Goal: Task Accomplishment & Management: Manage account settings

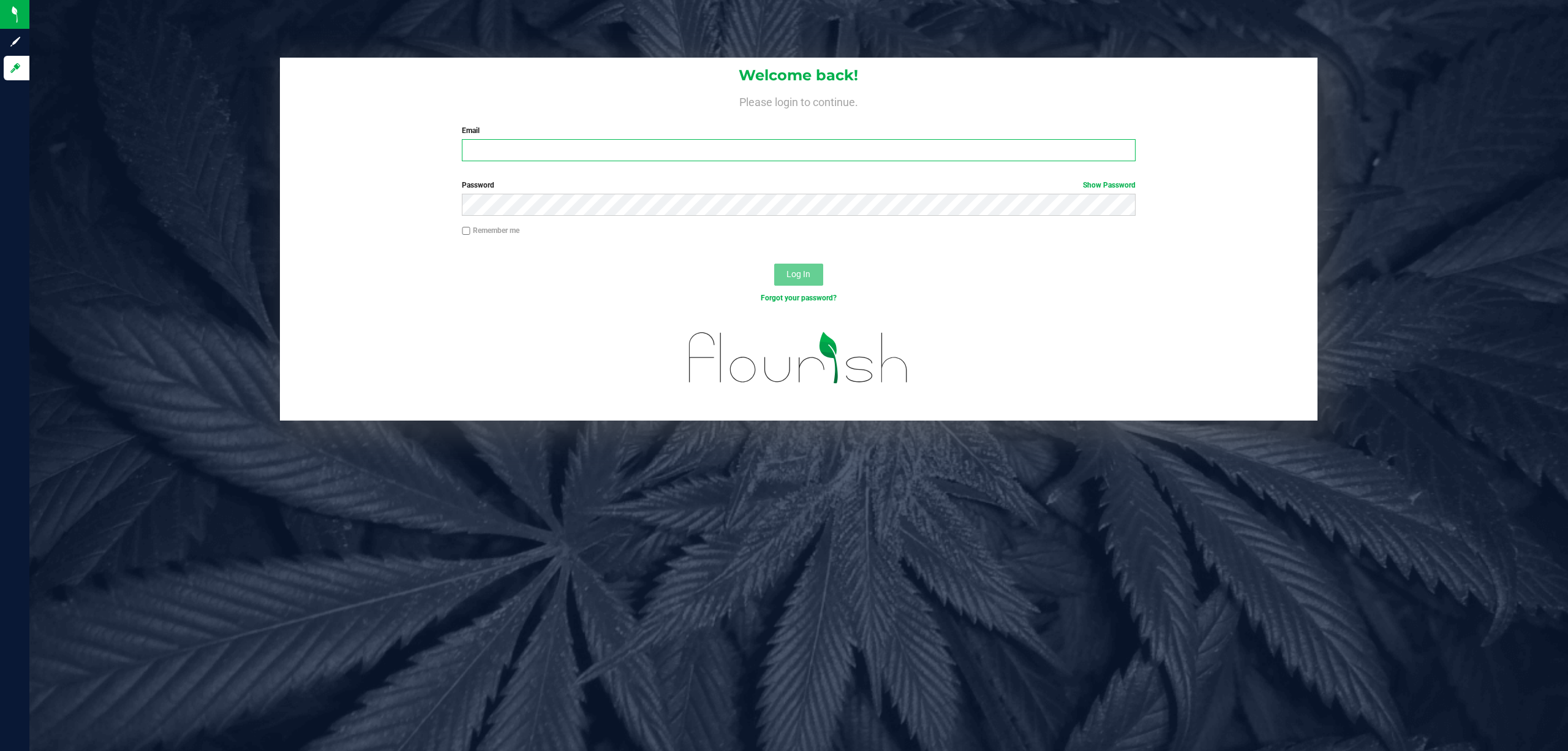
click at [696, 157] on input "Email" at bounding box center [798, 150] width 673 height 22
click at [611, 140] on input "Email" at bounding box center [798, 150] width 673 height 22
type input "[EMAIL_ADDRESS][DOMAIN_NAME]"
click at [775, 263] on button "Log In" at bounding box center [799, 275] width 49 height 22
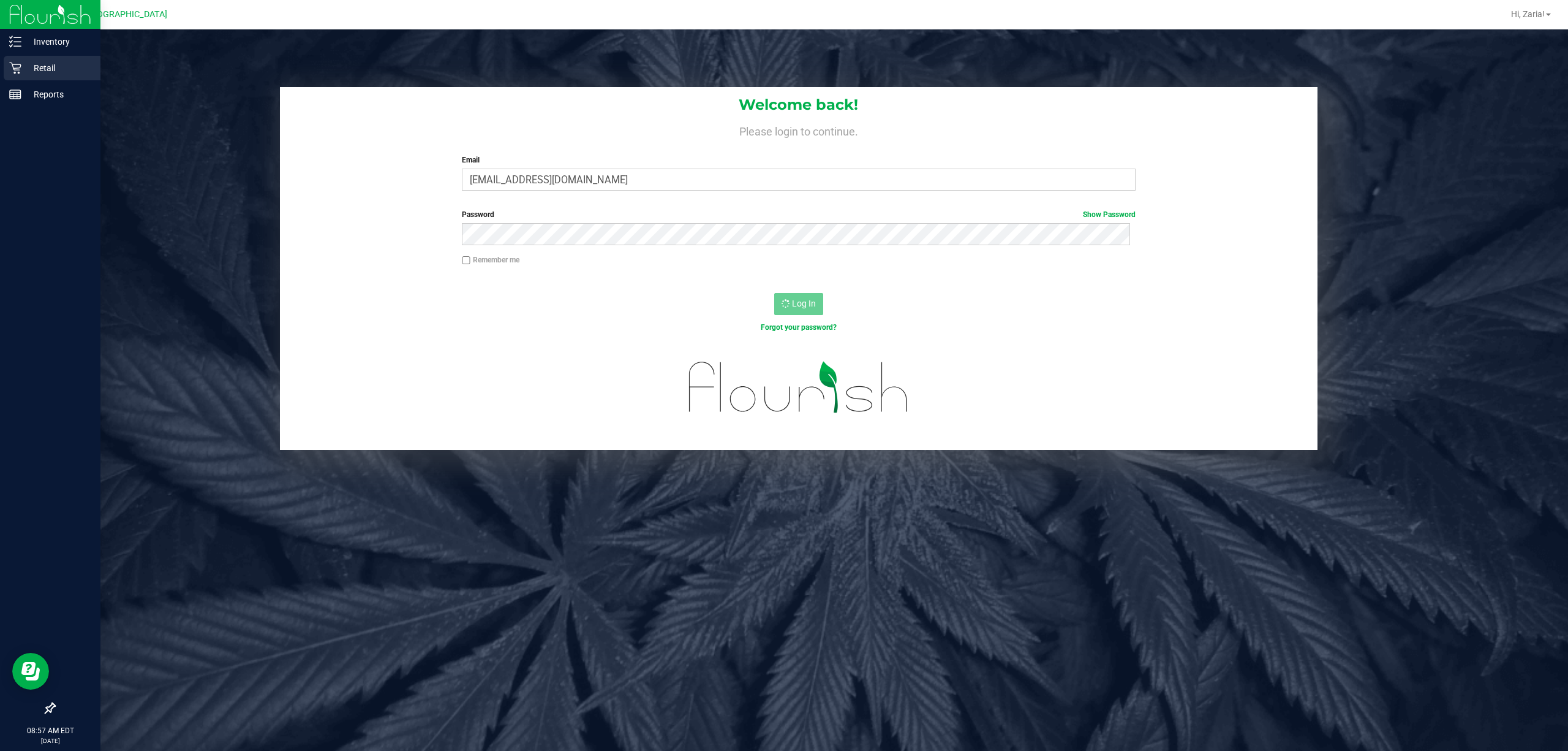
click at [5, 70] on div "Retail" at bounding box center [51, 68] width 97 height 25
click at [37, 70] on p "Retail" at bounding box center [58, 68] width 74 height 15
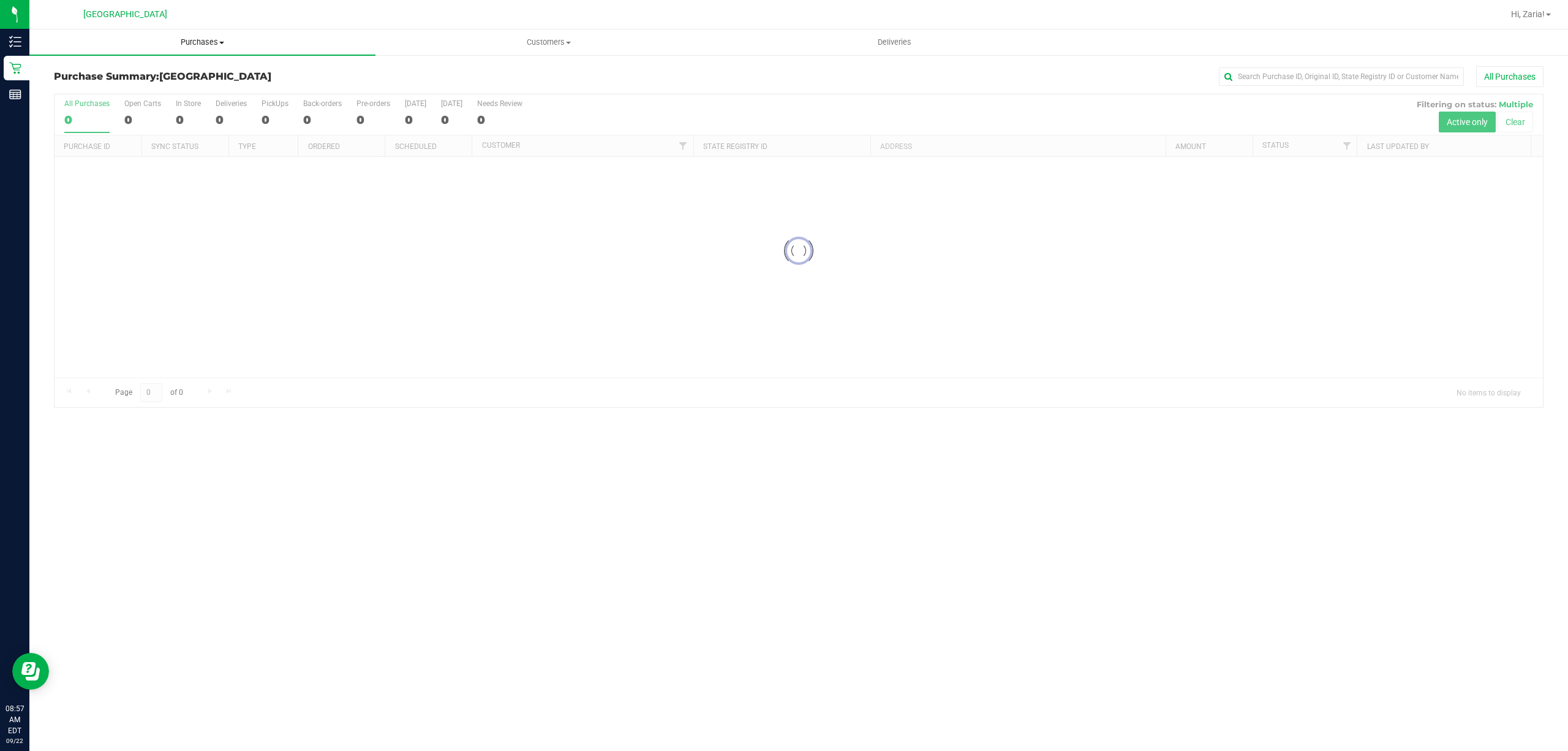
click at [157, 44] on span "Purchases" at bounding box center [202, 42] width 346 height 11
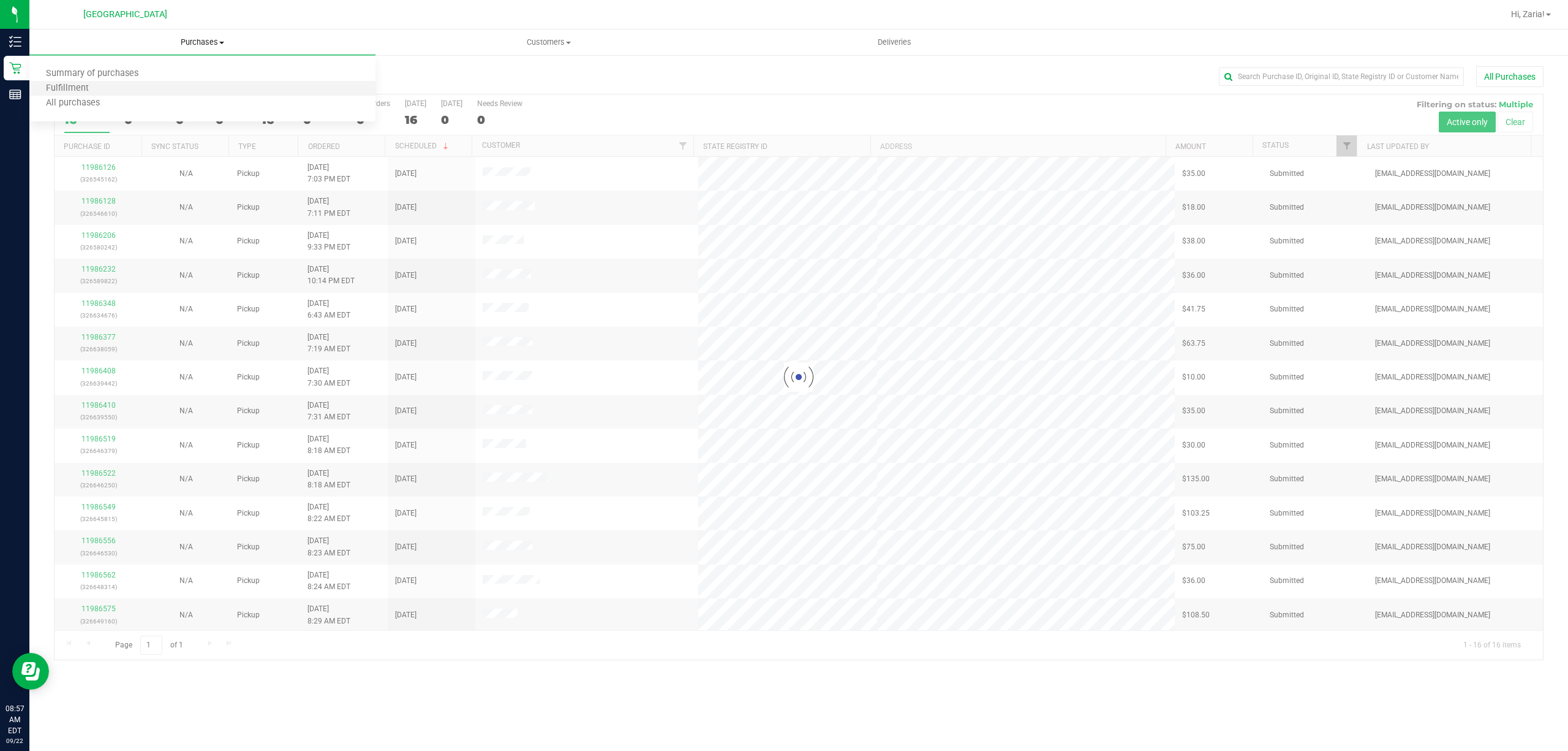
click at [75, 82] on li "Fulfillment" at bounding box center [202, 88] width 346 height 15
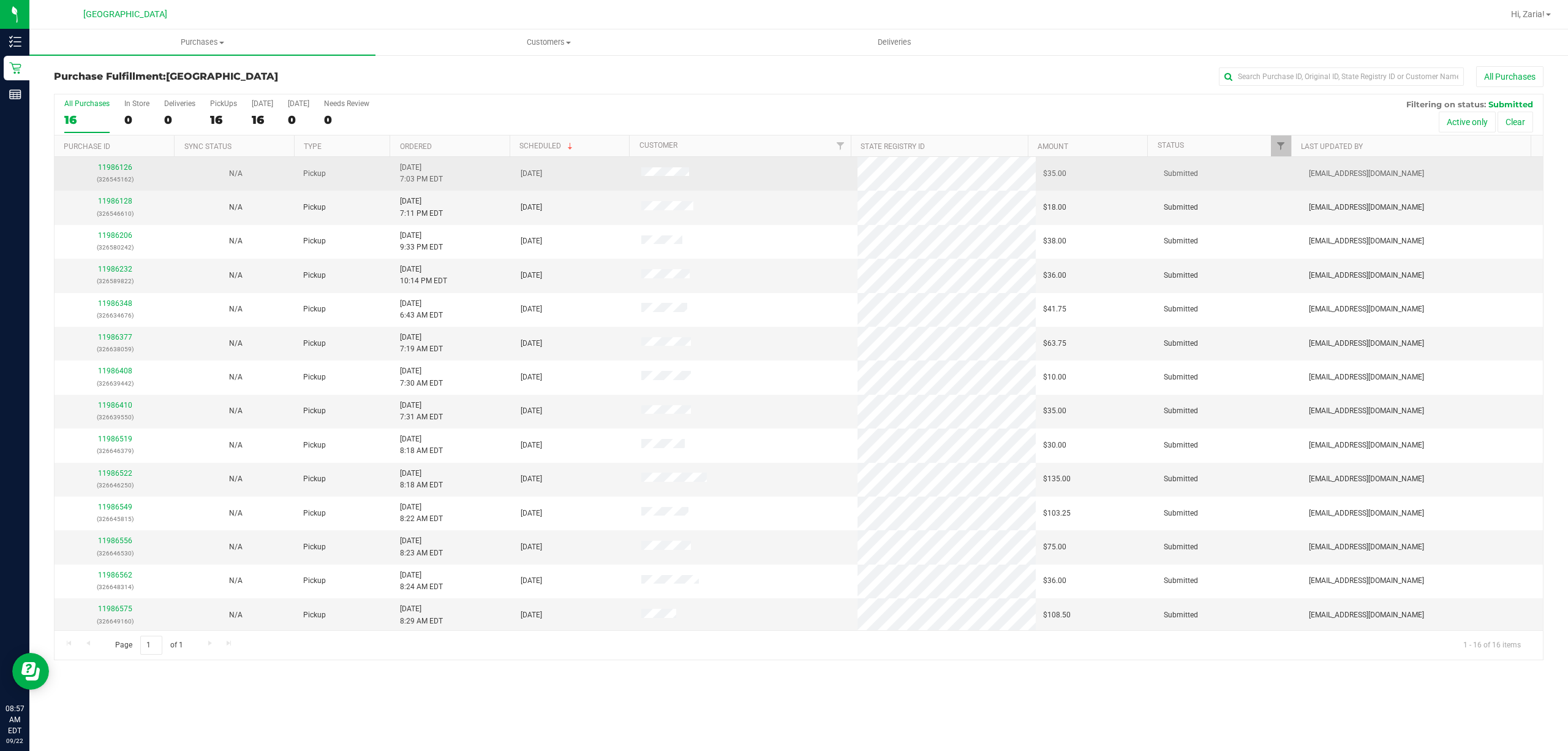
click at [115, 173] on div "11986126 (326545162)" at bounding box center [115, 173] width 106 height 23
click at [121, 170] on link "11986126" at bounding box center [115, 167] width 34 height 9
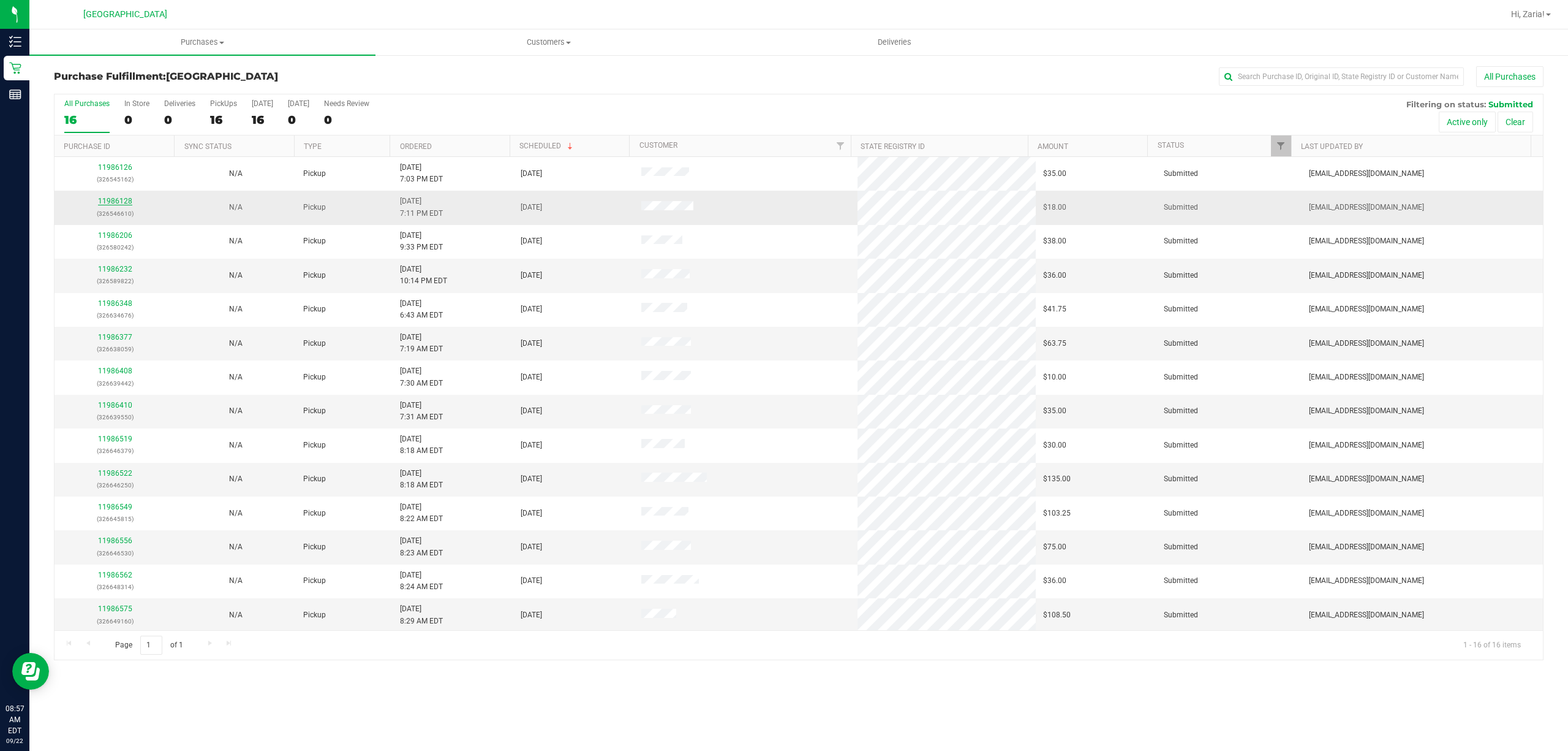
click at [104, 199] on link "11986128" at bounding box center [115, 201] width 34 height 9
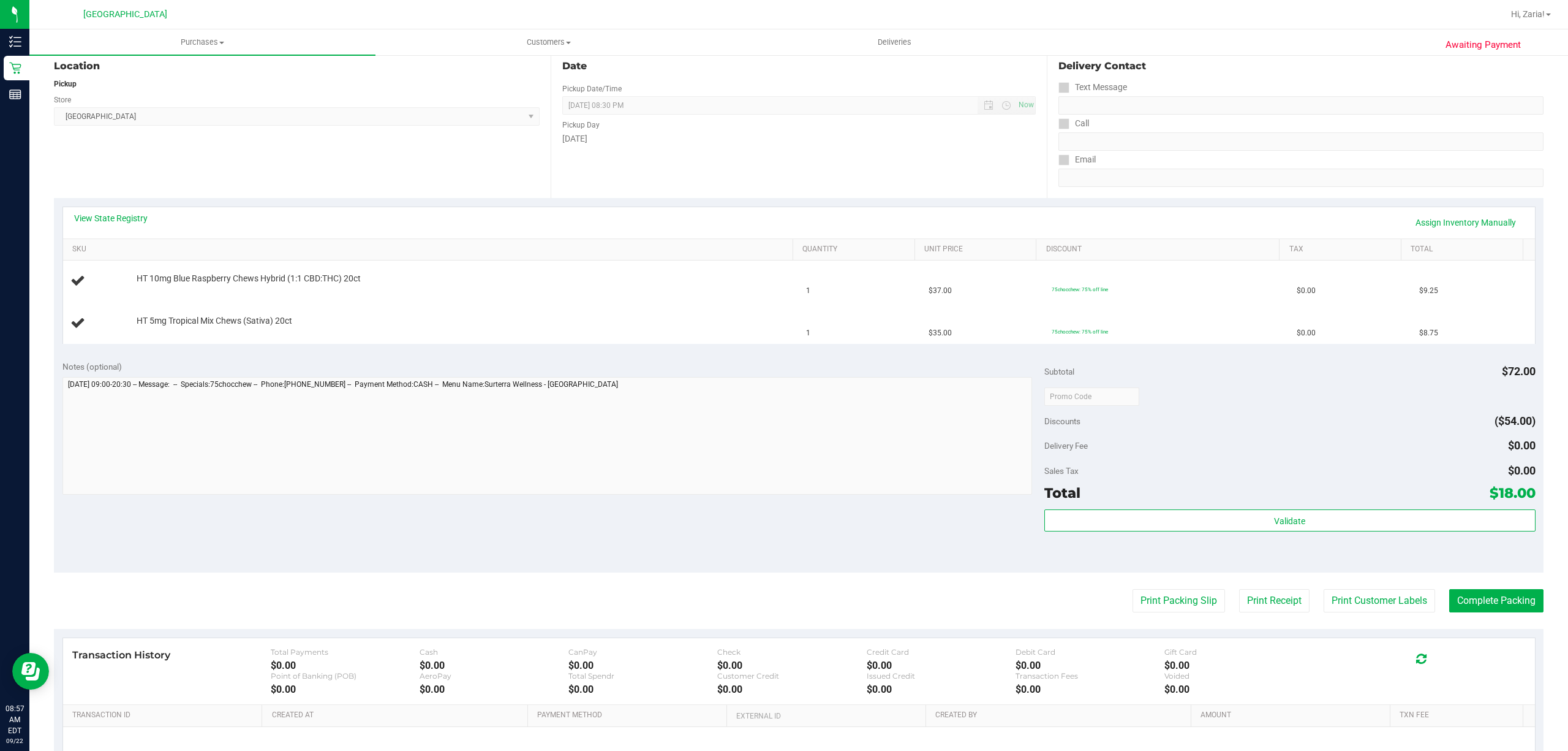
scroll to position [163, 0]
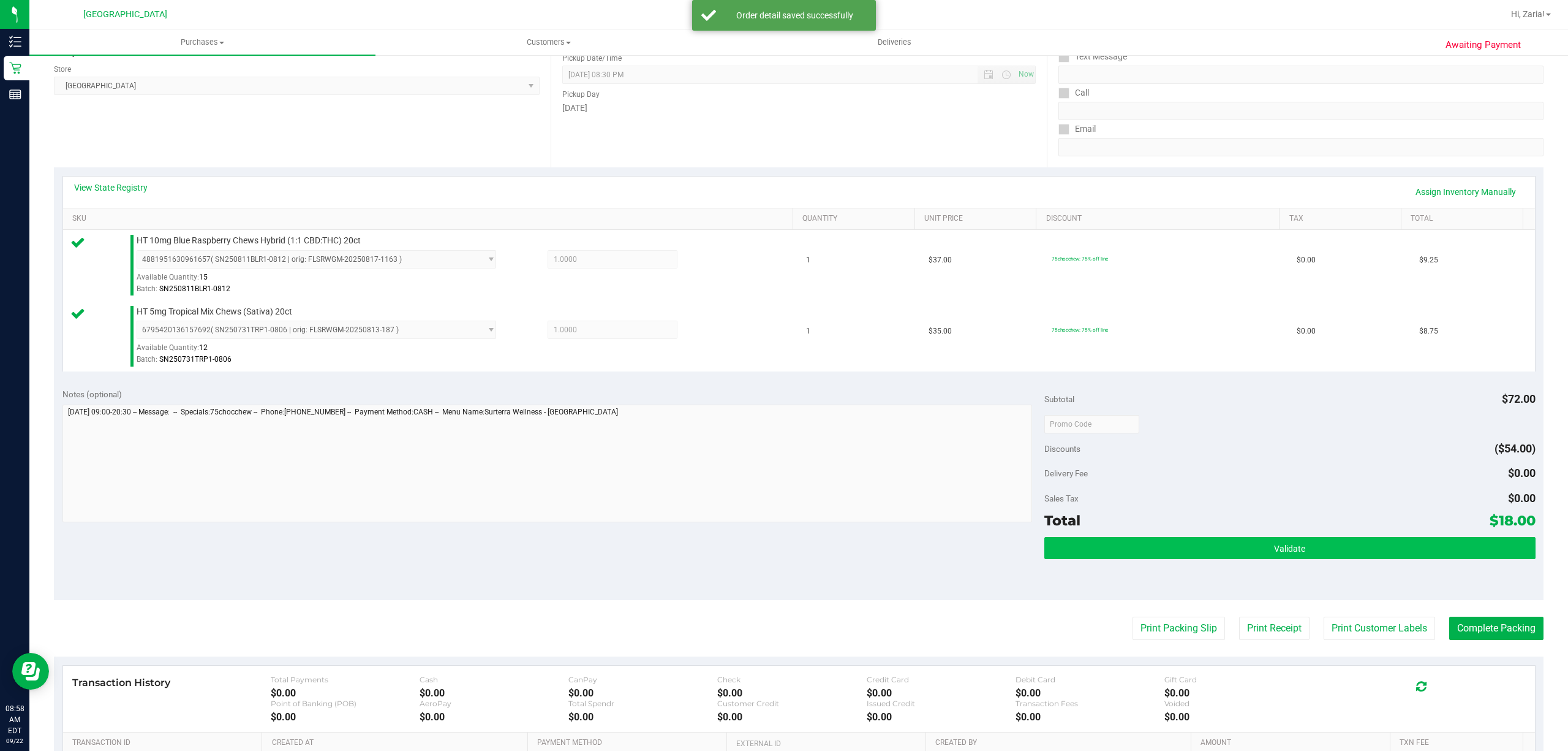
drag, startPoint x: 1215, startPoint y: 532, endPoint x: 1216, endPoint y: 547, distance: 15.0
click at [1215, 536] on div "Subtotal $72.00 Discounts ($54.00) Delivery Fee $0.00 Sales Tax $0.00 Total $18…" at bounding box center [1289, 490] width 492 height 204
click at [1217, 548] on button "Validate" at bounding box center [1289, 548] width 492 height 22
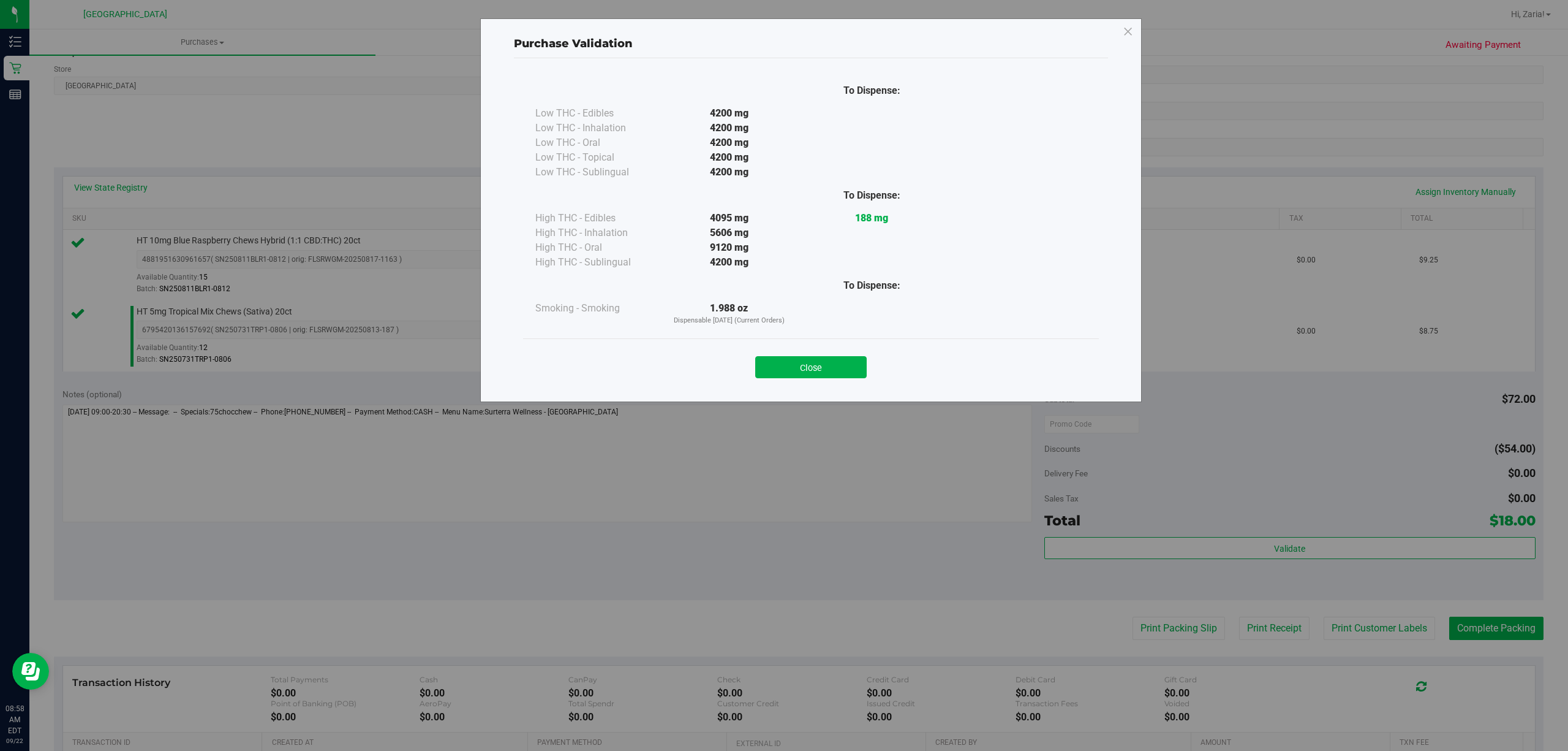
click at [807, 396] on div "Purchase Validation To Dispense: Low THC - Edibles 4200 mg" at bounding box center [811, 209] width 661 height 384
click at [817, 369] on button "Close" at bounding box center [811, 367] width 112 height 22
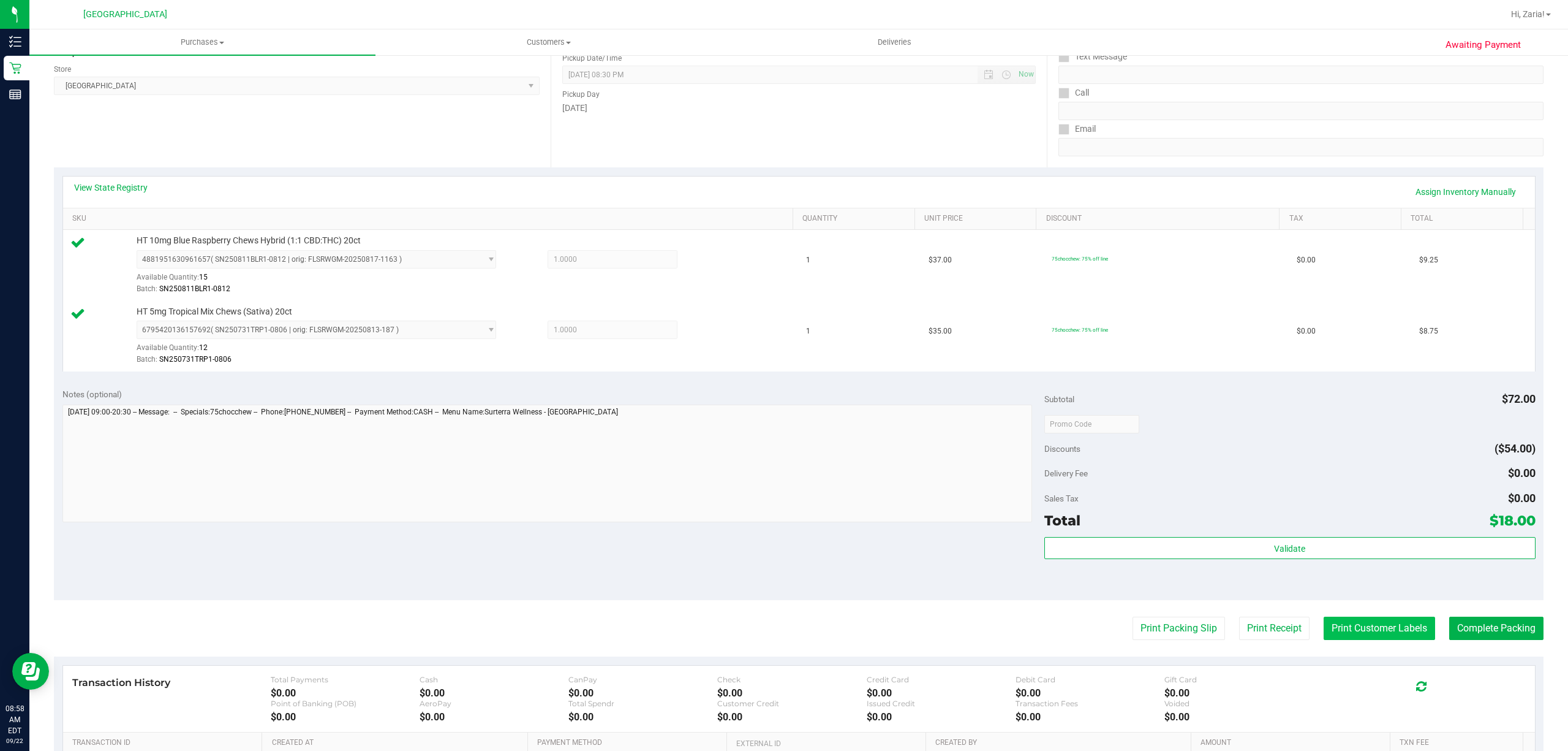
click at [1377, 633] on button "Print Customer Labels" at bounding box center [1379, 627] width 112 height 23
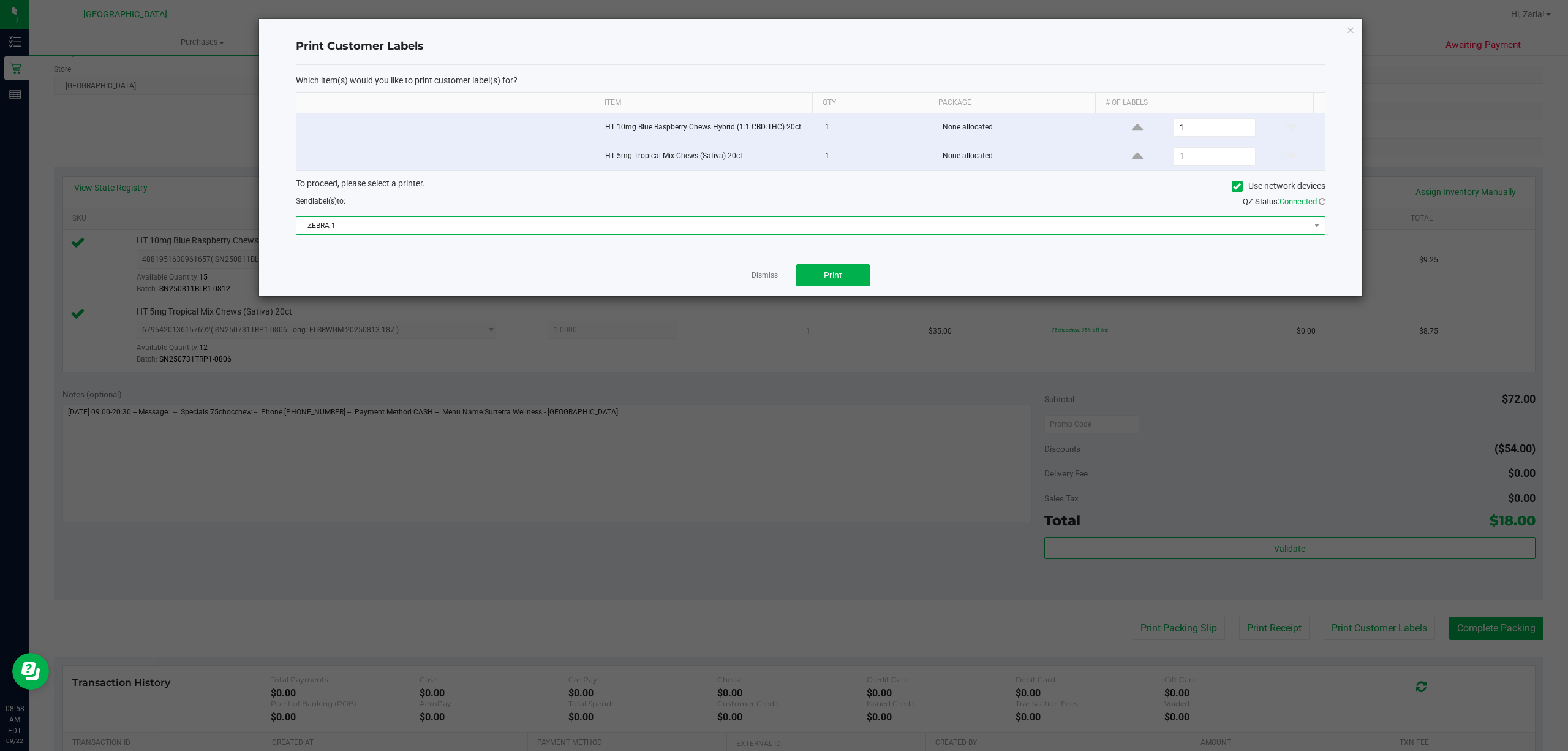
click at [727, 221] on span "ZEBRA-1" at bounding box center [803, 226] width 1013 height 17
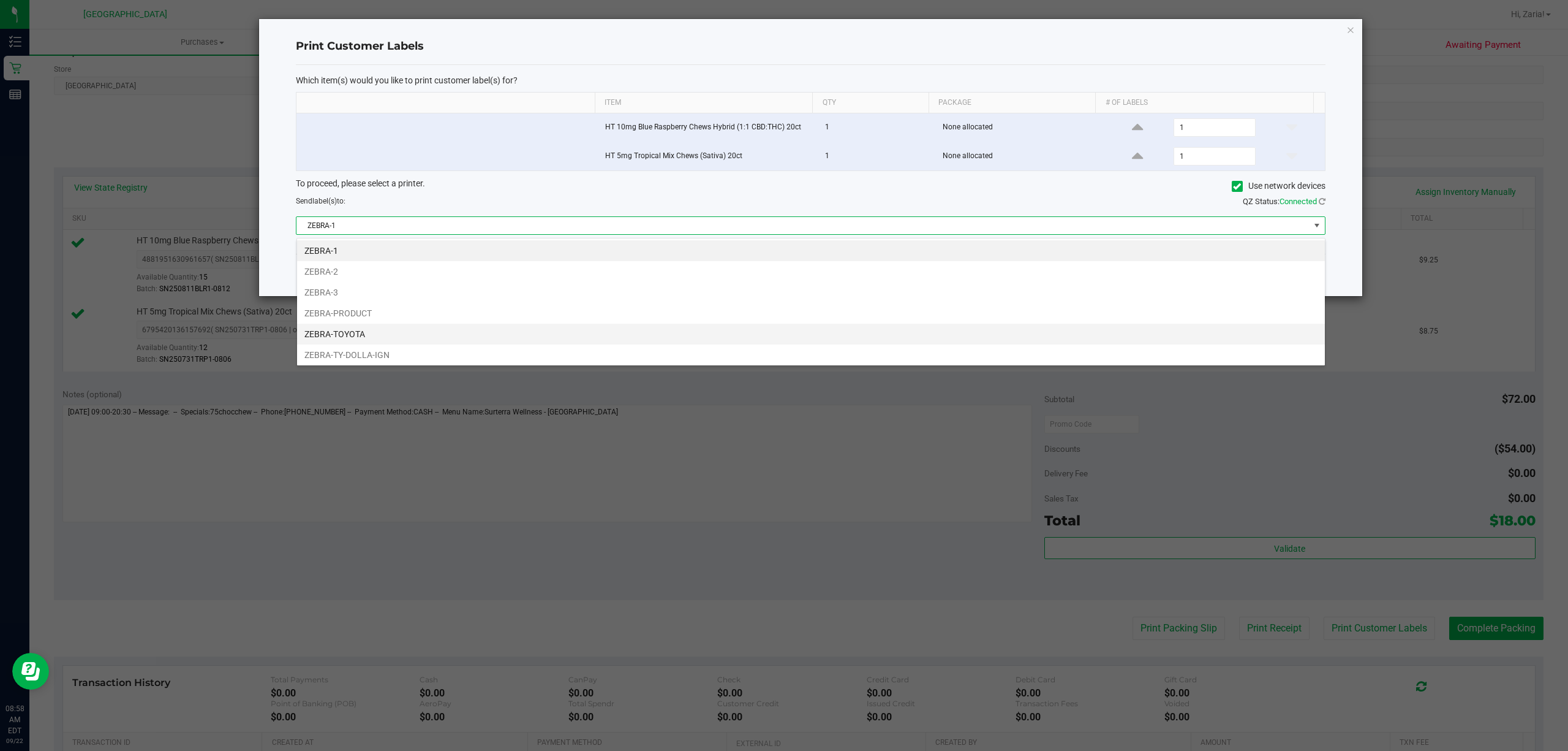
scroll to position [26, 0]
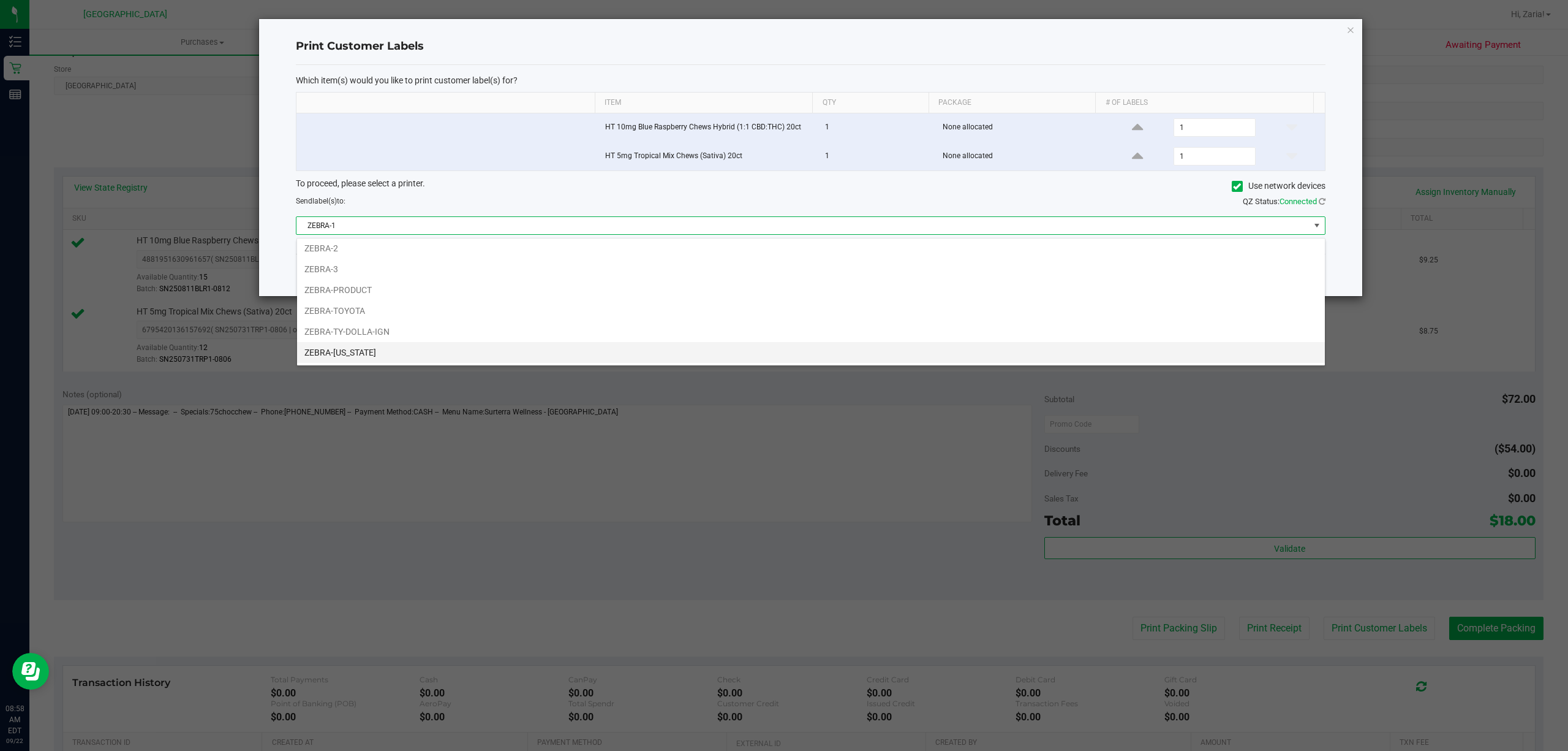
click at [430, 348] on li "ZEBRA-[US_STATE]" at bounding box center [811, 352] width 1028 height 21
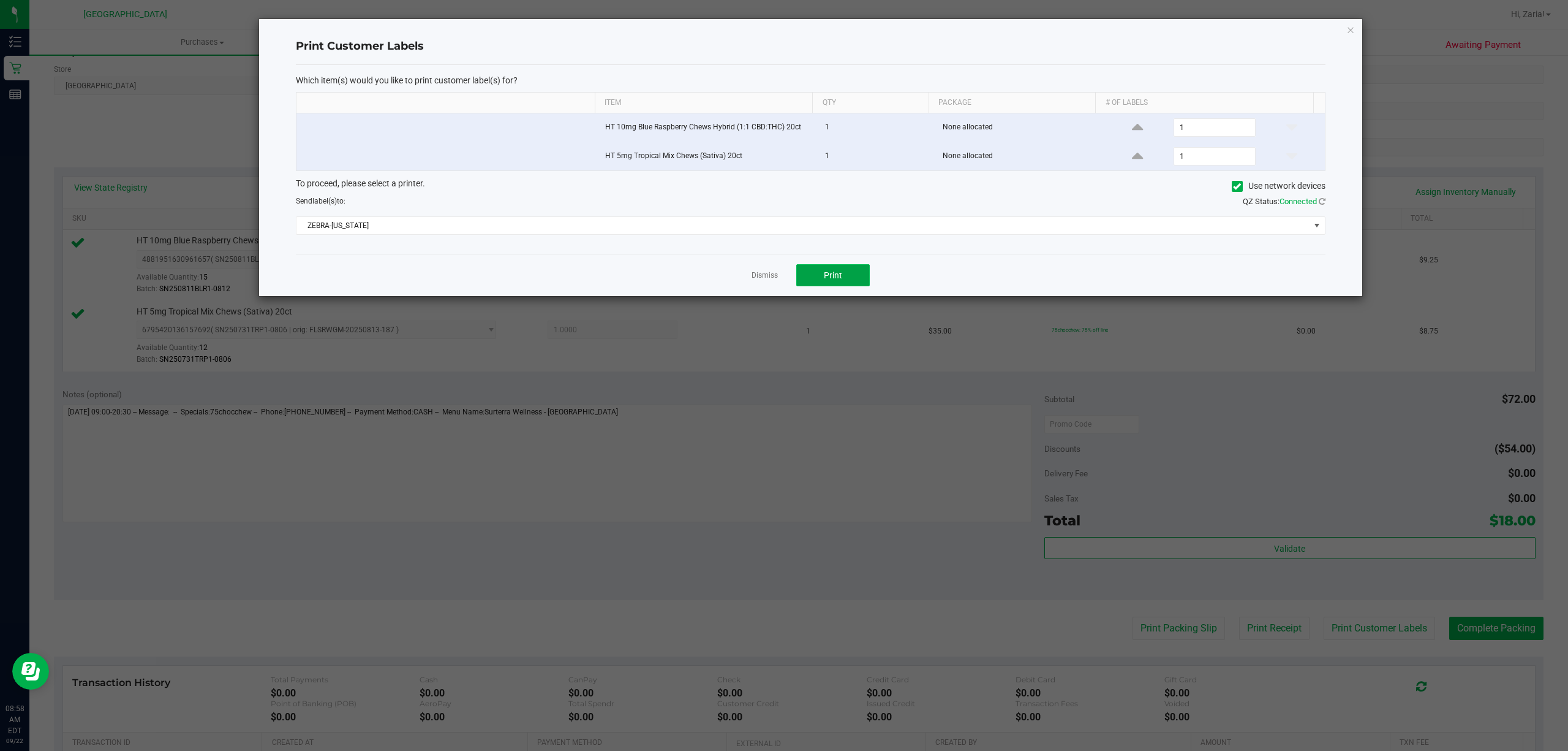
click at [861, 269] on button "Print" at bounding box center [833, 276] width 74 height 22
click at [1342, 25] on div "Print Customer Labels Which item(s) would you like to print customer label(s) f…" at bounding box center [811, 157] width 1103 height 277
click at [1367, 25] on ngb-modal-window "Print Customer Labels Which item(s) would you like to print customer label(s) f…" at bounding box center [788, 375] width 1577 height 751
click at [1345, 29] on div "Print Customer Labels Which item(s) would you like to print customer label(s) f…" at bounding box center [811, 157] width 1103 height 277
click at [1348, 26] on icon "button" at bounding box center [1350, 29] width 9 height 15
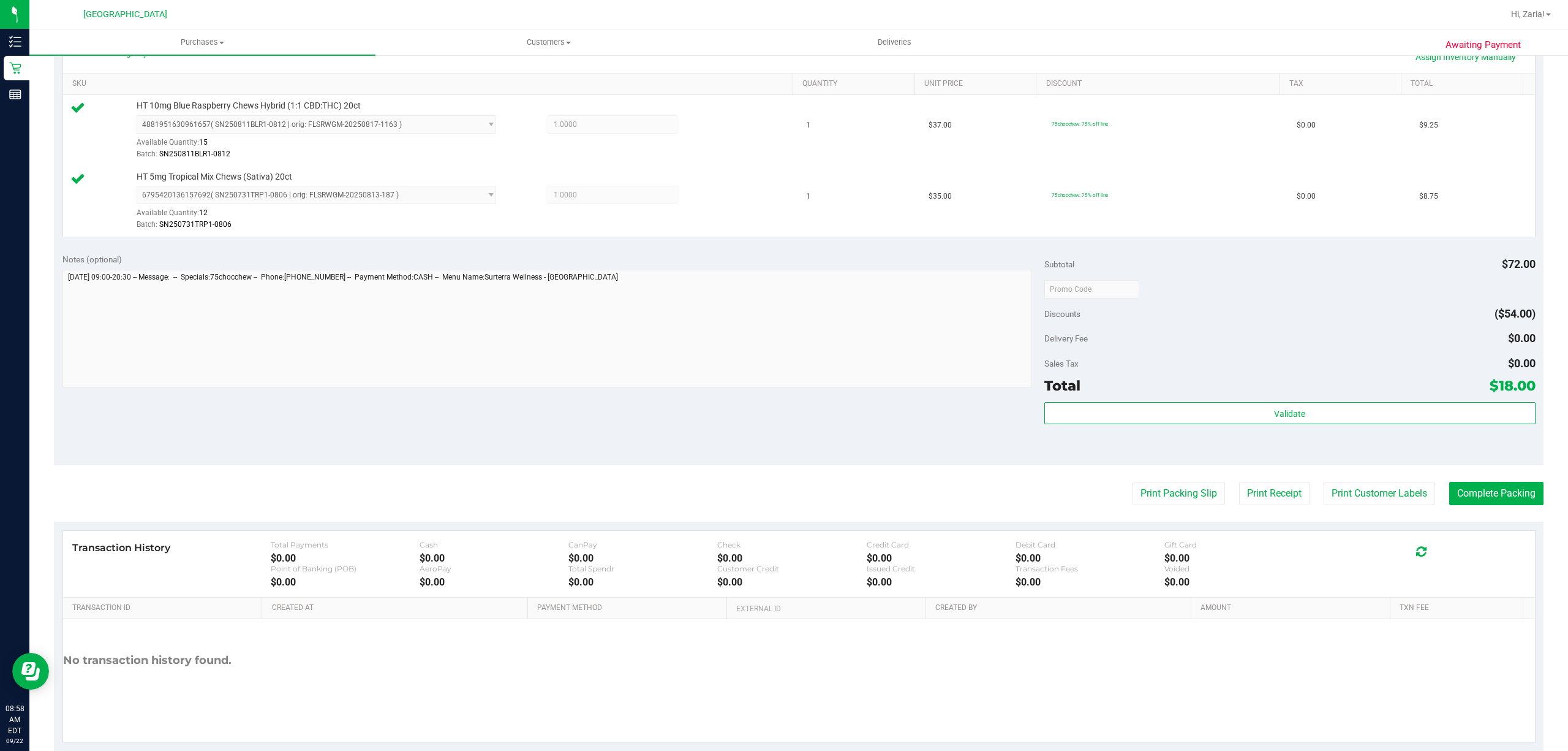
scroll to position [324, 0]
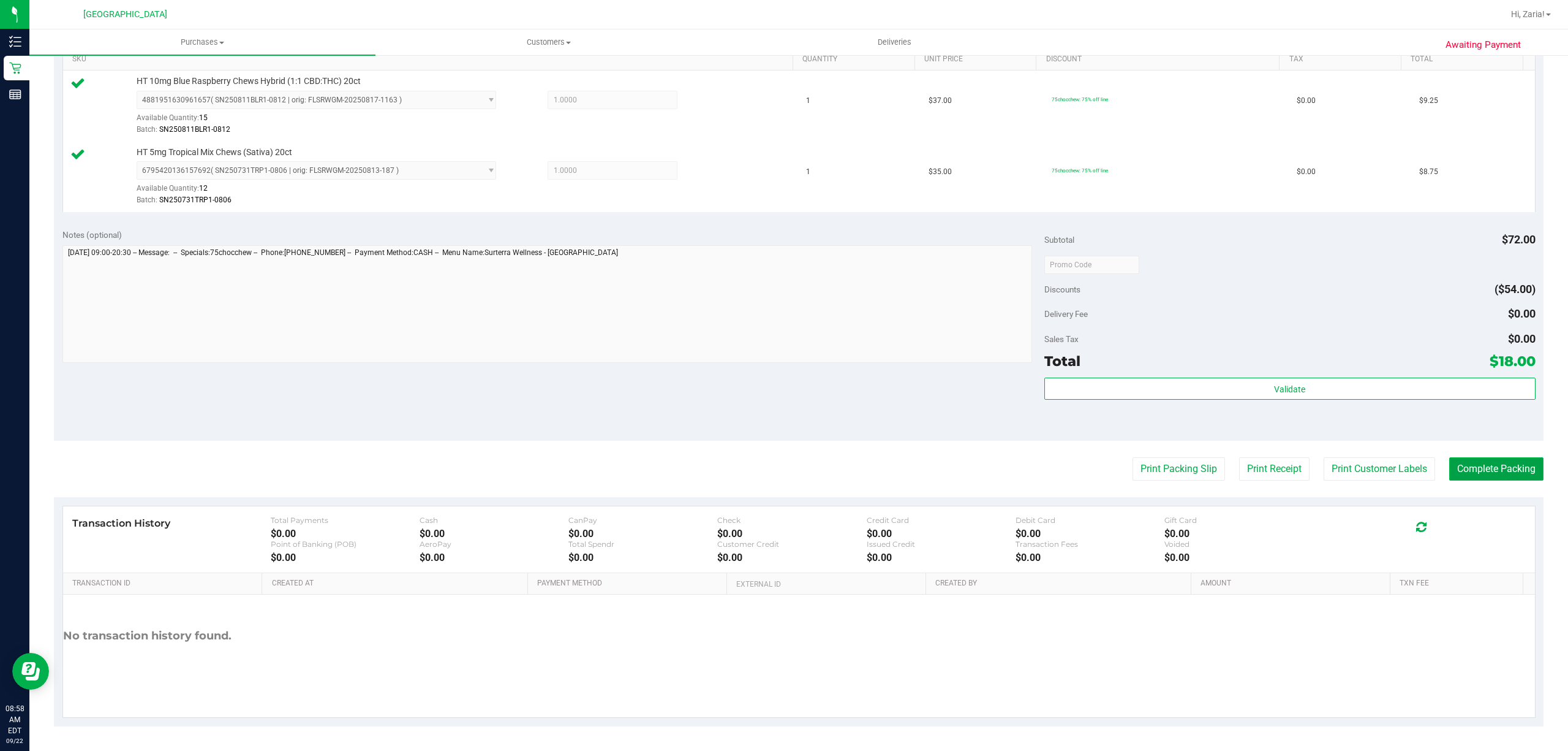
click at [1480, 466] on button "Complete Packing" at bounding box center [1496, 469] width 94 height 23
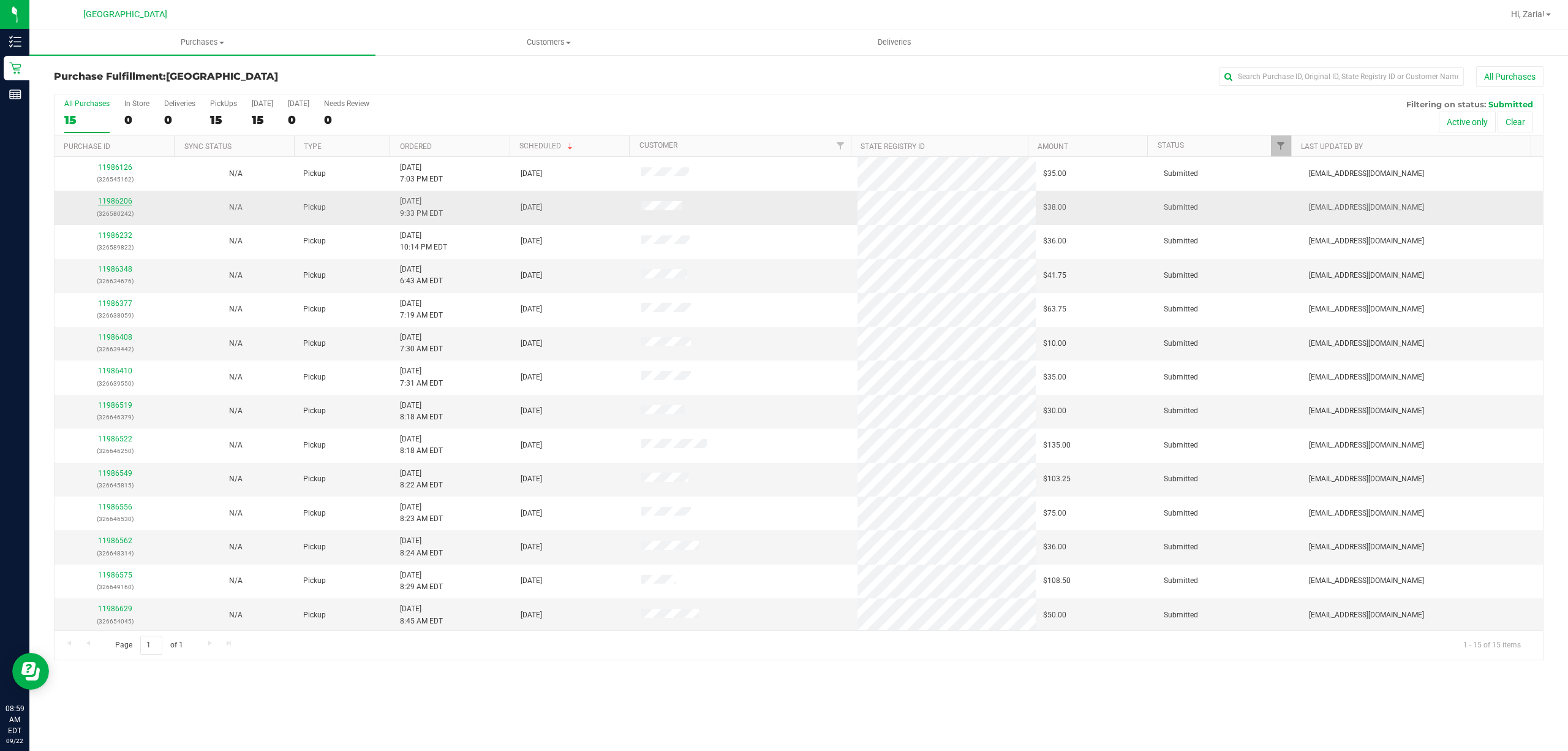
click at [111, 200] on link "11986206" at bounding box center [115, 201] width 34 height 9
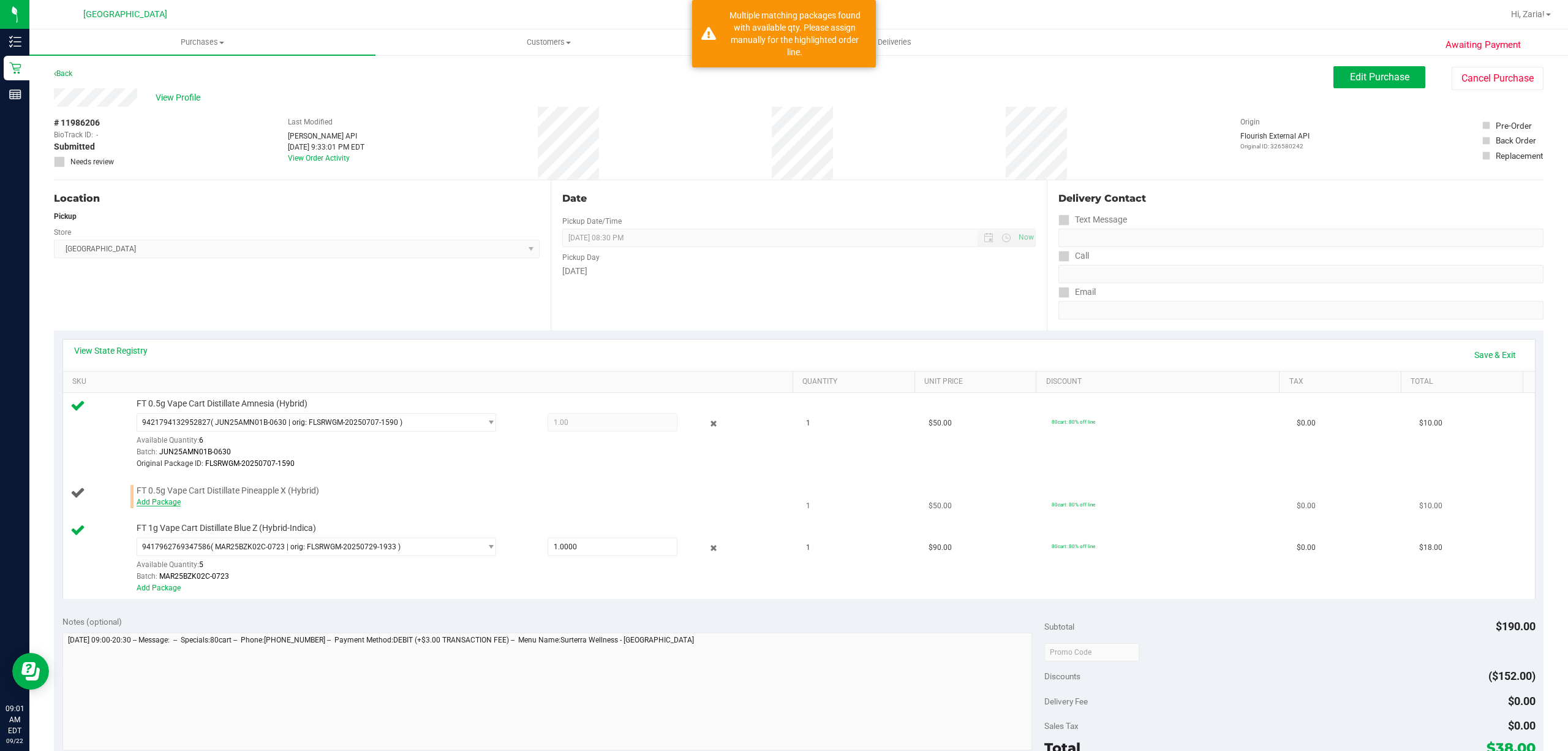
click at [148, 506] on link "Add Package" at bounding box center [158, 502] width 44 height 9
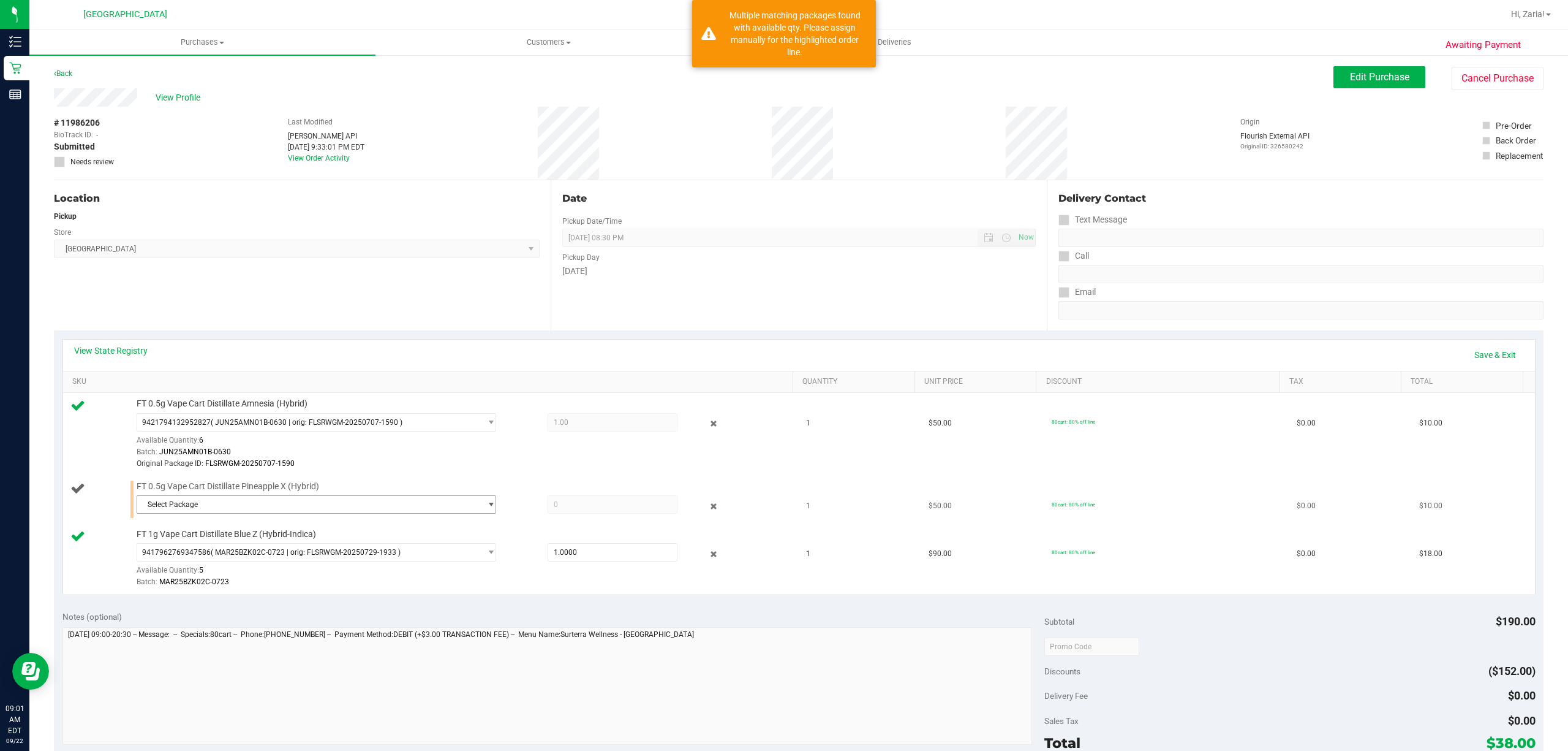
click at [160, 506] on span "Select Package" at bounding box center [309, 505] width 343 height 17
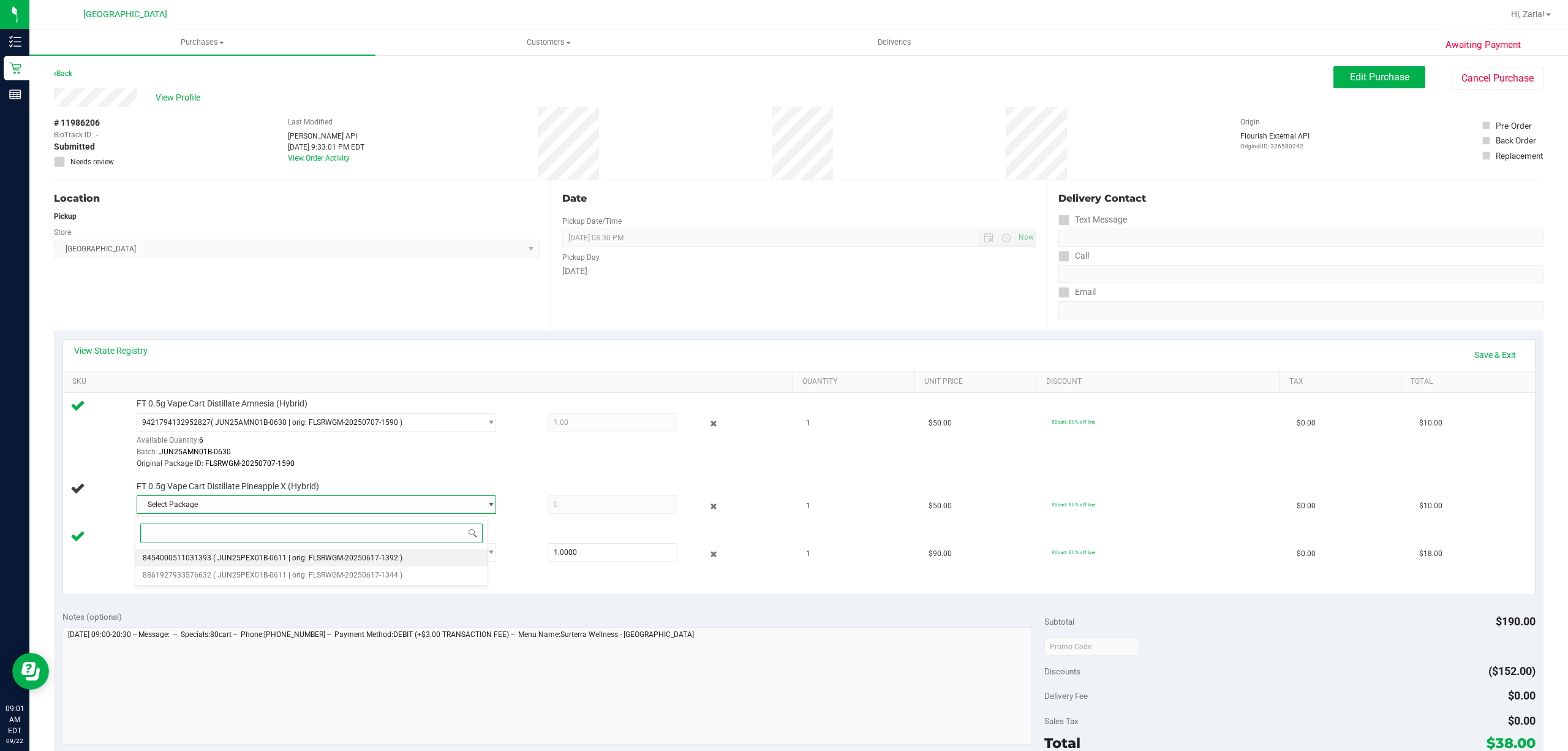
click at [221, 549] on li "8454000511031393 ( JUN25PEX01B-0611 | orig: FLSRWGM-20250617-1392 )" at bounding box center [311, 558] width 353 height 17
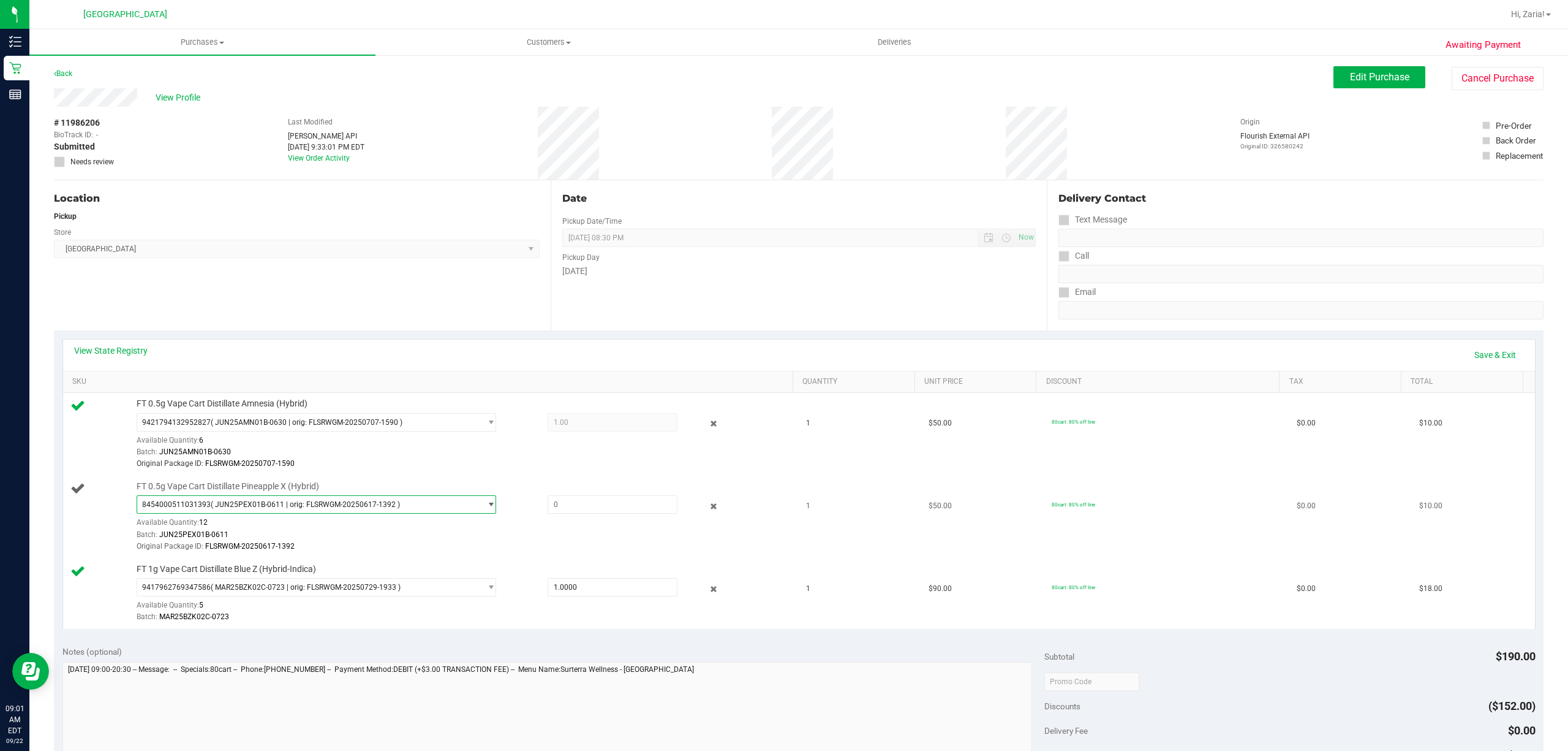
click at [300, 506] on span "( JUN25PEX01B-0611 | orig: FLSRWGM-20250617-1392 )" at bounding box center [305, 505] width 190 height 9
click at [273, 579] on span "( JUN25PEX01B-0611 | orig: FLSRWGM-20250617-1344 )" at bounding box center [307, 575] width 190 height 9
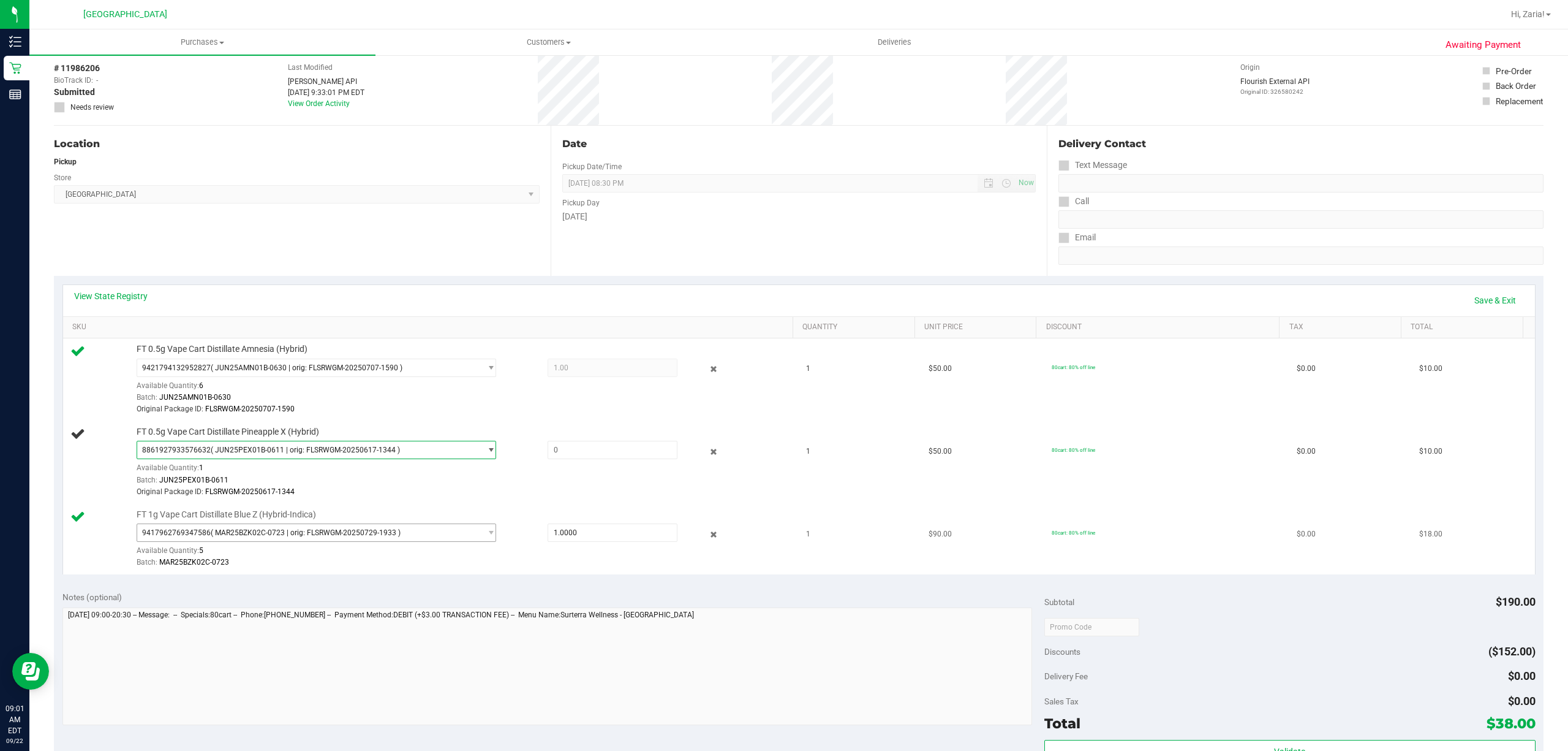
scroll to position [82, 0]
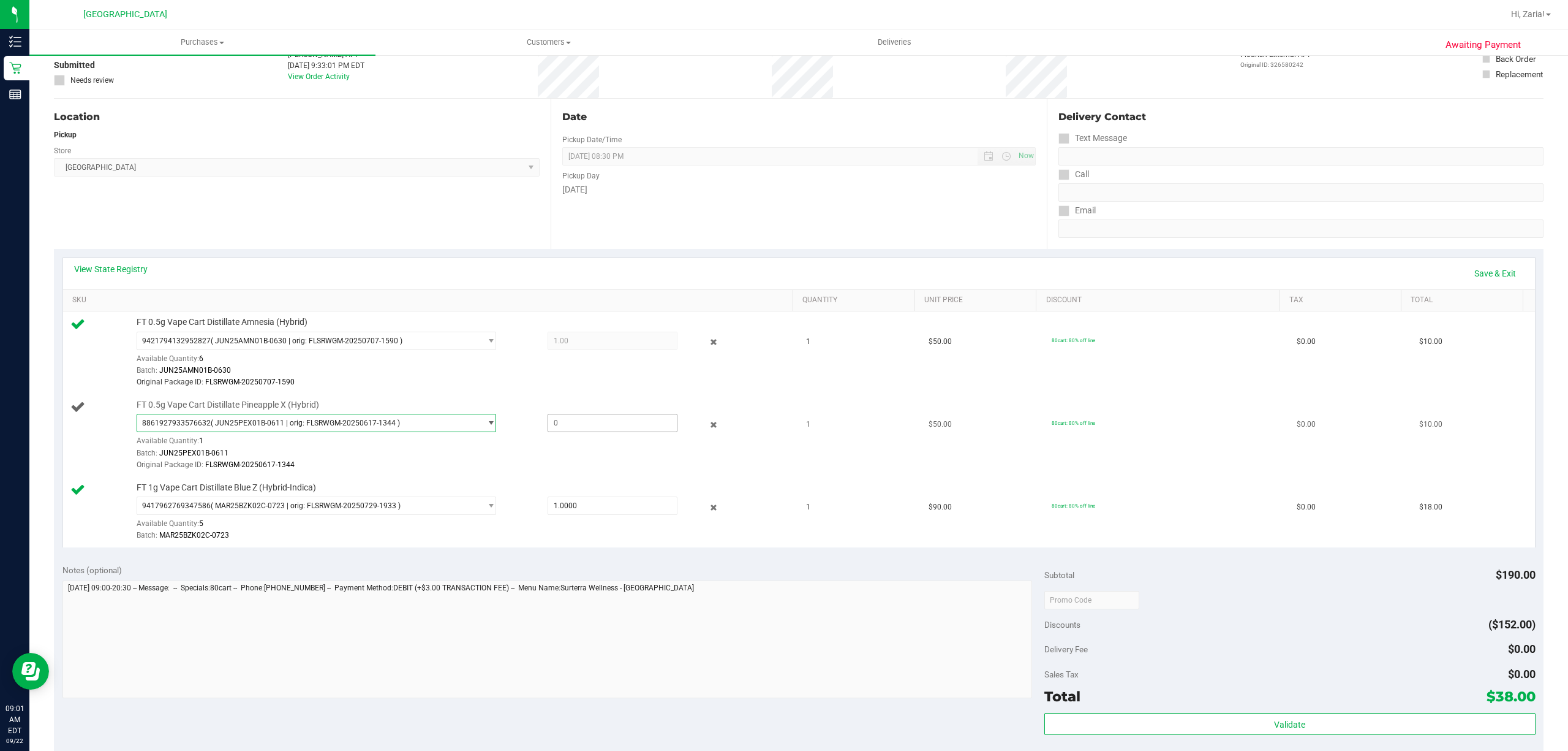
click at [608, 430] on span at bounding box center [612, 422] width 130 height 18
type input "1"
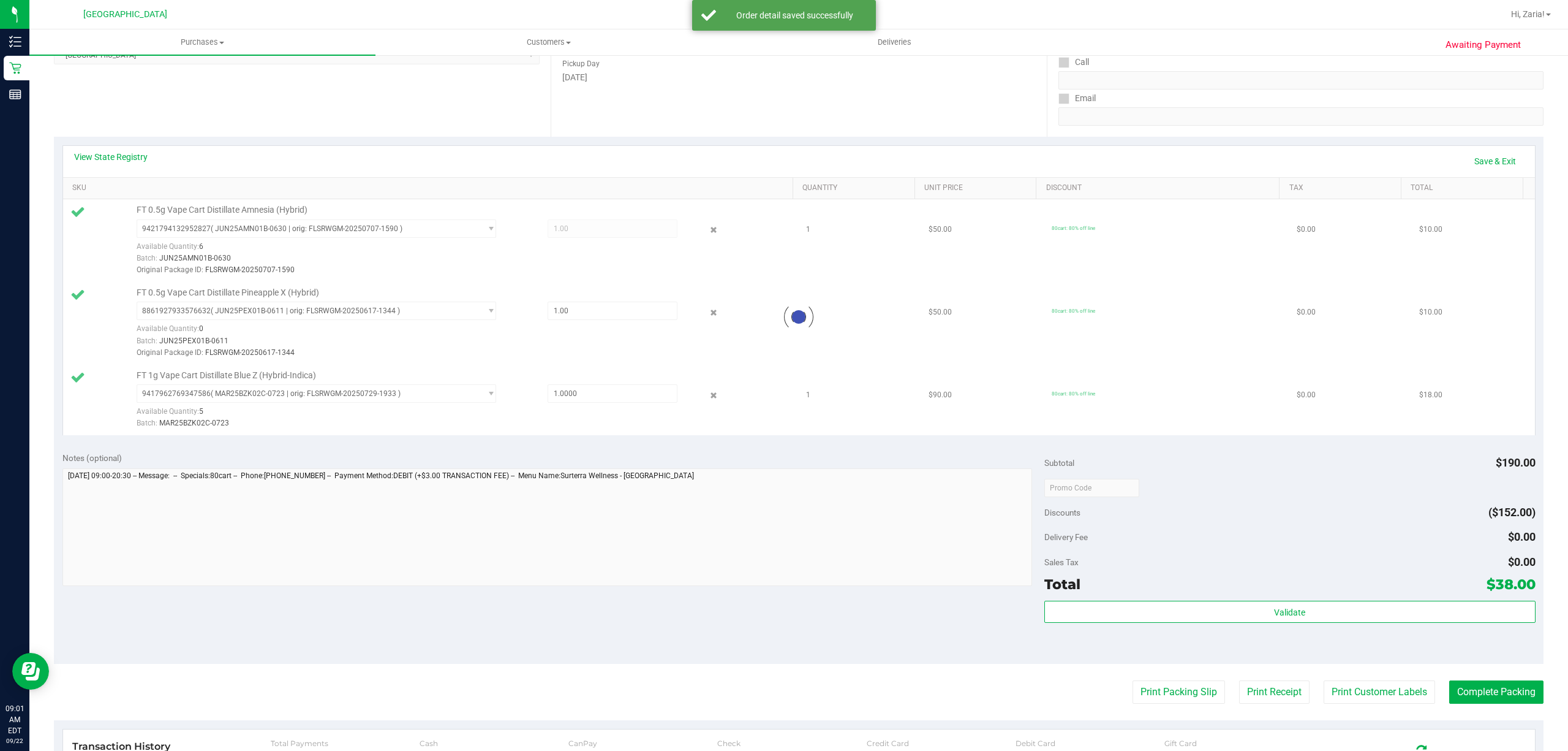
scroll to position [327, 0]
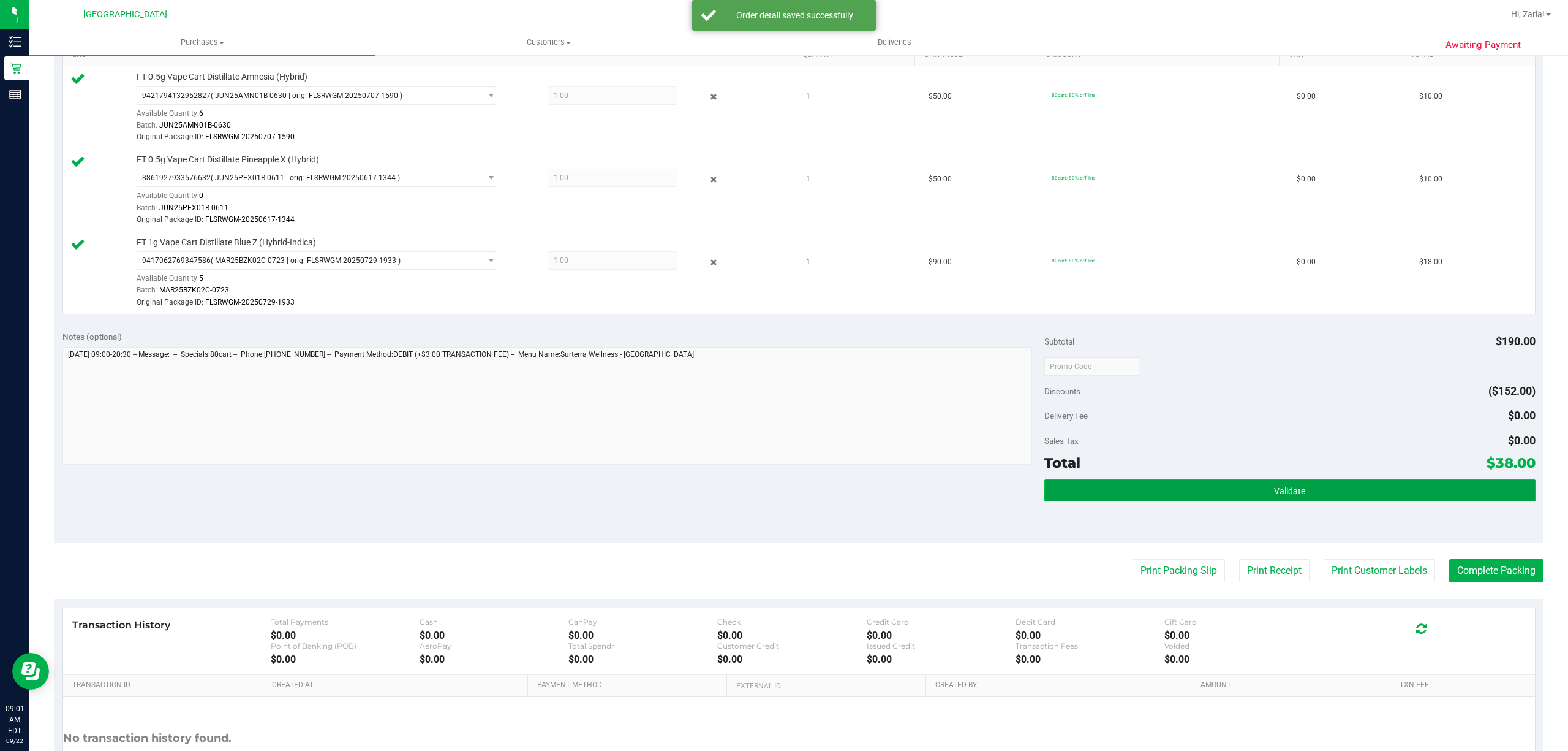
click at [1468, 484] on button "Validate" at bounding box center [1289, 490] width 492 height 22
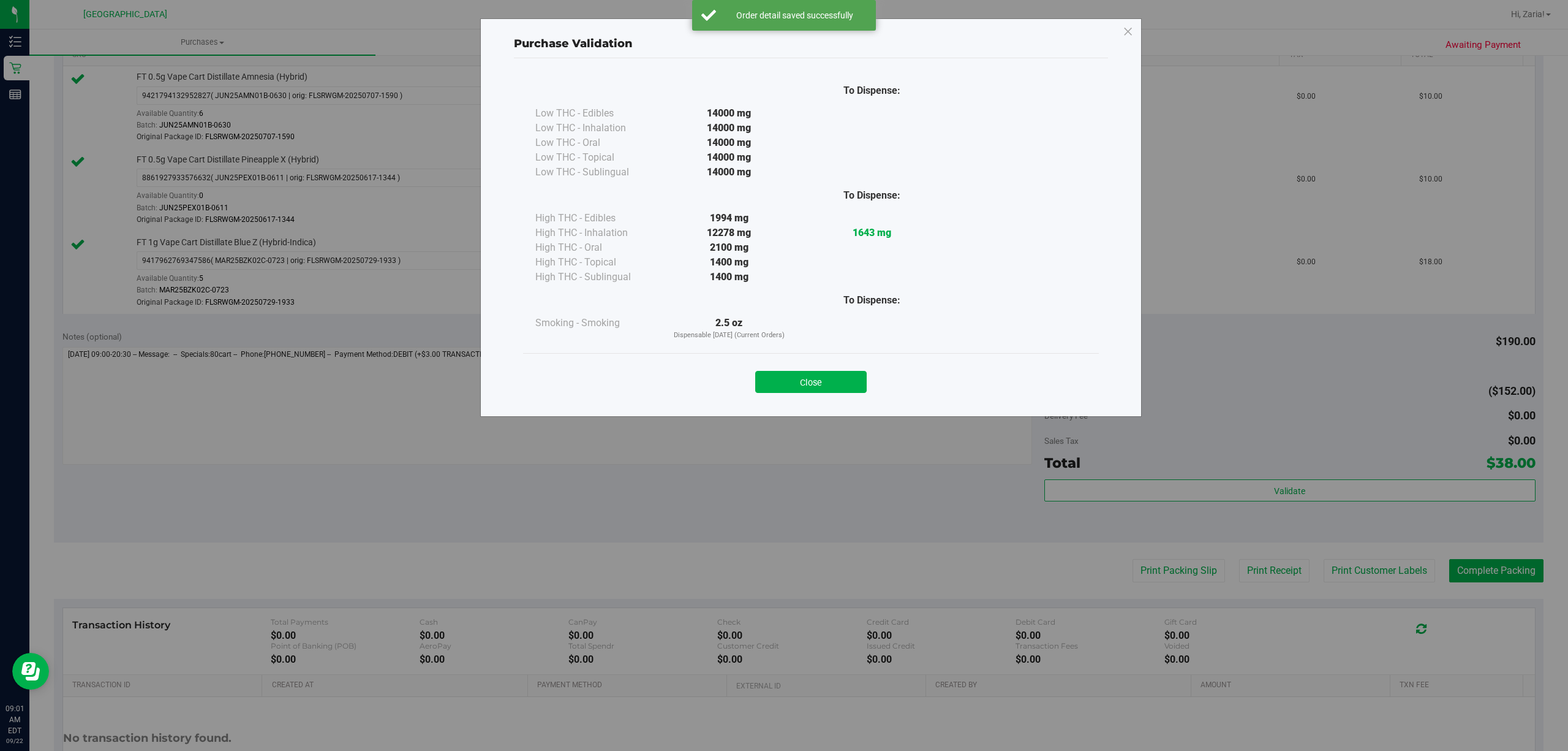
click at [851, 396] on div "Close" at bounding box center [811, 378] width 576 height 50
click at [842, 383] on button "Close" at bounding box center [811, 382] width 112 height 22
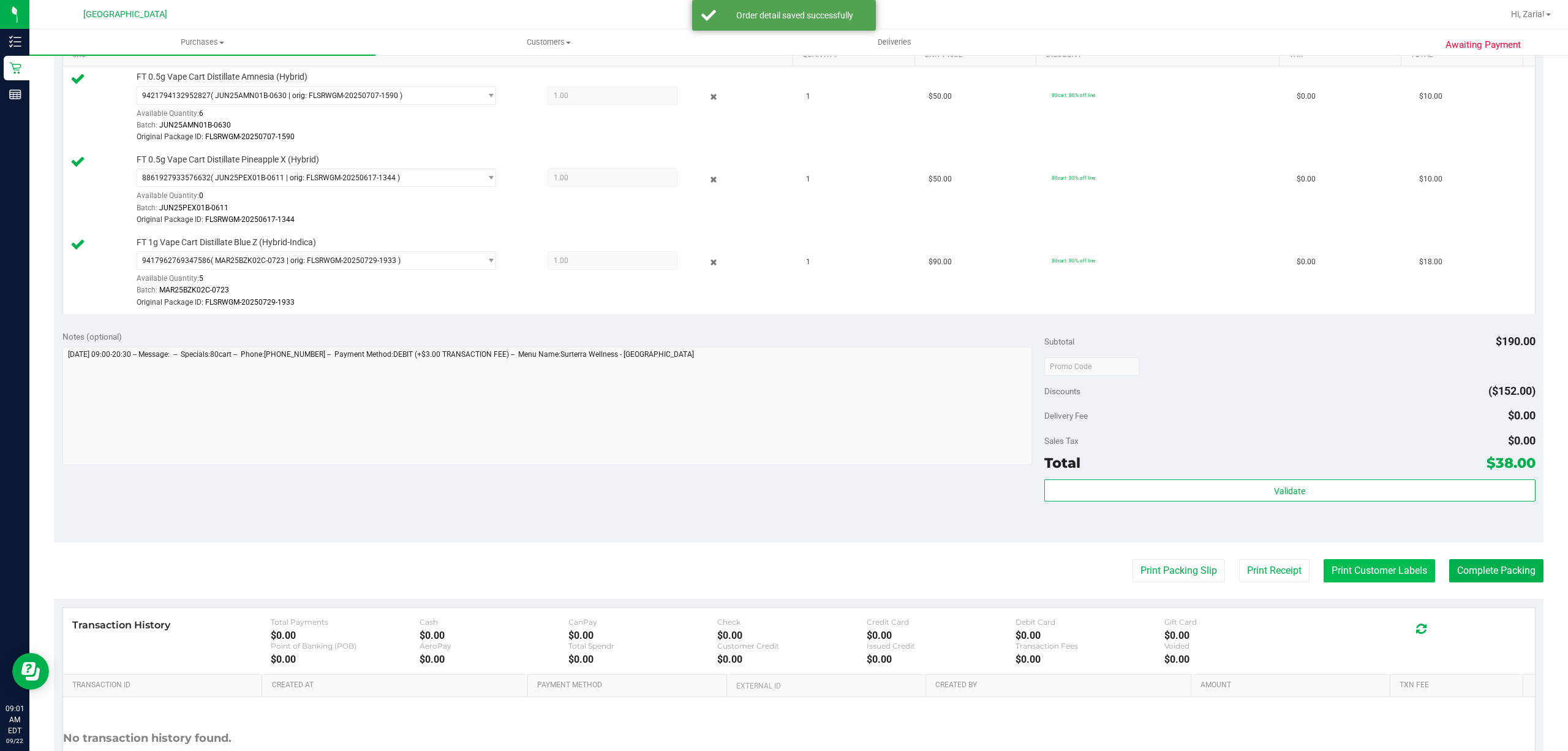
click at [1341, 575] on button "Print Customer Labels" at bounding box center [1379, 570] width 112 height 23
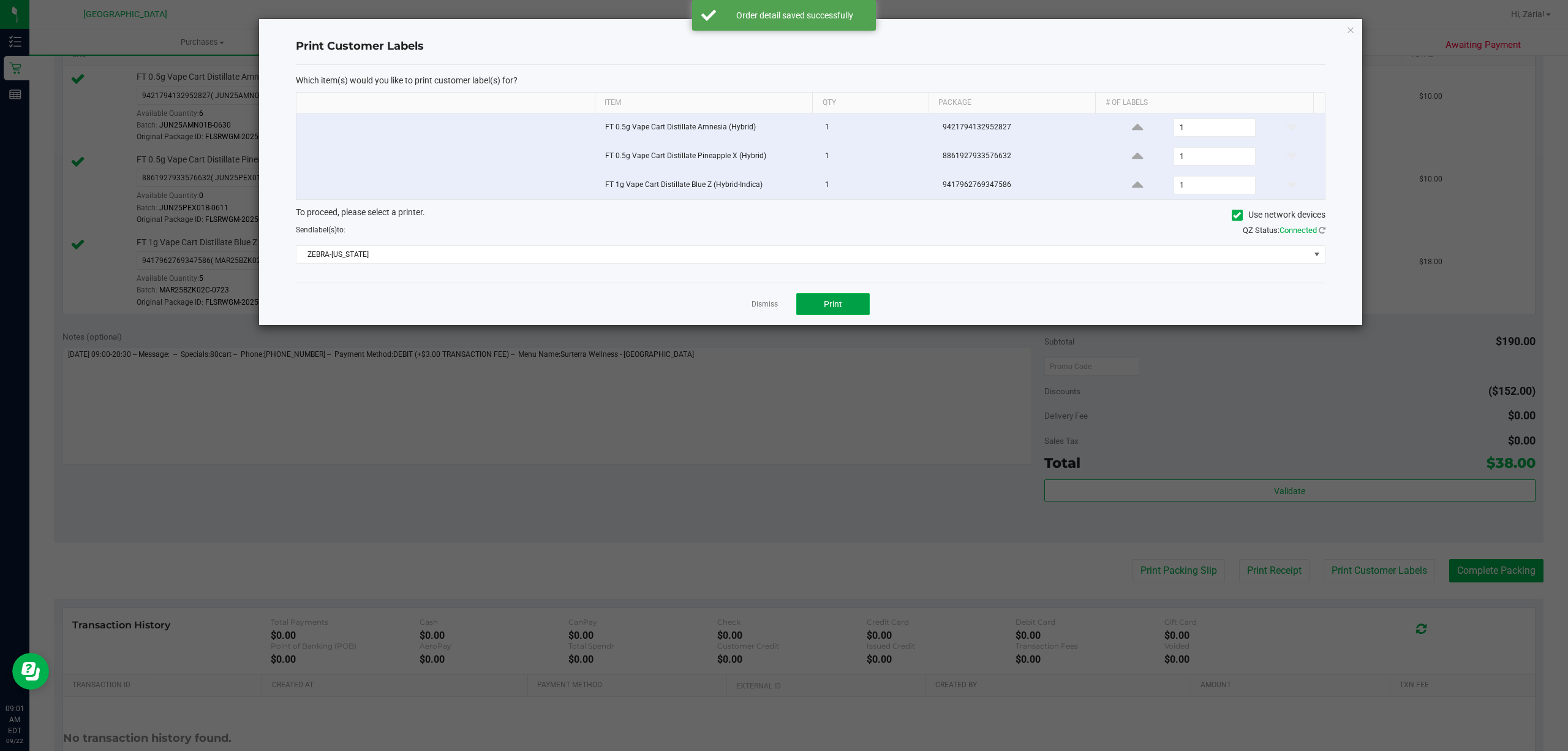
click at [825, 307] on span "Print" at bounding box center [832, 303] width 18 height 9
click at [1342, 33] on div "Print Customer Labels Which item(s) would you like to print customer label(s) f…" at bounding box center [811, 172] width 1103 height 306
click at [1361, 30] on div "Print Customer Labels Which item(s) would you like to print customer label(s) f…" at bounding box center [811, 172] width 1103 height 306
click at [1342, 27] on div "Print Customer Labels Which item(s) would you like to print customer label(s) f…" at bounding box center [811, 172] width 1103 height 306
click at [1348, 27] on div "Print Customer Labels Which item(s) would you like to print customer label(s) f…" at bounding box center [811, 172] width 1103 height 306
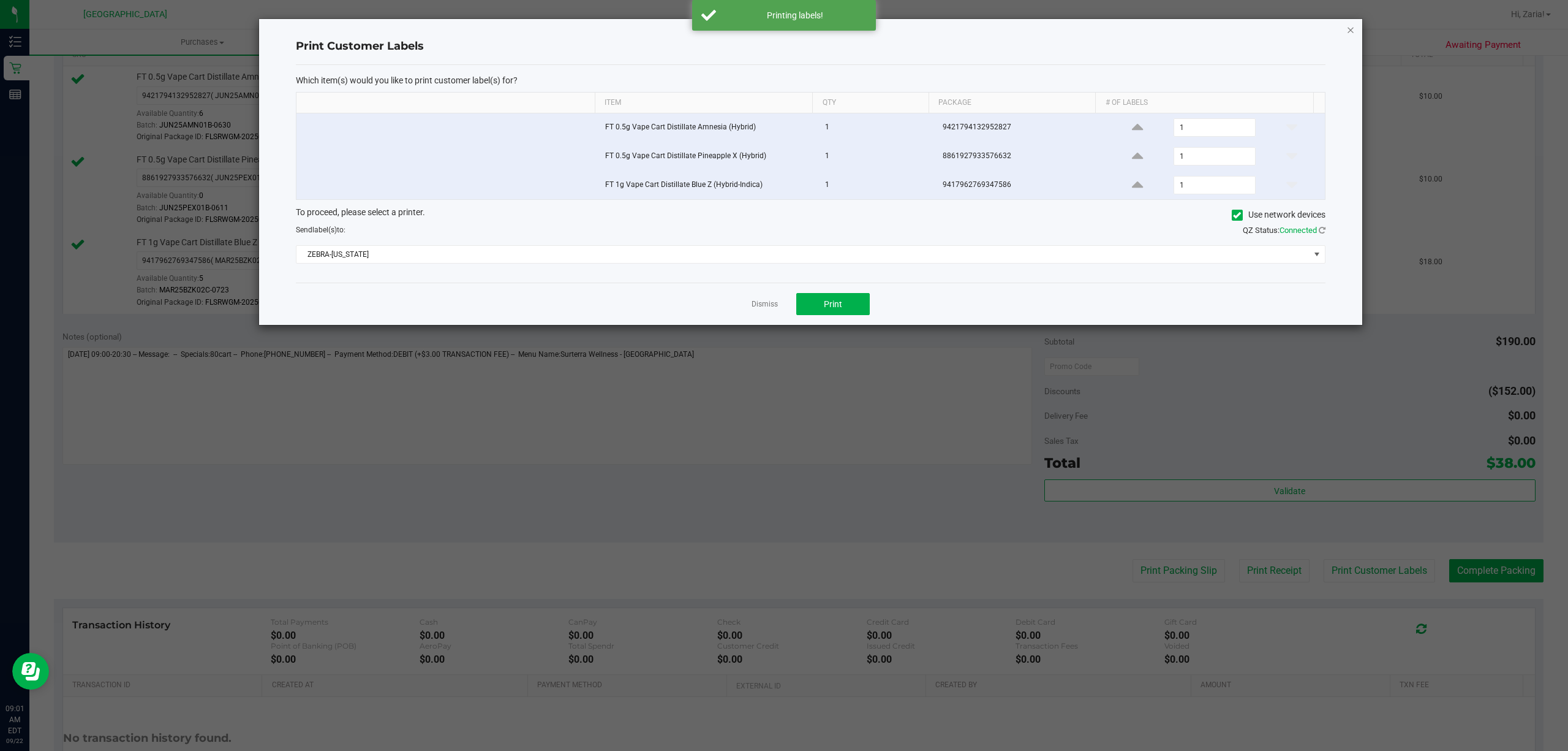
click at [1348, 27] on icon "button" at bounding box center [1350, 29] width 9 height 15
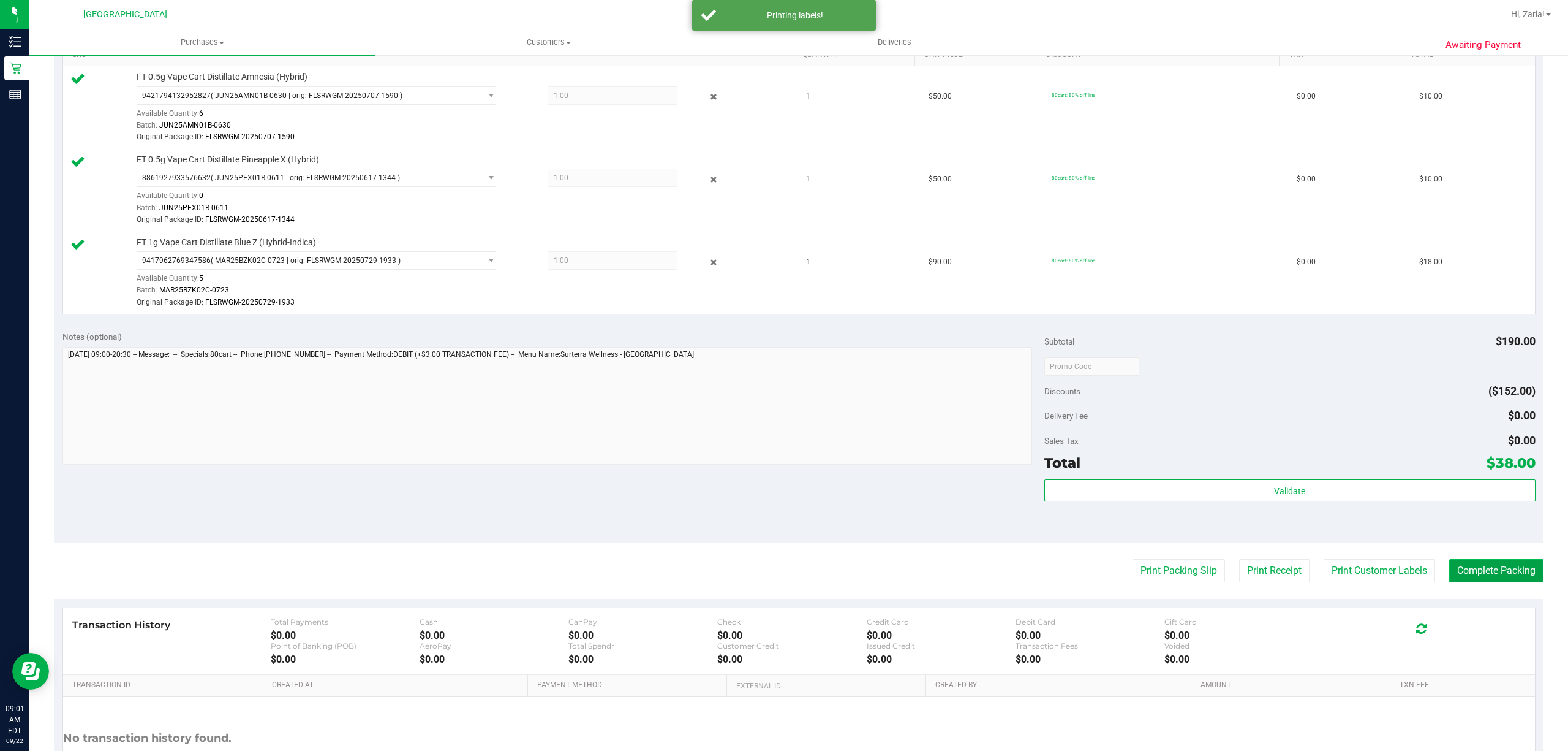
click at [1475, 578] on button "Complete Packing" at bounding box center [1496, 570] width 94 height 23
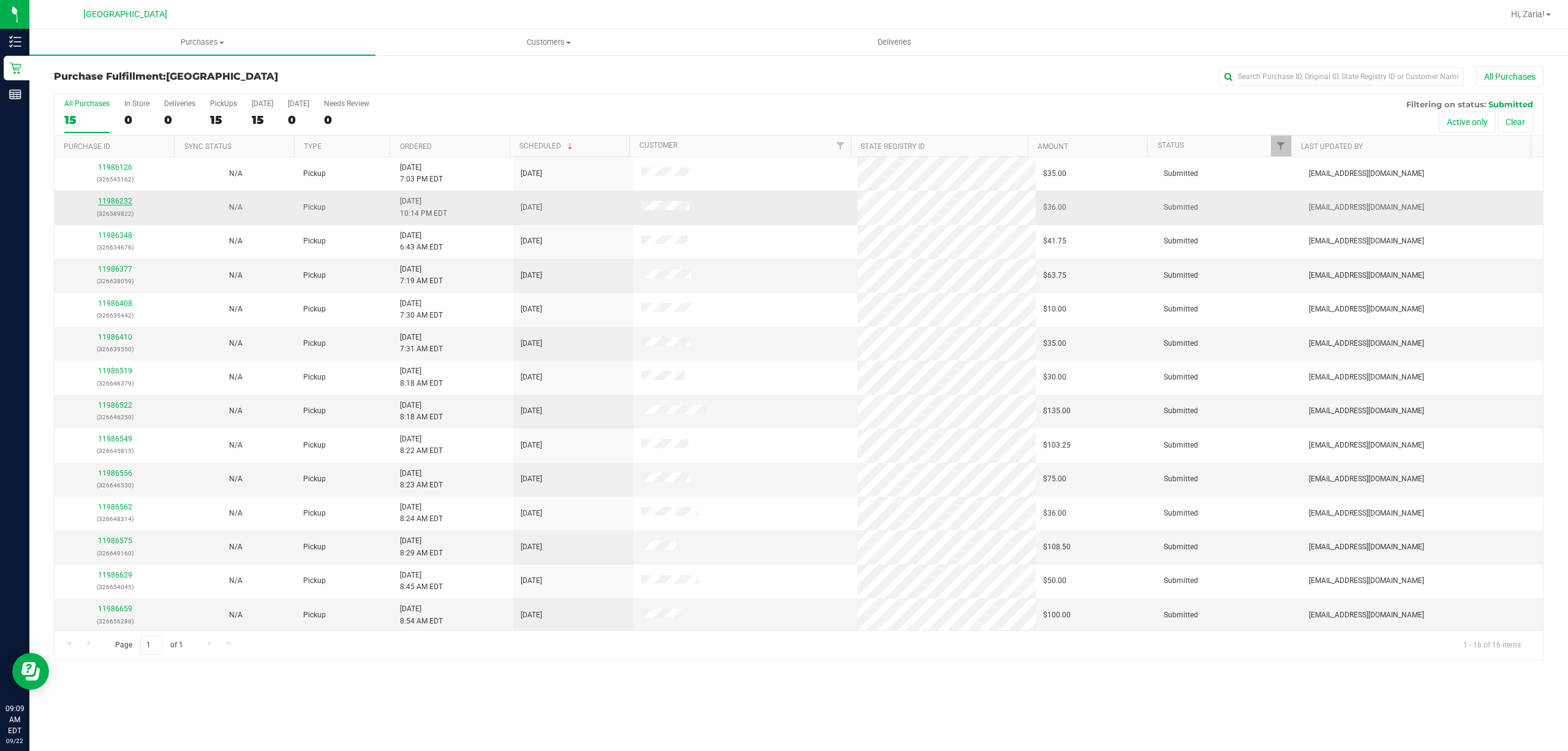
drag, startPoint x: 118, startPoint y: 209, endPoint x: 106, endPoint y: 197, distance: 17.0
click at [118, 209] on p "(326589822)" at bounding box center [115, 214] width 106 height 12
click at [106, 197] on link "11986232" at bounding box center [115, 201] width 34 height 9
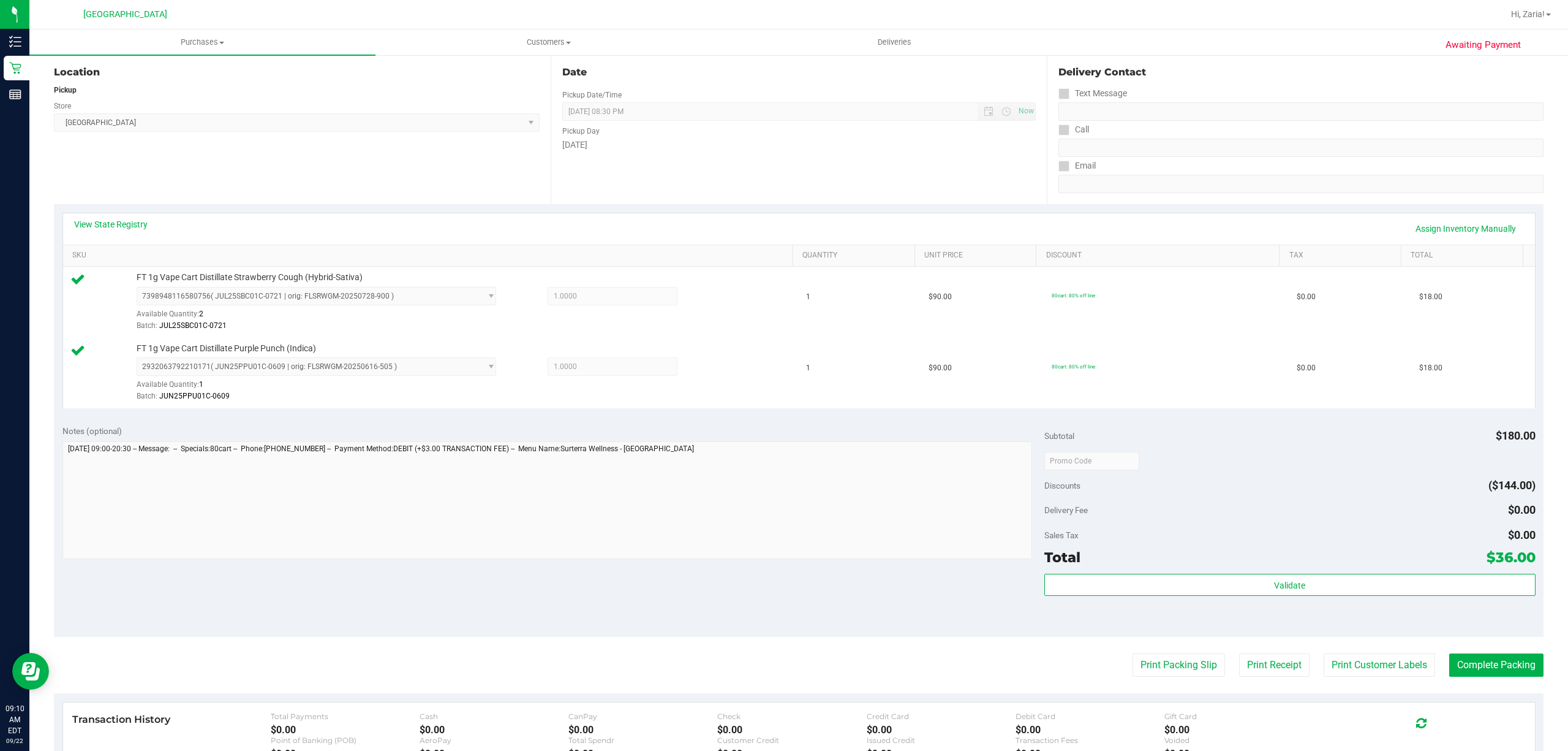
scroll to position [245, 0]
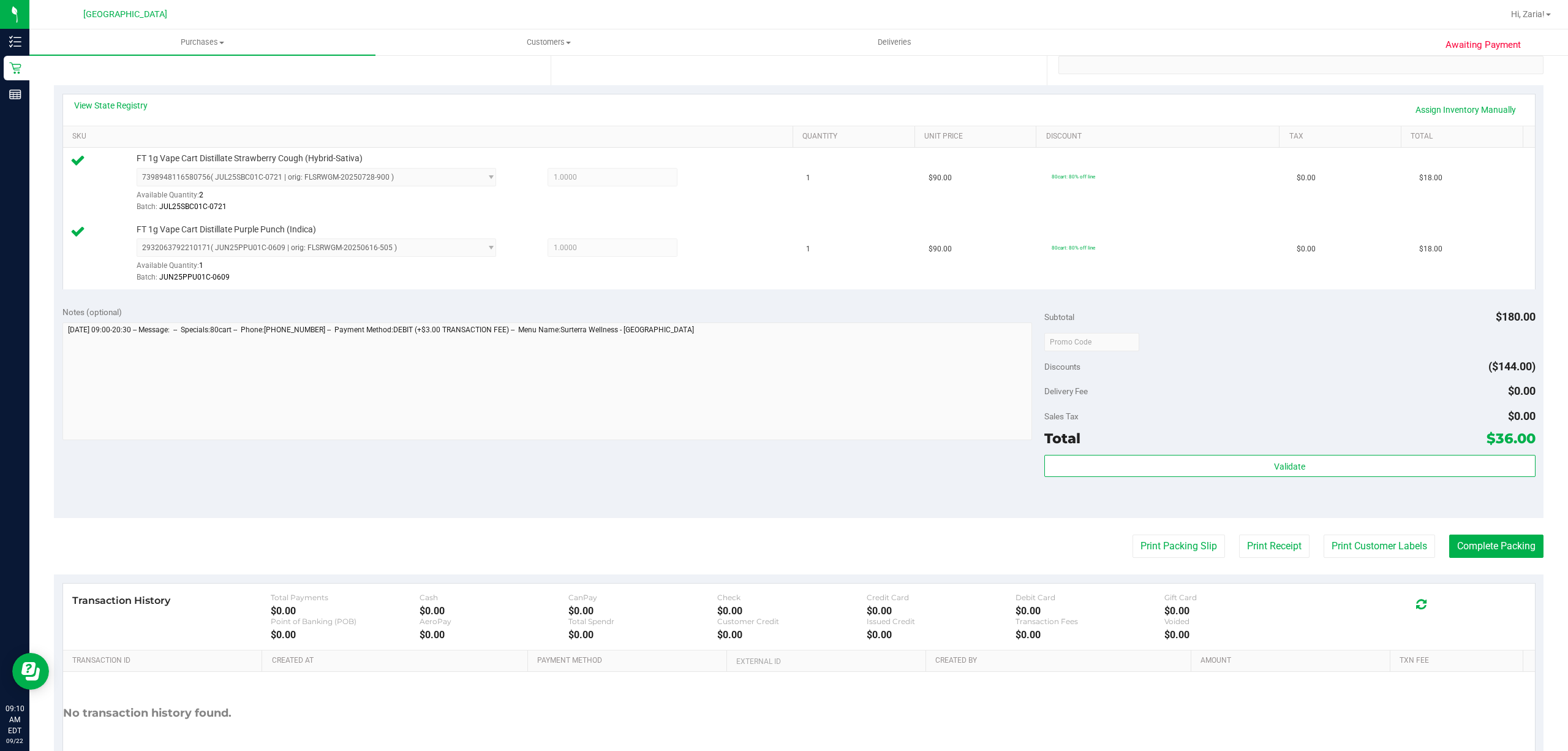
drag, startPoint x: 1200, startPoint y: 419, endPoint x: 1239, endPoint y: 479, distance: 71.6
click at [1198, 427] on div "Sales Tax $0.00" at bounding box center [1289, 416] width 492 height 22
click at [1239, 479] on div "Validate" at bounding box center [1289, 482] width 492 height 55
click at [1227, 449] on div "Total $36.00" at bounding box center [1289, 439] width 492 height 22
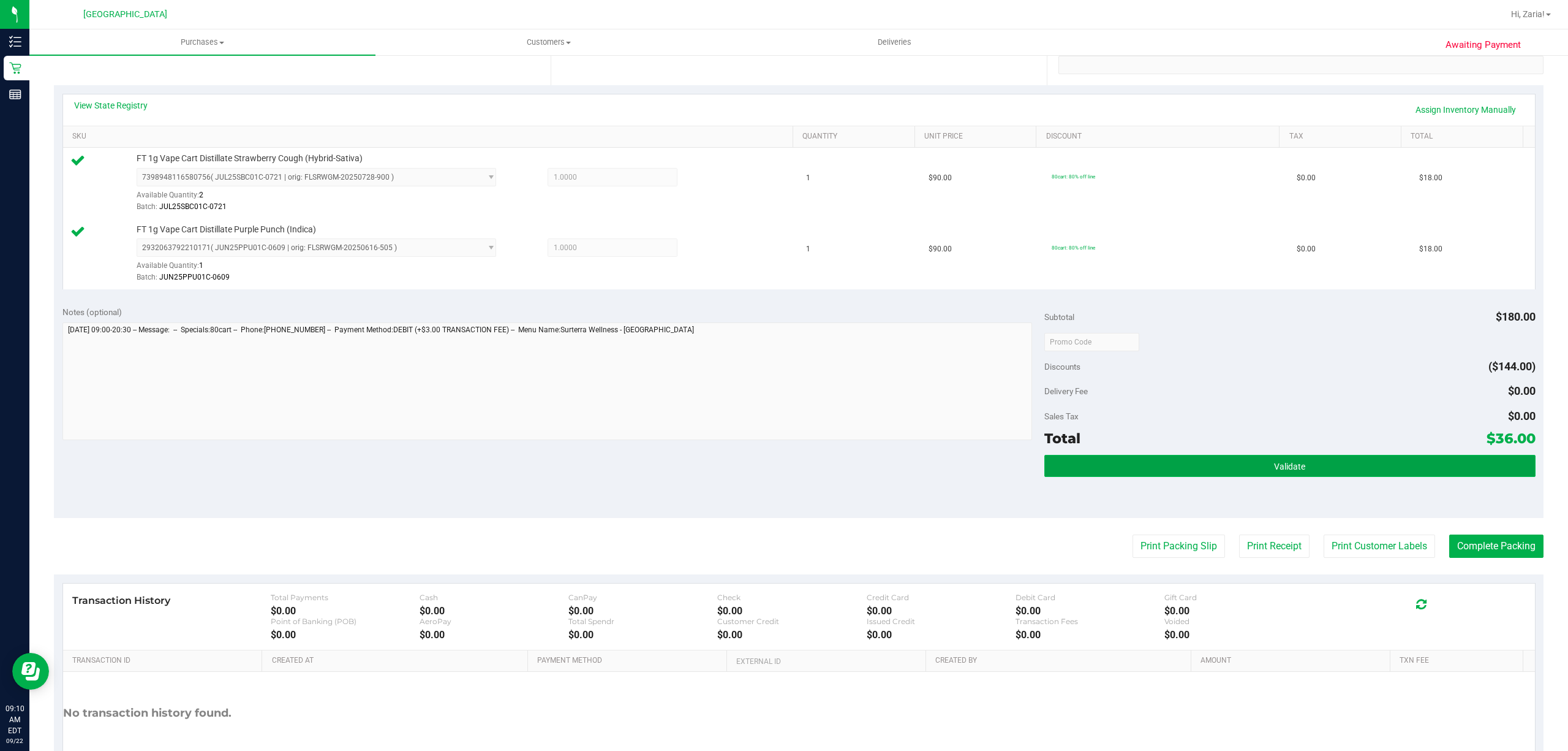
click at [1230, 466] on button "Validate" at bounding box center [1289, 466] width 492 height 22
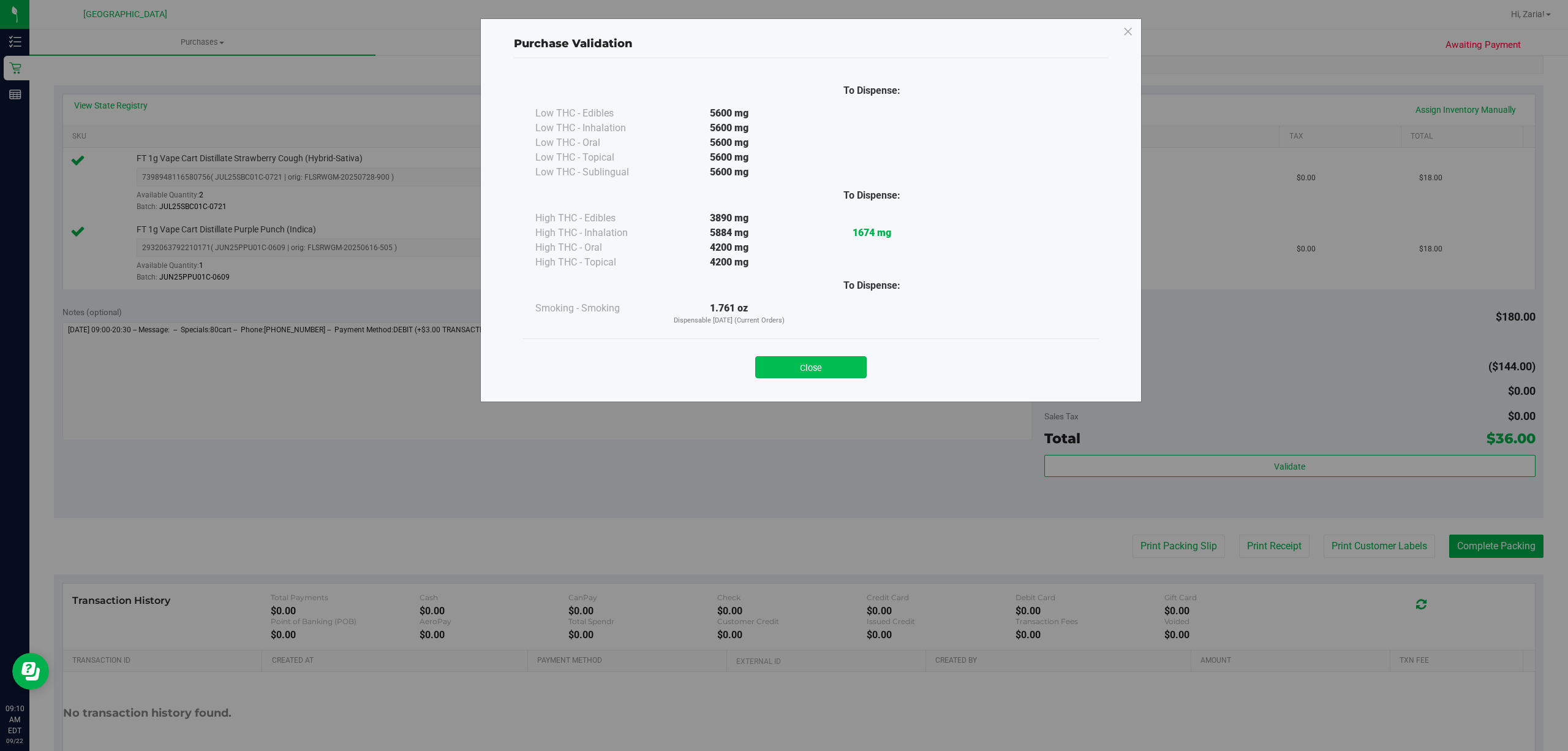
click at [846, 363] on button "Close" at bounding box center [811, 367] width 112 height 22
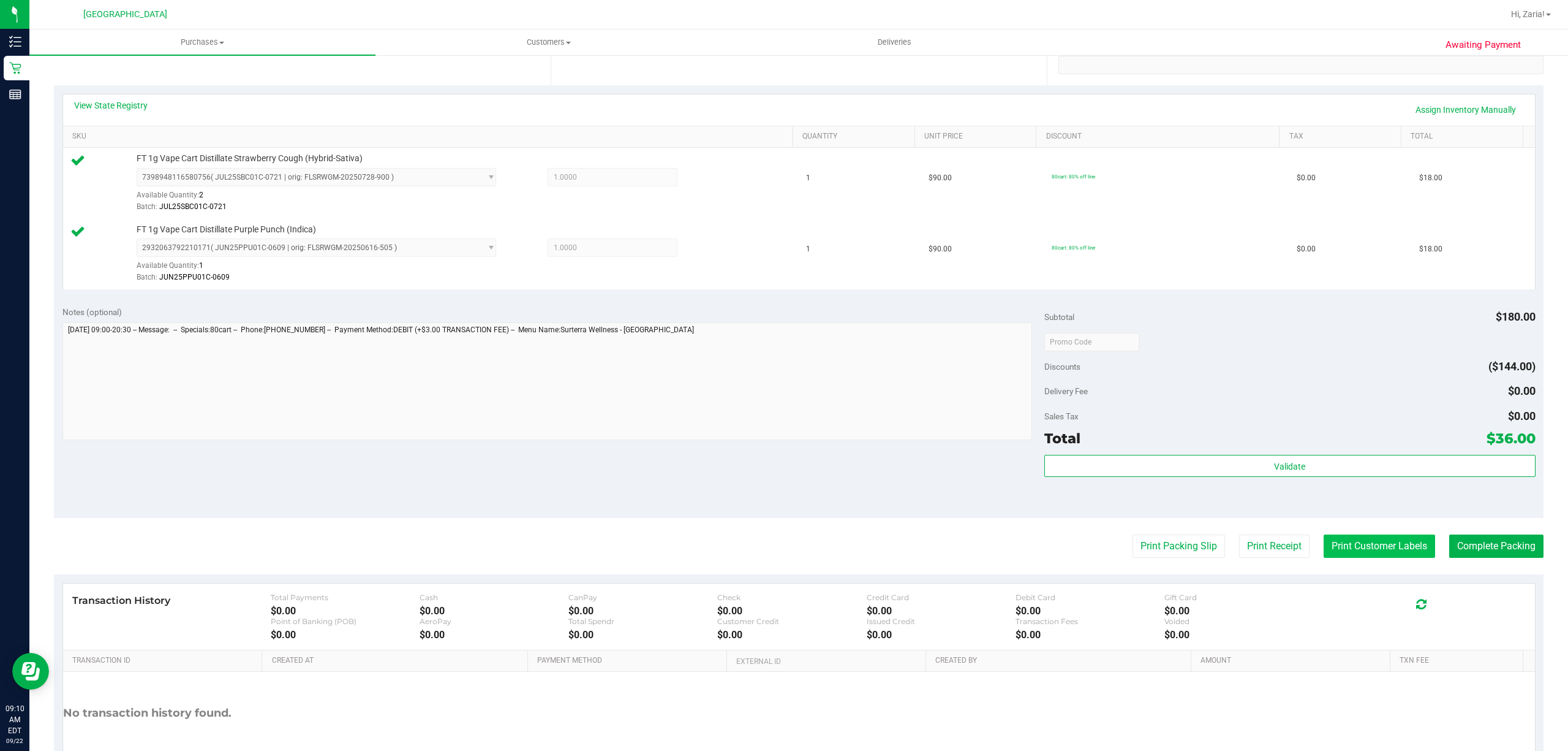
click at [1375, 550] on button "Print Customer Labels" at bounding box center [1379, 546] width 112 height 23
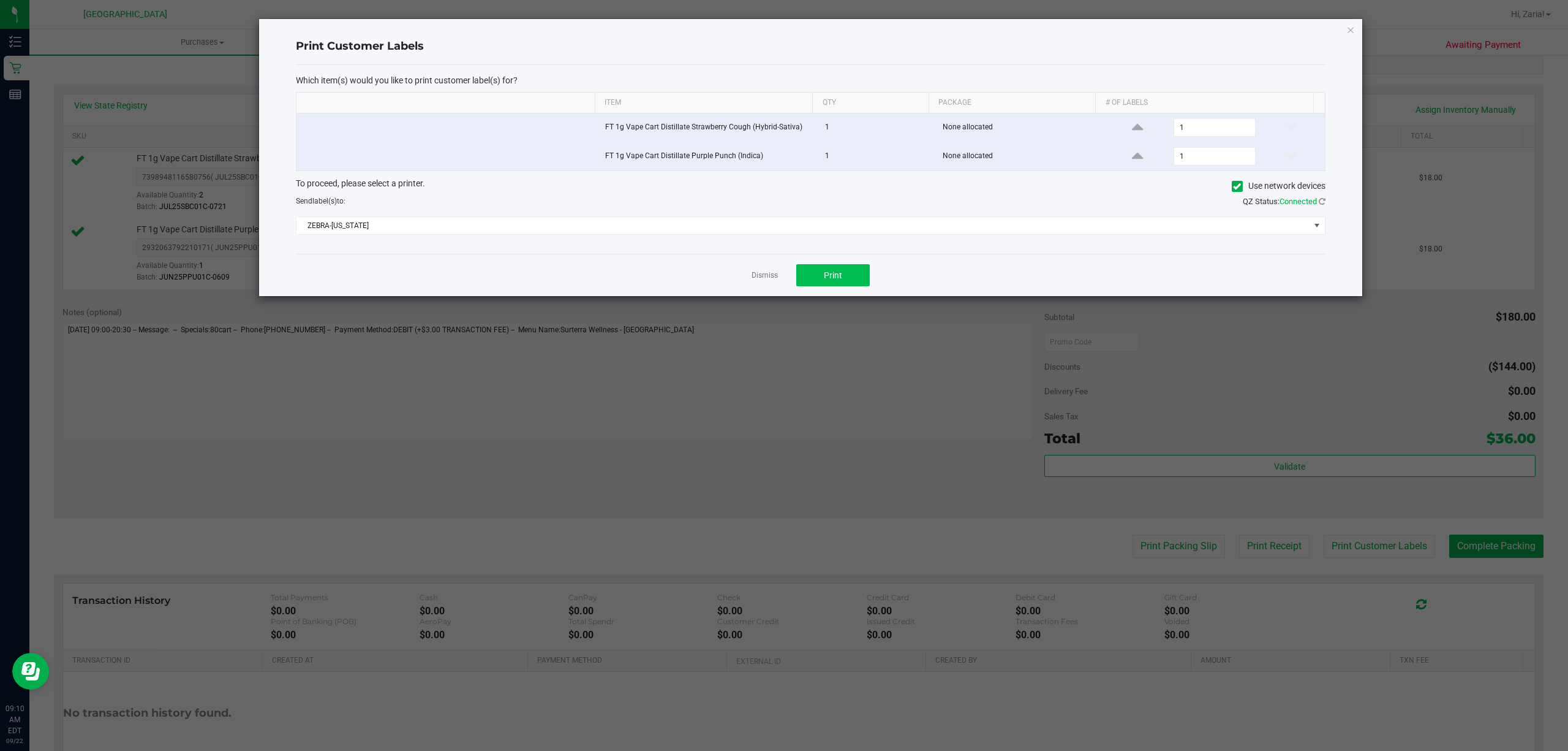
click at [845, 270] on div "Dismiss Print" at bounding box center [811, 275] width 1029 height 42
click at [845, 275] on button "Print" at bounding box center [833, 276] width 74 height 22
click at [772, 285] on div "Dismiss Print" at bounding box center [811, 275] width 1029 height 42
click at [769, 281] on link "Dismiss" at bounding box center [764, 276] width 27 height 10
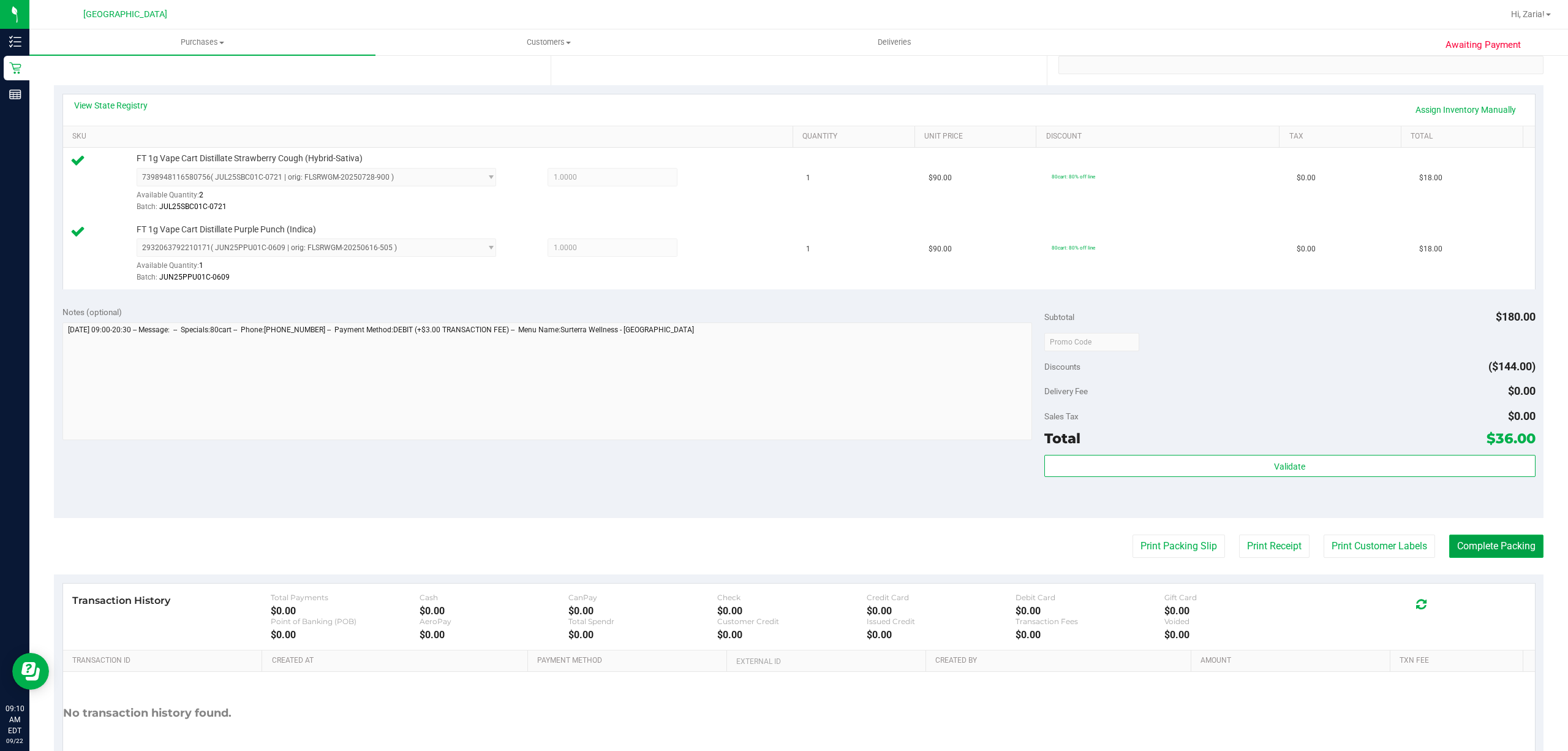
click at [1515, 552] on button "Complete Packing" at bounding box center [1496, 546] width 94 height 23
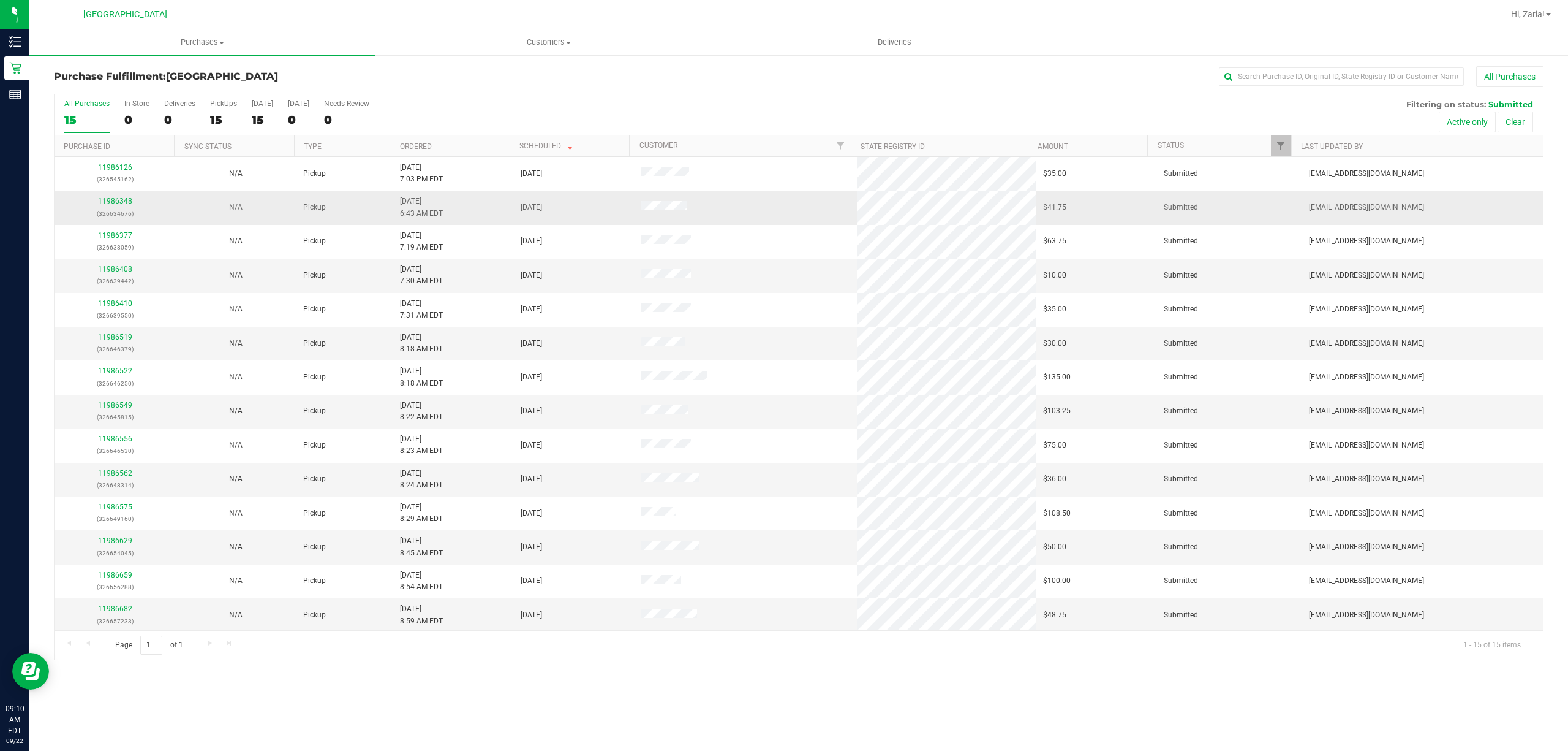
click at [106, 198] on link "11986348" at bounding box center [115, 201] width 34 height 9
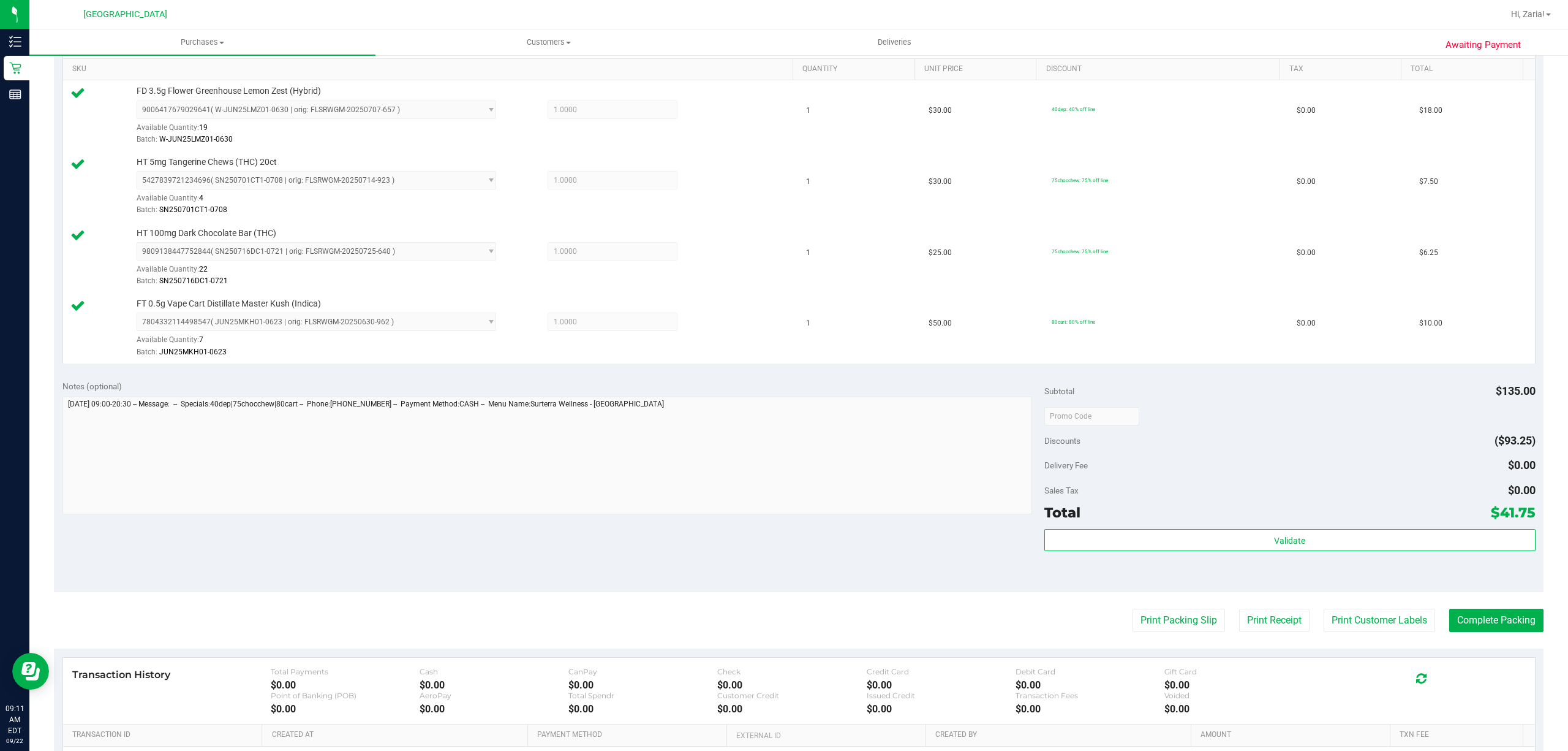
scroll to position [327, 0]
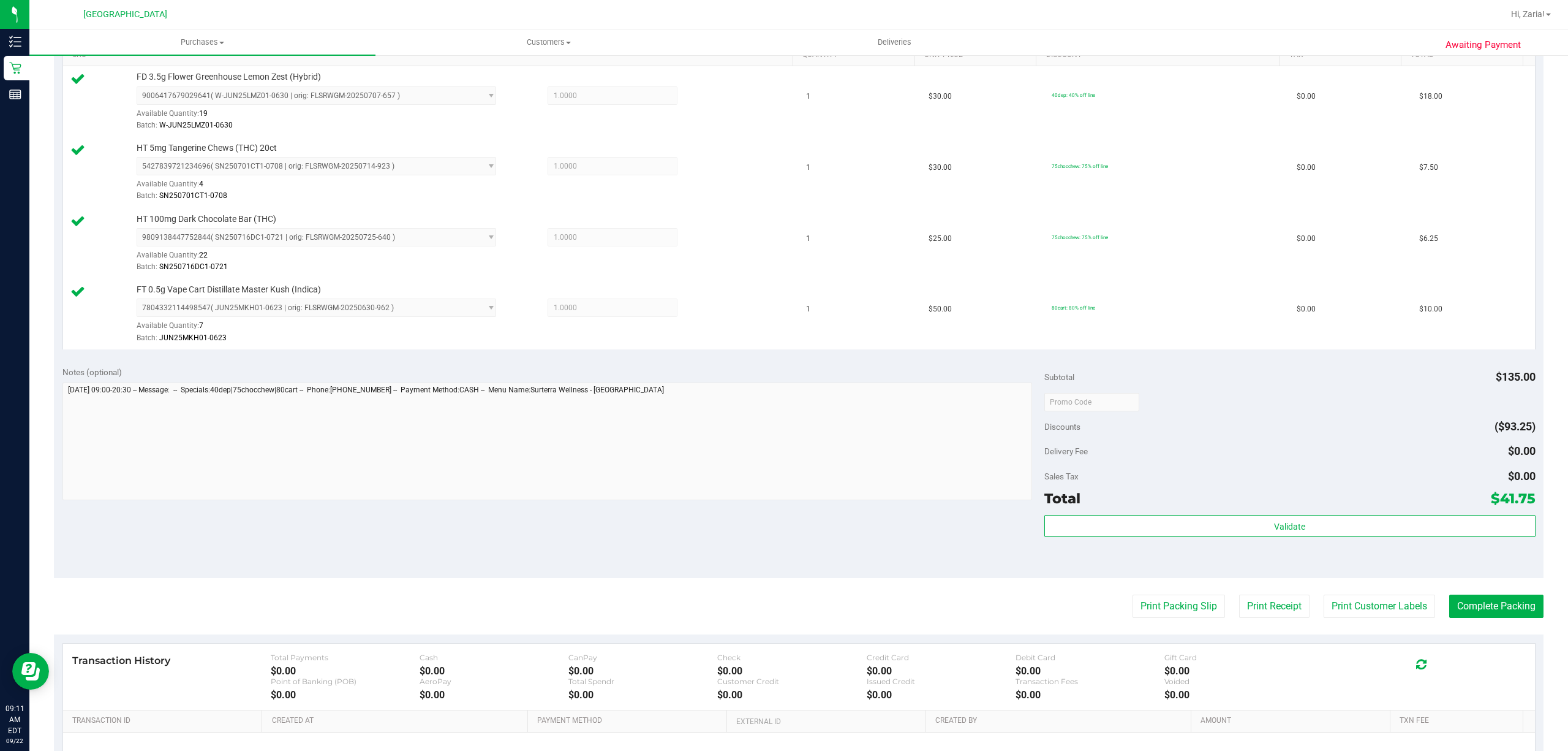
click at [1426, 538] on div "Validate" at bounding box center [1289, 526] width 492 height 23
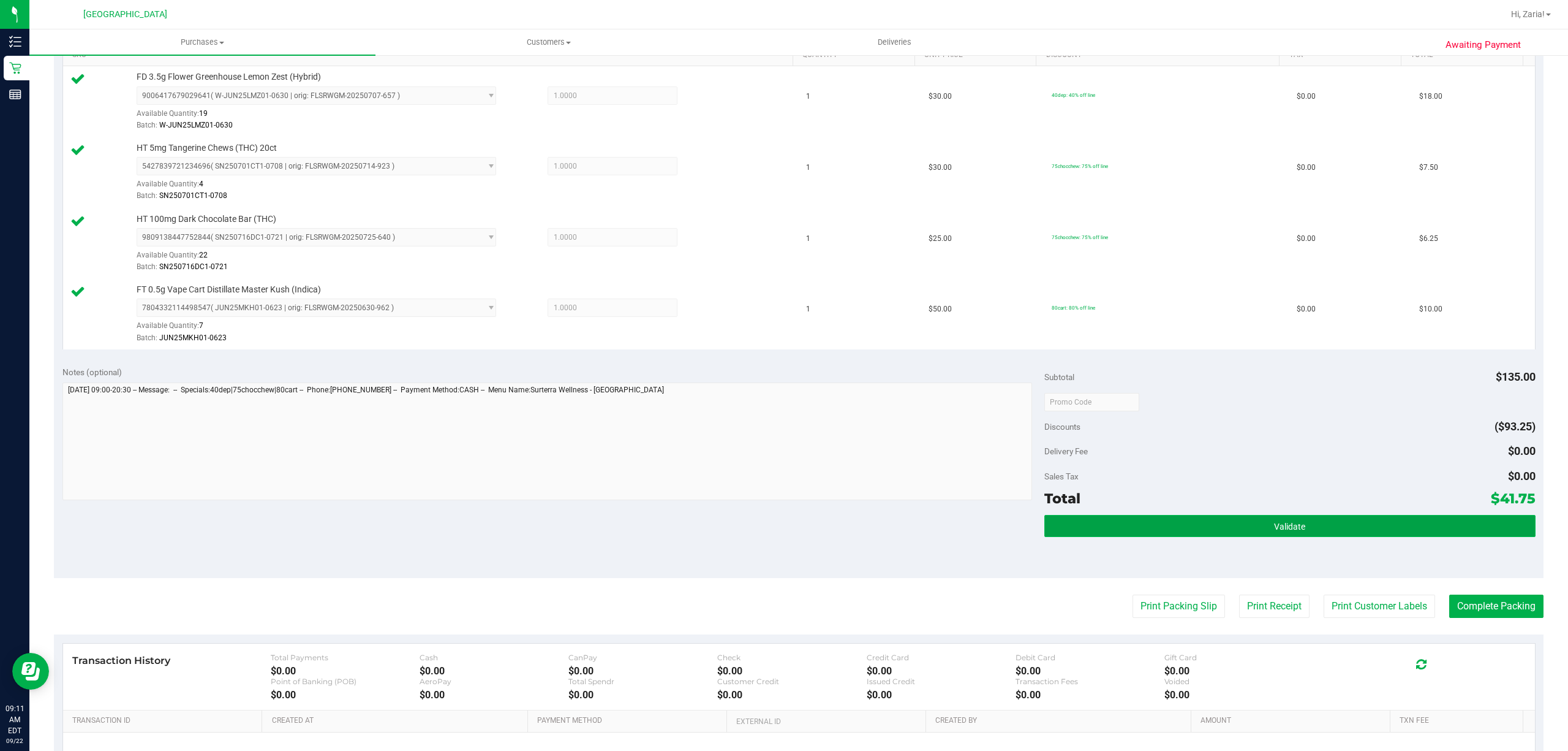
click at [1425, 528] on button "Validate" at bounding box center [1289, 526] width 492 height 22
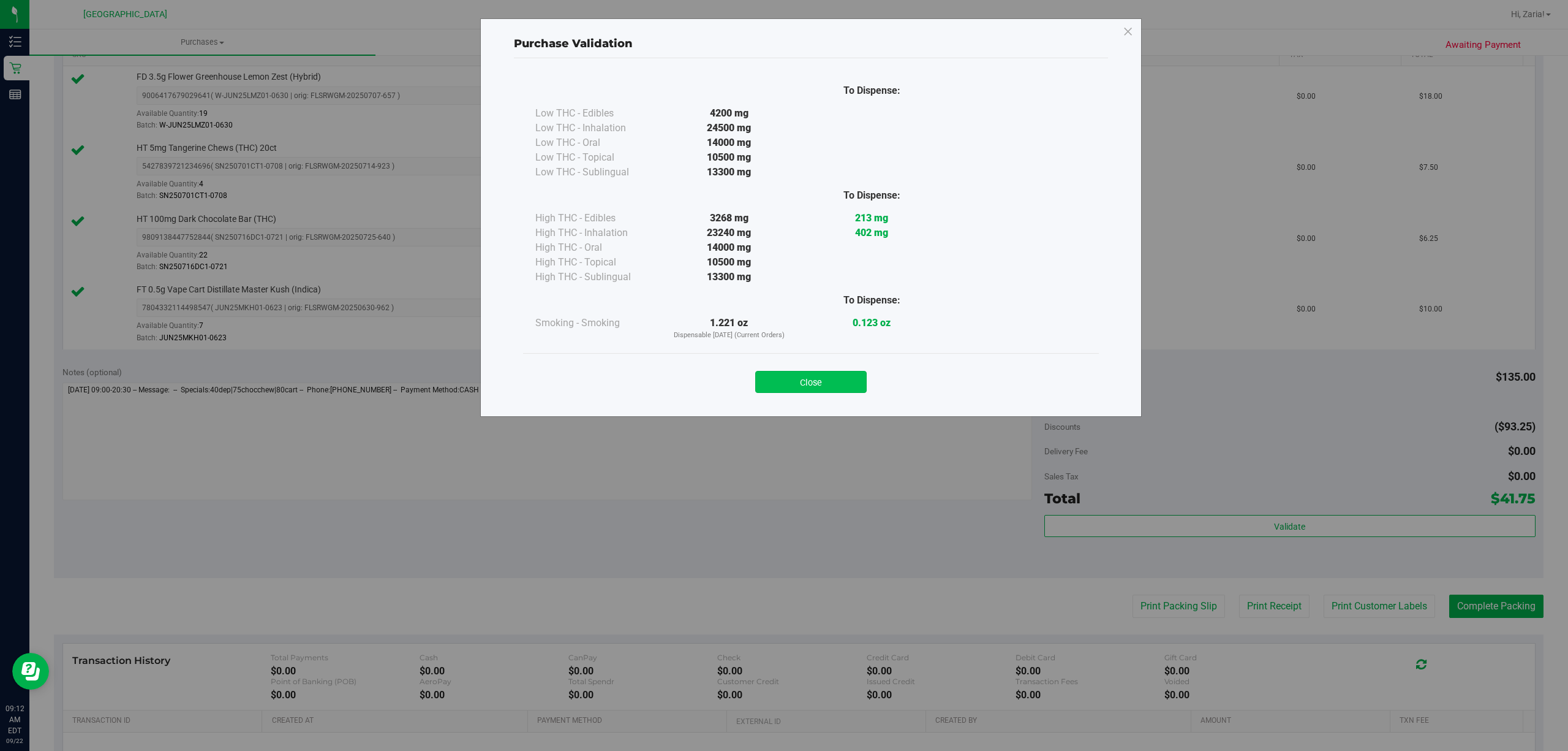
click at [805, 391] on button "Close" at bounding box center [811, 382] width 112 height 22
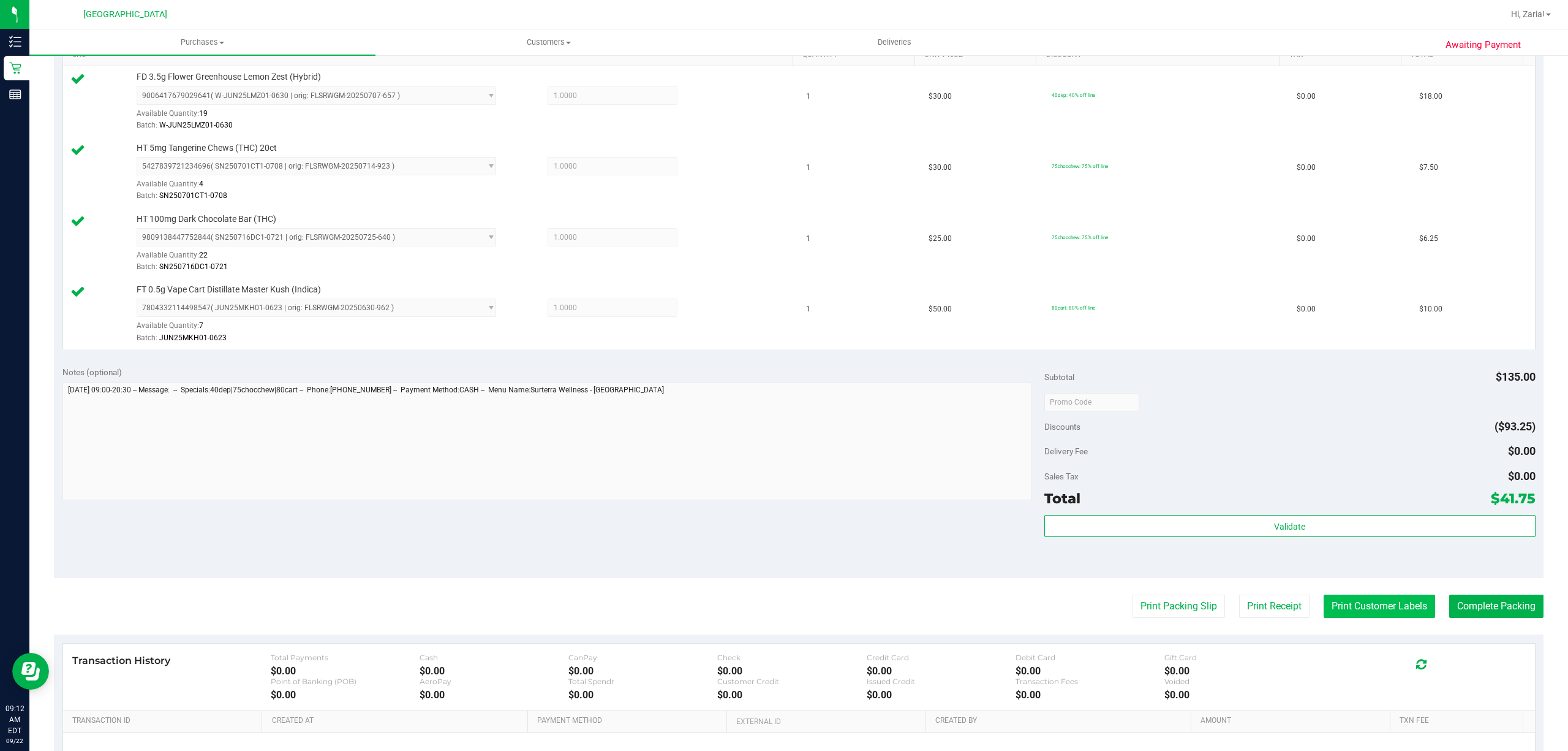
click at [1397, 618] on button "Print Customer Labels" at bounding box center [1379, 606] width 112 height 23
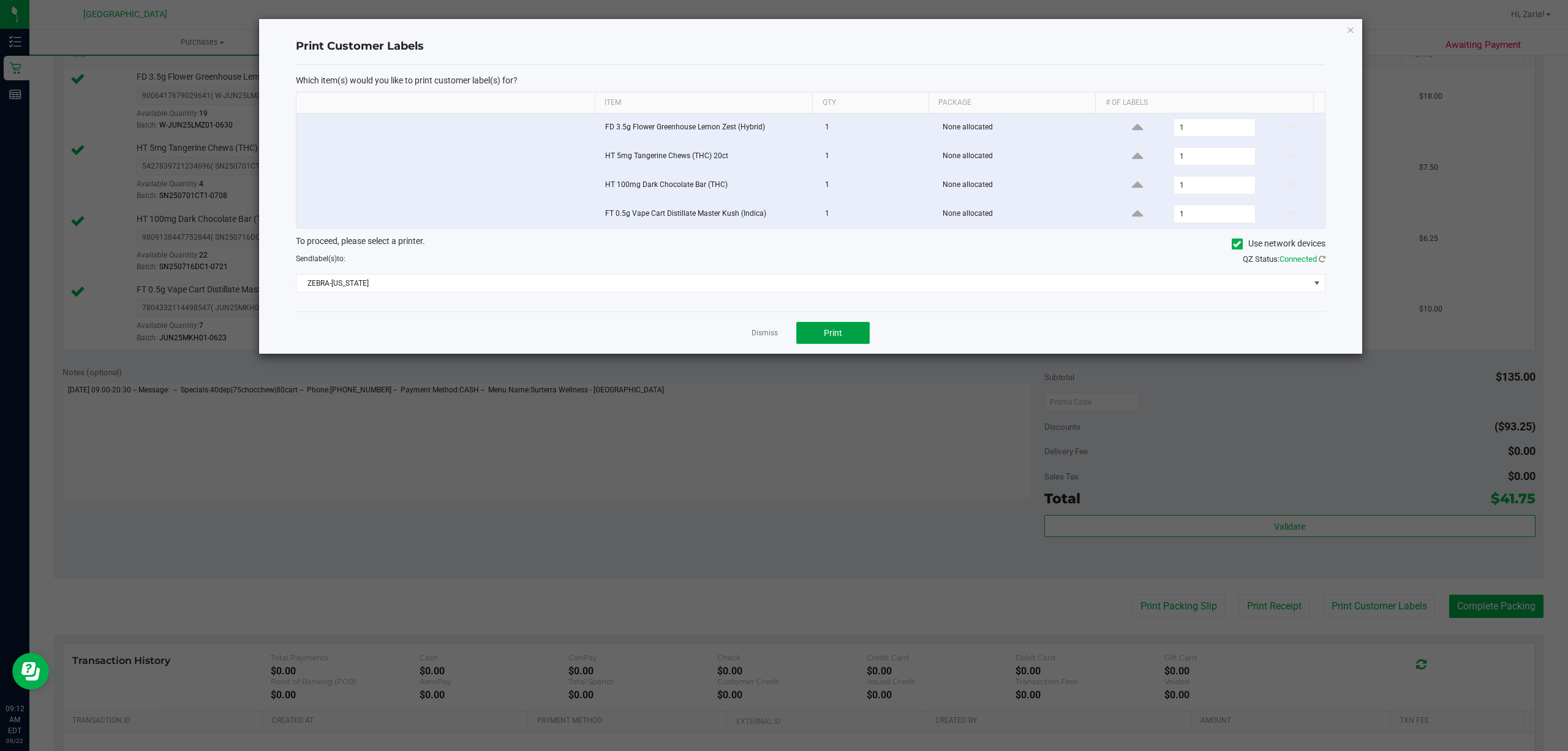
click at [835, 327] on button "Print" at bounding box center [833, 333] width 74 height 22
click at [1350, 30] on icon "button" at bounding box center [1350, 29] width 9 height 15
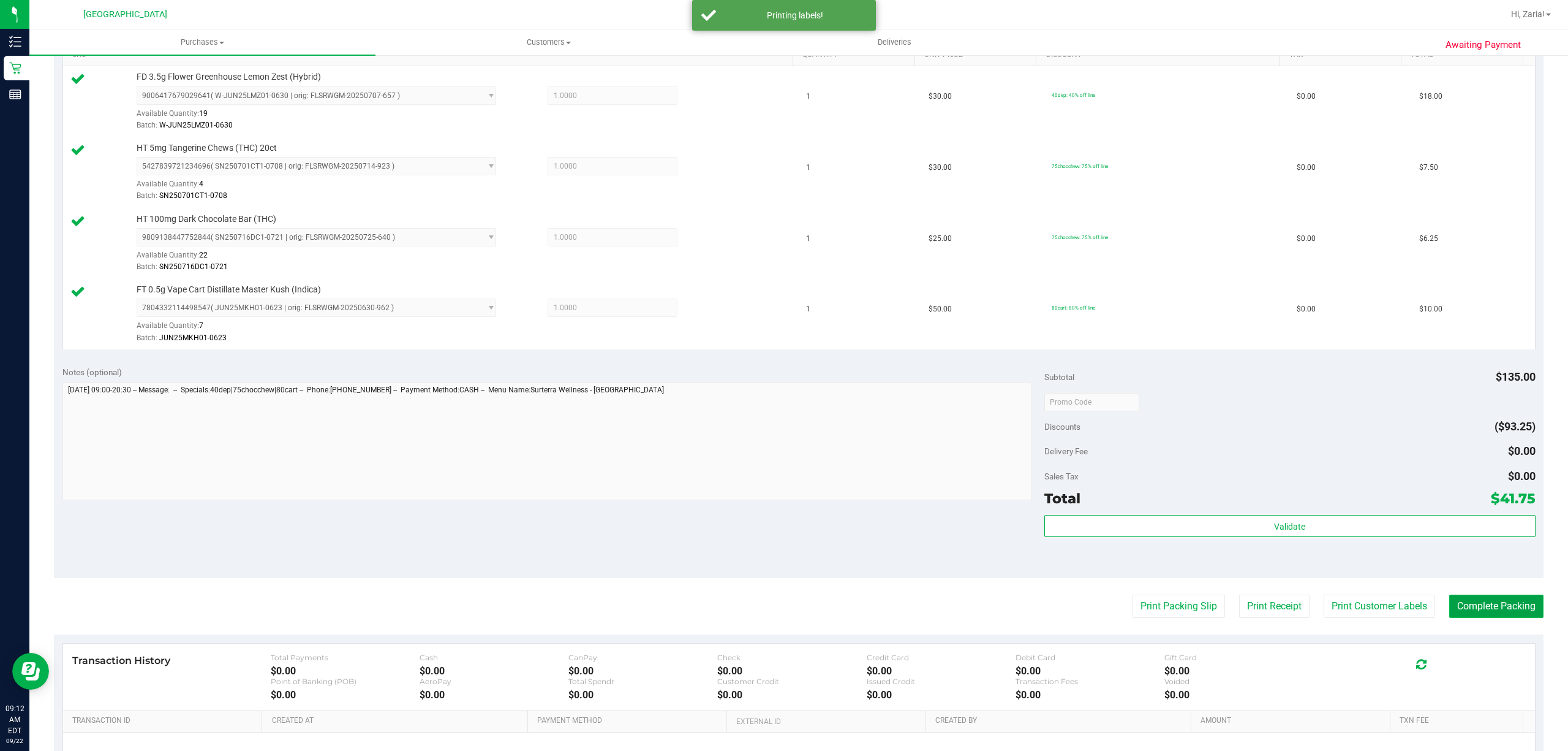
click at [1486, 597] on button "Complete Packing" at bounding box center [1496, 606] width 94 height 23
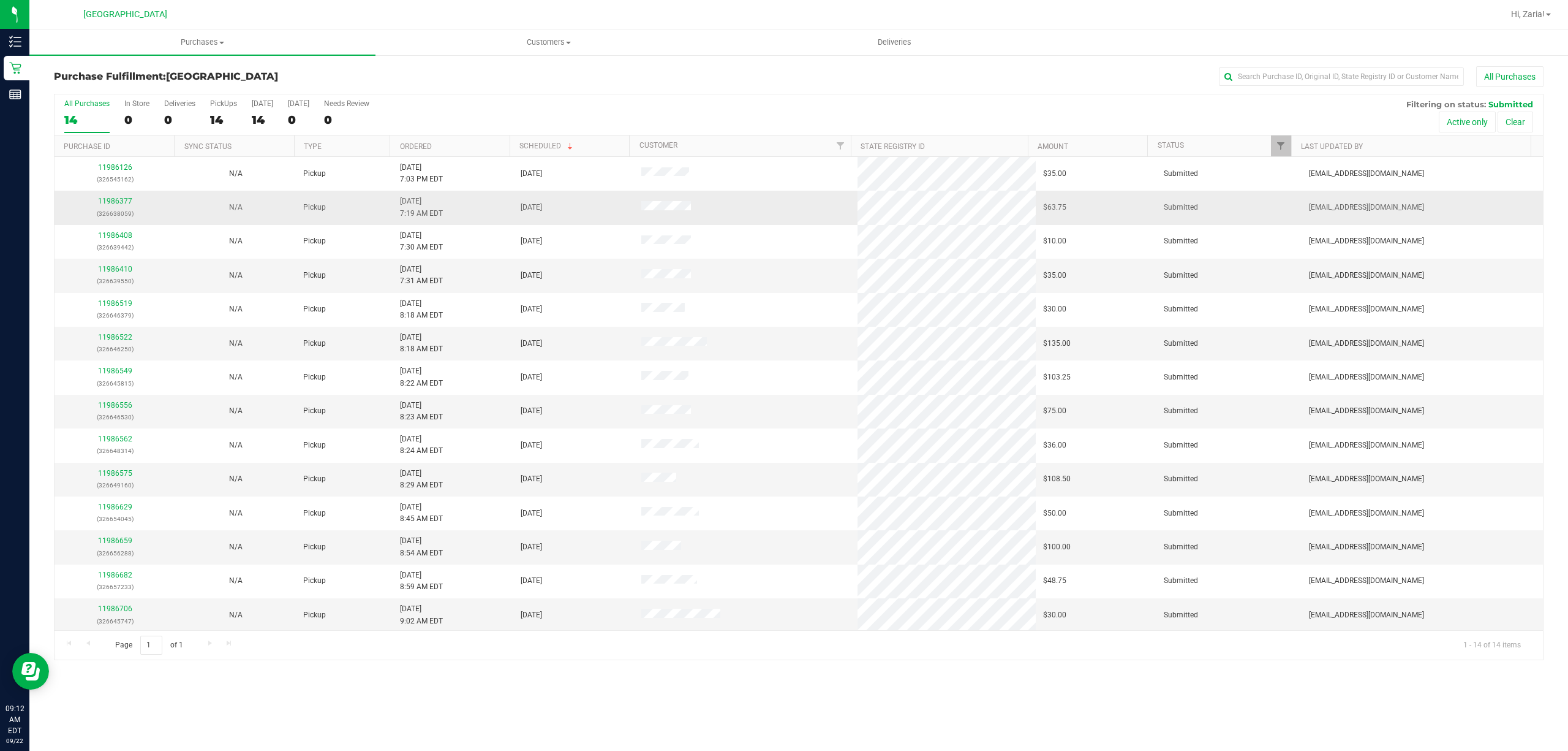
click at [111, 194] on td "11986377 (326638059)" at bounding box center [115, 207] width 121 height 33
click at [109, 204] on link "11986377" at bounding box center [115, 201] width 34 height 9
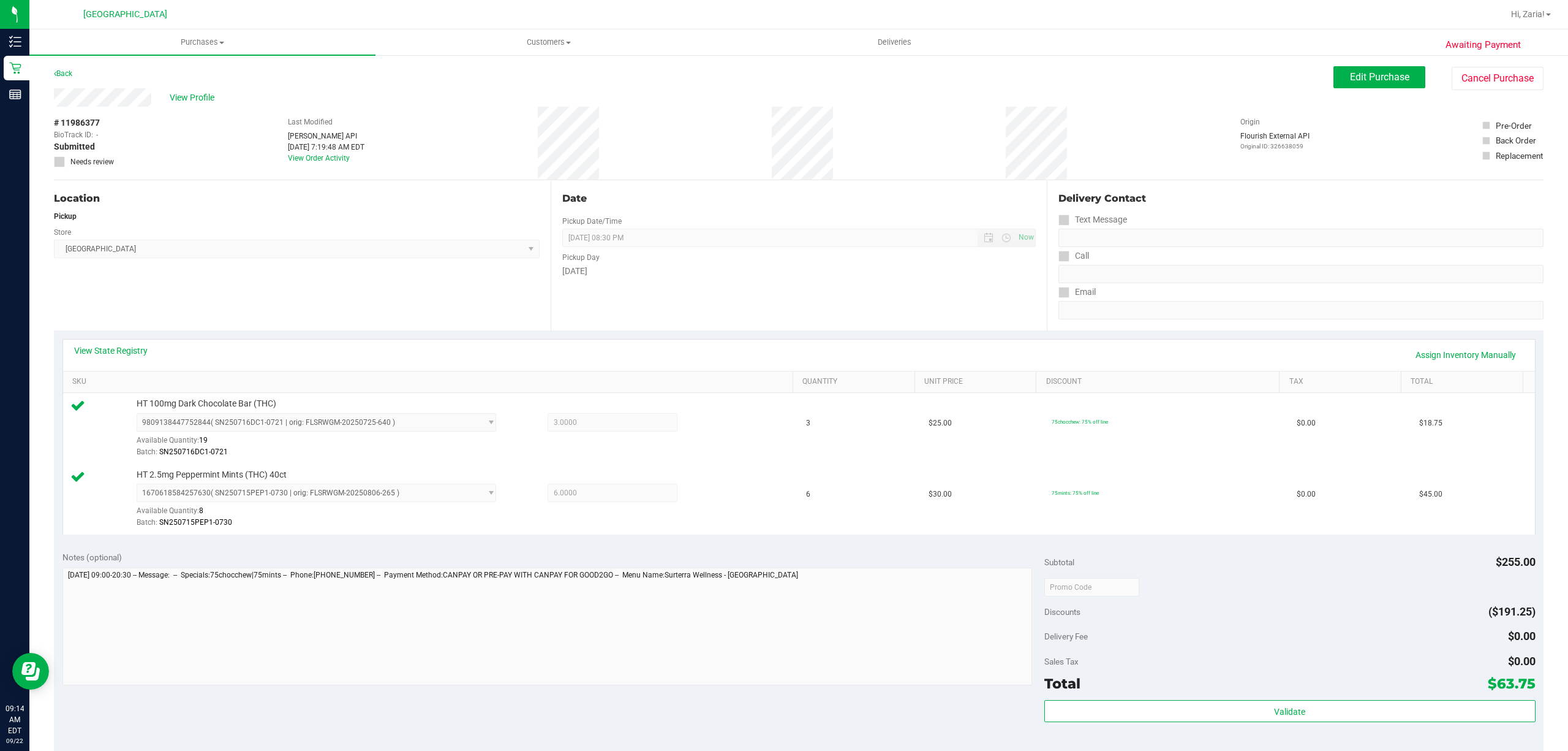
scroll to position [245, 0]
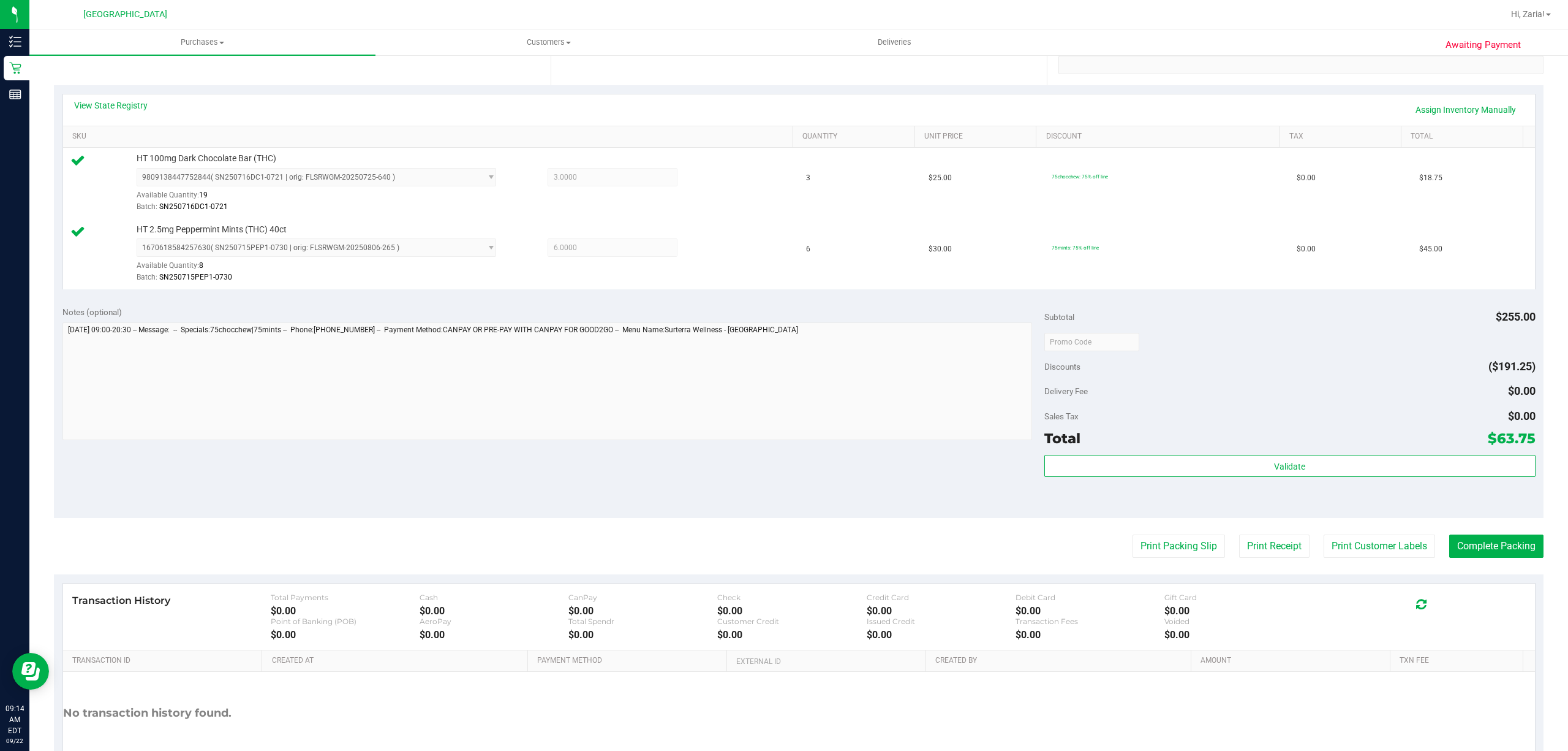
click at [1390, 560] on purchase-details "Back Edit Purchase Cancel Purchase View Profile # 11986377 BioTrack ID: - Submi…" at bounding box center [799, 312] width 1489 height 983
click at [1385, 545] on button "Print Customer Labels" at bounding box center [1379, 546] width 112 height 23
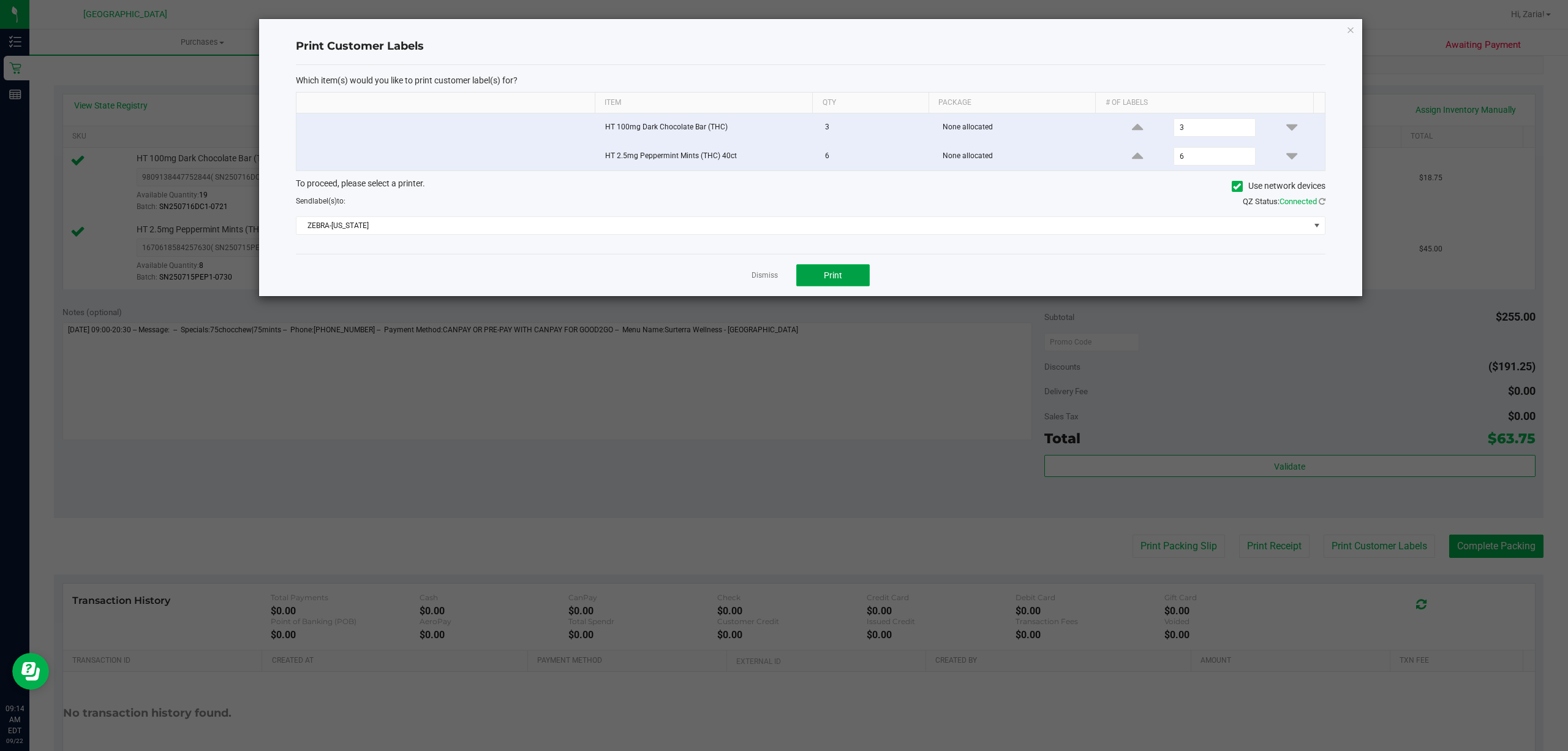
click at [824, 276] on span "Print" at bounding box center [832, 275] width 18 height 9
click at [1348, 27] on icon "button" at bounding box center [1350, 29] width 9 height 15
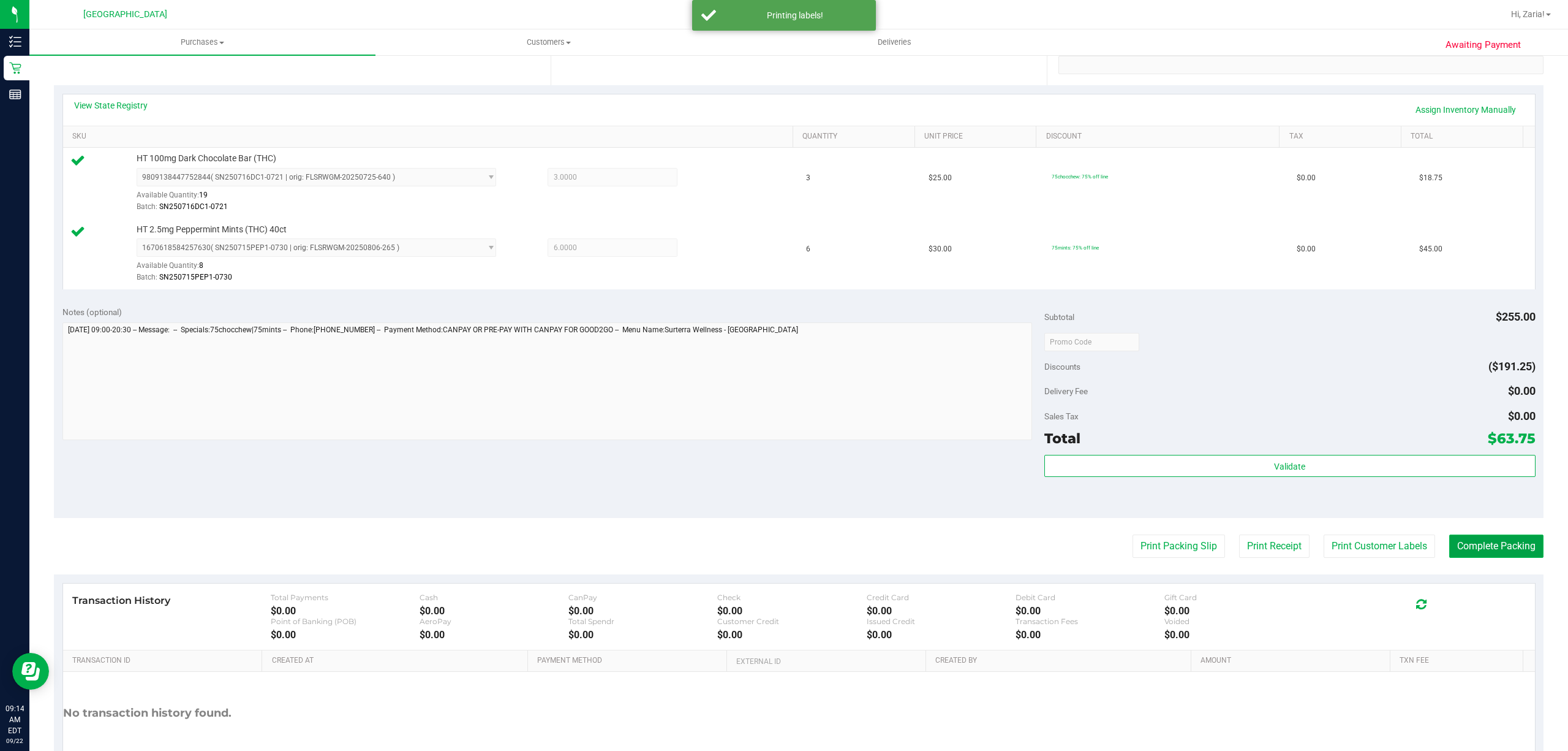
click at [1475, 547] on button "Complete Packing" at bounding box center [1496, 546] width 94 height 23
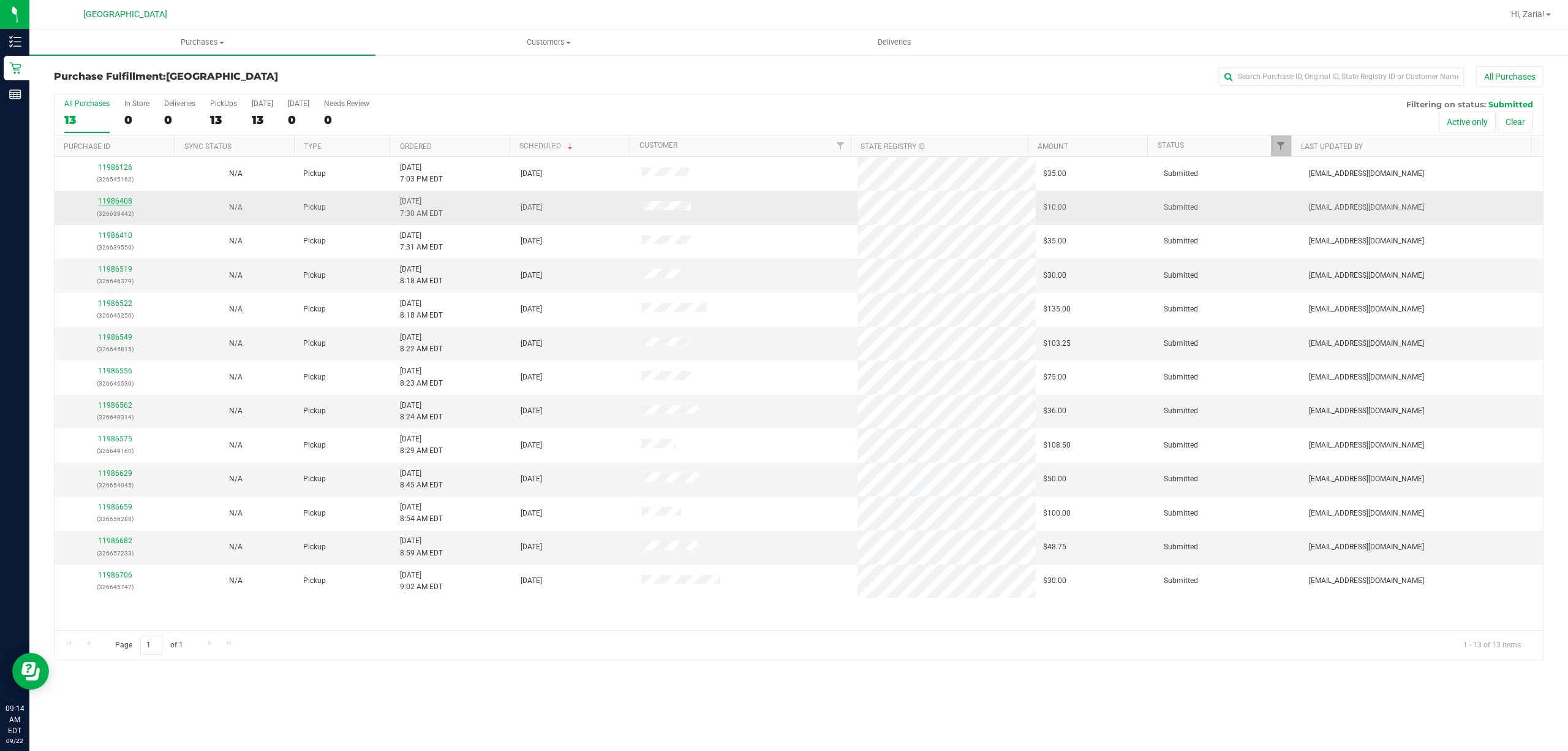
click at [108, 199] on link "11986408" at bounding box center [115, 201] width 34 height 9
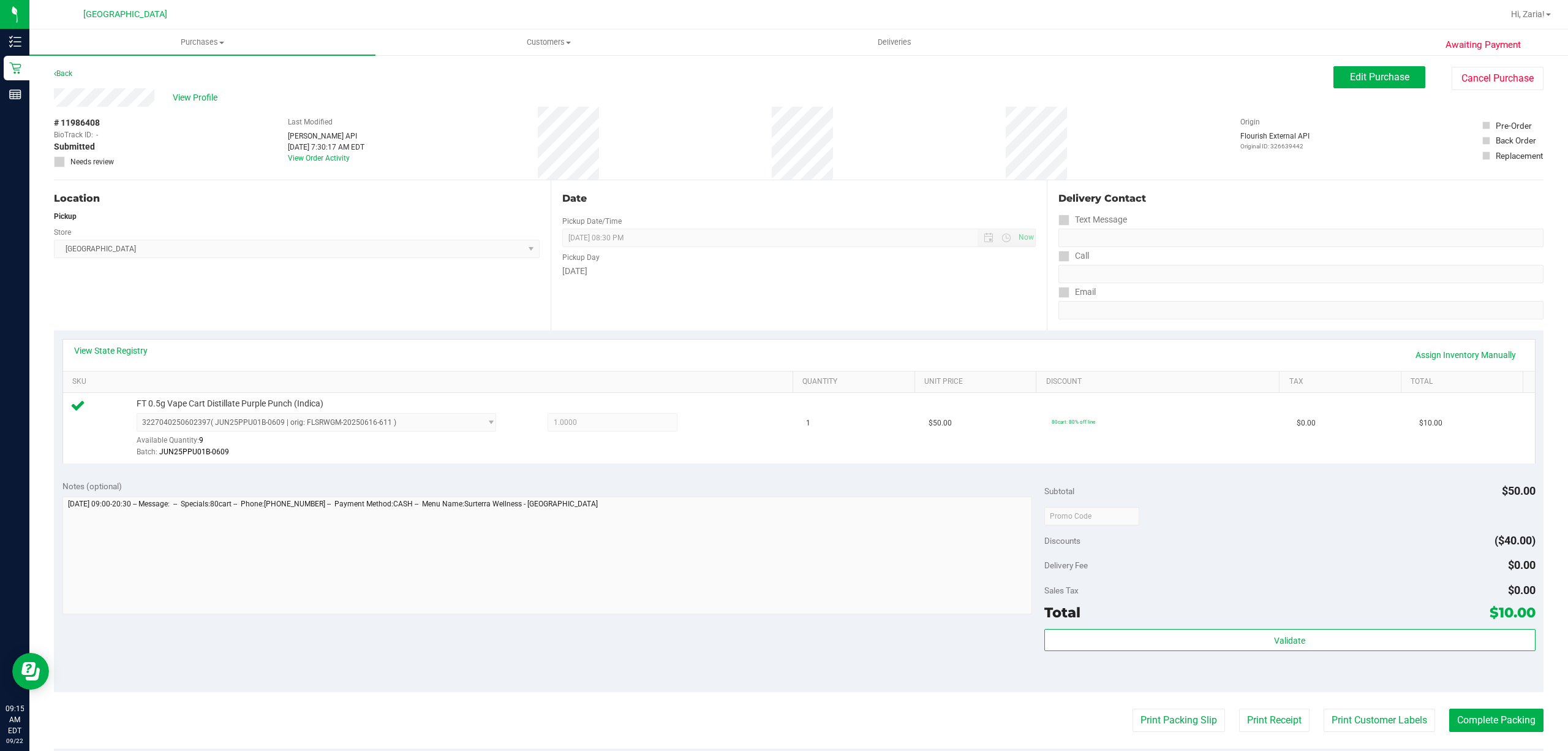
click at [217, 324] on div "Location Pickup Store [GEOGRAPHIC_DATA] WC Select Store [PERSON_NAME][GEOGRAPHI…" at bounding box center [302, 255] width 497 height 150
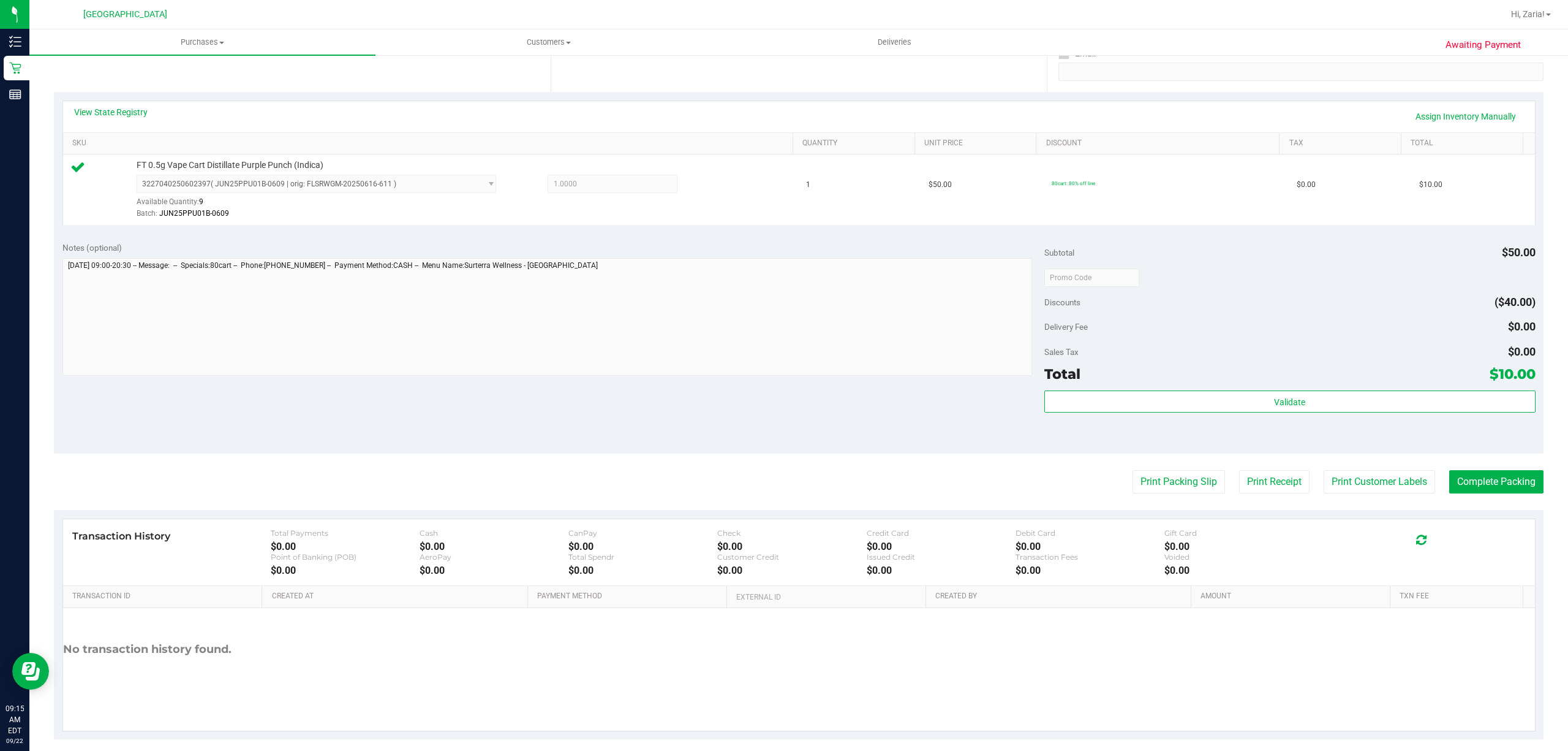
scroll to position [245, 0]
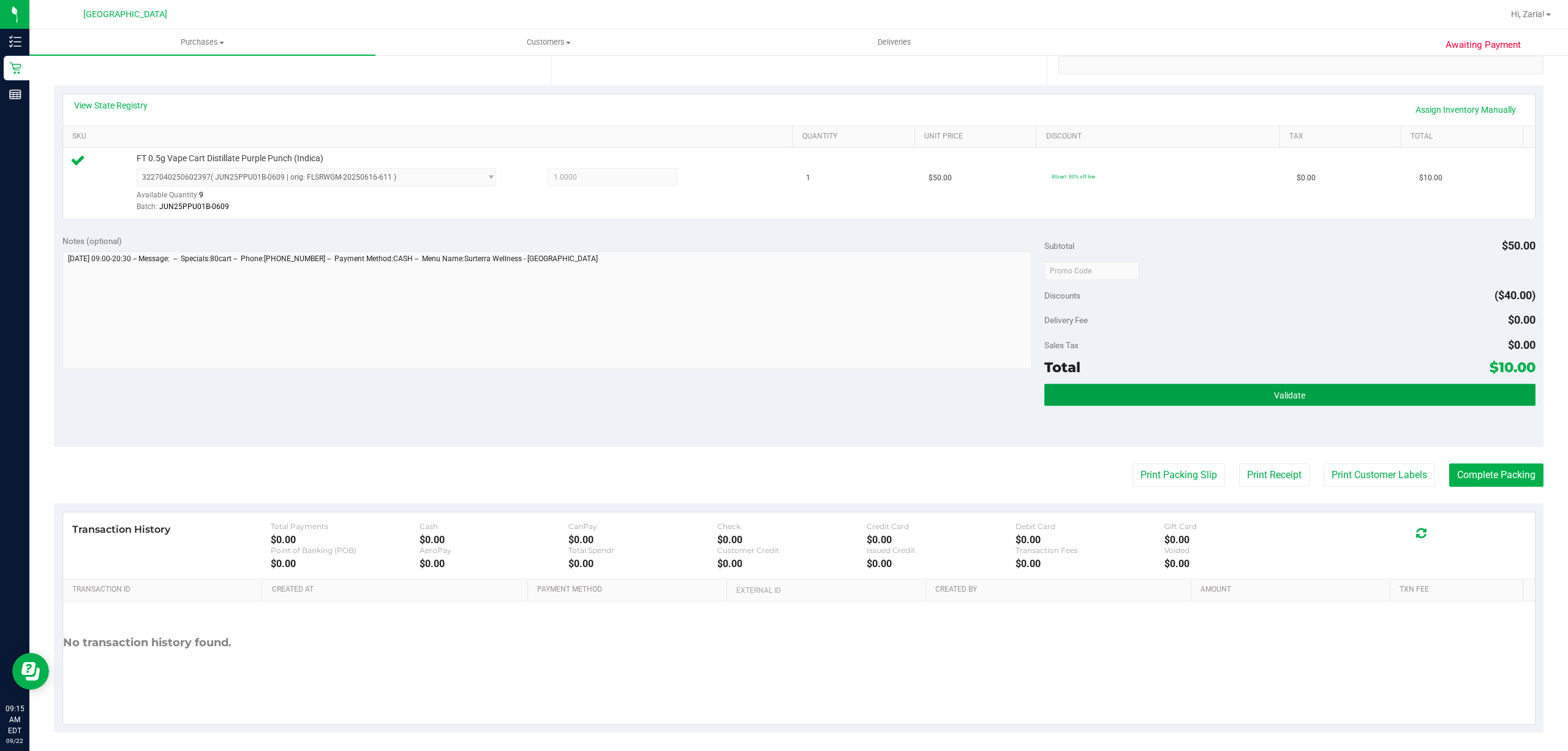
click at [1215, 392] on button "Validate" at bounding box center [1289, 395] width 492 height 22
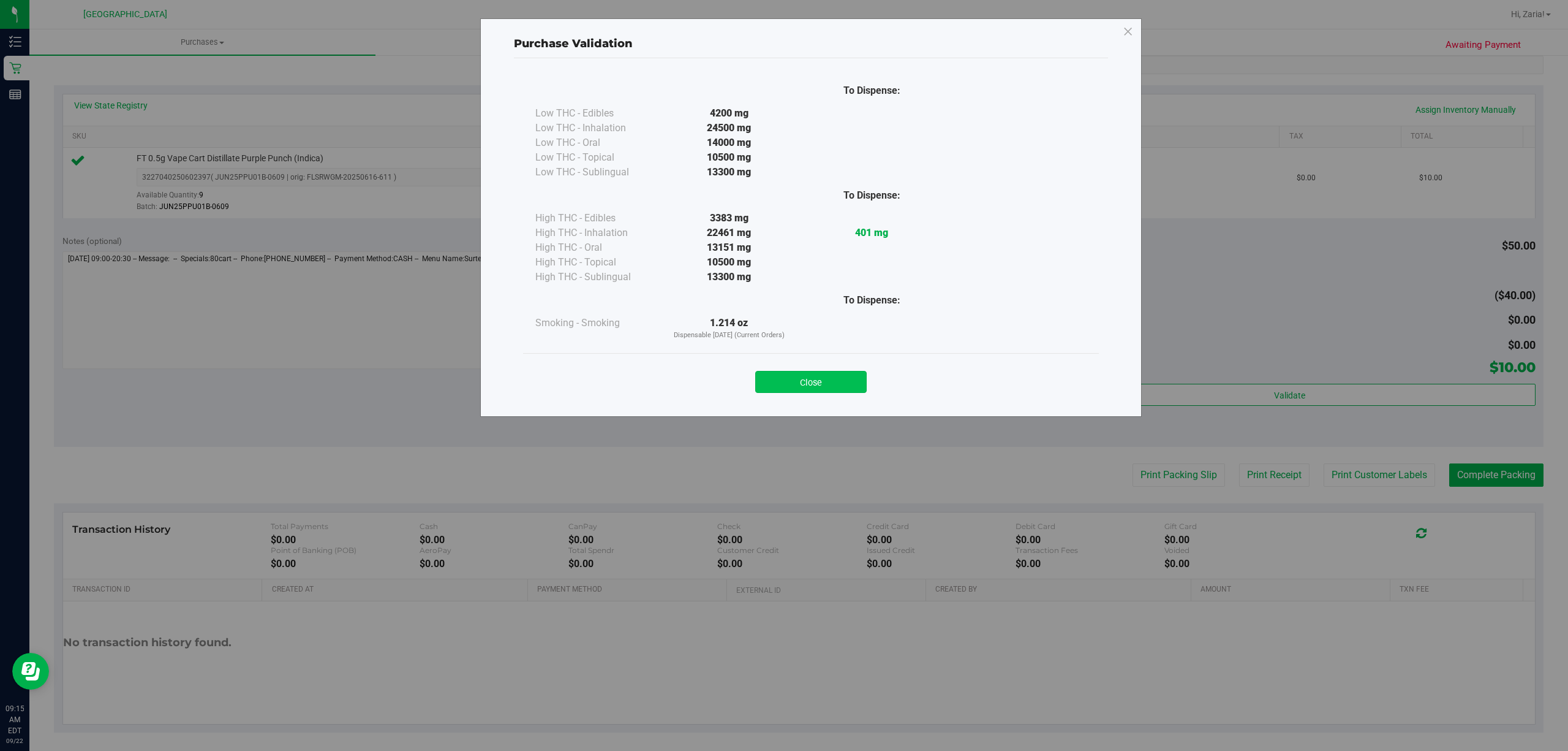
click at [812, 392] on button "Close" at bounding box center [811, 382] width 112 height 22
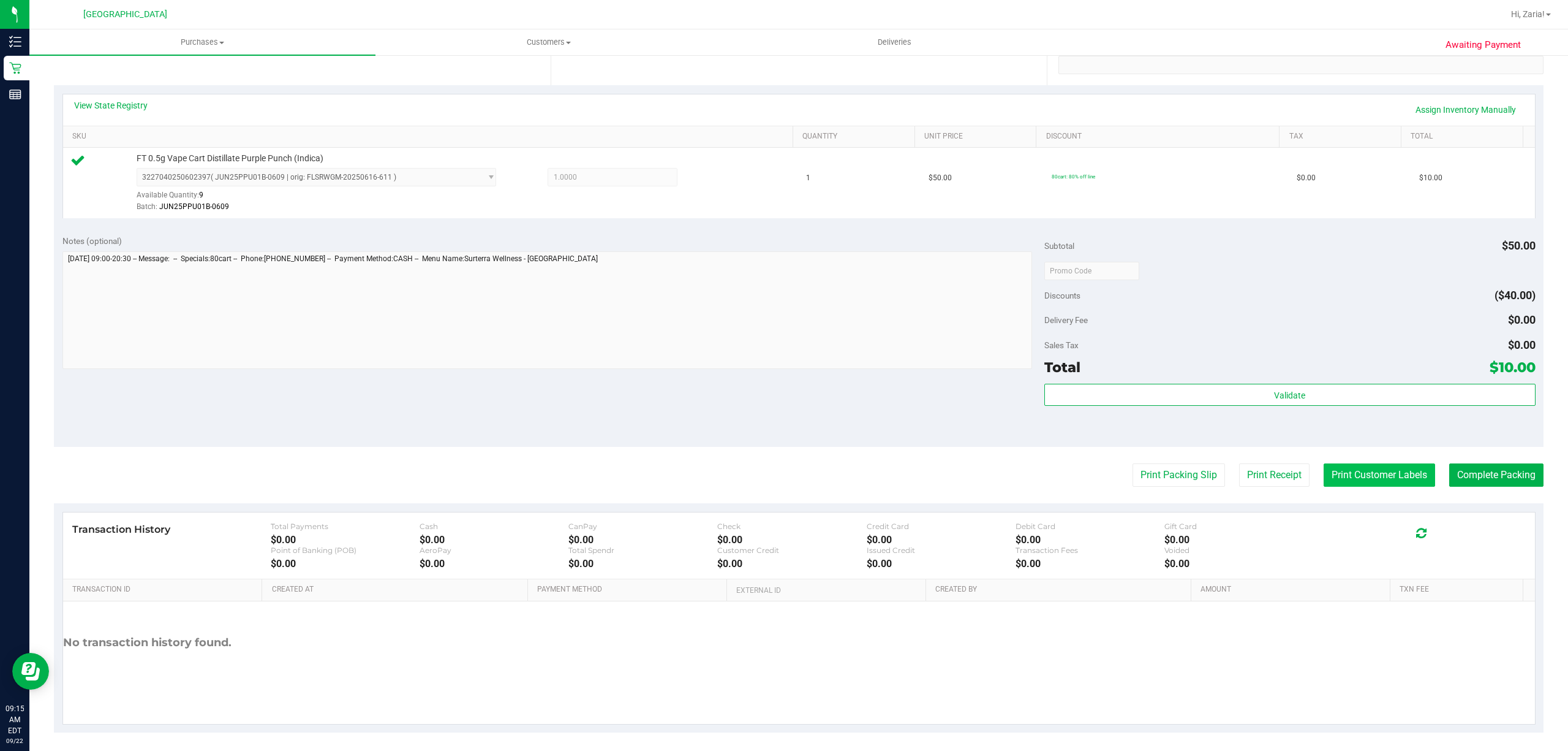
click at [1387, 479] on button "Print Customer Labels" at bounding box center [1379, 475] width 112 height 23
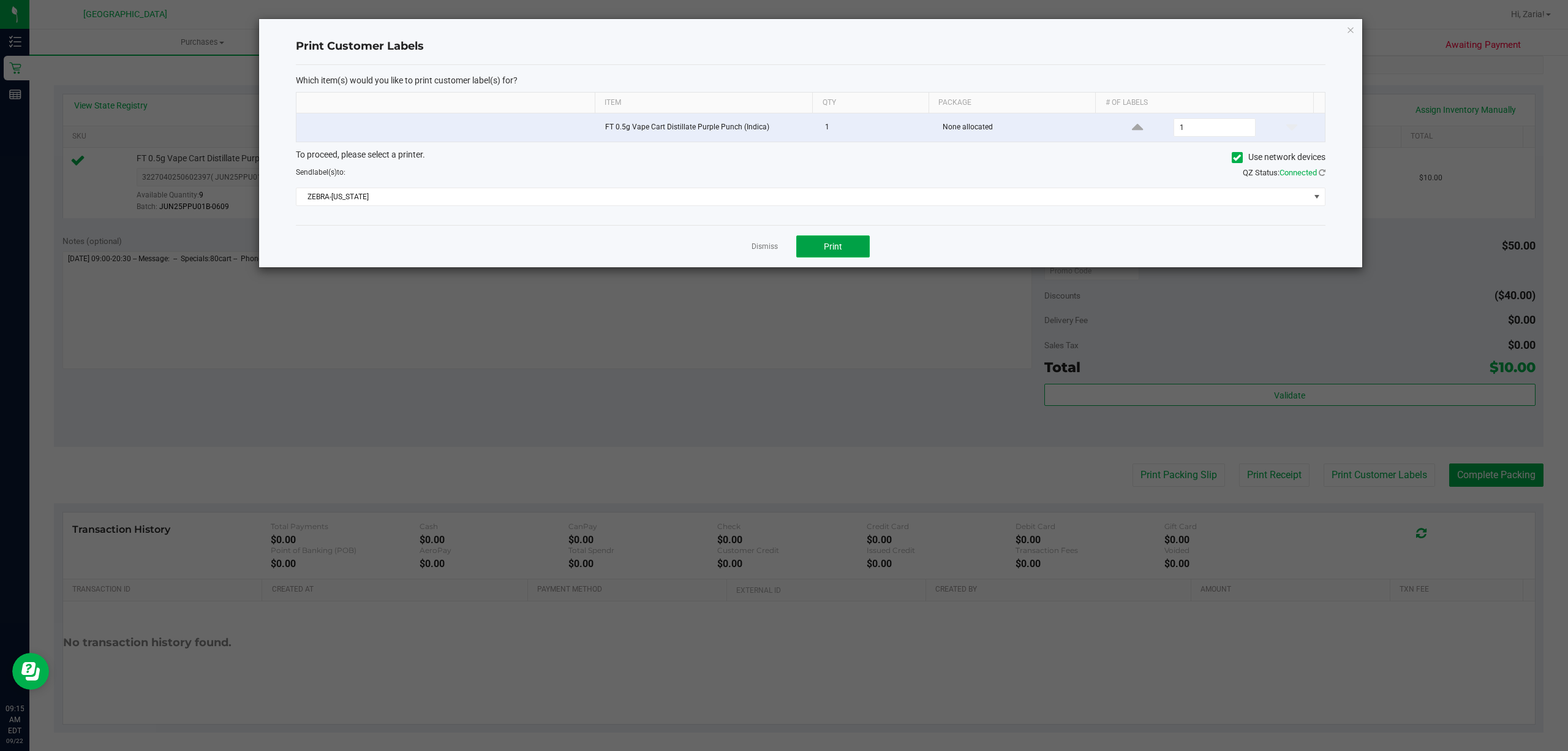
click at [834, 238] on button "Print" at bounding box center [833, 246] width 74 height 22
click at [1350, 21] on div "Print Customer Labels Which item(s) would you like to print customer label(s) f…" at bounding box center [811, 142] width 1103 height 248
click at [1350, 25] on icon "button" at bounding box center [1350, 29] width 9 height 15
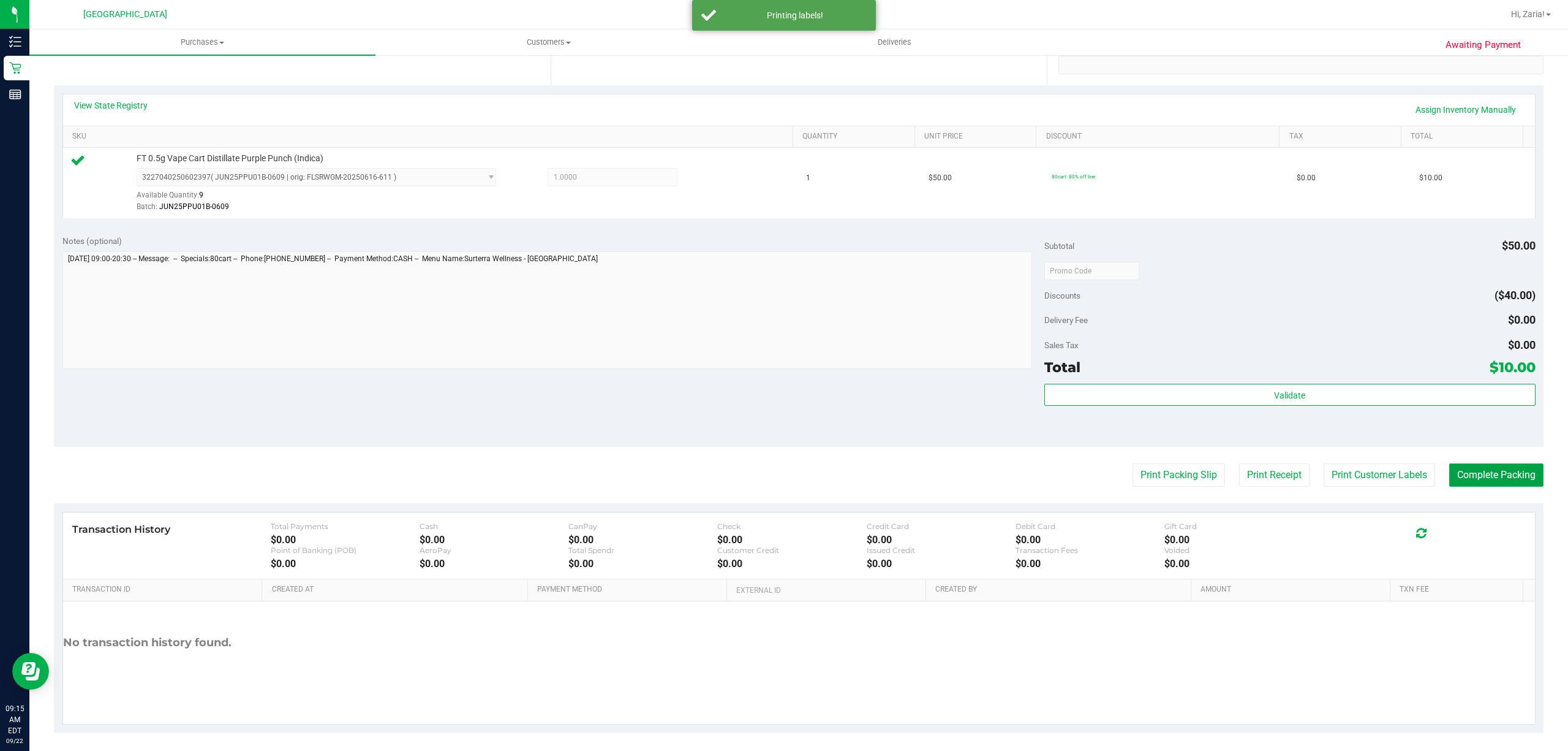
click at [1462, 474] on button "Complete Packing" at bounding box center [1496, 475] width 94 height 23
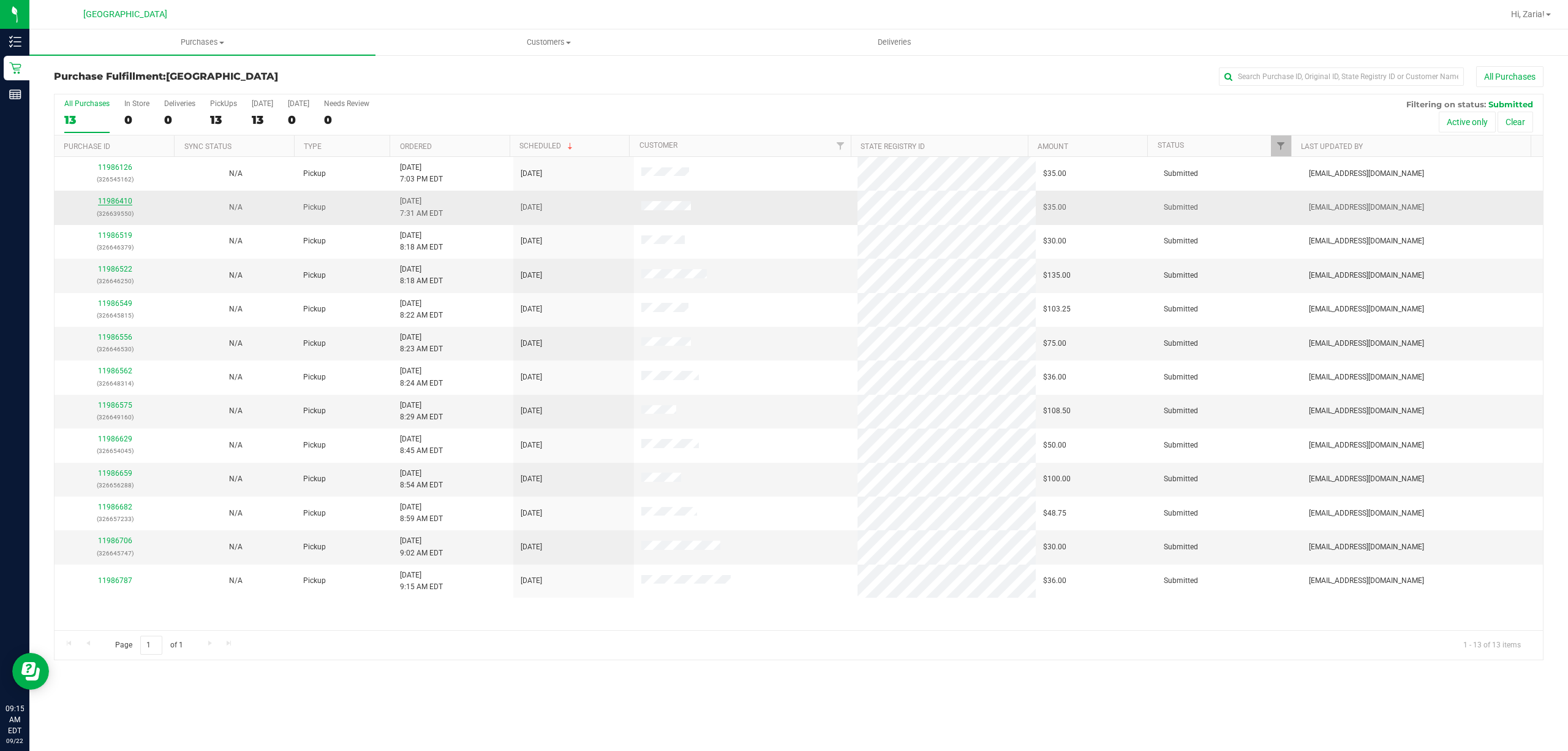
click at [112, 205] on link "11986410" at bounding box center [115, 201] width 34 height 9
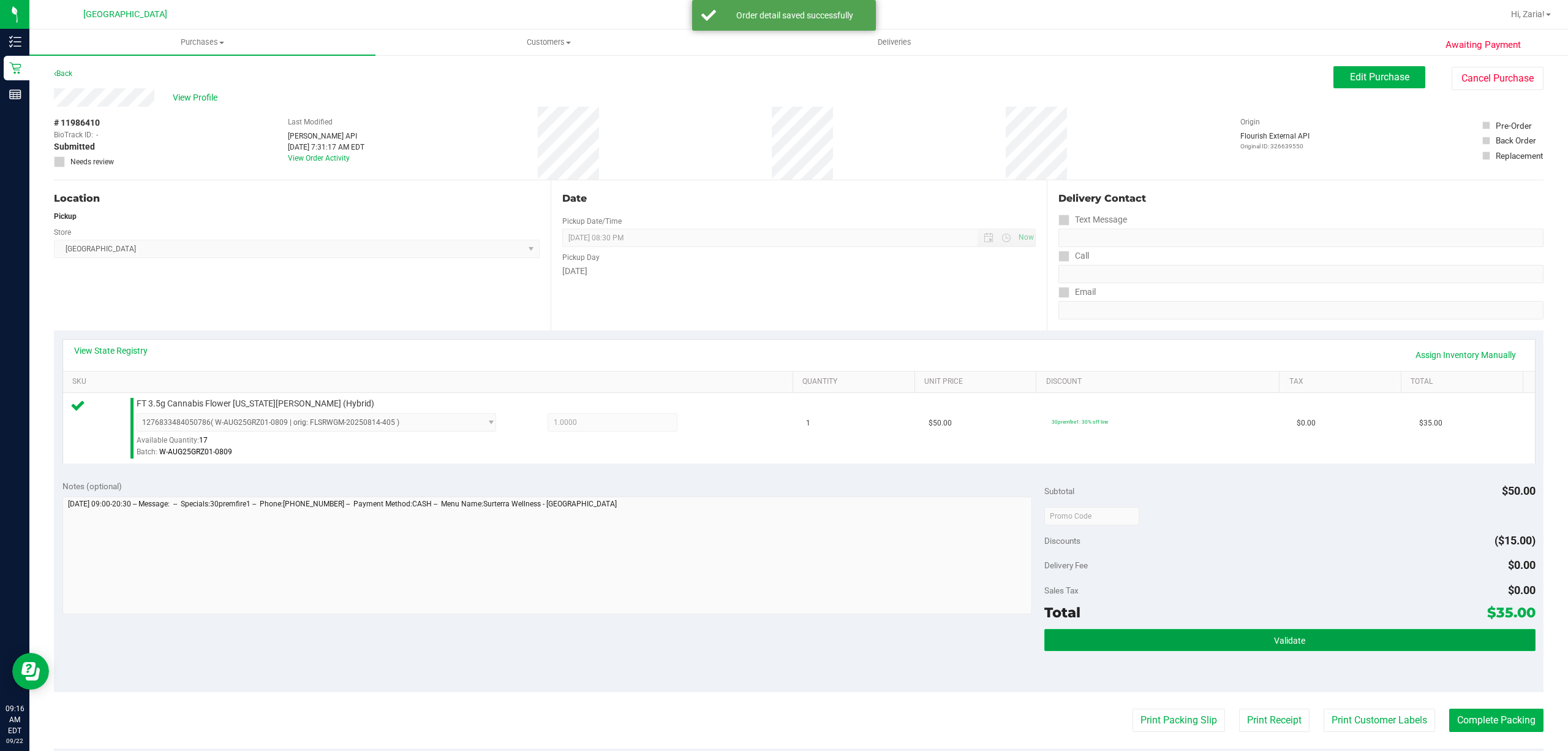
click at [1252, 644] on button "Validate" at bounding box center [1289, 640] width 492 height 22
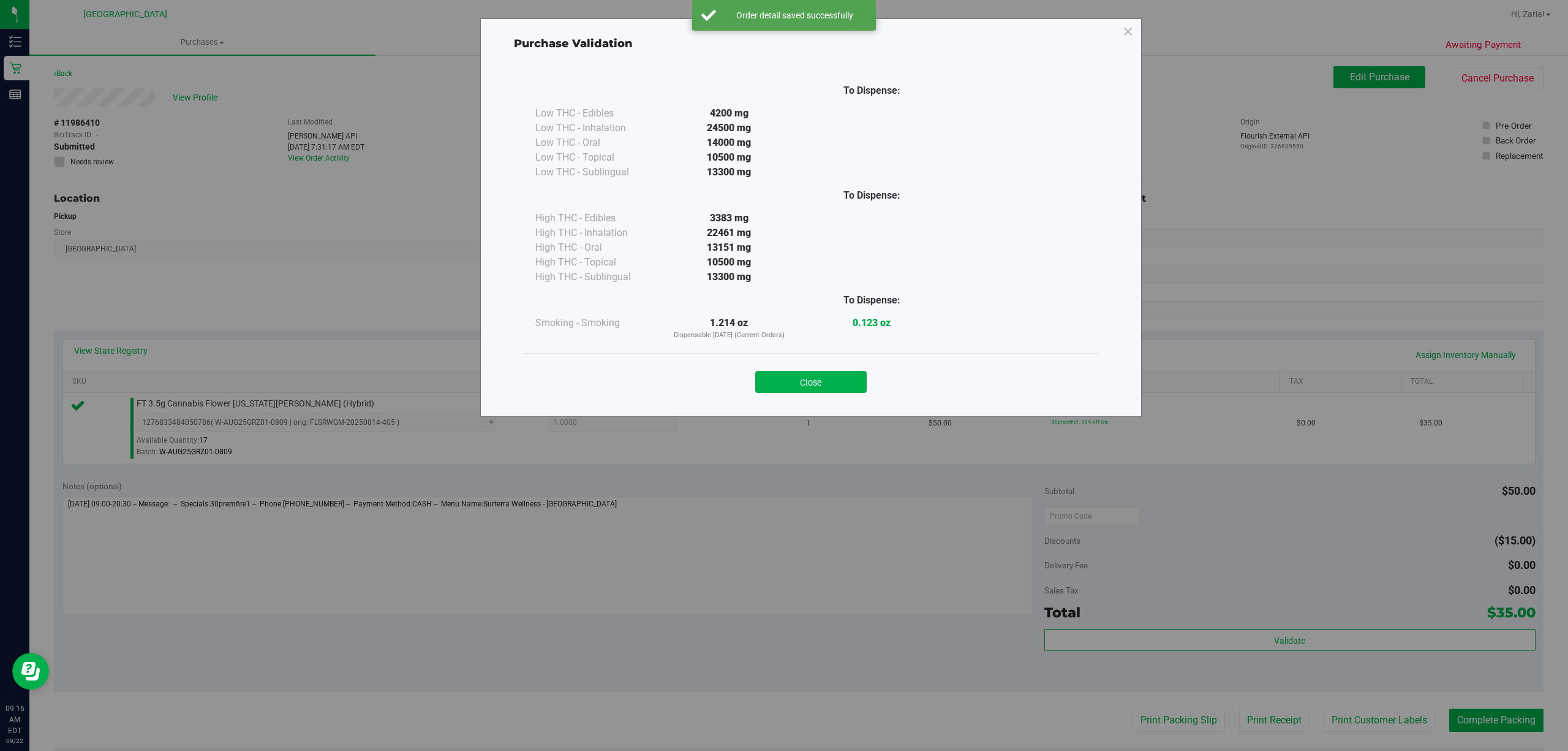
click at [836, 387] on button "Close" at bounding box center [811, 382] width 112 height 22
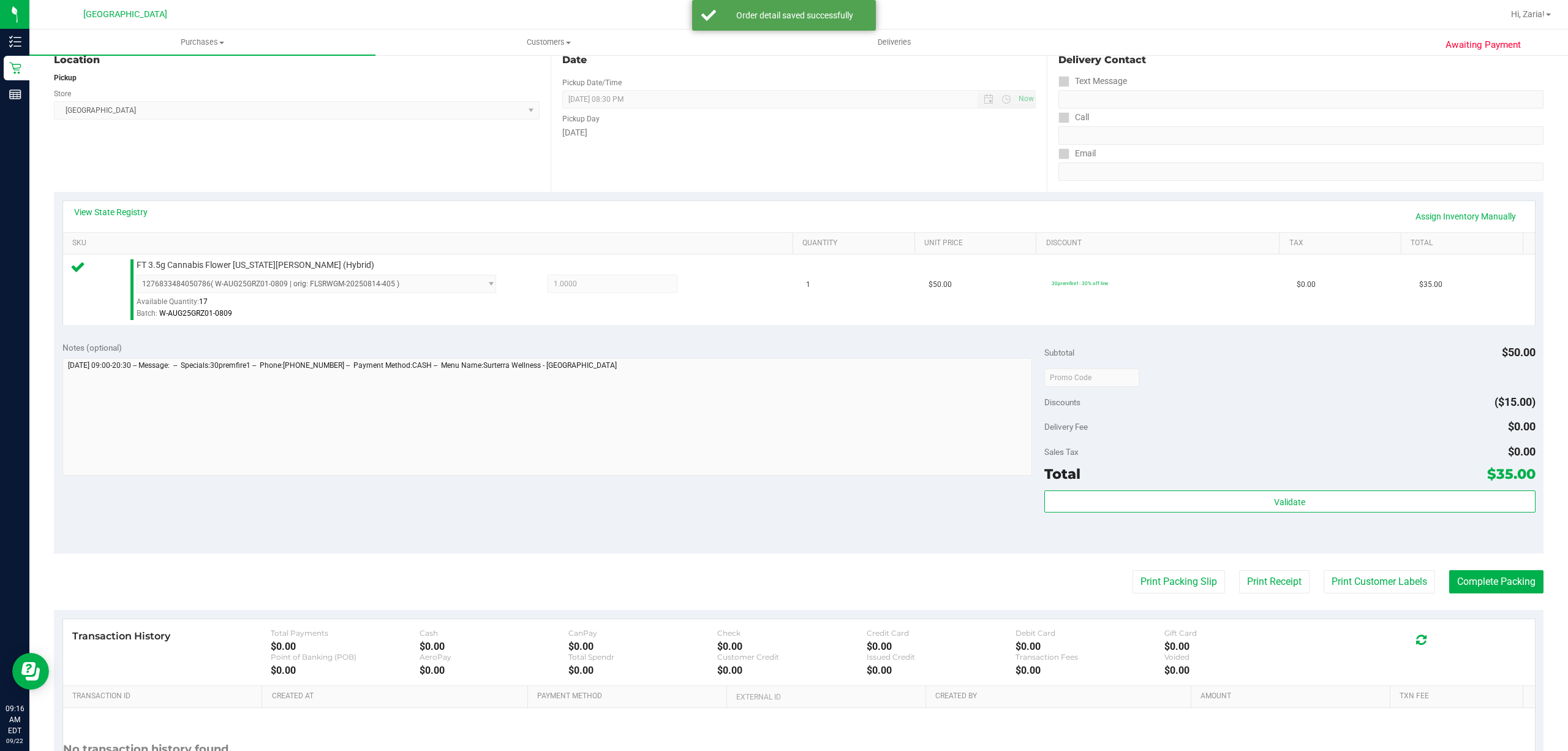
scroll to position [253, 0]
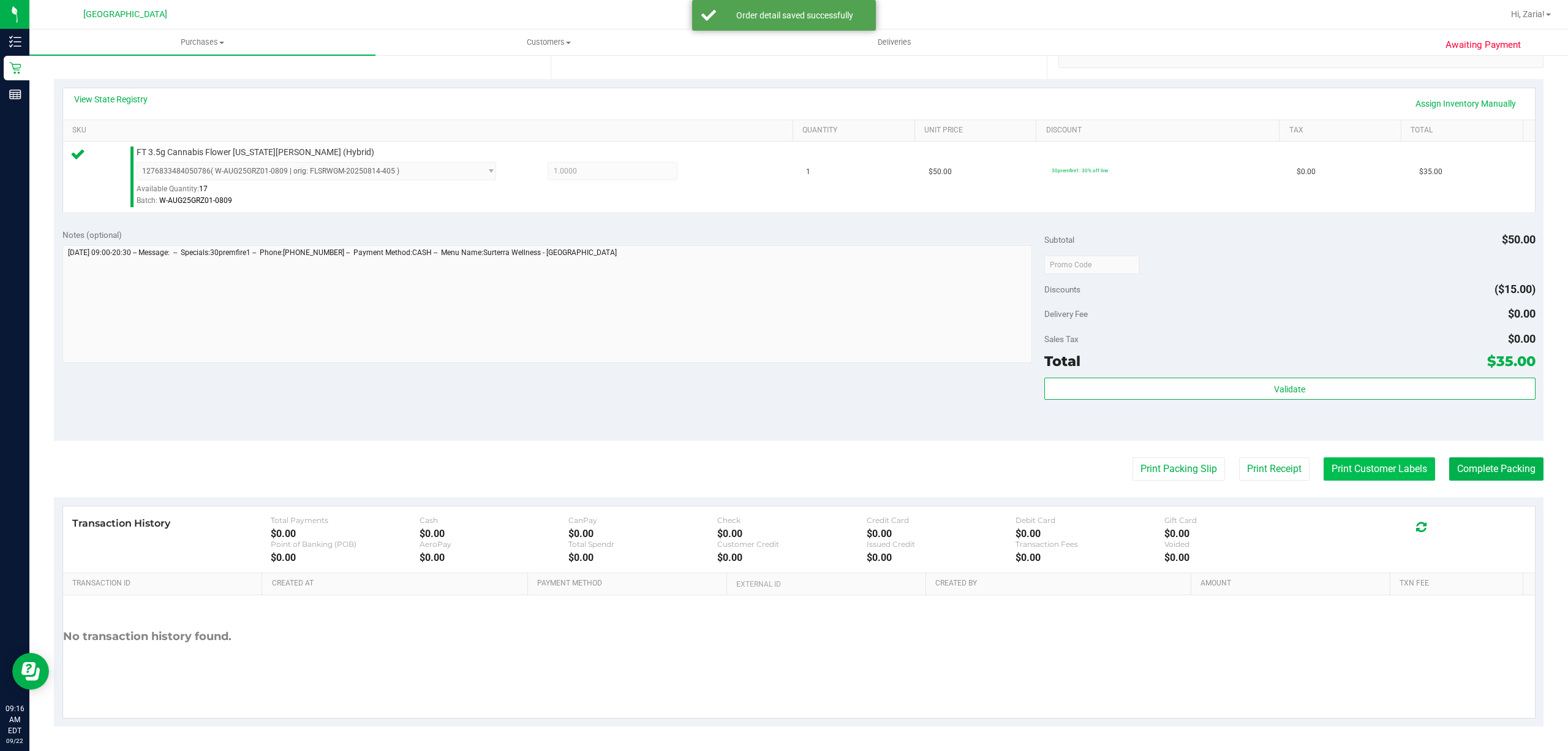
click at [1370, 463] on button "Print Customer Labels" at bounding box center [1379, 469] width 112 height 23
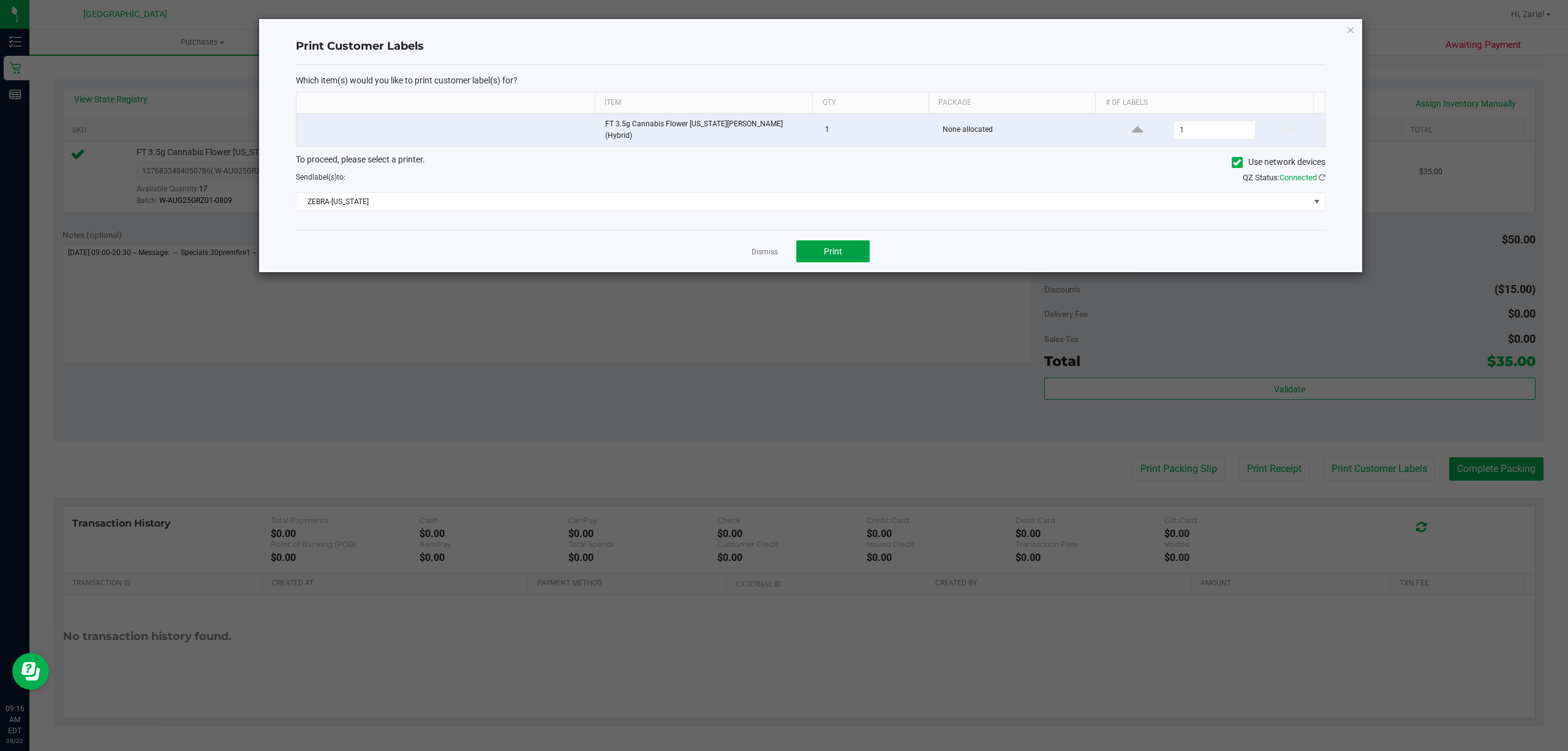
click at [841, 246] on span "Print" at bounding box center [832, 251] width 18 height 9
click at [1350, 29] on icon "button" at bounding box center [1350, 29] width 9 height 15
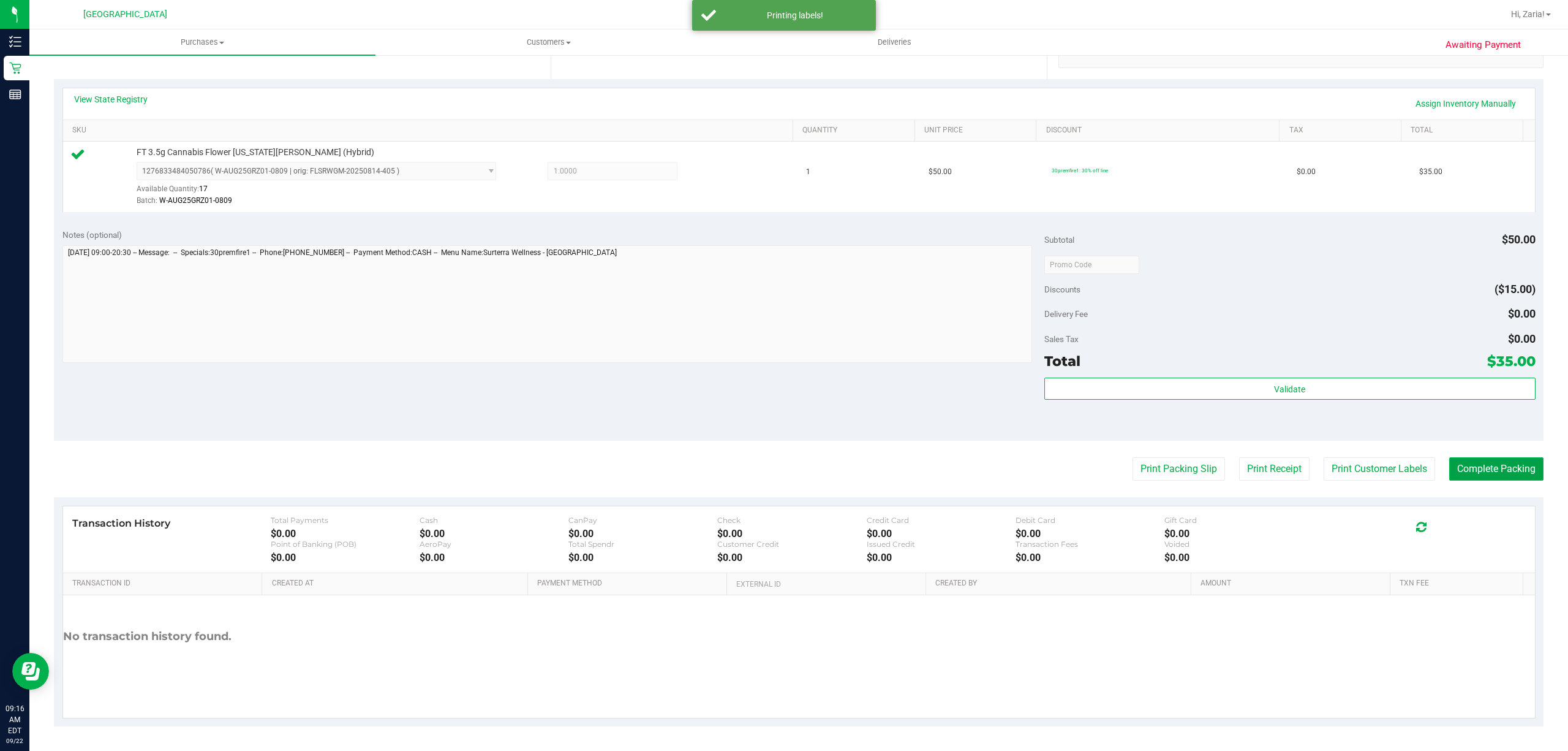
click at [1480, 473] on button "Complete Packing" at bounding box center [1496, 469] width 94 height 23
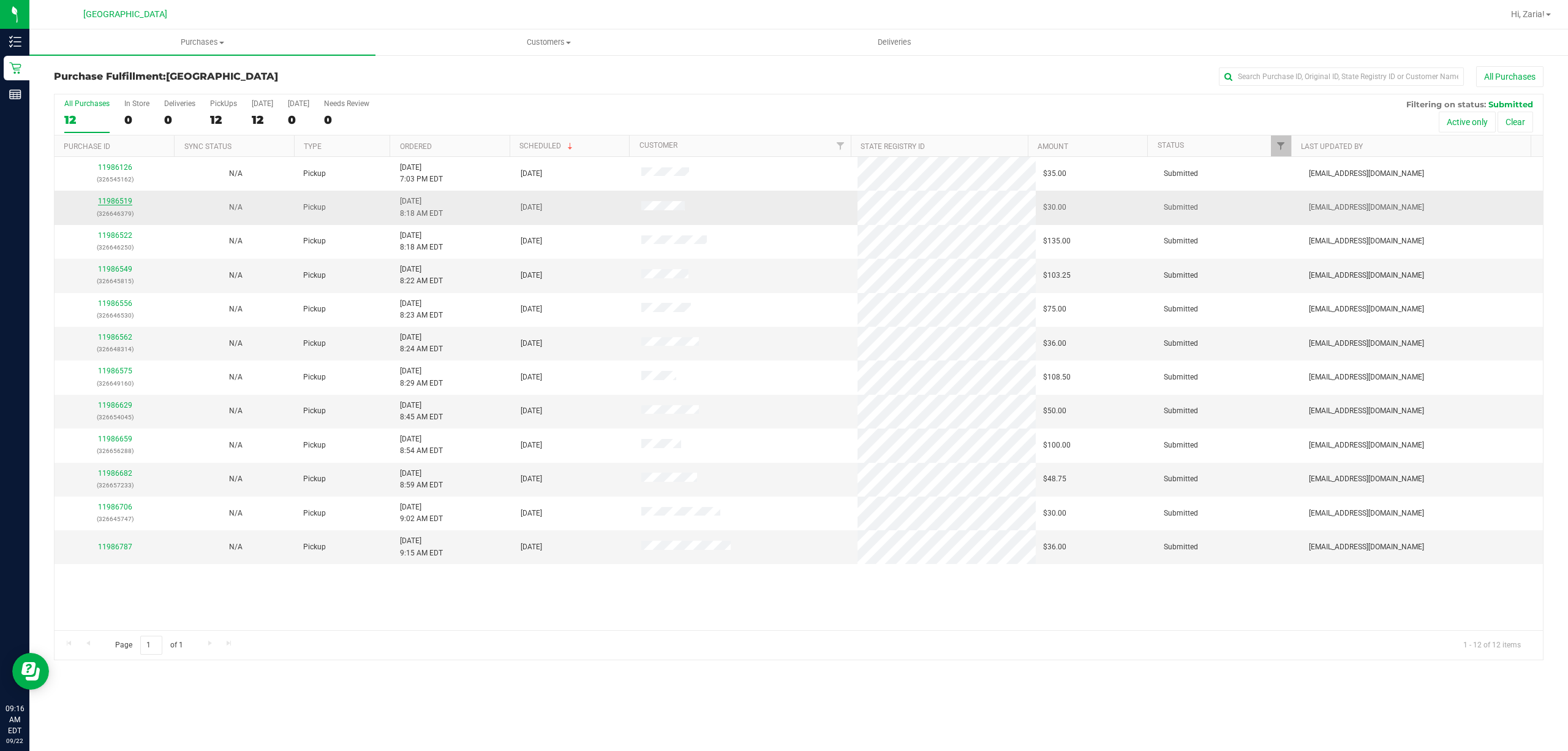
click at [104, 205] on link "11986519" at bounding box center [115, 201] width 34 height 9
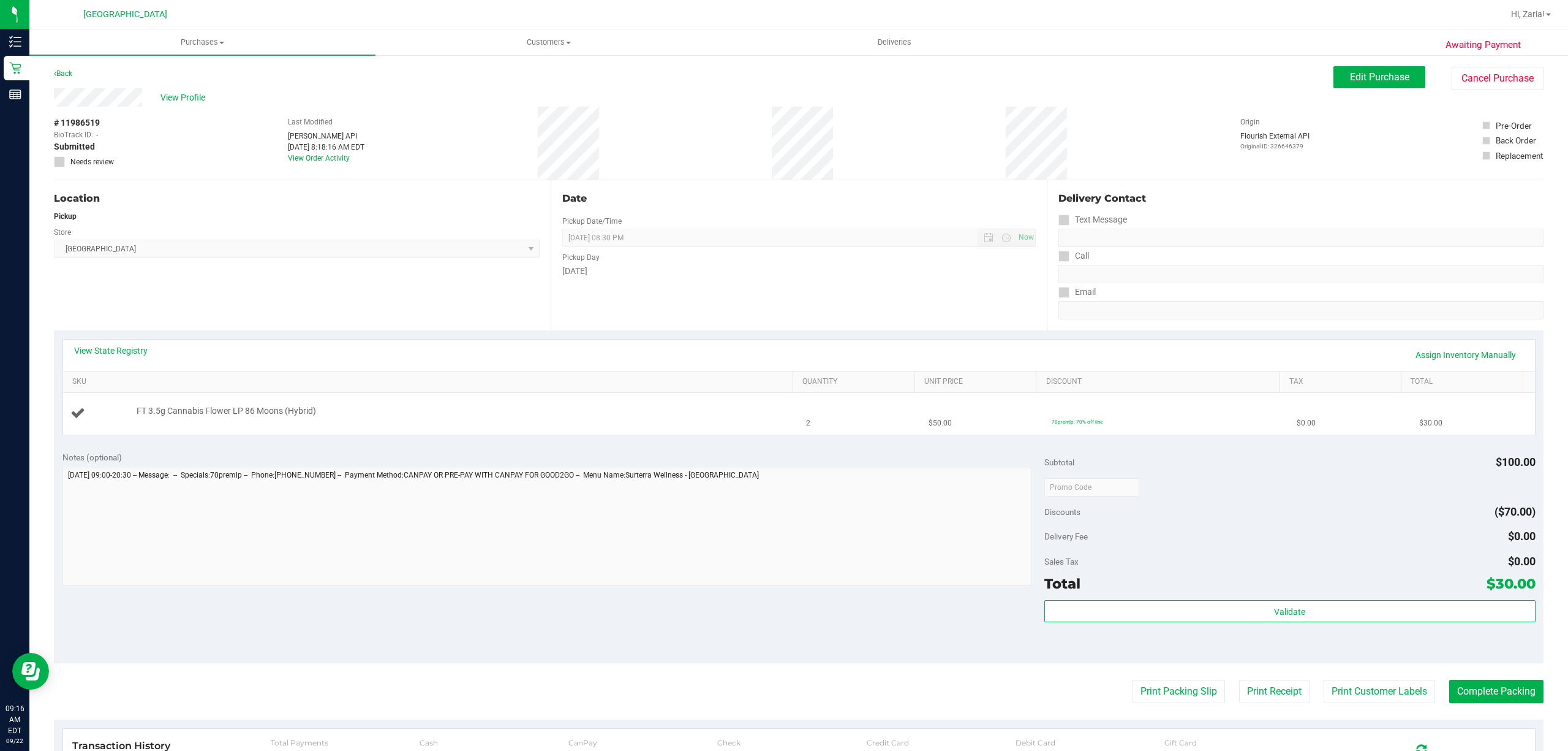
click at [237, 415] on span "FT 3.5g Cannabis Flower LP 86 Moons (Hybrid)" at bounding box center [226, 411] width 179 height 12
click at [238, 413] on span "FT 3.5g Cannabis Flower LP 86 Moons (Hybrid)" at bounding box center [226, 411] width 179 height 12
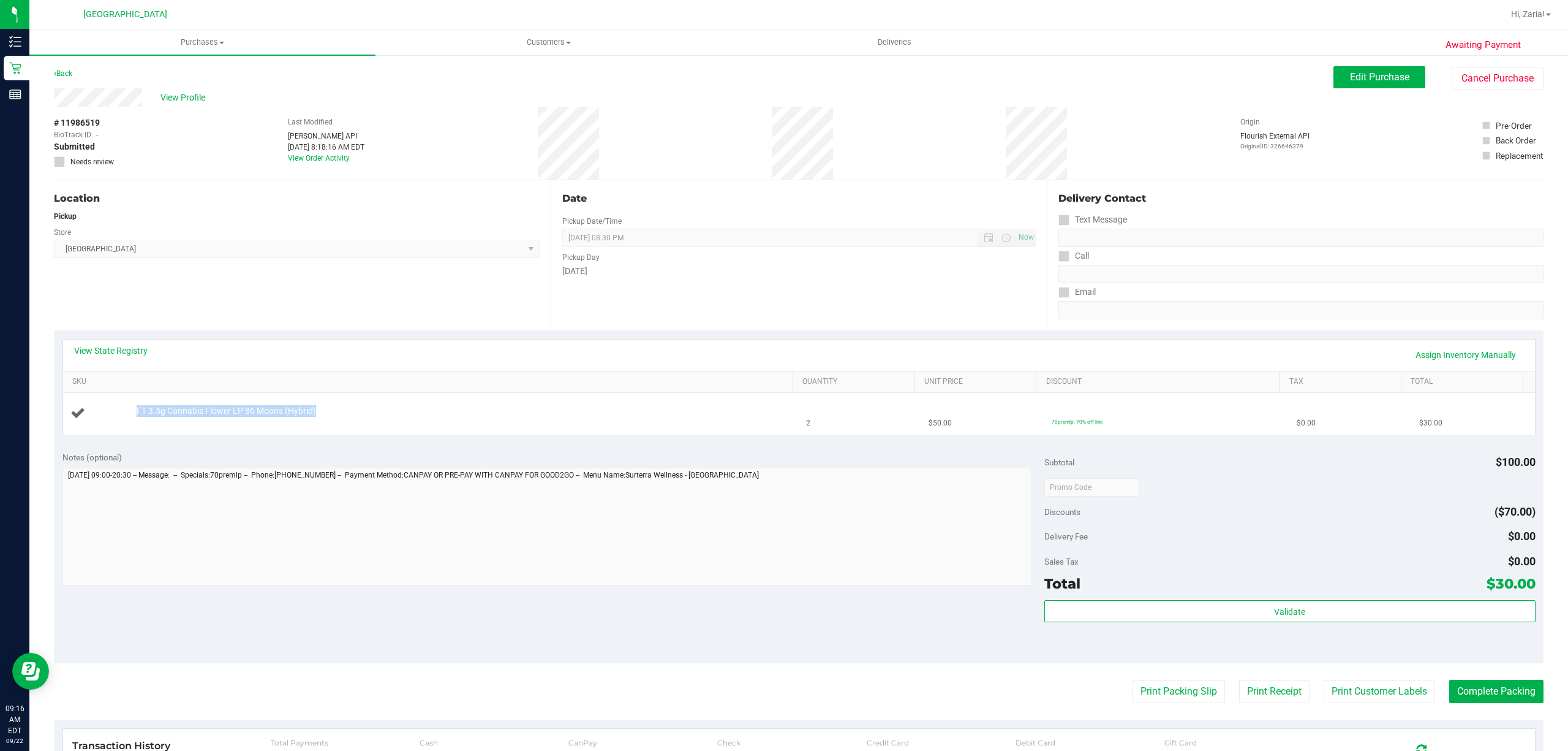
click at [240, 410] on span "FT 3.5g Cannabis Flower LP 86 Moons (Hybrid)" at bounding box center [226, 411] width 179 height 12
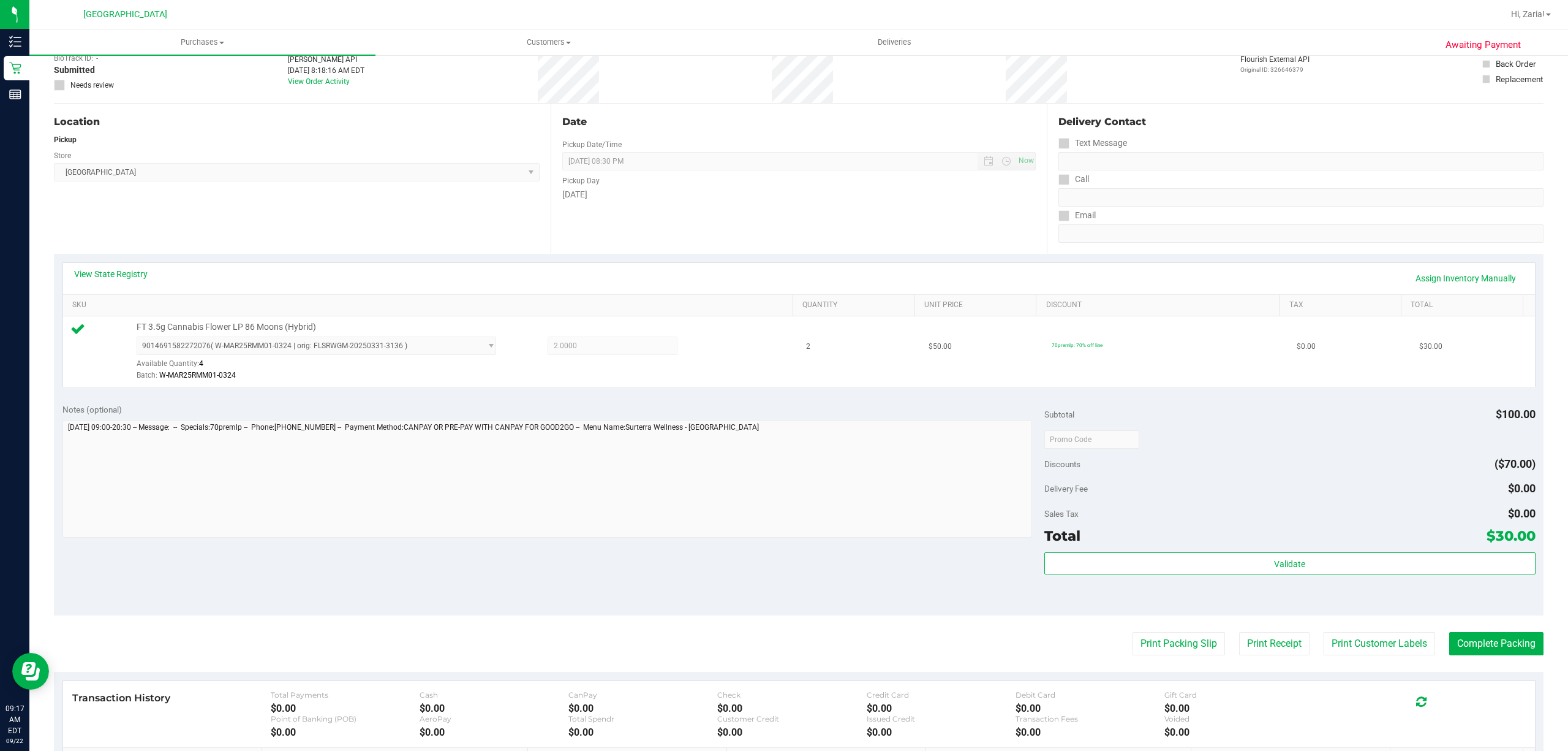
scroll to position [253, 0]
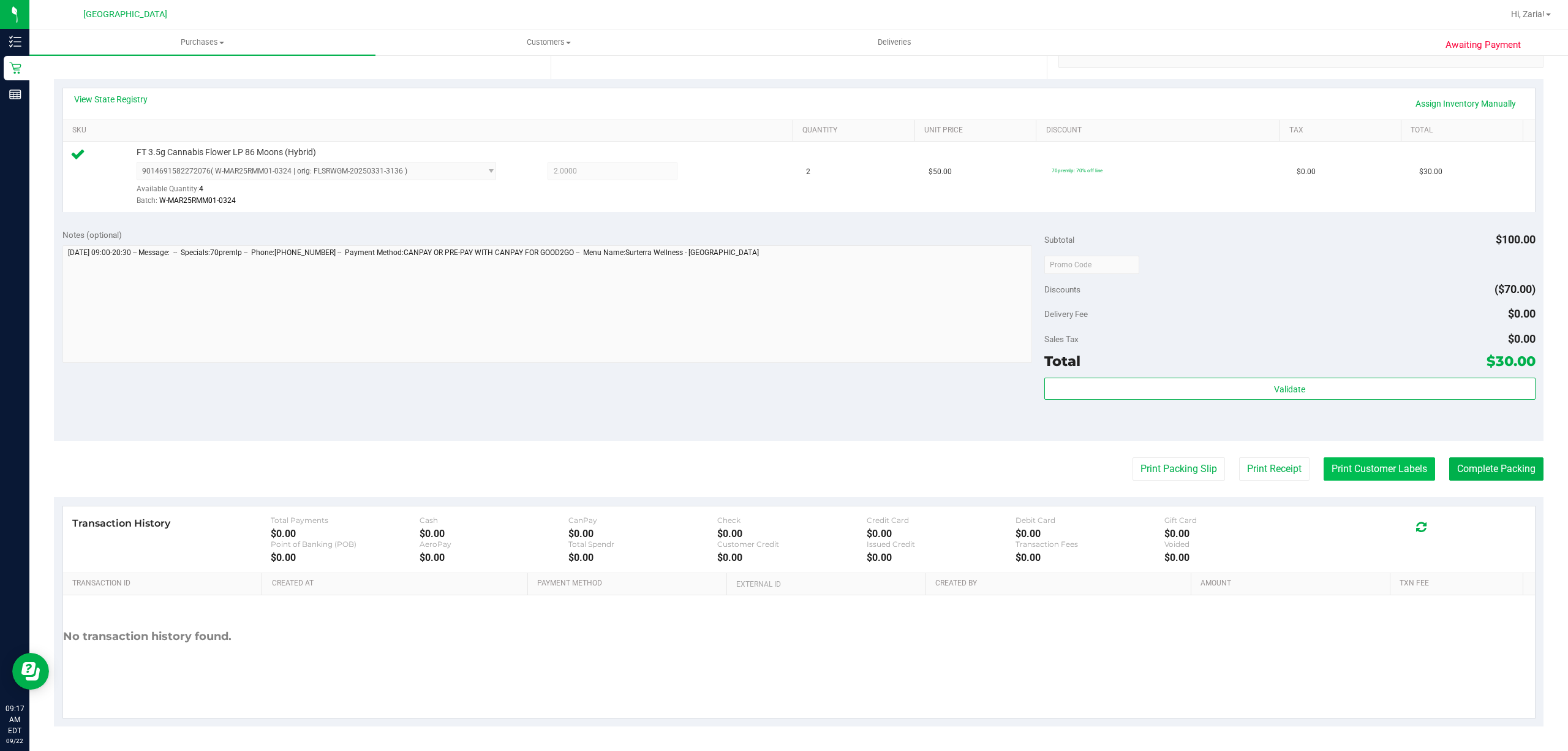
click at [1363, 457] on button "Print Customer Labels" at bounding box center [1379, 469] width 112 height 23
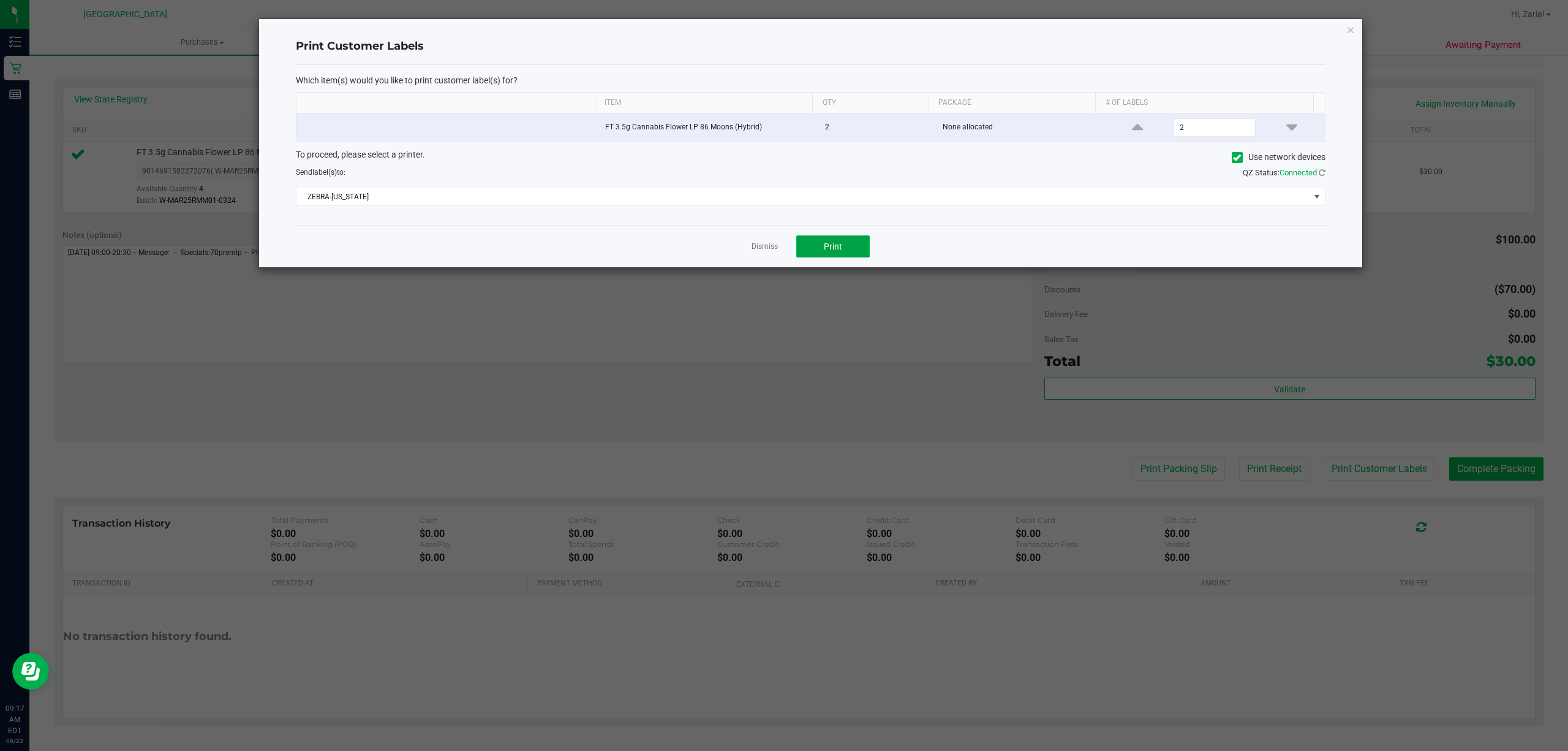
click at [799, 250] on button "Print" at bounding box center [833, 246] width 74 height 22
click at [1351, 21] on div "Print Customer Labels Which item(s) would you like to print customer label(s) f…" at bounding box center [811, 142] width 1103 height 248
click at [1350, 27] on icon "button" at bounding box center [1350, 29] width 9 height 15
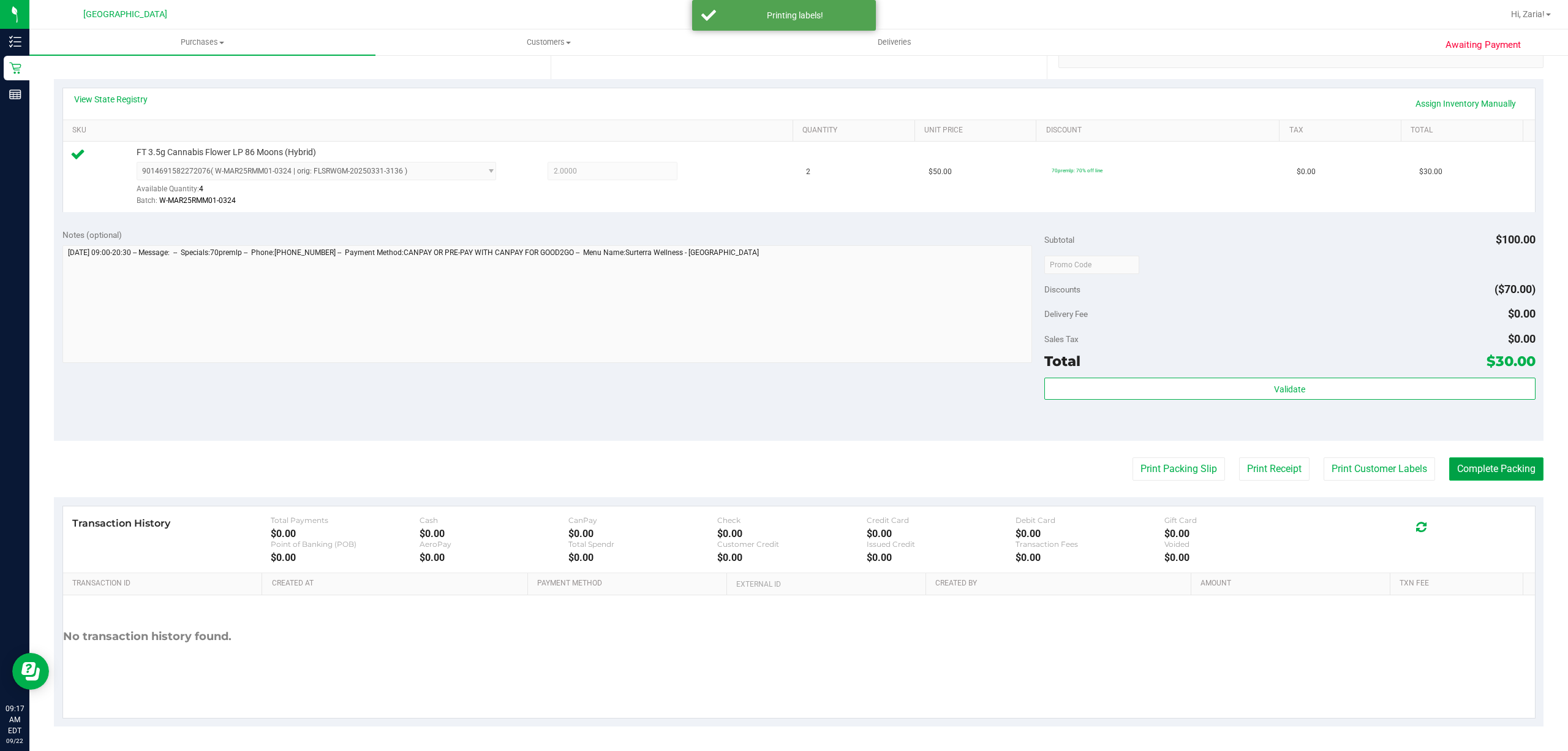
click at [1490, 476] on button "Complete Packing" at bounding box center [1496, 469] width 94 height 23
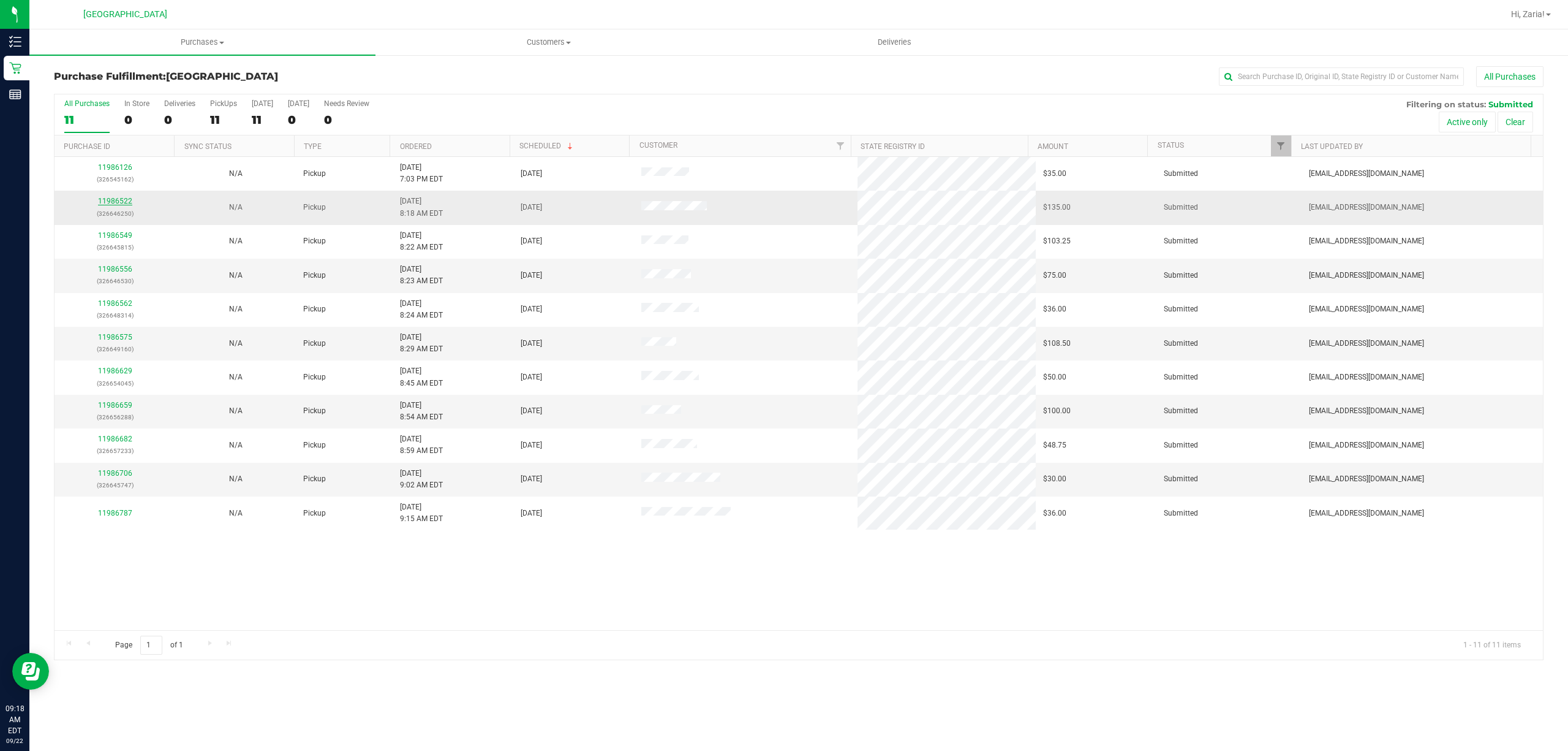
click at [108, 204] on link "11986522" at bounding box center [115, 201] width 34 height 9
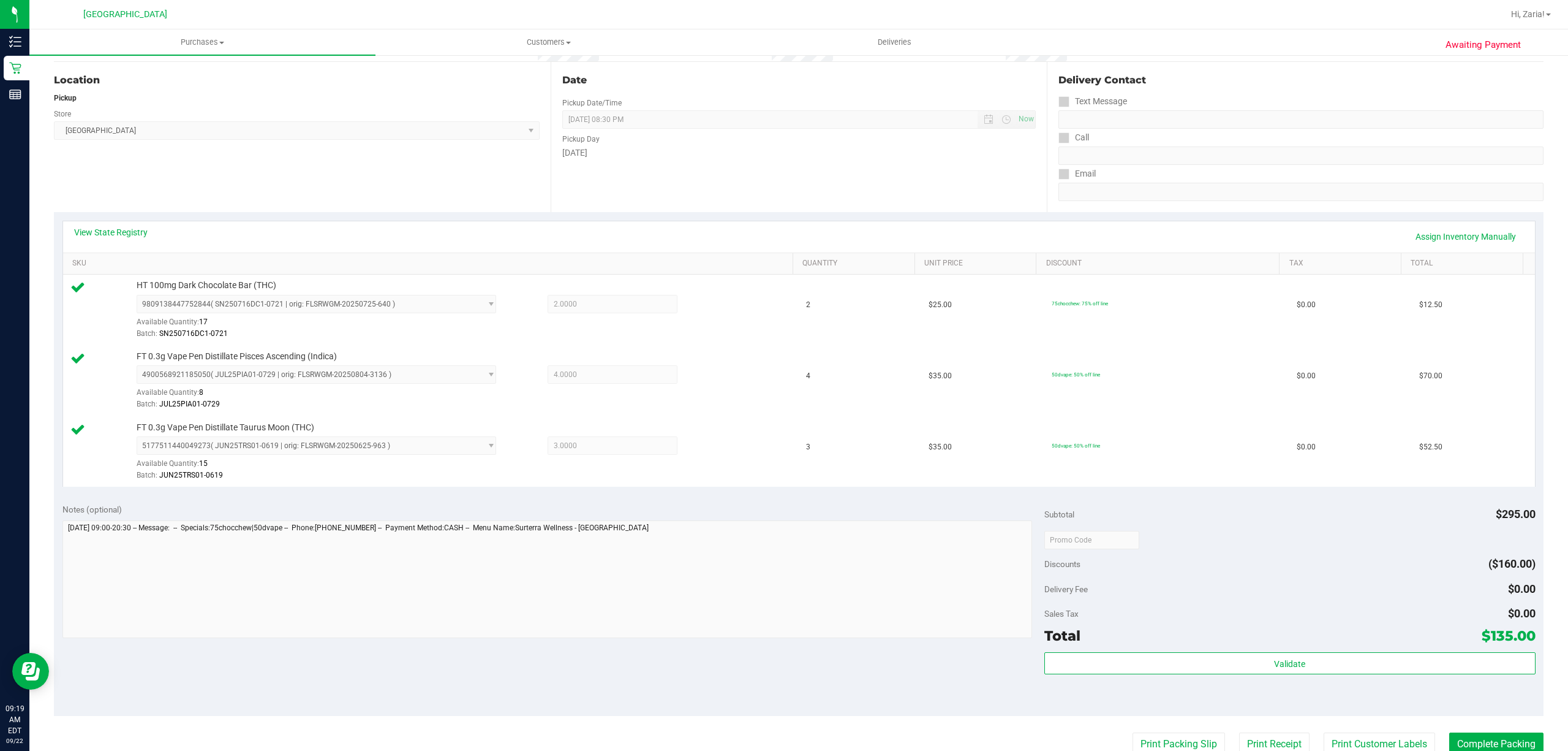
scroll to position [327, 0]
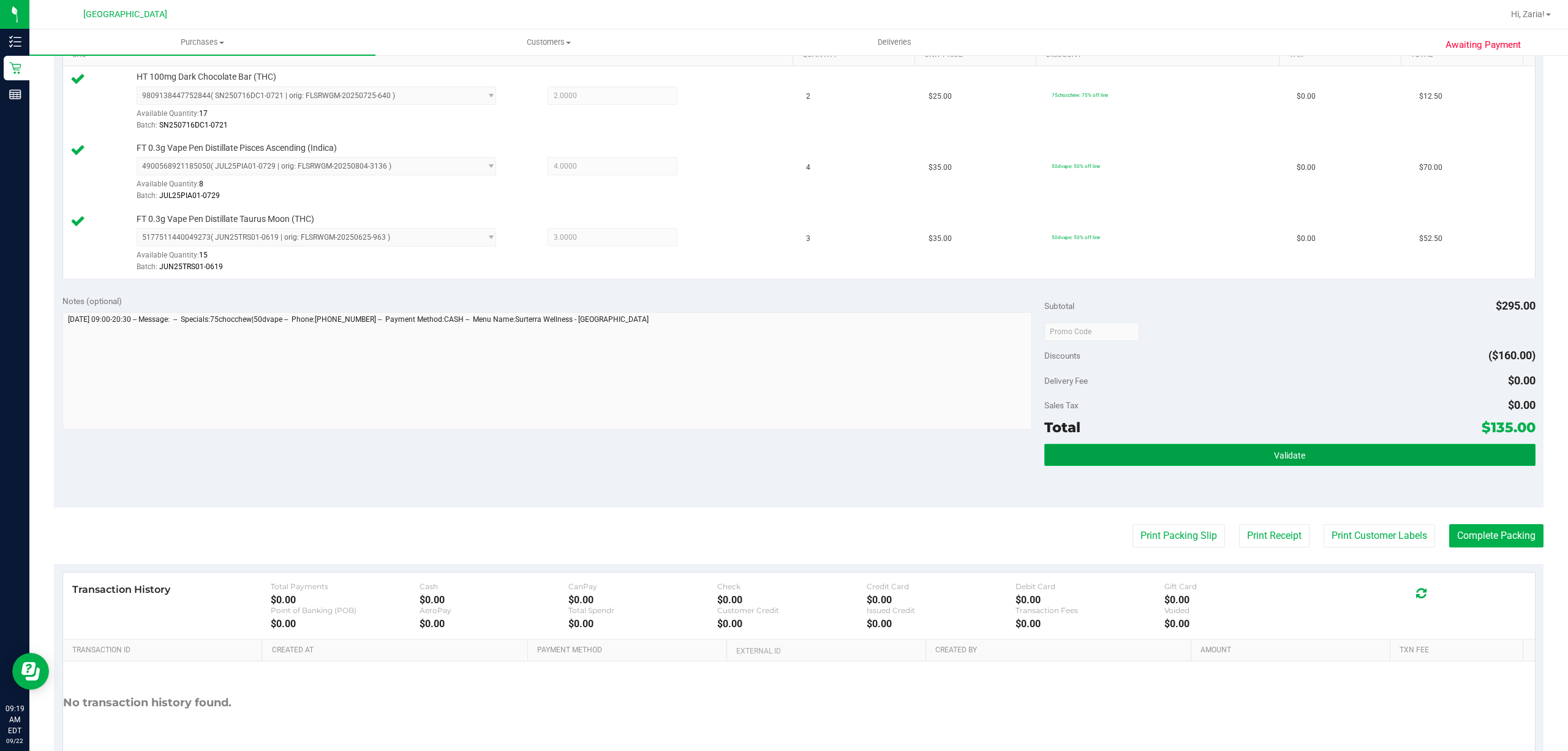
drag, startPoint x: 1174, startPoint y: 456, endPoint x: 1174, endPoint y: 449, distance: 7.0
click at [1174, 451] on button "Validate" at bounding box center [1289, 455] width 492 height 22
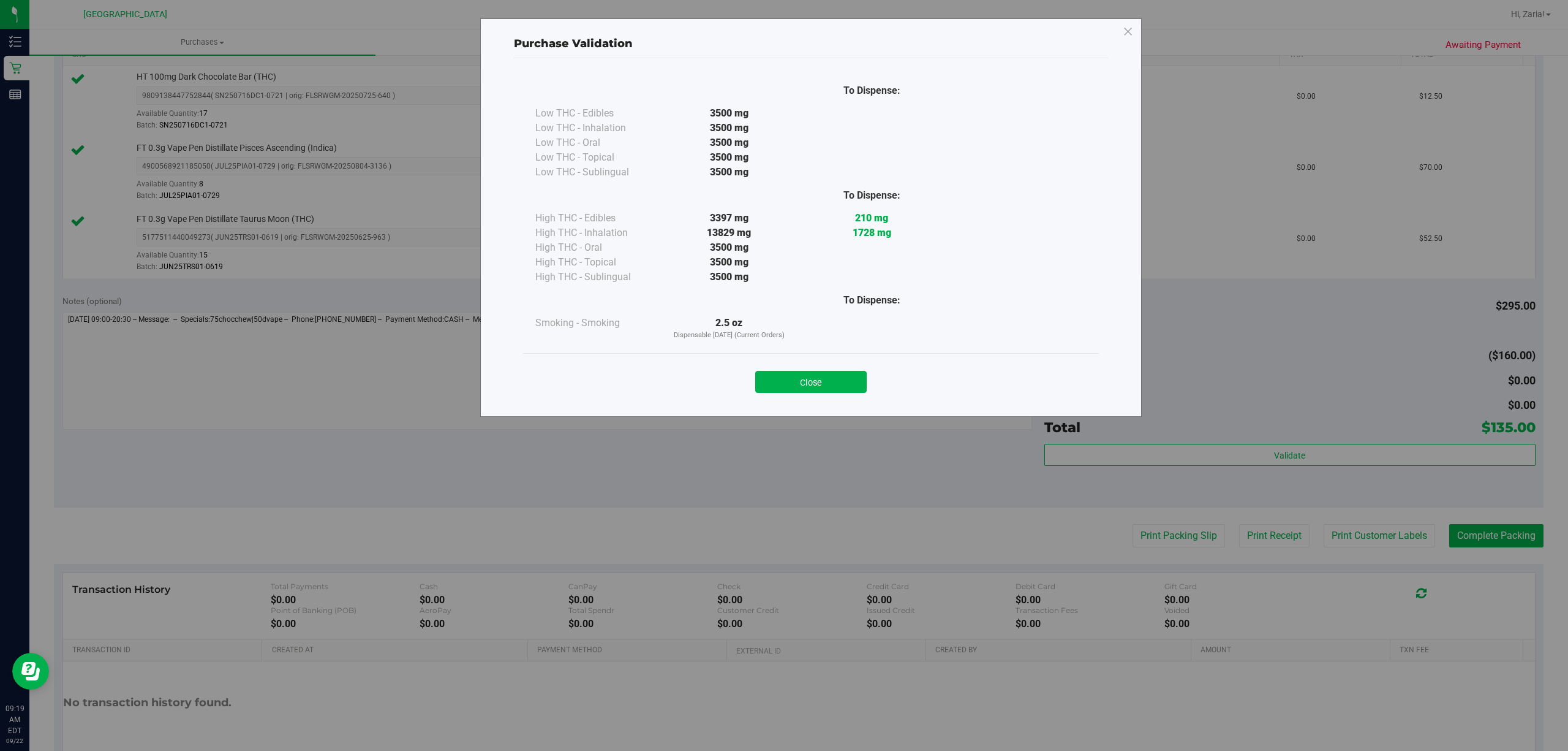
click at [811, 397] on div "Close" at bounding box center [811, 378] width 576 height 50
click at [811, 391] on button "Close" at bounding box center [811, 382] width 112 height 22
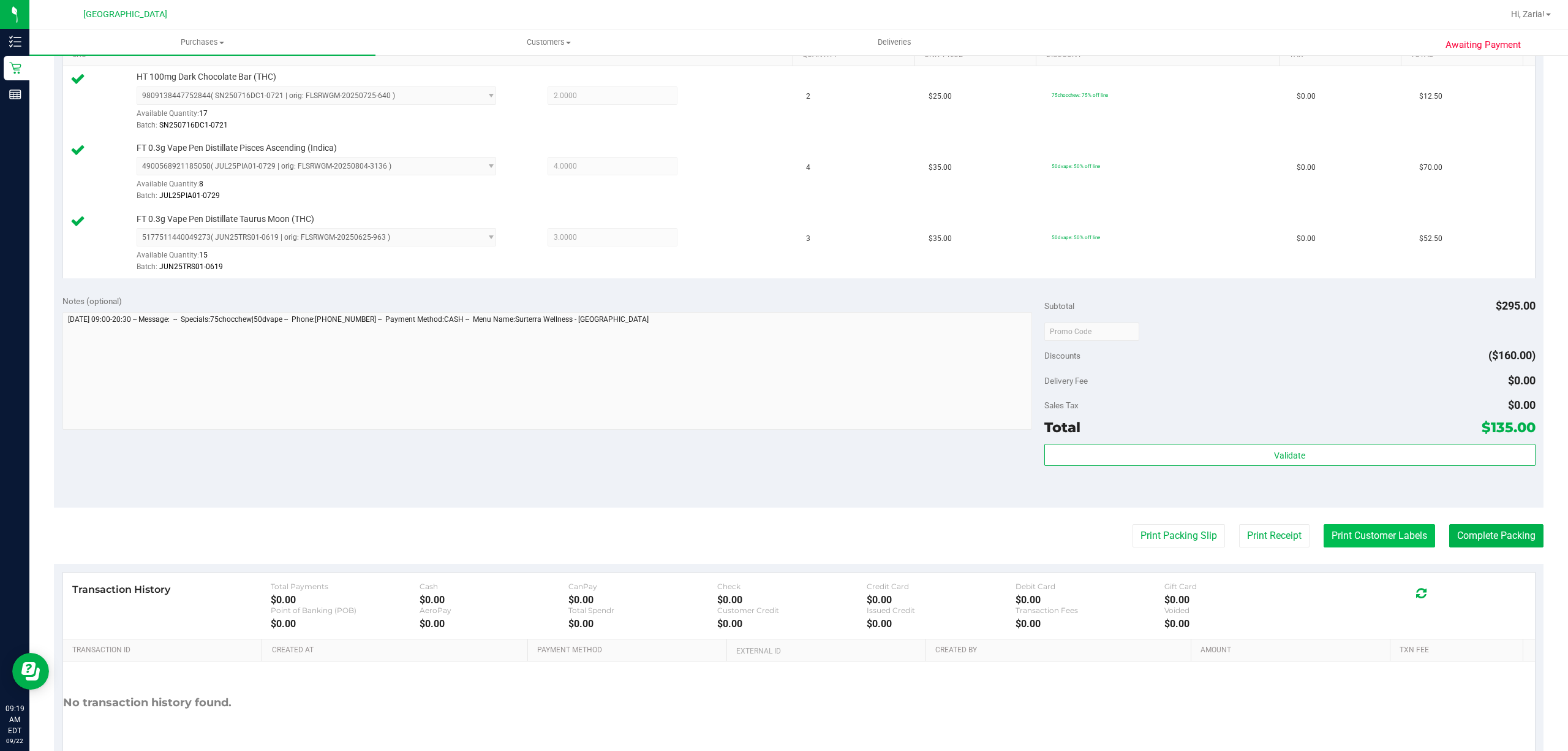
click at [1324, 547] on button "Print Customer Labels" at bounding box center [1379, 535] width 112 height 23
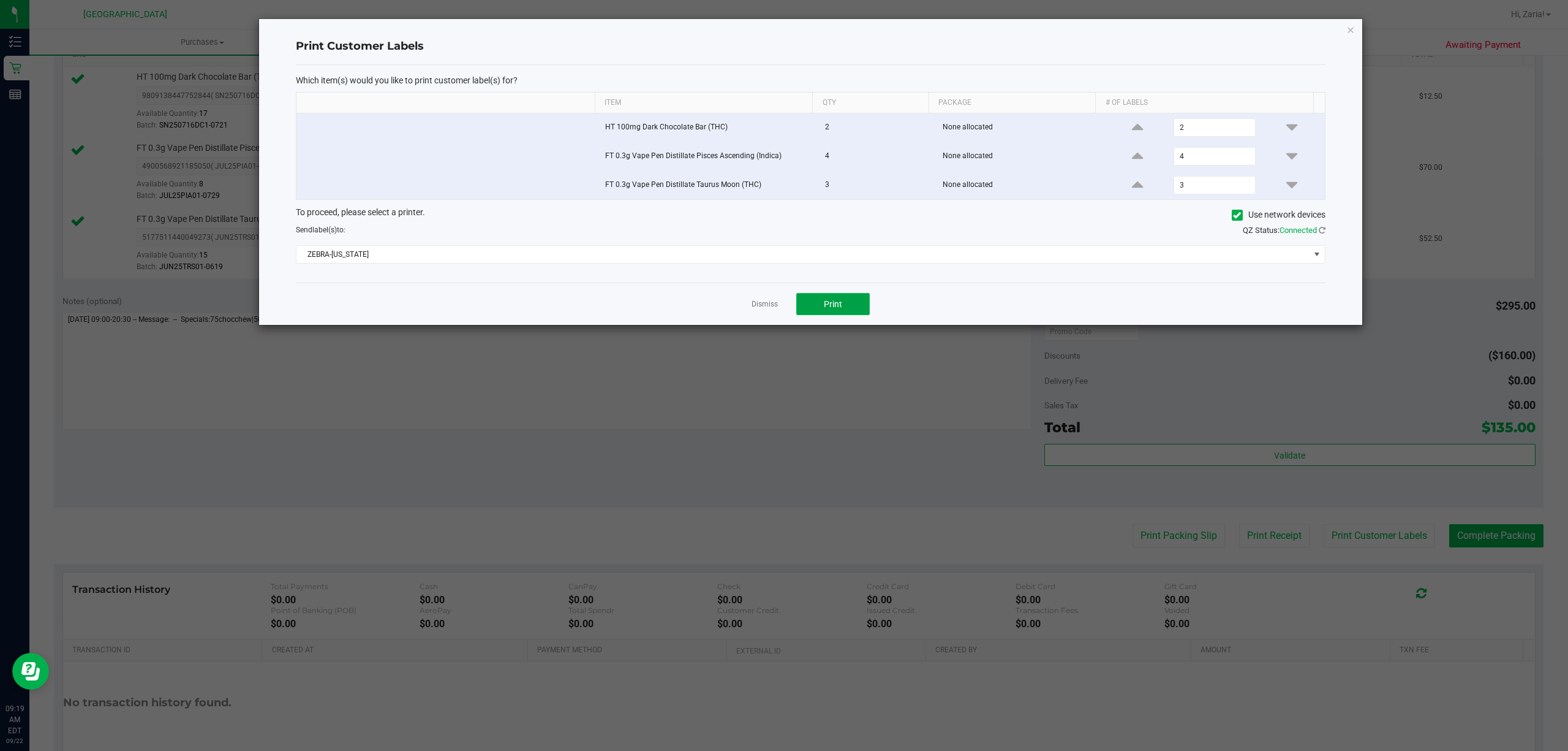
click at [858, 300] on button "Print" at bounding box center [833, 304] width 74 height 22
click at [1348, 20] on div "Print Customer Labels Which item(s) would you like to print customer label(s) f…" at bounding box center [811, 172] width 1103 height 306
drag, startPoint x: 1344, startPoint y: 21, endPoint x: 1348, endPoint y: 33, distance: 12.6
click at [1346, 28] on div "Print Customer Labels Which item(s) would you like to print customer label(s) f…" at bounding box center [811, 172] width 1103 height 306
click at [1350, 38] on div "Print Customer Labels Which item(s) would you like to print customer label(s) f…" at bounding box center [811, 172] width 1103 height 306
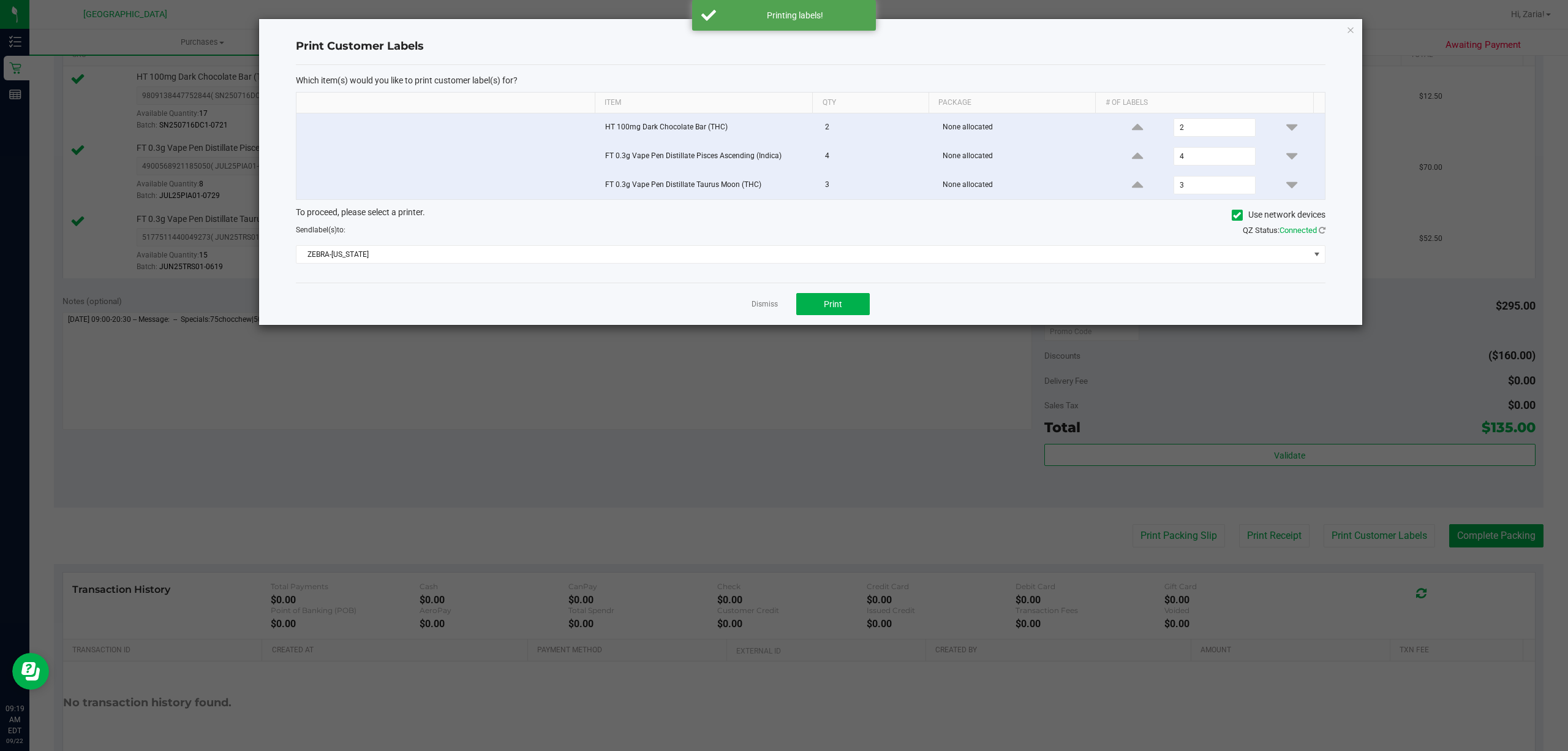
click at [1348, 37] on div "Print Customer Labels Which item(s) would you like to print customer label(s) f…" at bounding box center [811, 172] width 1103 height 306
click at [1353, 31] on icon "button" at bounding box center [1350, 29] width 9 height 15
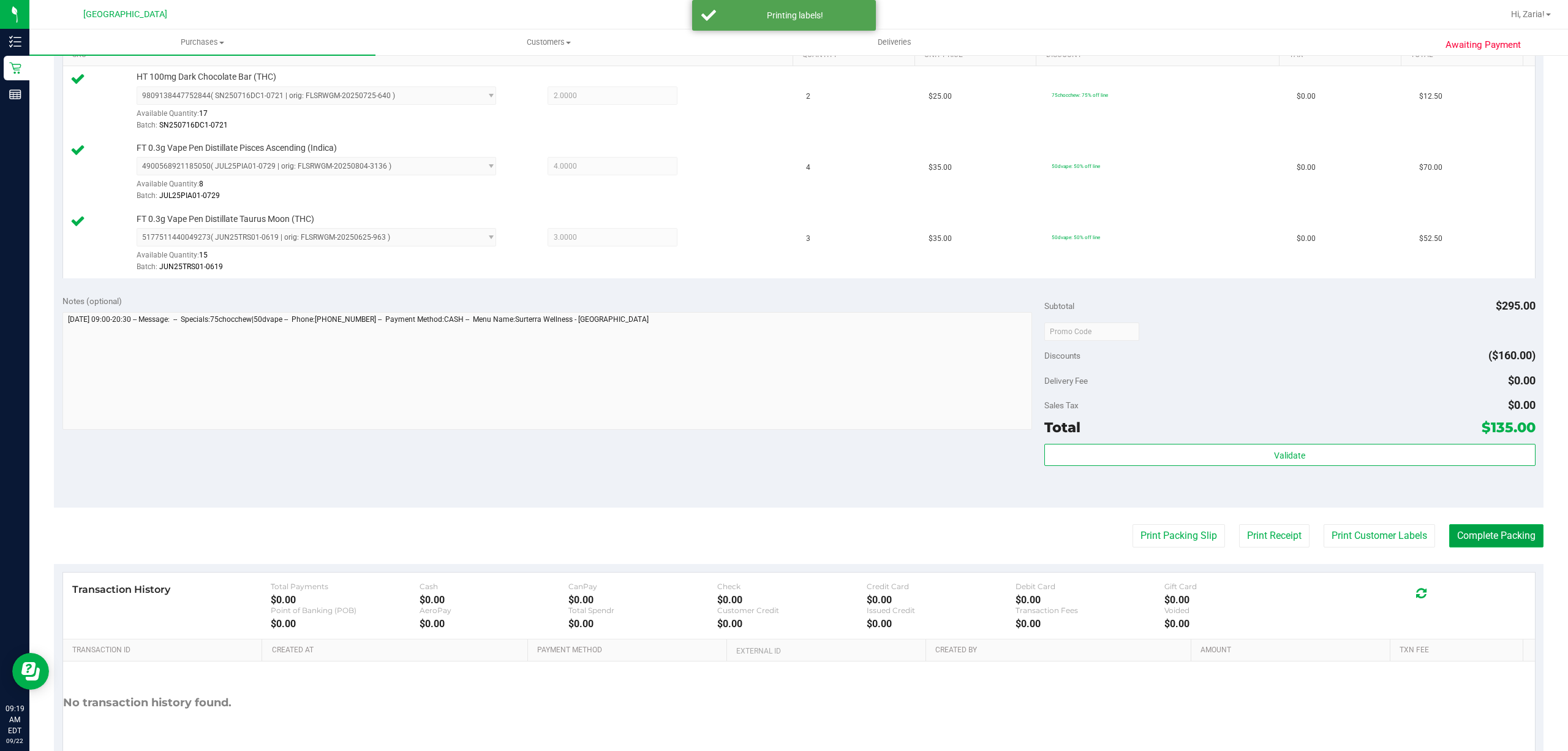
click at [1454, 530] on button "Complete Packing" at bounding box center [1496, 535] width 94 height 23
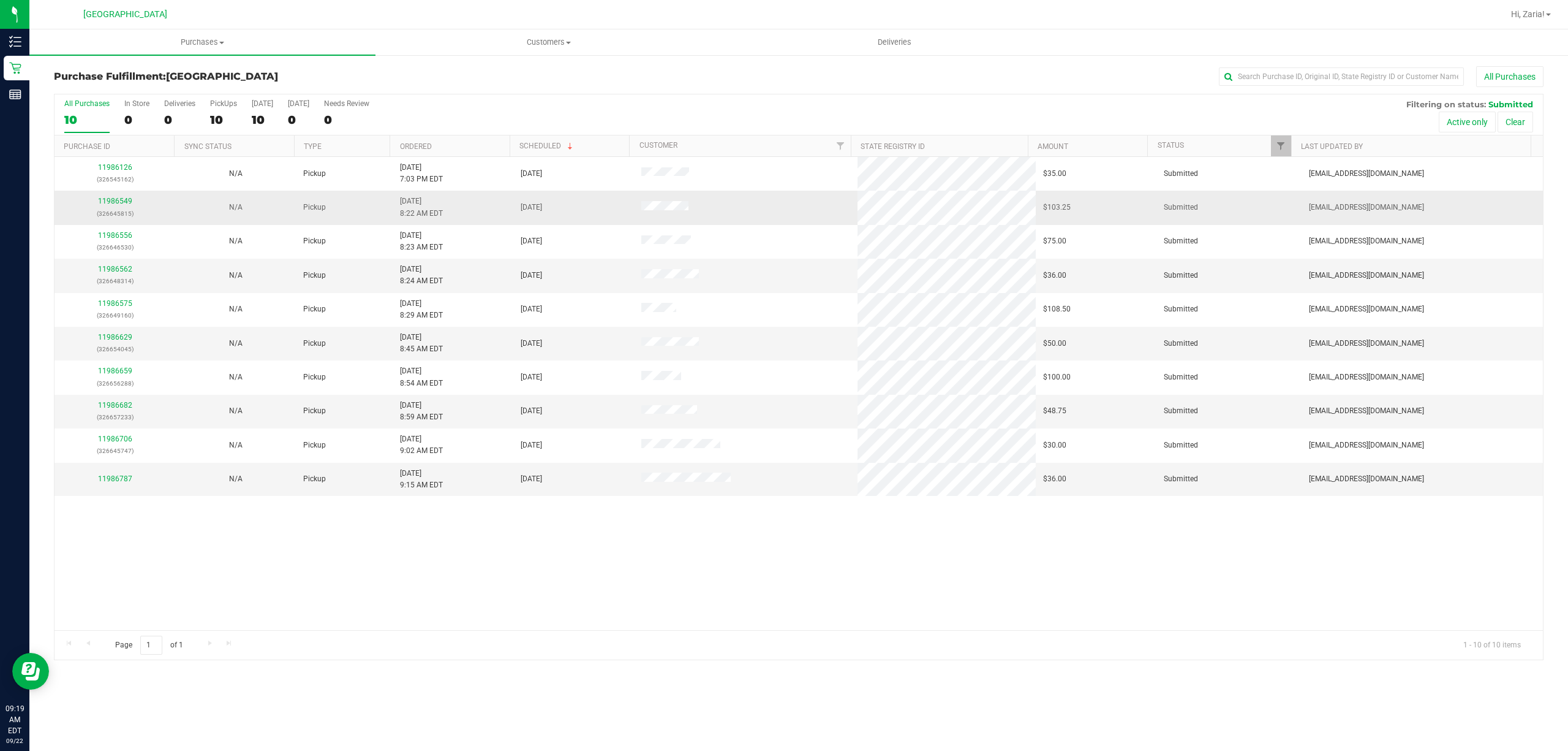
click at [118, 207] on div "11986549 (326645815)" at bounding box center [115, 207] width 106 height 23
click at [120, 204] on link "11986549" at bounding box center [115, 201] width 34 height 9
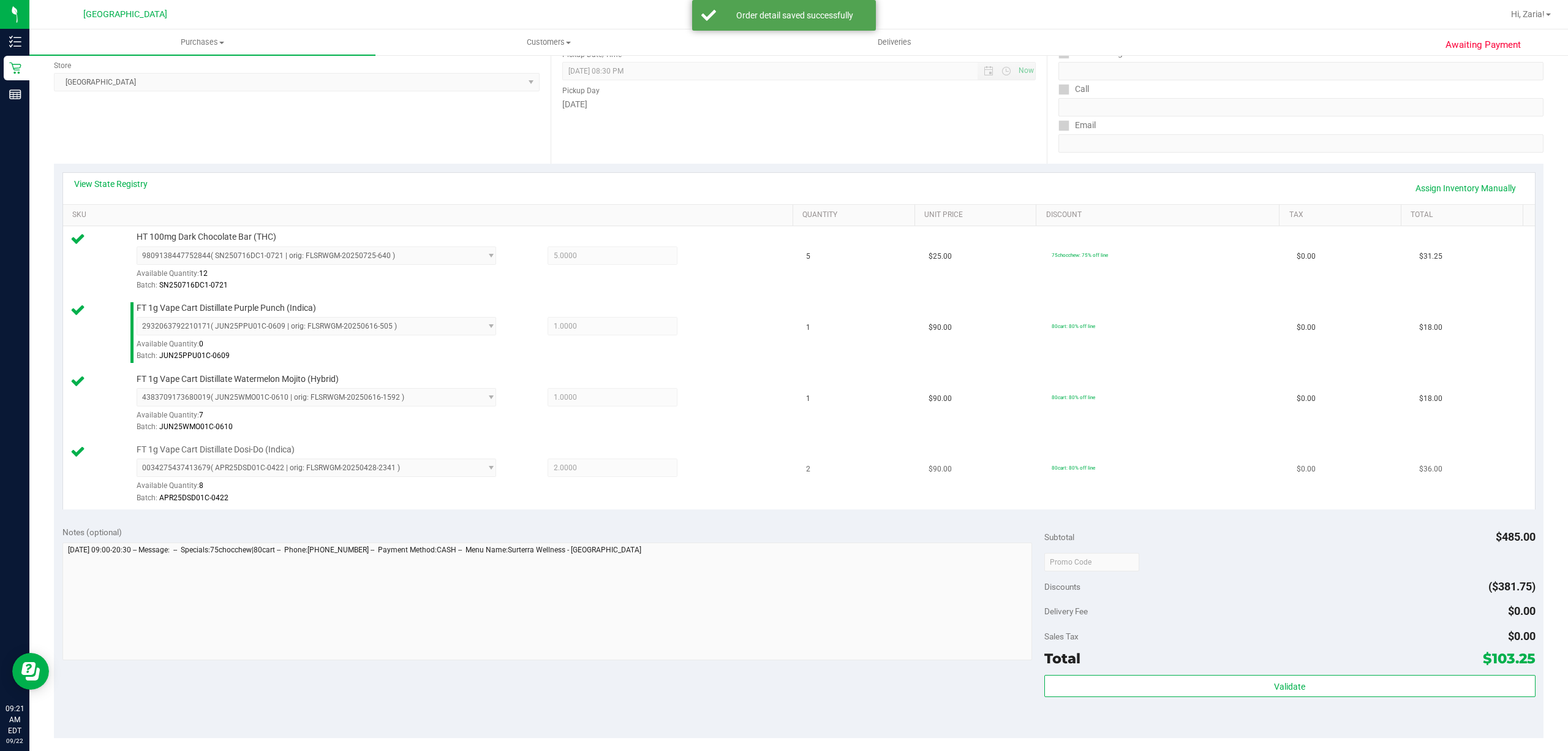
scroll to position [409, 0]
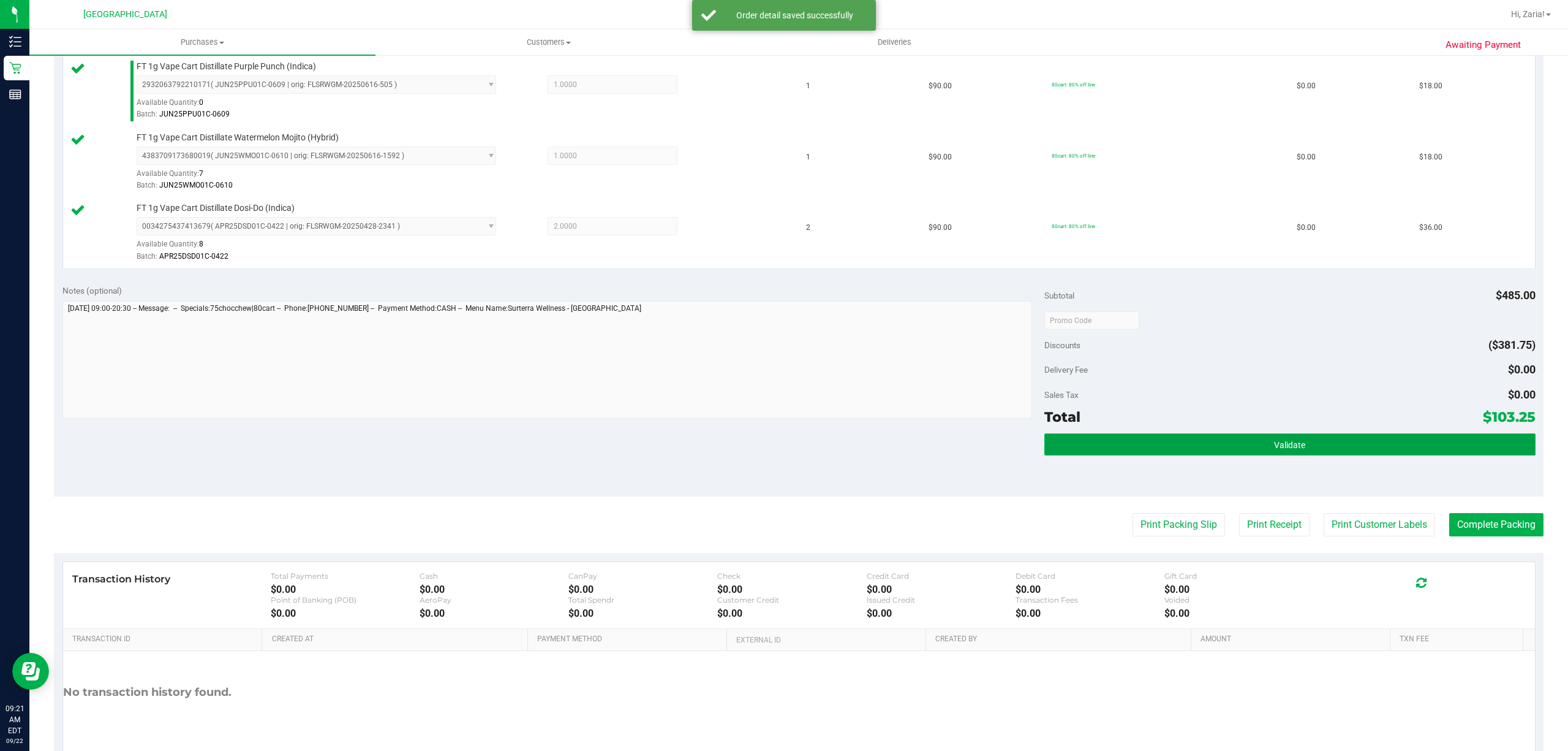
click at [1142, 442] on button "Validate" at bounding box center [1289, 445] width 492 height 22
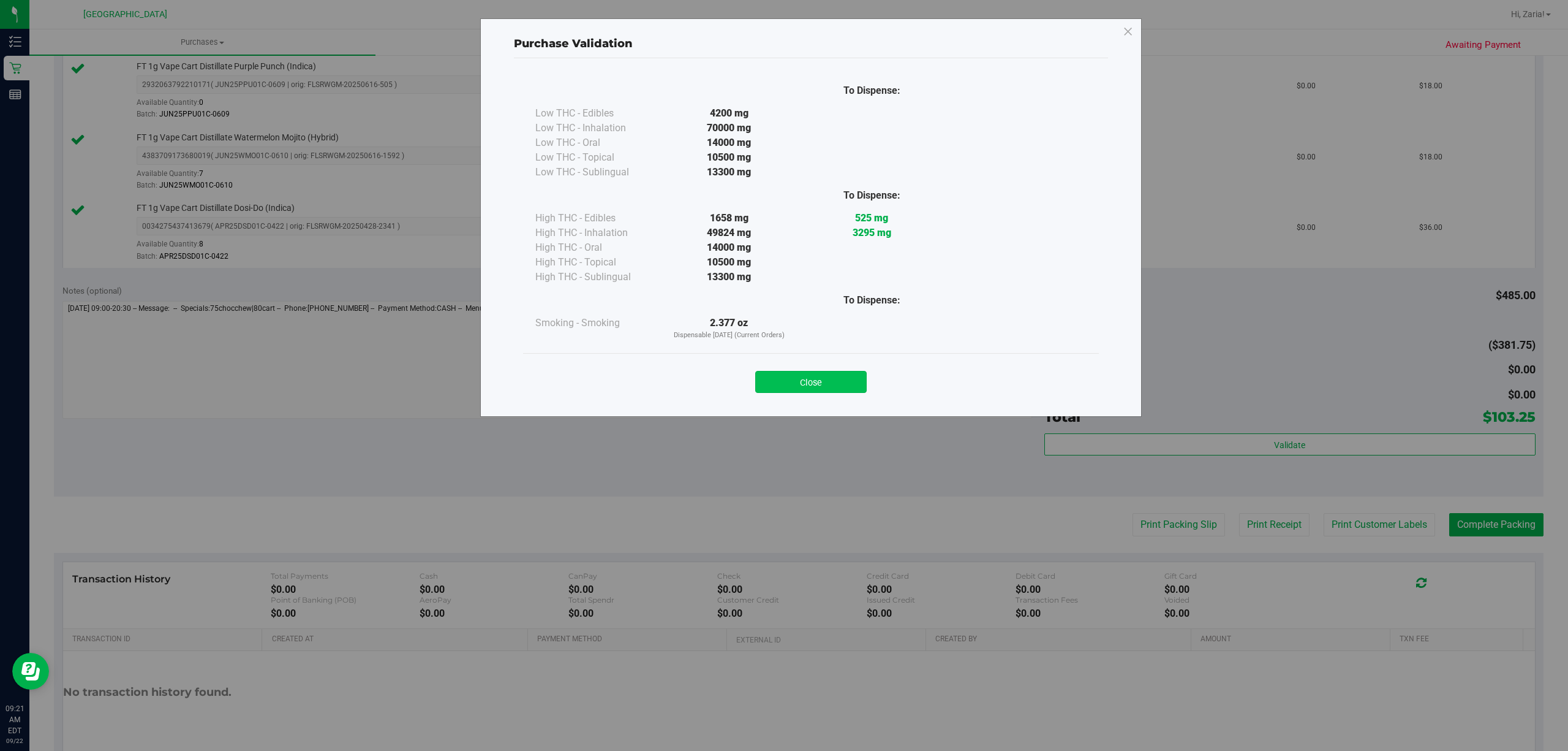
click at [859, 388] on button "Close" at bounding box center [811, 382] width 112 height 22
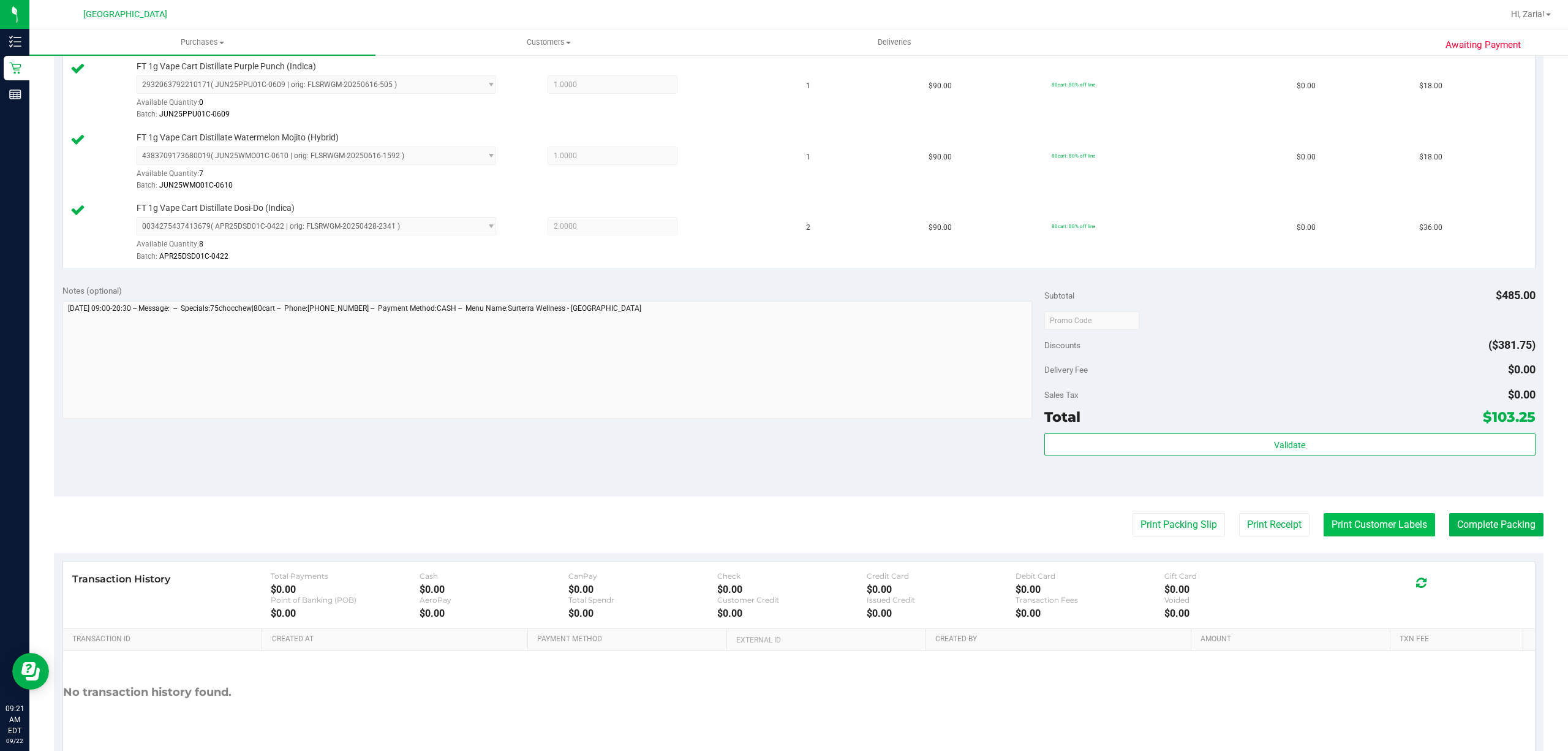
click at [1400, 530] on button "Print Customer Labels" at bounding box center [1379, 524] width 112 height 23
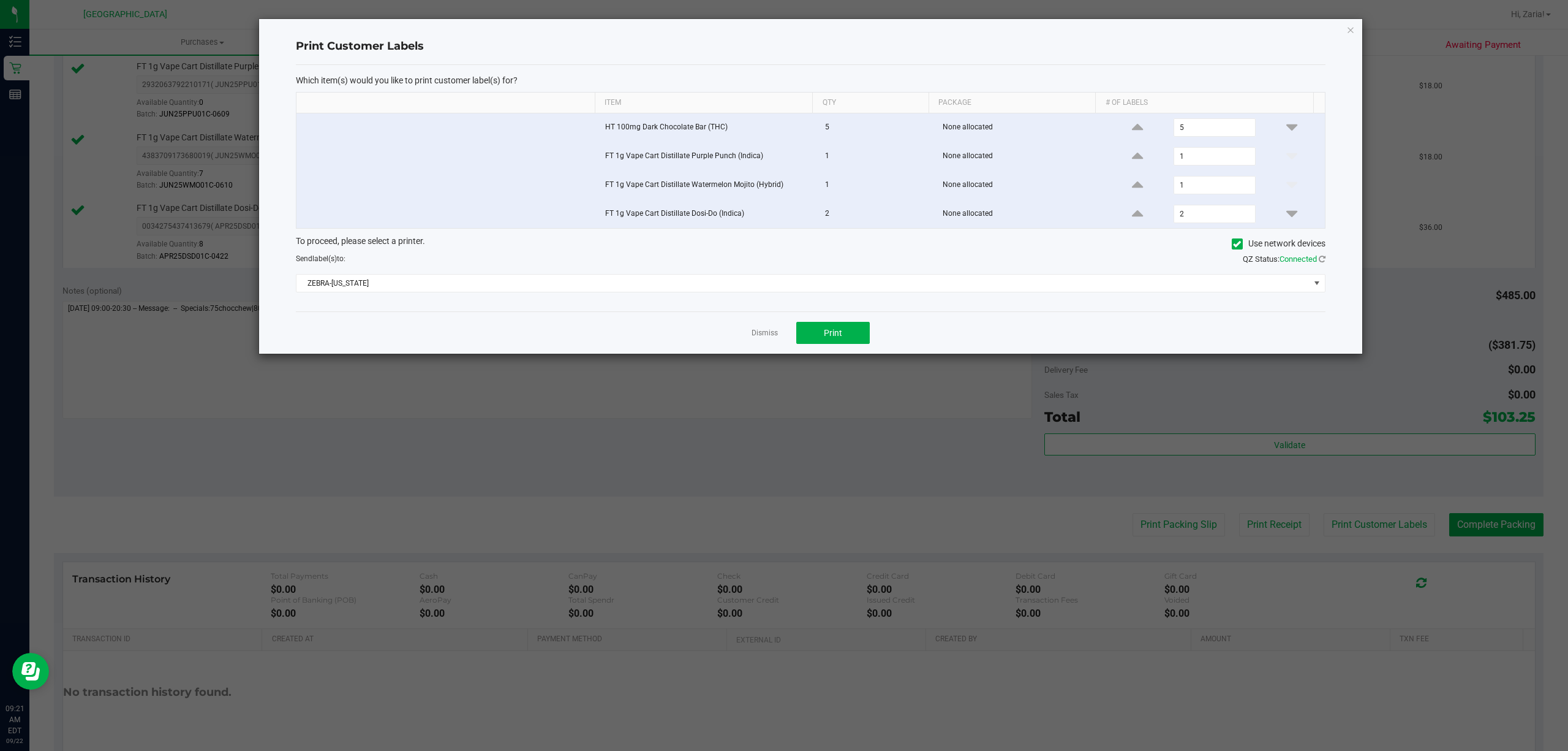
click at [870, 340] on div "Dismiss Print" at bounding box center [811, 332] width 1029 height 42
click at [860, 340] on button "Print" at bounding box center [833, 333] width 74 height 22
click at [1348, 25] on icon "button" at bounding box center [1350, 29] width 9 height 15
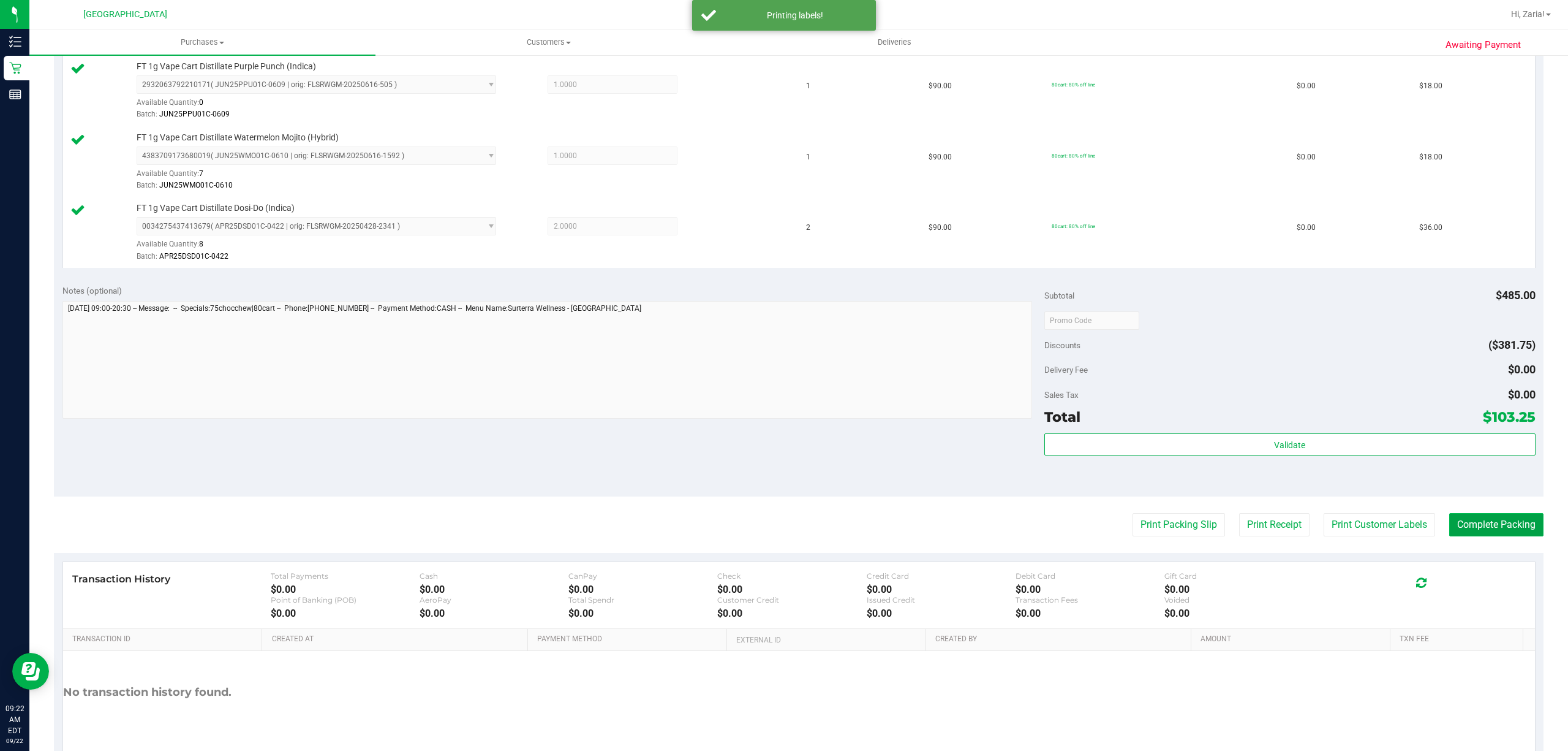
click at [1468, 536] on button "Complete Packing" at bounding box center [1496, 524] width 94 height 23
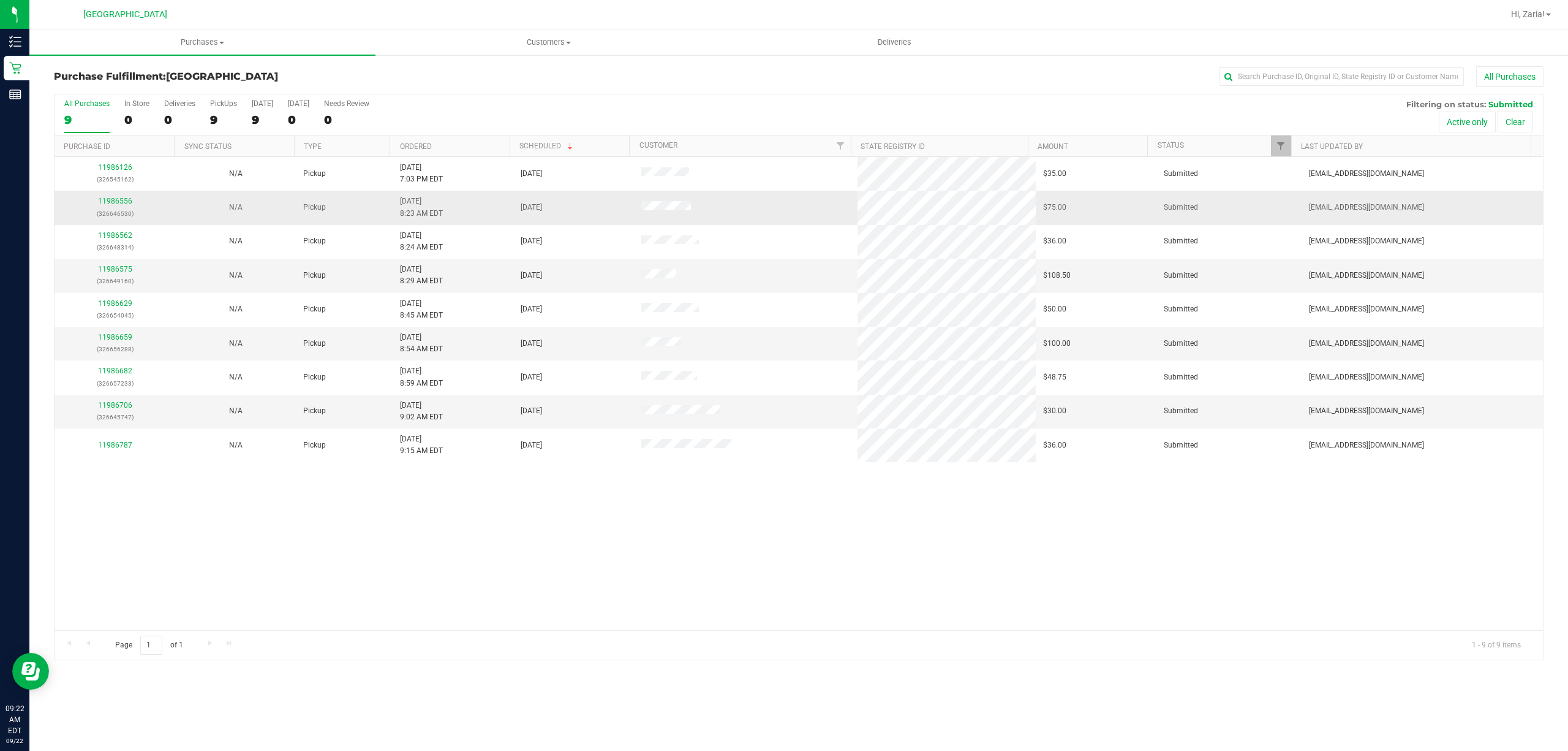
click at [111, 194] on td "11986556 (326646530)" at bounding box center [115, 207] width 121 height 33
drag, startPoint x: 111, startPoint y: 194, endPoint x: 119, endPoint y: 216, distance: 23.4
click at [111, 199] on td "11986556 (326646530)" at bounding box center [115, 207] width 121 height 33
click at [119, 216] on p "(326646530)" at bounding box center [115, 214] width 106 height 12
click at [118, 201] on link "11986556" at bounding box center [115, 201] width 34 height 9
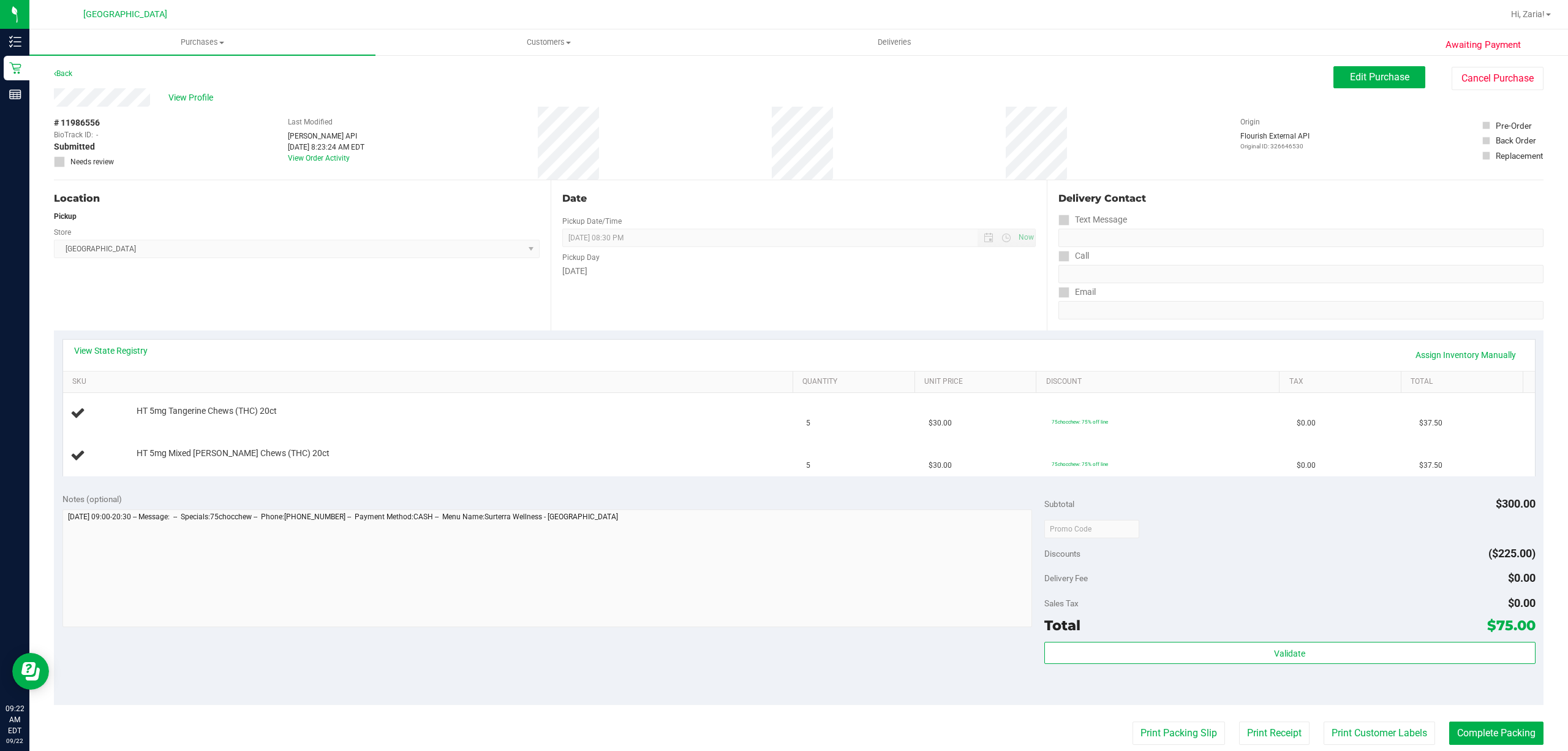
click at [69, 194] on div "Location" at bounding box center [297, 198] width 485 height 15
click at [76, 72] on div "Back Edit Purchase Cancel Purchase" at bounding box center [799, 77] width 1489 height 22
click at [72, 71] on link "Back" at bounding box center [63, 74] width 18 height 9
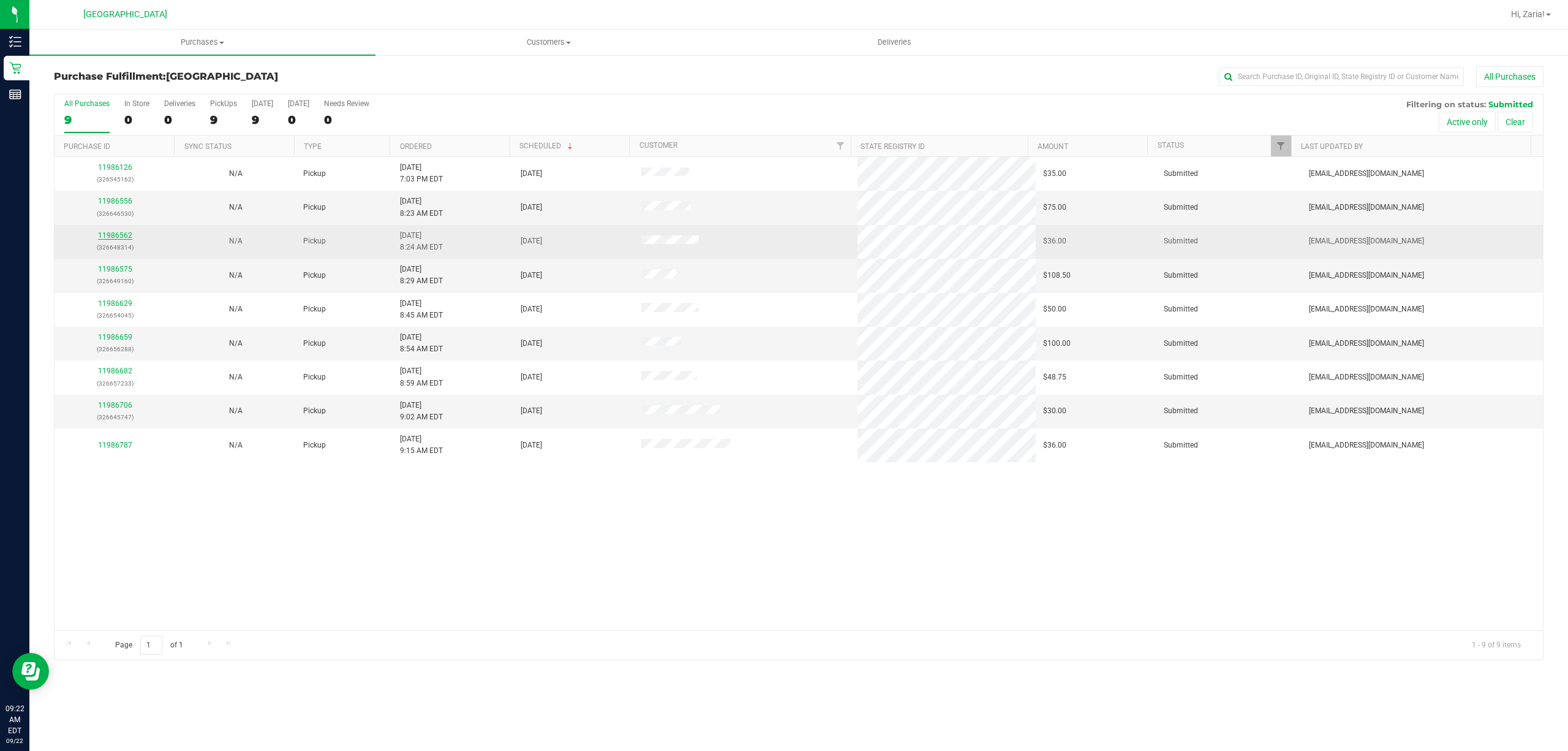
click at [115, 238] on link "11986562" at bounding box center [115, 235] width 34 height 9
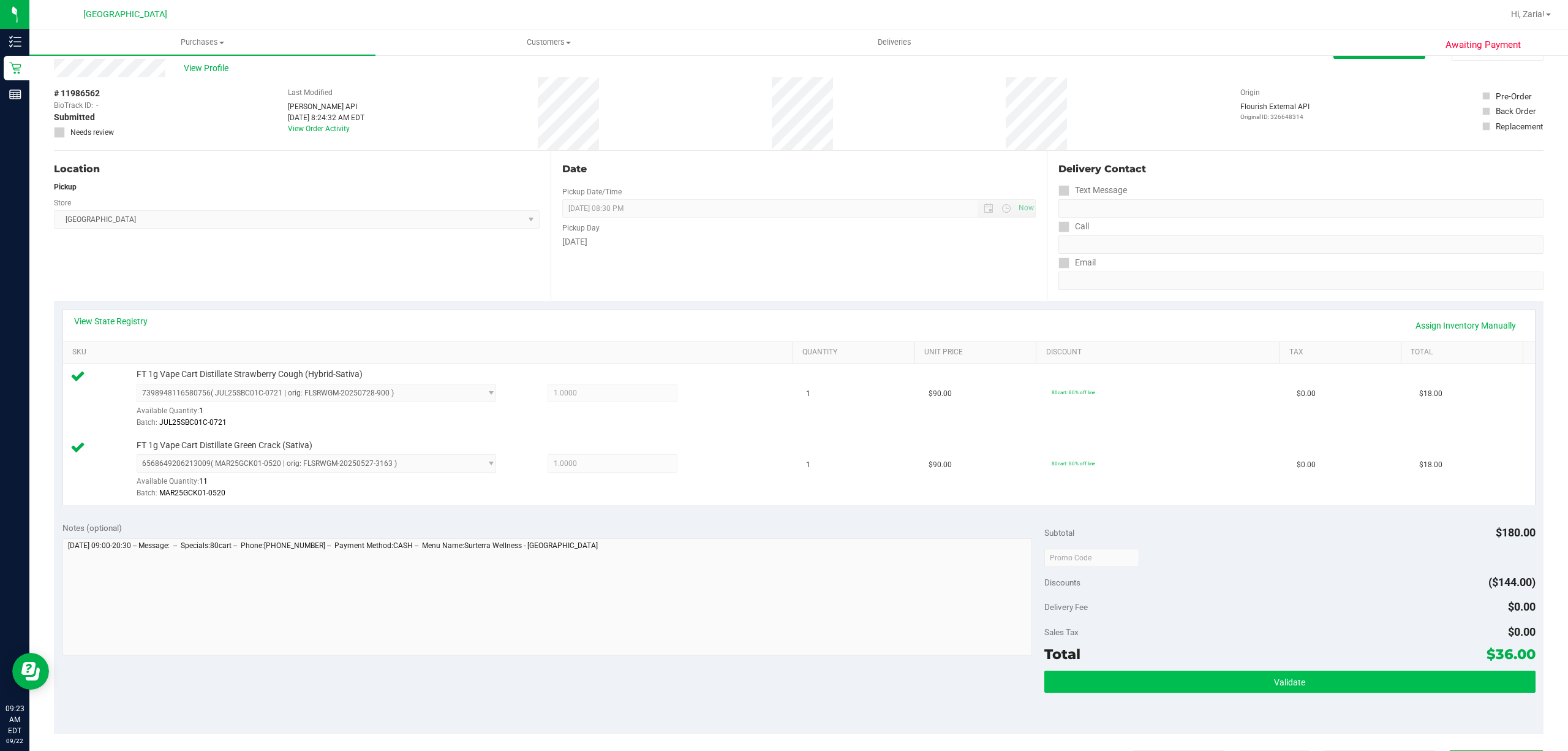
scroll to position [82, 0]
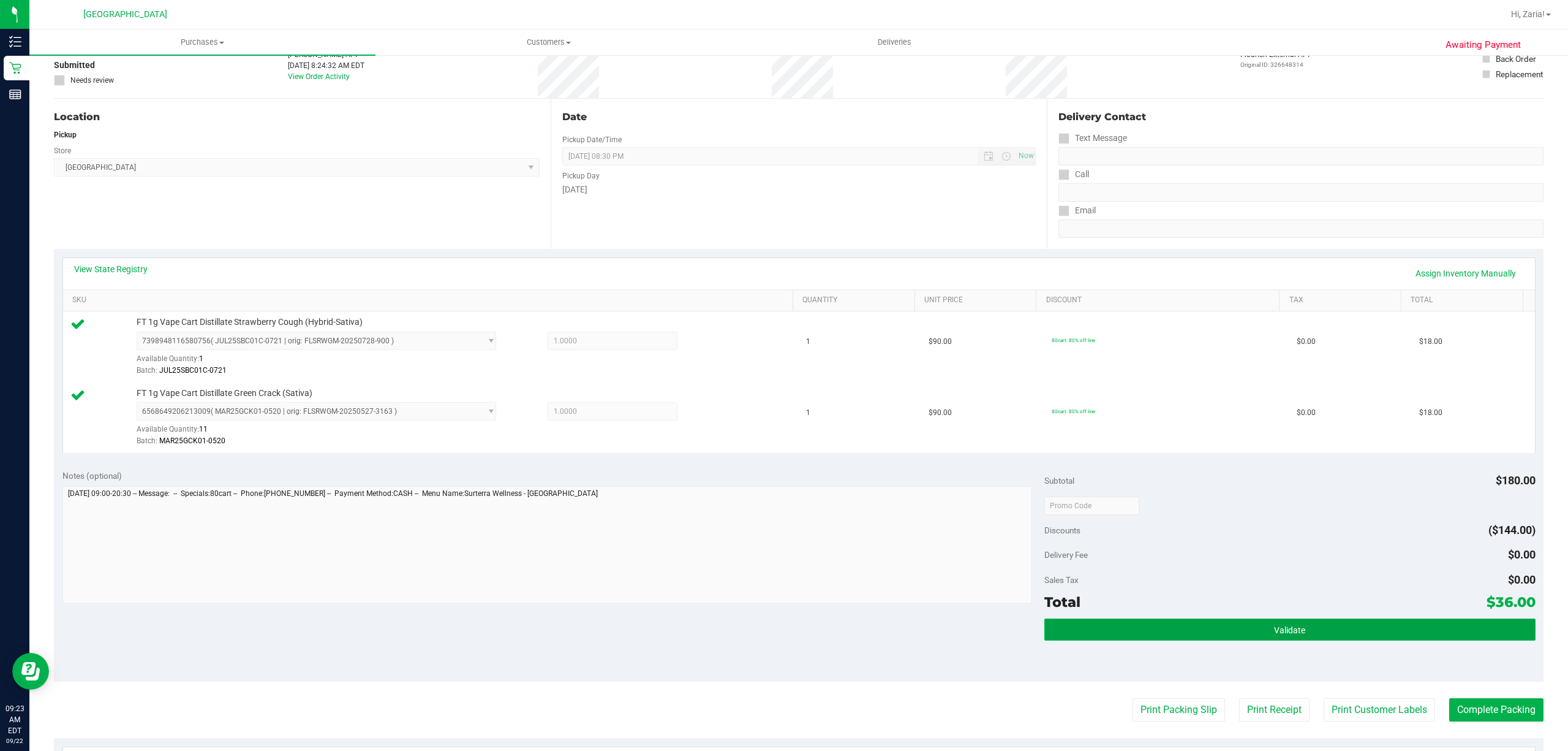
click at [1274, 630] on span "Validate" at bounding box center [1289, 629] width 31 height 9
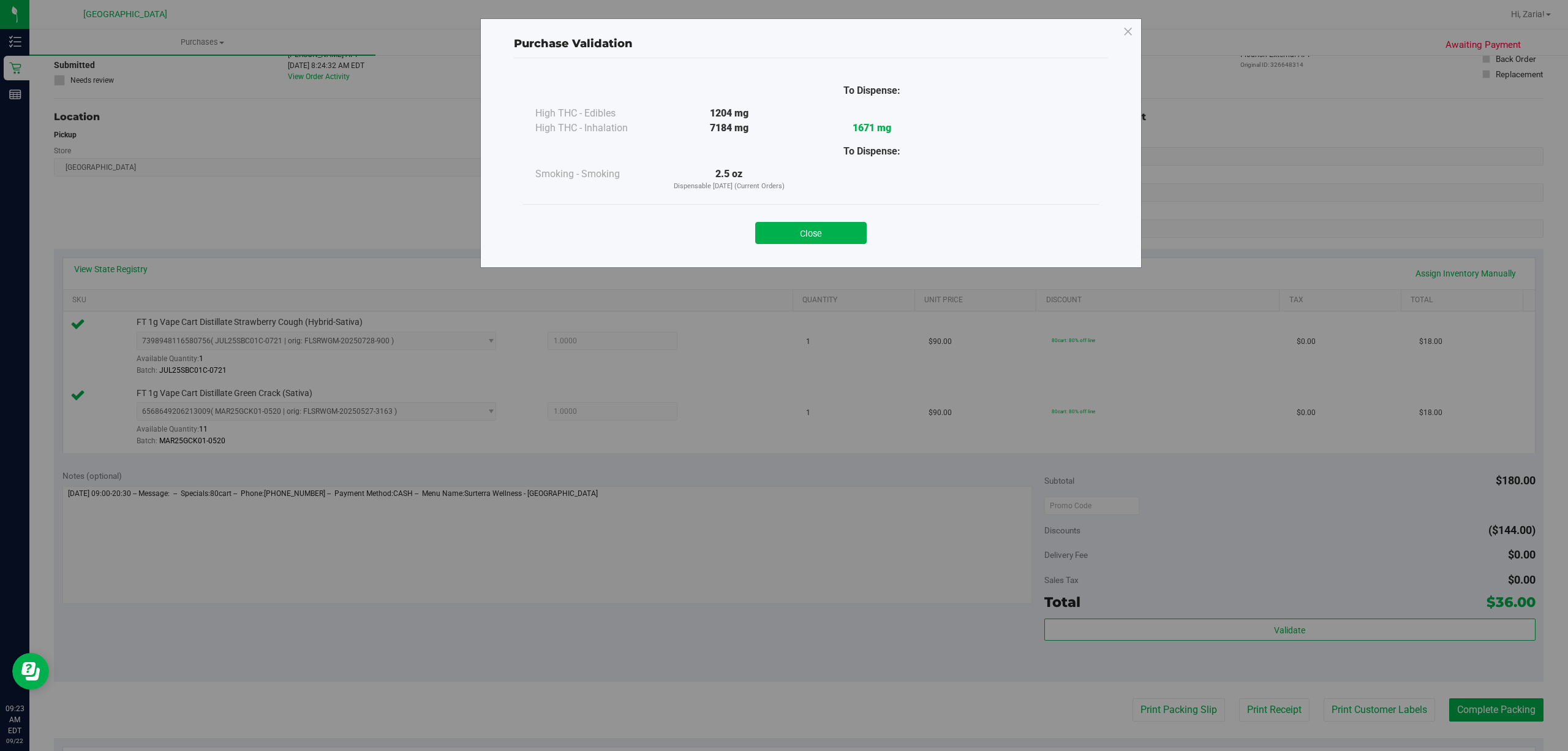
click at [829, 219] on div "Close" at bounding box center [811, 229] width 558 height 31
click at [829, 226] on button "Close" at bounding box center [811, 233] width 112 height 22
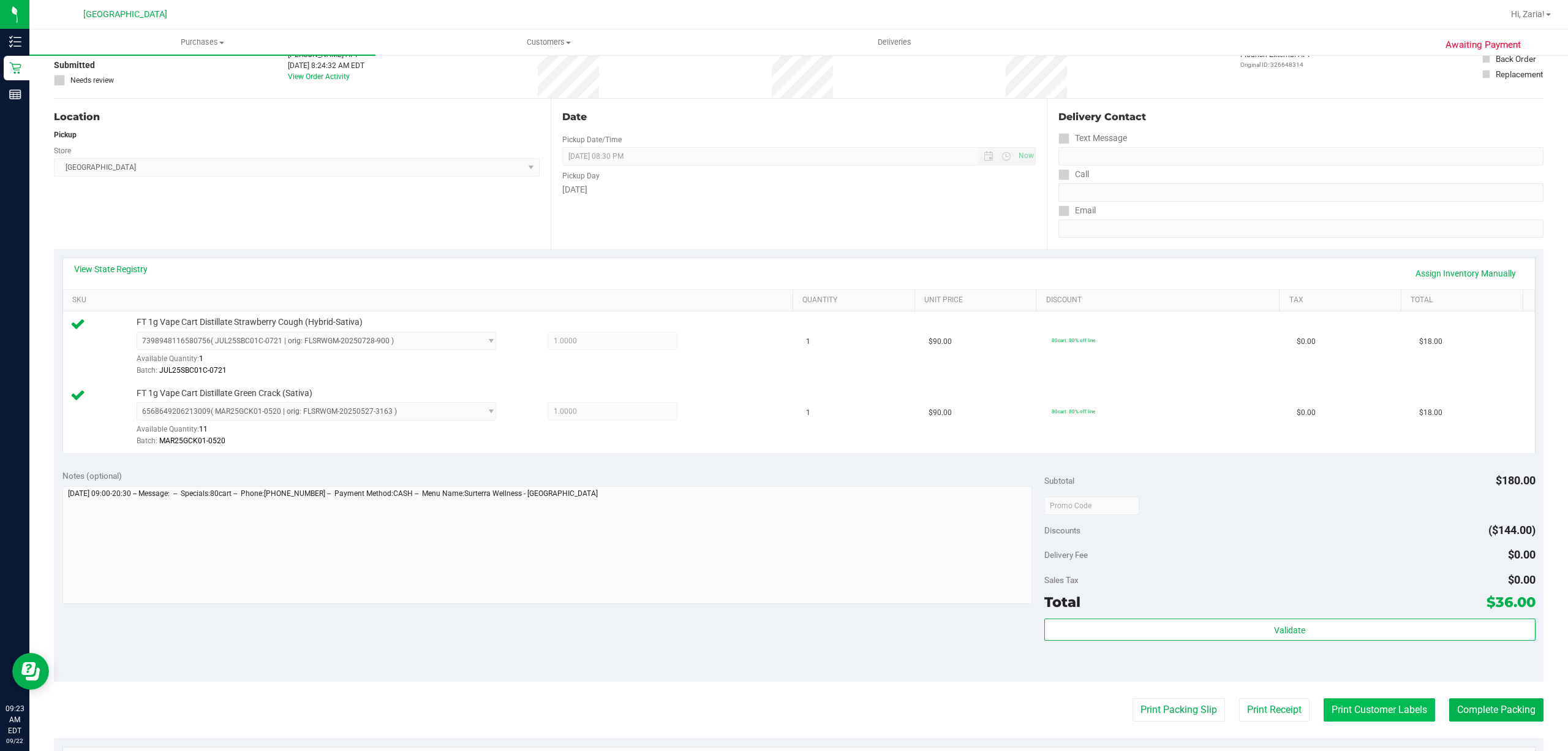
click at [1329, 705] on button "Print Customer Labels" at bounding box center [1379, 709] width 112 height 23
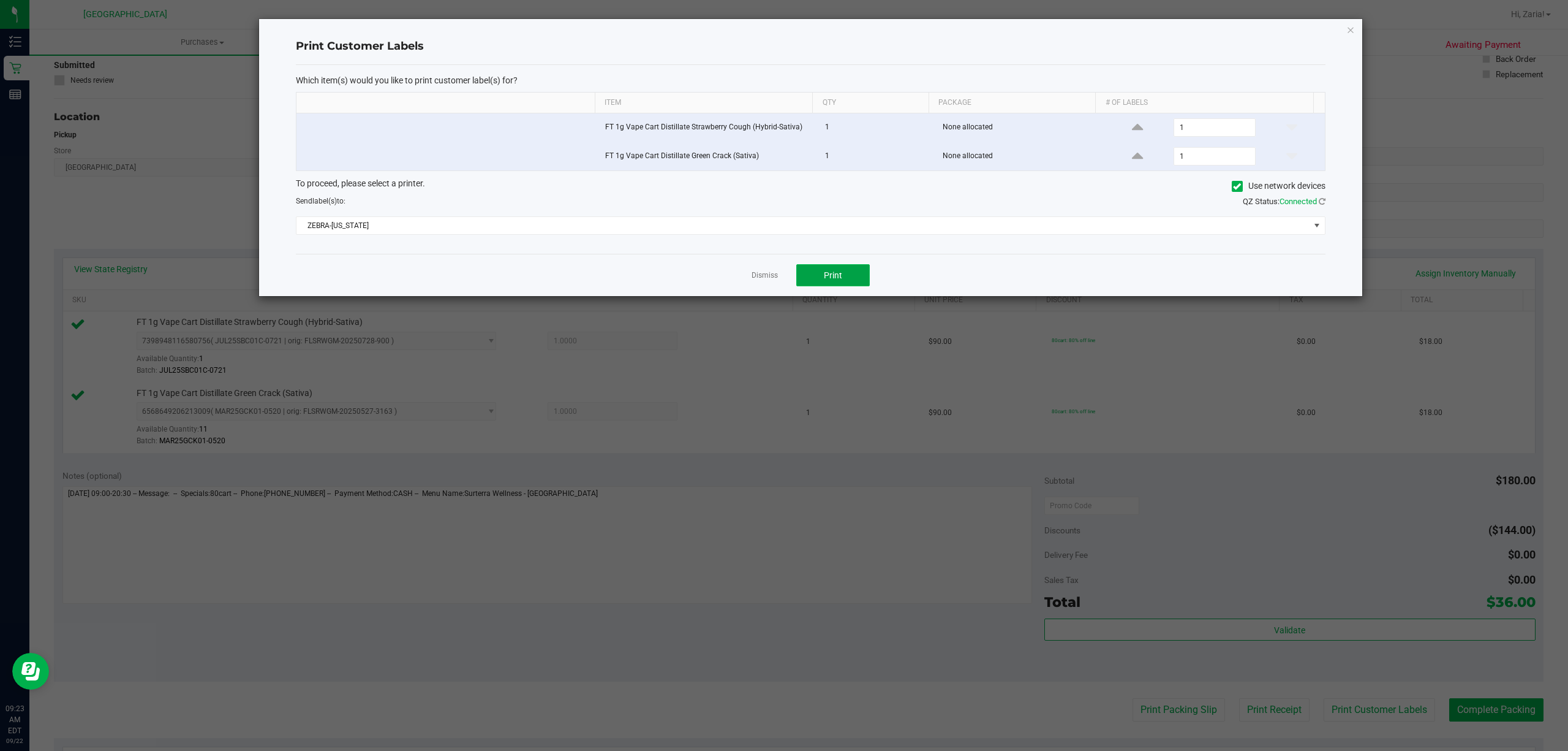
click at [859, 276] on button "Print" at bounding box center [833, 276] width 74 height 22
click at [1348, 32] on icon "button" at bounding box center [1350, 29] width 9 height 15
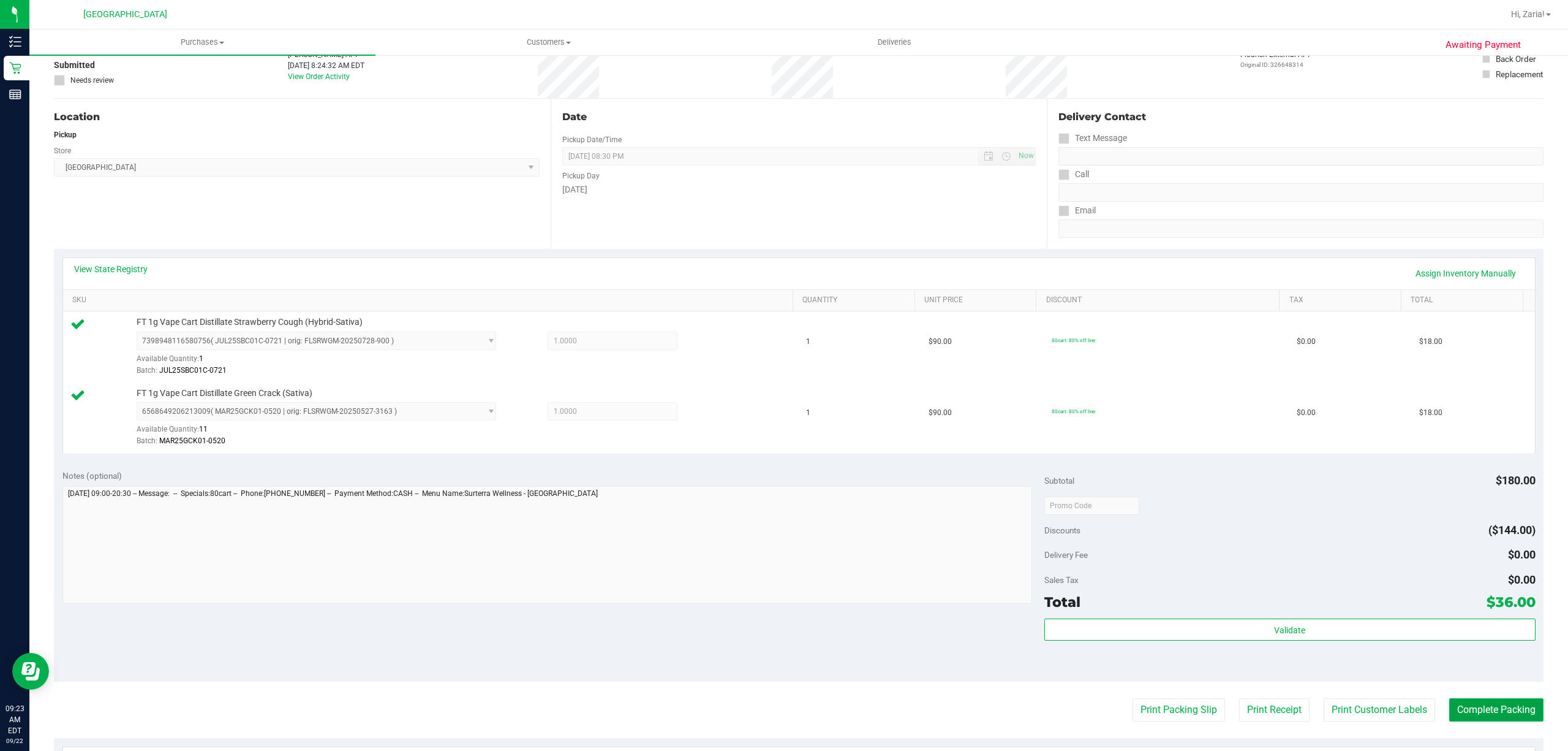
click at [1458, 712] on button "Complete Packing" at bounding box center [1496, 709] width 94 height 23
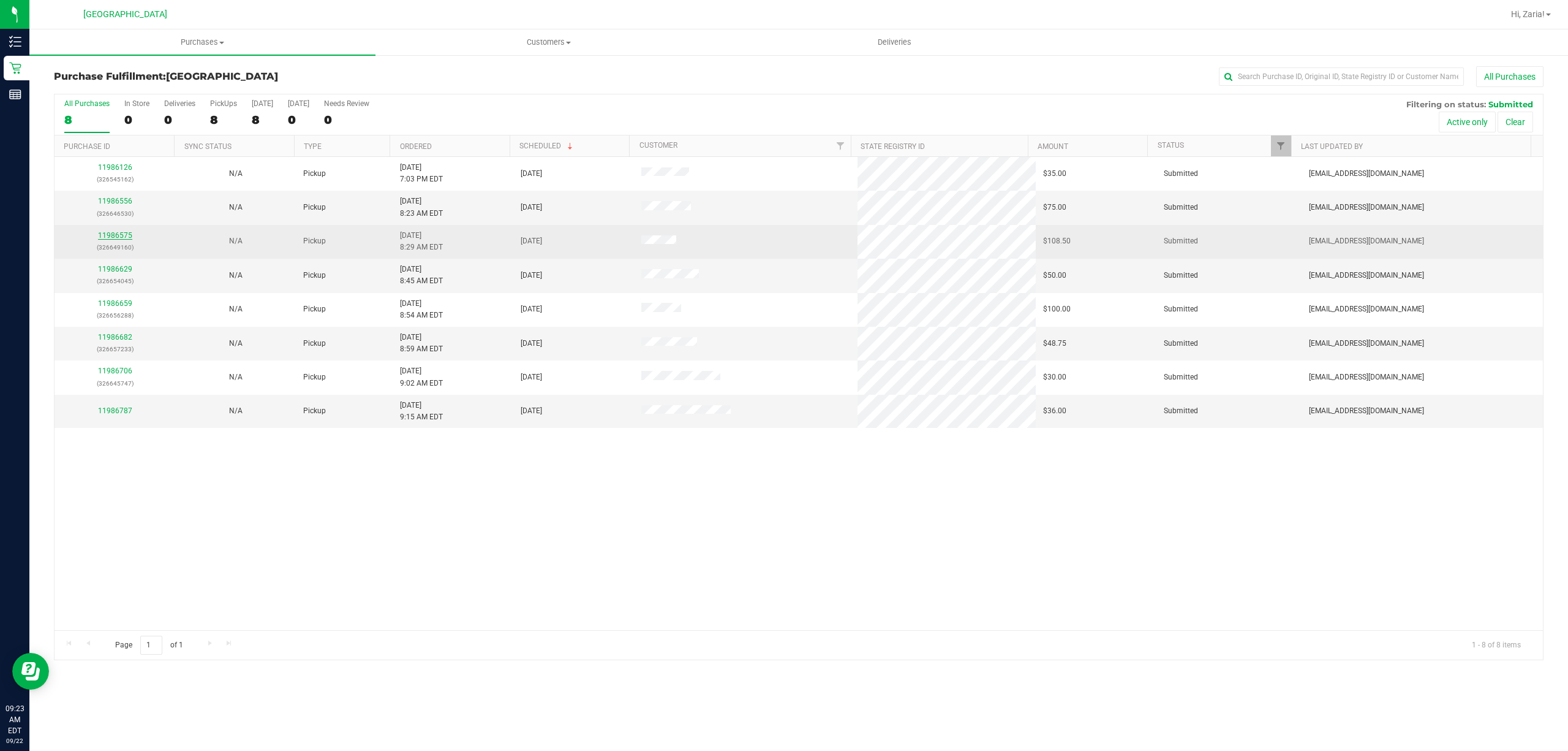
click at [108, 234] on link "11986575" at bounding box center [115, 235] width 34 height 9
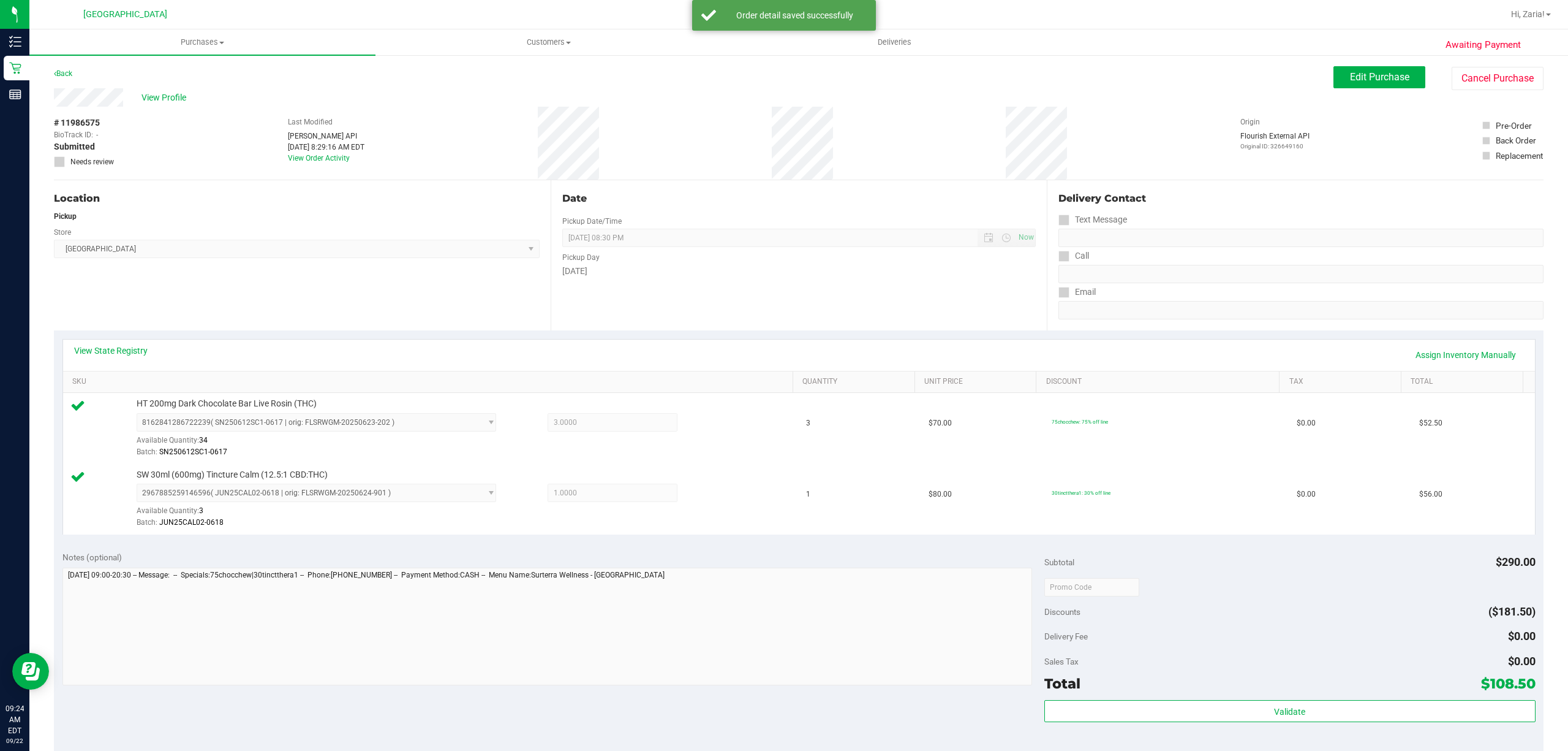
scroll to position [245, 0]
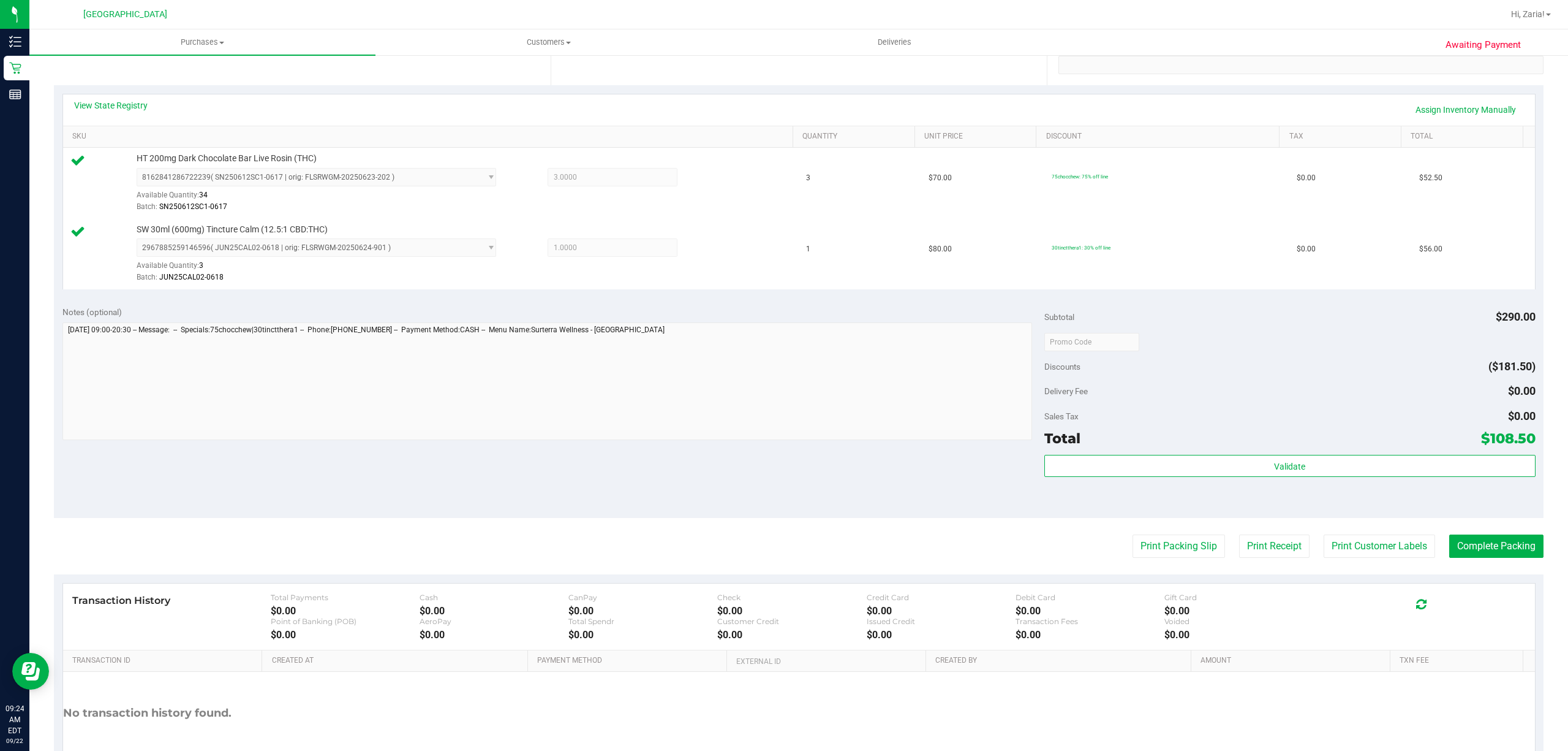
drag, startPoint x: 1270, startPoint y: 430, endPoint x: 1276, endPoint y: 452, distance: 22.8
click at [1273, 432] on div "Total $108.50" at bounding box center [1289, 439] width 492 height 22
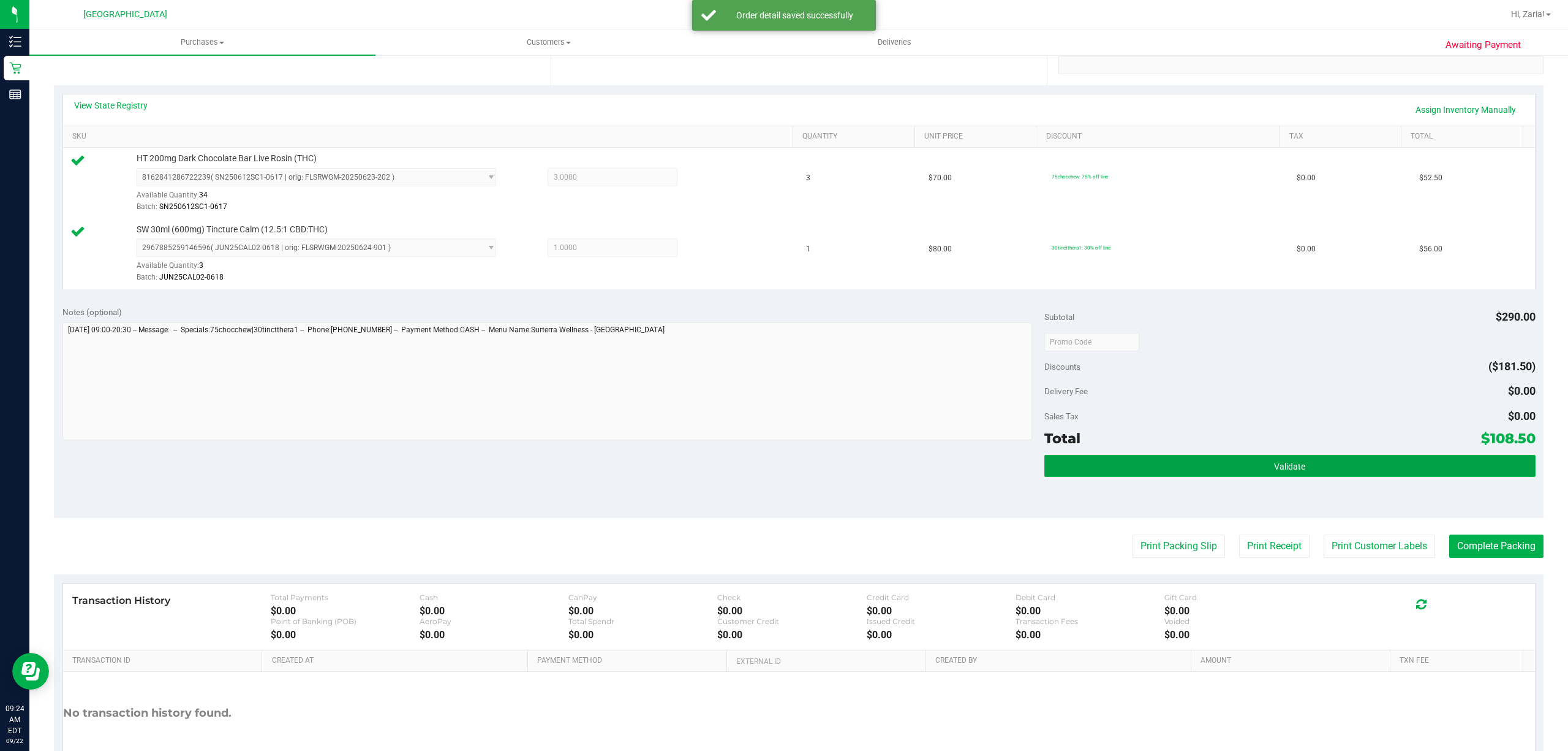
click at [1275, 464] on span "Validate" at bounding box center [1289, 466] width 31 height 9
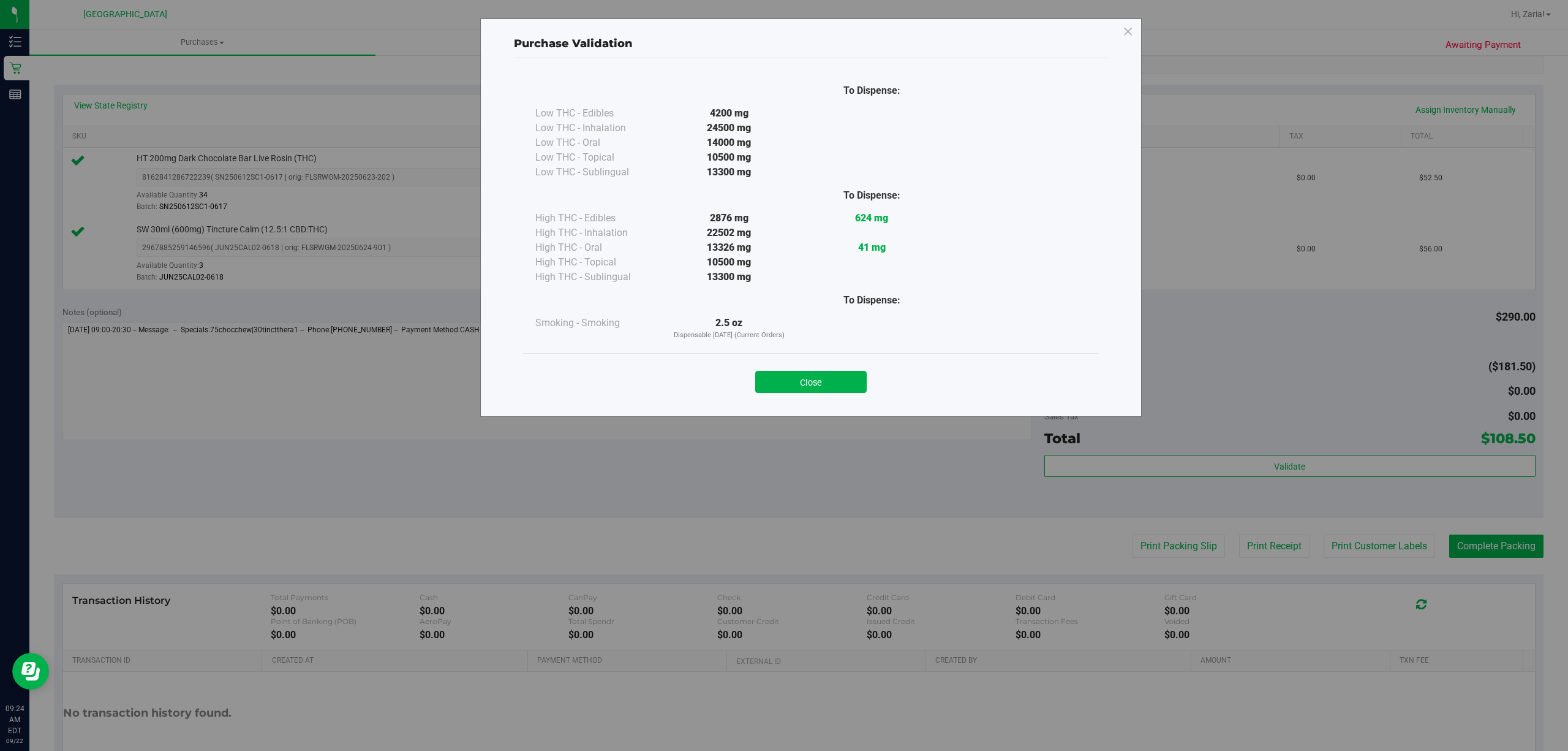
click at [853, 397] on div "Close" at bounding box center [811, 378] width 576 height 50
click at [844, 381] on button "Close" at bounding box center [811, 382] width 112 height 22
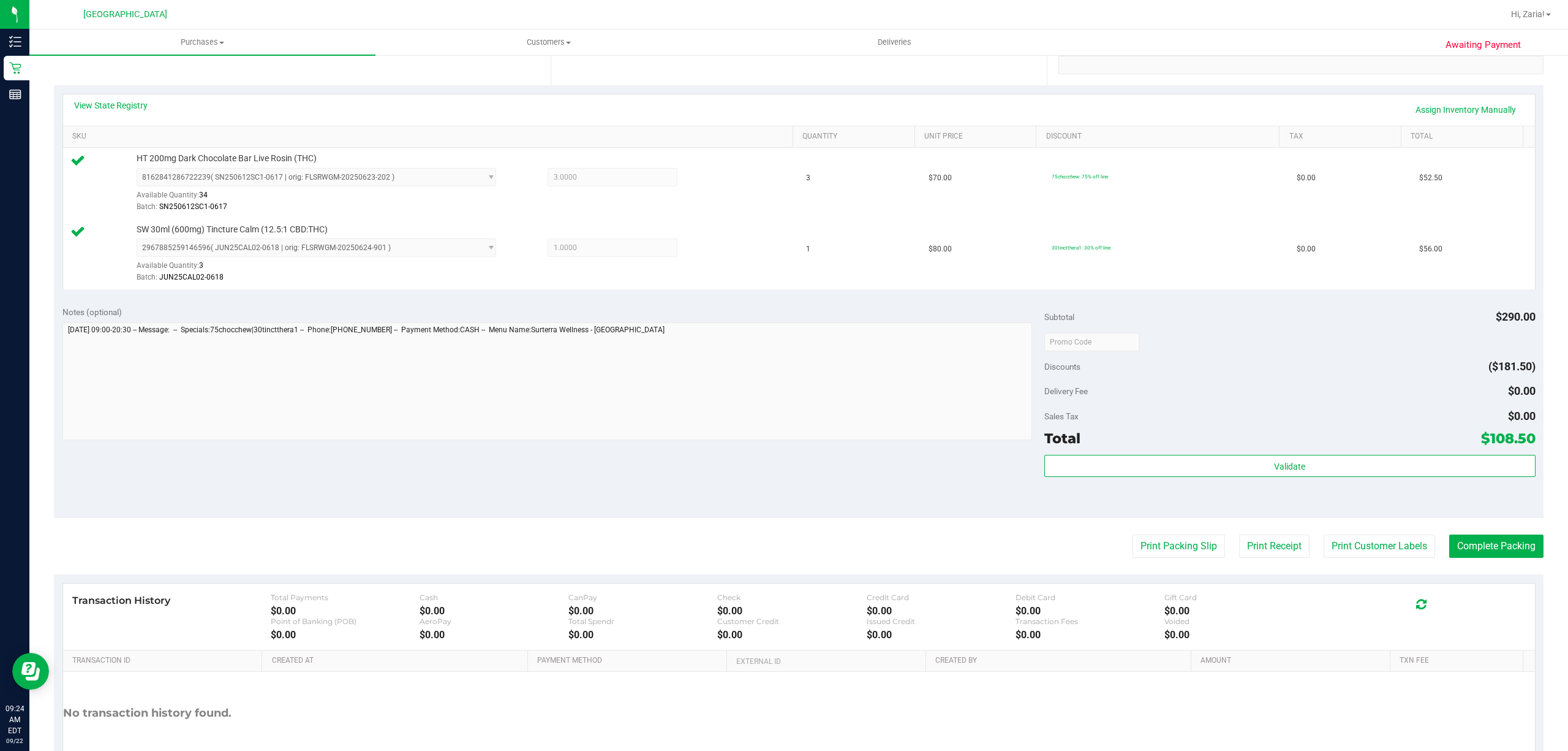
click at [1359, 562] on purchase-details "Back Edit Purchase Cancel Purchase View Profile # 11986575 BioTrack ID: - Submi…" at bounding box center [799, 312] width 1489 height 983
click at [1362, 548] on button "Print Customer Labels" at bounding box center [1379, 546] width 112 height 23
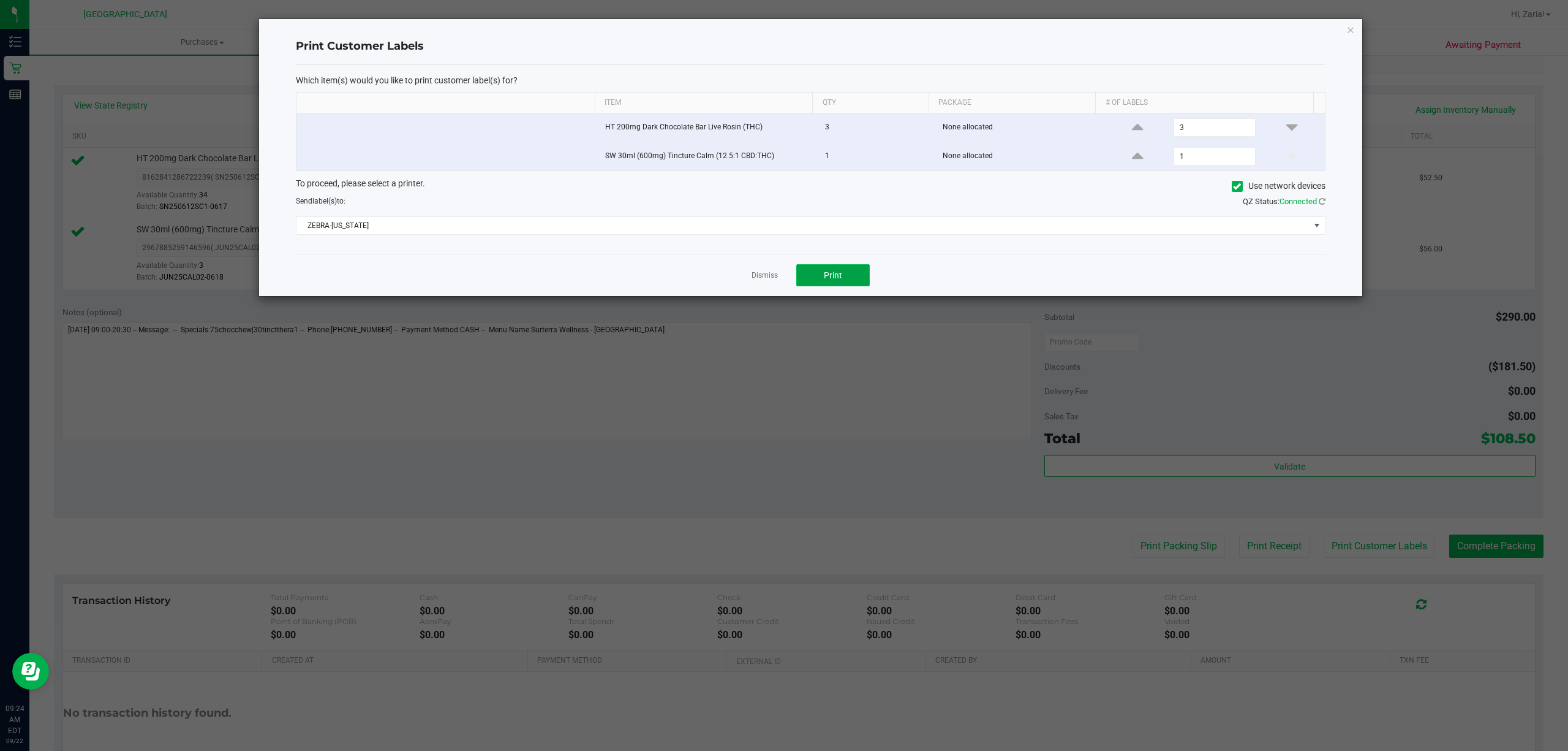
click at [819, 268] on button "Print" at bounding box center [833, 276] width 74 height 22
click at [1346, 32] on icon "button" at bounding box center [1350, 29] width 9 height 15
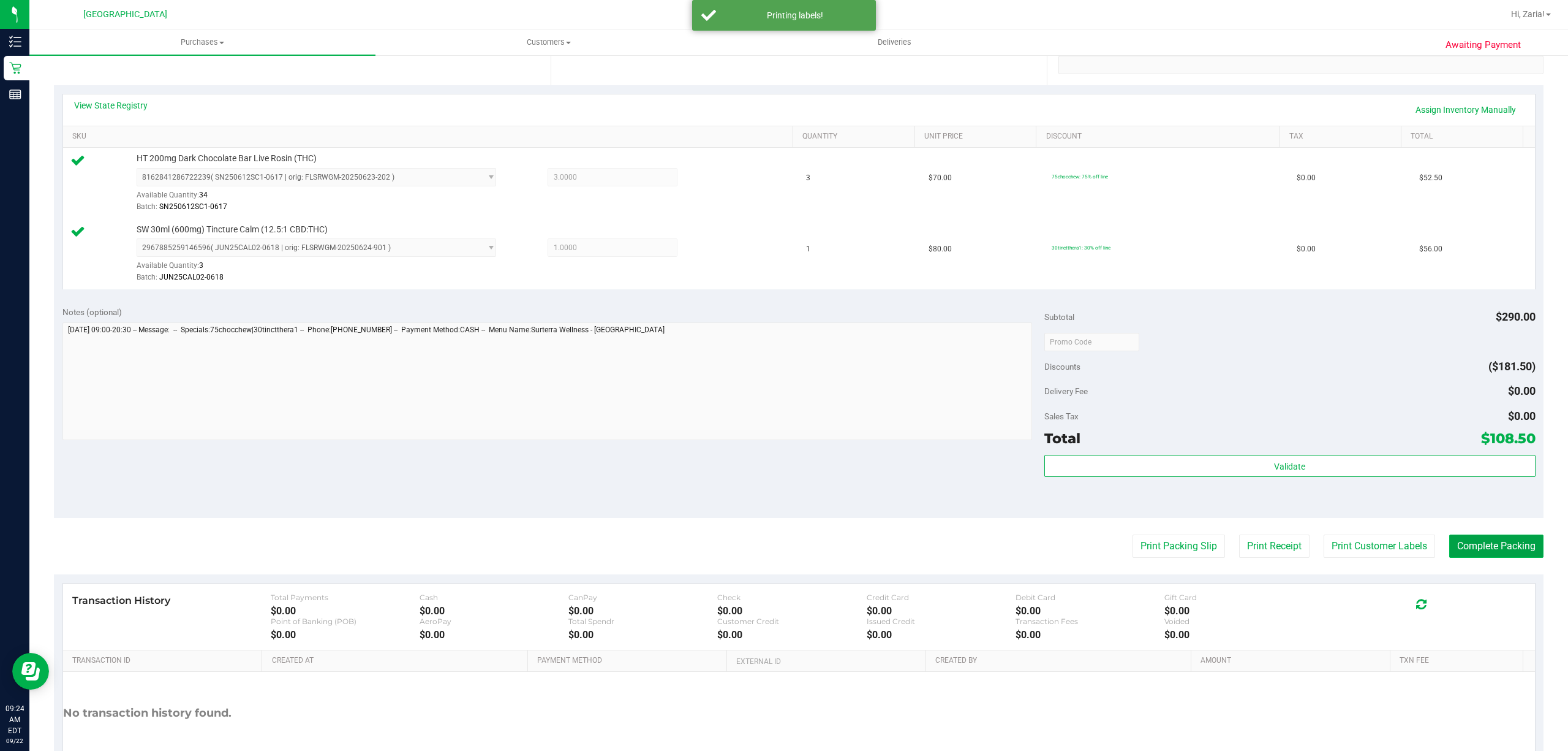
click at [1491, 547] on button "Complete Packing" at bounding box center [1496, 546] width 94 height 23
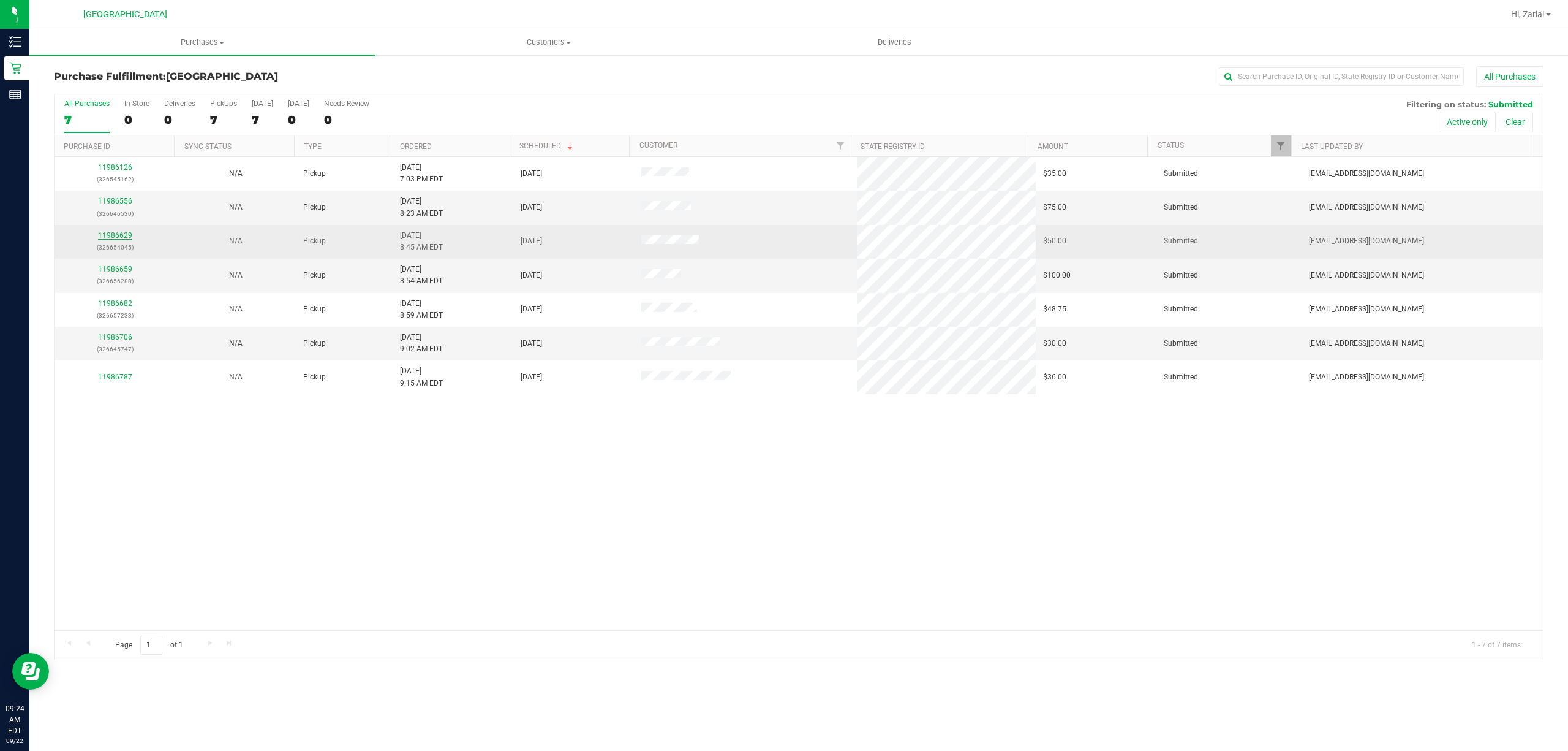
click at [125, 239] on link "11986629" at bounding box center [115, 235] width 34 height 9
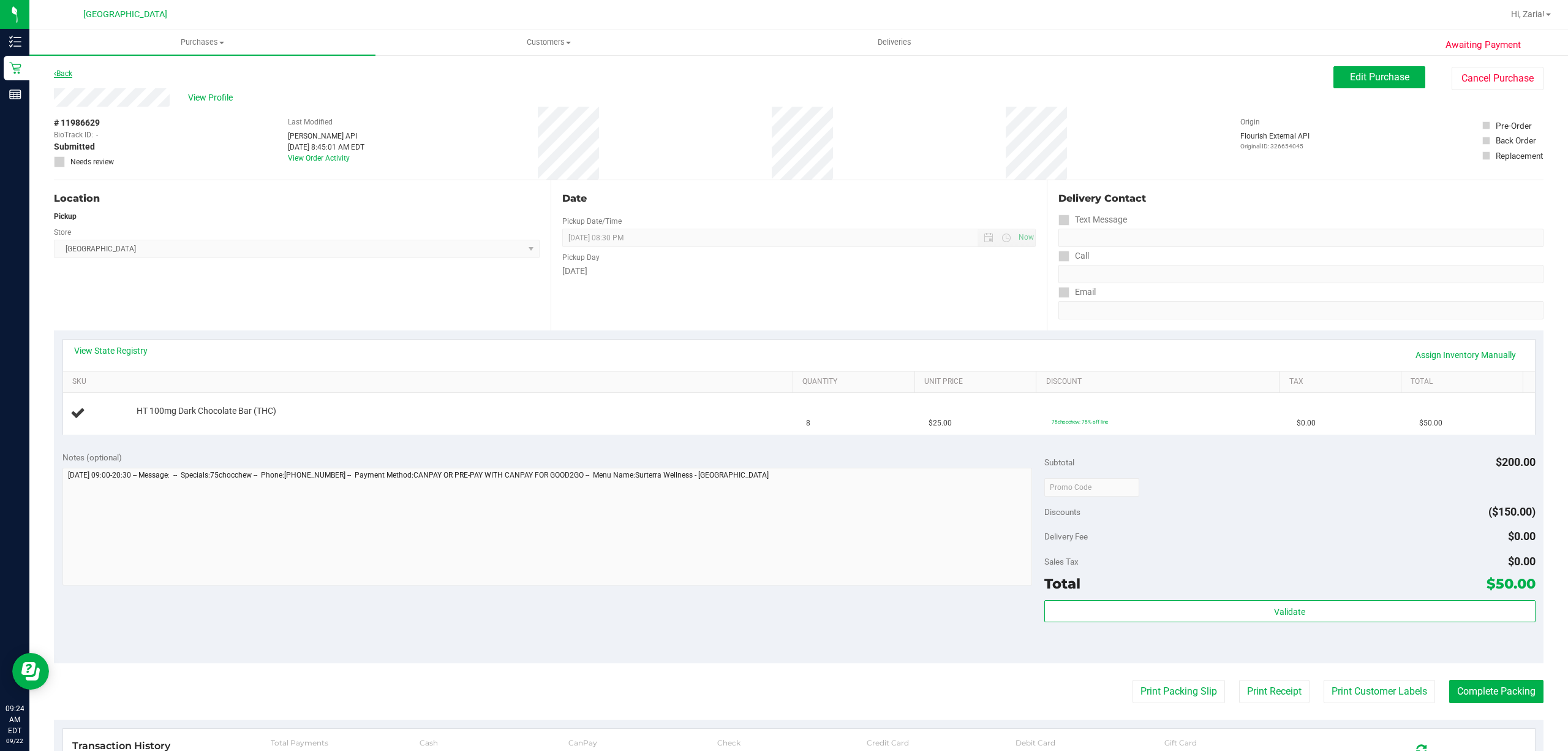
click at [69, 70] on link "Back" at bounding box center [63, 74] width 18 height 9
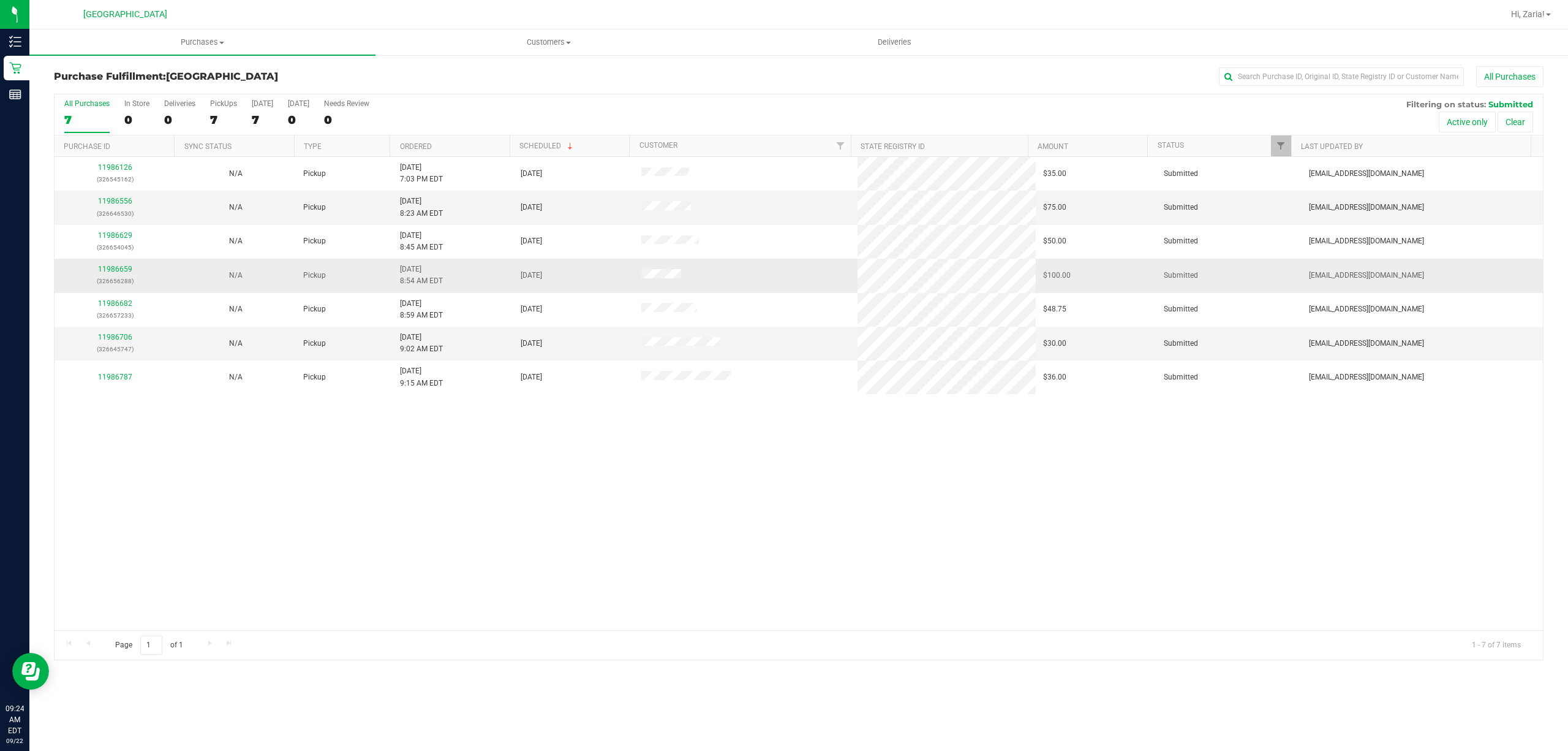
click at [111, 276] on div "11986659 (326656288)" at bounding box center [115, 275] width 106 height 23
click at [112, 269] on link "11986659" at bounding box center [115, 269] width 34 height 9
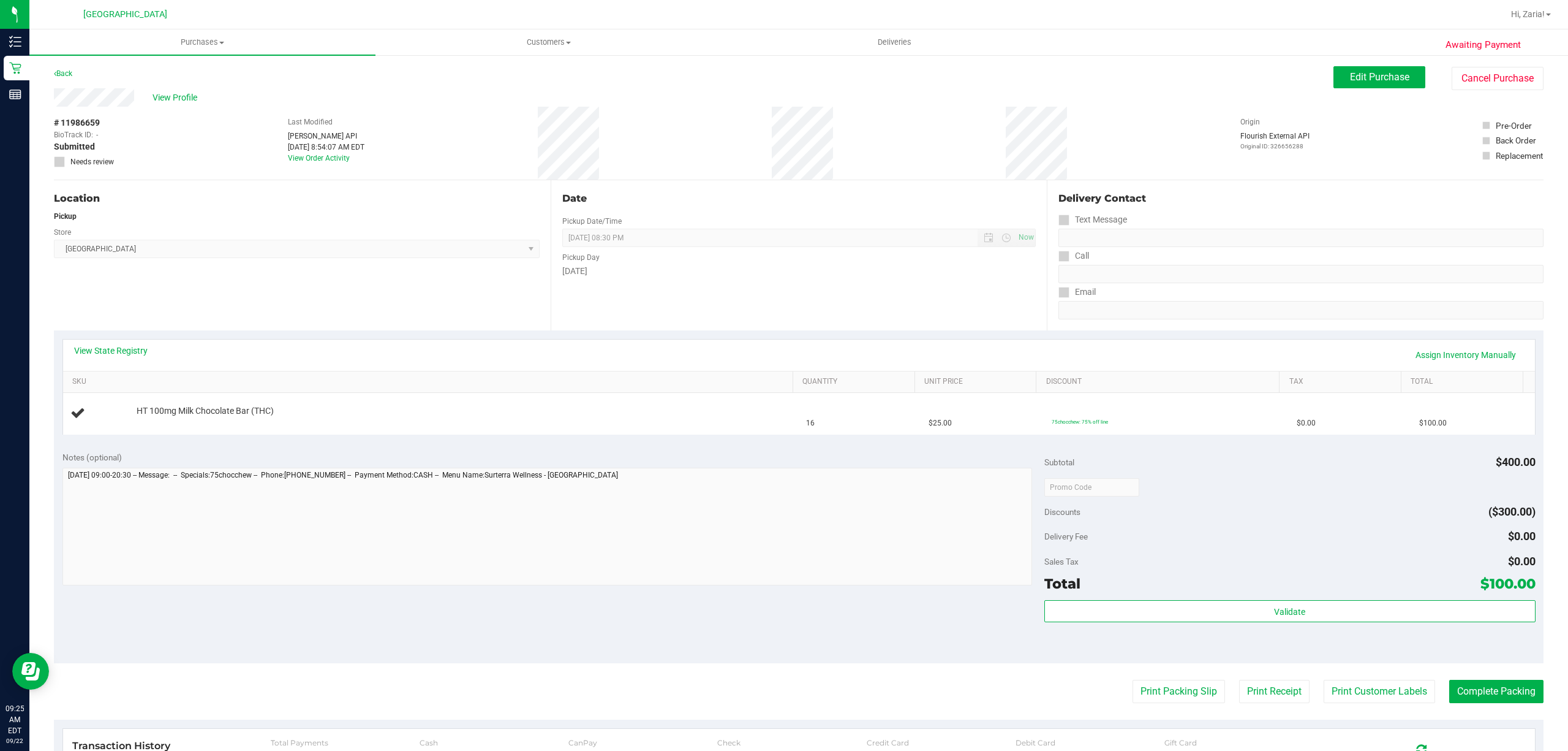
click at [45, 72] on div "Awaiting Payment Back Edit Purchase Cancel Purchase View Profile # 11986659 Bio…" at bounding box center [799, 513] width 1539 height 919
click at [59, 83] on div "Back Edit Purchase Cancel Purchase" at bounding box center [799, 77] width 1489 height 22
click at [59, 75] on link "Back" at bounding box center [63, 74] width 18 height 9
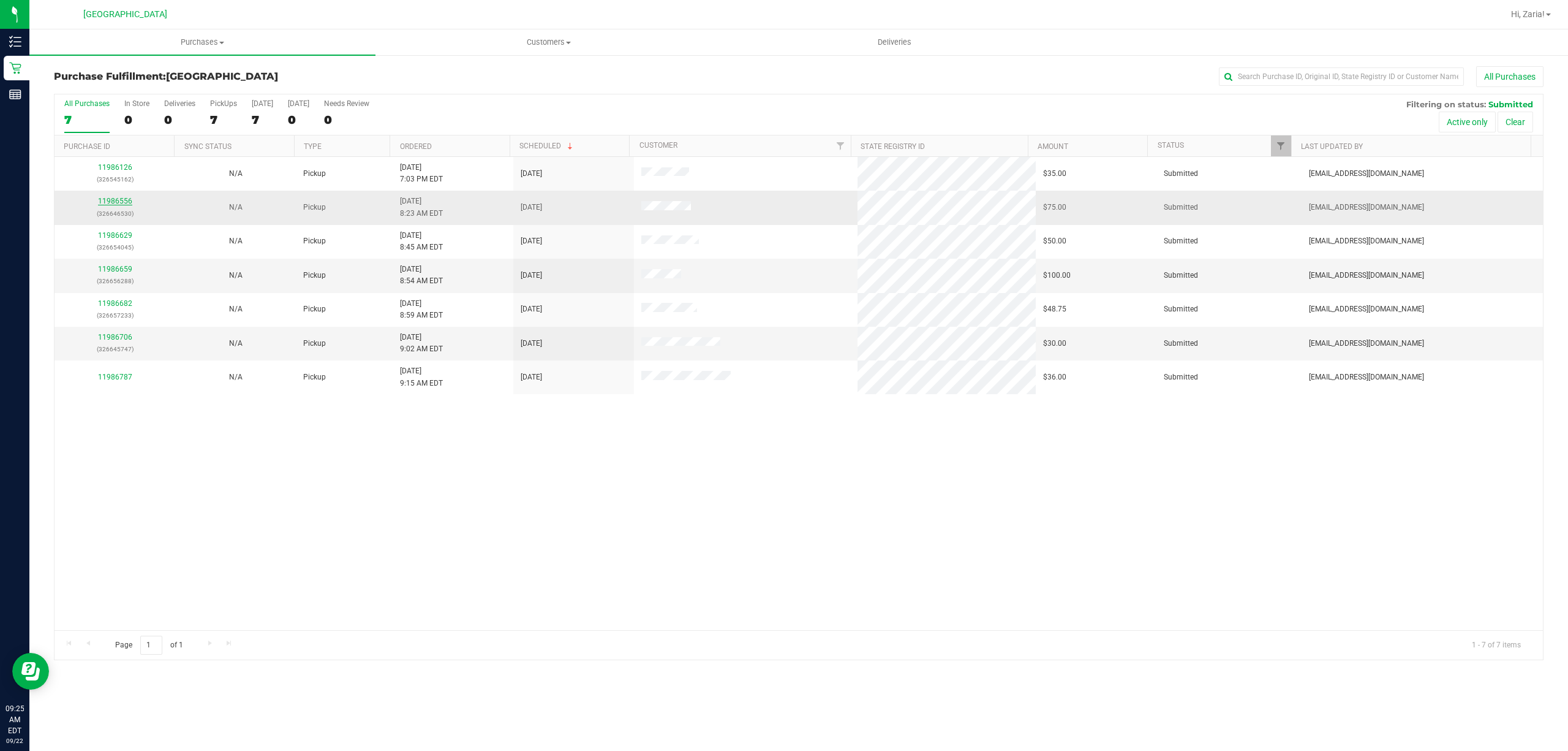
click at [129, 205] on link "11986556" at bounding box center [115, 201] width 34 height 9
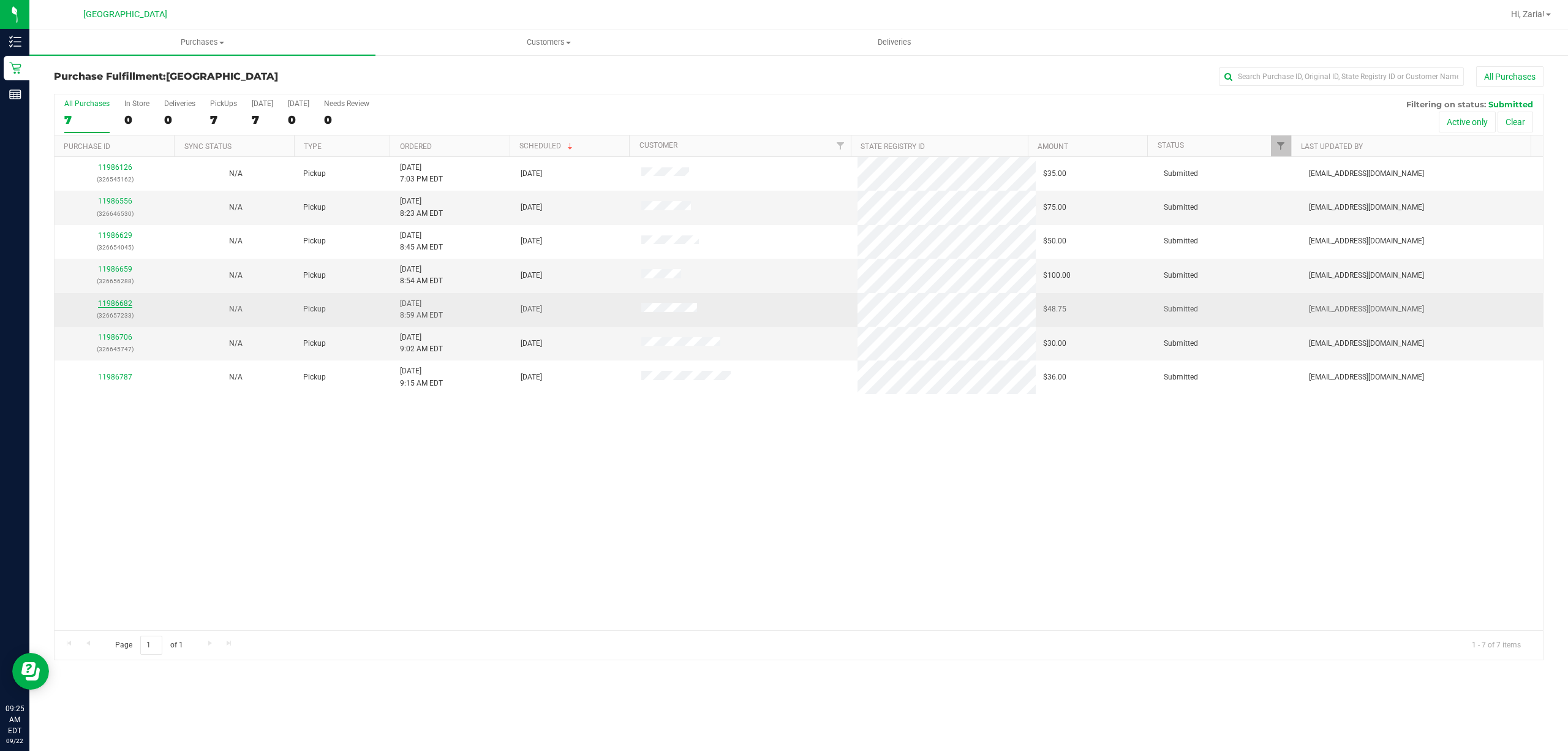
click at [108, 304] on link "11986682" at bounding box center [115, 303] width 34 height 9
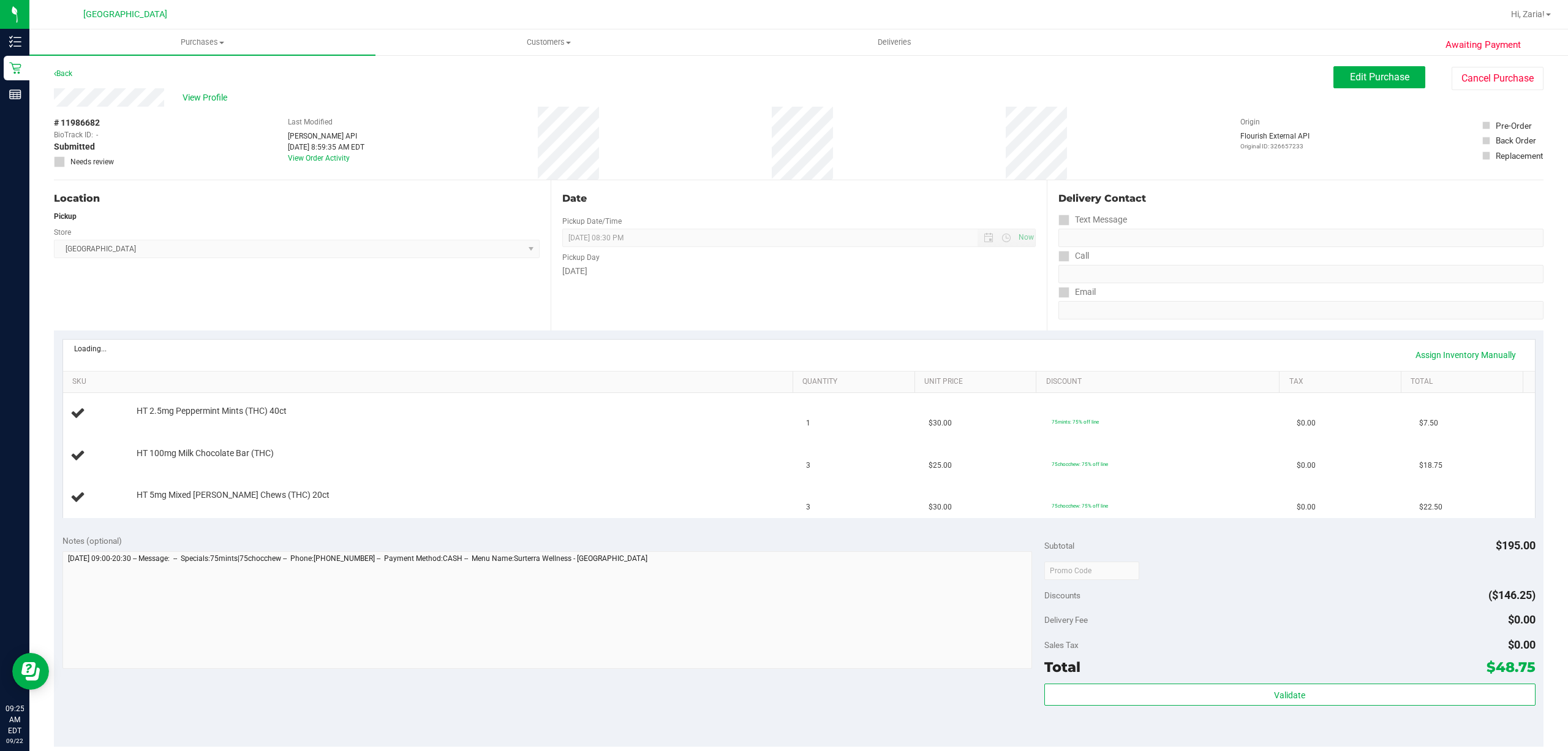
click at [136, 297] on div "Location Pickup Store [GEOGRAPHIC_DATA] WC Select Store [PERSON_NAME][GEOGRAPHI…" at bounding box center [302, 255] width 497 height 150
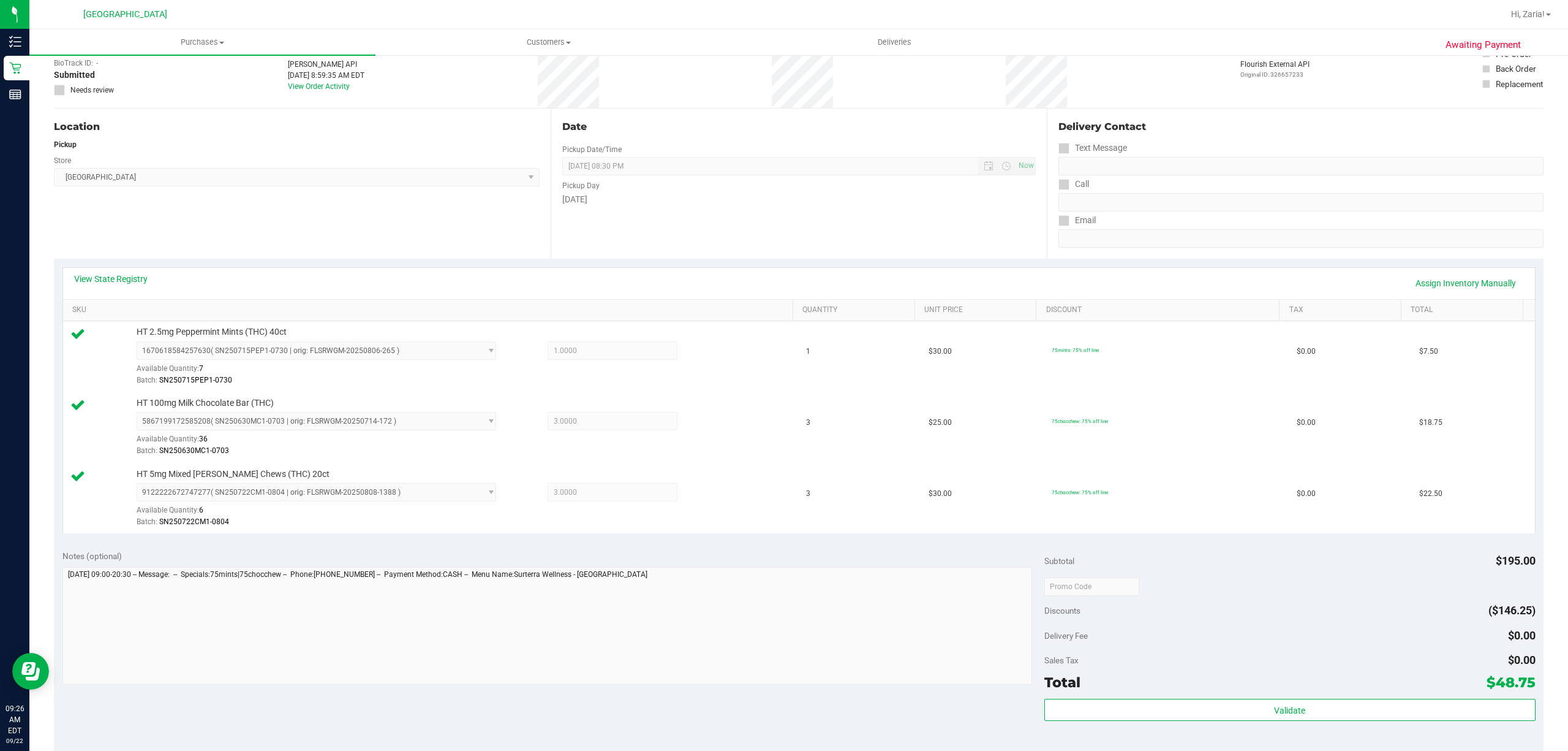
scroll to position [163, 0]
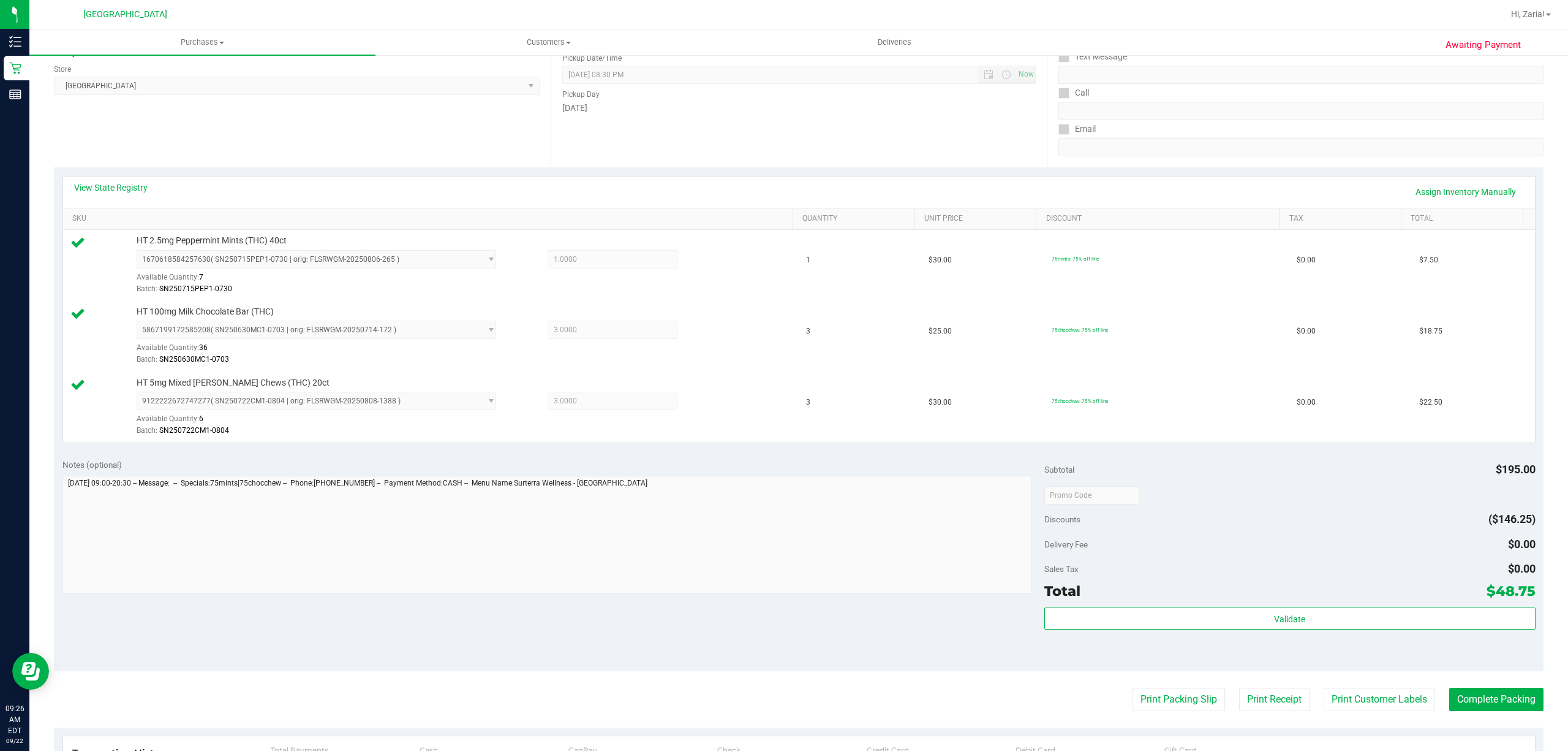
click at [1410, 646] on div "Validate" at bounding box center [1289, 635] width 492 height 55
click at [1405, 635] on div "Validate" at bounding box center [1289, 635] width 492 height 55
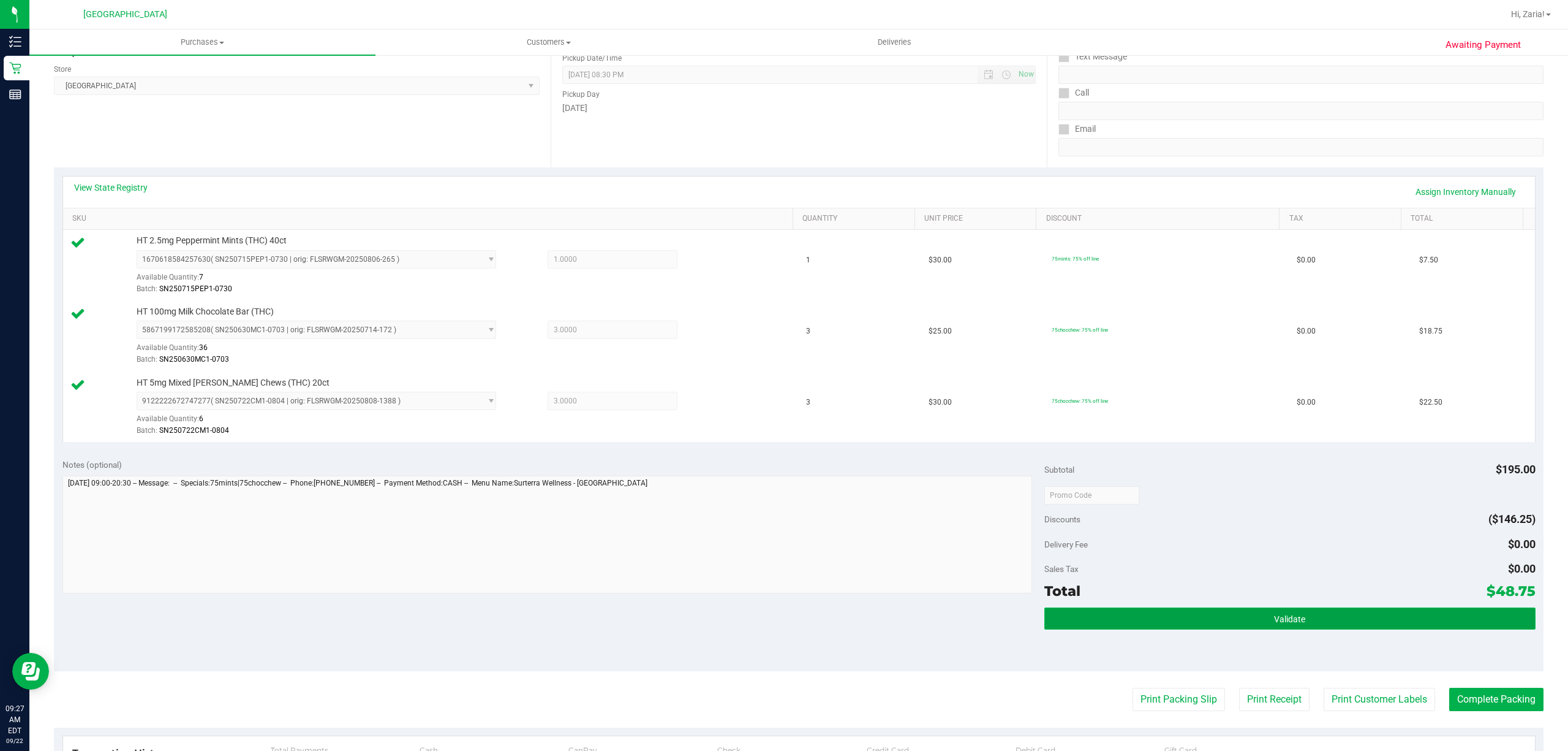
click at [1403, 627] on button "Validate" at bounding box center [1289, 619] width 492 height 22
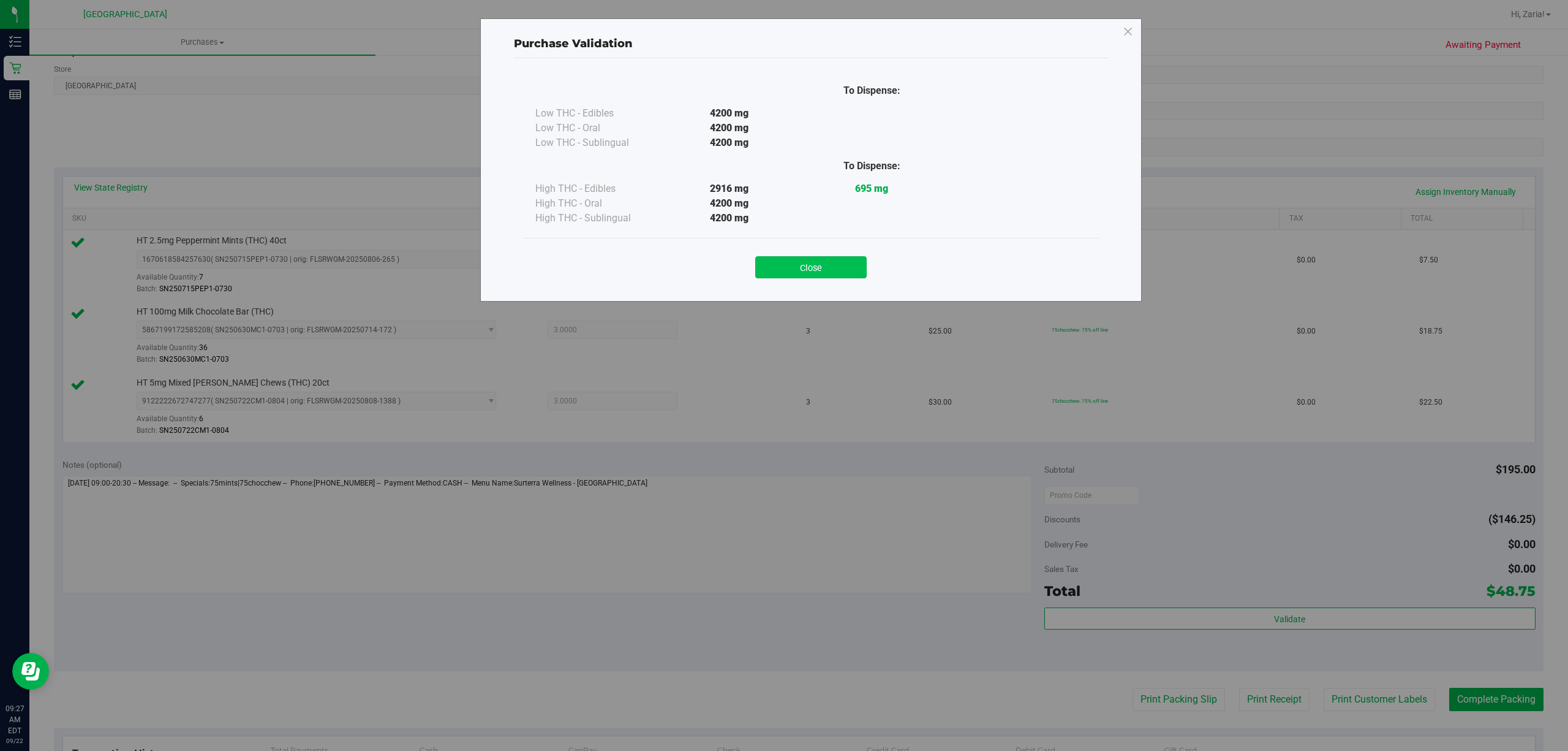
click at [804, 267] on button "Close" at bounding box center [811, 267] width 112 height 22
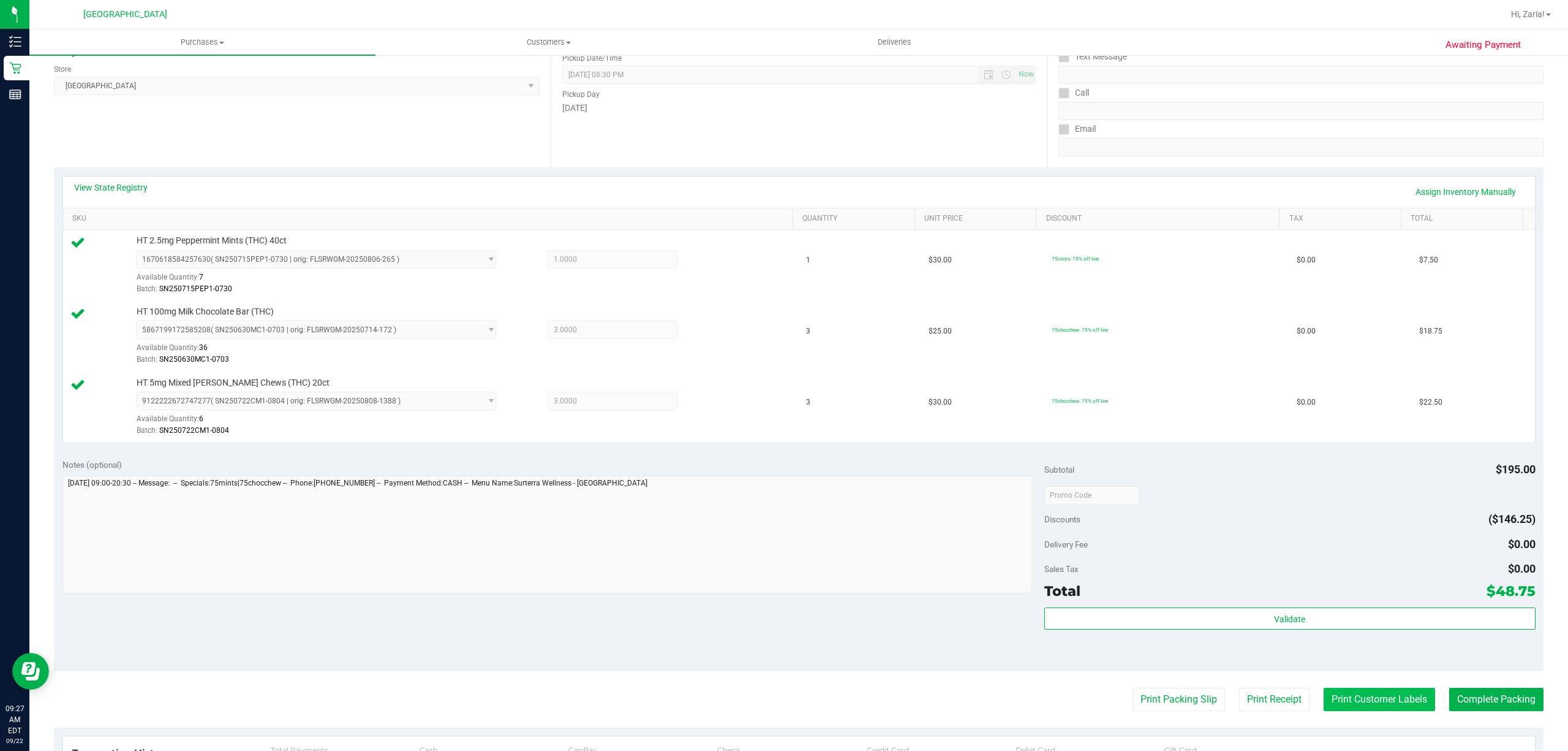
click at [1324, 706] on button "Print Customer Labels" at bounding box center [1379, 699] width 112 height 23
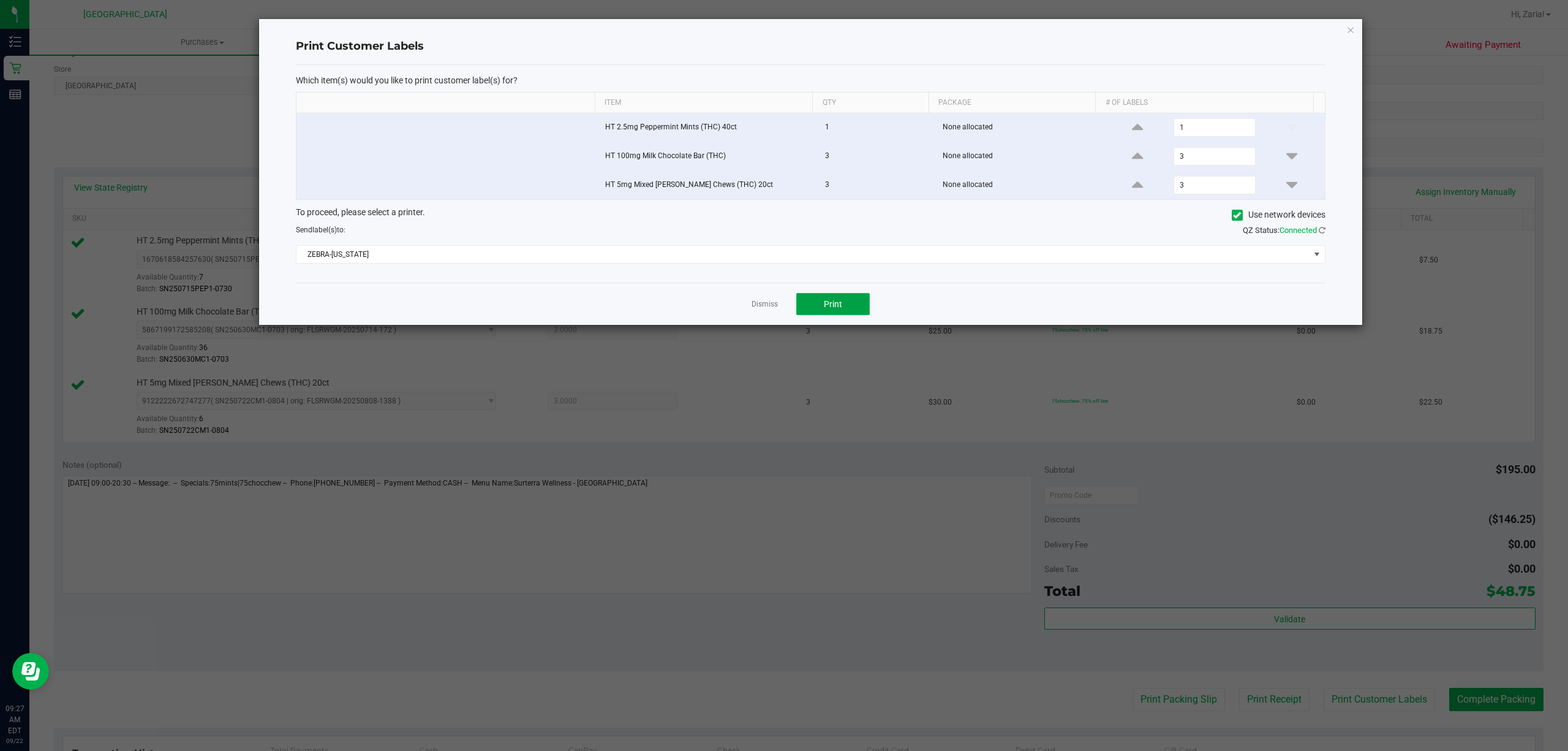
click at [853, 314] on button "Print" at bounding box center [833, 304] width 74 height 22
click at [1355, 30] on div "Print Customer Labels Which item(s) would you like to print customer label(s) f…" at bounding box center [811, 172] width 1103 height 306
click at [1353, 30] on icon "button" at bounding box center [1350, 29] width 9 height 15
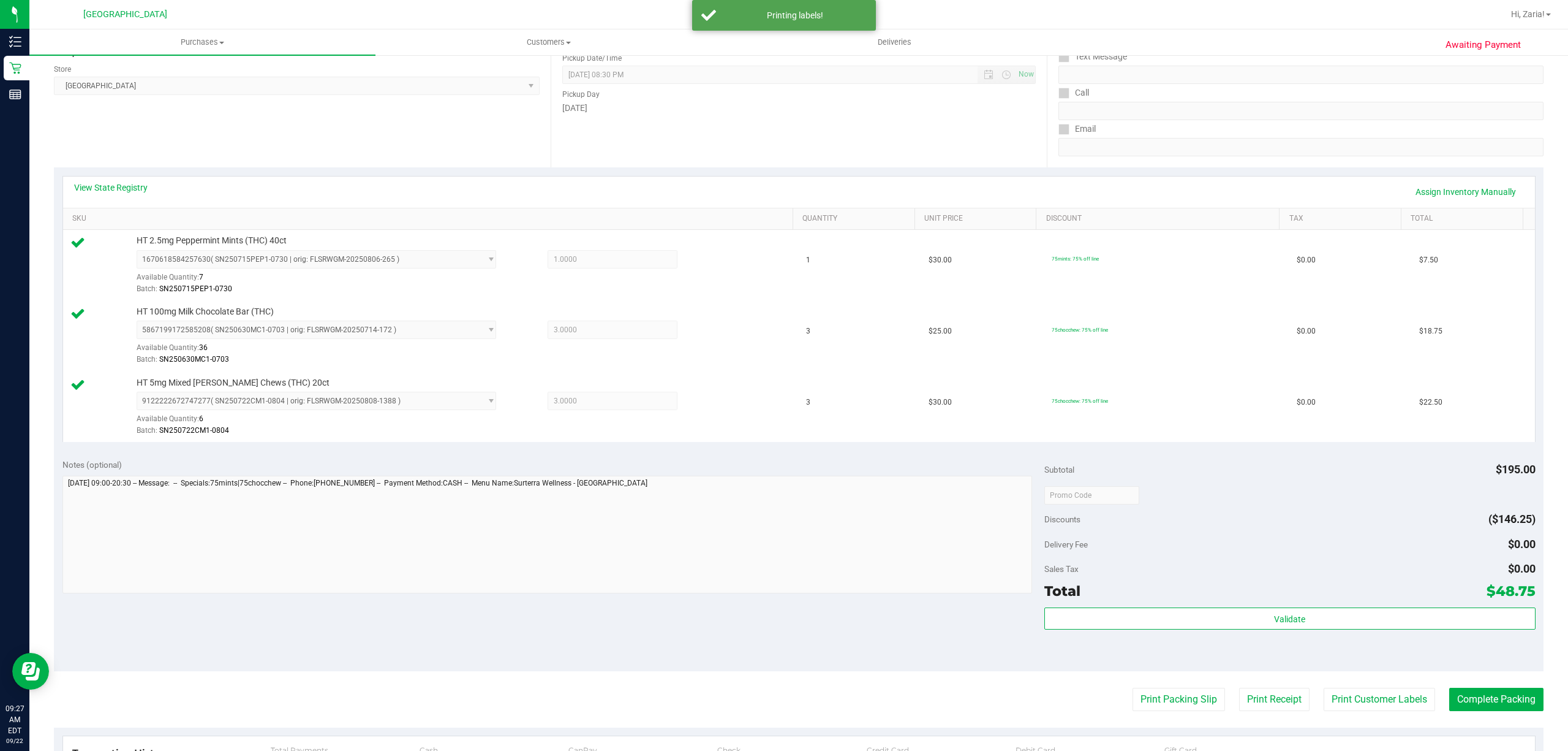
click at [1493, 682] on purchase-details "Back Edit Purchase Cancel Purchase View Profile # 11986682 BioTrack ID: - Submi…" at bounding box center [799, 429] width 1489 height 1053
click at [1493, 700] on button "Complete Packing" at bounding box center [1496, 699] width 94 height 23
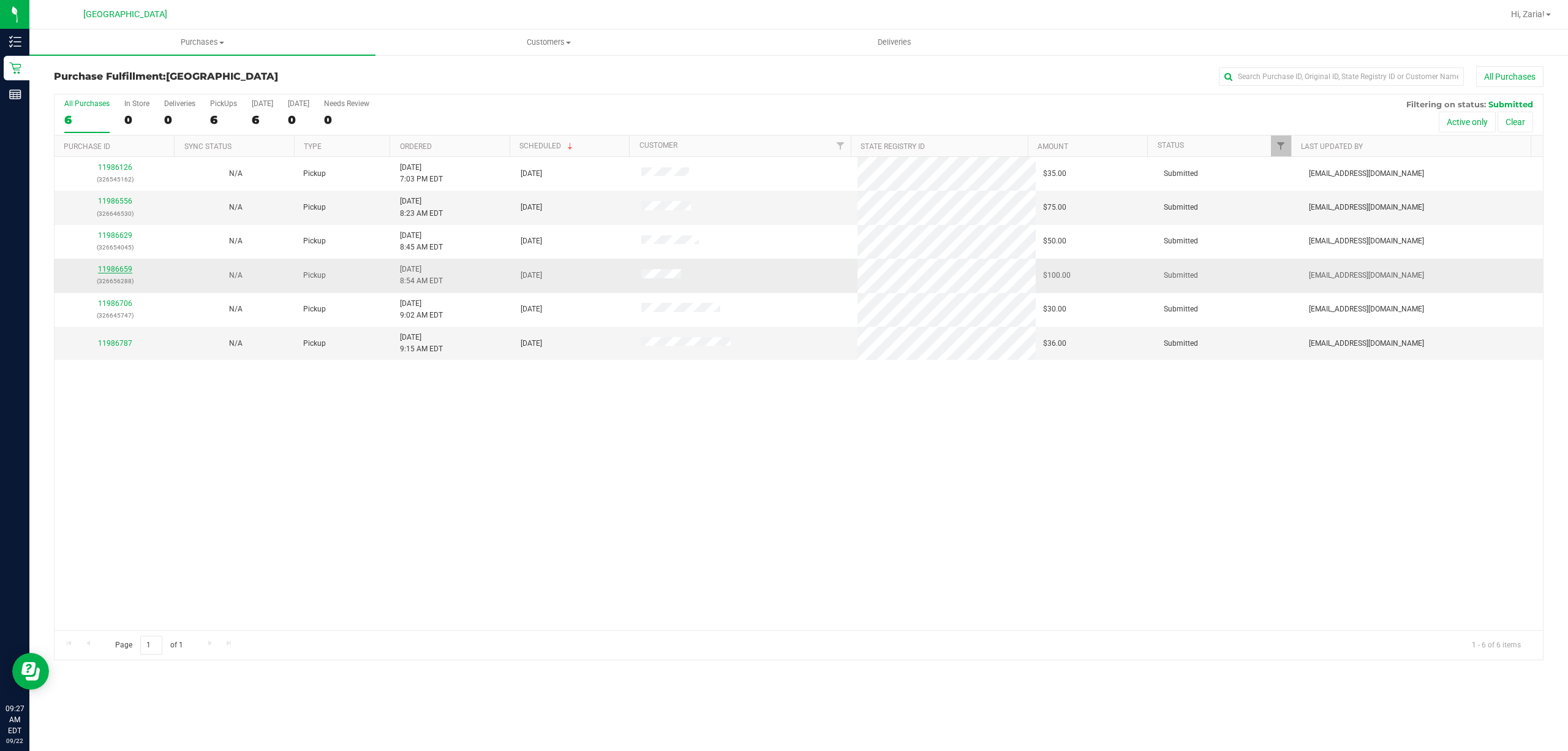
click at [124, 269] on link "11986659" at bounding box center [115, 269] width 34 height 9
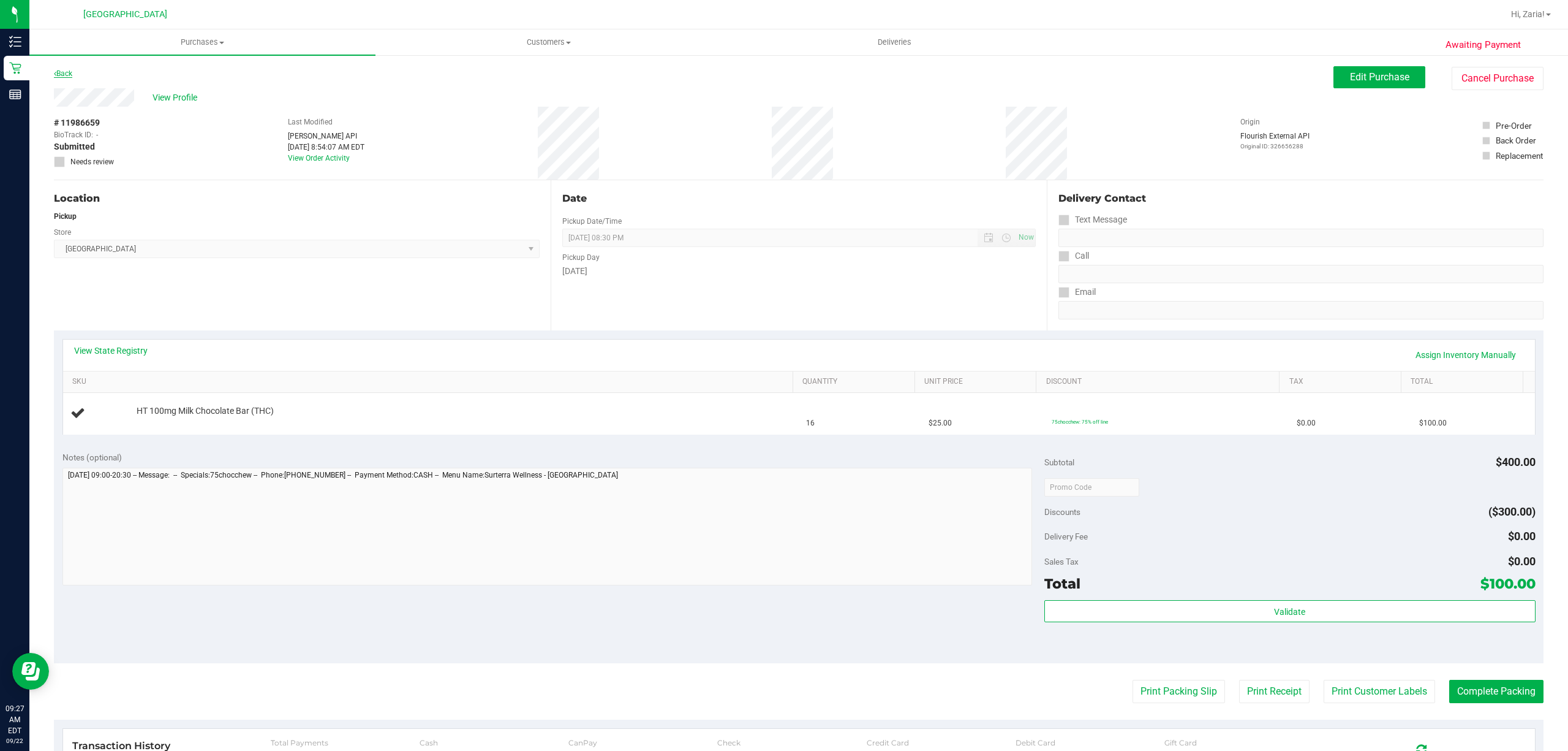
click at [59, 70] on link "Back" at bounding box center [63, 74] width 18 height 9
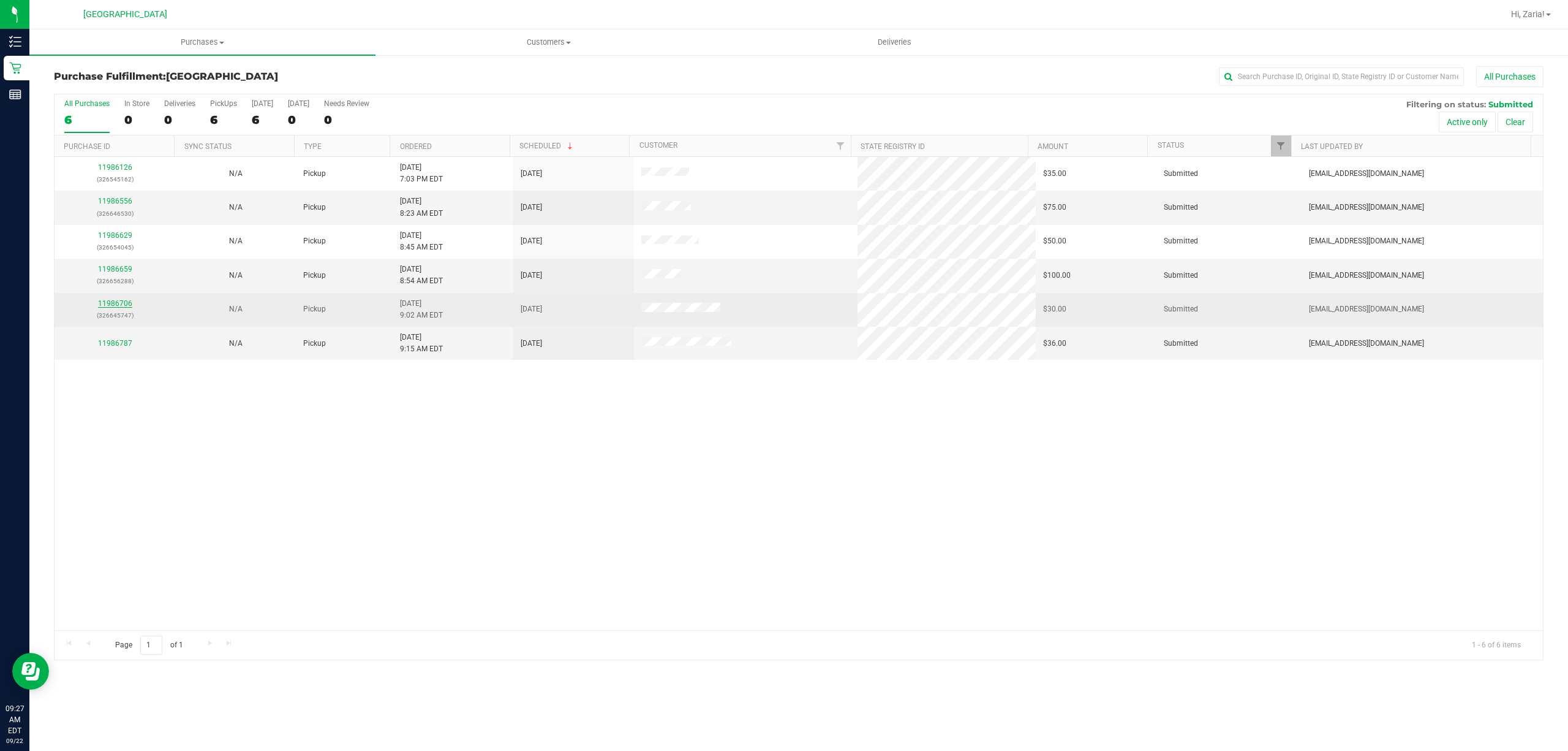
click at [109, 306] on link "11986706" at bounding box center [115, 303] width 34 height 9
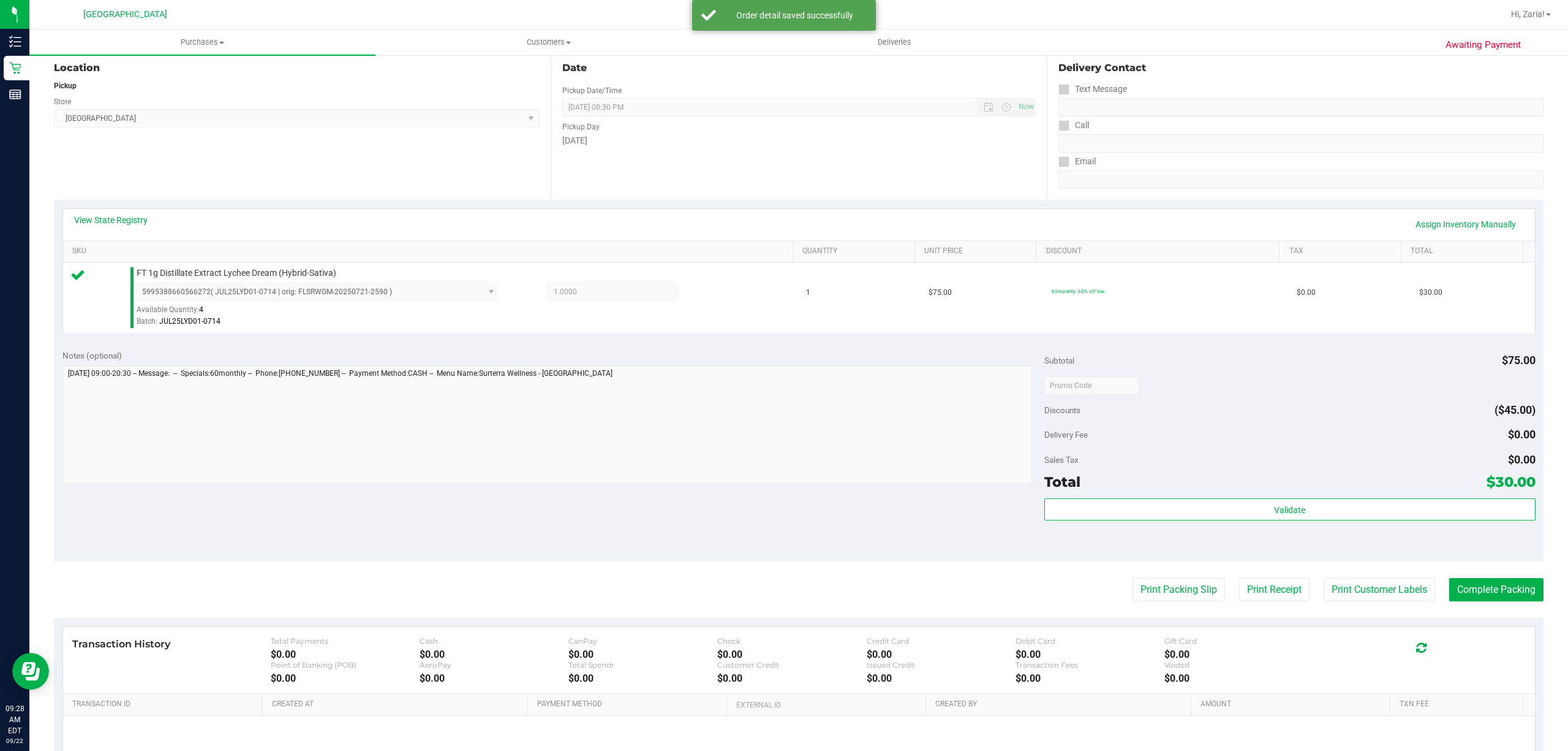
scroll to position [253, 0]
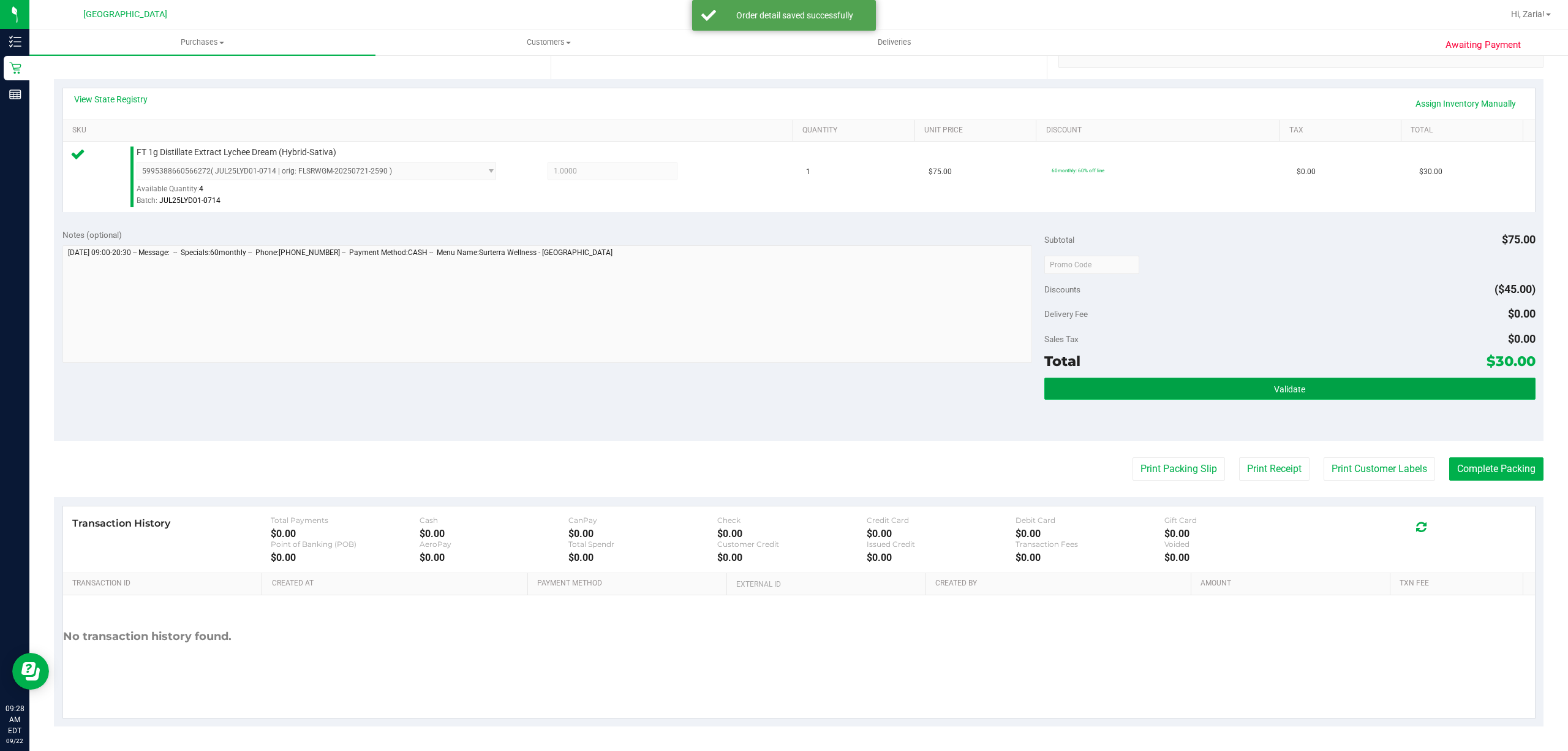
click at [1406, 379] on button "Validate" at bounding box center [1289, 389] width 492 height 22
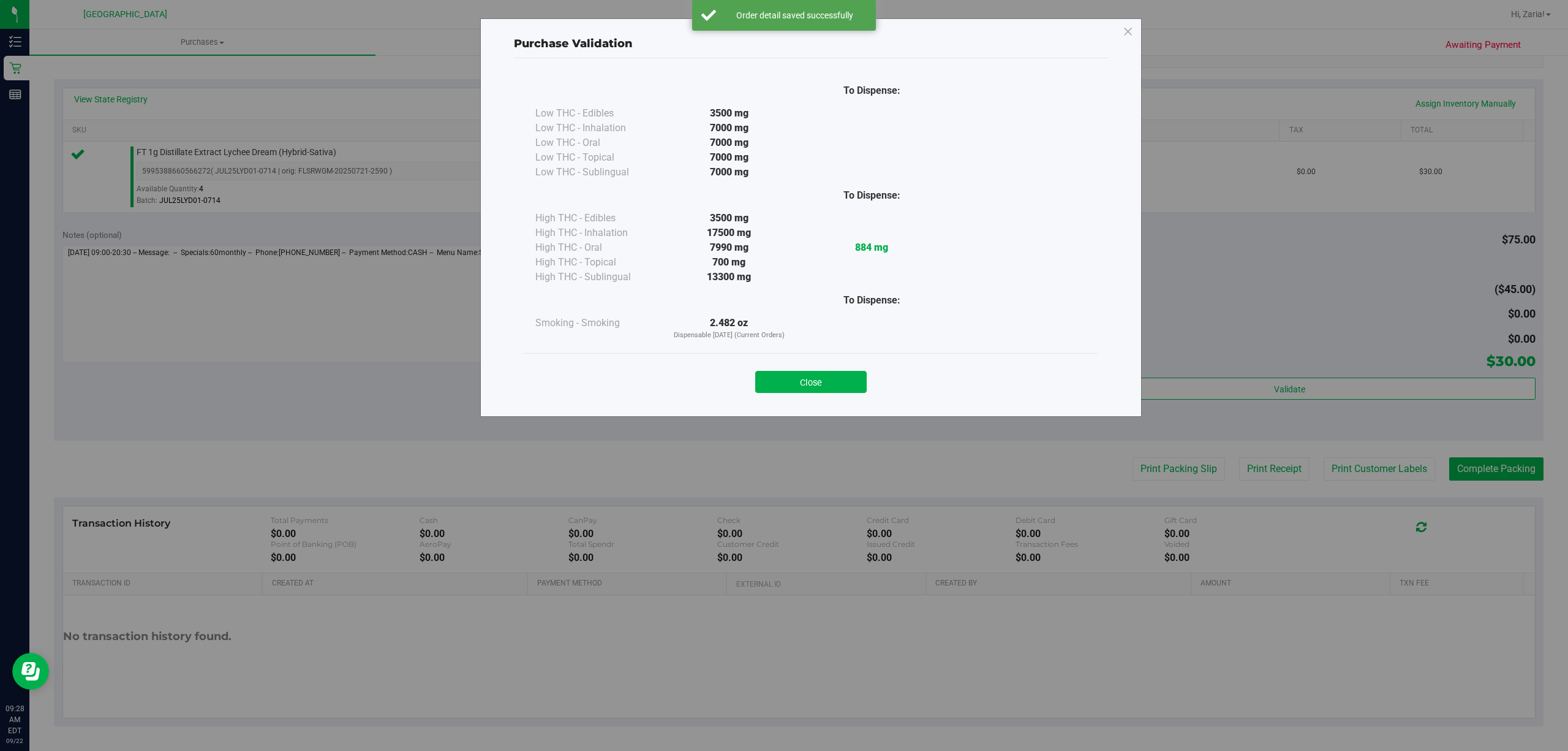
drag, startPoint x: 847, startPoint y: 393, endPoint x: 868, endPoint y: 379, distance: 25.2
click at [847, 395] on div "Close" at bounding box center [811, 378] width 576 height 50
click at [868, 379] on div "Close" at bounding box center [811, 379] width 558 height 31
click at [856, 380] on button "Close" at bounding box center [811, 382] width 112 height 22
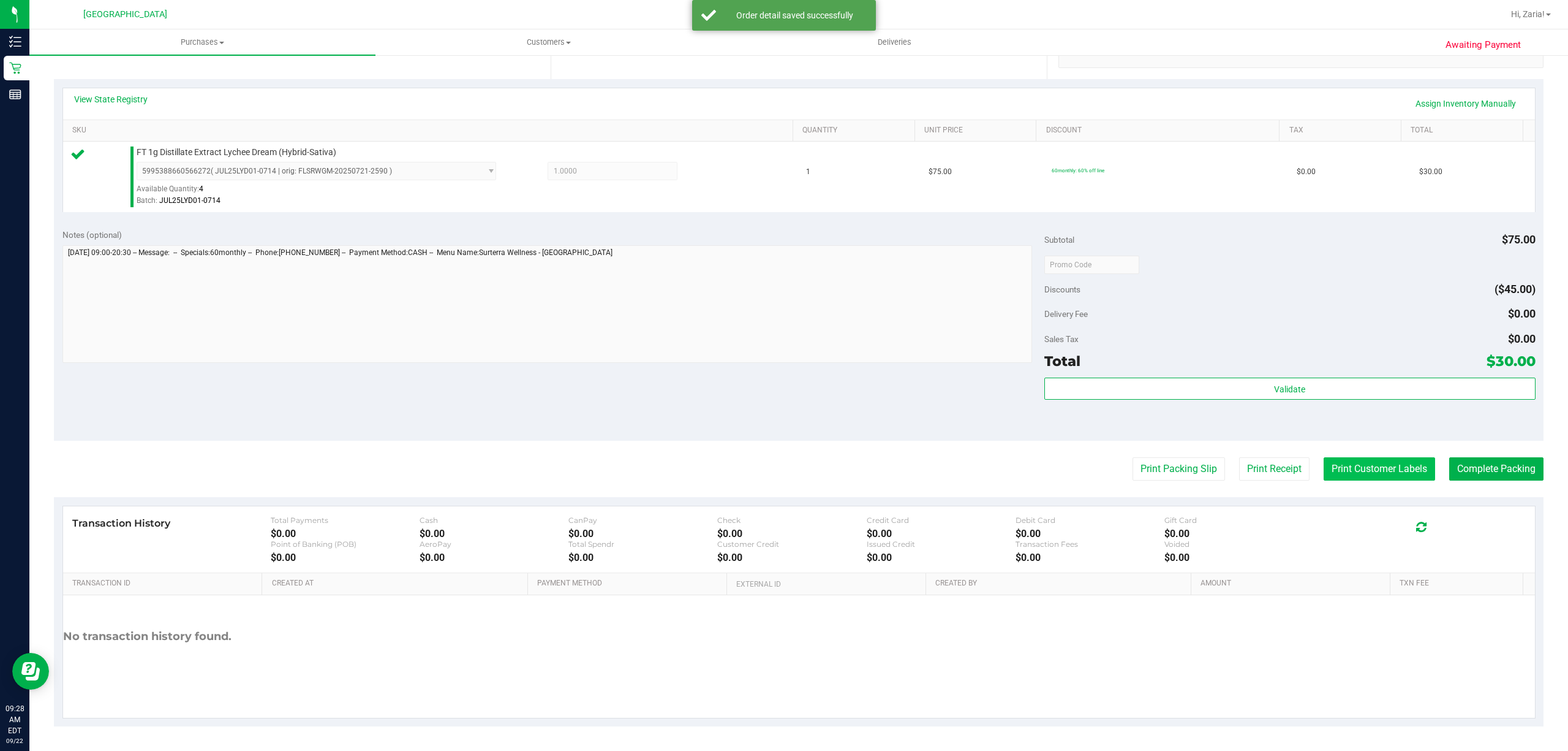
click at [1396, 467] on button "Print Customer Labels" at bounding box center [1379, 469] width 112 height 23
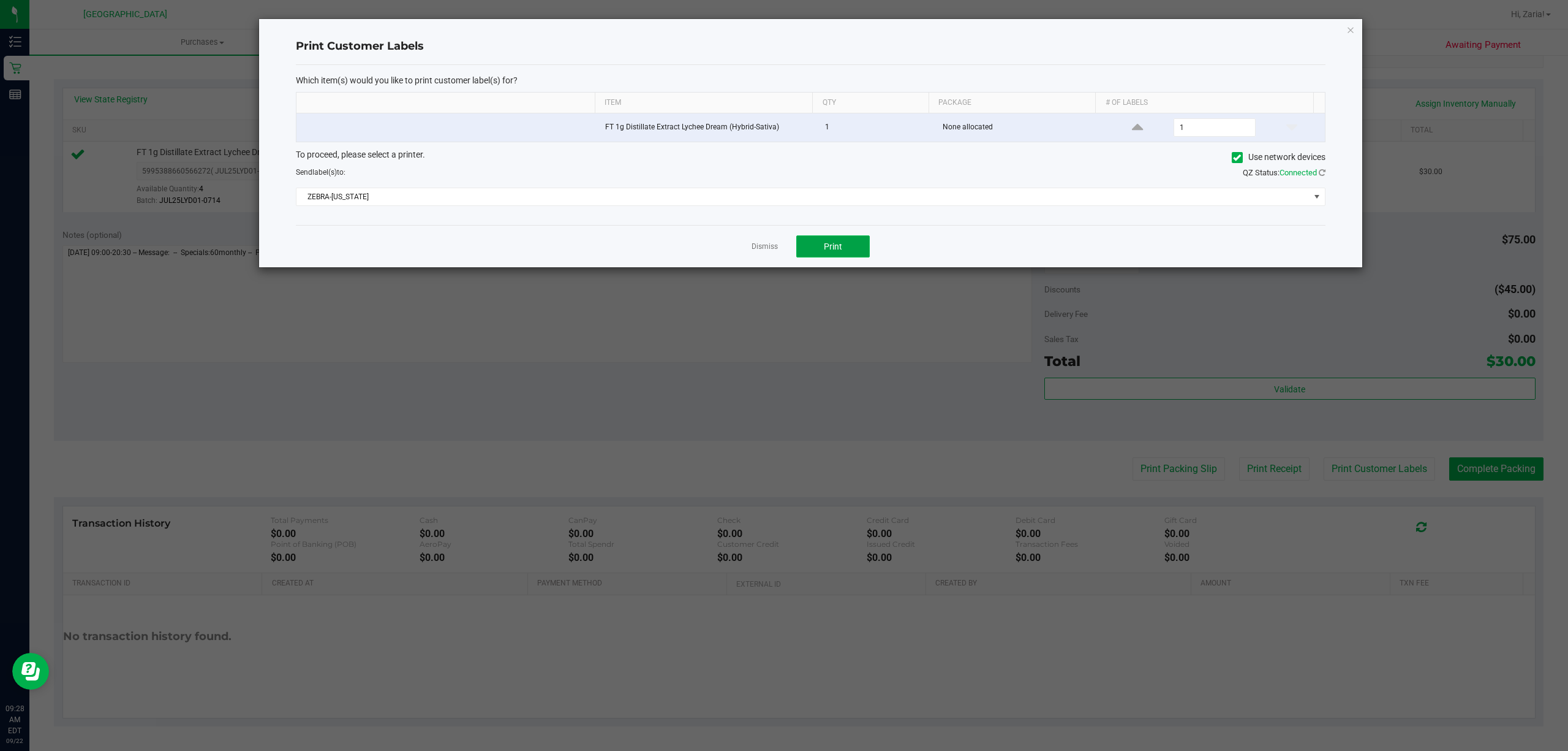
click at [834, 246] on span "Print" at bounding box center [832, 245] width 18 height 9
click at [1353, 27] on icon "button" at bounding box center [1350, 29] width 9 height 15
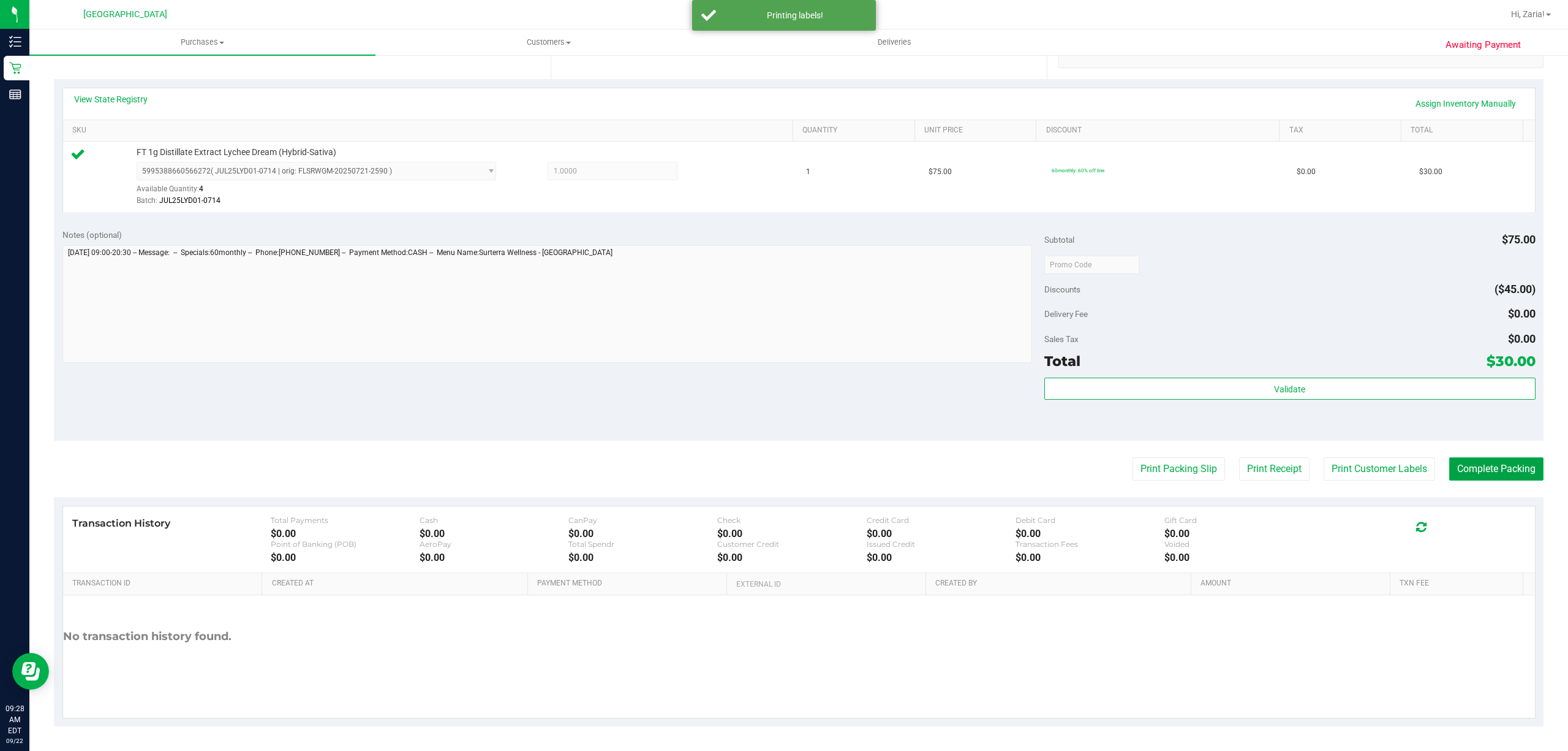
click at [1449, 460] on button "Complete Packing" at bounding box center [1496, 469] width 94 height 23
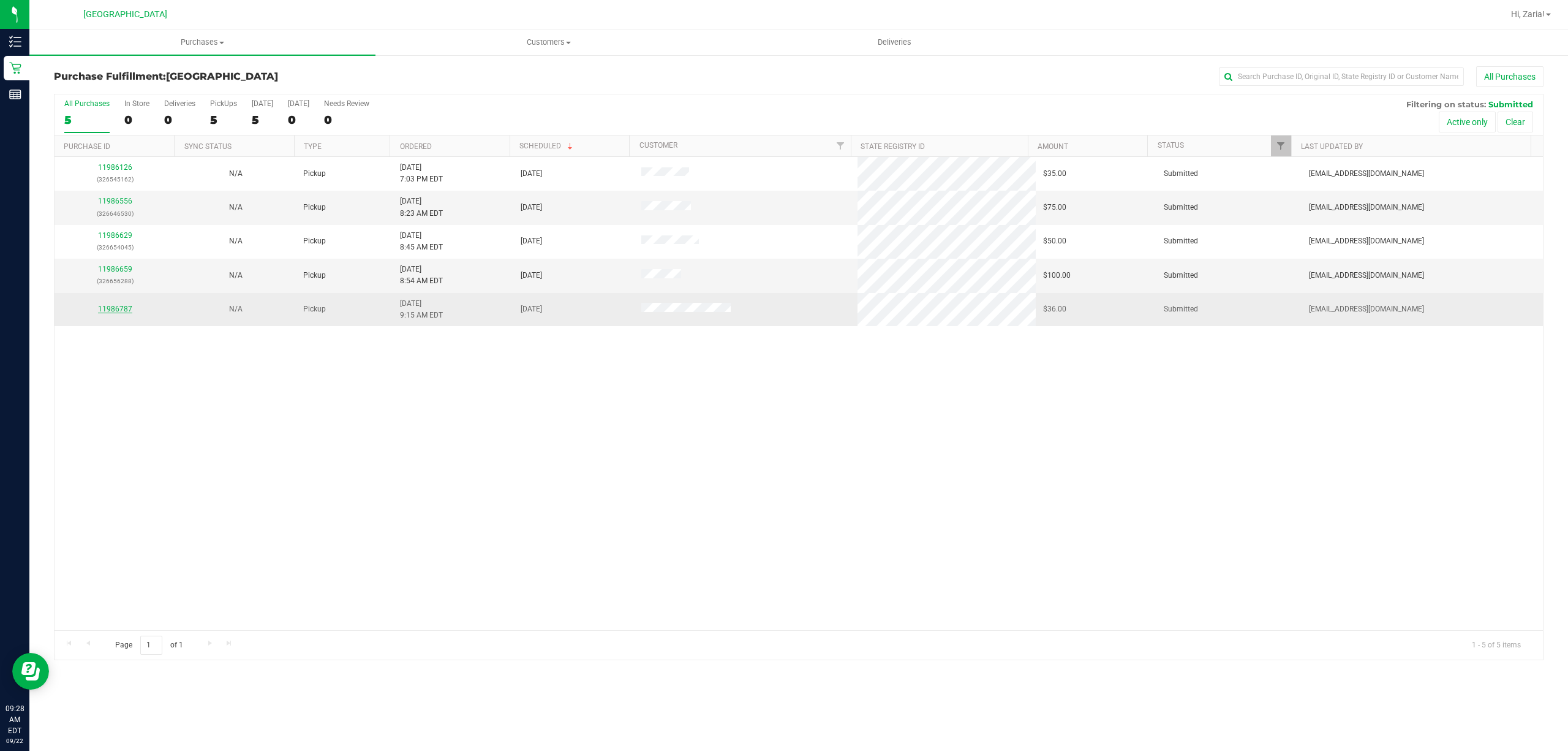
click at [112, 310] on link "11986787" at bounding box center [115, 309] width 34 height 9
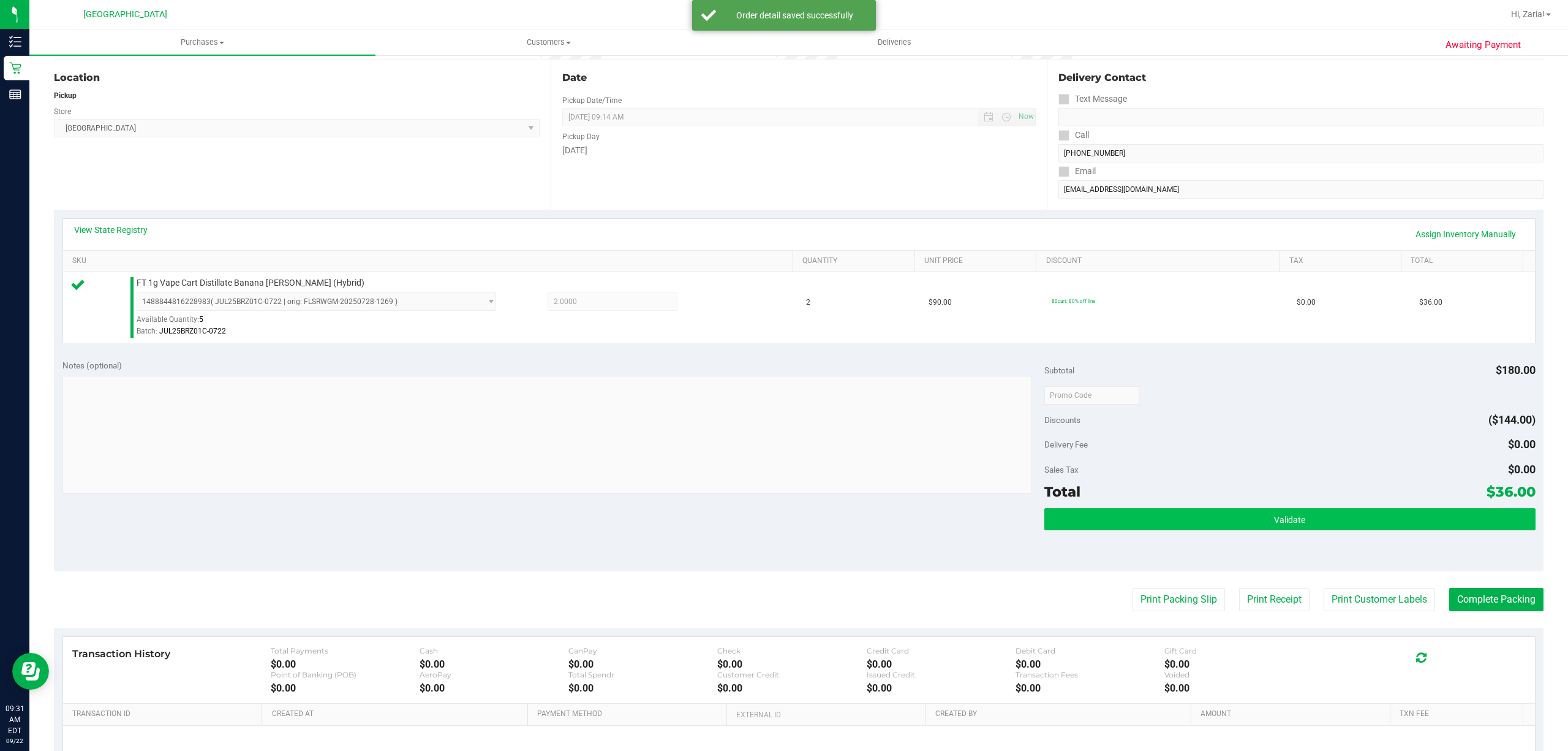
scroll to position [245, 0]
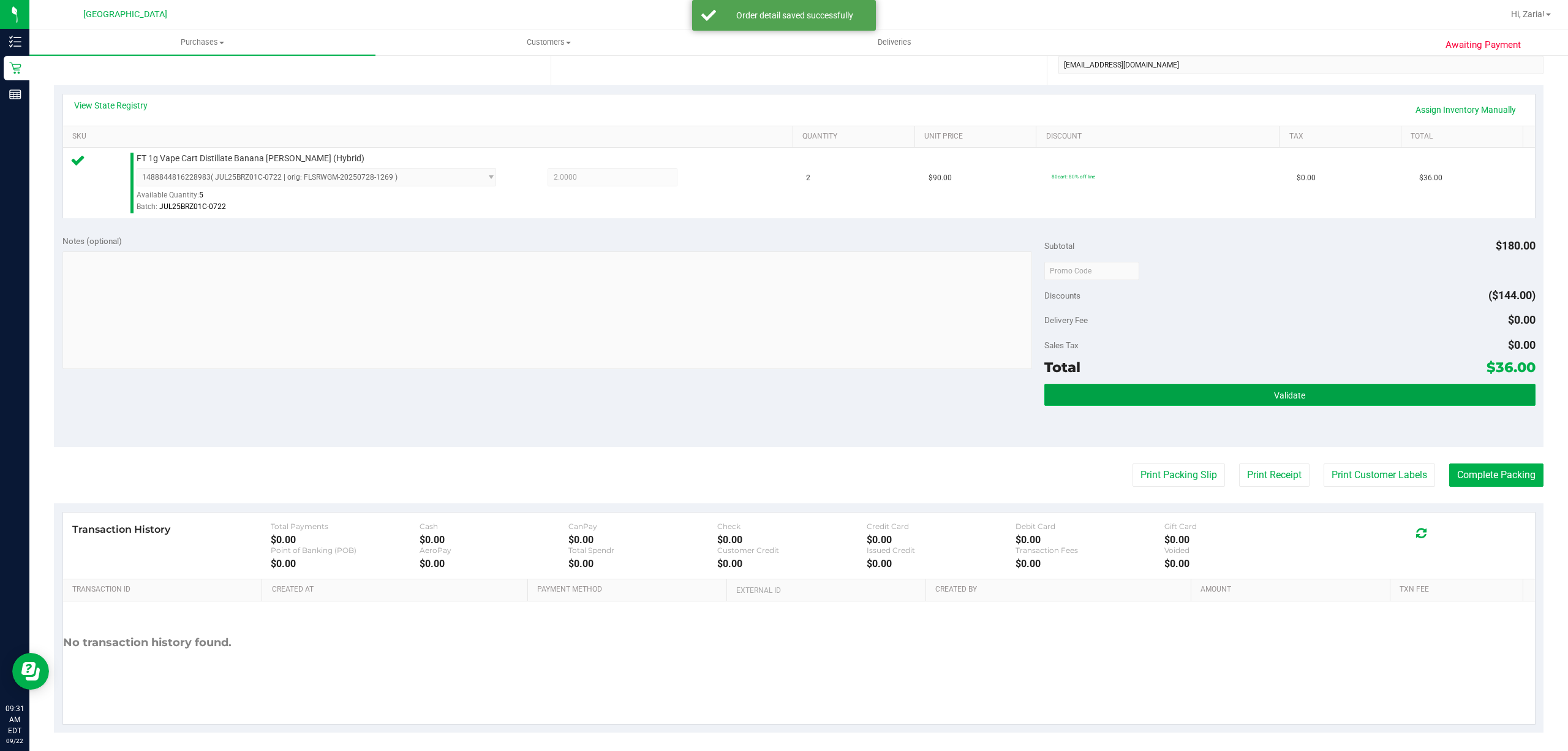
click at [1230, 397] on button "Validate" at bounding box center [1289, 395] width 492 height 22
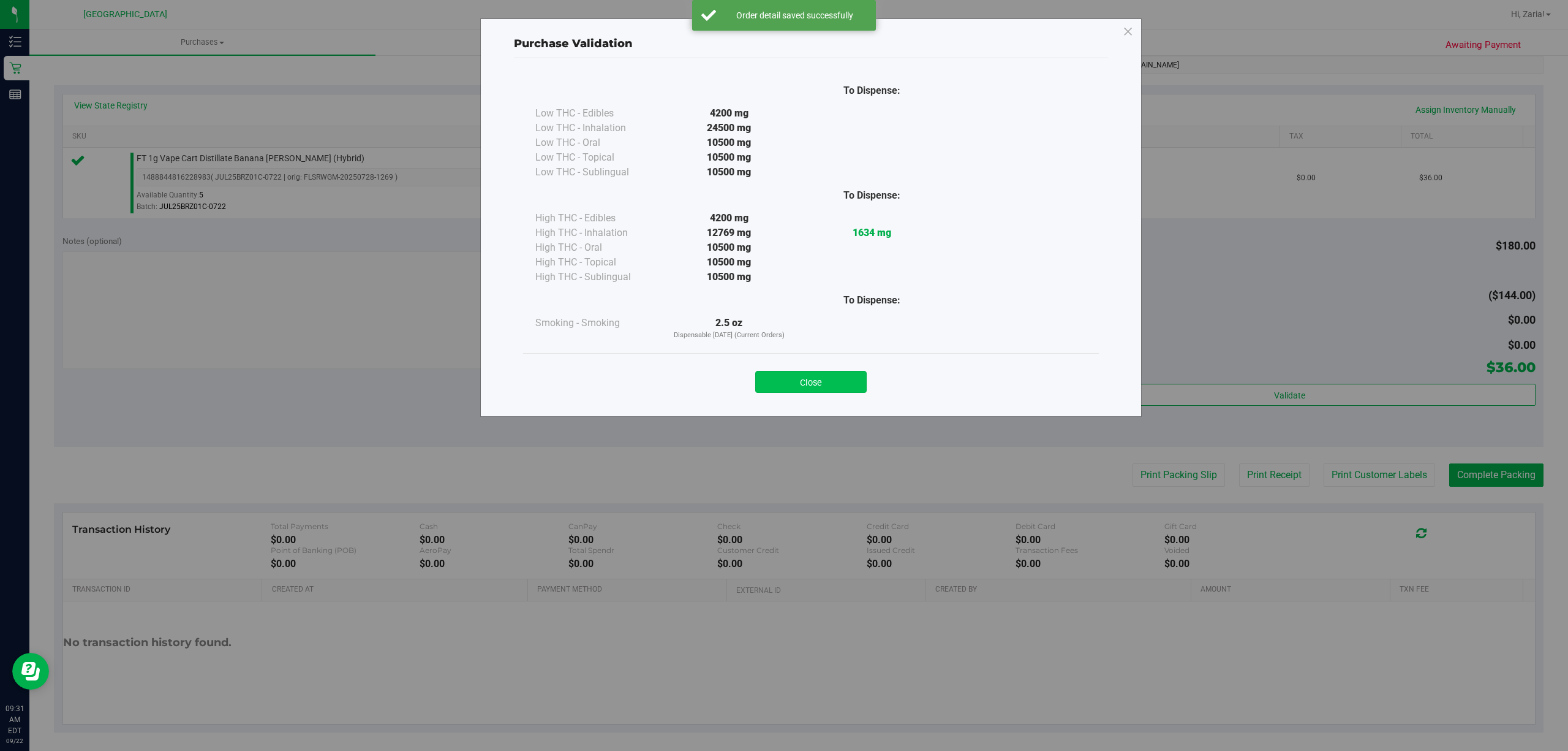
click at [833, 385] on button "Close" at bounding box center [811, 382] width 112 height 22
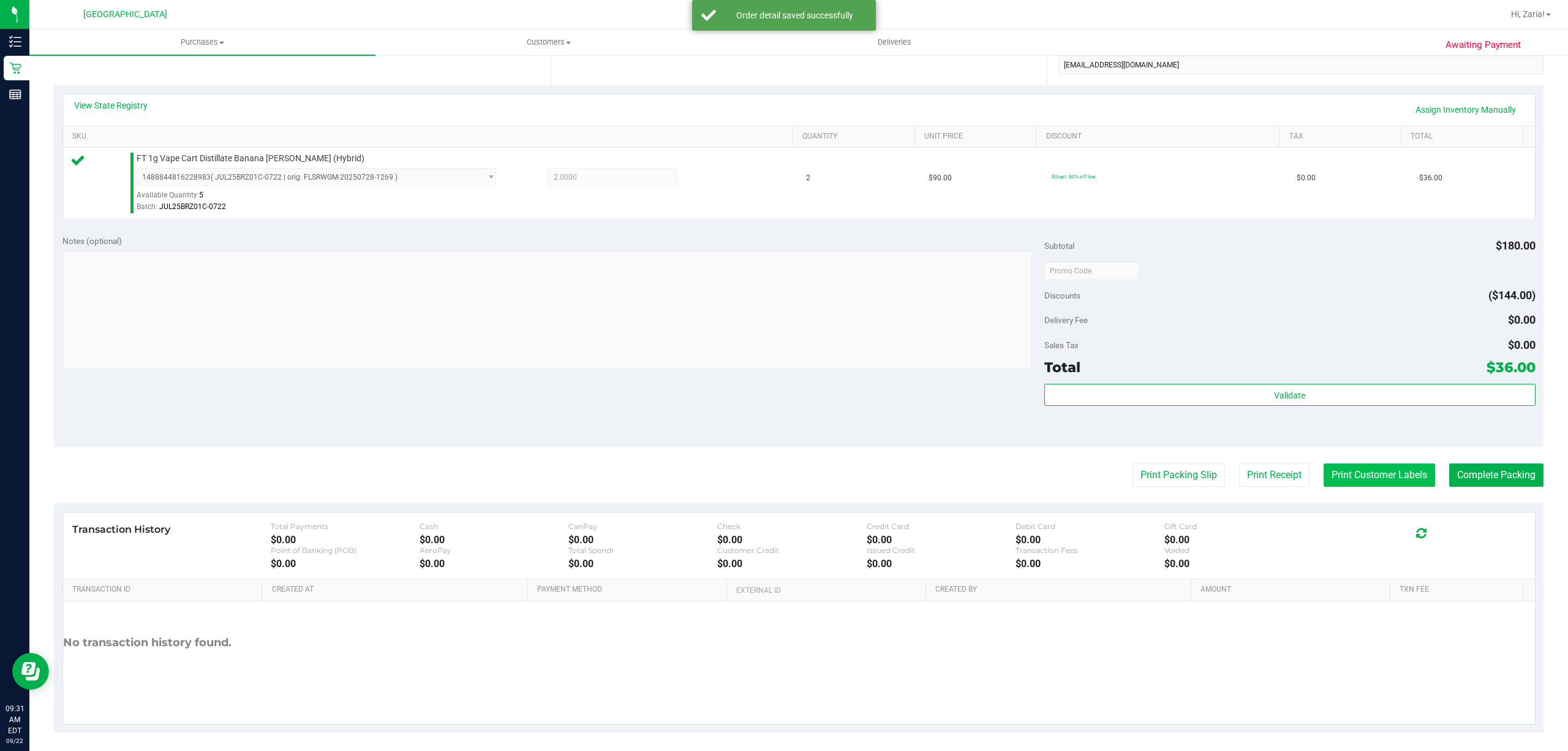
click at [1329, 475] on button "Print Customer Labels" at bounding box center [1379, 475] width 112 height 23
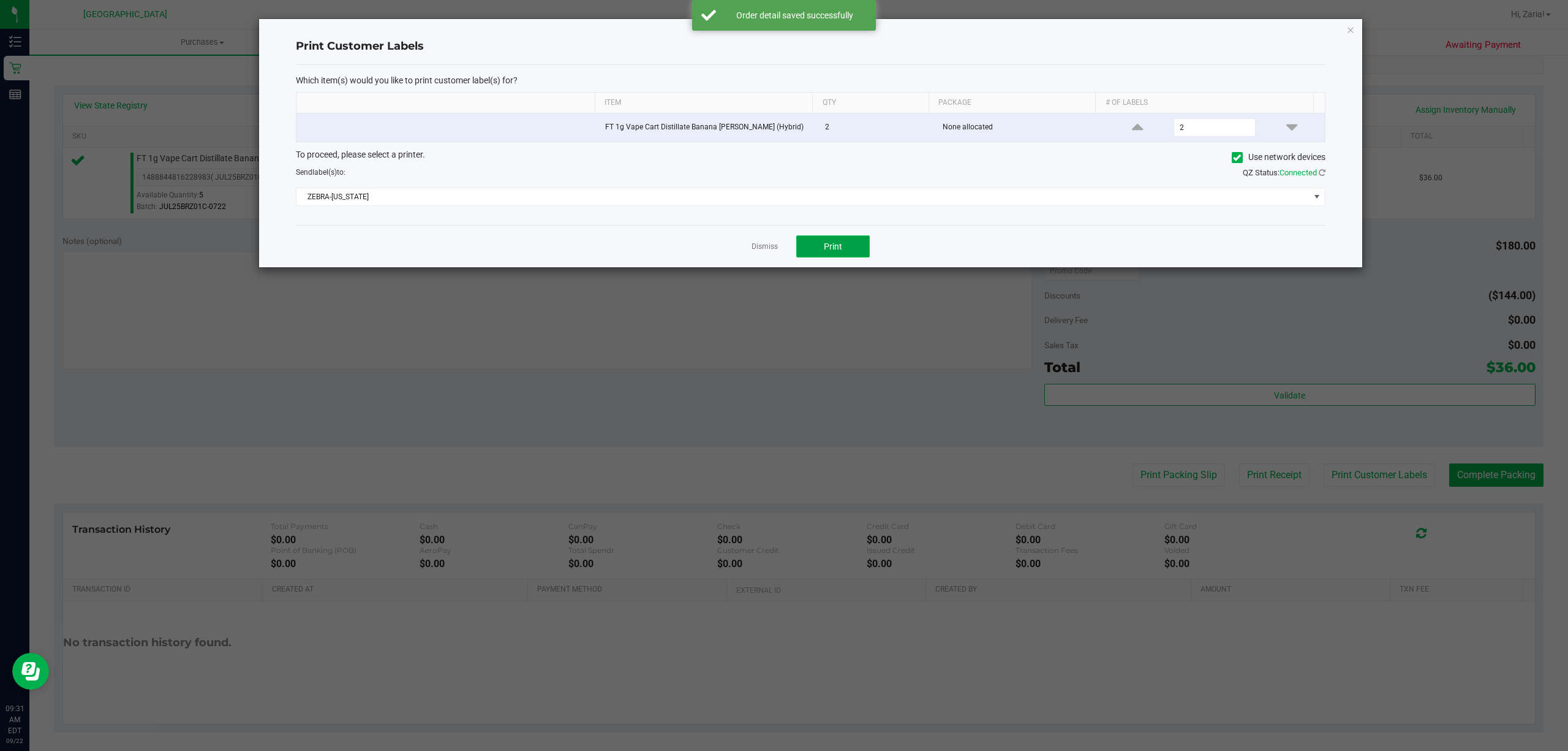
click at [819, 245] on button "Print" at bounding box center [833, 246] width 74 height 22
click at [1354, 27] on icon "button" at bounding box center [1350, 29] width 9 height 15
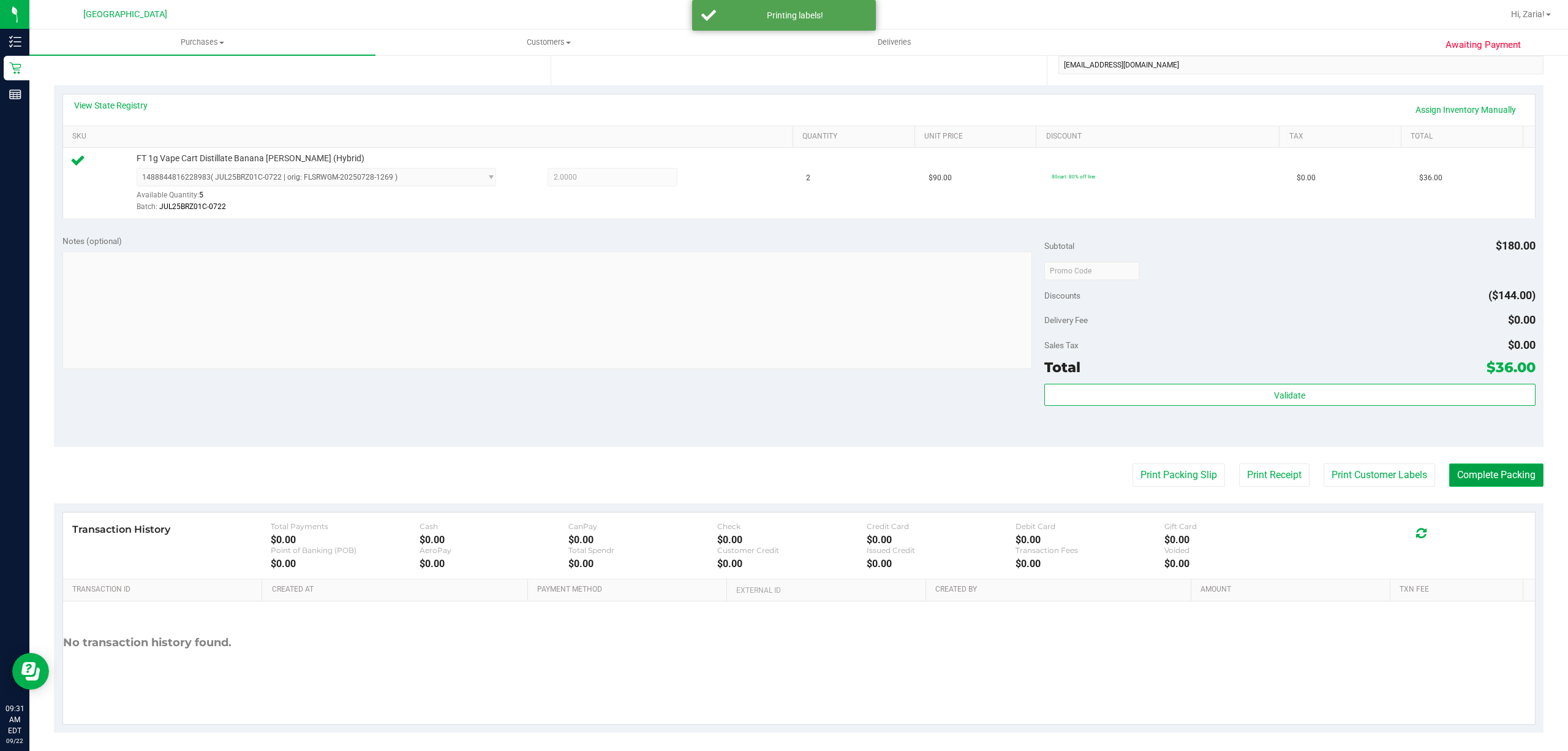
click at [1463, 474] on button "Complete Packing" at bounding box center [1496, 475] width 94 height 23
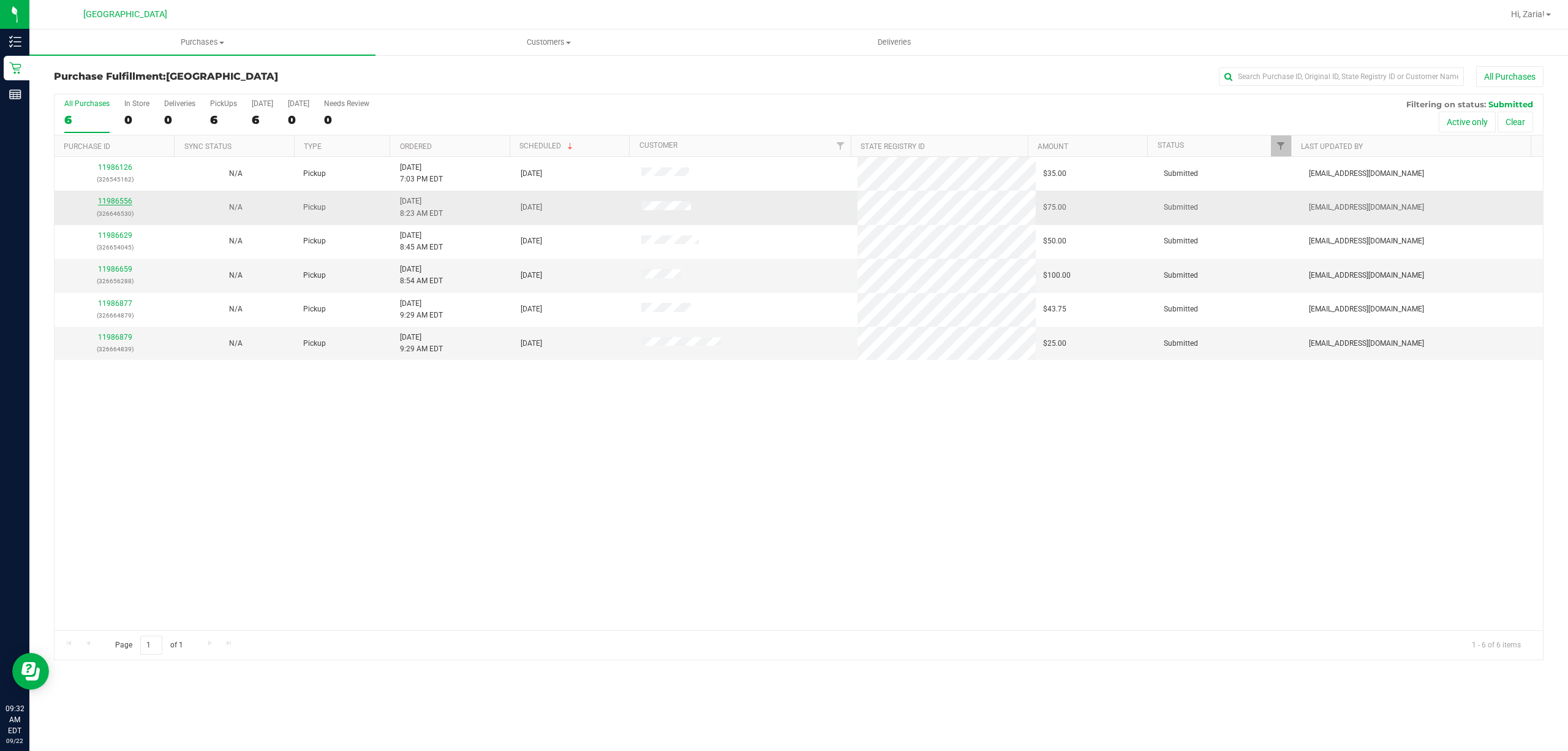
click at [119, 203] on link "11986556" at bounding box center [115, 201] width 34 height 9
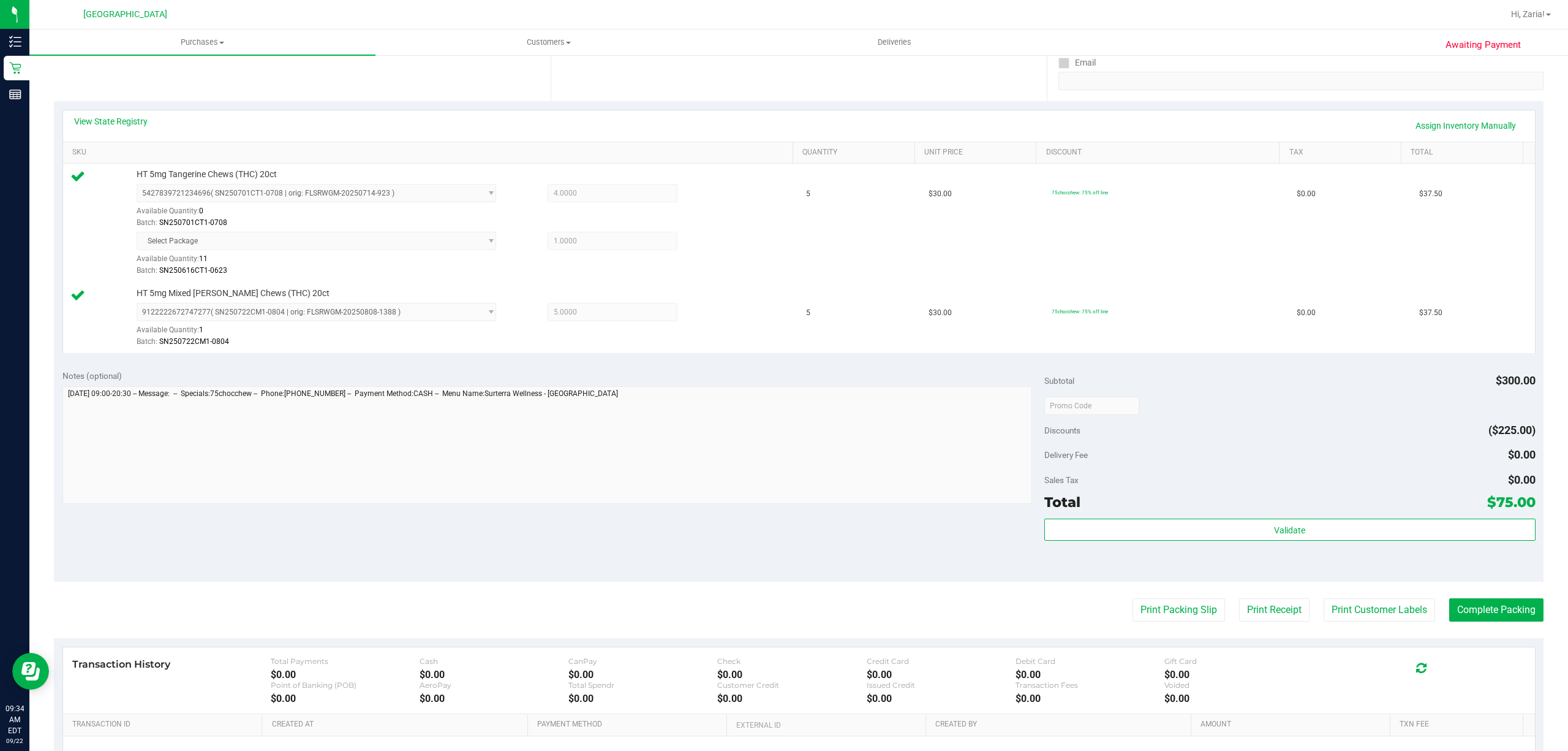
scroll to position [245, 0]
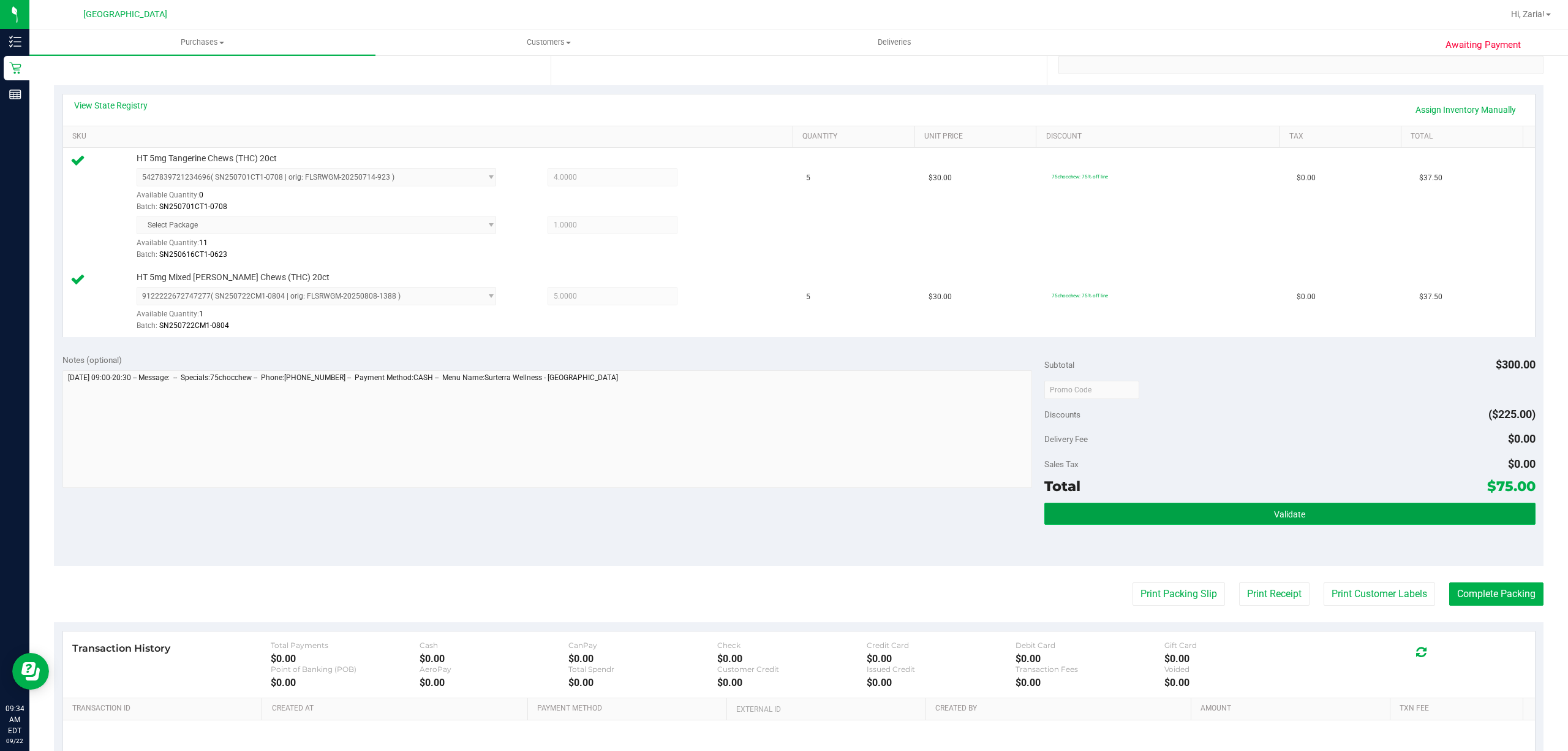
click at [1322, 510] on button "Validate" at bounding box center [1289, 513] width 492 height 22
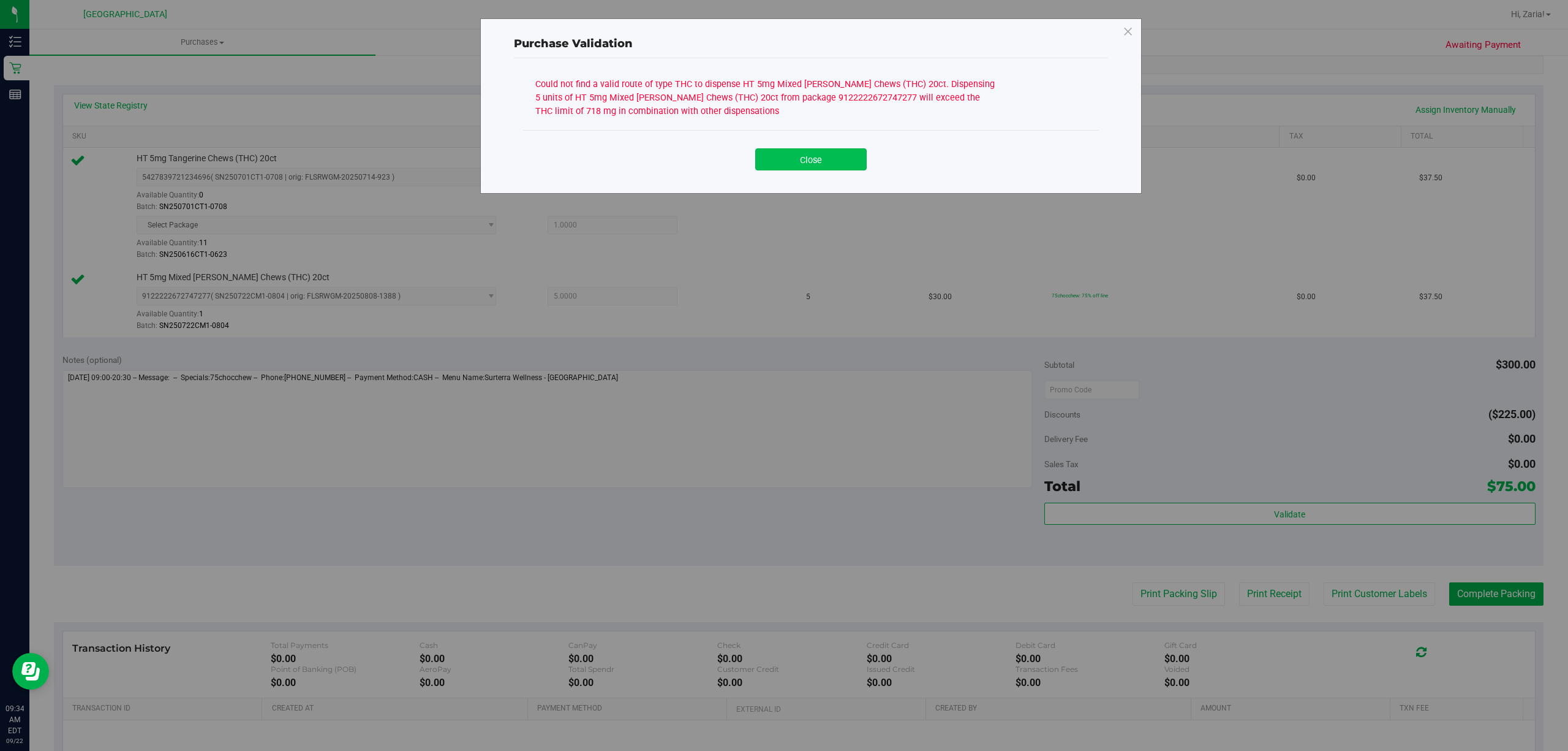
click at [823, 164] on button "Close" at bounding box center [811, 160] width 112 height 22
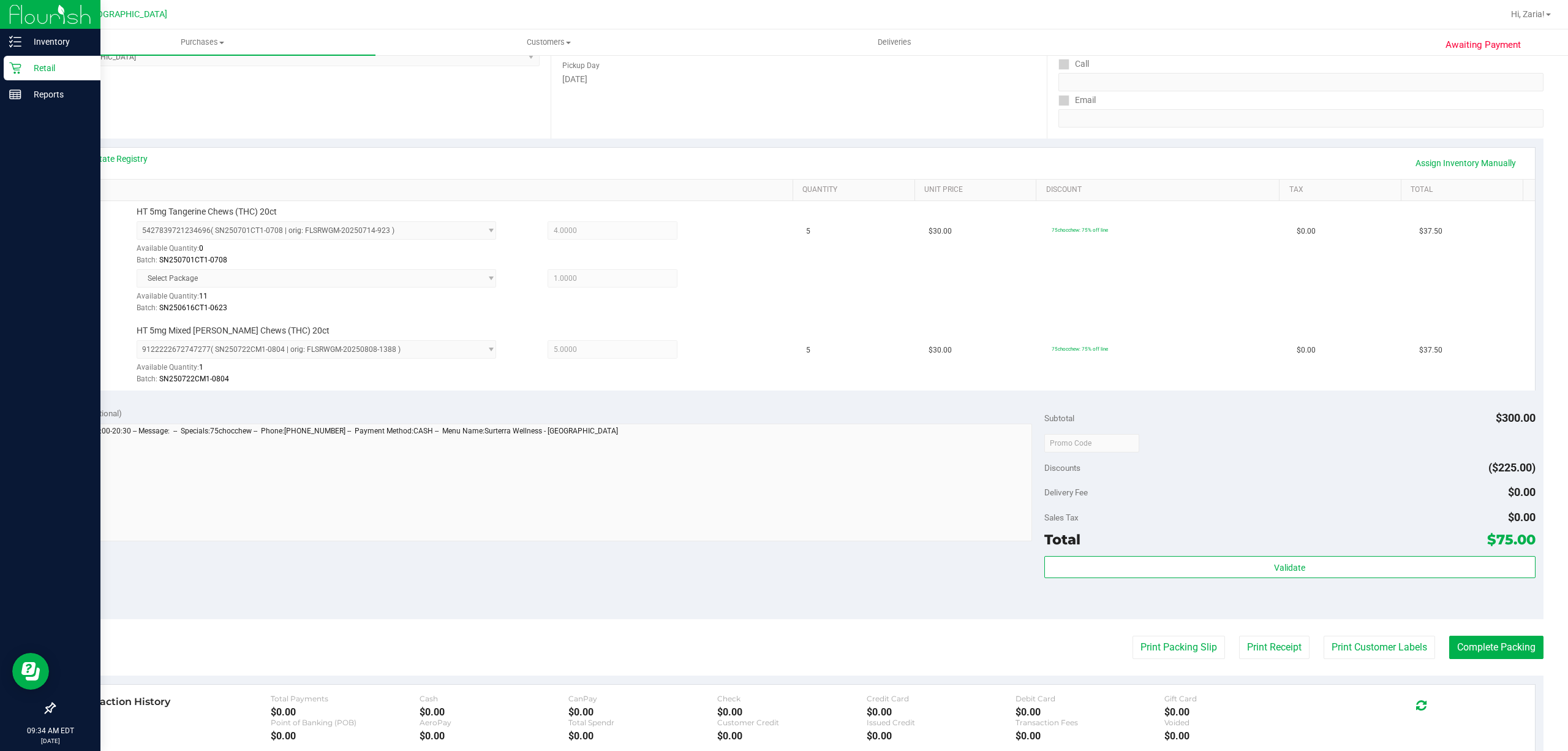
scroll to position [163, 0]
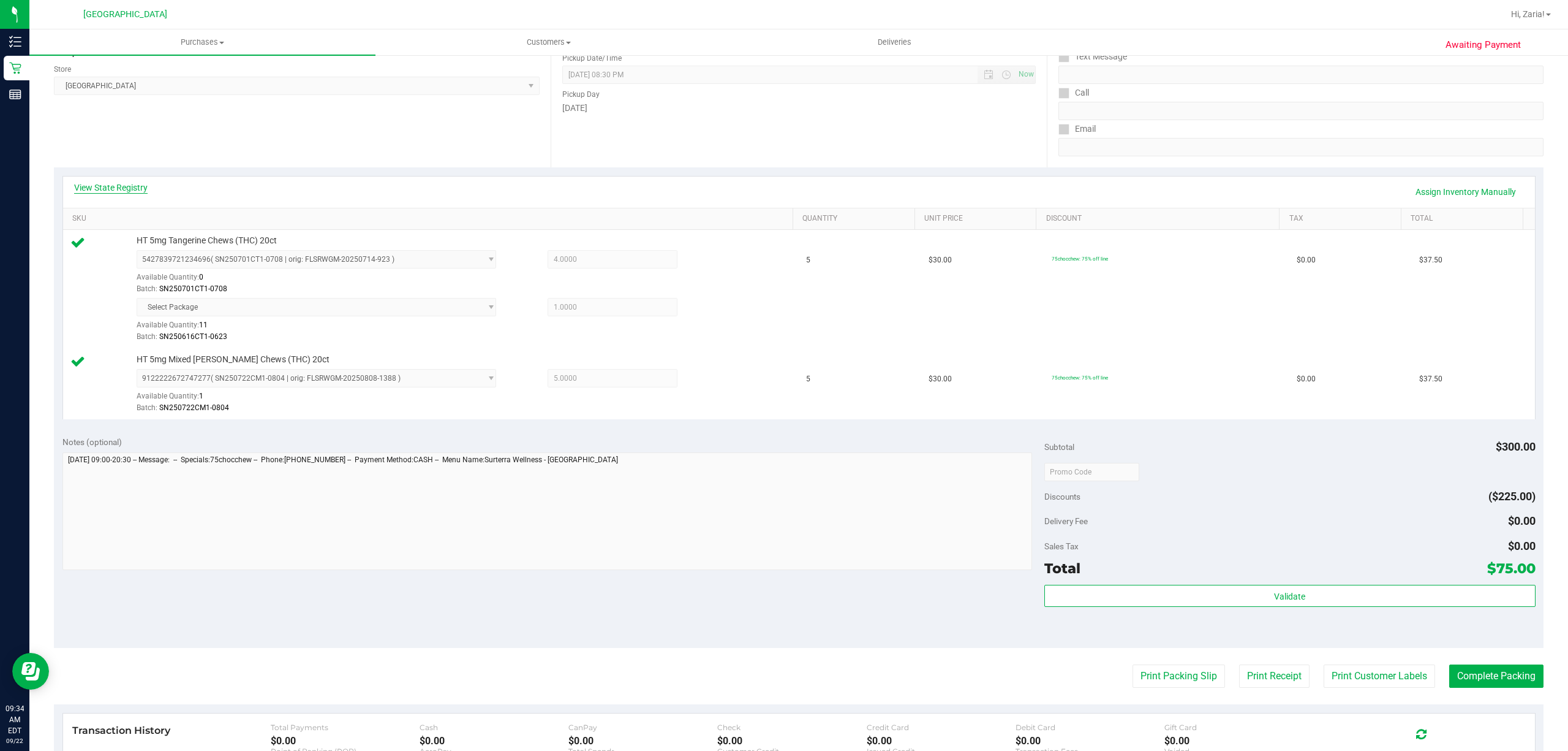
click at [131, 181] on link "View State Registry" at bounding box center [111, 187] width 74 height 12
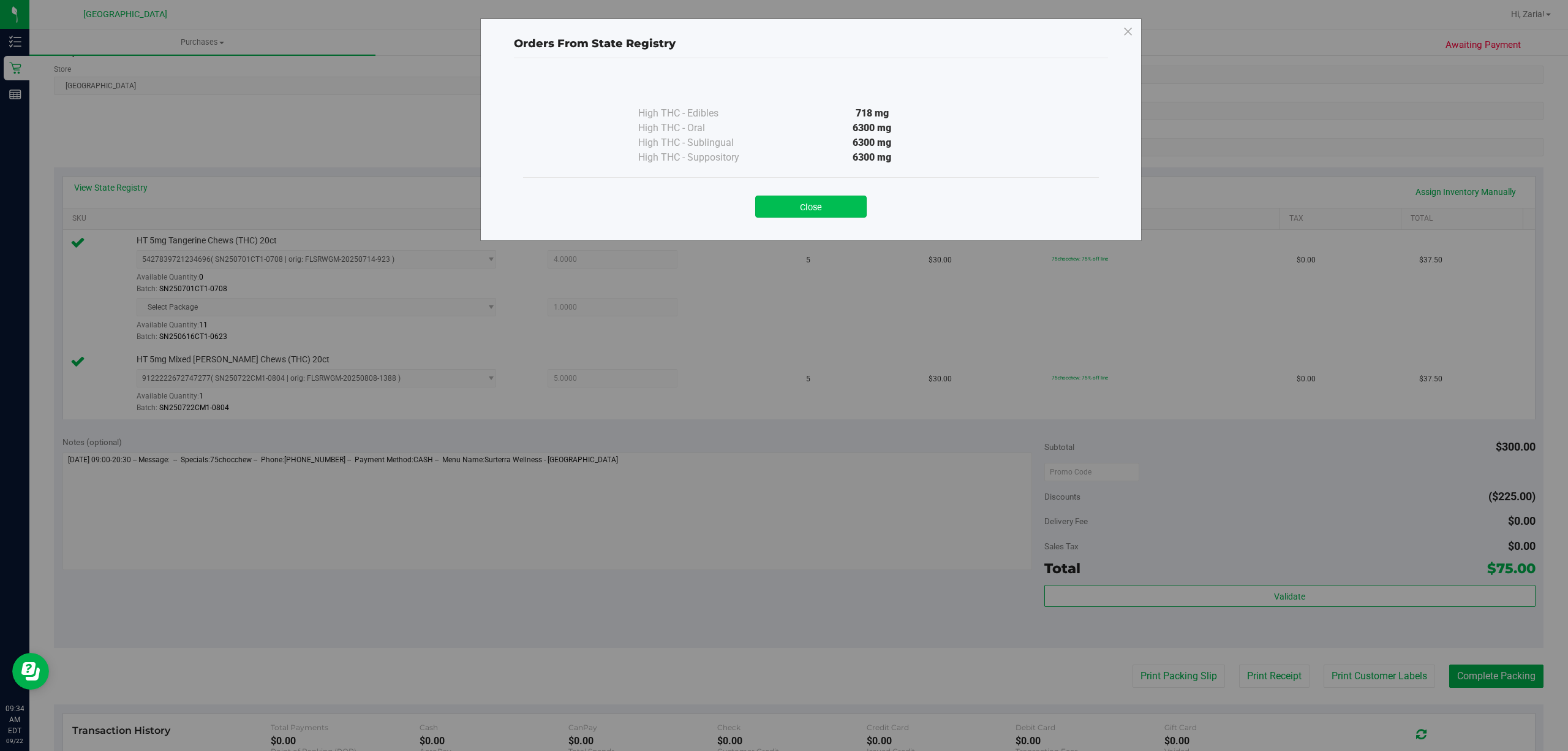
click at [864, 203] on button "Close" at bounding box center [811, 207] width 112 height 22
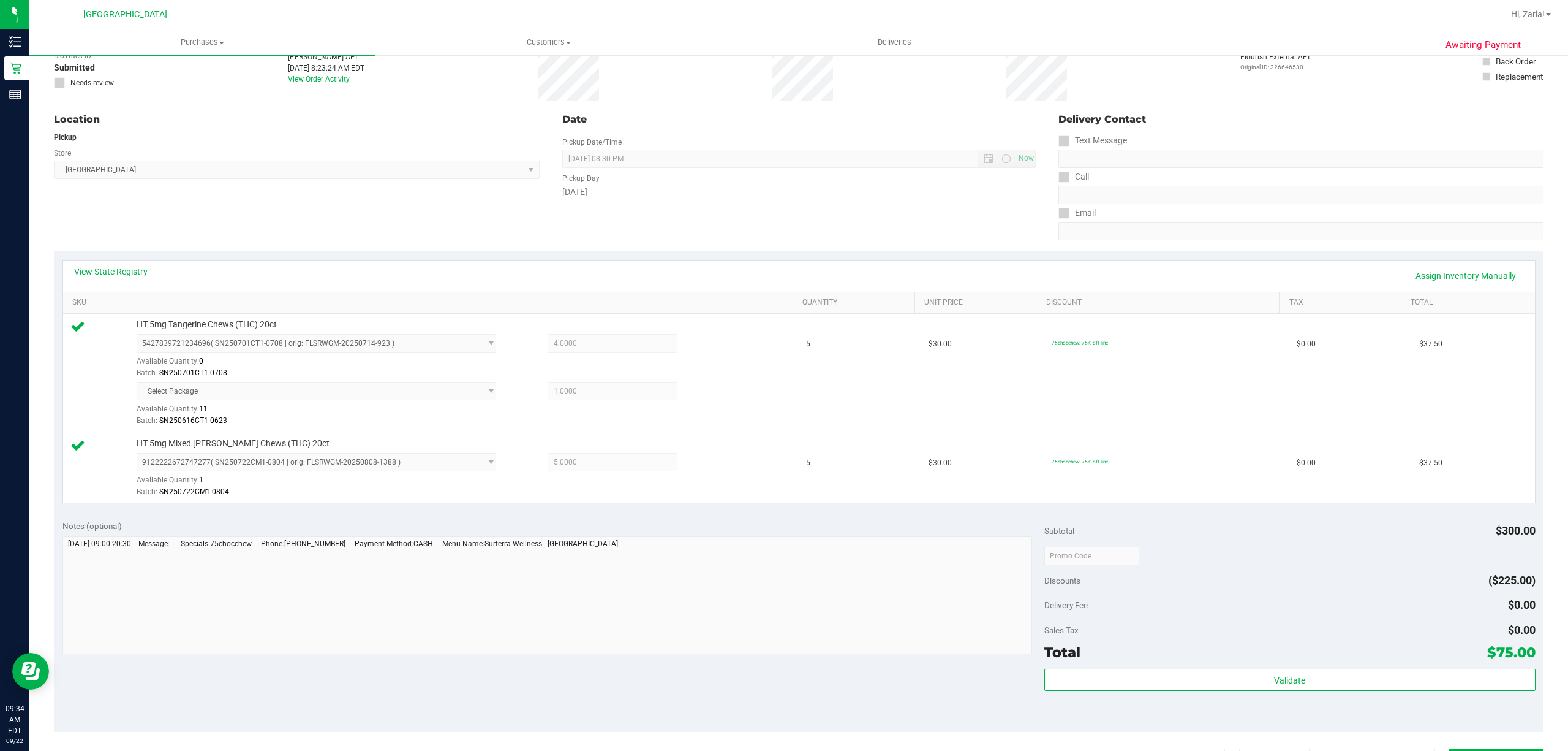
scroll to position [0, 0]
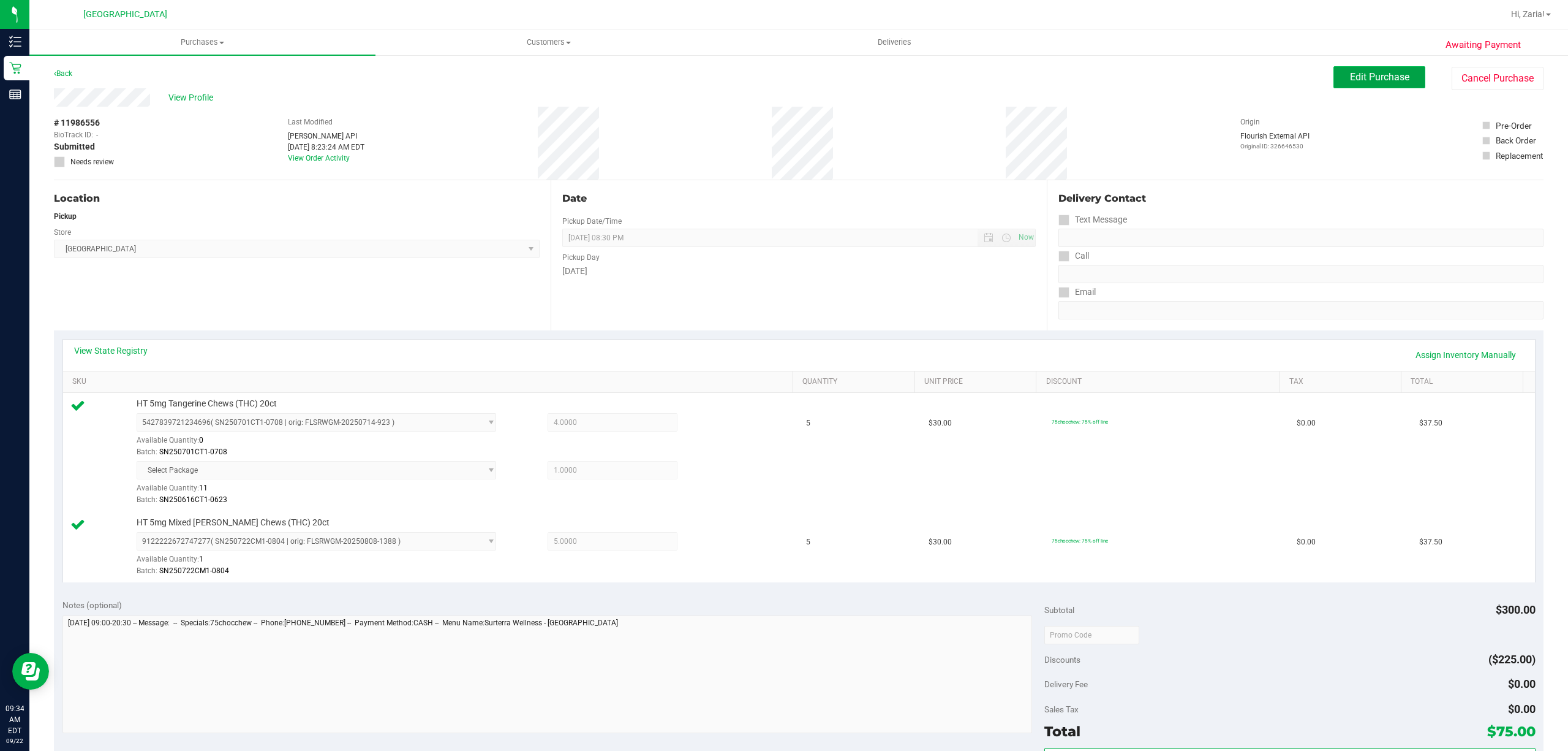
click at [1372, 72] on span "Edit Purchase" at bounding box center [1379, 77] width 59 height 12
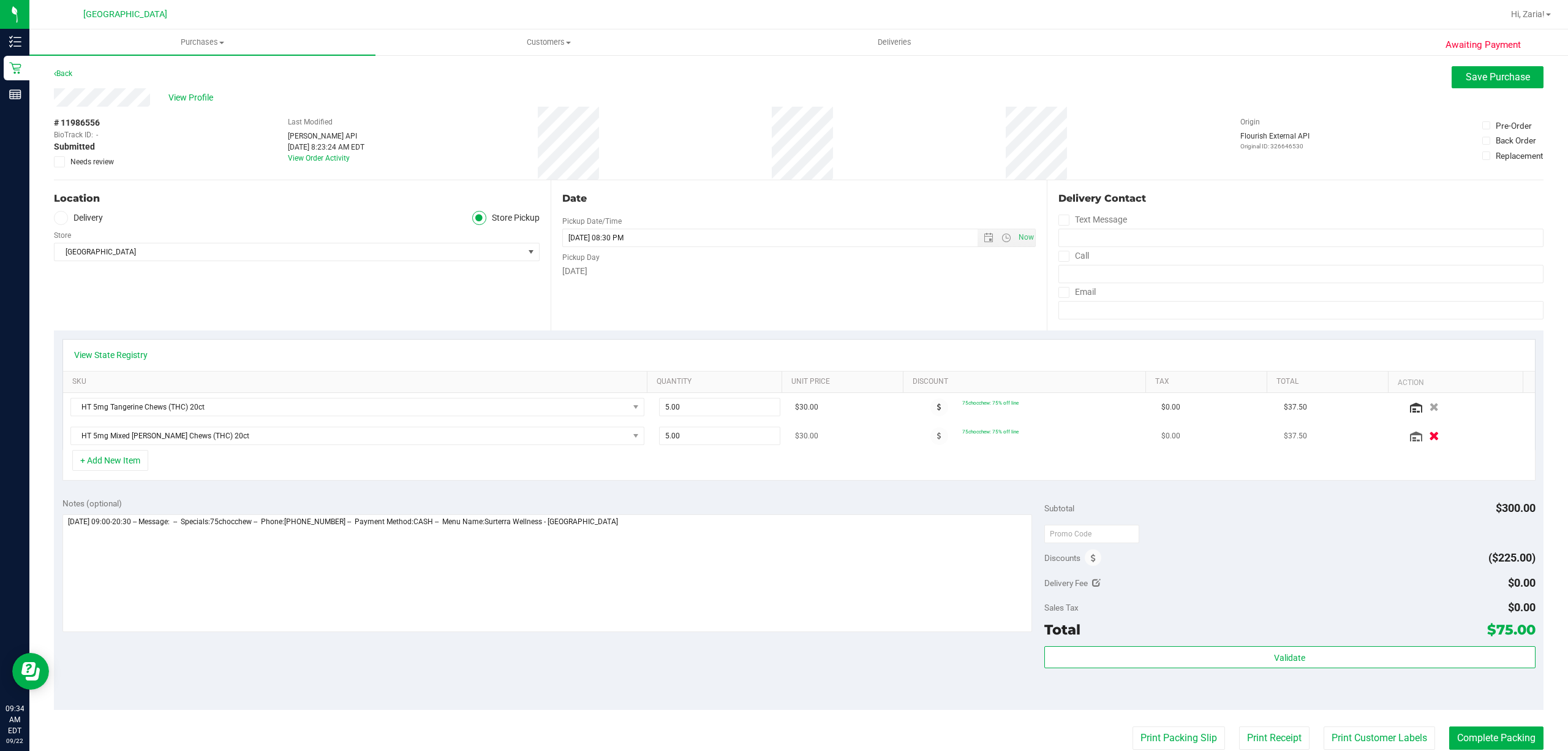
click at [1429, 434] on icon "button" at bounding box center [1434, 436] width 10 height 9
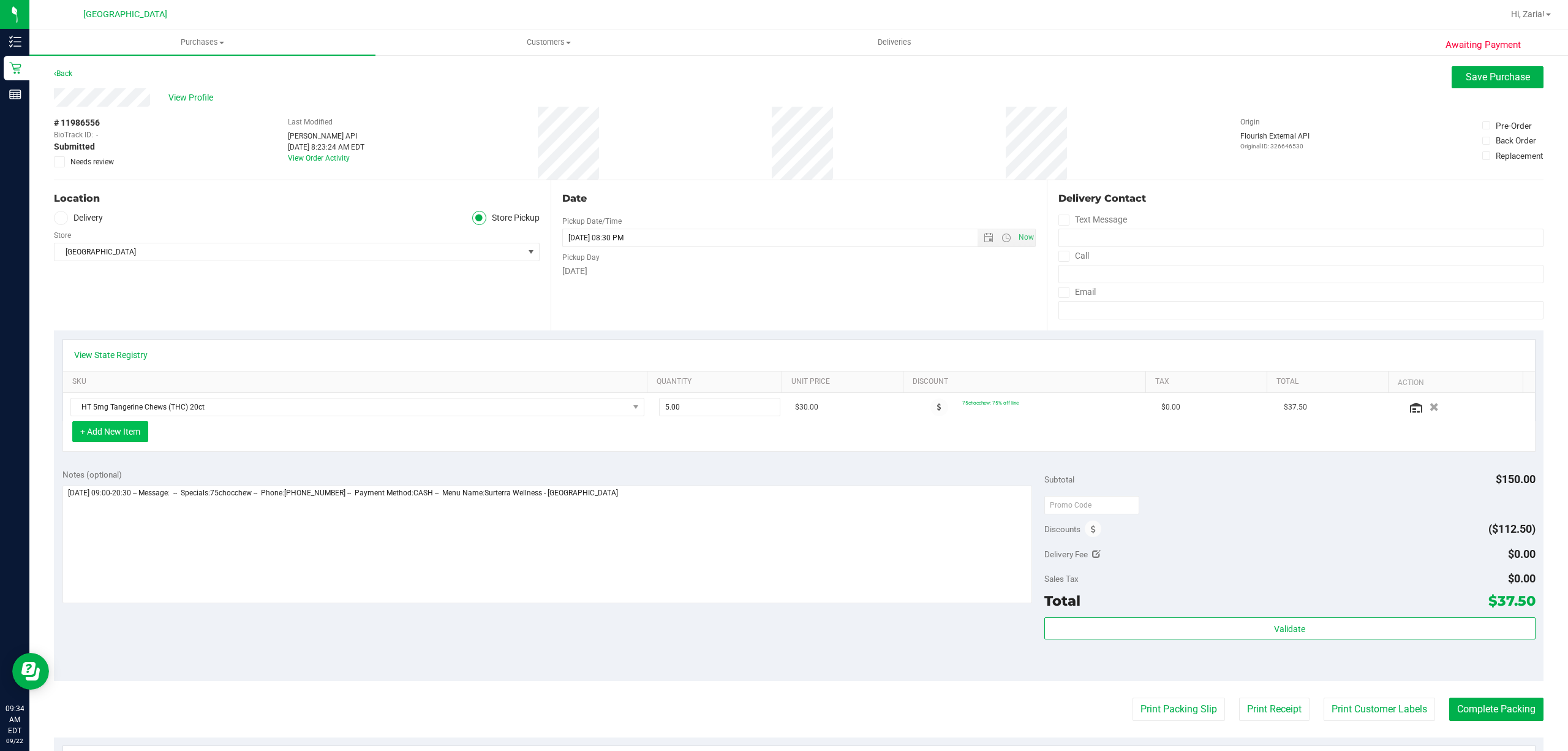
click at [123, 432] on button "+ Add New Item" at bounding box center [110, 432] width 76 height 21
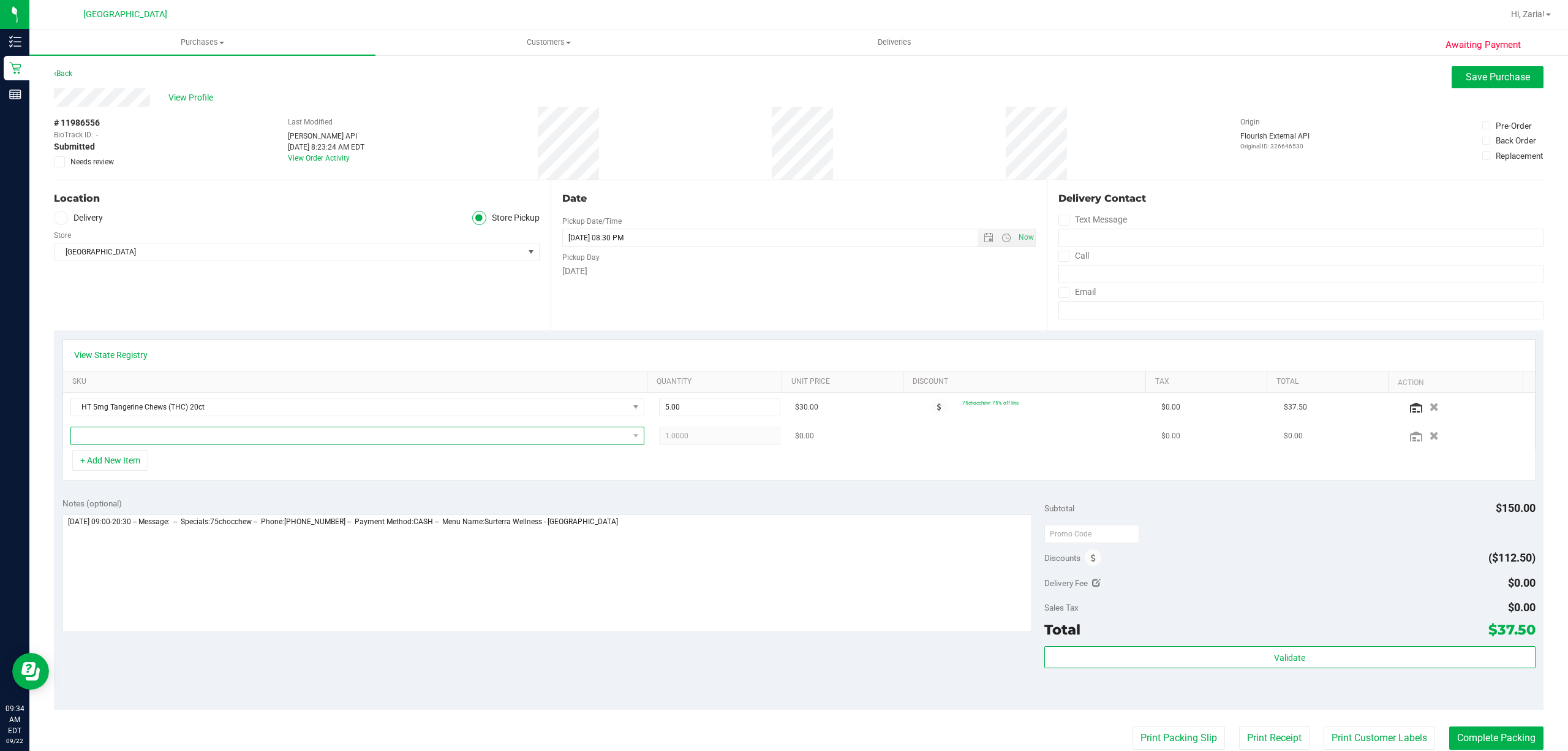
click at [121, 434] on span "NO DATA FOUND" at bounding box center [350, 436] width 558 height 17
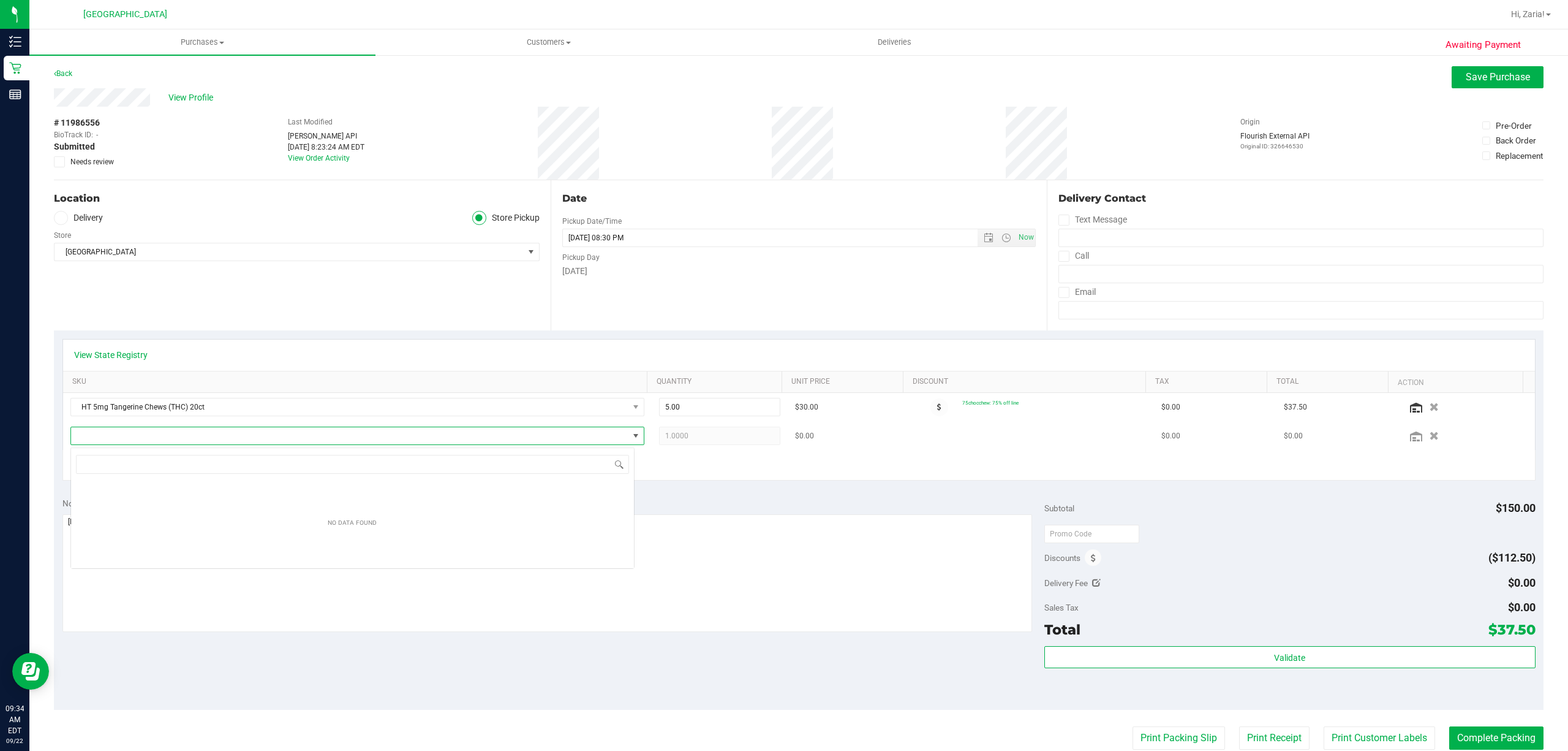
scroll to position [18, 564]
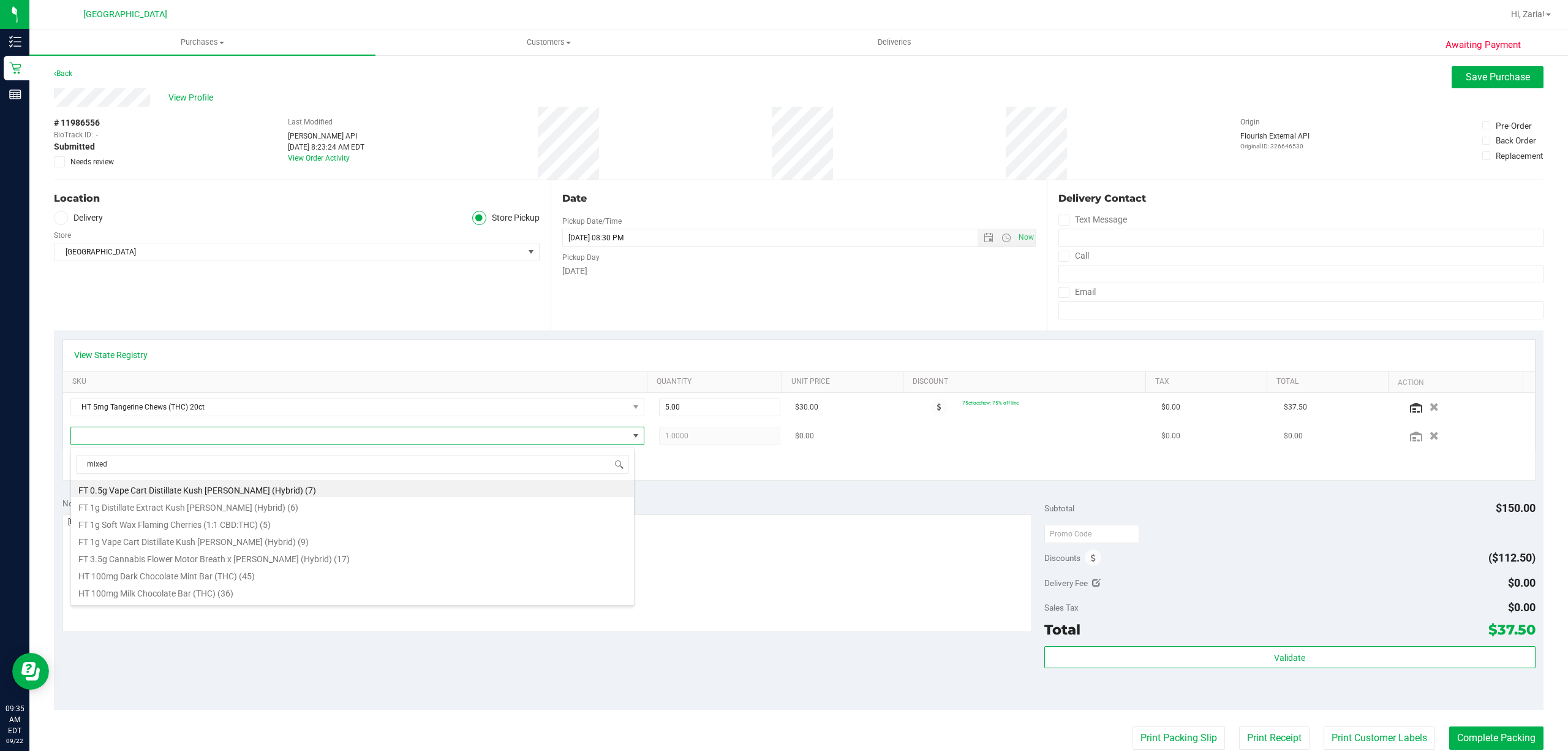
type input "mixed"
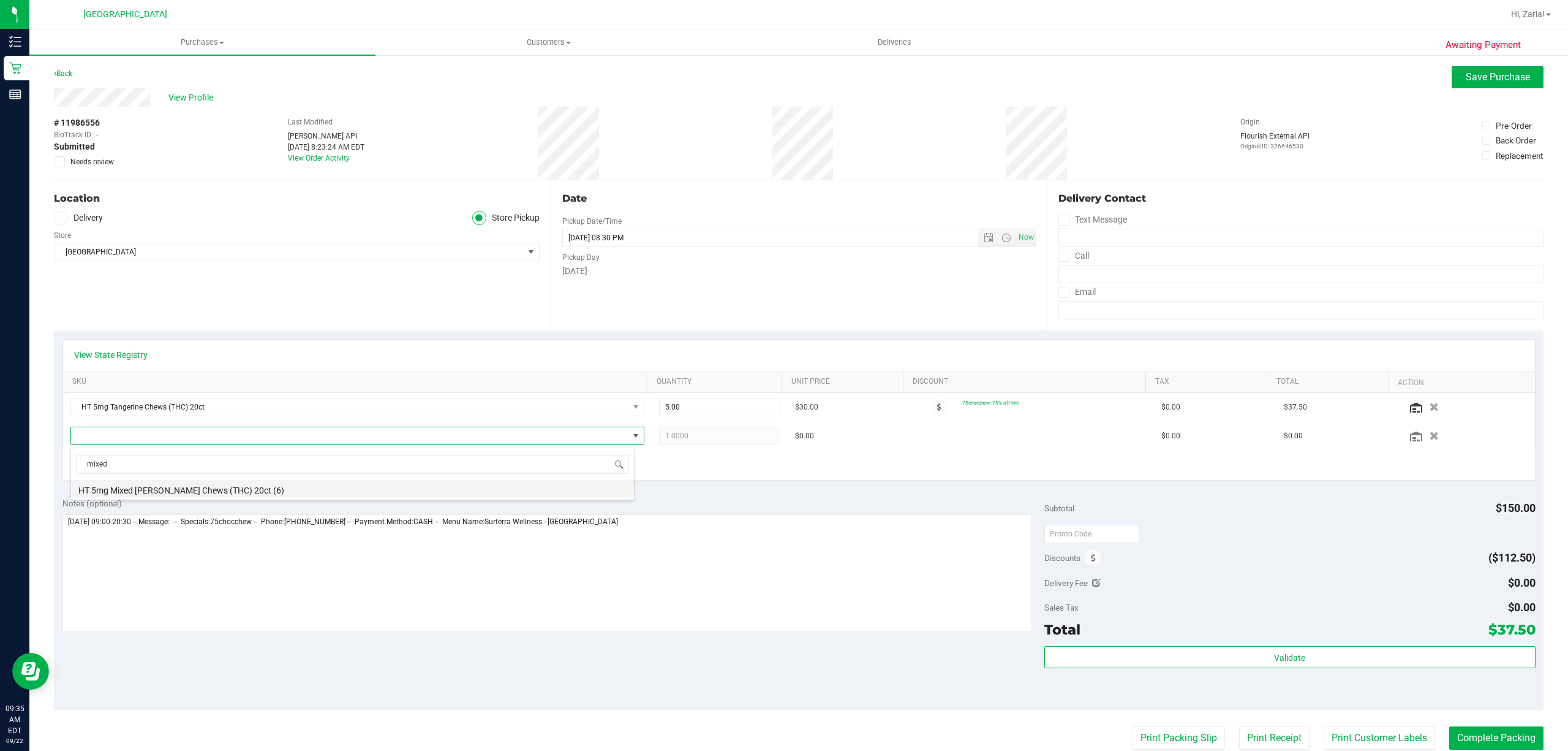
click at [254, 489] on li "HT 5mg Mixed [PERSON_NAME] Chews (THC) 20ct (6)" at bounding box center [353, 488] width 563 height 17
click at [738, 445] on span "1.00 1" at bounding box center [719, 435] width 121 height 18
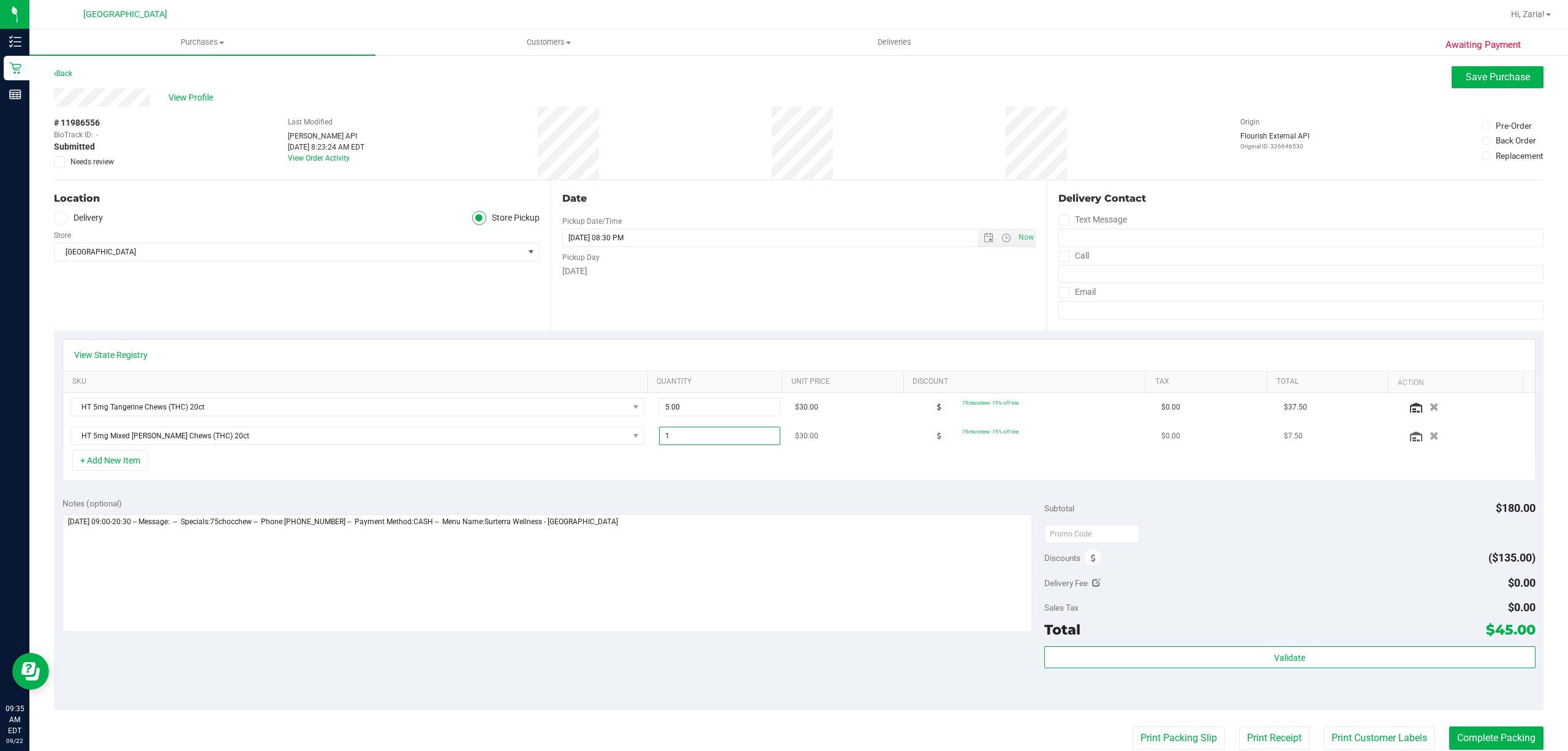
click at [738, 445] on input "1" at bounding box center [720, 436] width 120 height 17
type input "2"
type input "2.00"
click at [1485, 82] on span "Save Purchase" at bounding box center [1498, 77] width 64 height 12
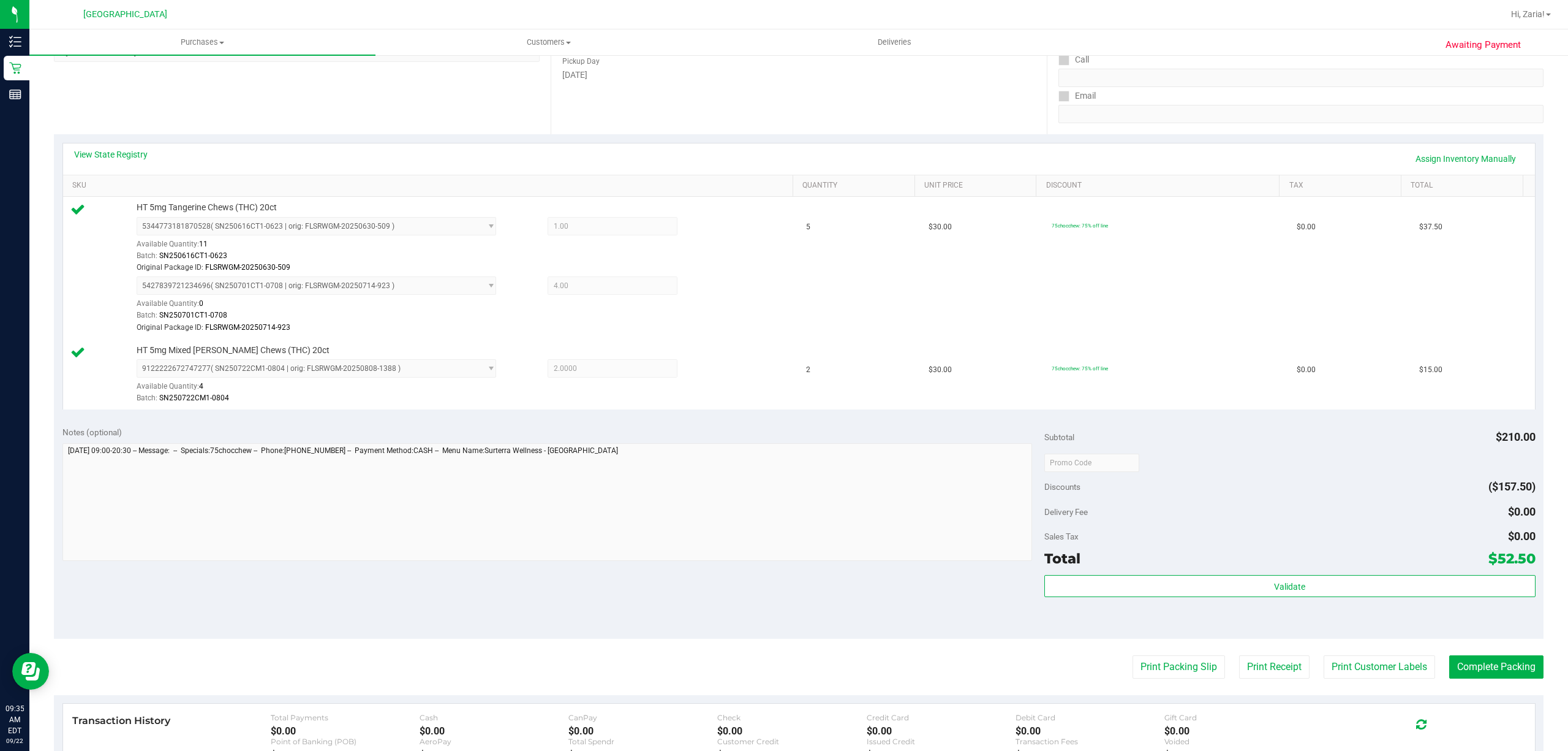
scroll to position [397, 0]
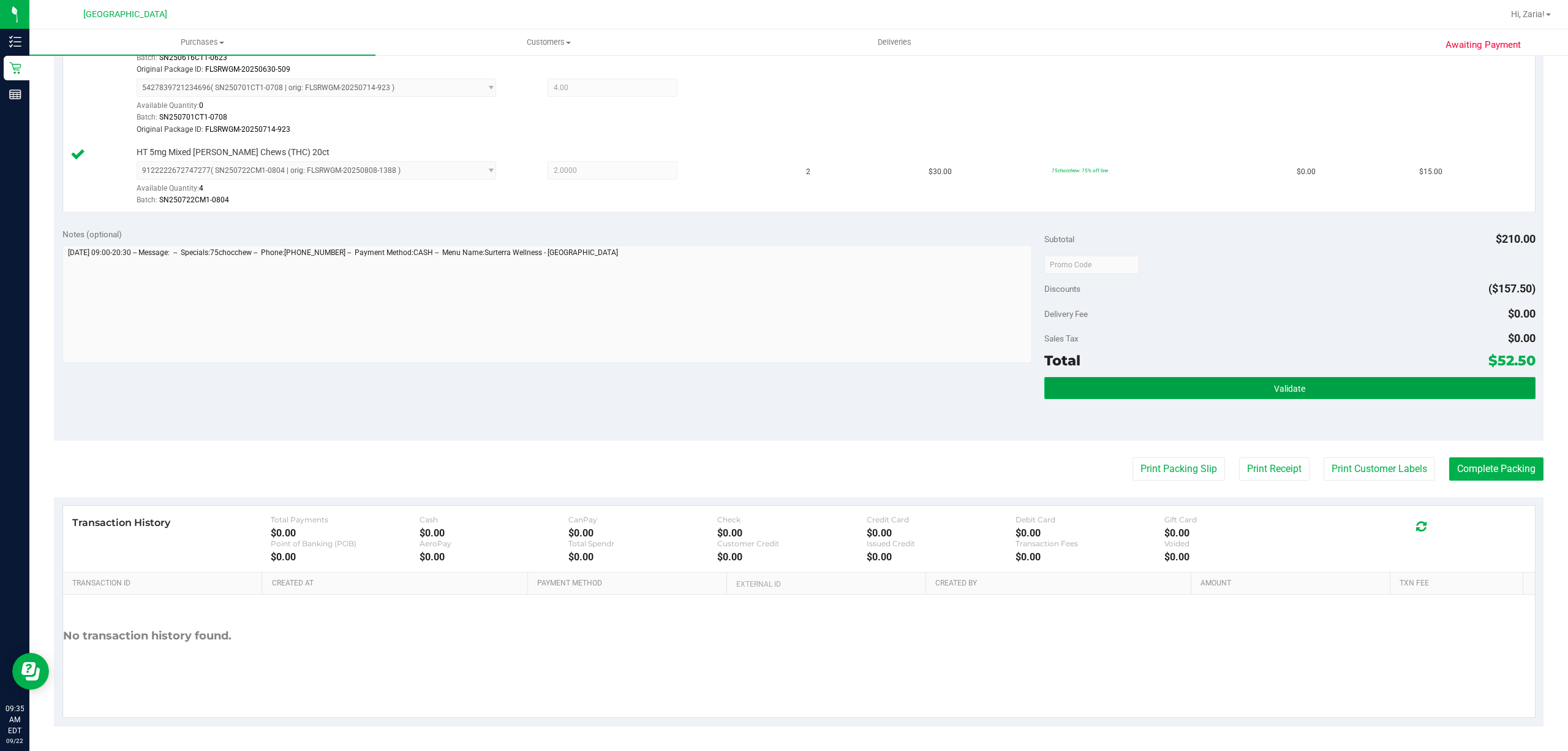
click at [1139, 397] on button "Validate" at bounding box center [1289, 388] width 492 height 22
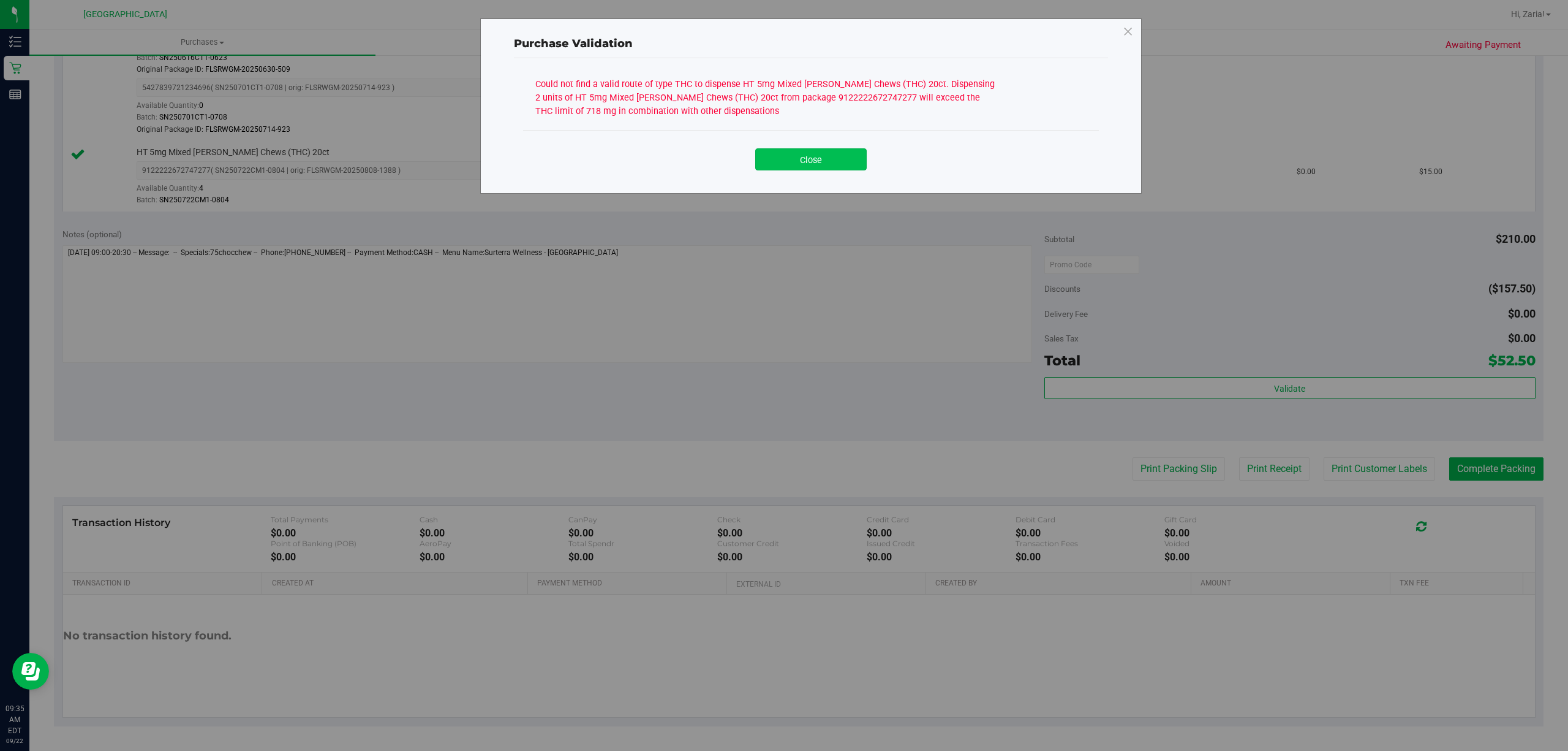
click at [807, 168] on button "Close" at bounding box center [811, 160] width 112 height 22
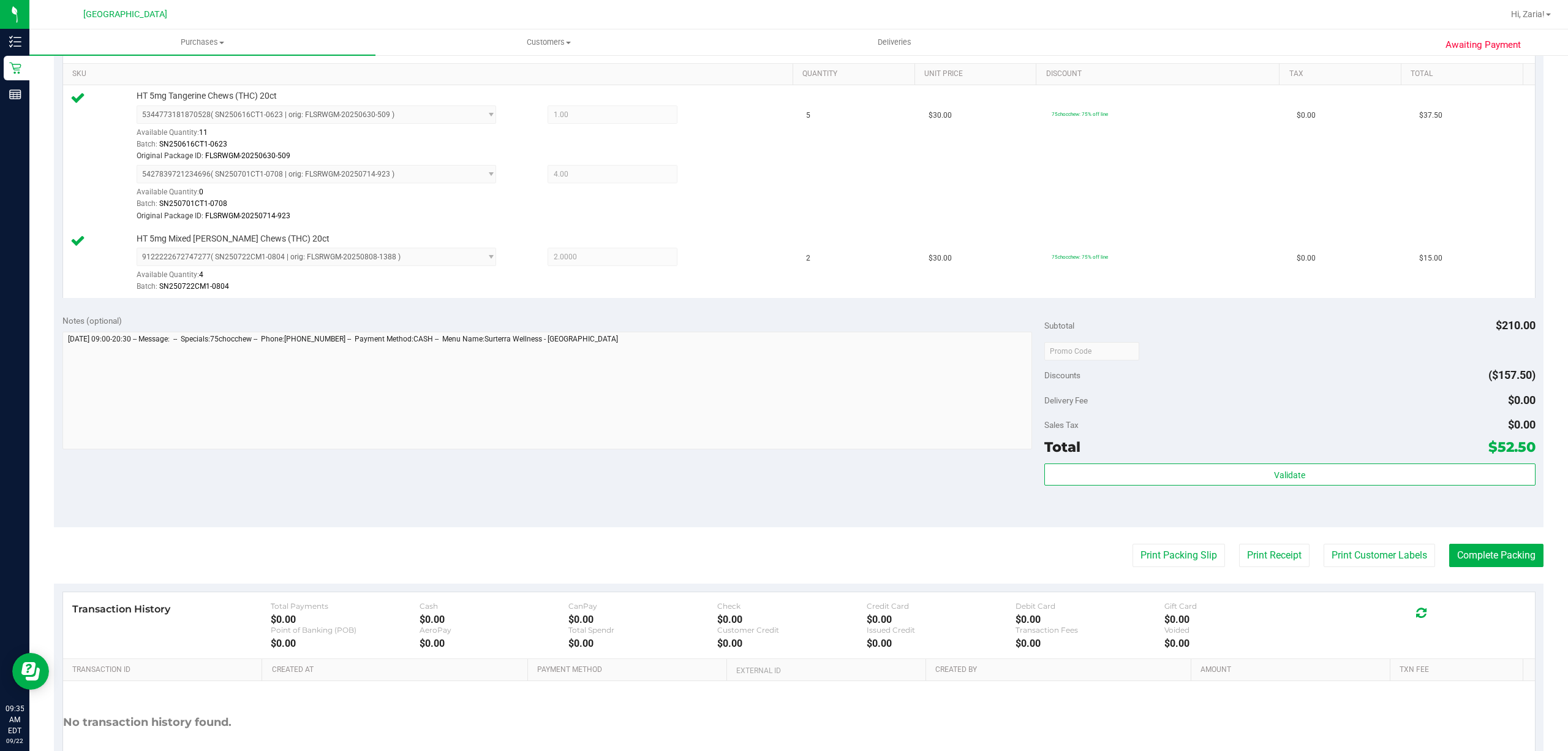
scroll to position [70, 0]
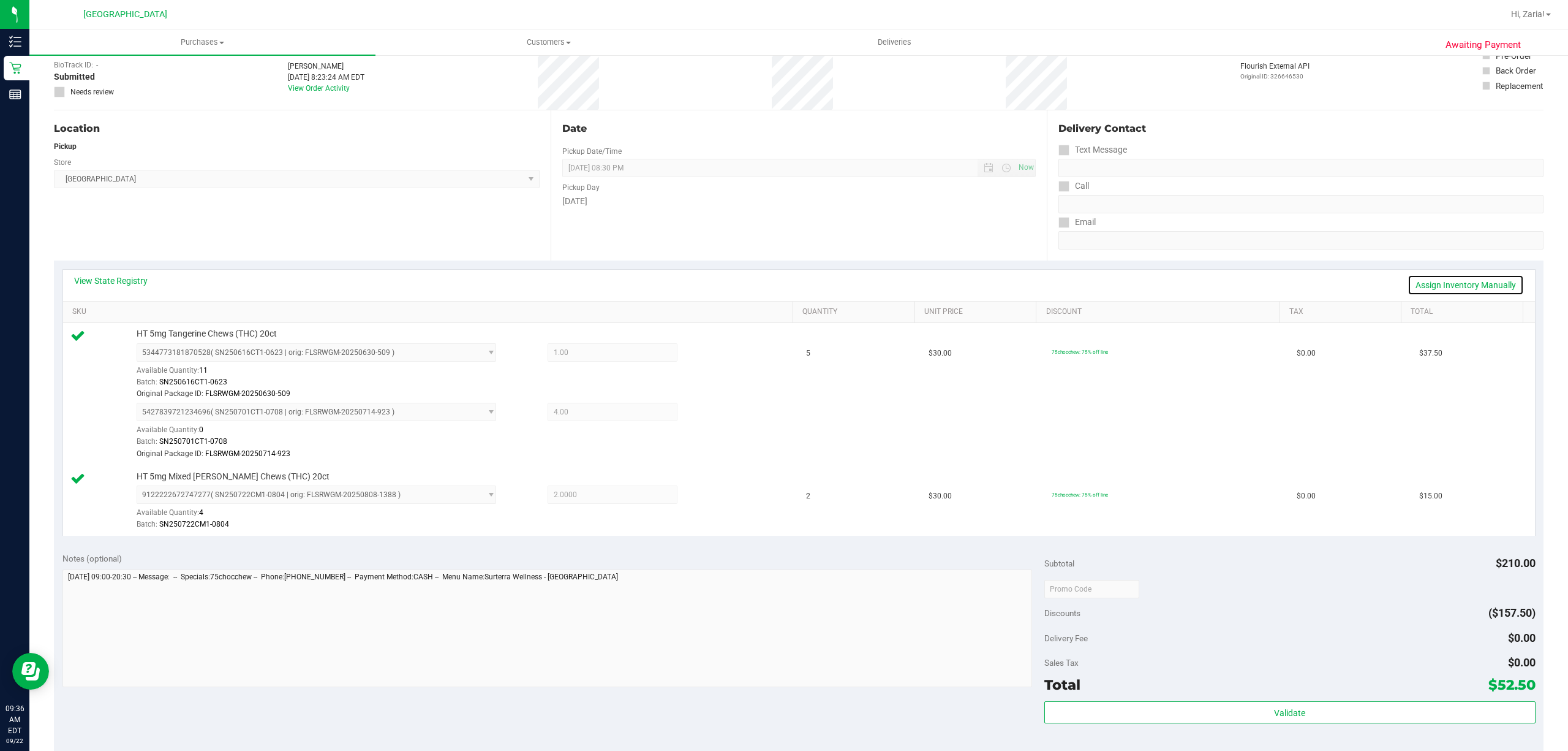
click at [1409, 286] on link "Assign Inventory Manually" at bounding box center [1466, 285] width 117 height 21
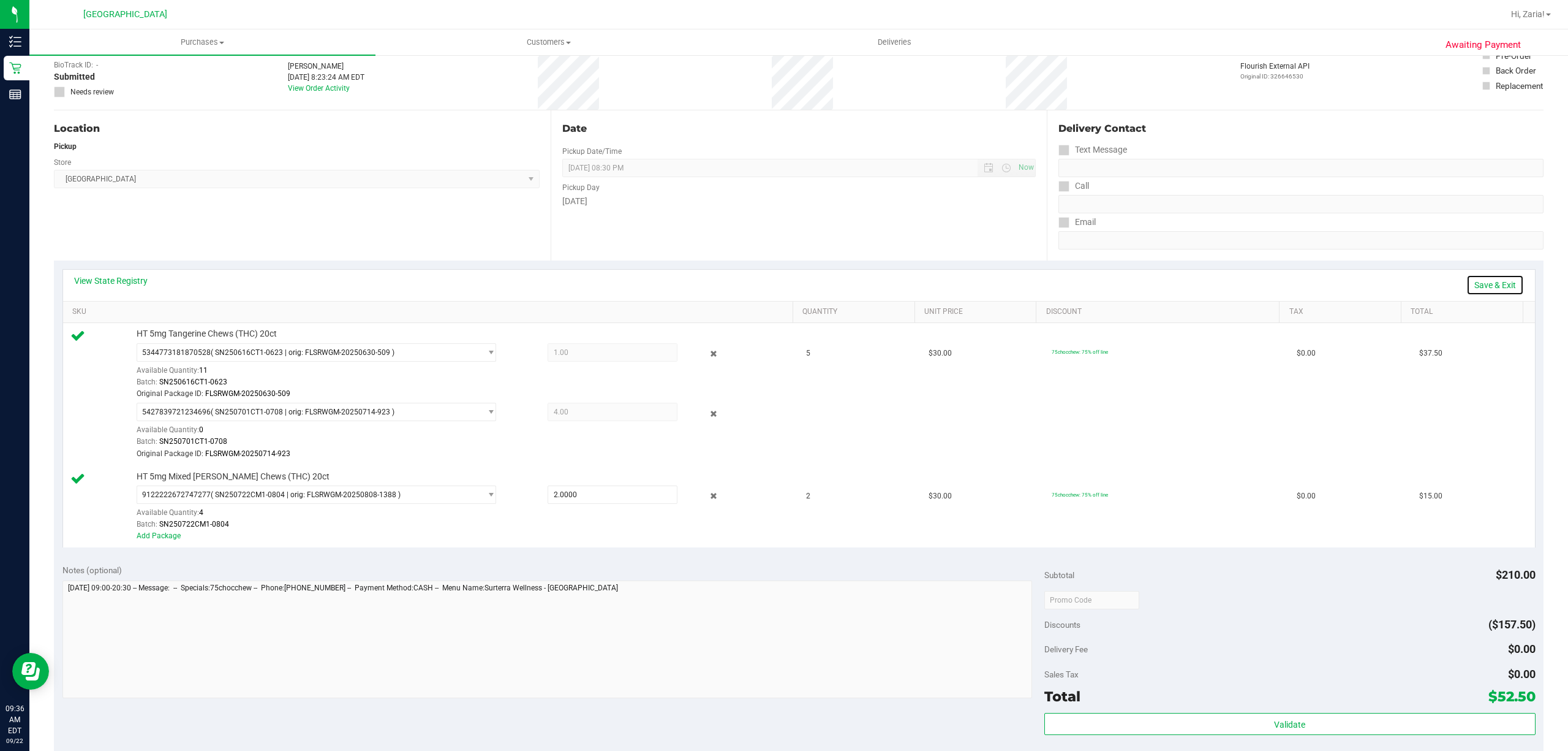
click at [1466, 282] on link "Save & Exit" at bounding box center [1494, 285] width 57 height 21
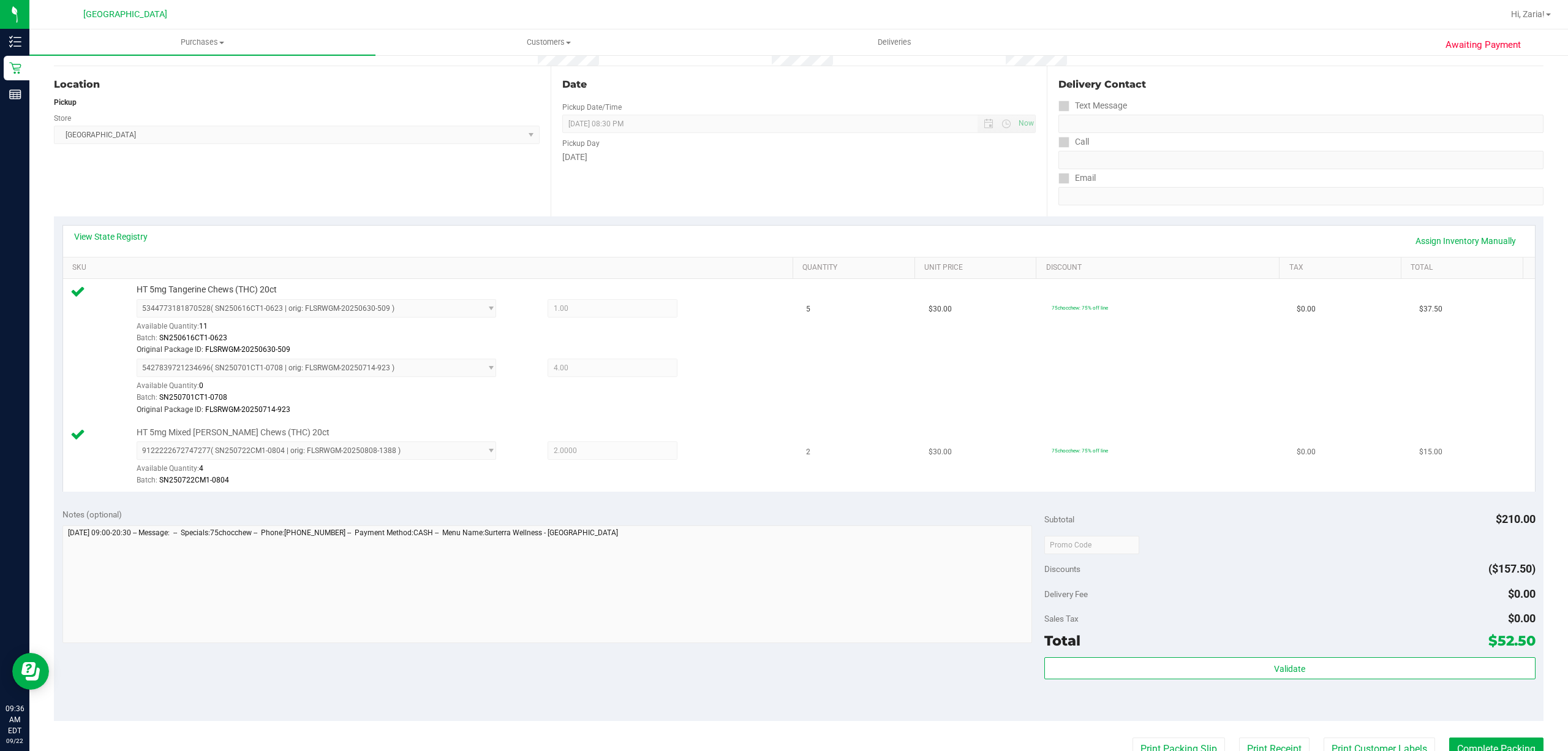
scroll to position [233, 0]
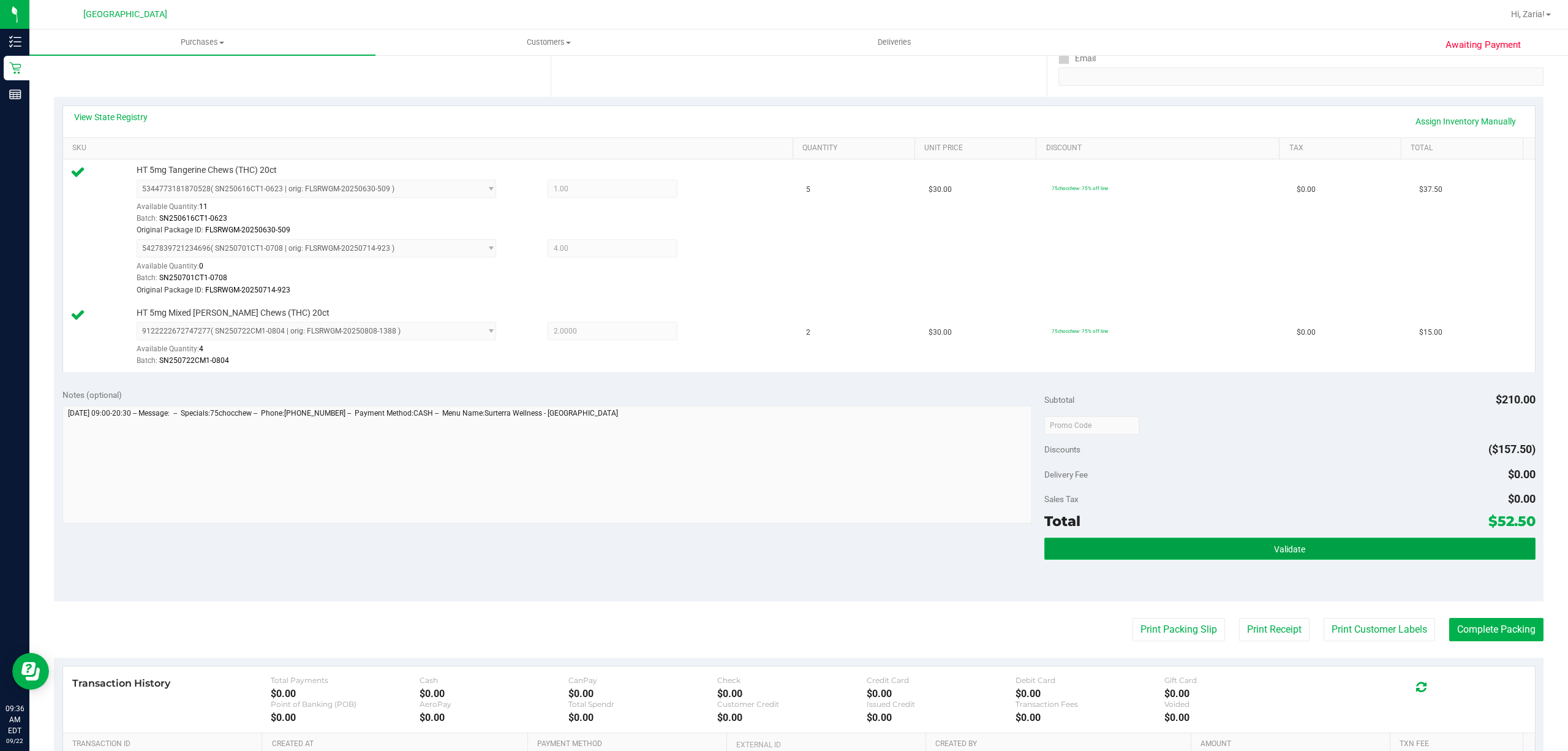
click at [1284, 541] on button "Validate" at bounding box center [1289, 548] width 492 height 22
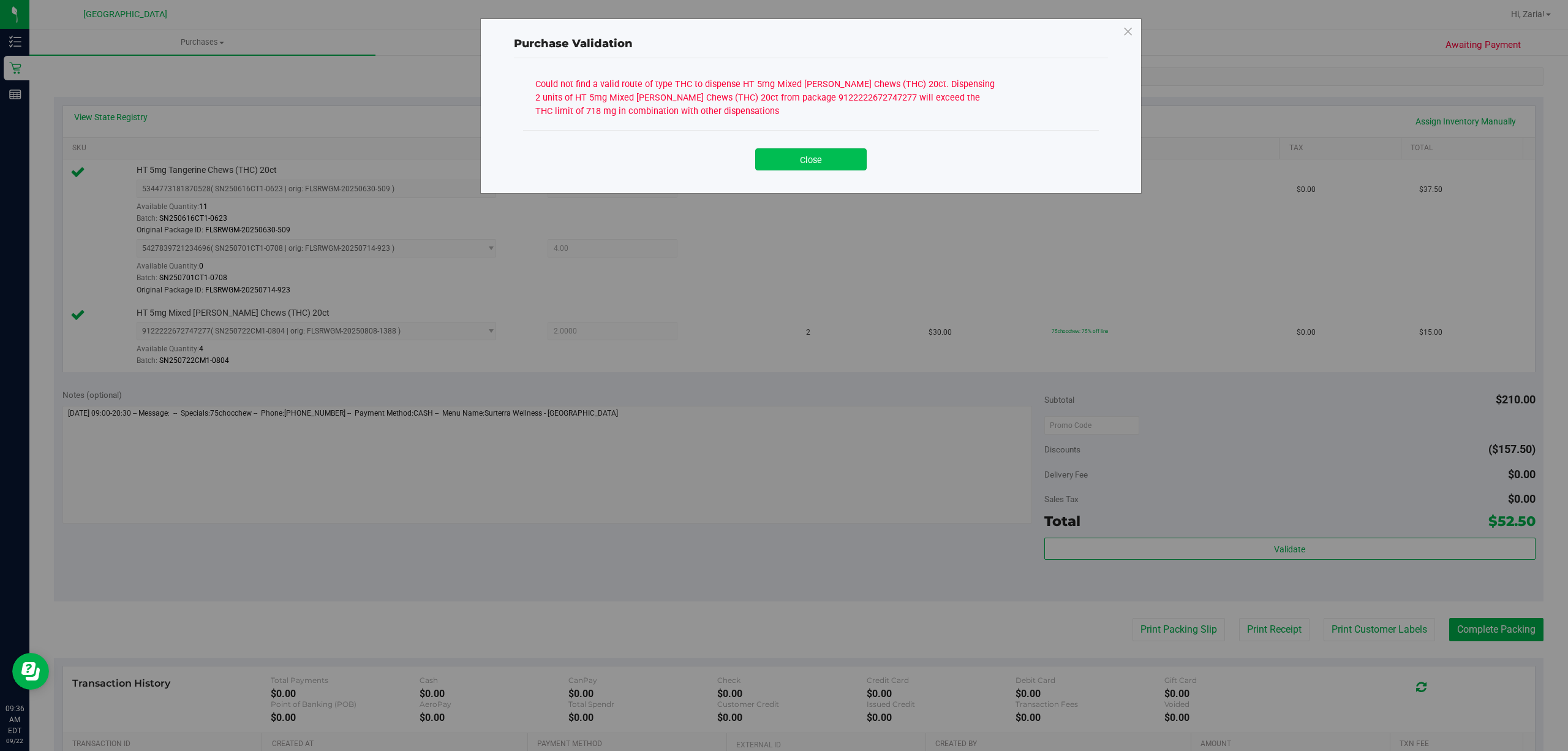
click at [811, 150] on button "Close" at bounding box center [811, 160] width 112 height 22
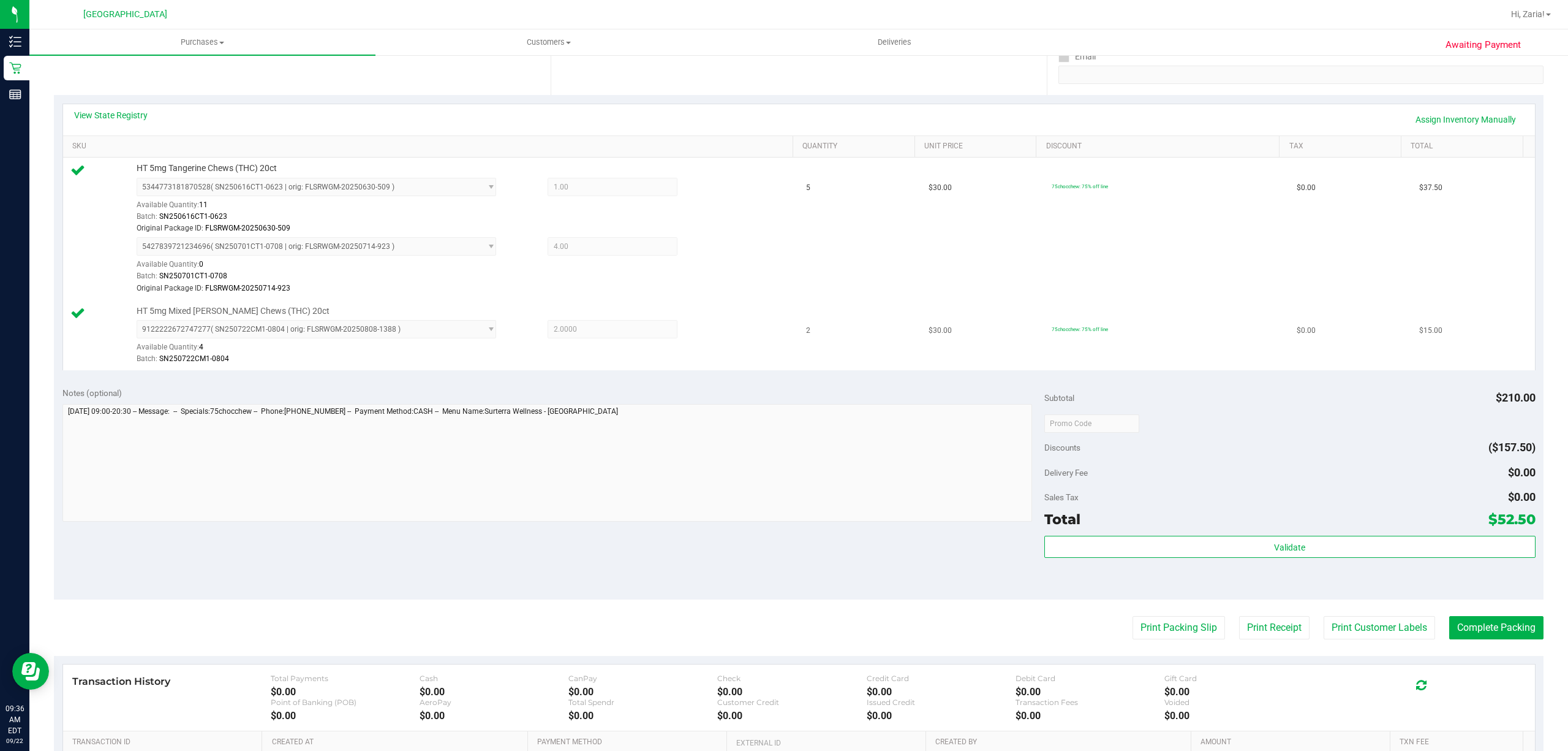
scroll to position [245, 0]
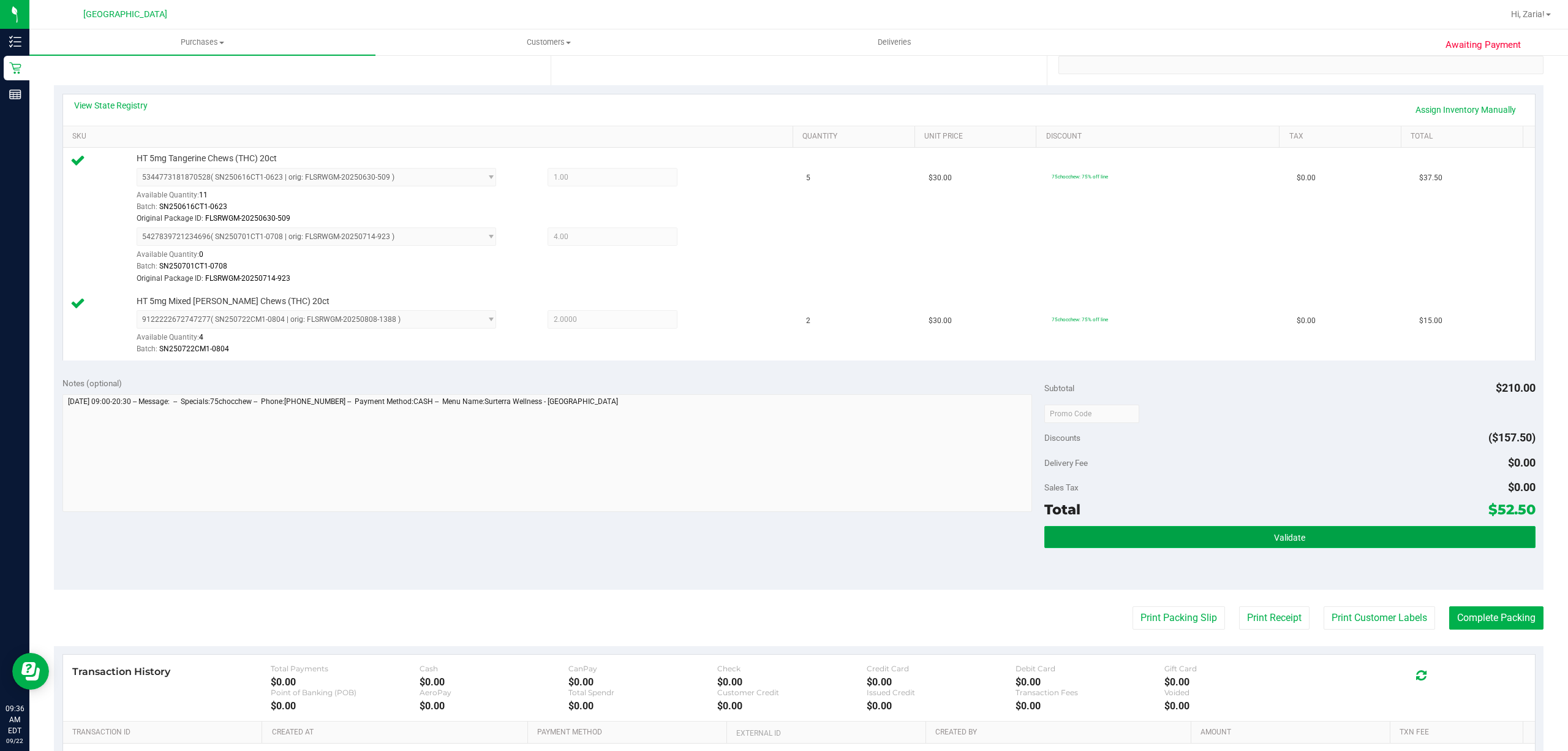
click at [1258, 542] on button "Validate" at bounding box center [1289, 537] width 492 height 22
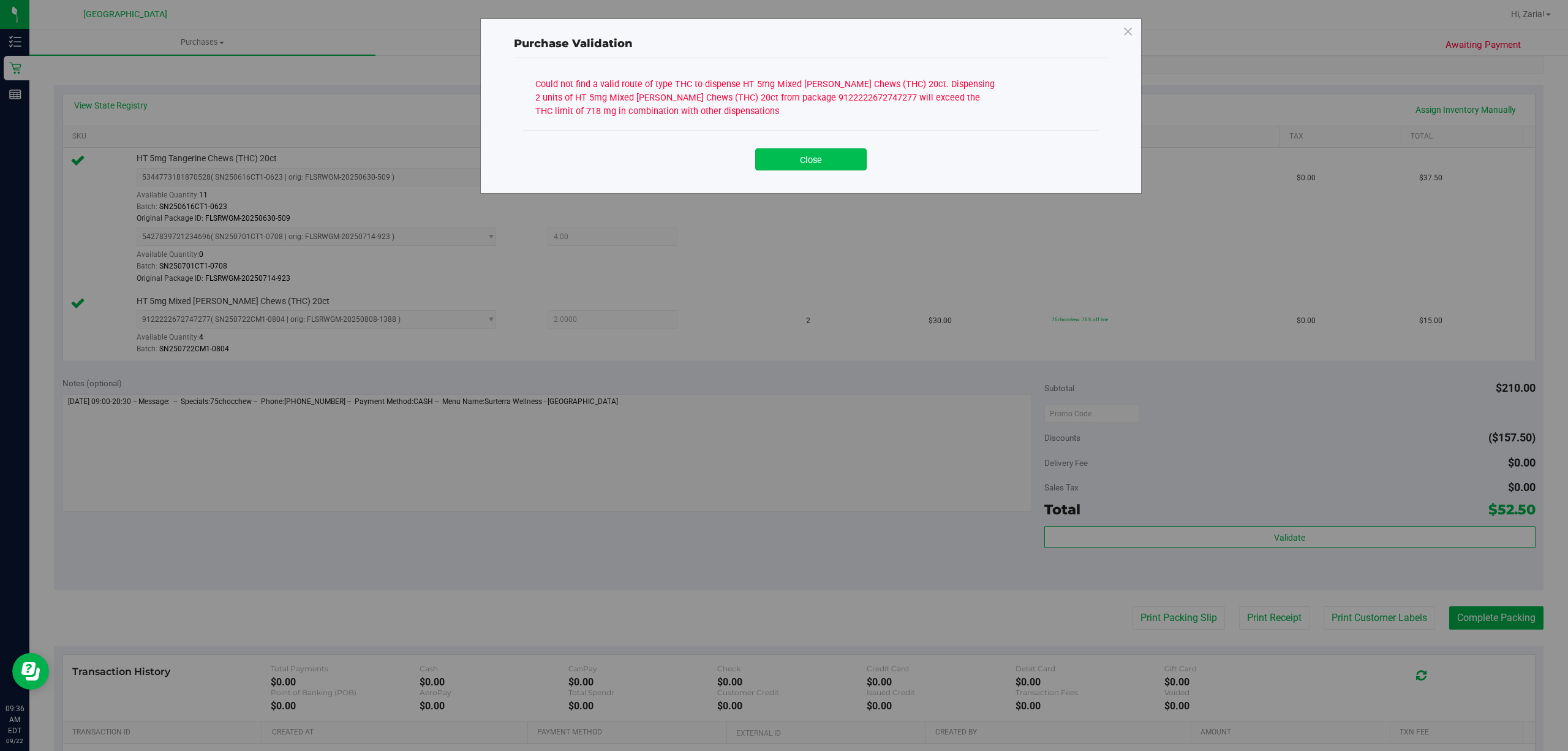
click at [793, 158] on button "Close" at bounding box center [811, 160] width 112 height 22
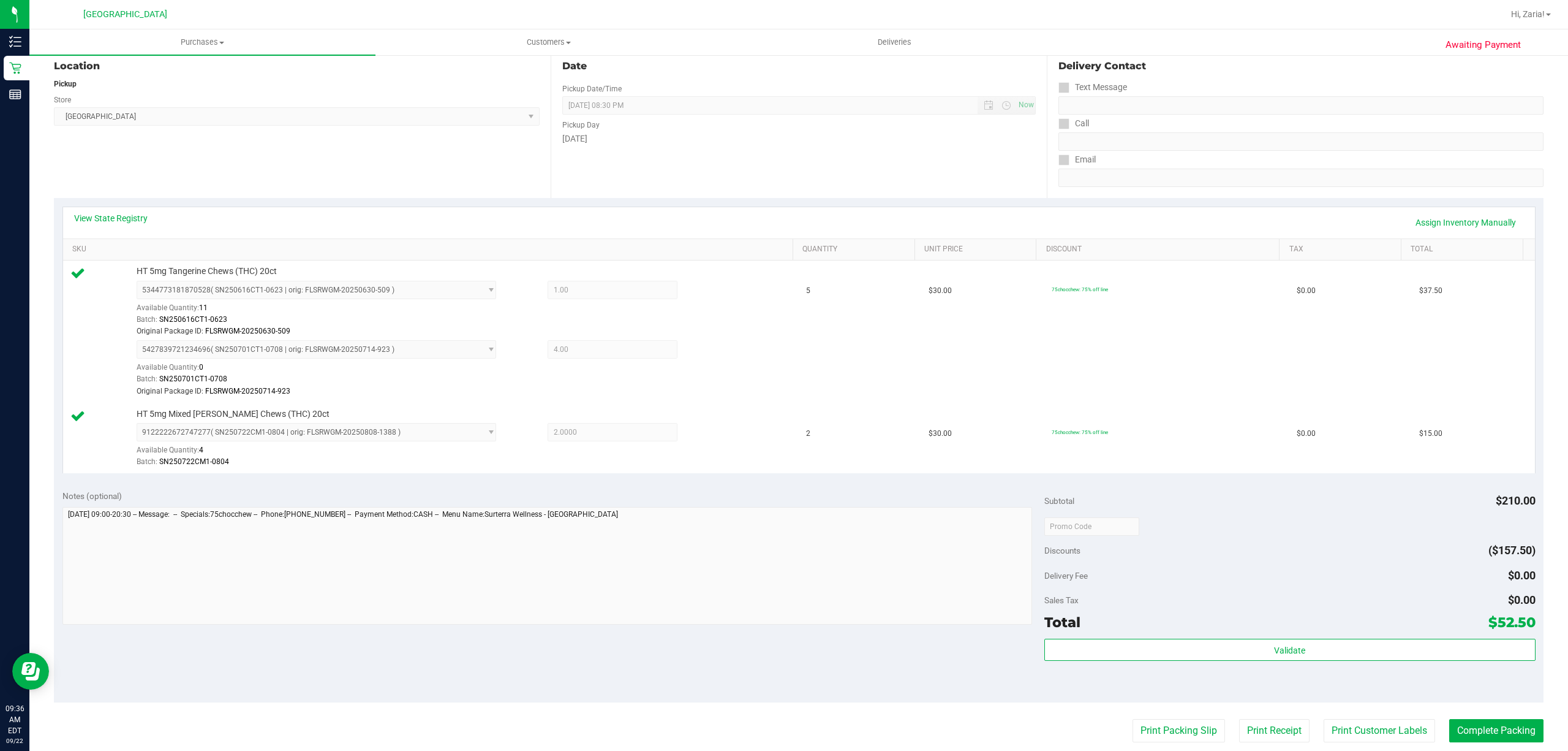
scroll to position [0, 0]
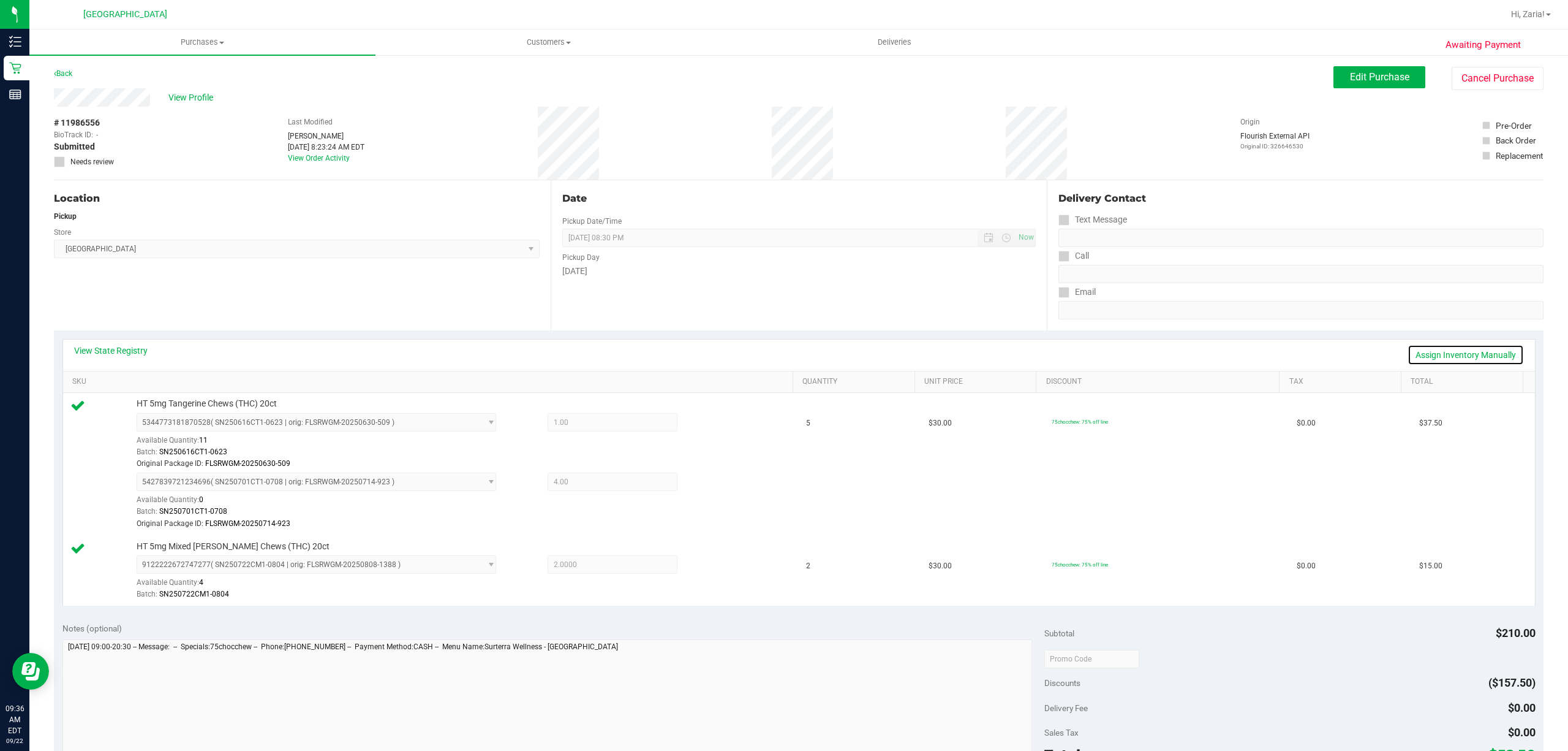
click at [1468, 355] on link "Assign Inventory Manually" at bounding box center [1466, 354] width 117 height 21
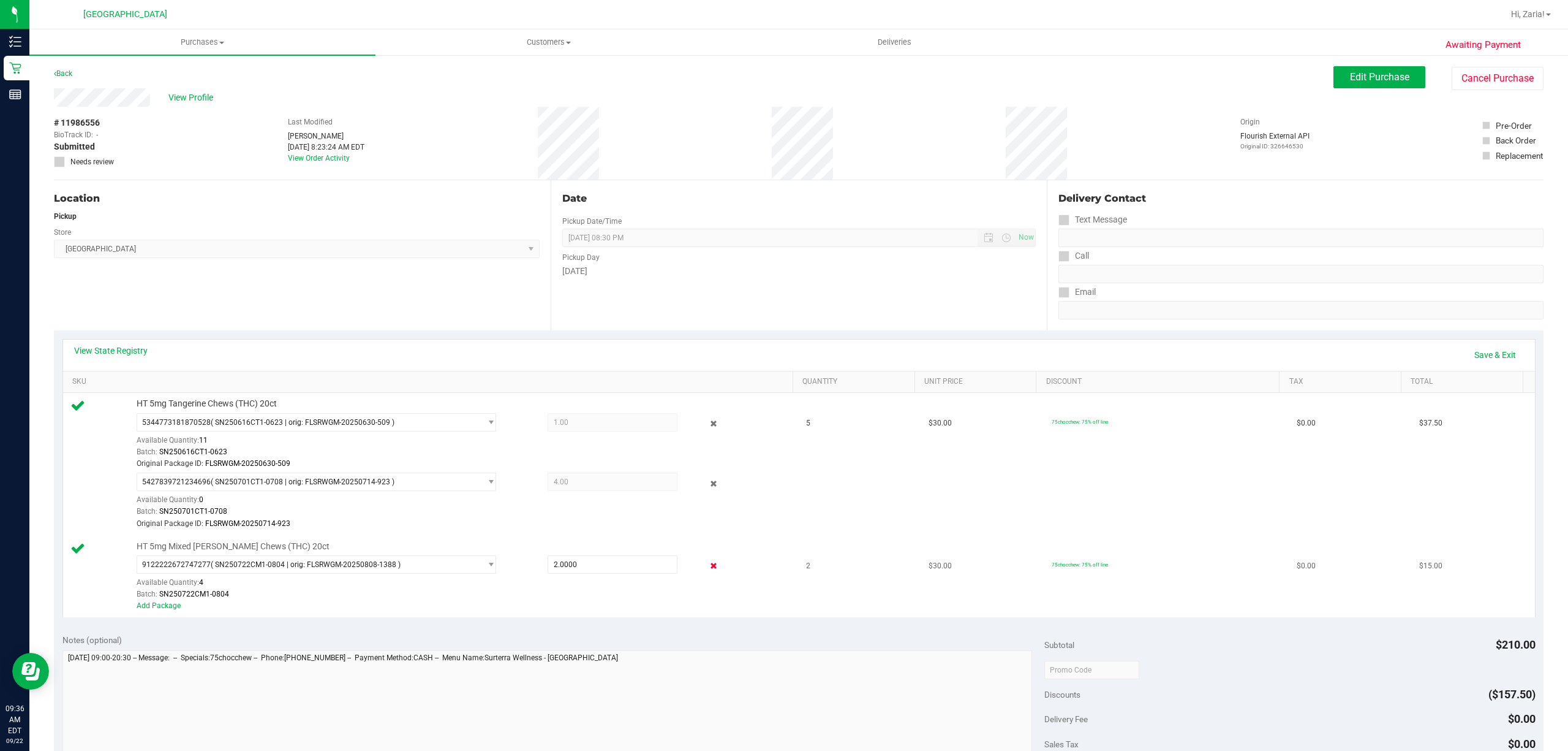
click at [707, 572] on icon at bounding box center [713, 566] width 13 height 14
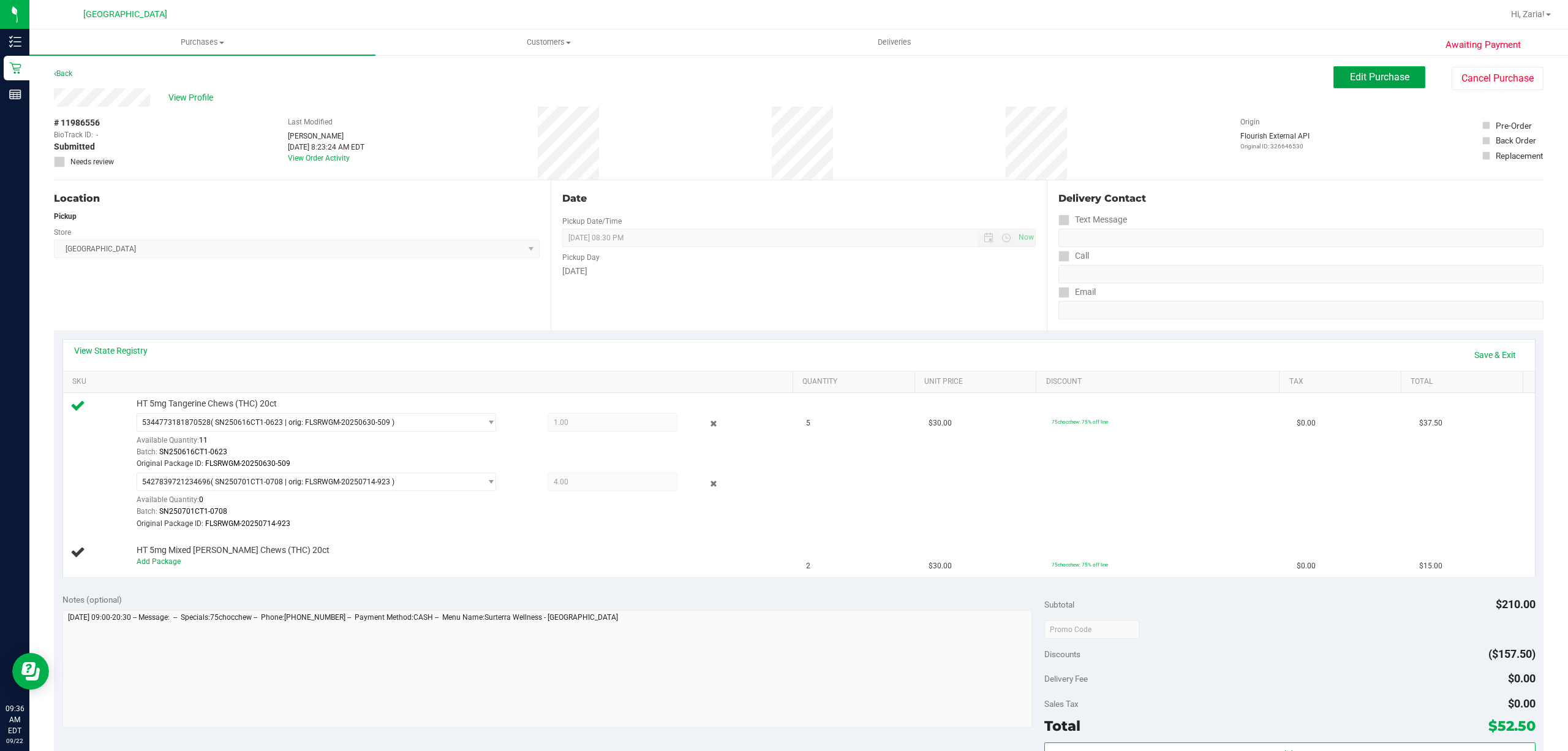
click at [1346, 66] on button "Edit Purchase" at bounding box center [1378, 77] width 92 height 22
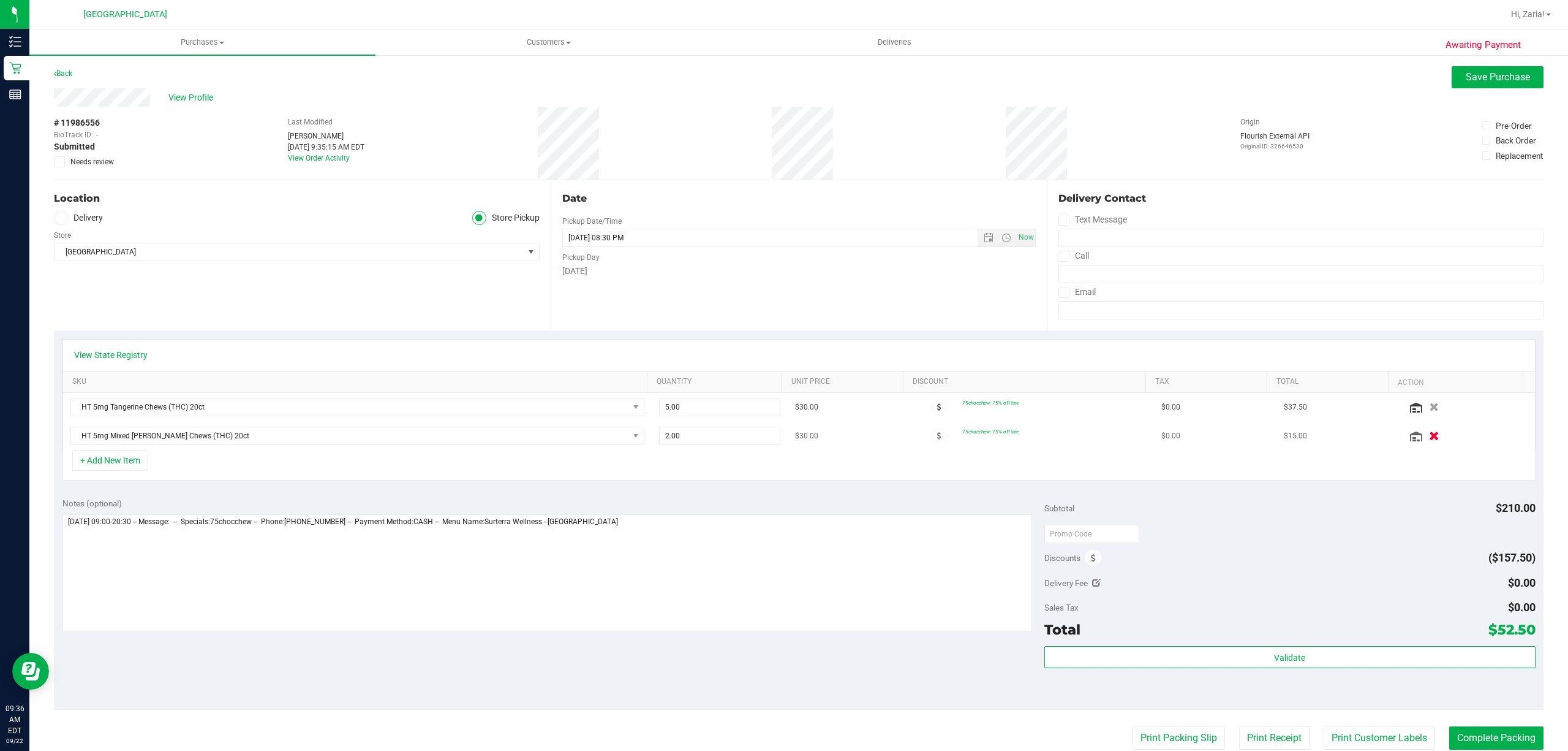
click at [1423, 439] on button "button" at bounding box center [1433, 435] width 21 height 13
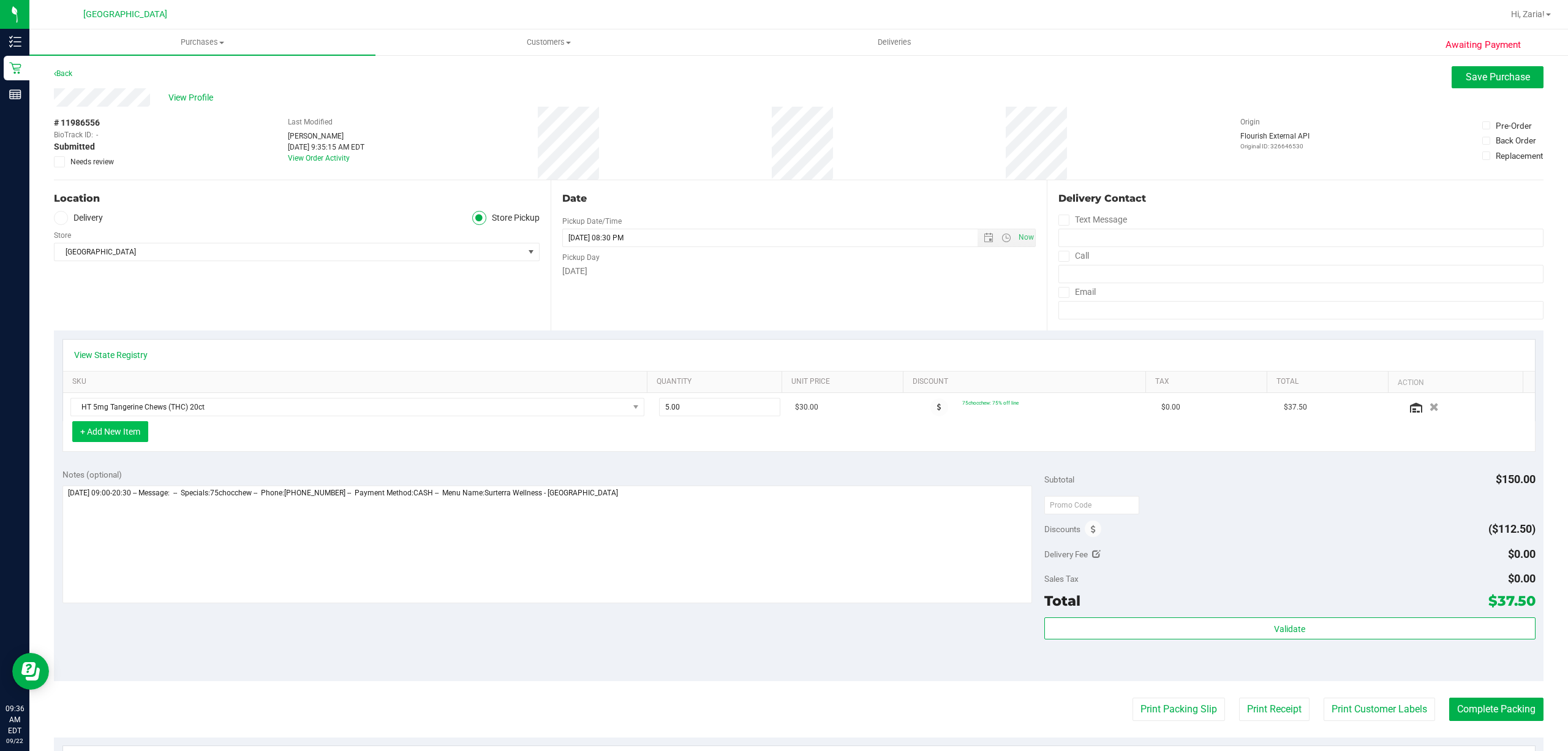
click at [141, 432] on button "+ Add New Item" at bounding box center [110, 432] width 76 height 21
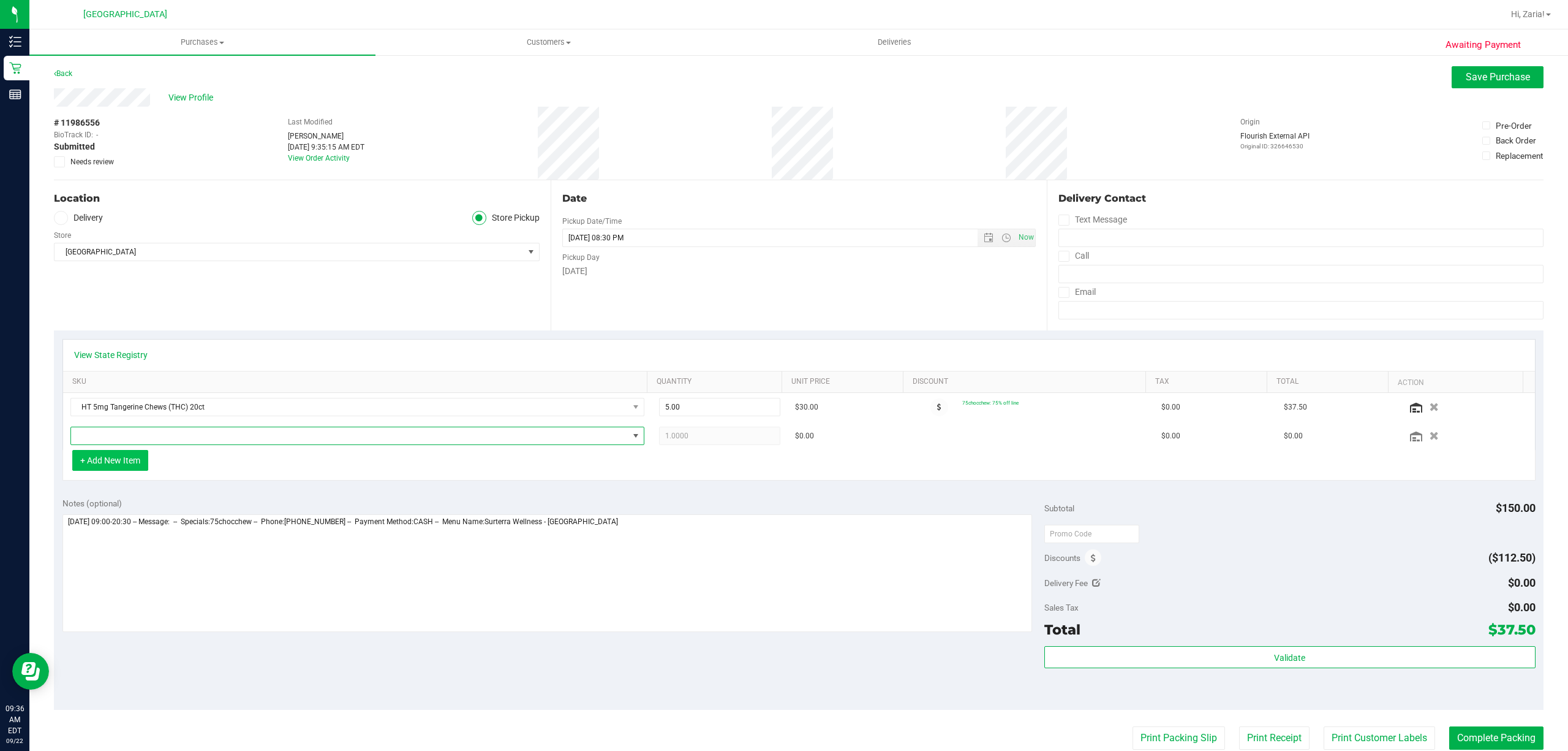
click at [141, 432] on span "NO DATA FOUND" at bounding box center [350, 436] width 558 height 17
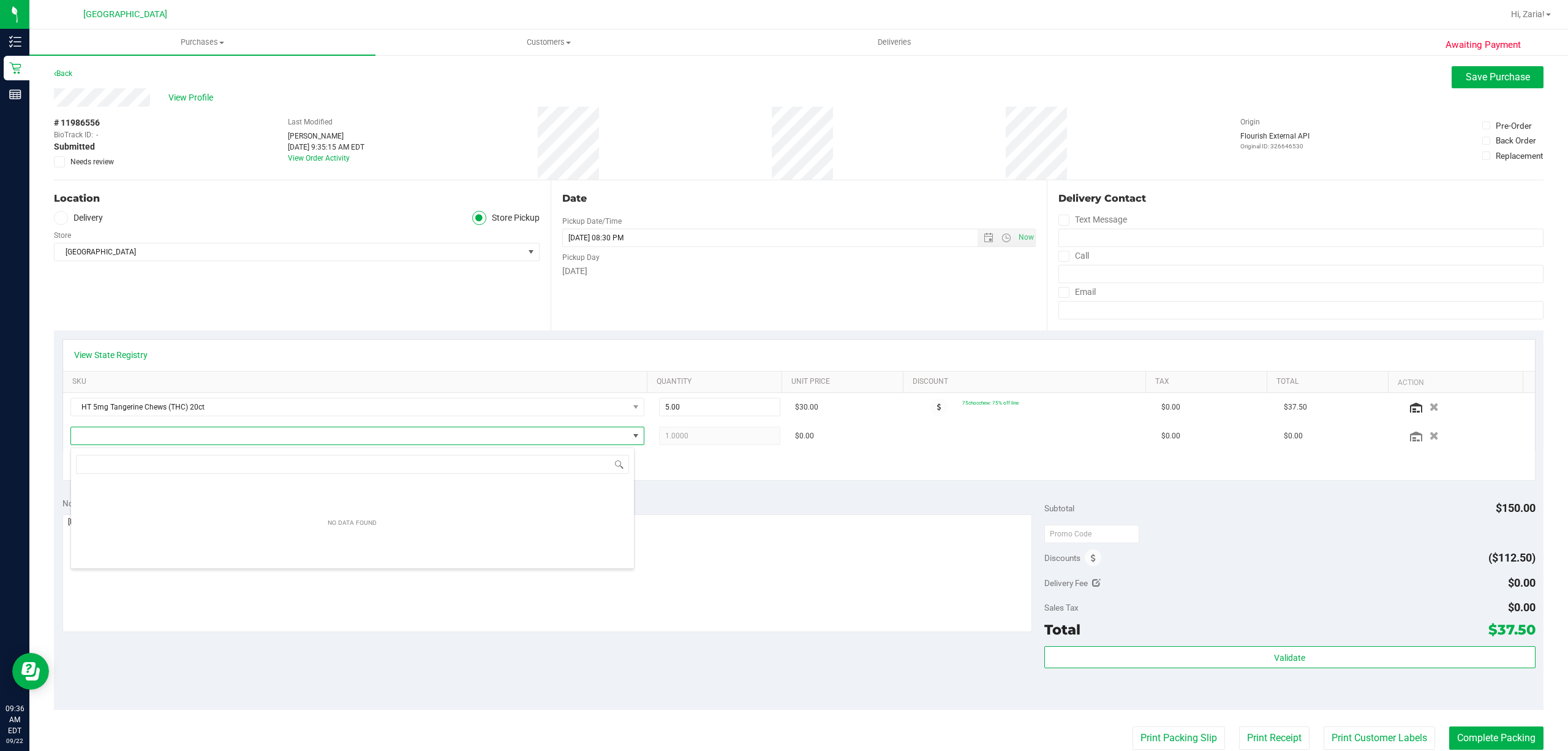
scroll to position [18, 564]
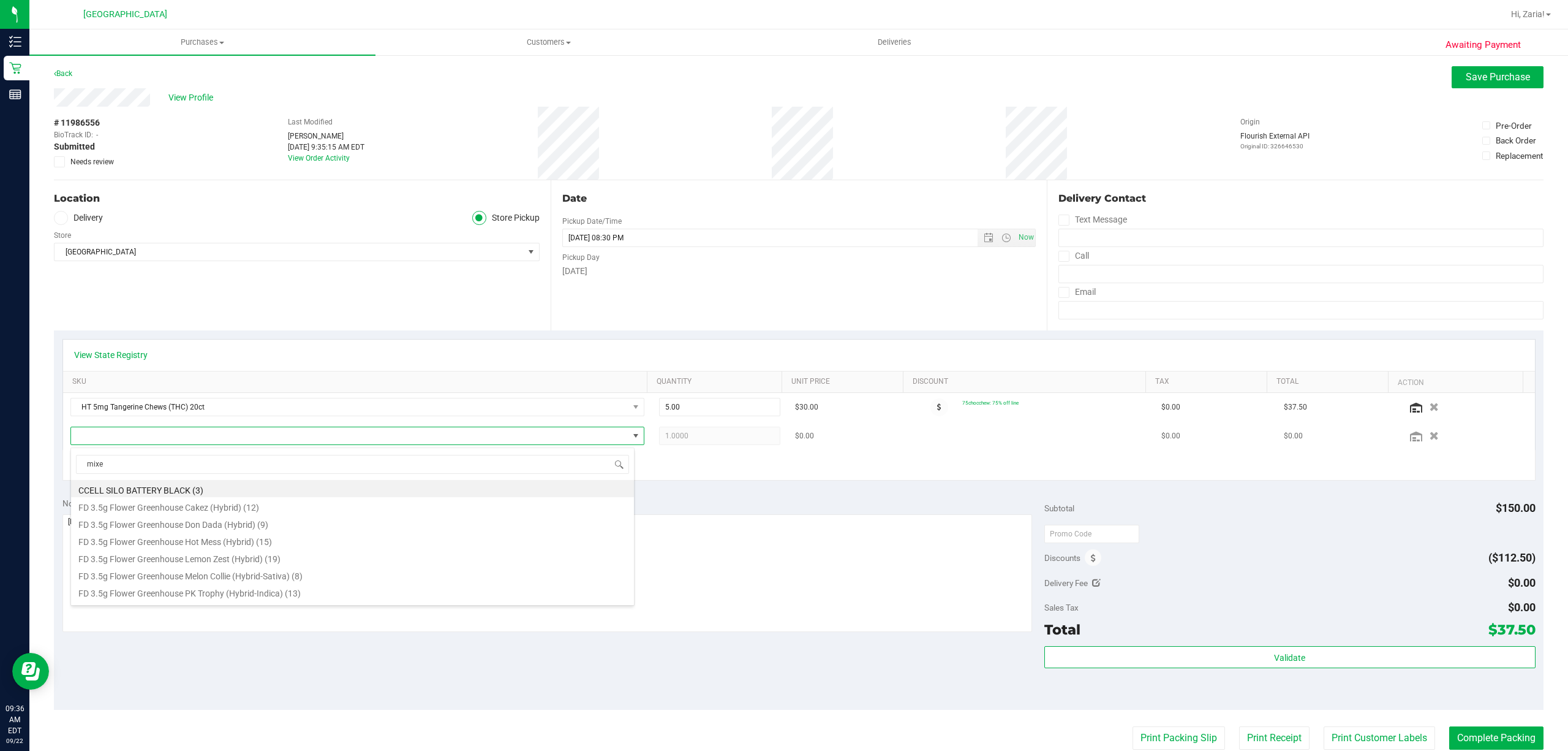
type input "mixed"
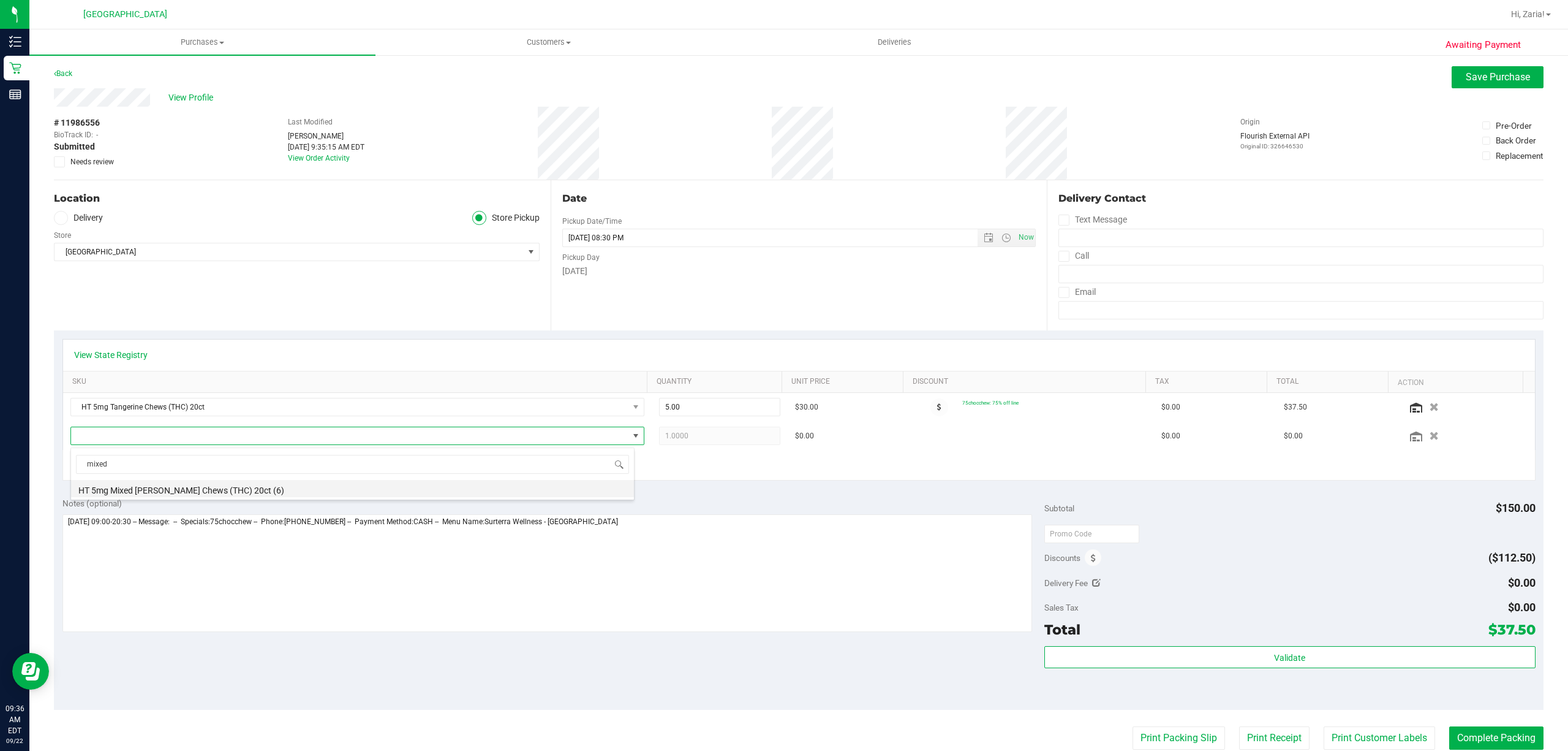
click at [148, 491] on li "HT 5mg Mixed [PERSON_NAME] Chews (THC) 20ct (6)" at bounding box center [353, 488] width 563 height 17
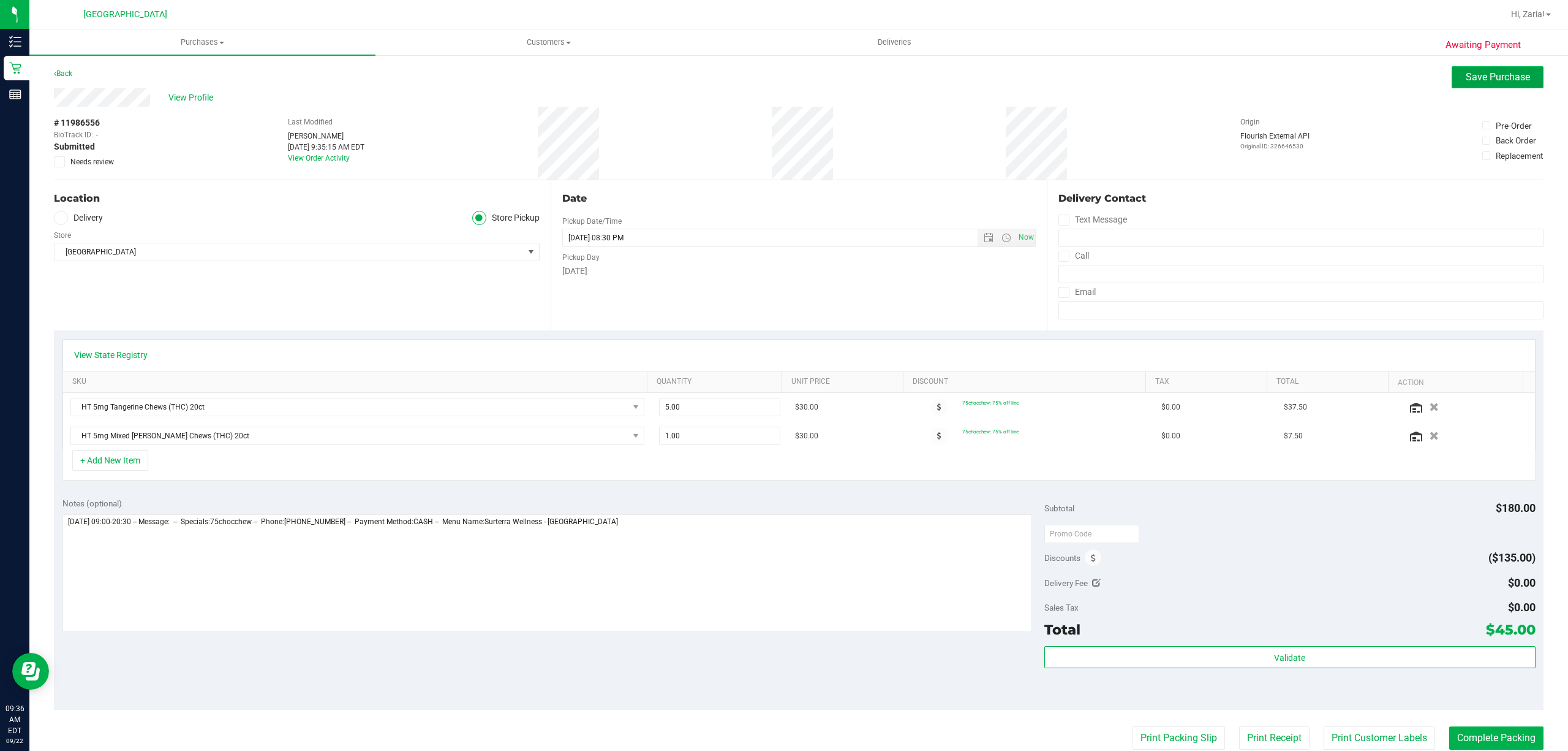
click at [1493, 74] on span "Save Purchase" at bounding box center [1498, 77] width 64 height 12
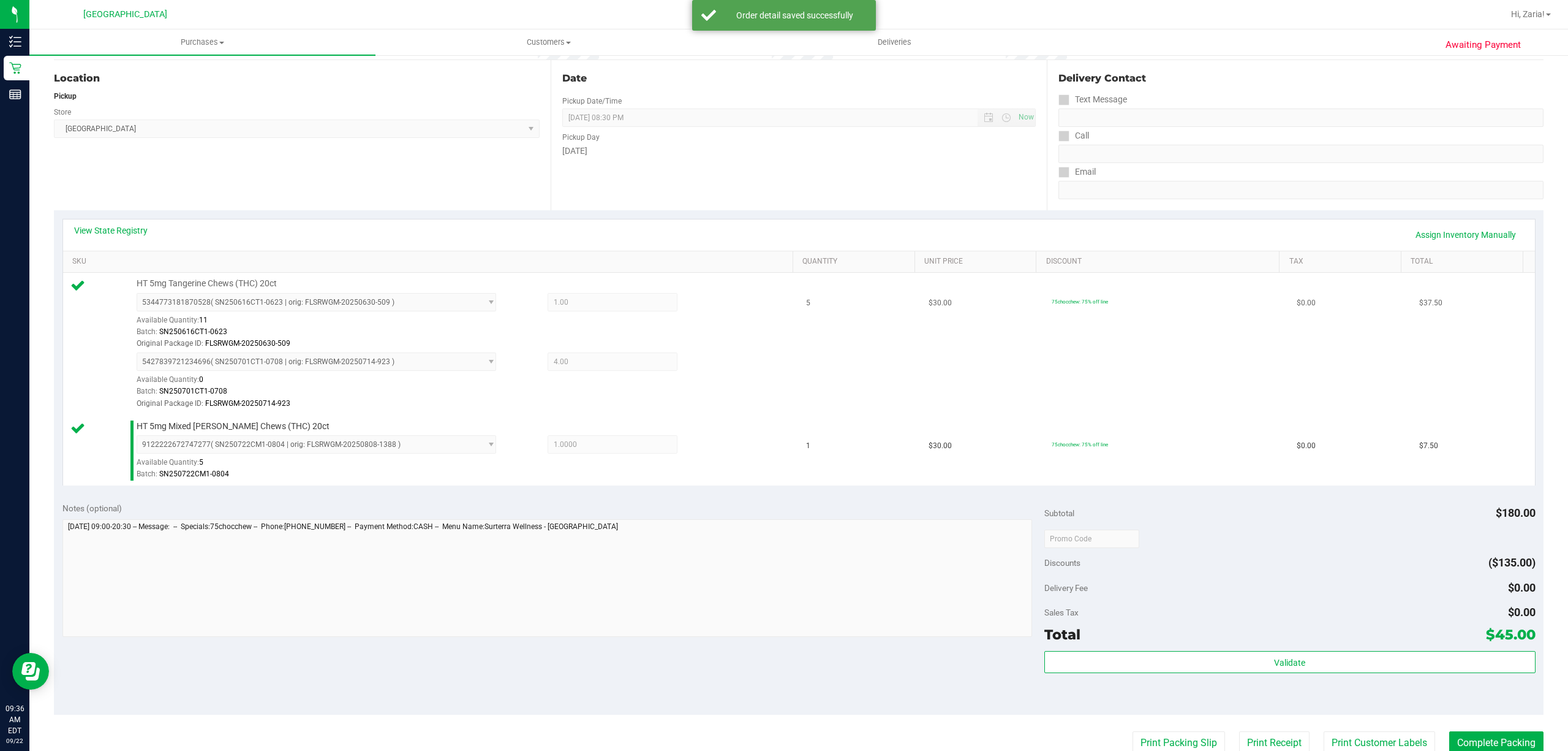
scroll to position [245, 0]
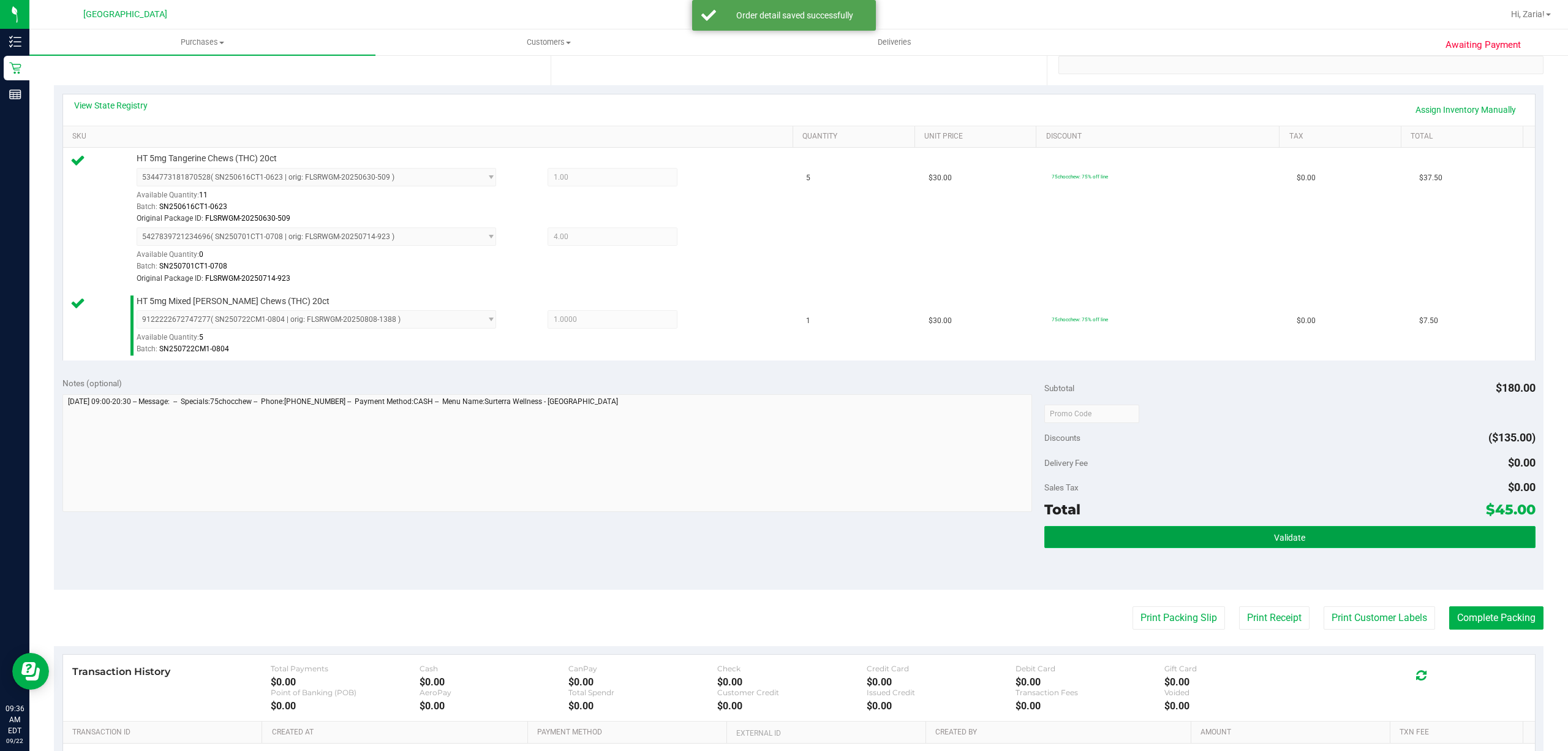
click at [1230, 532] on button "Validate" at bounding box center [1289, 537] width 492 height 22
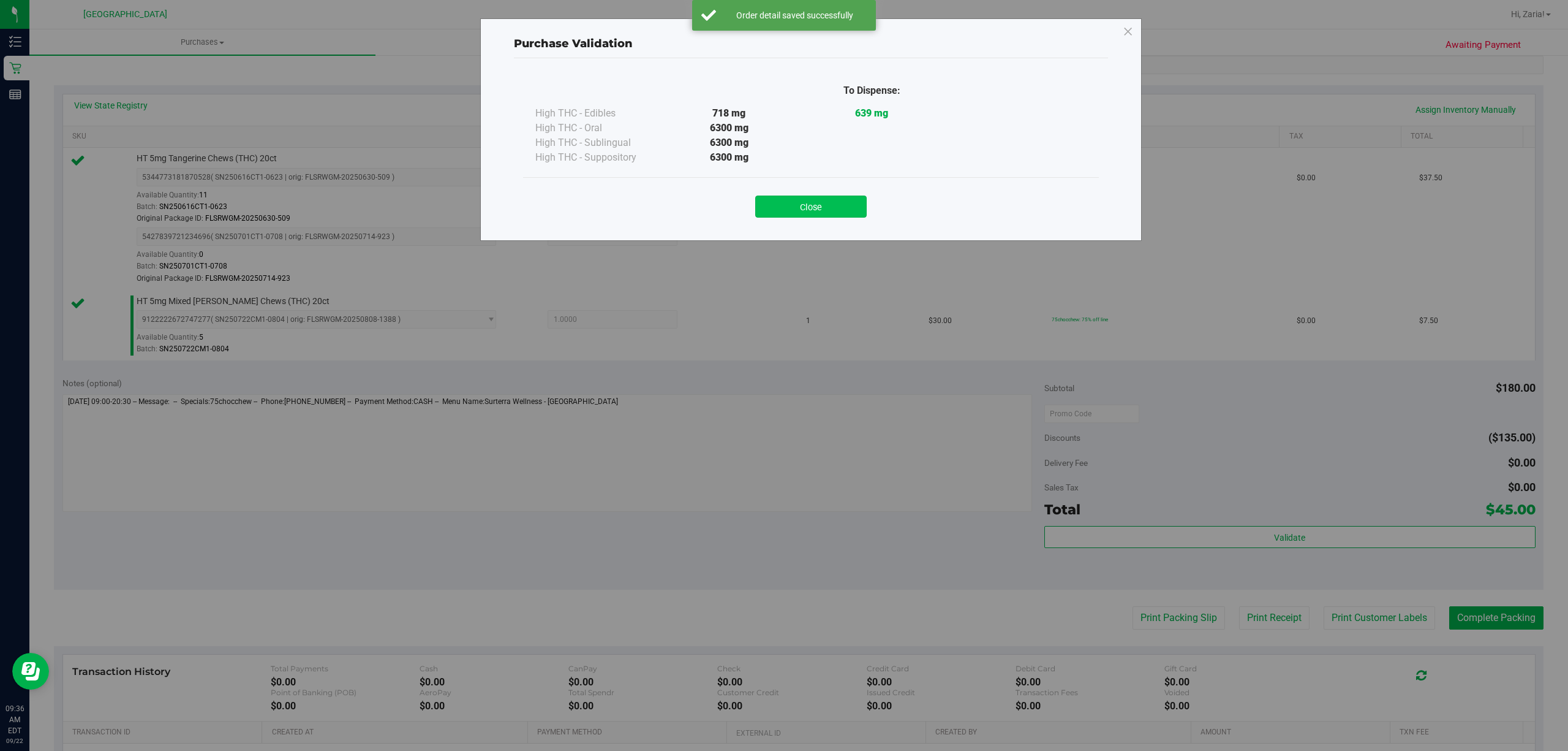
click at [793, 203] on button "Close" at bounding box center [811, 207] width 112 height 22
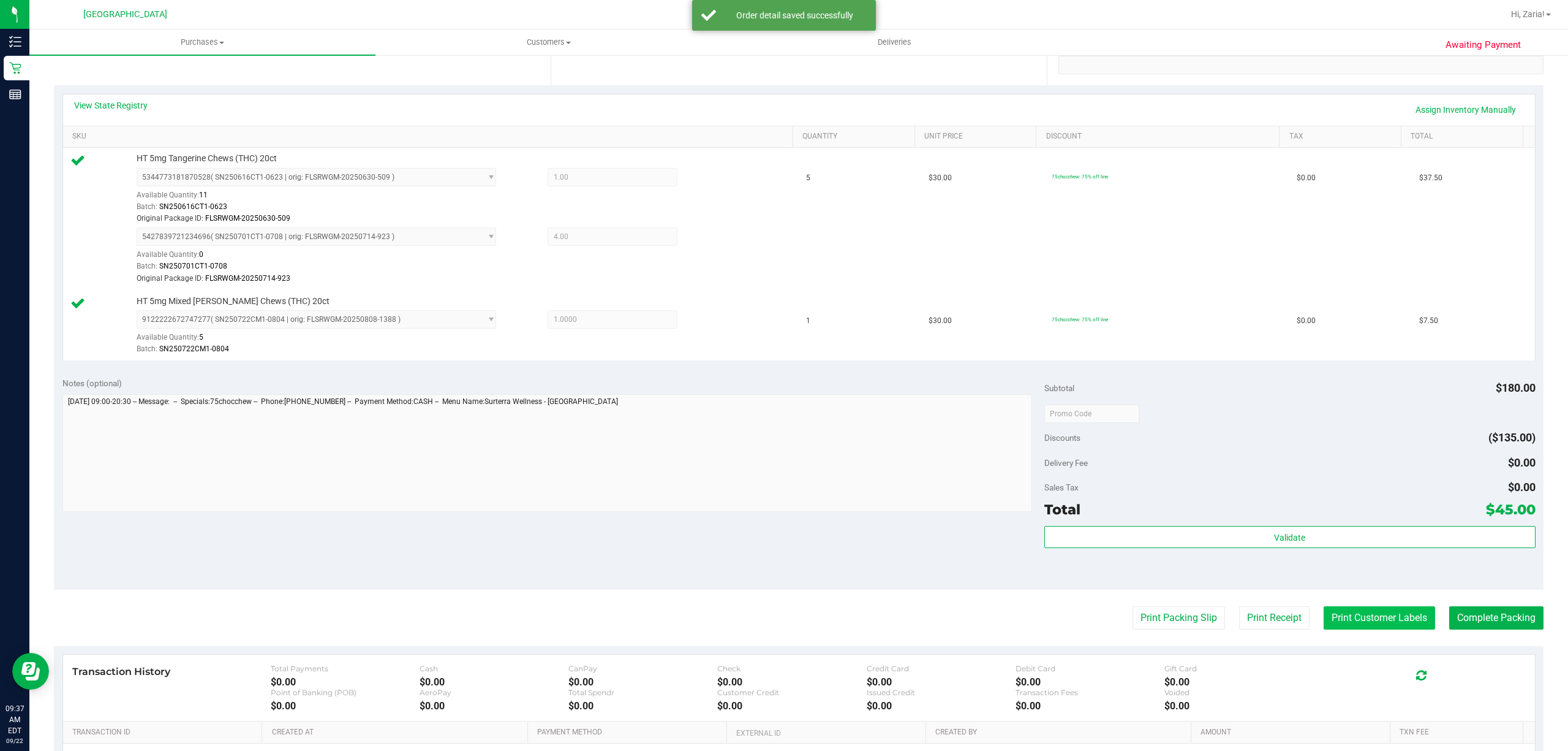
click at [1346, 618] on button "Print Customer Labels" at bounding box center [1379, 617] width 112 height 23
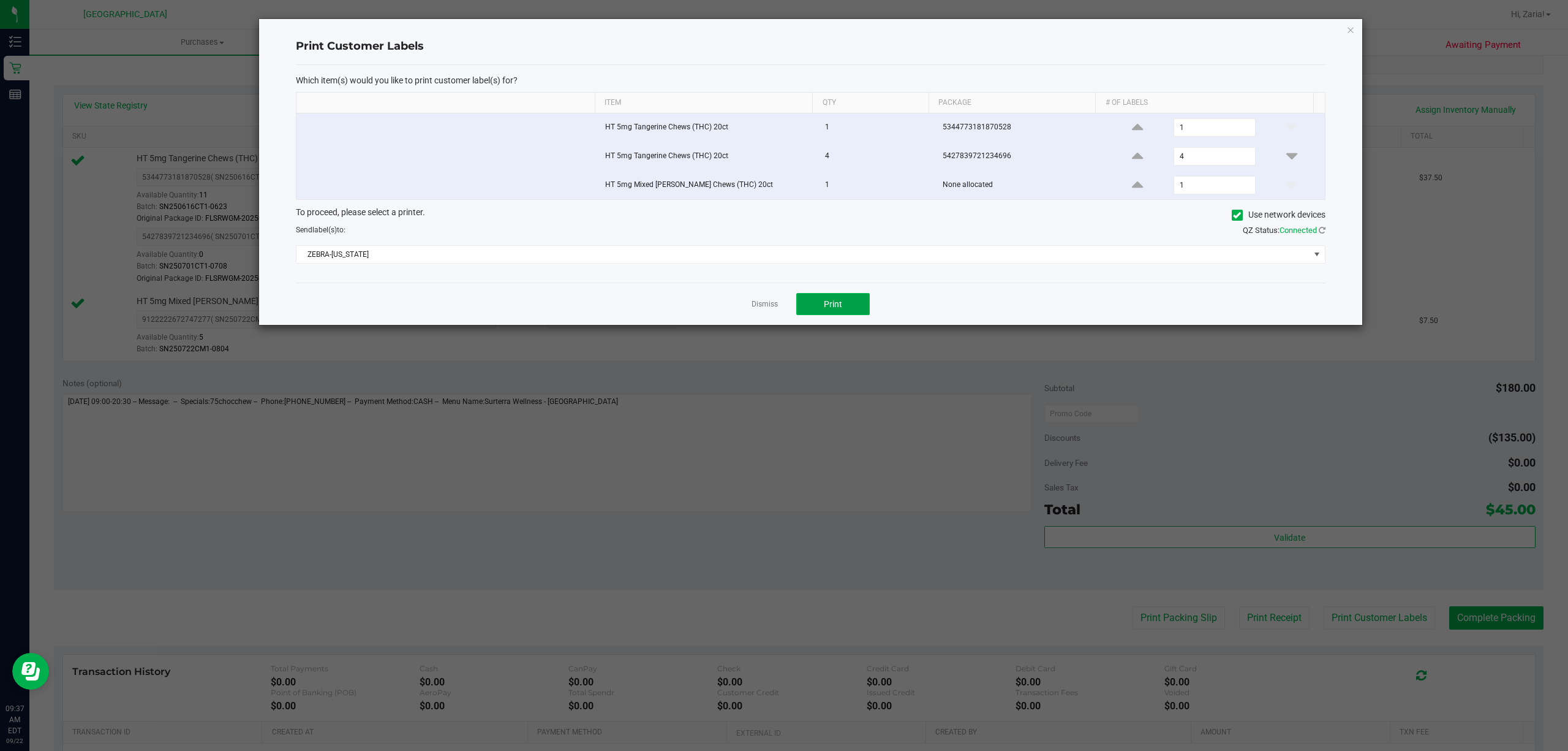
click at [830, 314] on button "Print" at bounding box center [833, 304] width 74 height 22
click at [1343, 32] on div "Print Customer Labels Which item(s) would you like to print customer label(s) f…" at bounding box center [811, 172] width 1103 height 306
click at [1348, 27] on icon "button" at bounding box center [1350, 29] width 9 height 15
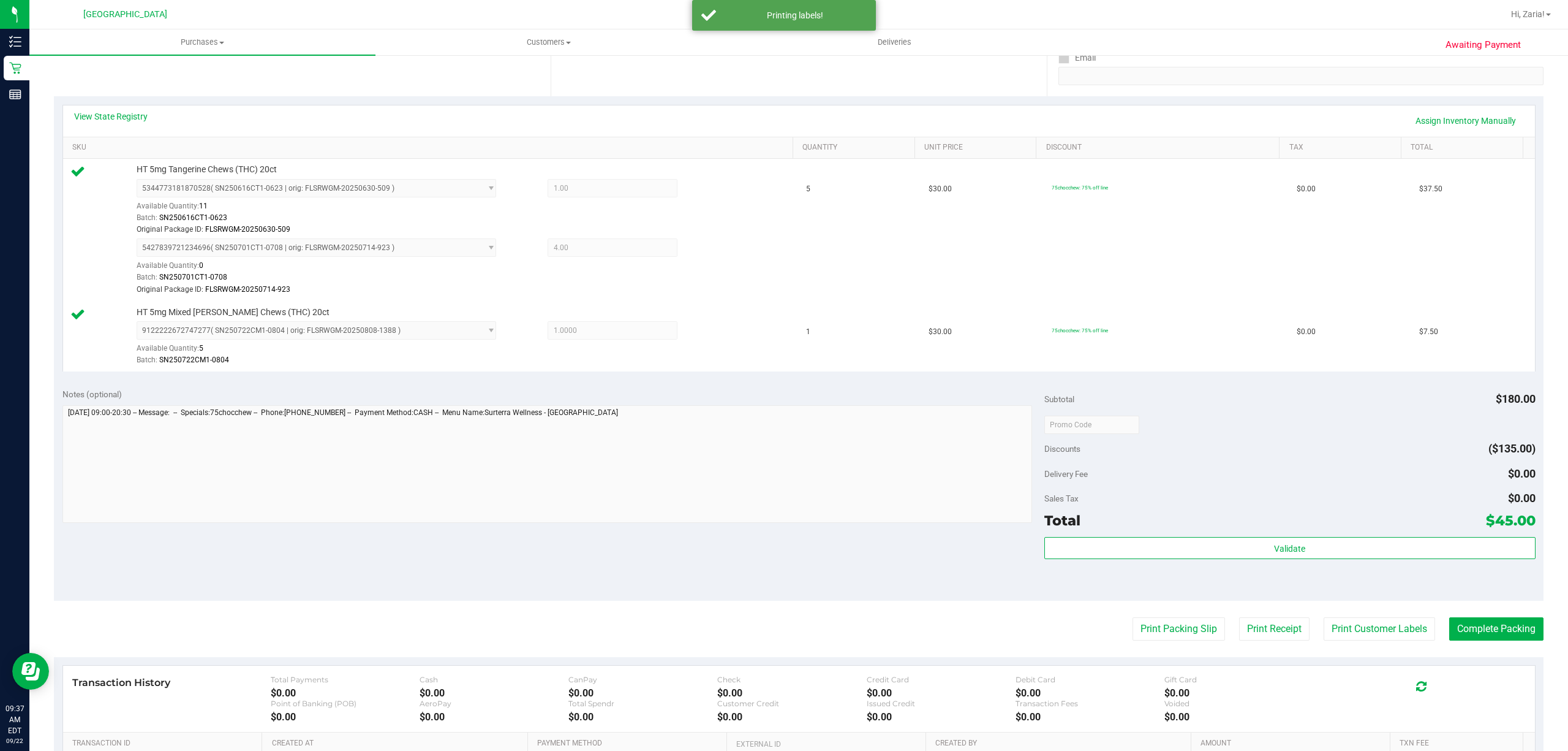
scroll to position [233, 0]
click at [1472, 628] on button "Complete Packing" at bounding box center [1496, 629] width 94 height 23
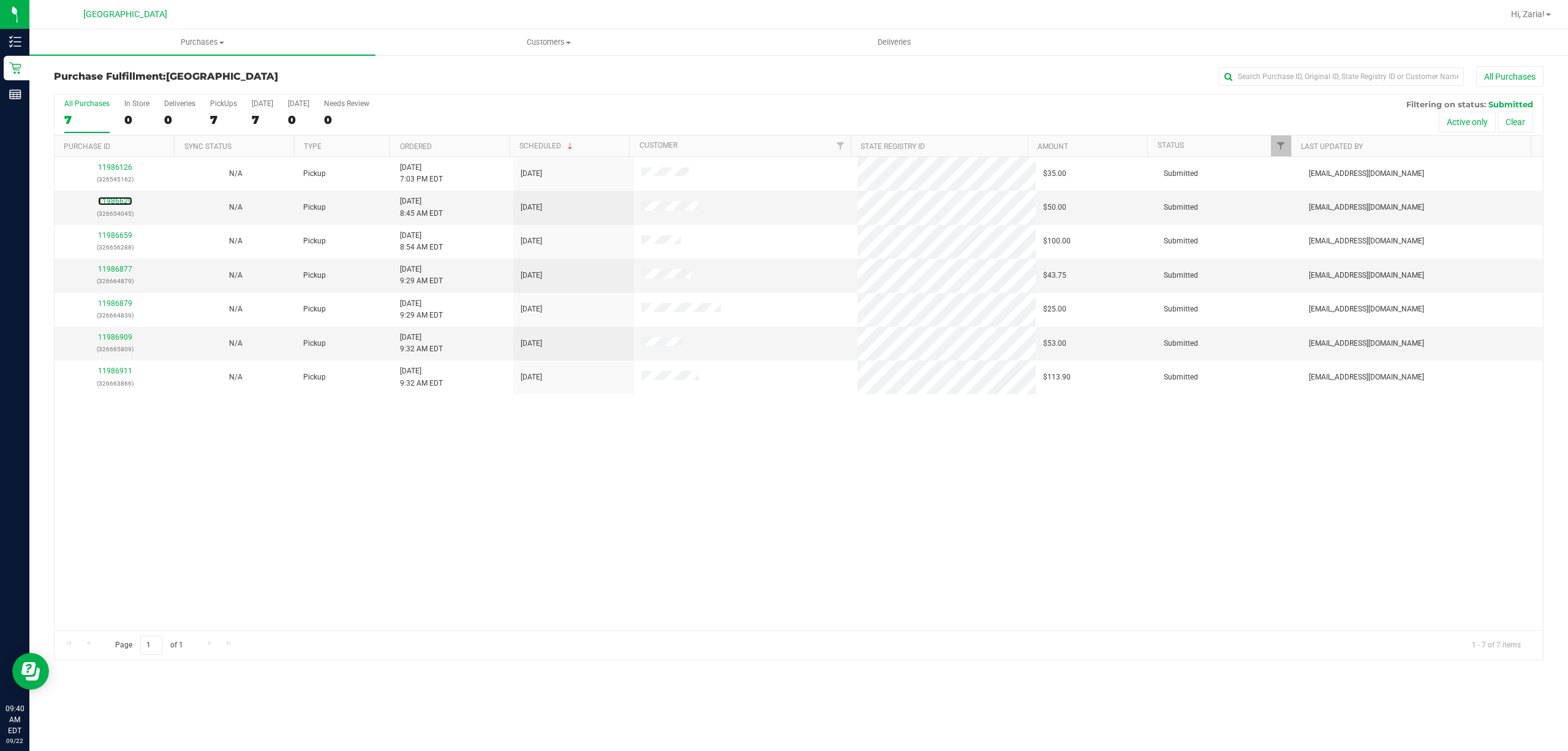
click at [115, 197] on link "11986629" at bounding box center [115, 201] width 34 height 9
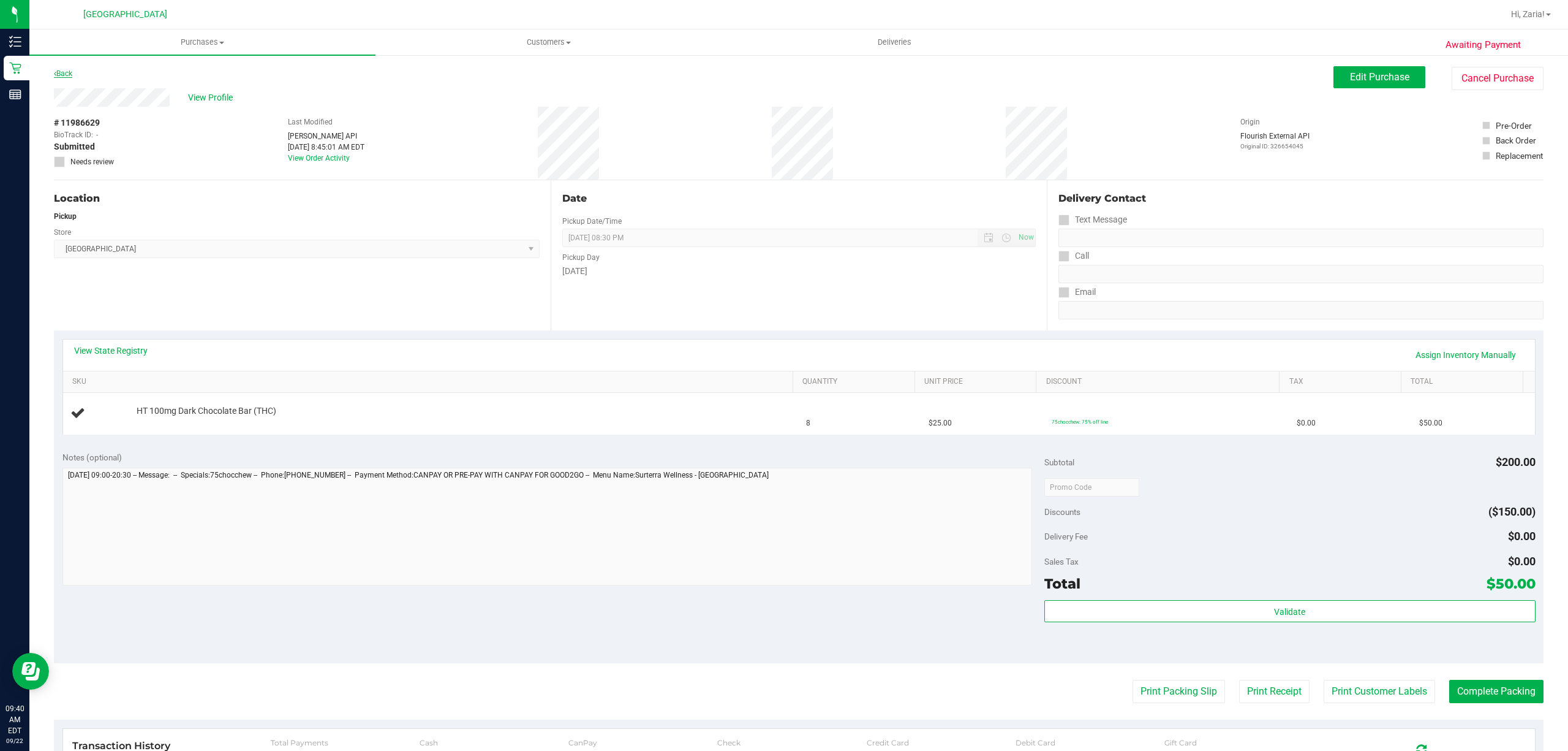
click at [65, 71] on link "Back" at bounding box center [63, 74] width 18 height 9
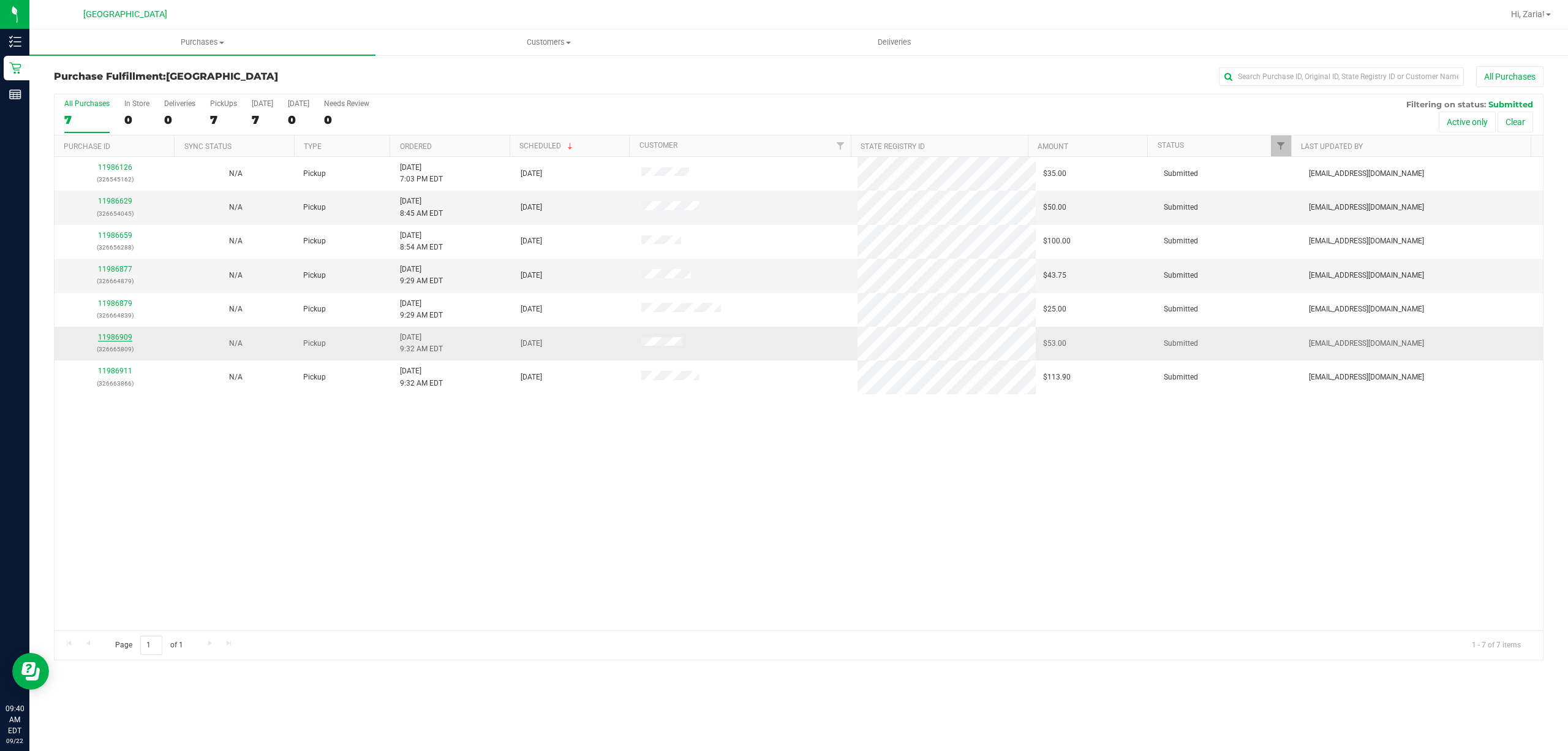
click at [102, 337] on link "11986909" at bounding box center [115, 337] width 34 height 9
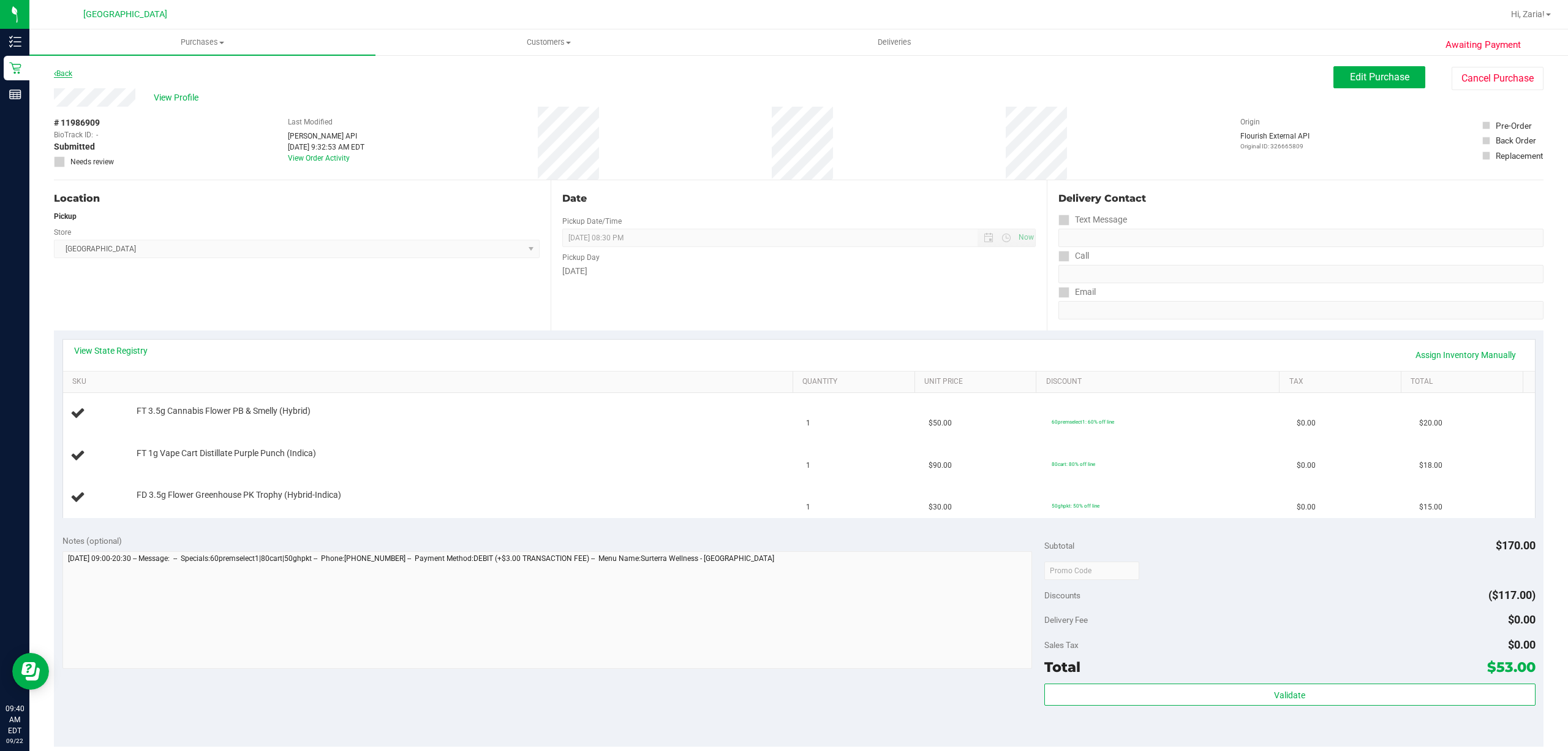
click at [67, 71] on link "Back" at bounding box center [63, 74] width 18 height 9
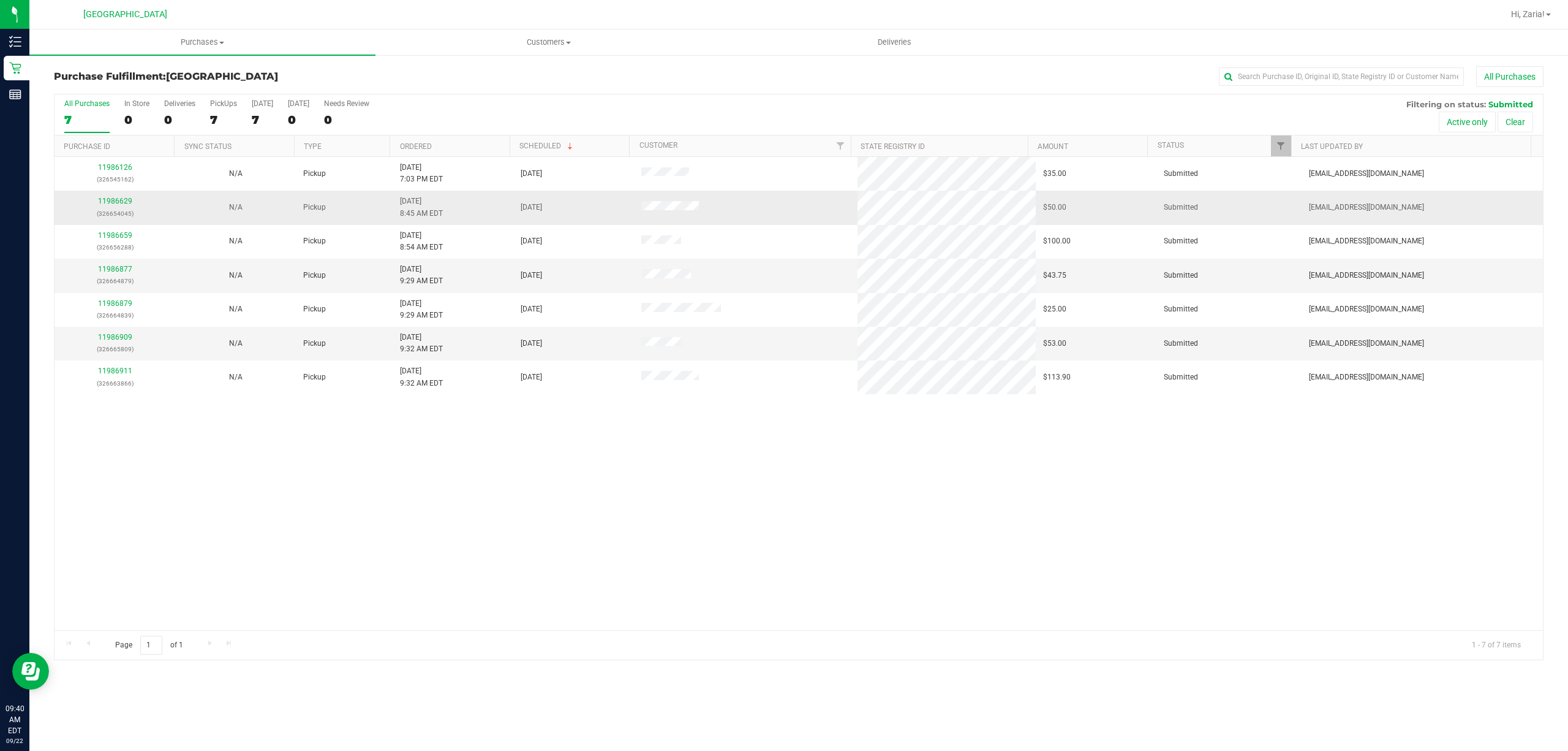
click at [106, 207] on div "11986629 (326654045)" at bounding box center [115, 207] width 106 height 23
click at [106, 201] on link "11986629" at bounding box center [115, 201] width 34 height 9
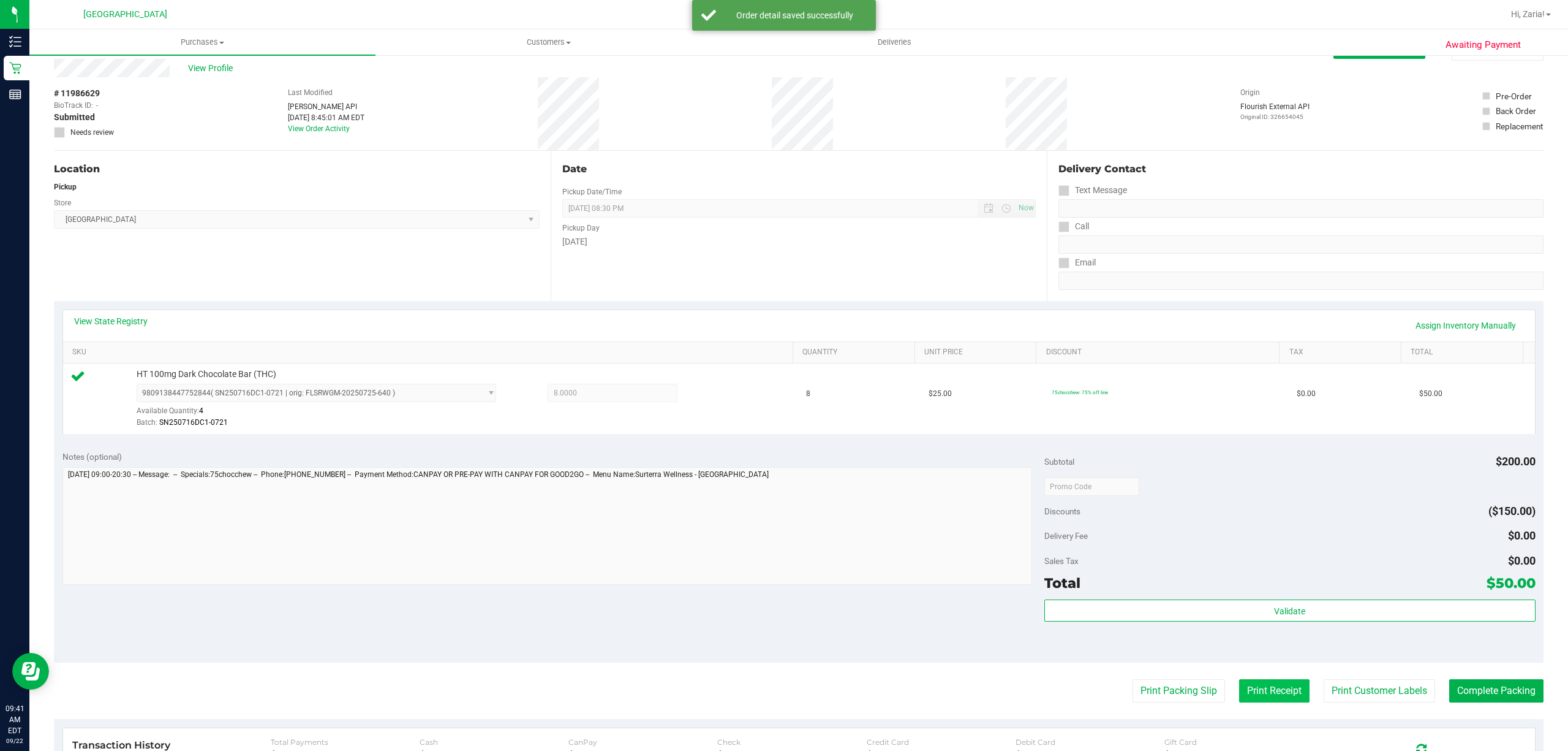
scroll to position [82, 0]
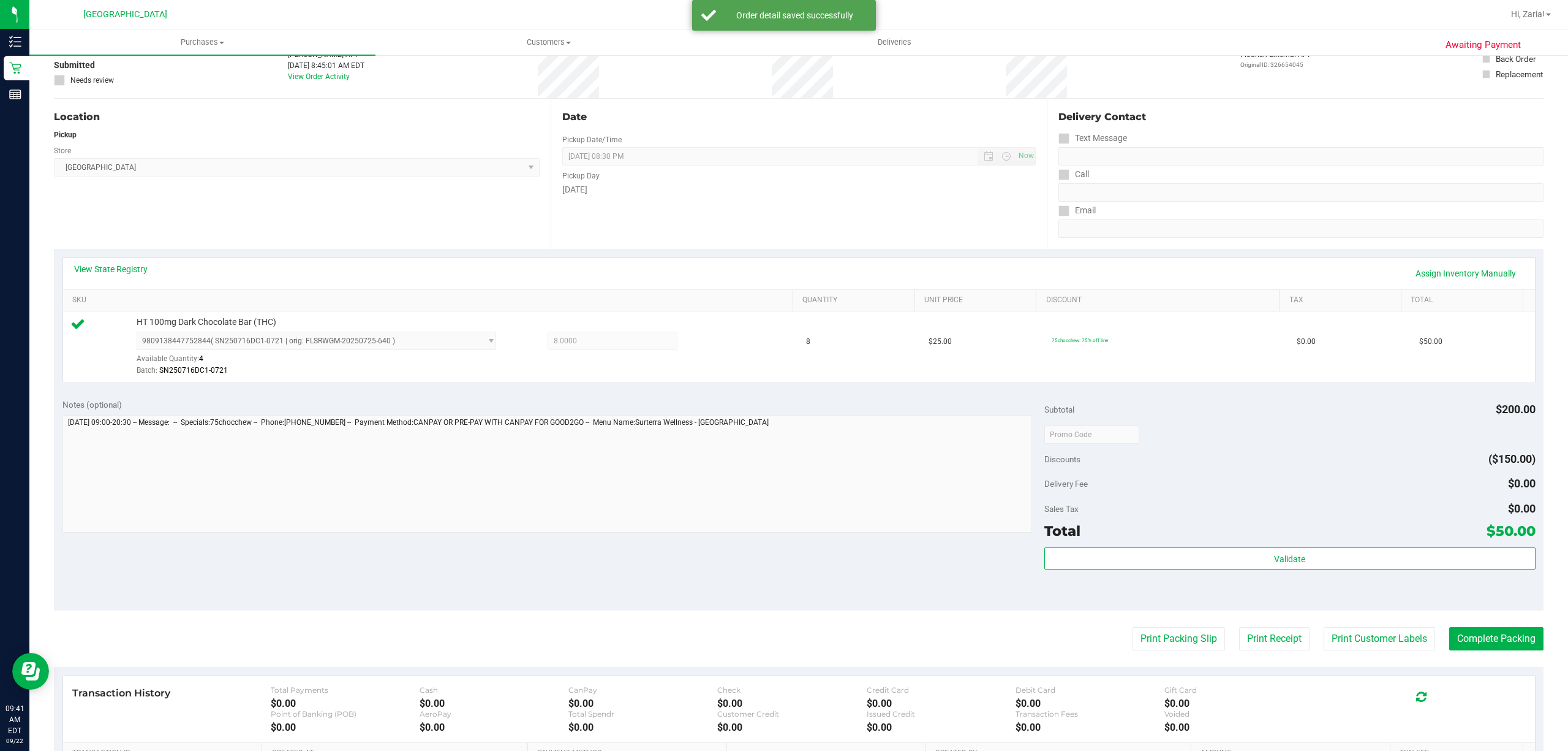
click at [1297, 488] on div "Delivery Fee $0.00" at bounding box center [1289, 483] width 492 height 22
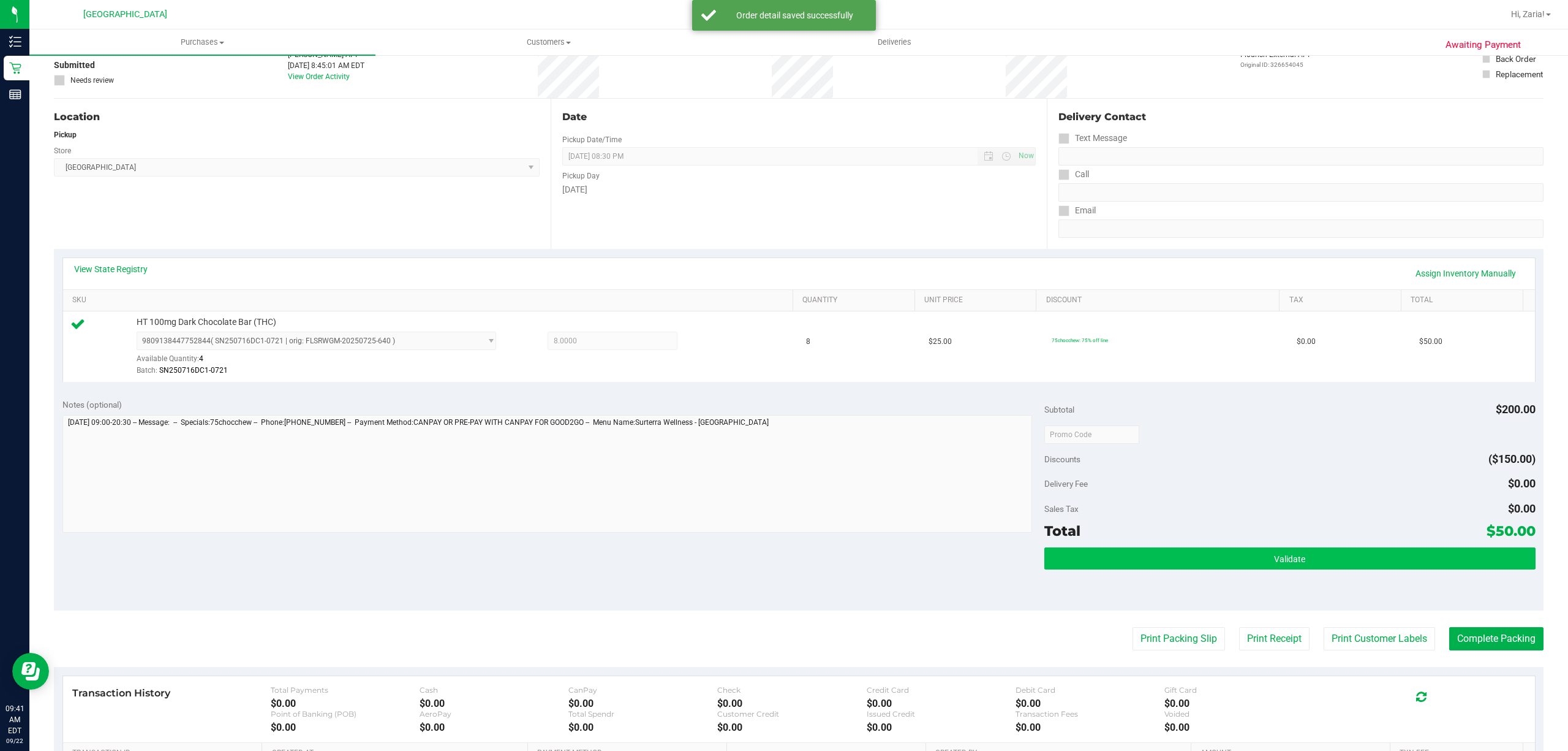
drag, startPoint x: 1282, startPoint y: 544, endPoint x: 1282, endPoint y: 560, distance: 16.0
click at [1282, 545] on div "Subtotal $200.00 Discounts ($150.00) Delivery Fee $0.00 Sales Tax $0.00 Total $…" at bounding box center [1289, 500] width 492 height 204
click at [1282, 561] on span "Validate" at bounding box center [1289, 558] width 31 height 9
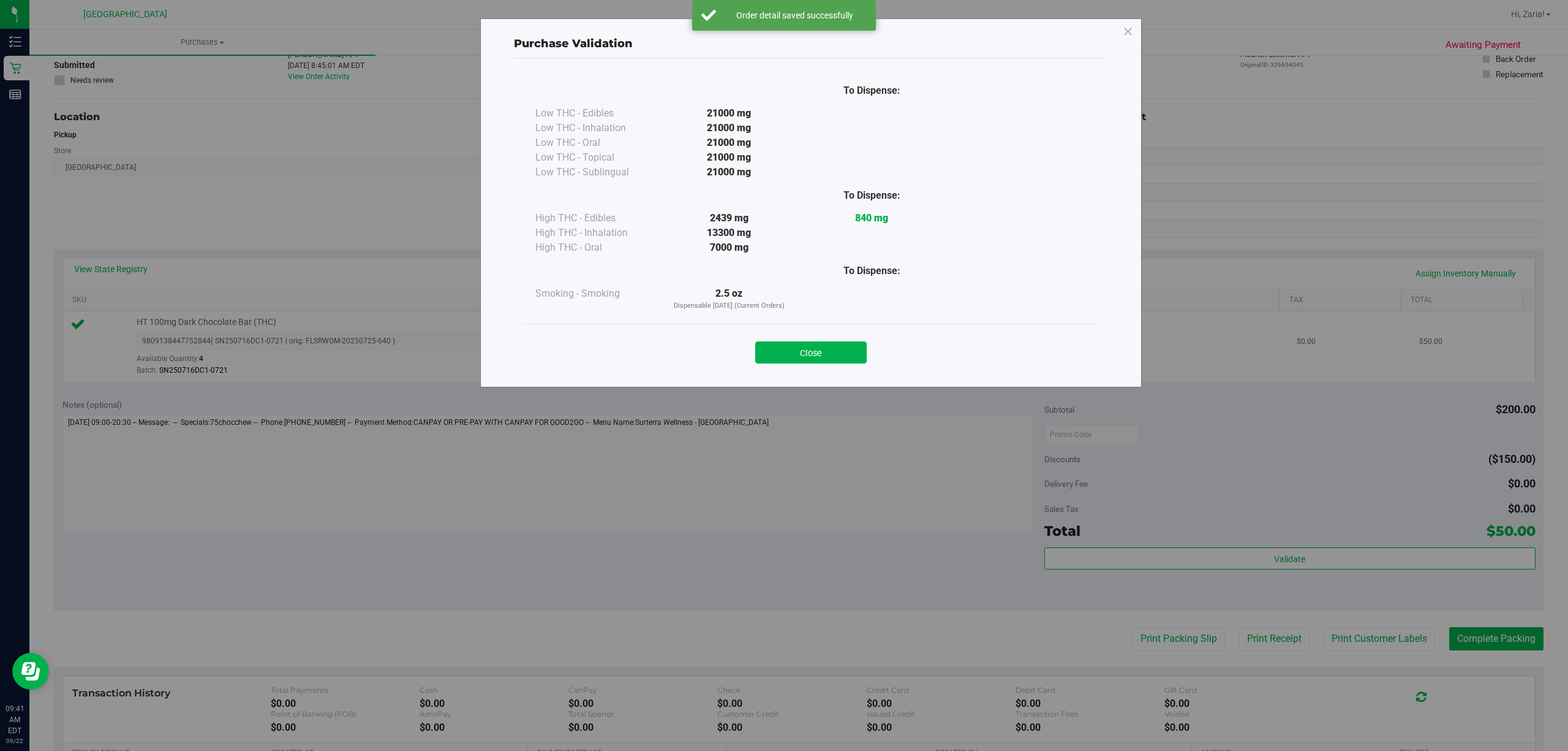
drag, startPoint x: 784, startPoint y: 343, endPoint x: 797, endPoint y: 346, distance: 13.3
click at [787, 343] on button "Close" at bounding box center [811, 353] width 112 height 22
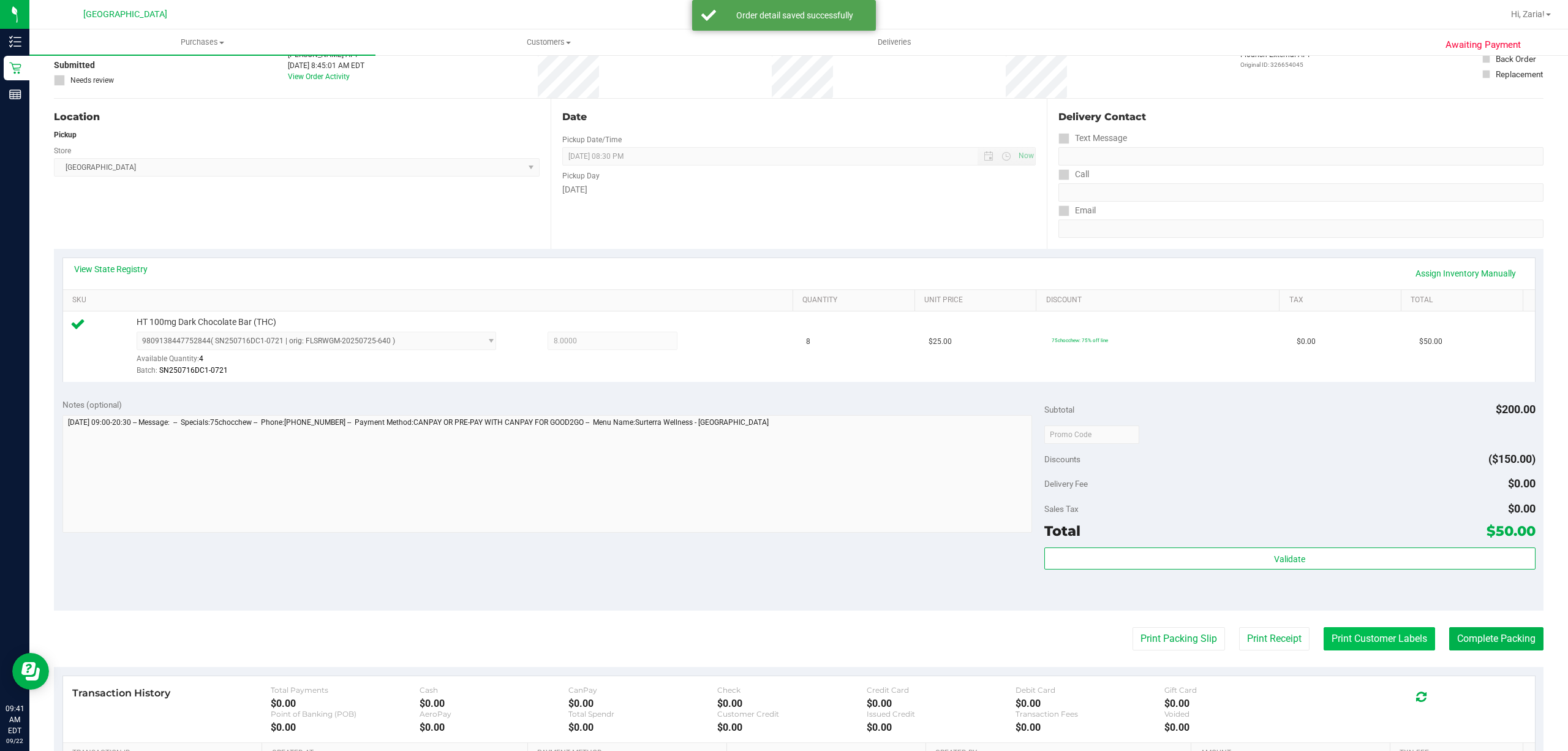
drag, startPoint x: 1353, startPoint y: 635, endPoint x: 1348, endPoint y: 628, distance: 8.6
click at [1348, 628] on button "Print Customer Labels" at bounding box center [1379, 638] width 112 height 23
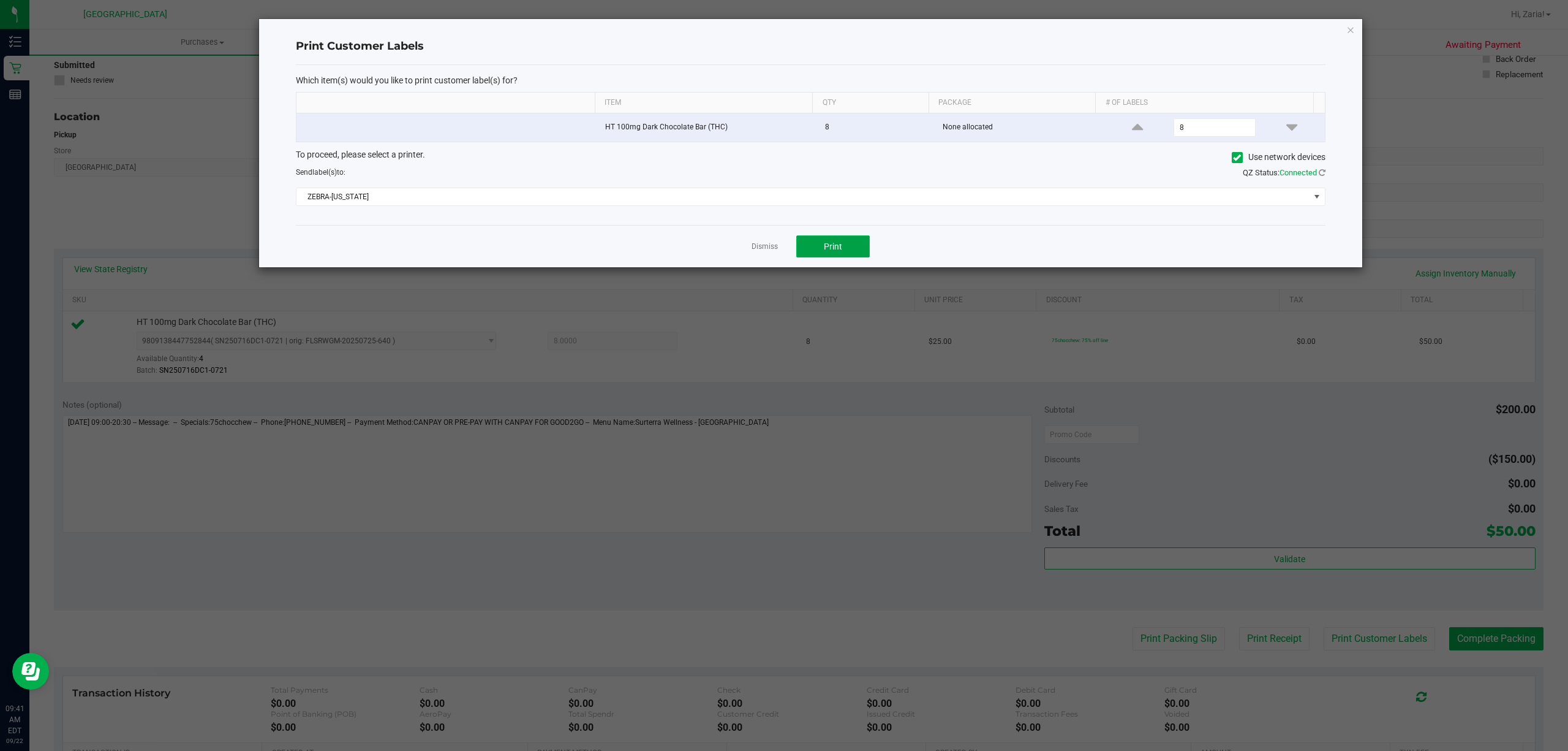
click at [818, 245] on button "Print" at bounding box center [833, 246] width 74 height 22
drag, startPoint x: 761, startPoint y: 250, endPoint x: 772, endPoint y: 254, distance: 11.7
click at [760, 250] on link "Dismiss" at bounding box center [764, 246] width 27 height 10
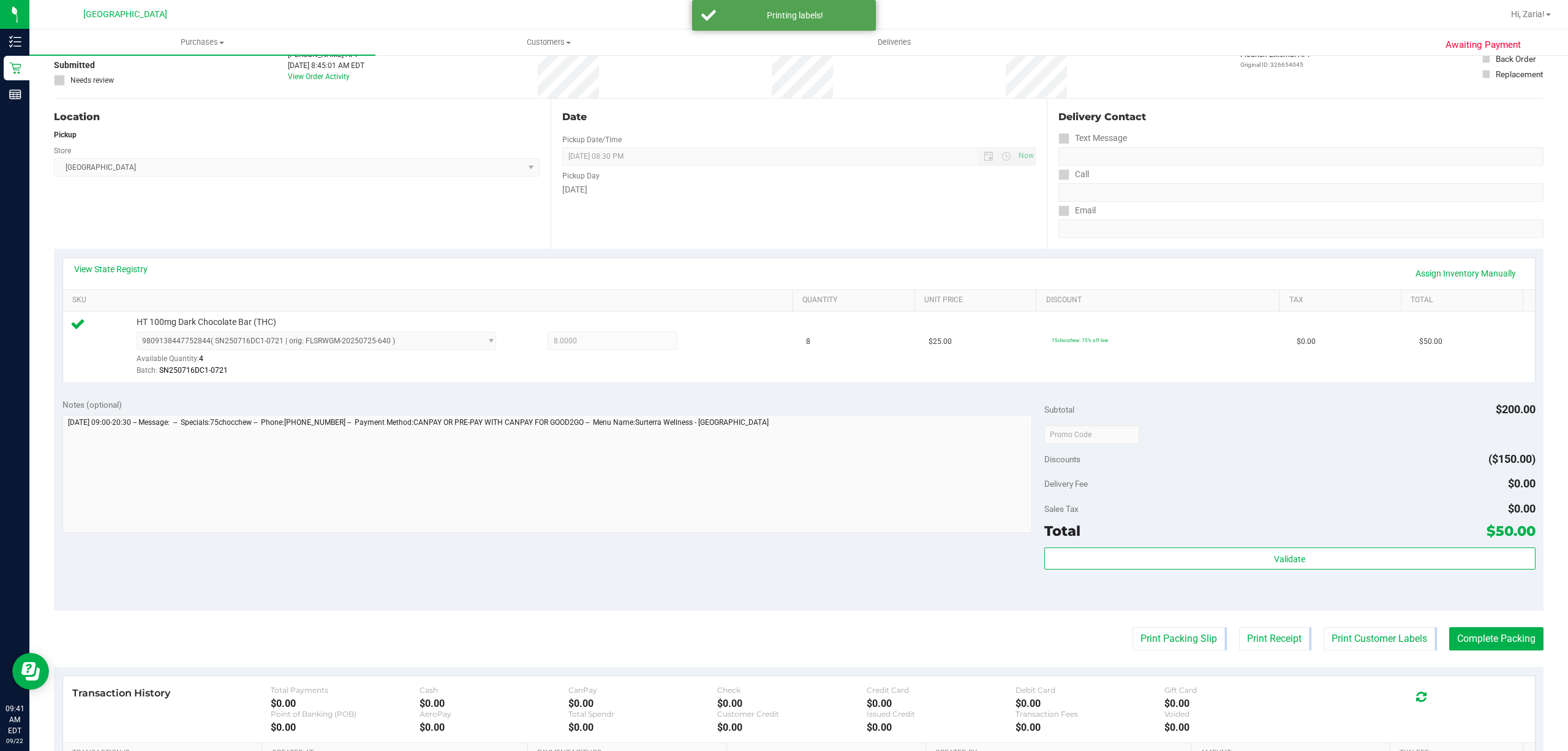
drag, startPoint x: 1549, startPoint y: 618, endPoint x: 1542, endPoint y: 625, distance: 9.9
click at [1551, 621] on div "Awaiting Payment Back Edit Purchase Cancel Purchase View Profile # 11986629 Bio…" at bounding box center [799, 446] width 1539 height 948
click at [1517, 638] on button "Complete Packing" at bounding box center [1496, 638] width 94 height 23
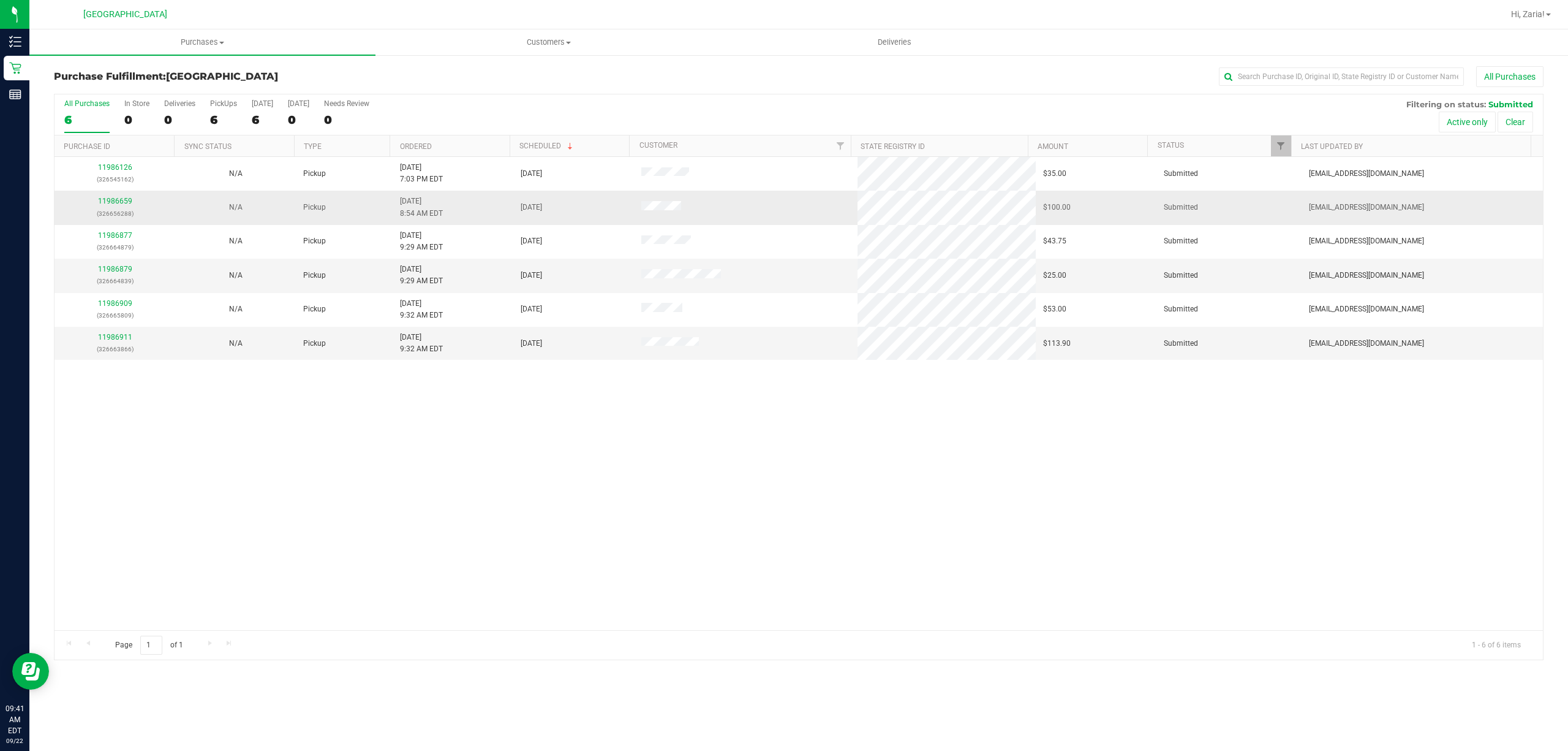
click at [120, 209] on p "(326656288)" at bounding box center [115, 214] width 106 height 12
click at [120, 205] on link "11986659" at bounding box center [115, 201] width 34 height 9
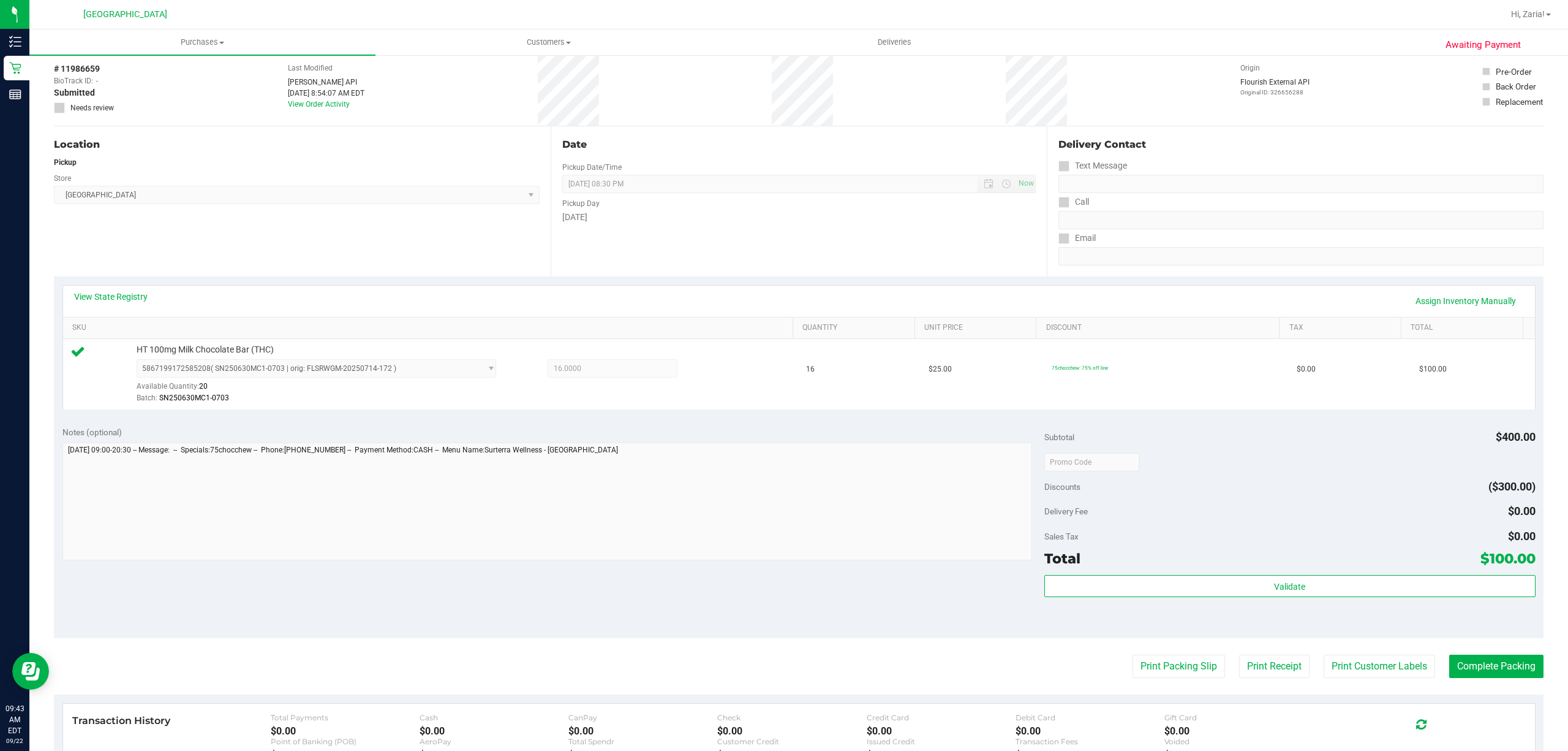
scroll to position [82, 0]
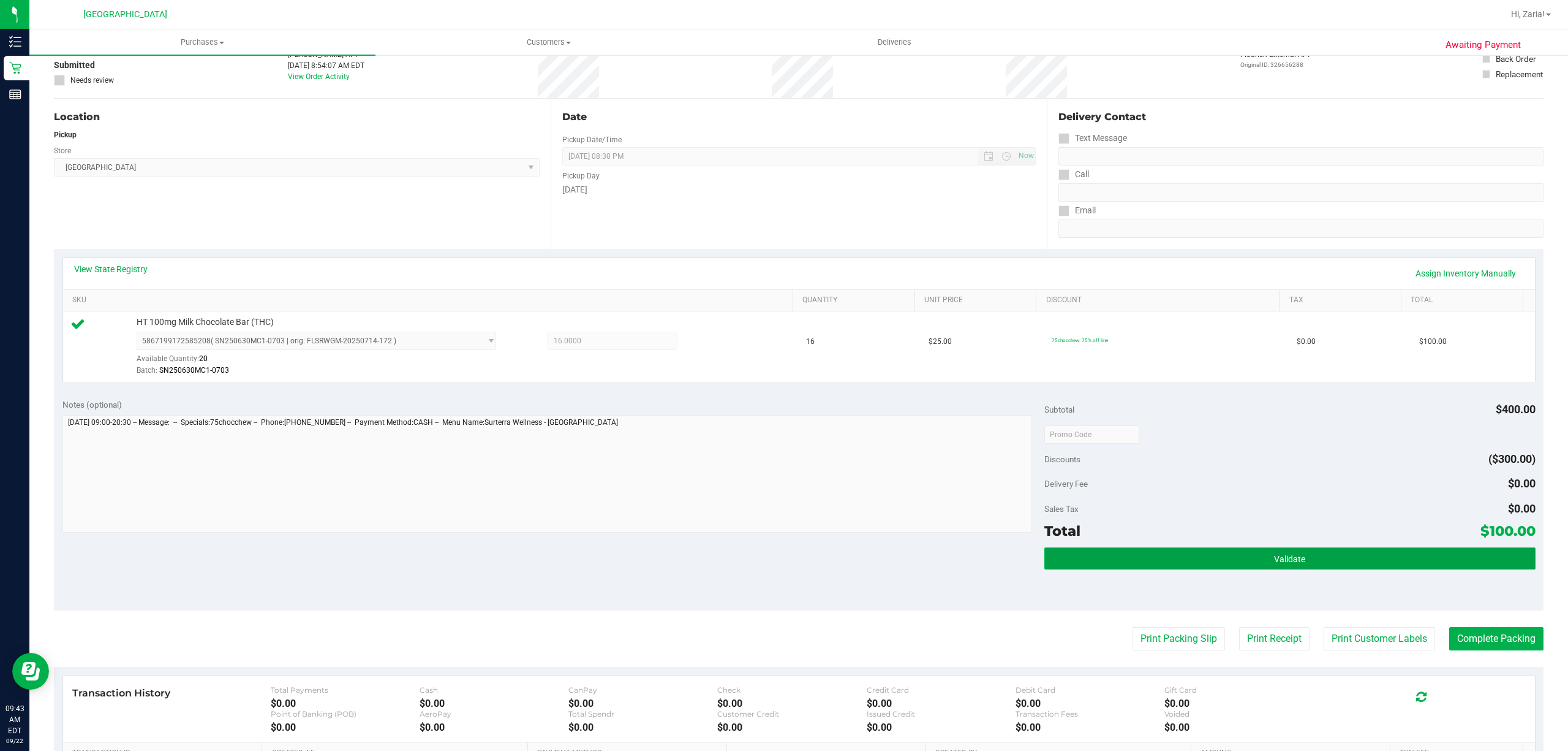
click at [1179, 569] on button "Validate" at bounding box center [1289, 559] width 492 height 22
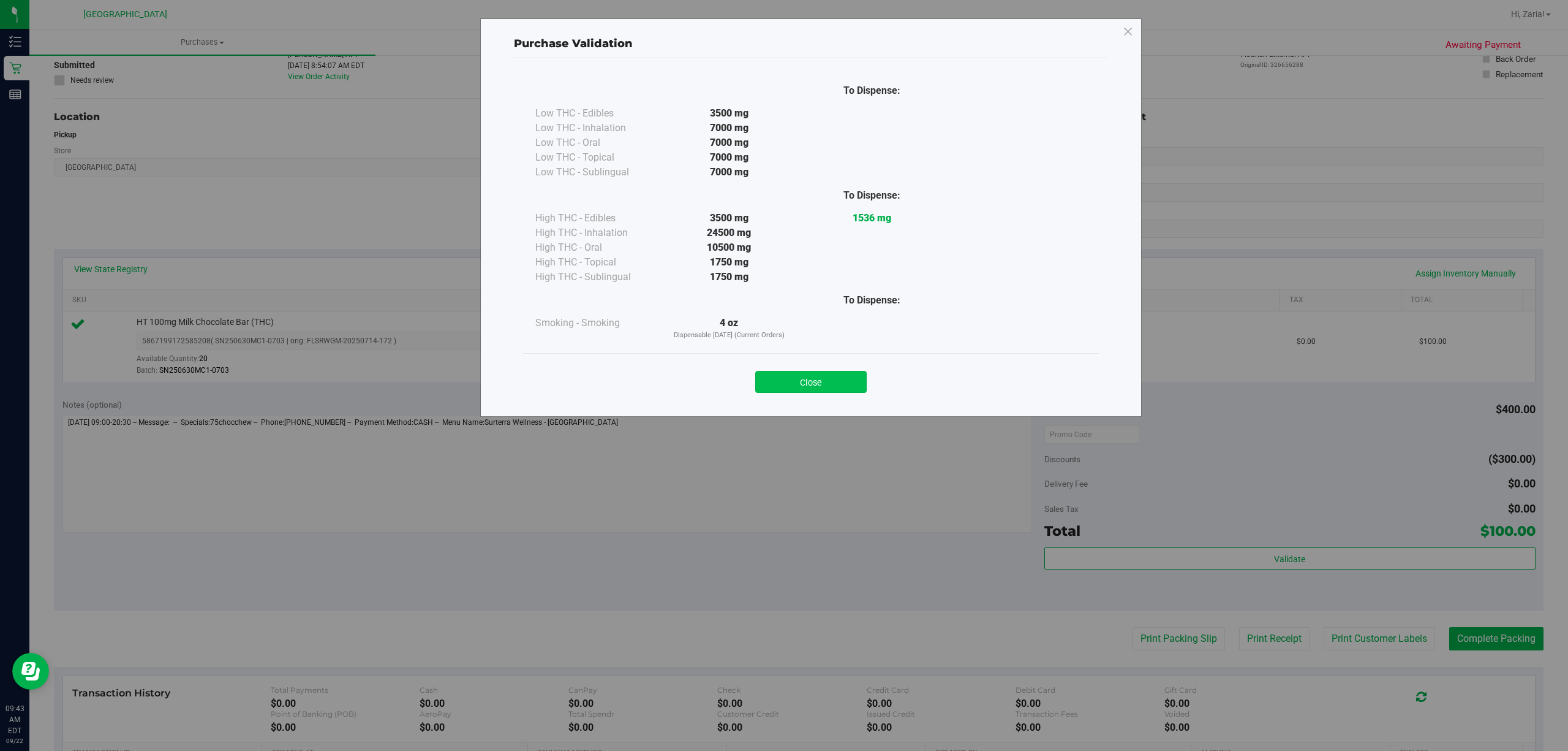
click at [841, 393] on button "Close" at bounding box center [811, 382] width 112 height 22
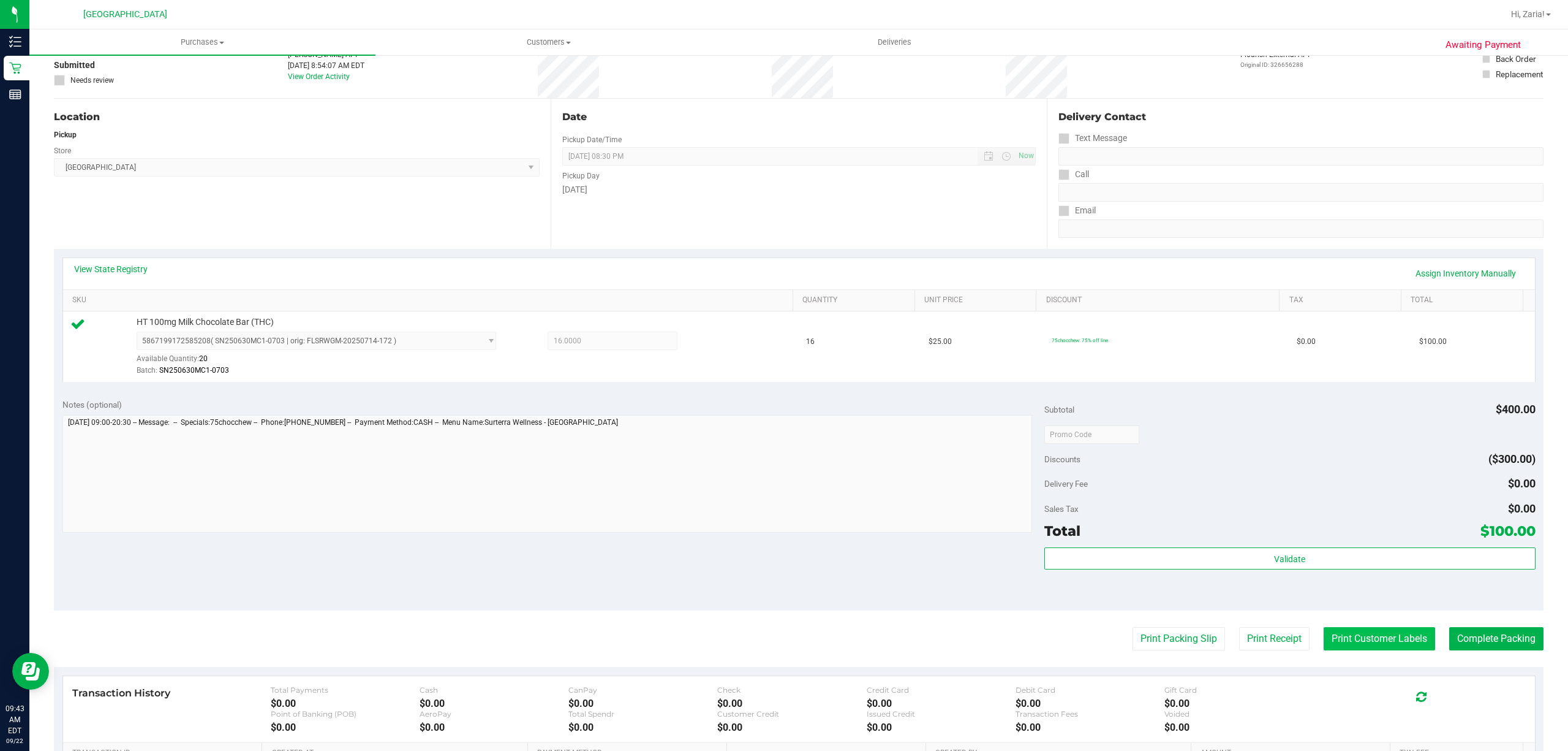
click at [1324, 647] on button "Print Customer Labels" at bounding box center [1379, 638] width 112 height 23
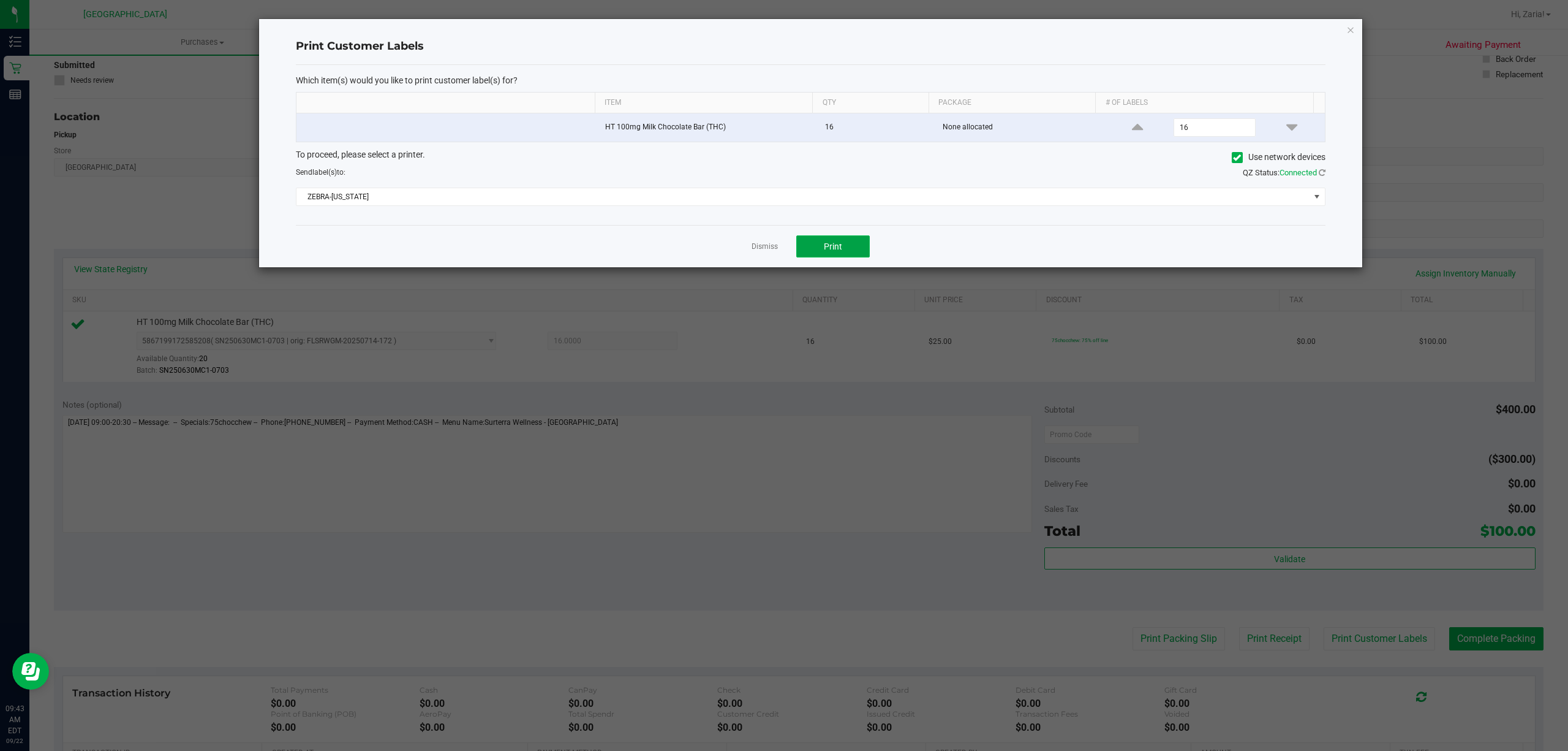
click at [828, 248] on span "Print" at bounding box center [832, 245] width 18 height 9
click at [1338, 30] on div "Print Customer Labels Which item(s) would you like to print customer label(s) f…" at bounding box center [811, 142] width 1103 height 248
click at [1343, 31] on div "Print Customer Labels Which item(s) would you like to print customer label(s) f…" at bounding box center [811, 142] width 1103 height 248
click at [1351, 29] on icon "button" at bounding box center [1350, 29] width 9 height 15
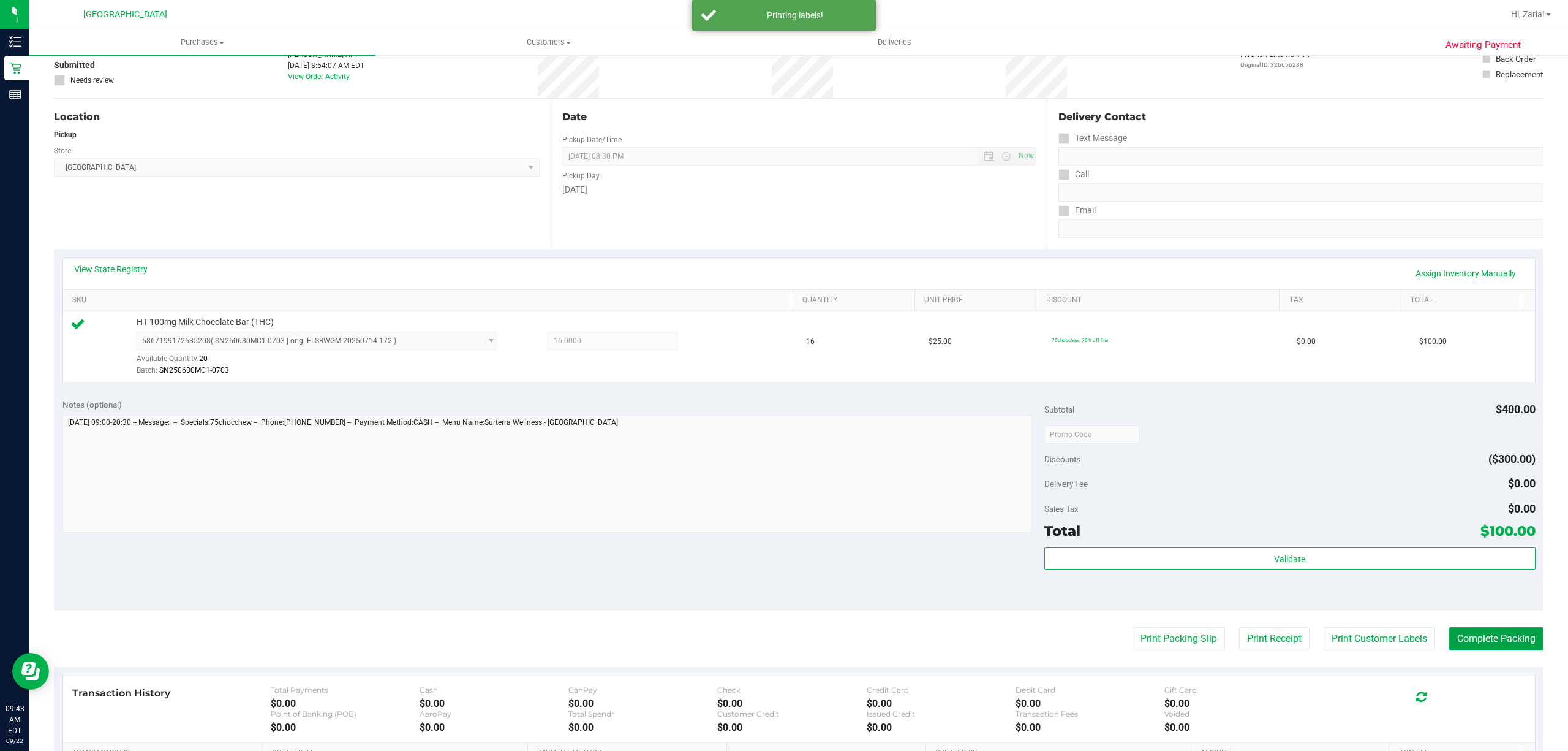
click at [1488, 638] on button "Complete Packing" at bounding box center [1496, 638] width 94 height 23
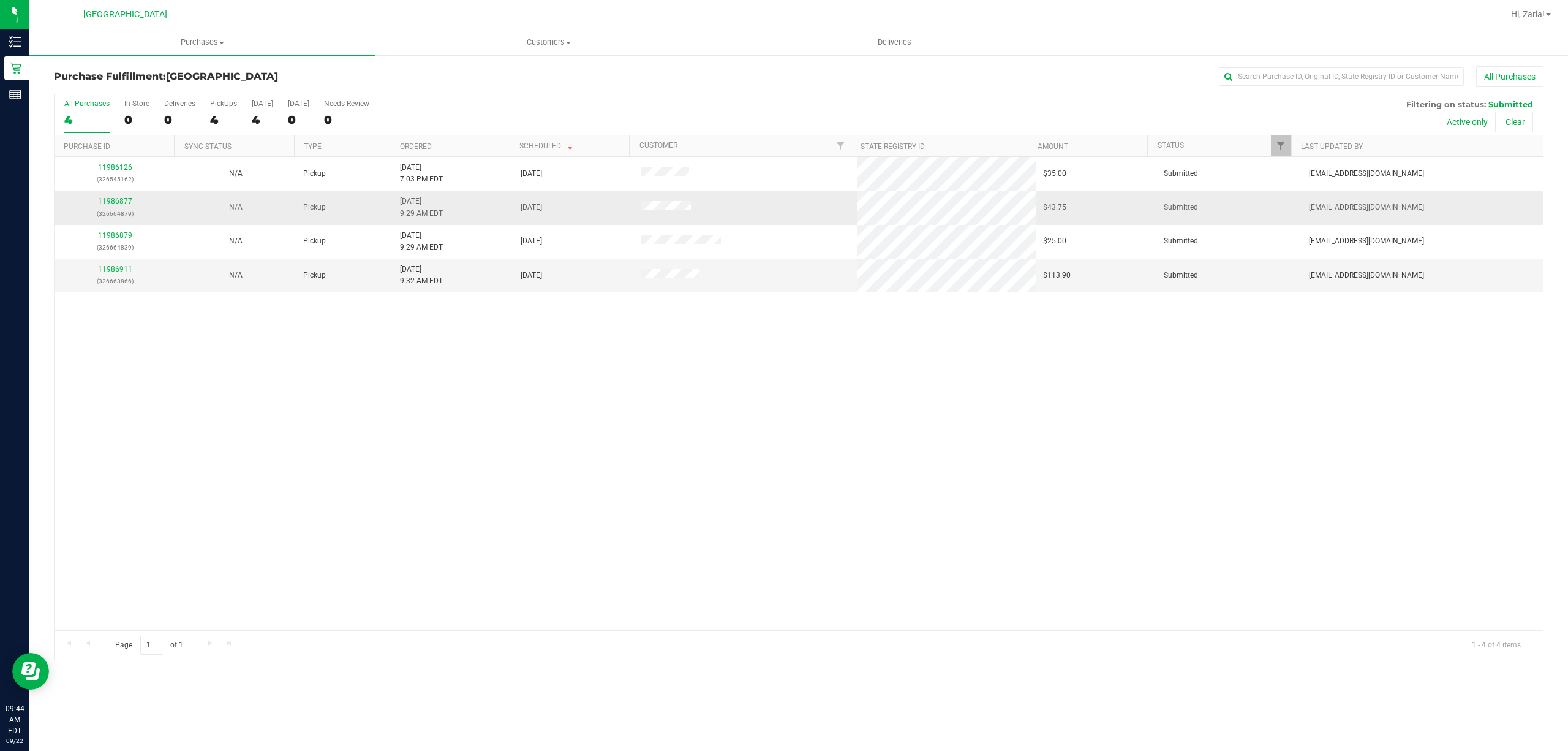
click at [129, 205] on link "11986877" at bounding box center [115, 201] width 34 height 9
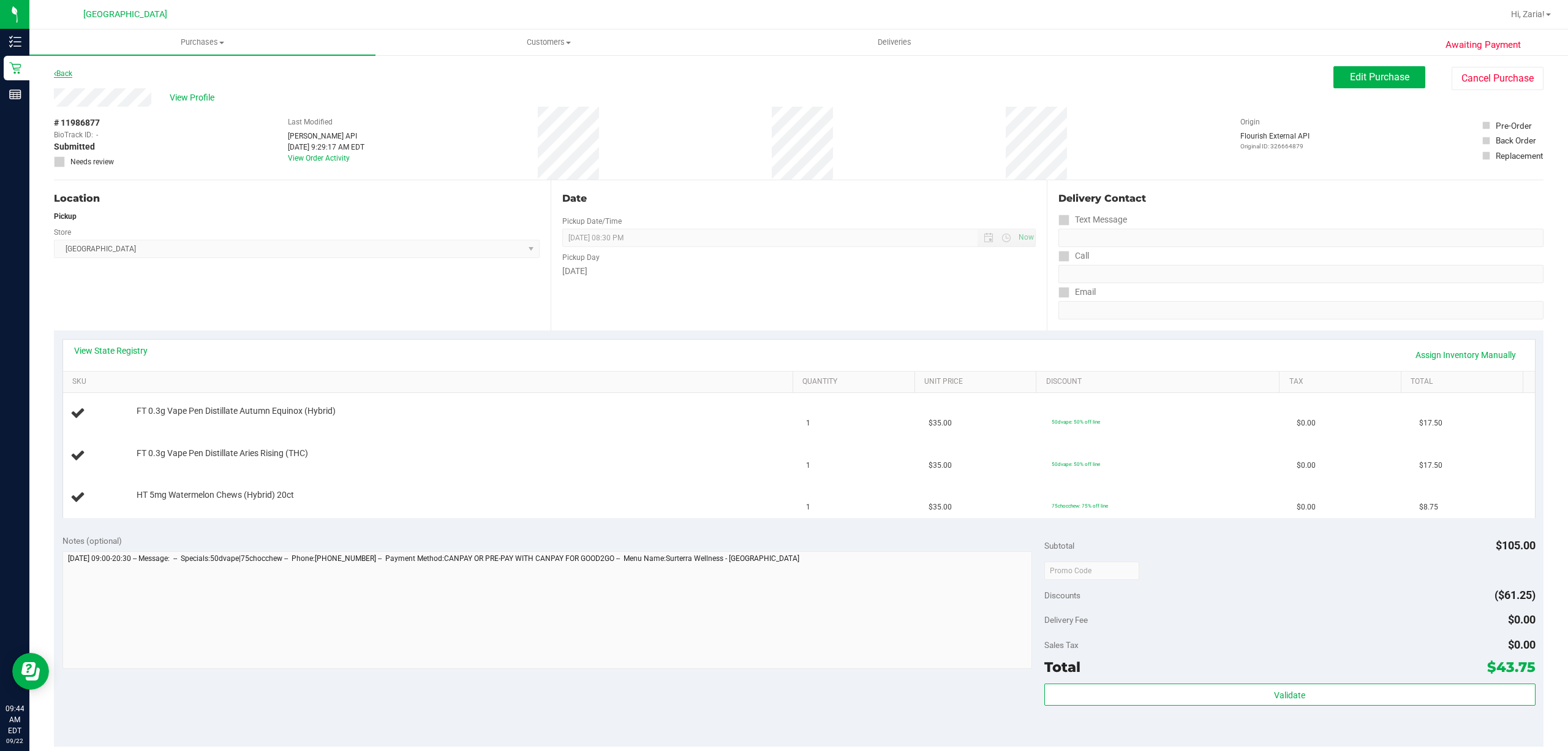
click at [59, 74] on link "Back" at bounding box center [63, 74] width 18 height 9
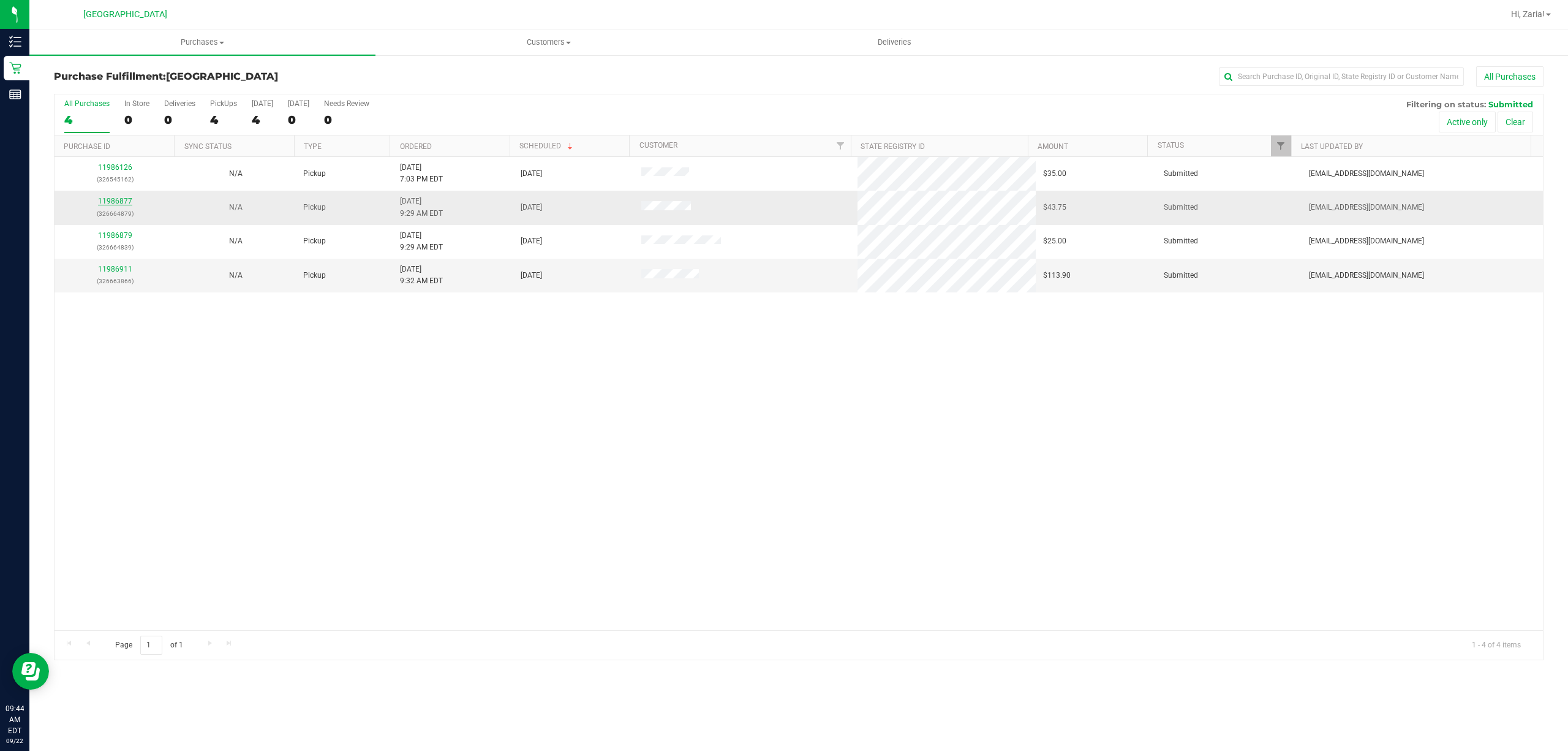
click at [120, 200] on link "11986877" at bounding box center [115, 201] width 34 height 9
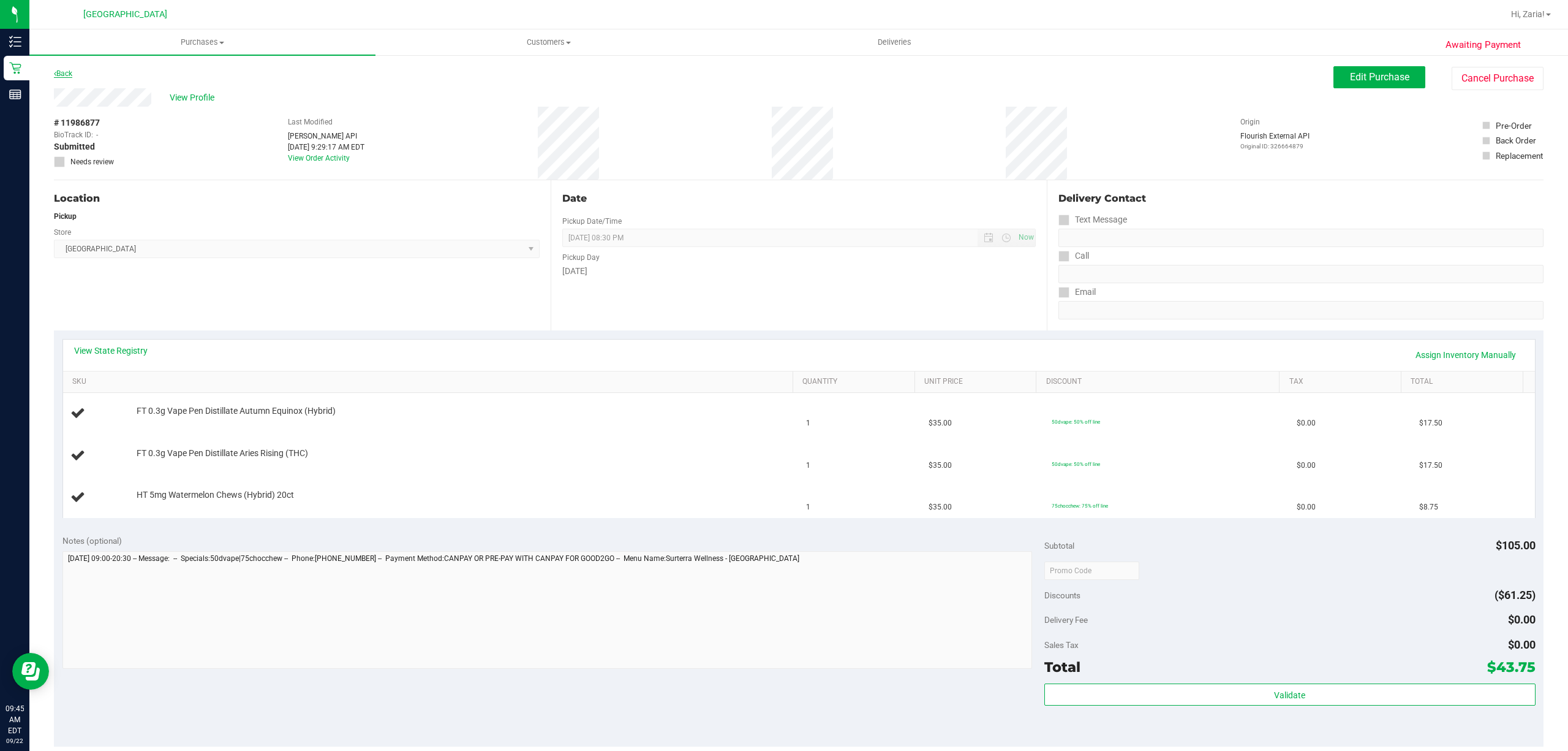
click at [69, 71] on link "Back" at bounding box center [63, 74] width 18 height 9
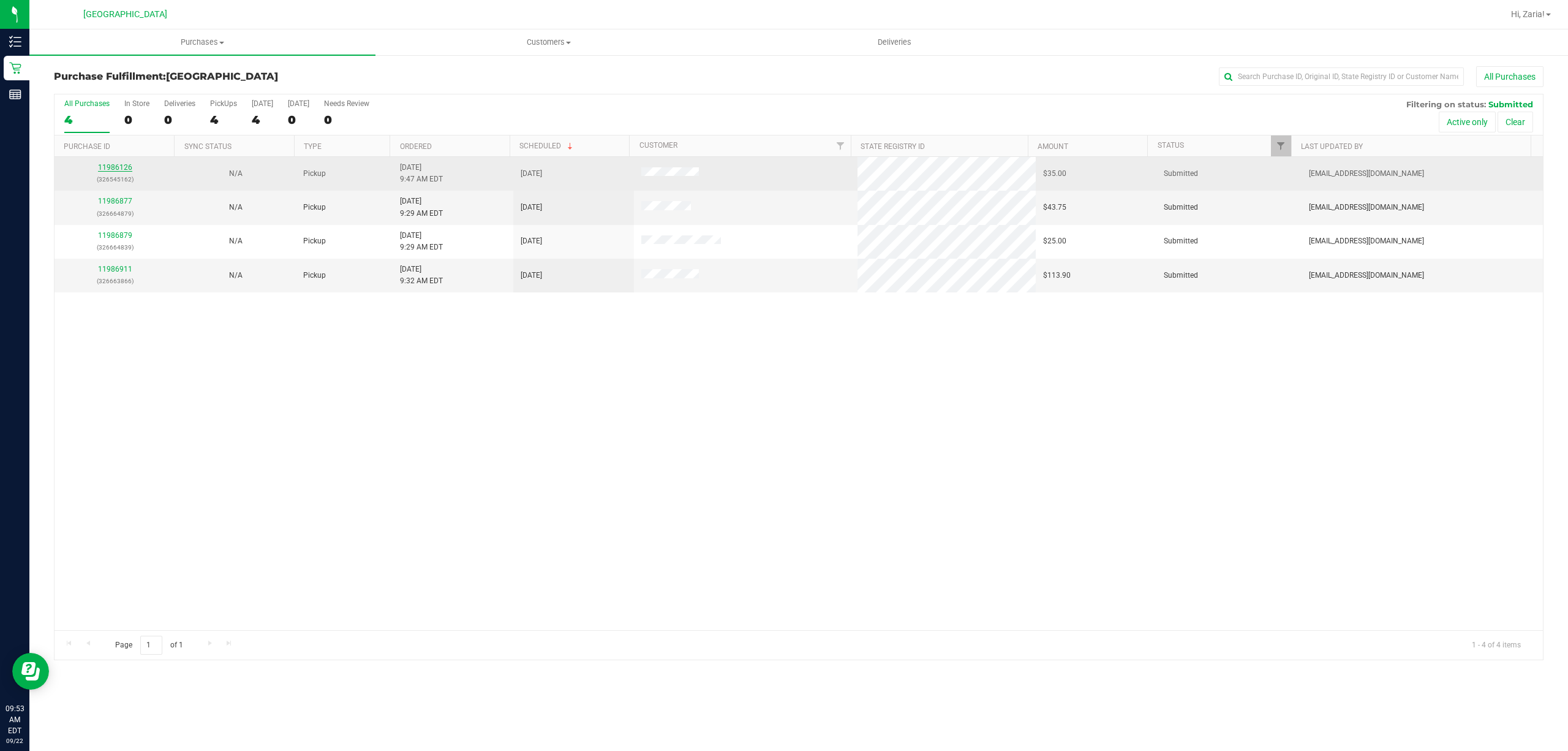
click at [121, 169] on link "11986126" at bounding box center [115, 167] width 34 height 9
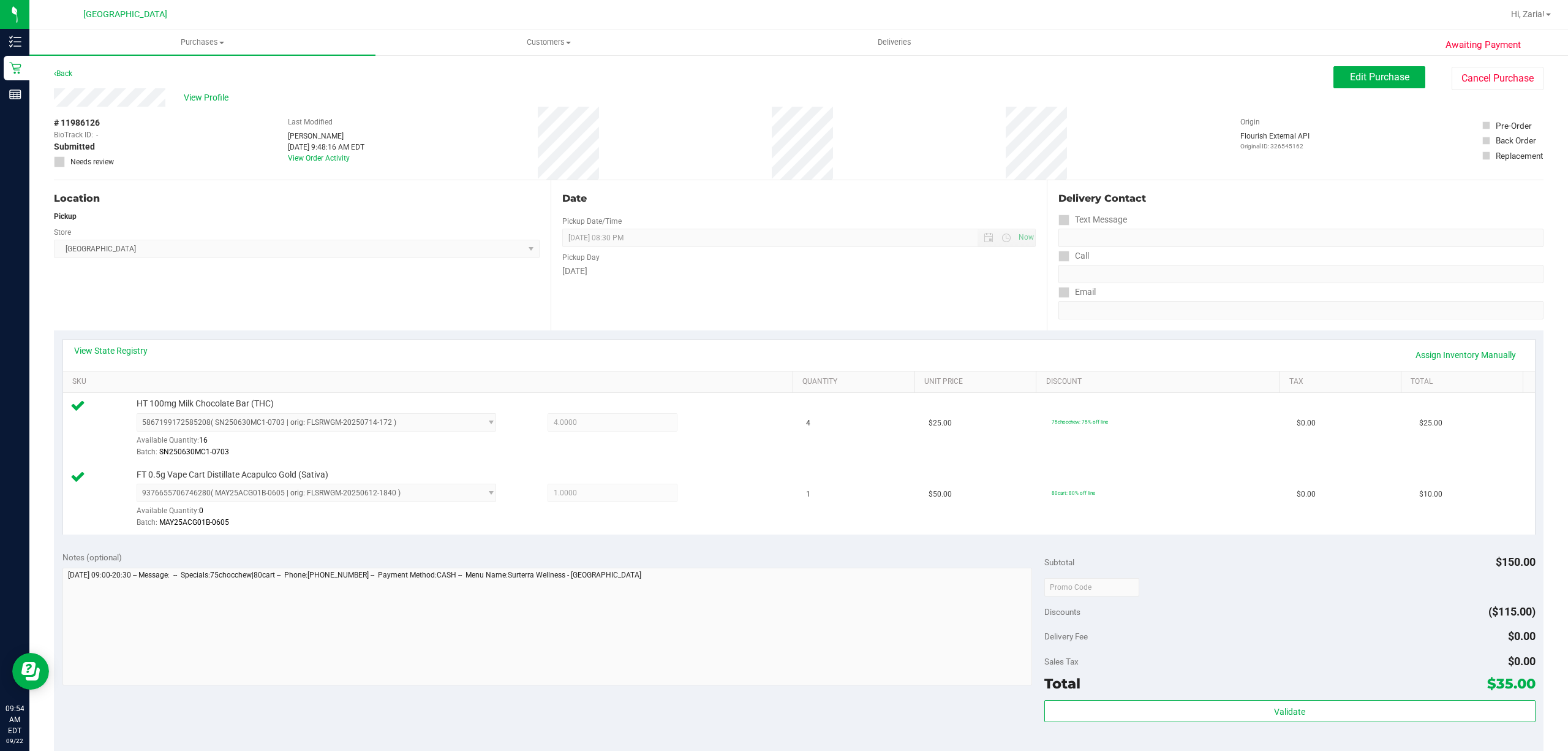
drag, startPoint x: 69, startPoint y: 525, endPoint x: 1147, endPoint y: 694, distance: 1091.2
click at [1147, 694] on div "Total $35.00" at bounding box center [1289, 683] width 492 height 22
click at [1145, 699] on div "Subtotal $150.00 Discounts ($115.00) Delivery Fee $0.00 Sales Tax $0.00 Total $…" at bounding box center [1289, 653] width 492 height 204
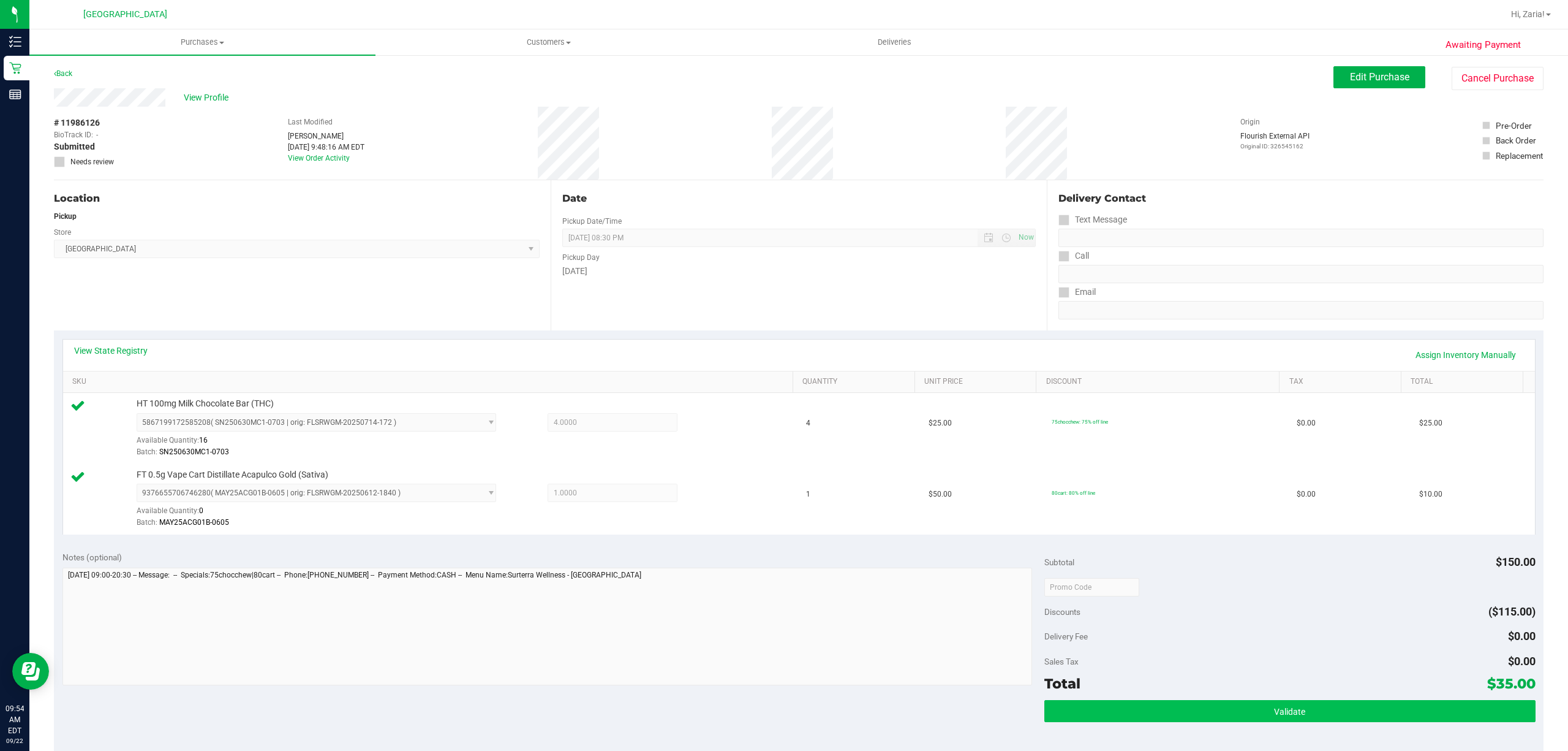
click at [1144, 700] on div "Subtotal $150.00 Discounts ($115.00) Delivery Fee $0.00 Sales Tax $0.00 Total $…" at bounding box center [1289, 653] width 492 height 204
click at [1144, 708] on button "Validate" at bounding box center [1289, 711] width 492 height 22
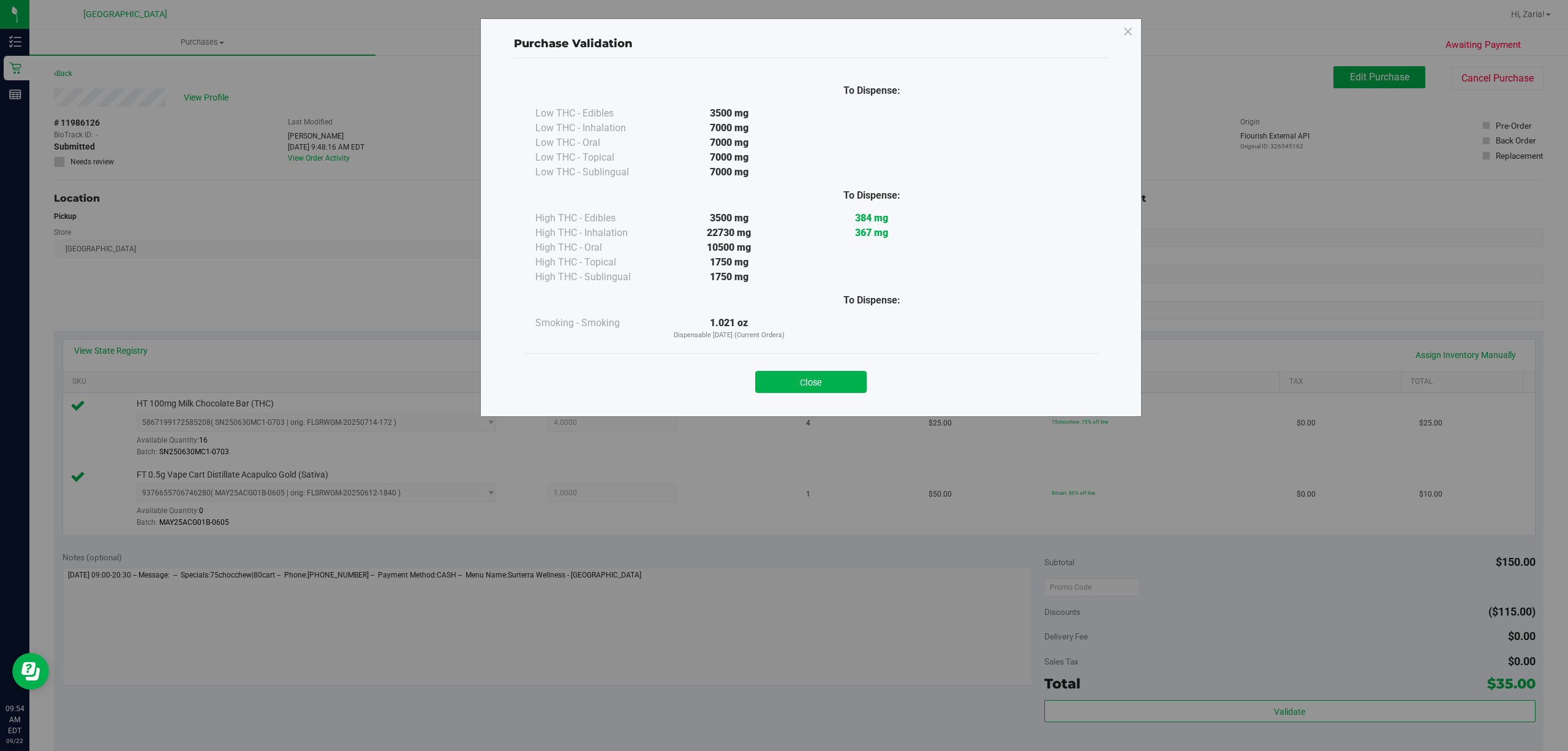
click at [785, 370] on div "Close" at bounding box center [811, 379] width 558 height 31
drag, startPoint x: 787, startPoint y: 379, endPoint x: 781, endPoint y: 389, distance: 11.7
click at [787, 383] on button "Close" at bounding box center [811, 382] width 112 height 22
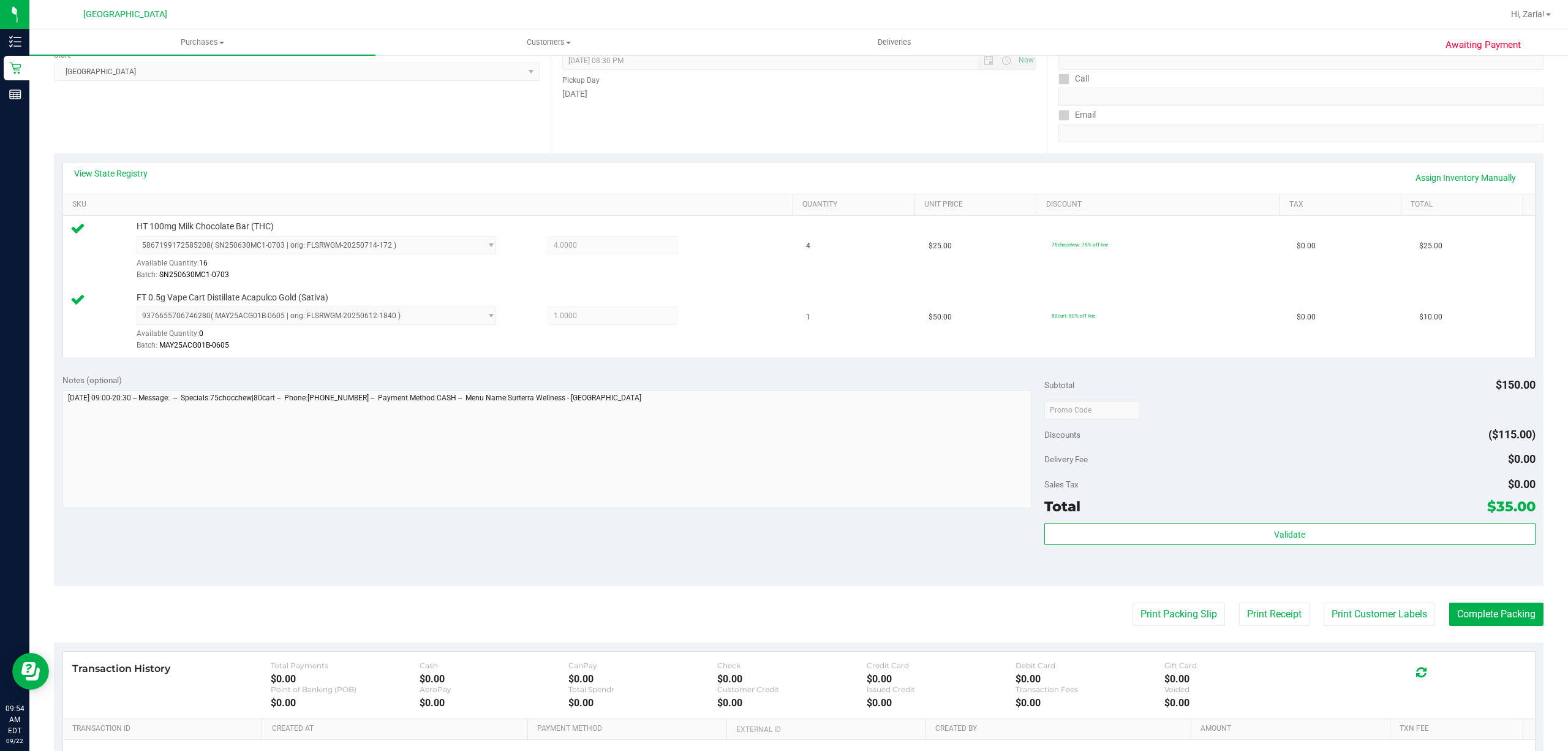
scroll to position [324, 0]
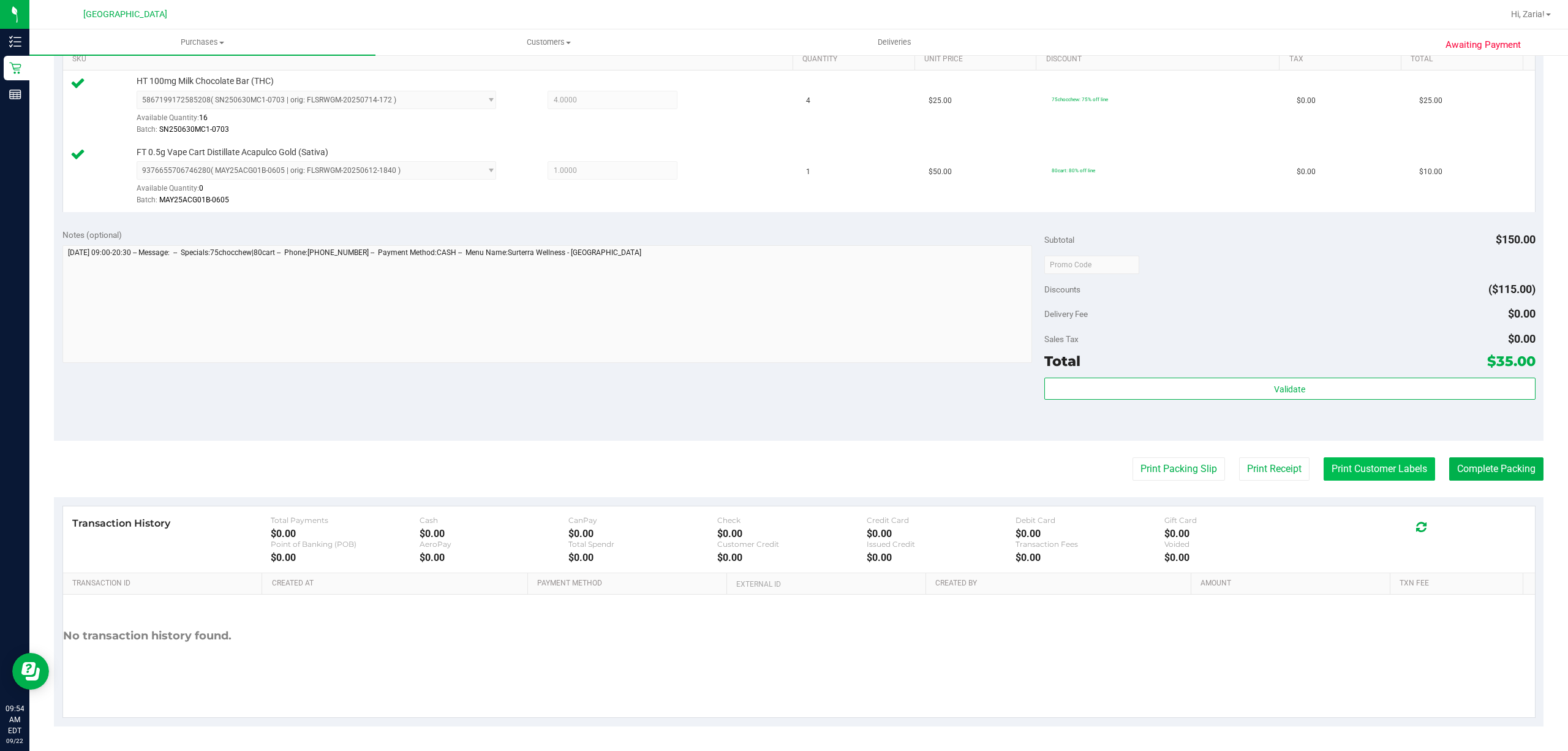
click at [1382, 481] on button "Print Customer Labels" at bounding box center [1379, 469] width 112 height 23
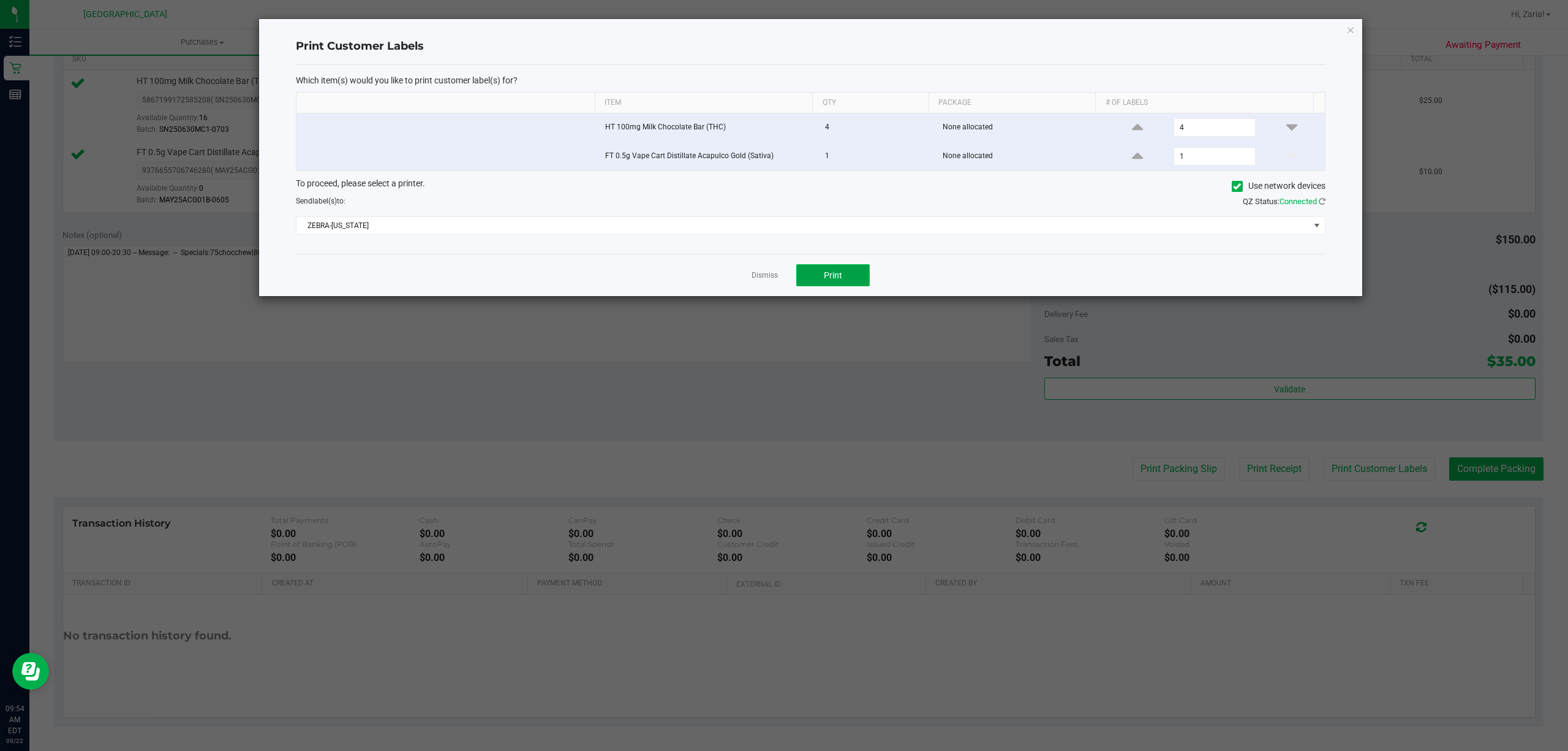
click at [838, 286] on button "Print" at bounding box center [833, 276] width 74 height 22
click at [1350, 28] on icon "button" at bounding box center [1350, 29] width 9 height 15
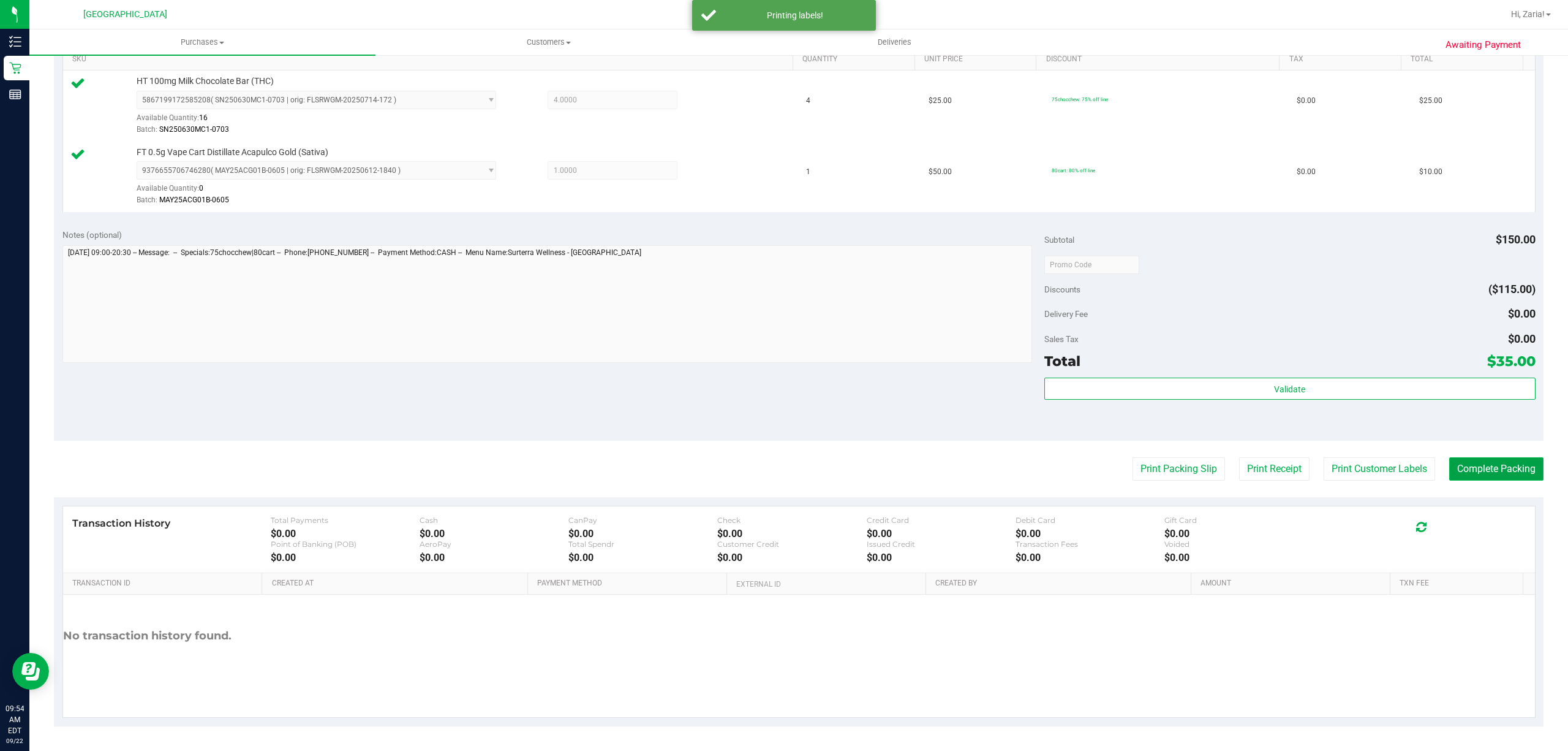
click at [1483, 464] on button "Complete Packing" at bounding box center [1496, 469] width 94 height 23
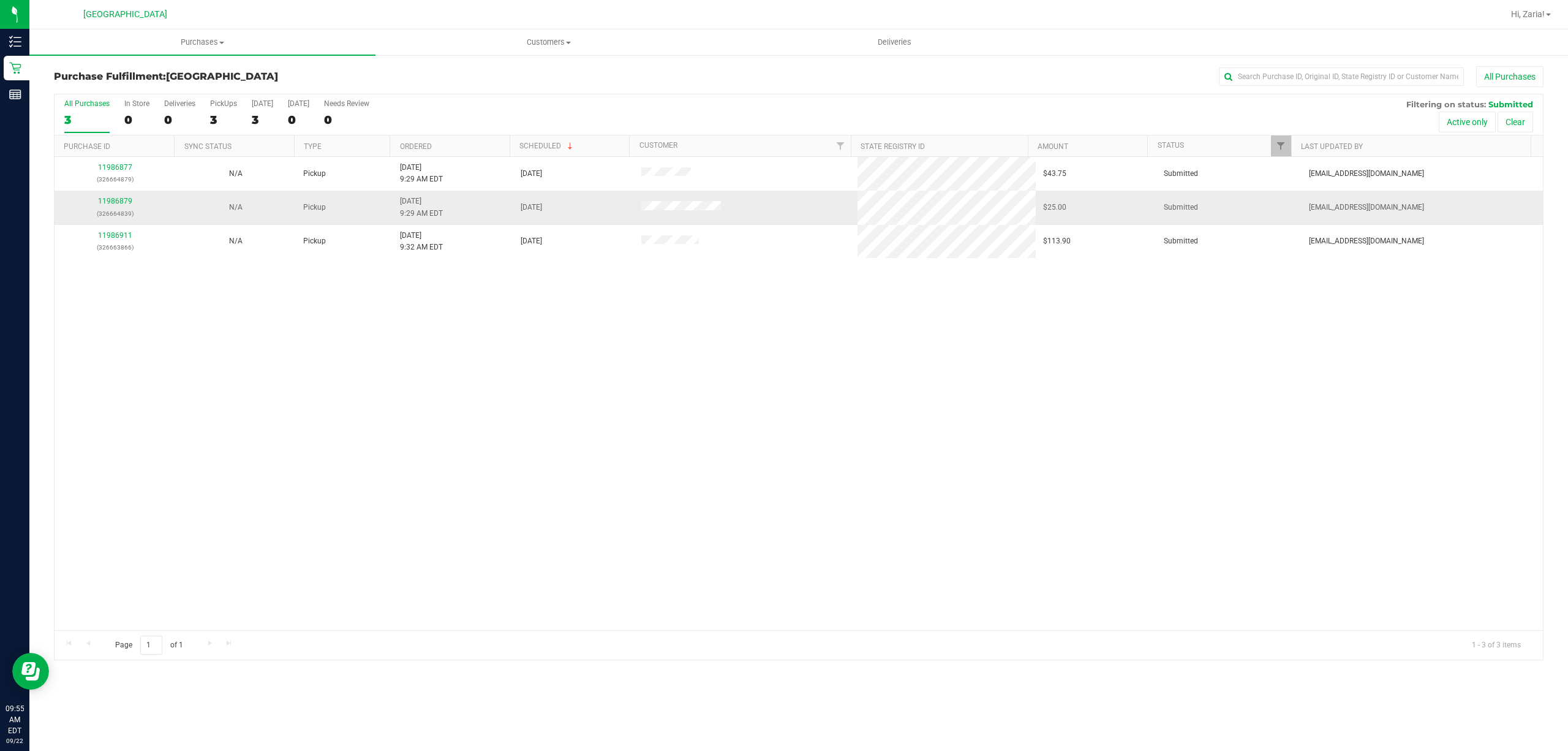
click at [117, 194] on td "11986879 (326664839)" at bounding box center [115, 207] width 121 height 33
click at [119, 199] on link "11986879" at bounding box center [115, 201] width 34 height 9
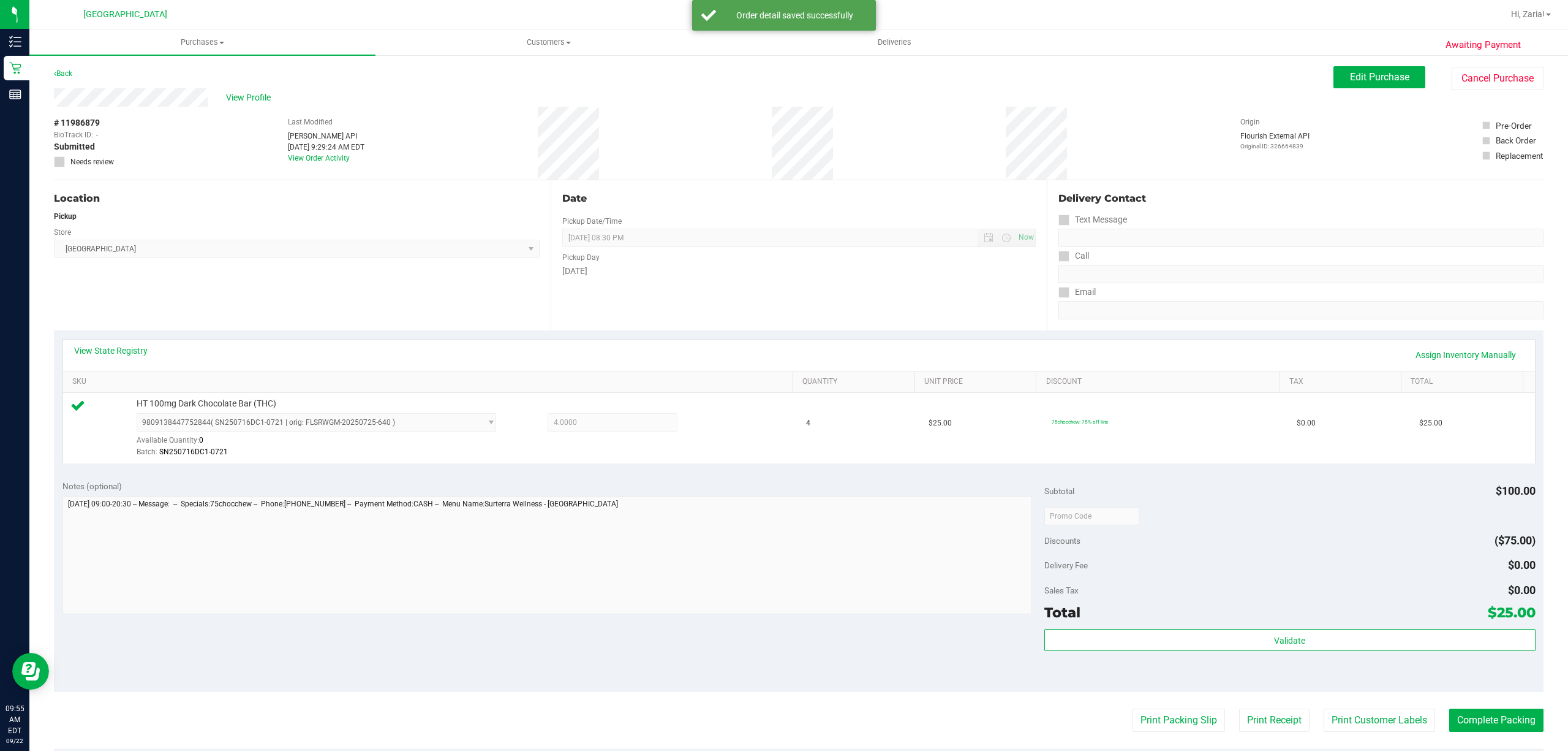
click at [1330, 623] on div "Total $25.00" at bounding box center [1289, 612] width 492 height 22
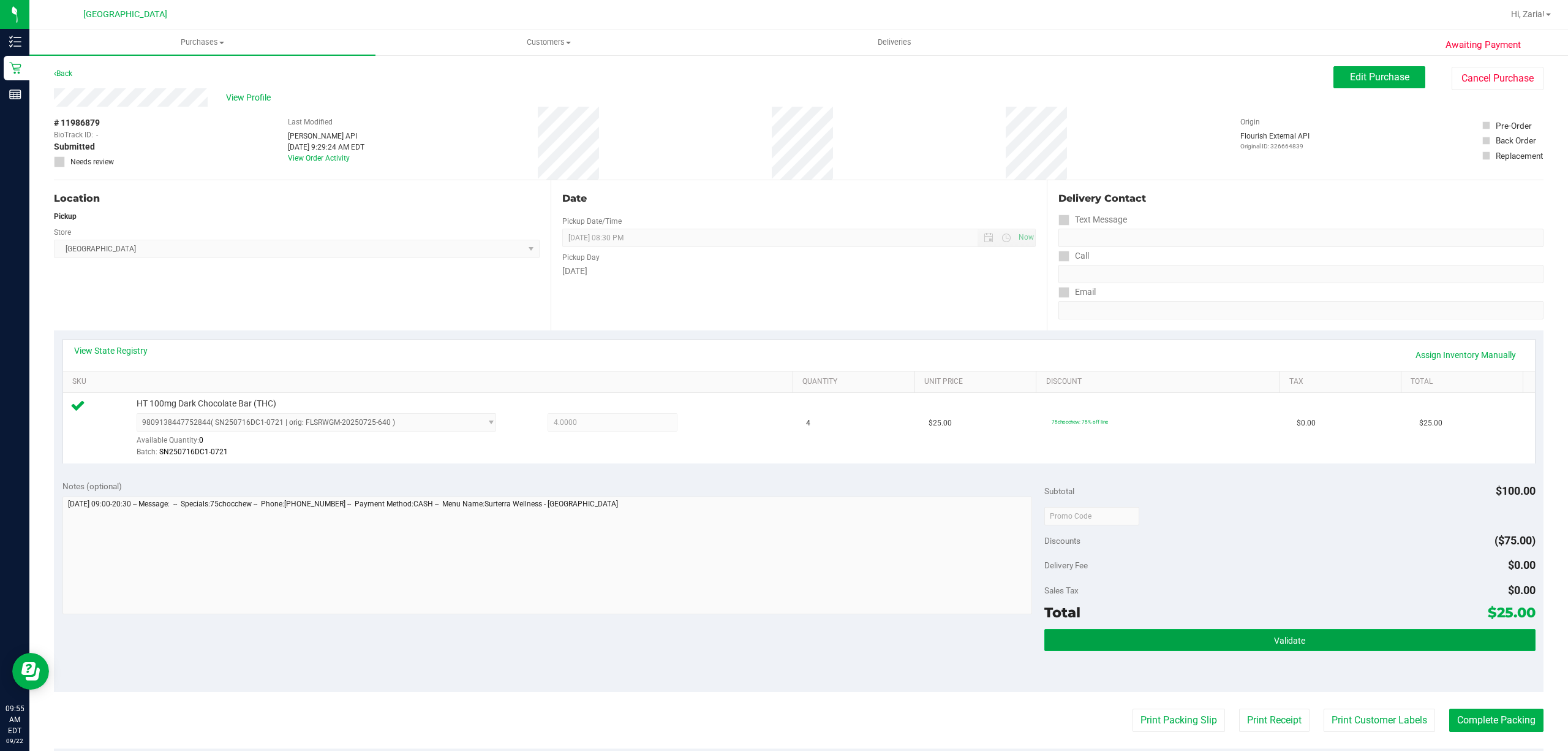
click at [1327, 640] on button "Validate" at bounding box center [1289, 640] width 492 height 22
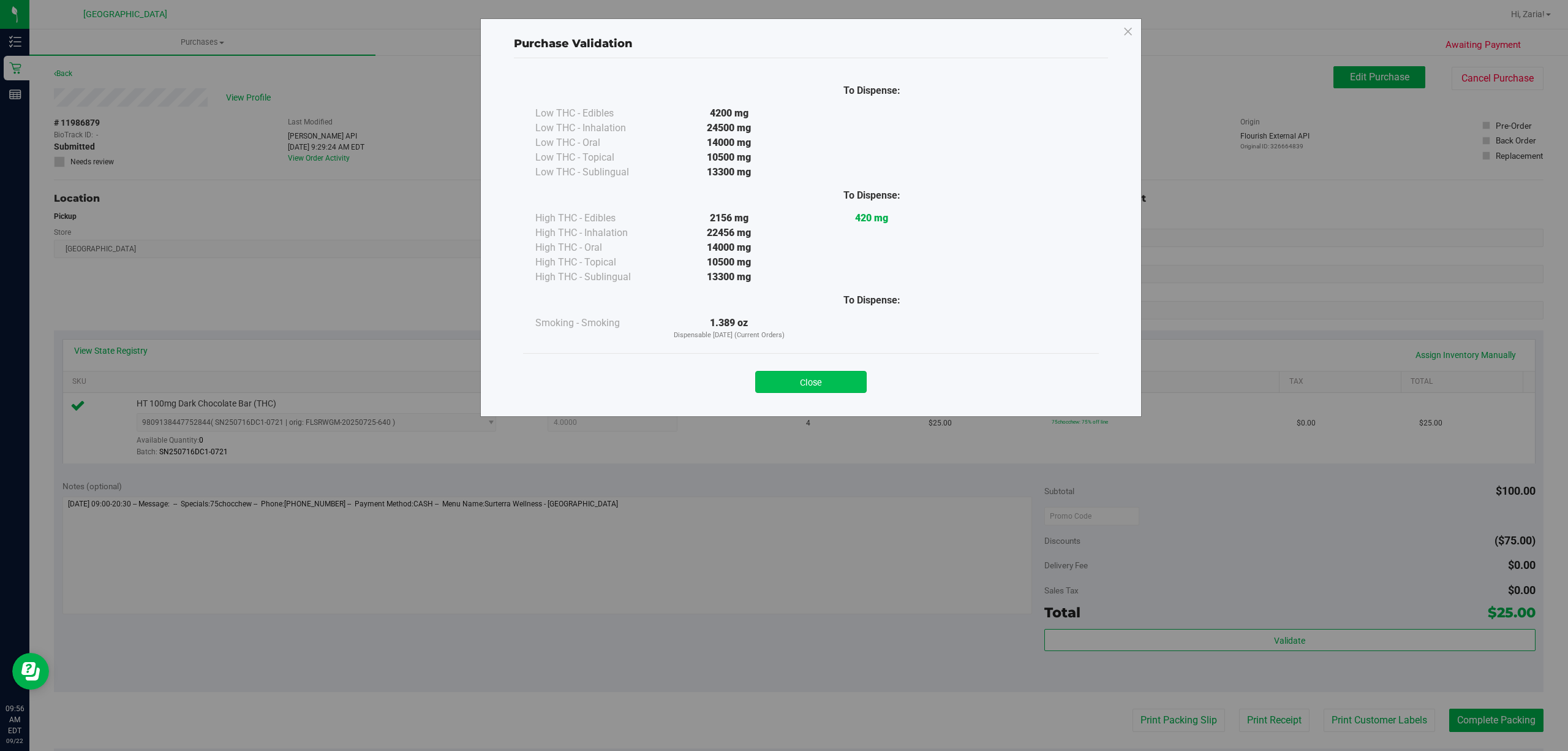
click at [821, 391] on button "Close" at bounding box center [811, 382] width 112 height 22
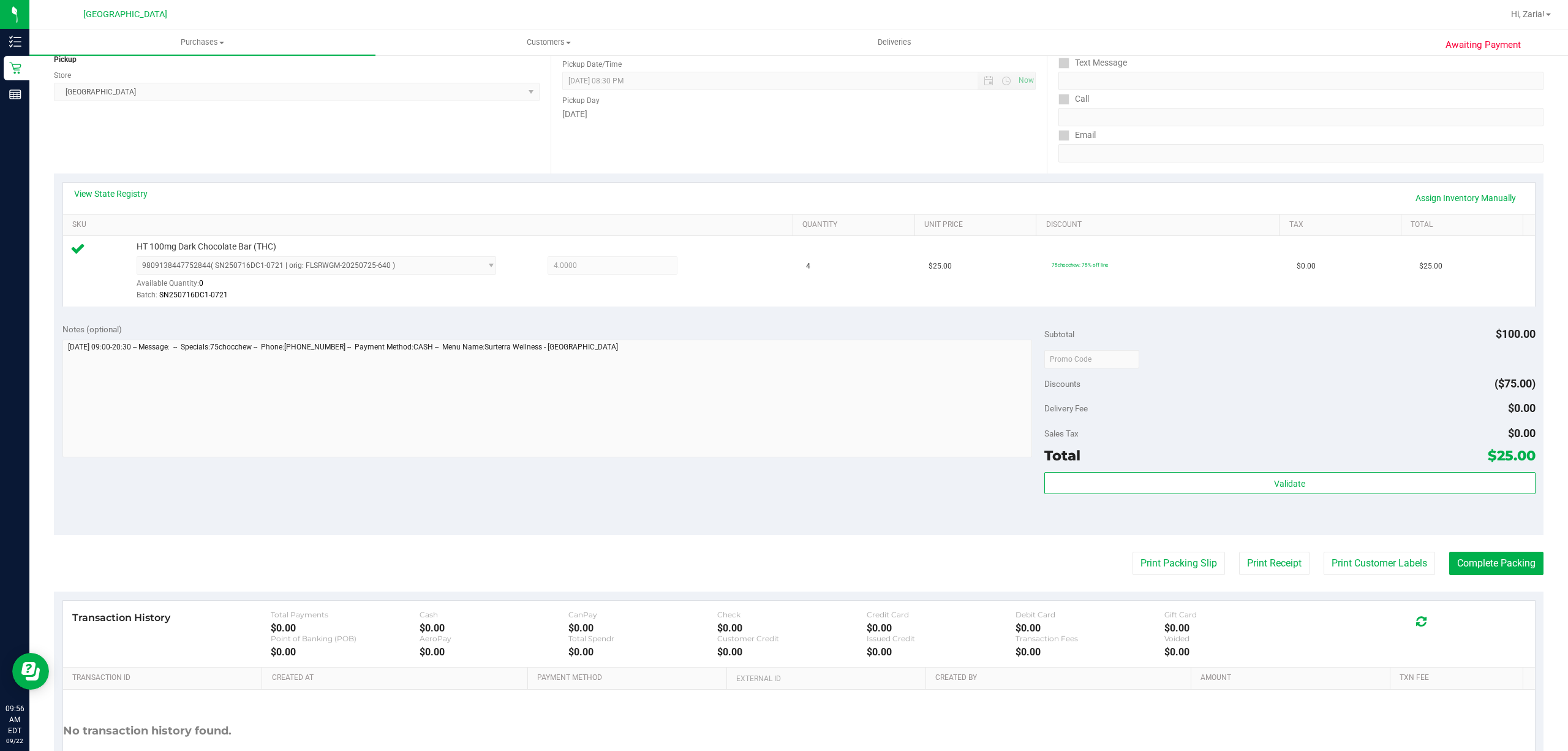
scroll to position [163, 0]
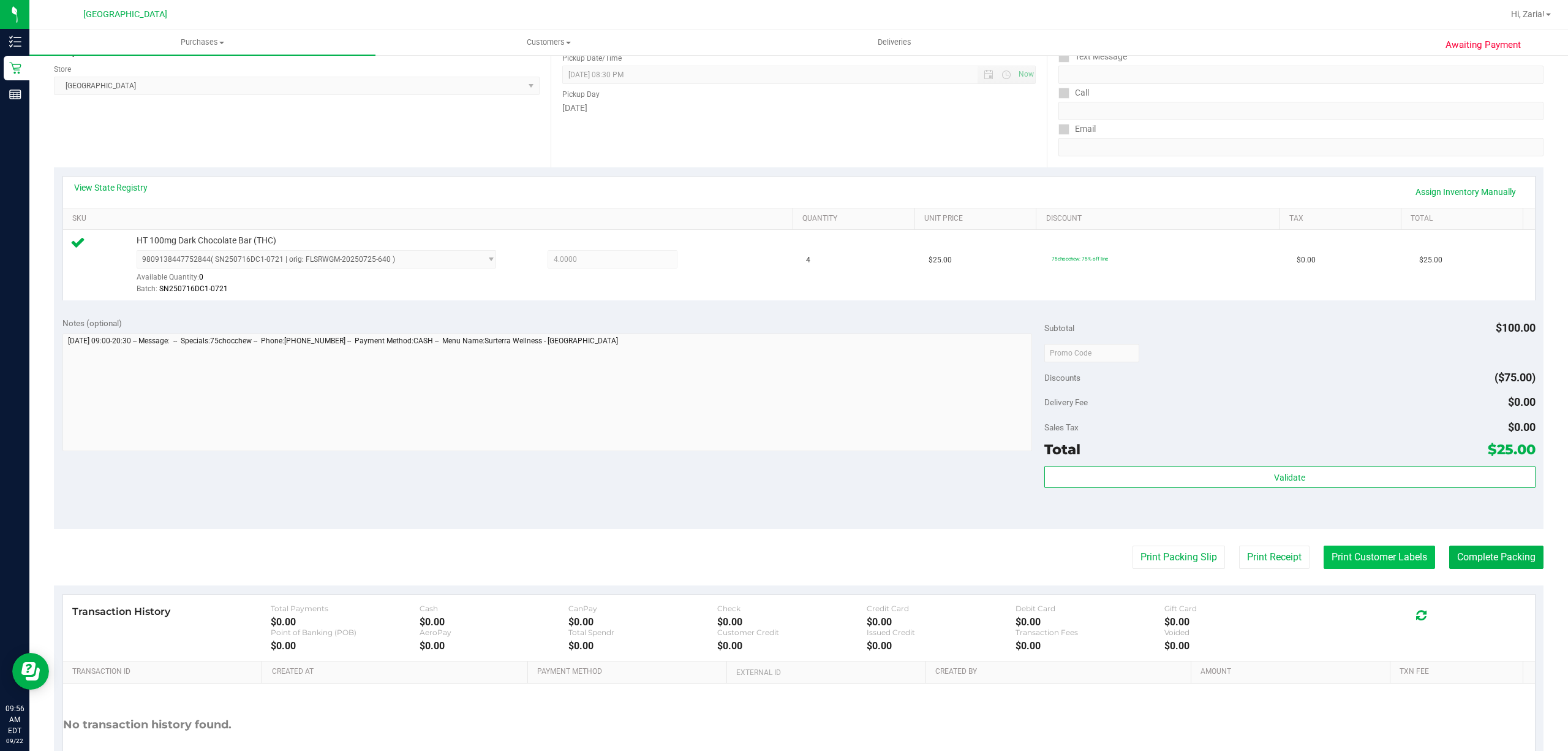
click at [1343, 550] on button "Print Customer Labels" at bounding box center [1379, 556] width 112 height 23
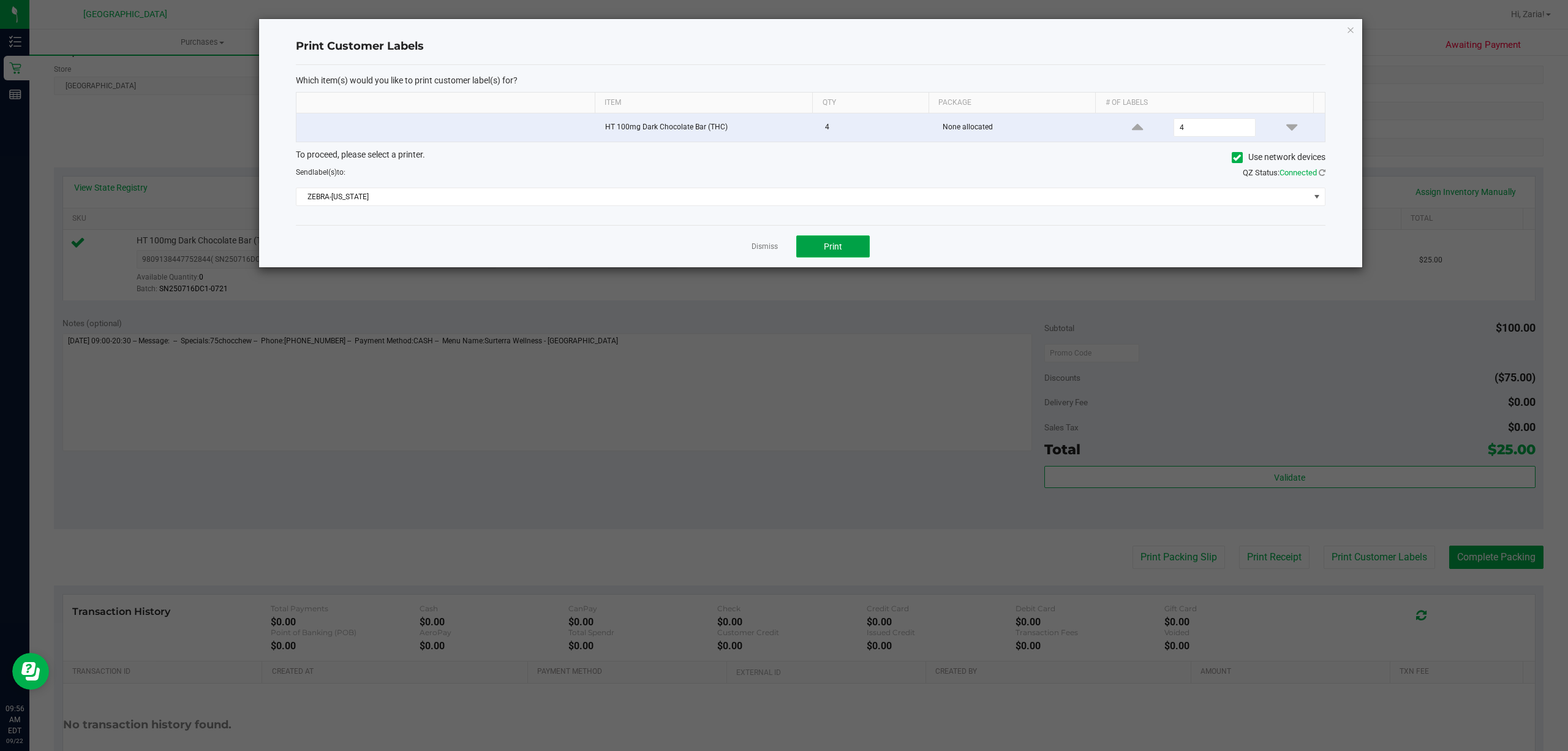
click at [826, 251] on span "Print" at bounding box center [832, 245] width 18 height 9
click at [1342, 27] on div "Print Customer Labels Which item(s) would you like to print customer label(s) f…" at bounding box center [811, 142] width 1103 height 248
click at [1346, 27] on icon "button" at bounding box center [1350, 29] width 9 height 15
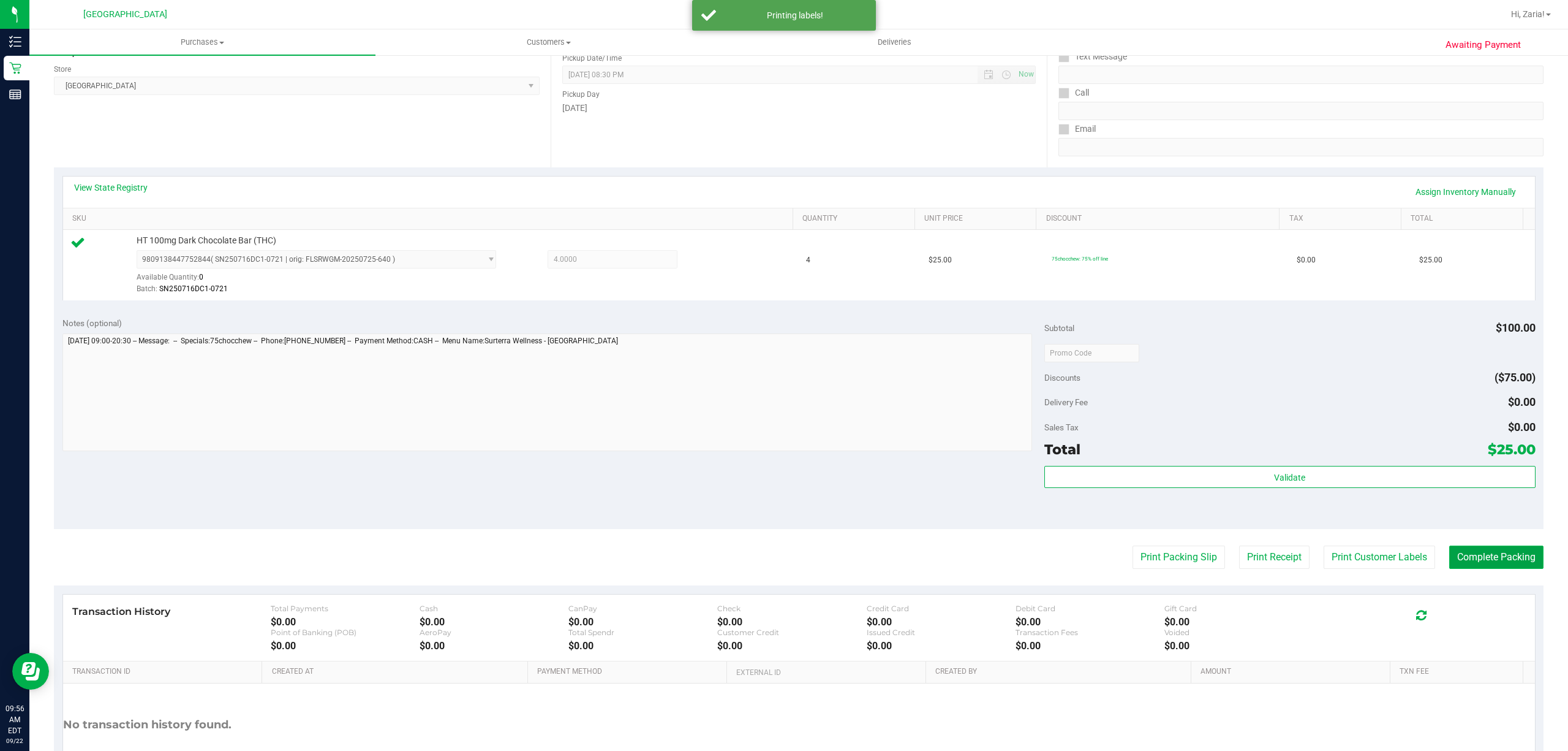
click at [1520, 559] on button "Complete Packing" at bounding box center [1496, 556] width 94 height 23
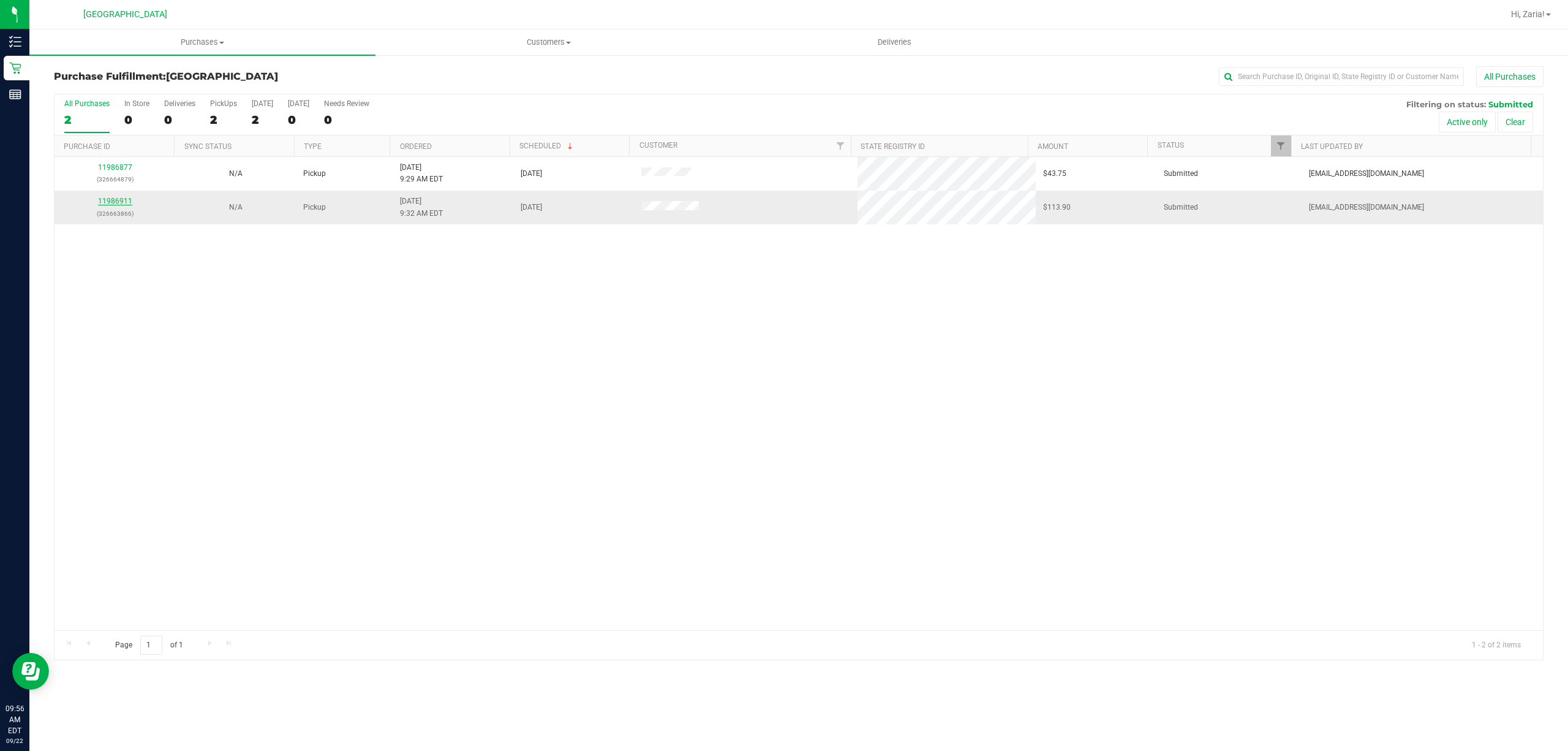
click at [120, 205] on link "11986911" at bounding box center [115, 201] width 34 height 9
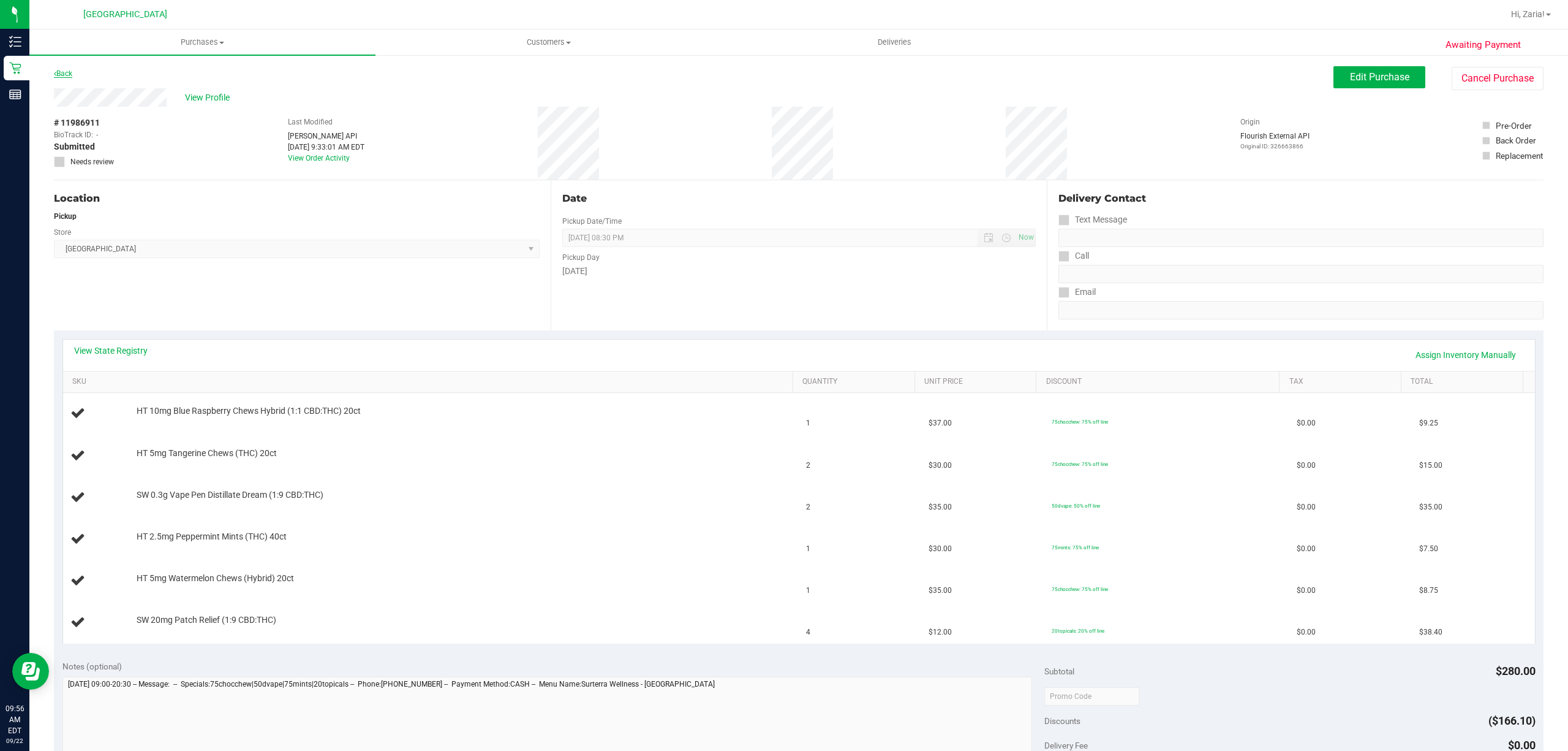
click at [68, 74] on link "Back" at bounding box center [63, 74] width 18 height 9
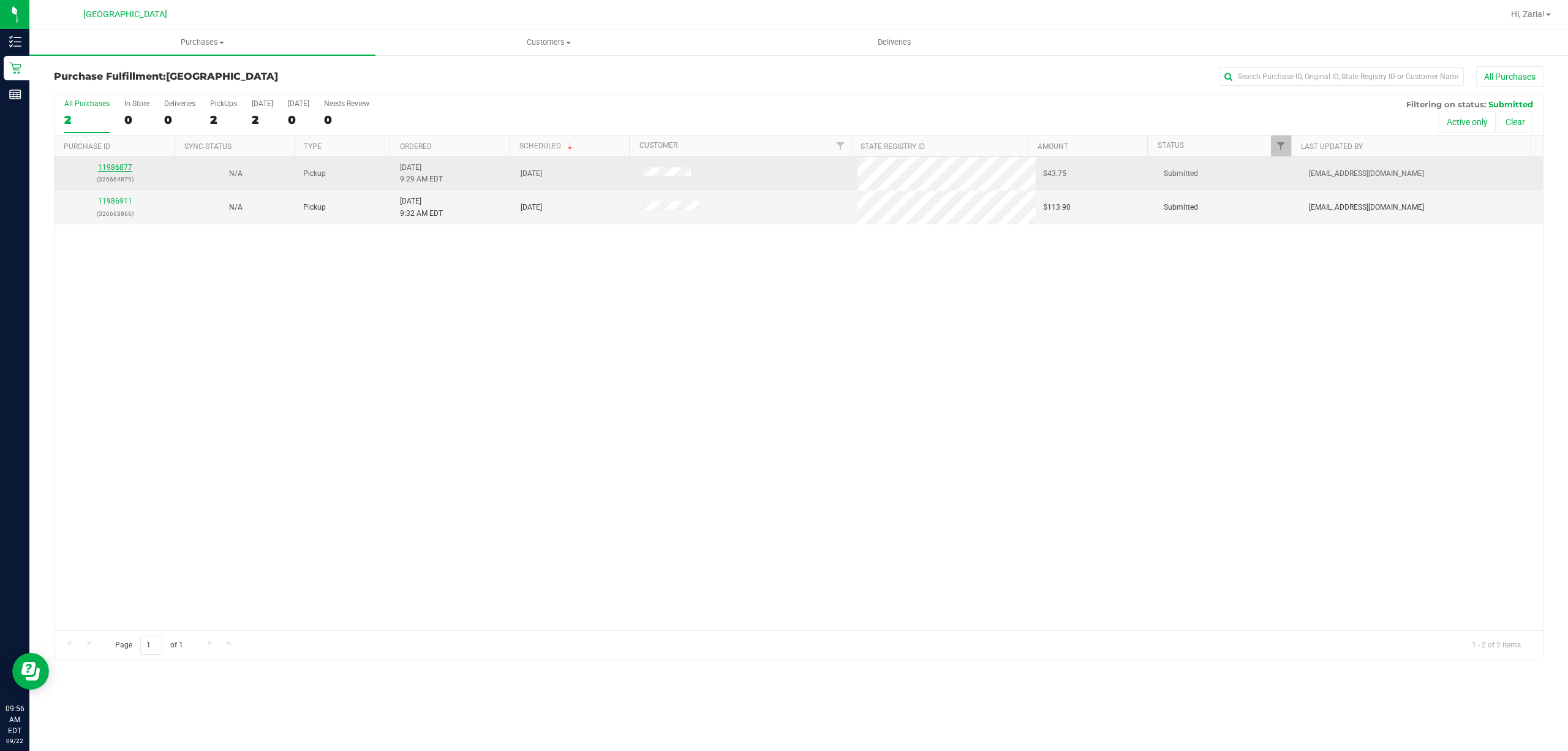
click at [115, 165] on link "11986877" at bounding box center [115, 167] width 34 height 9
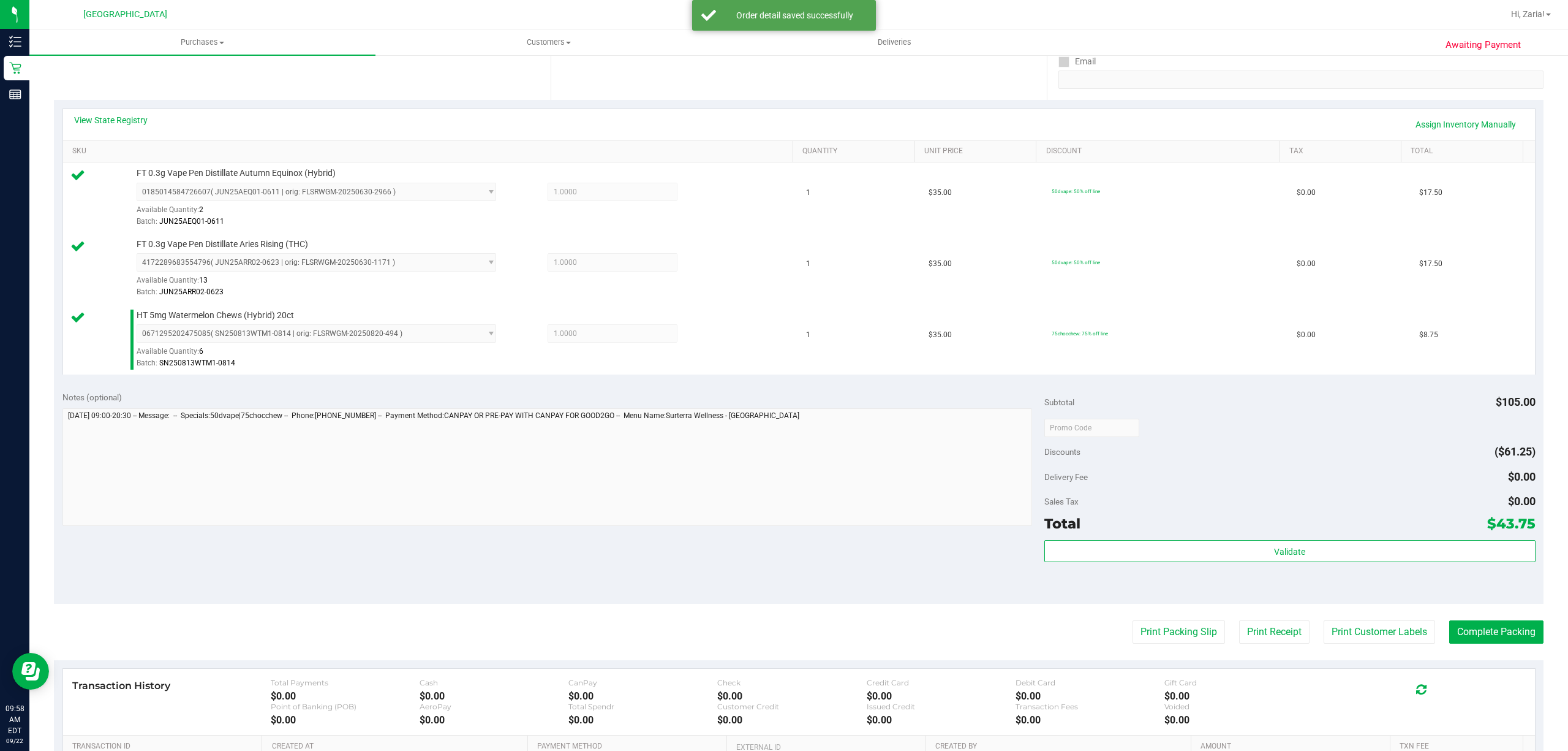
scroll to position [245, 0]
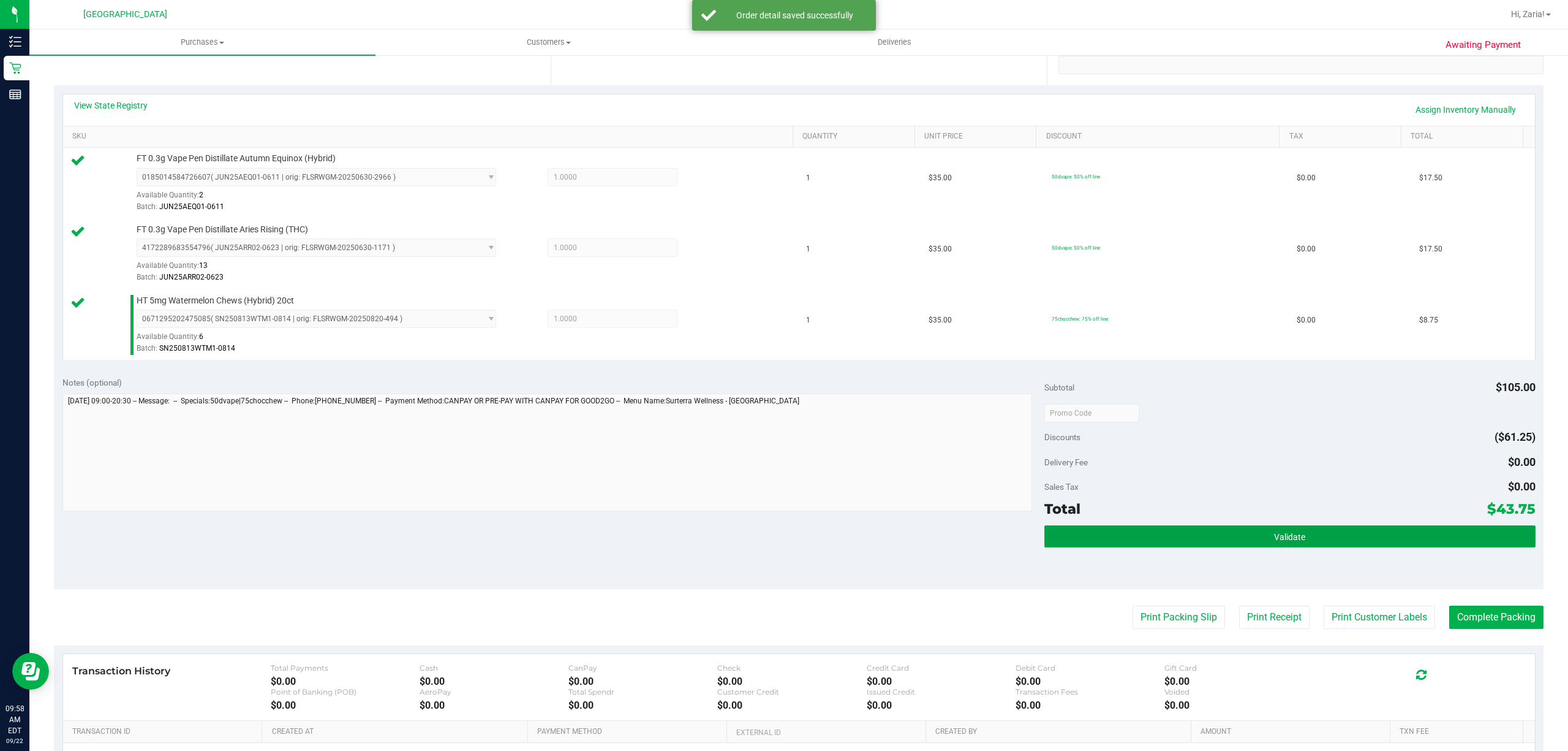
click at [1414, 547] on button "Validate" at bounding box center [1289, 536] width 492 height 22
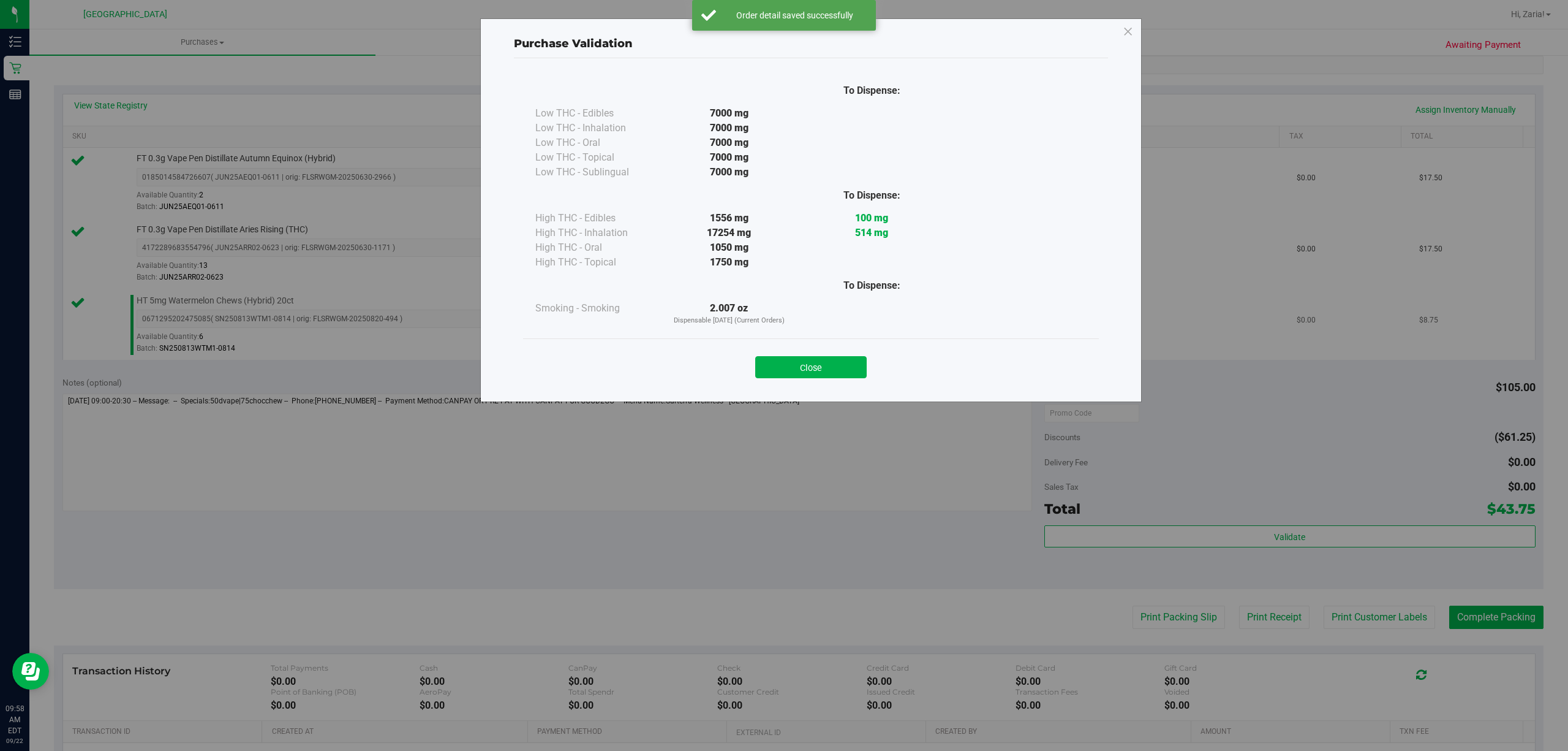
click at [793, 361] on button "Close" at bounding box center [811, 367] width 112 height 22
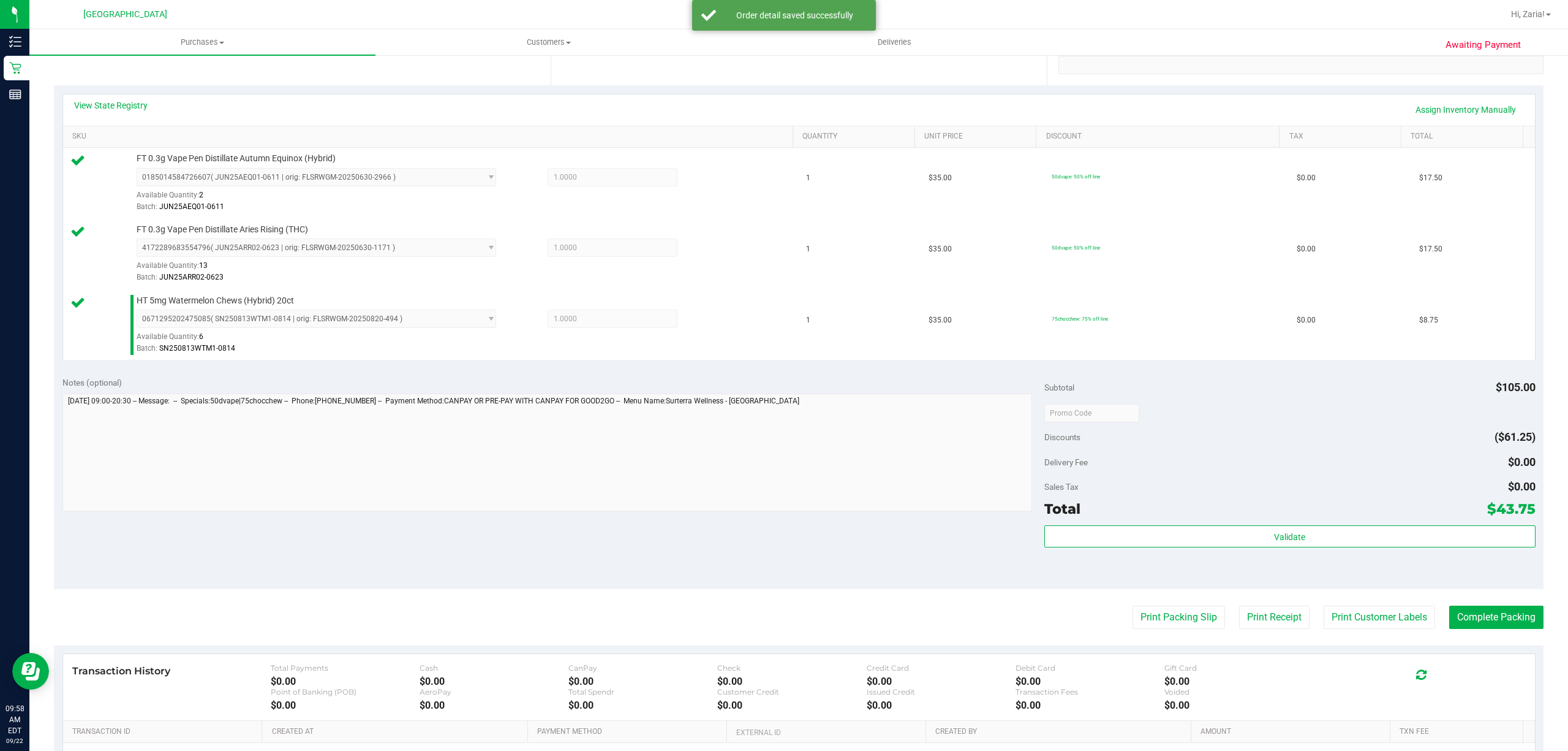
click at [1374, 606] on purchase-details "Back Edit Purchase Cancel Purchase View Profile # 11986877 BioTrack ID: - Submi…" at bounding box center [799, 348] width 1489 height 1053
click at [1375, 621] on button "Print Customer Labels" at bounding box center [1379, 616] width 112 height 23
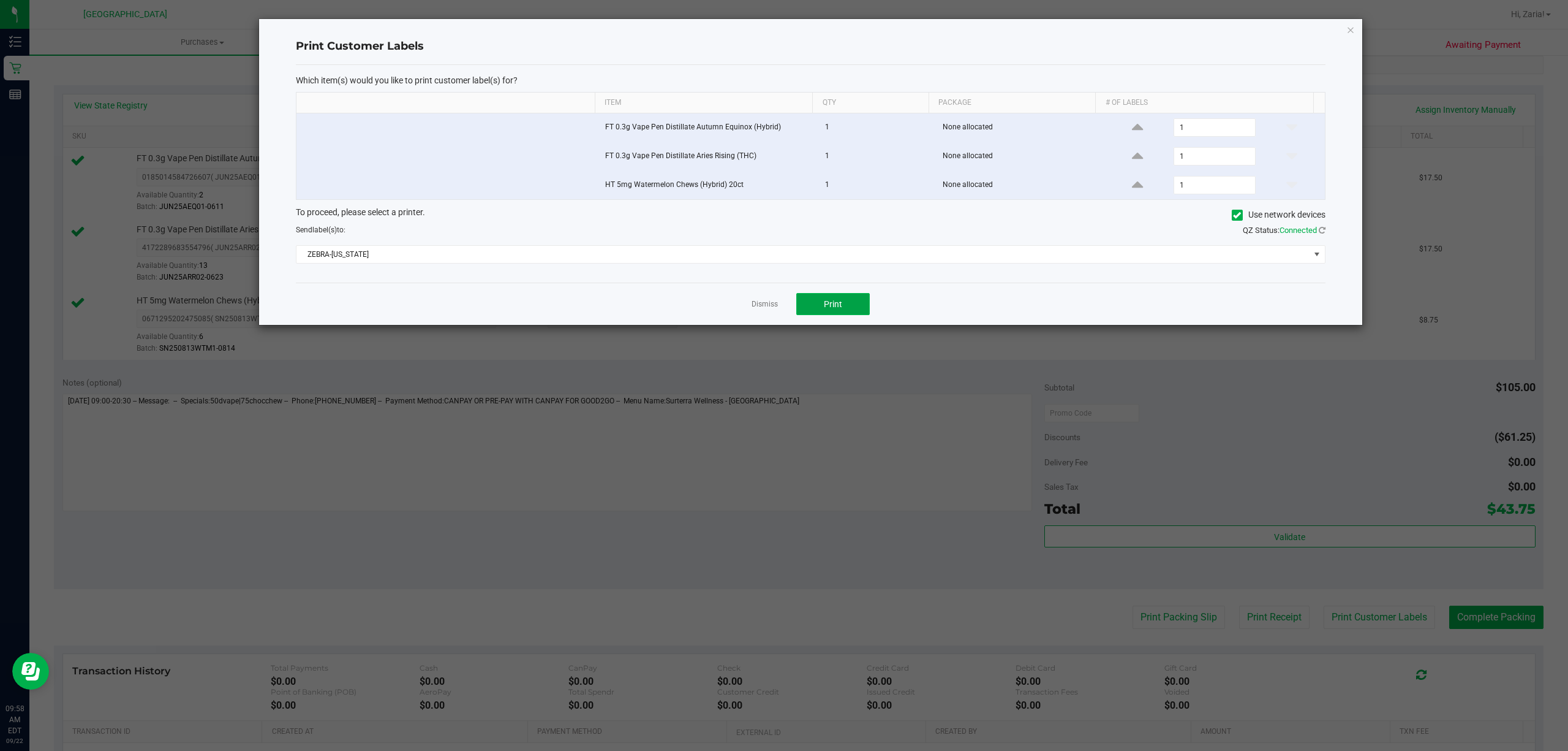
click at [856, 310] on button "Print" at bounding box center [833, 304] width 74 height 22
click at [1348, 27] on icon "button" at bounding box center [1350, 29] width 9 height 15
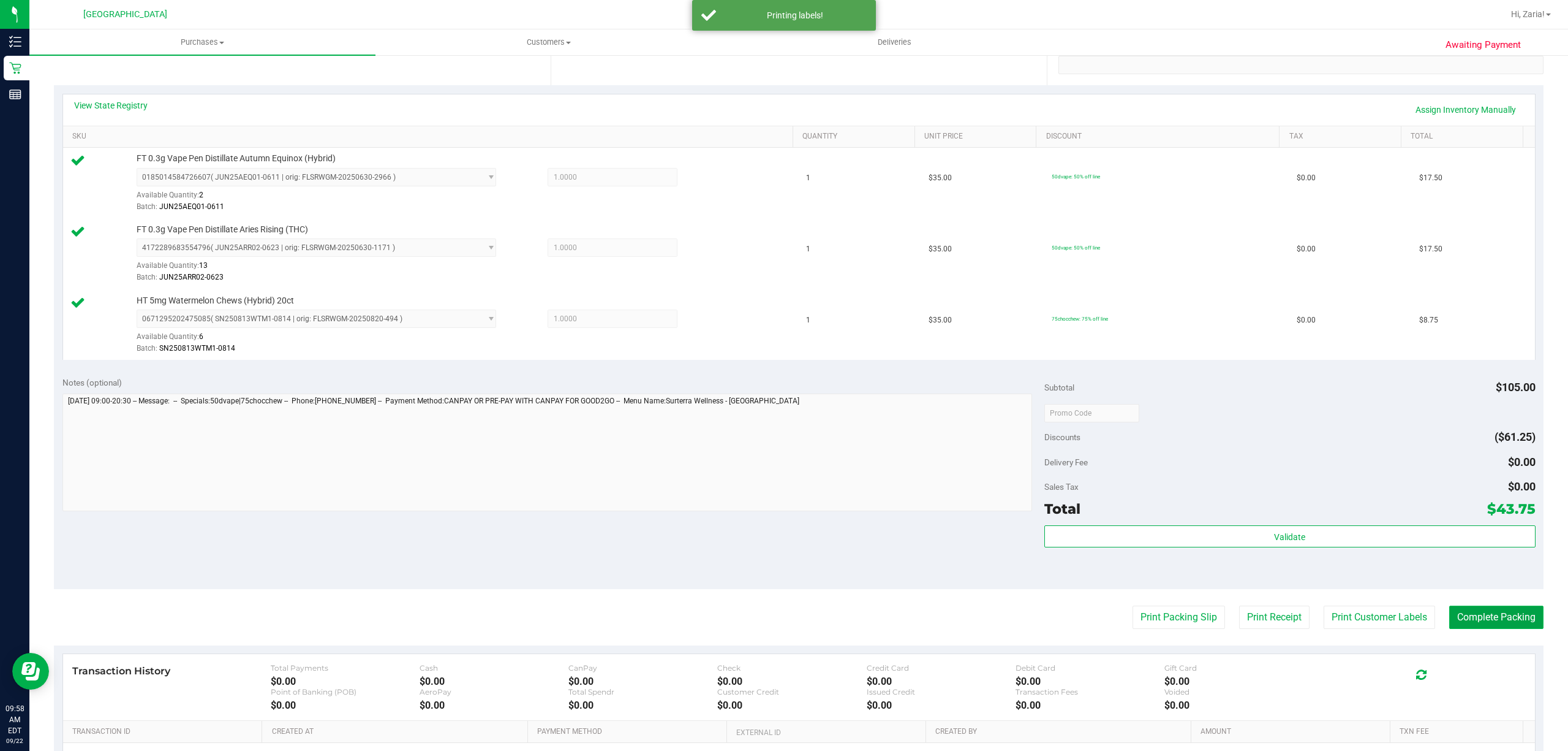
click at [1517, 627] on button "Complete Packing" at bounding box center [1496, 616] width 94 height 23
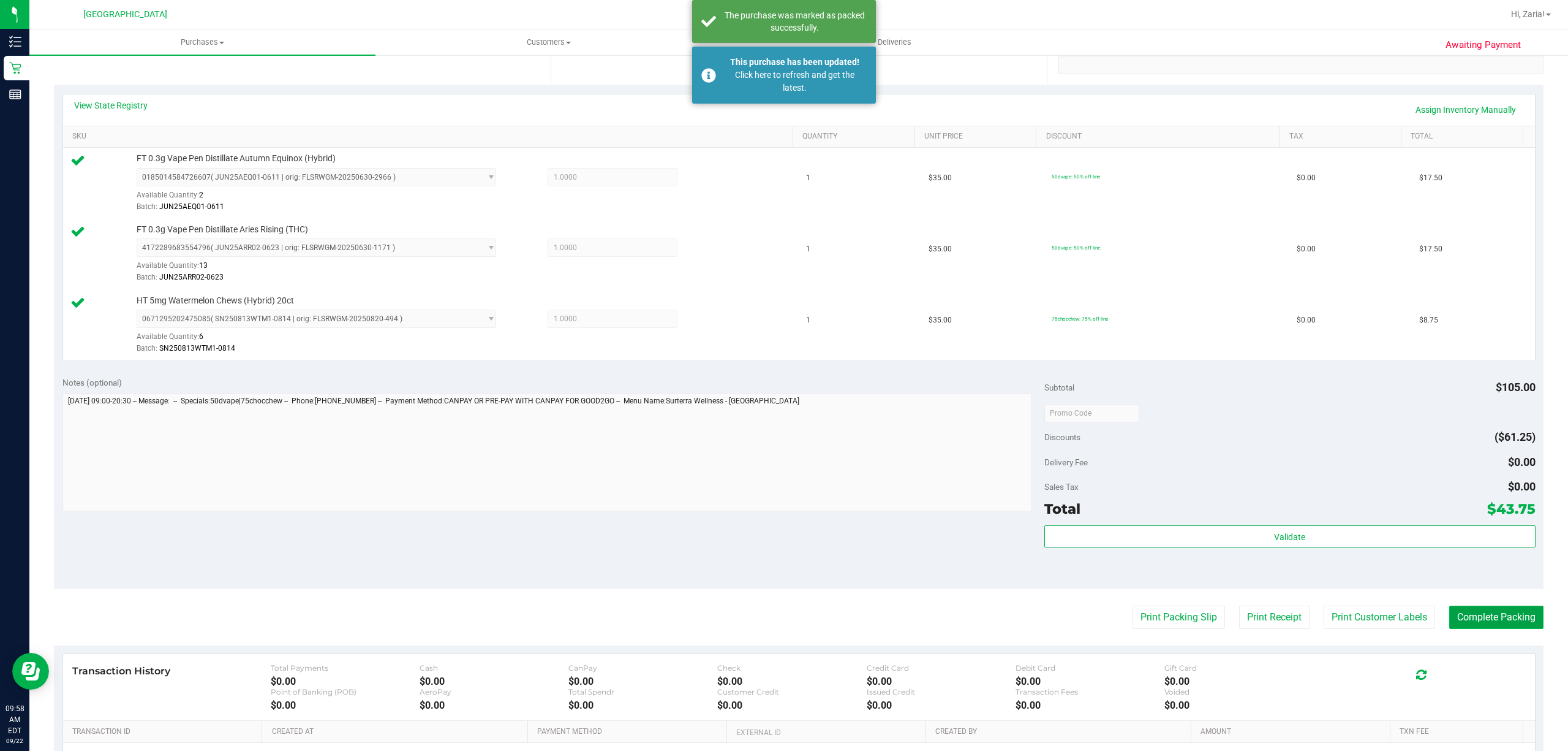
click at [1526, 616] on button "Complete Packing" at bounding box center [1496, 616] width 94 height 23
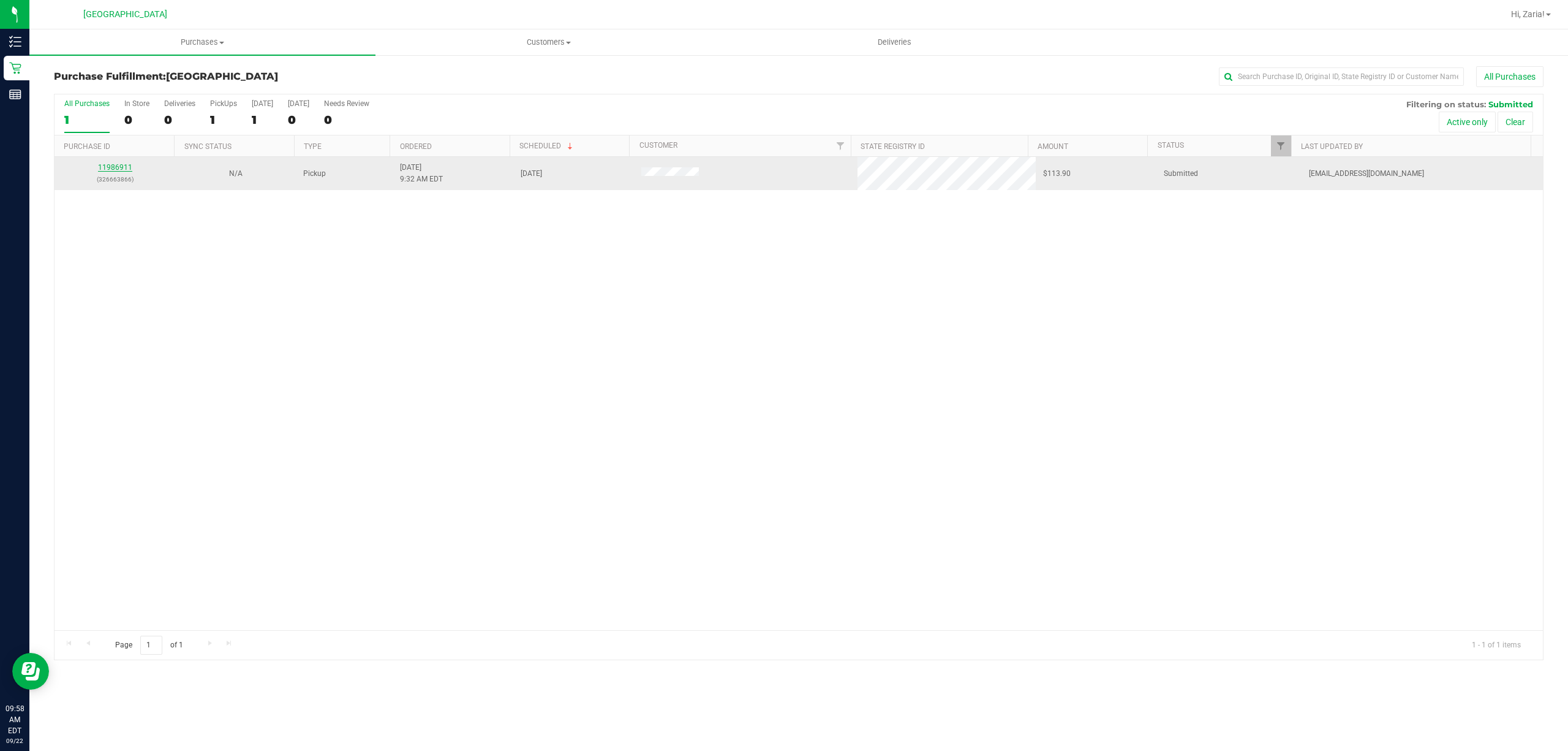
click at [118, 165] on link "11986911" at bounding box center [115, 167] width 34 height 9
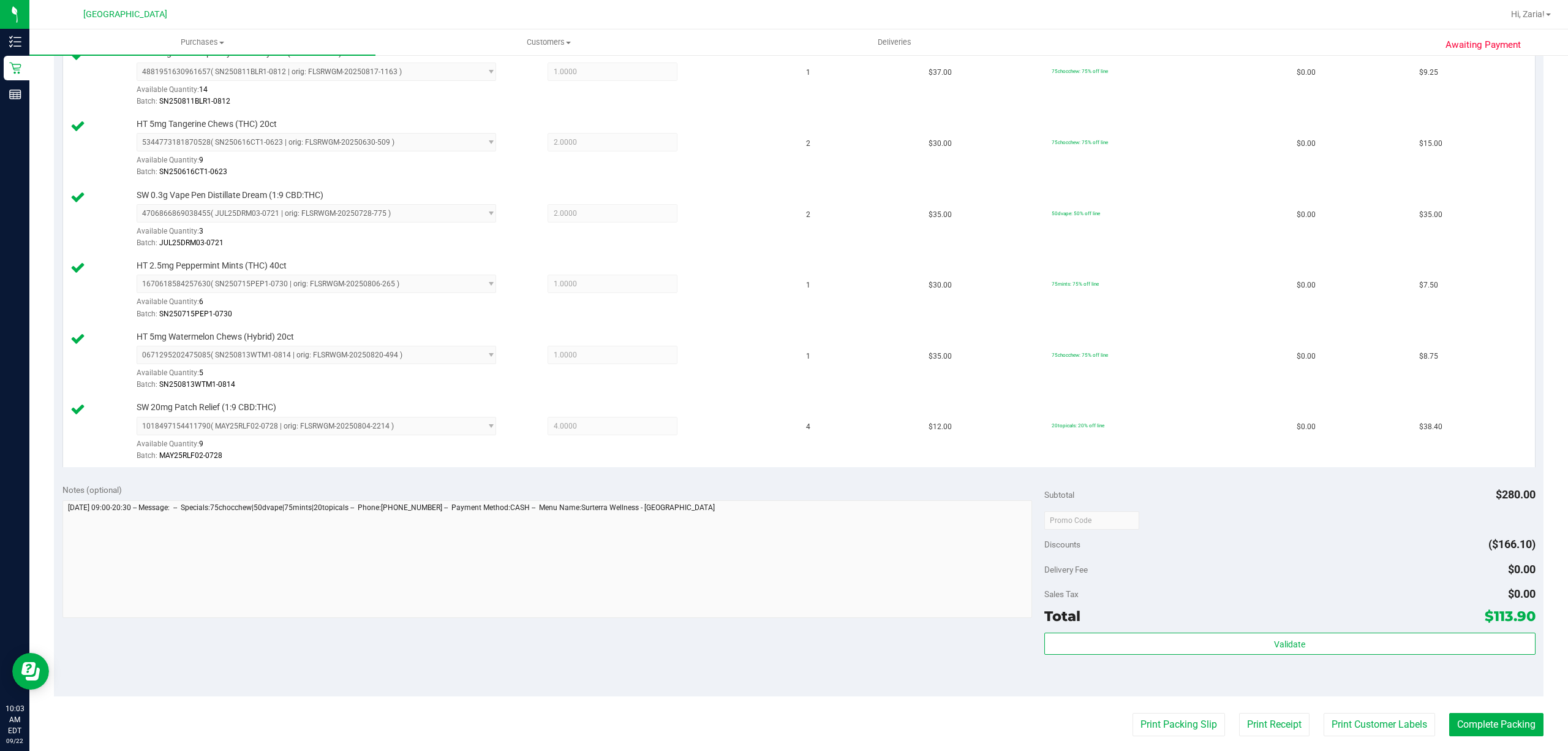
scroll to position [490, 0]
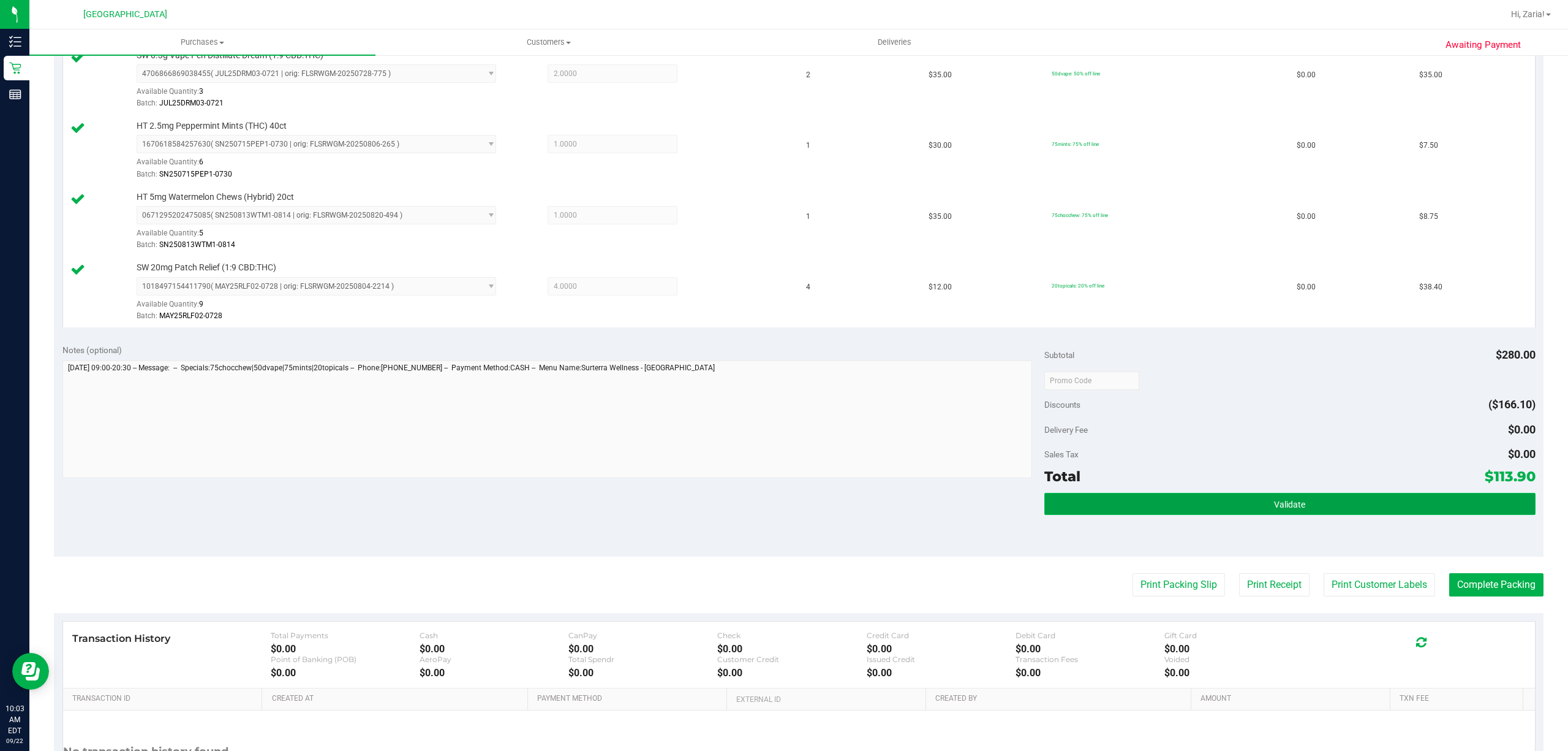
click at [1345, 505] on button "Validate" at bounding box center [1289, 504] width 492 height 22
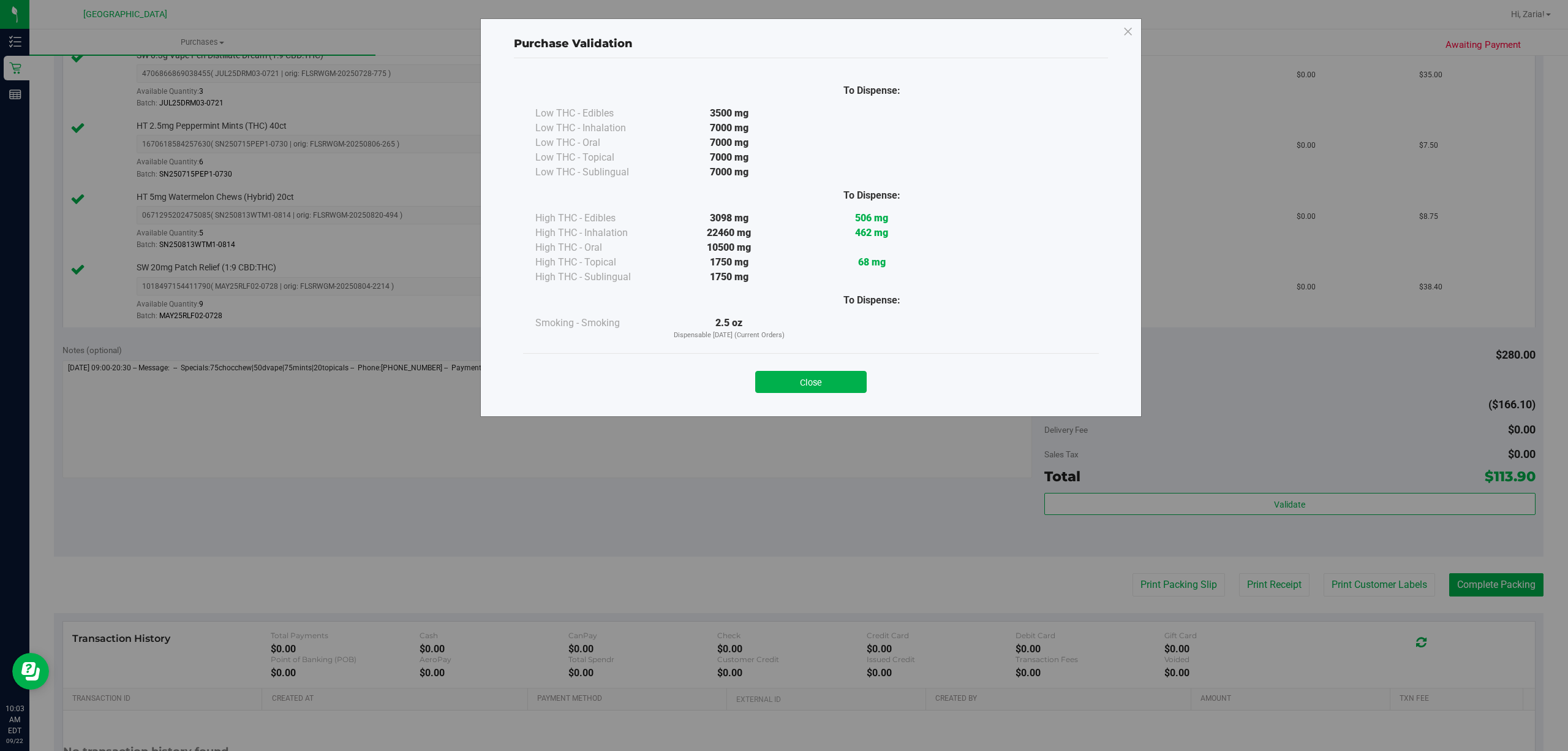
click at [830, 369] on div "Close" at bounding box center [811, 379] width 558 height 31
click at [827, 378] on button "Close" at bounding box center [811, 382] width 112 height 22
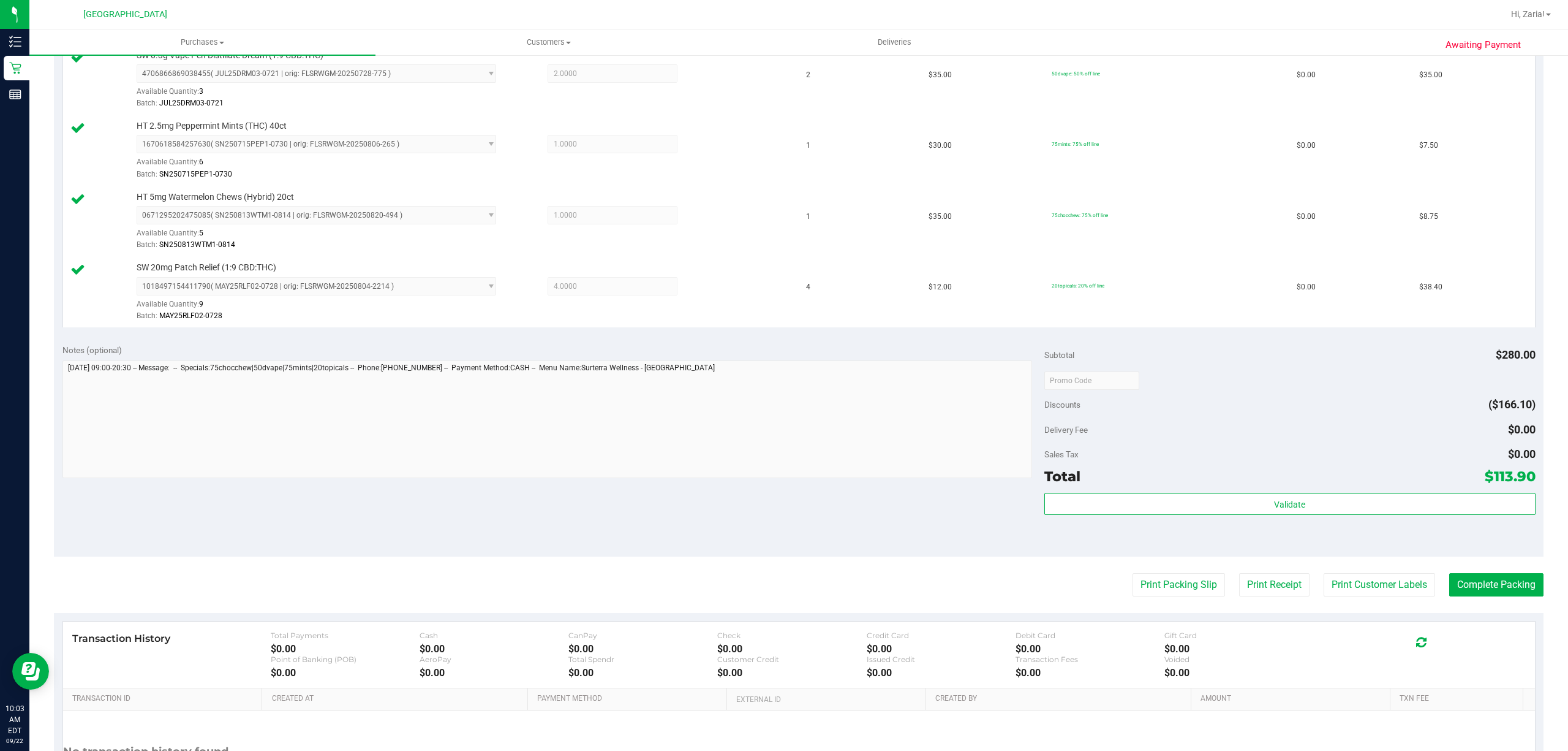
click at [1412, 575] on purchase-details "Back Edit Purchase Cancel Purchase View Profile # 11986911 BioTrack ID: - Submi…" at bounding box center [799, 209] width 1489 height 1265
click at [1409, 582] on button "Print Customer Labels" at bounding box center [1379, 584] width 112 height 23
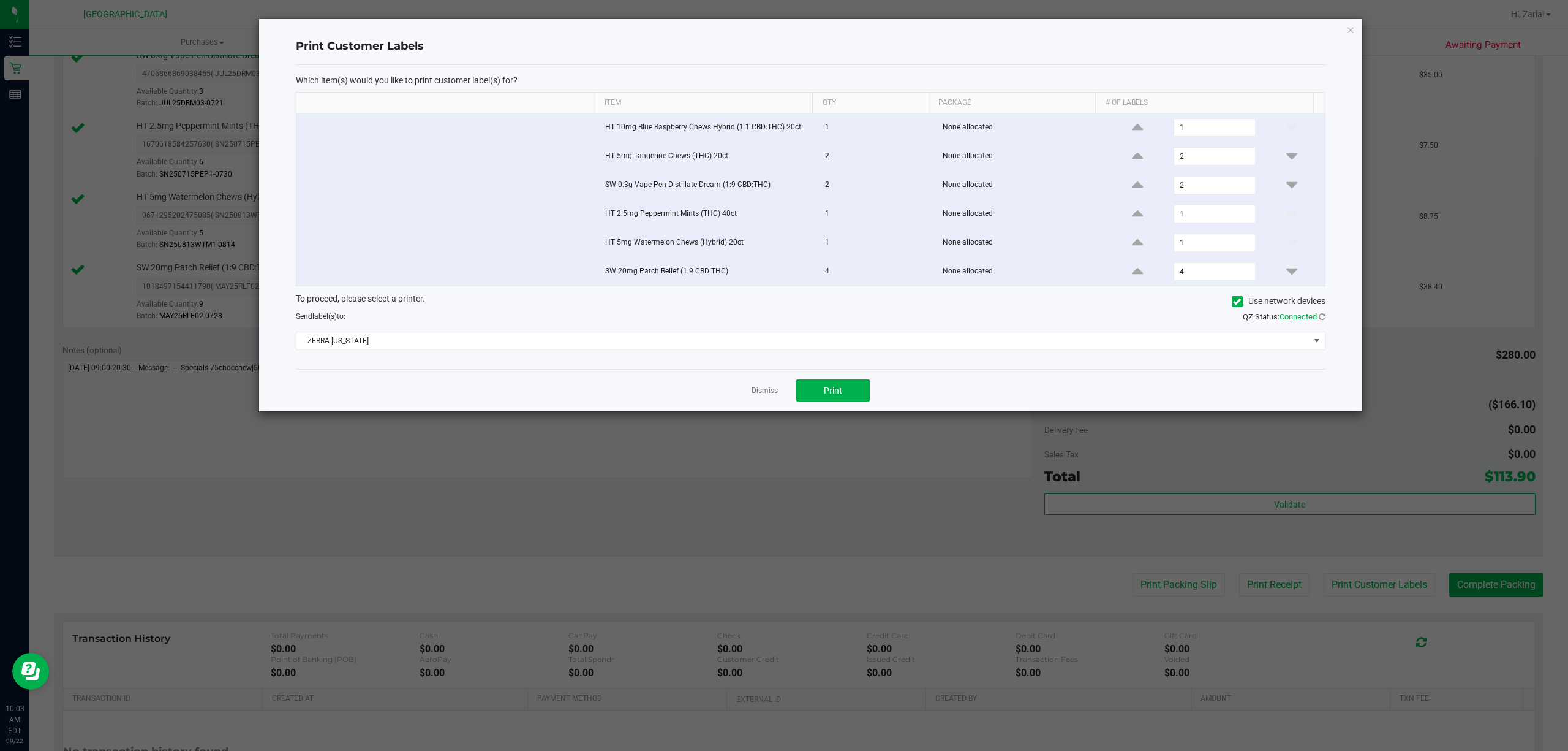
click at [802, 384] on div "Dismiss Print" at bounding box center [811, 390] width 1029 height 42
click at [813, 402] on button "Print" at bounding box center [833, 391] width 74 height 22
click at [1348, 27] on icon "button" at bounding box center [1350, 29] width 9 height 15
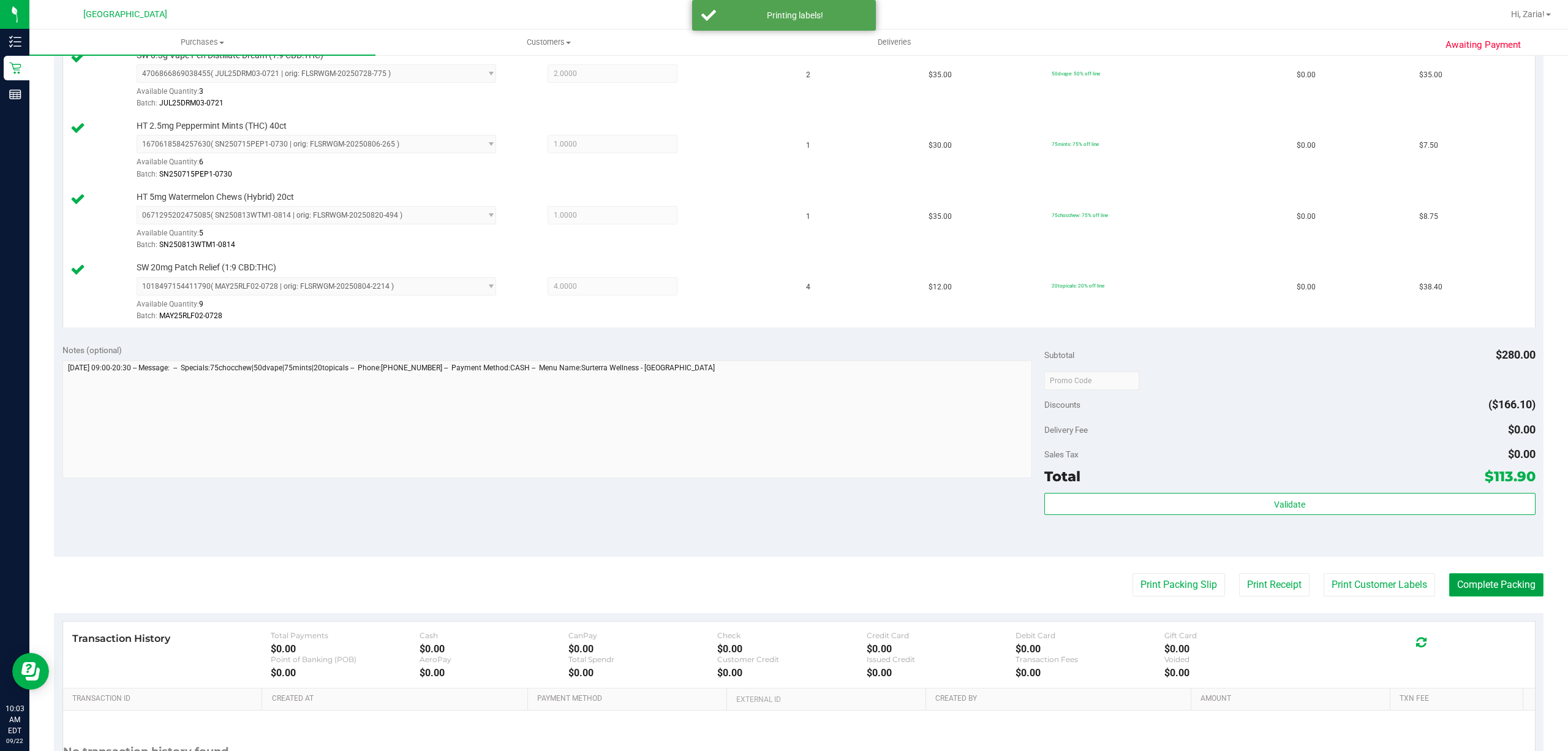
click at [1449, 579] on button "Complete Packing" at bounding box center [1496, 584] width 94 height 23
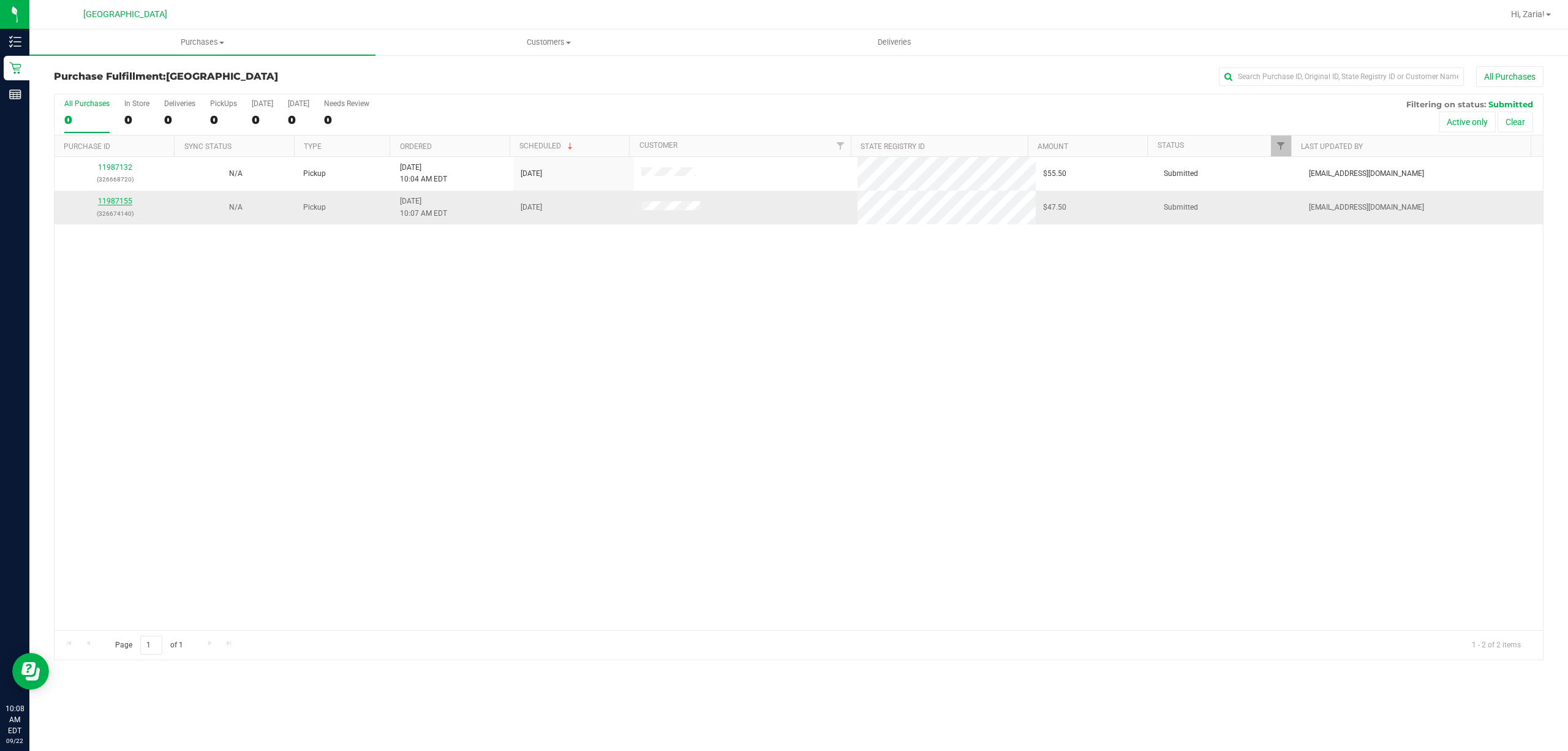
click at [112, 201] on link "11987155" at bounding box center [115, 201] width 34 height 9
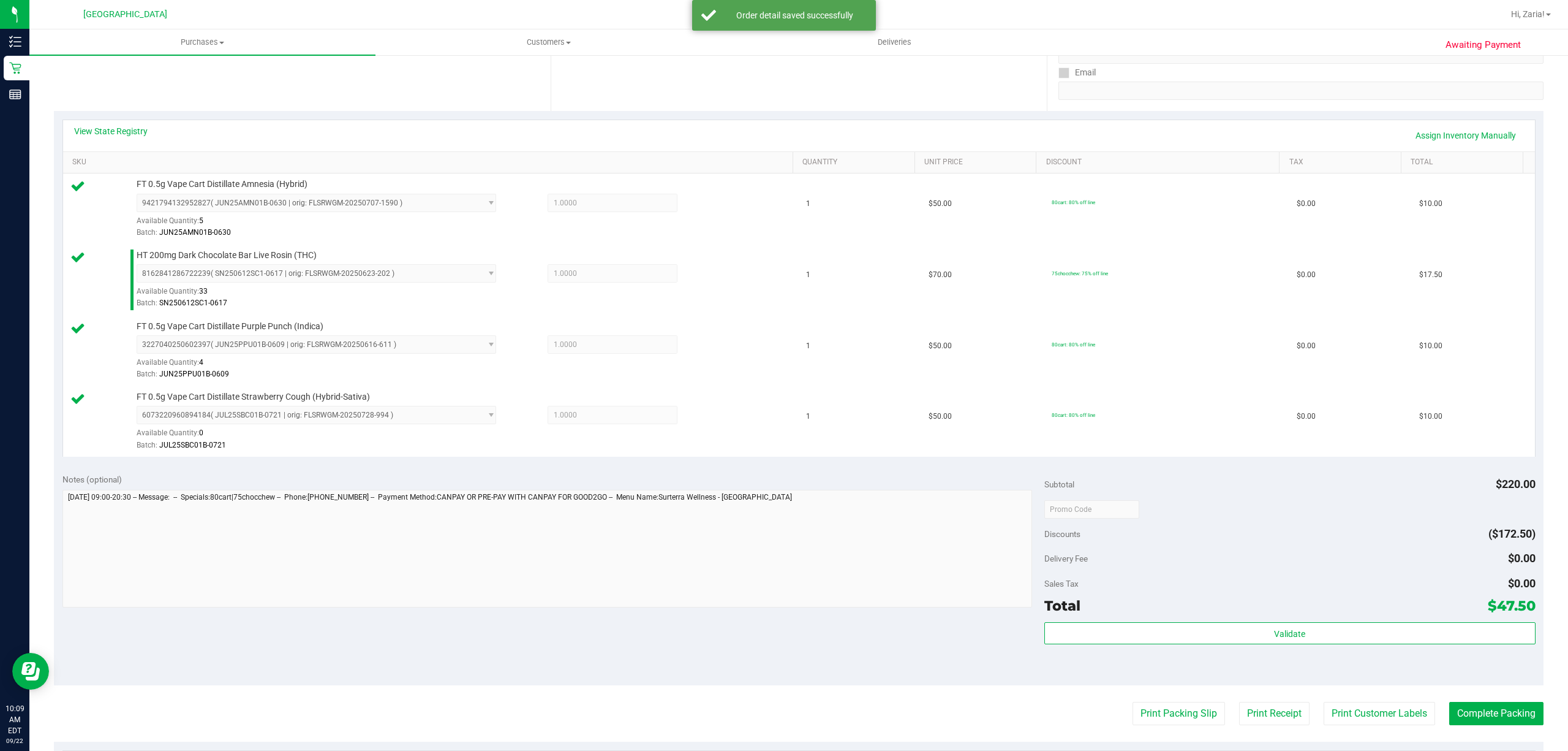
scroll to position [245, 0]
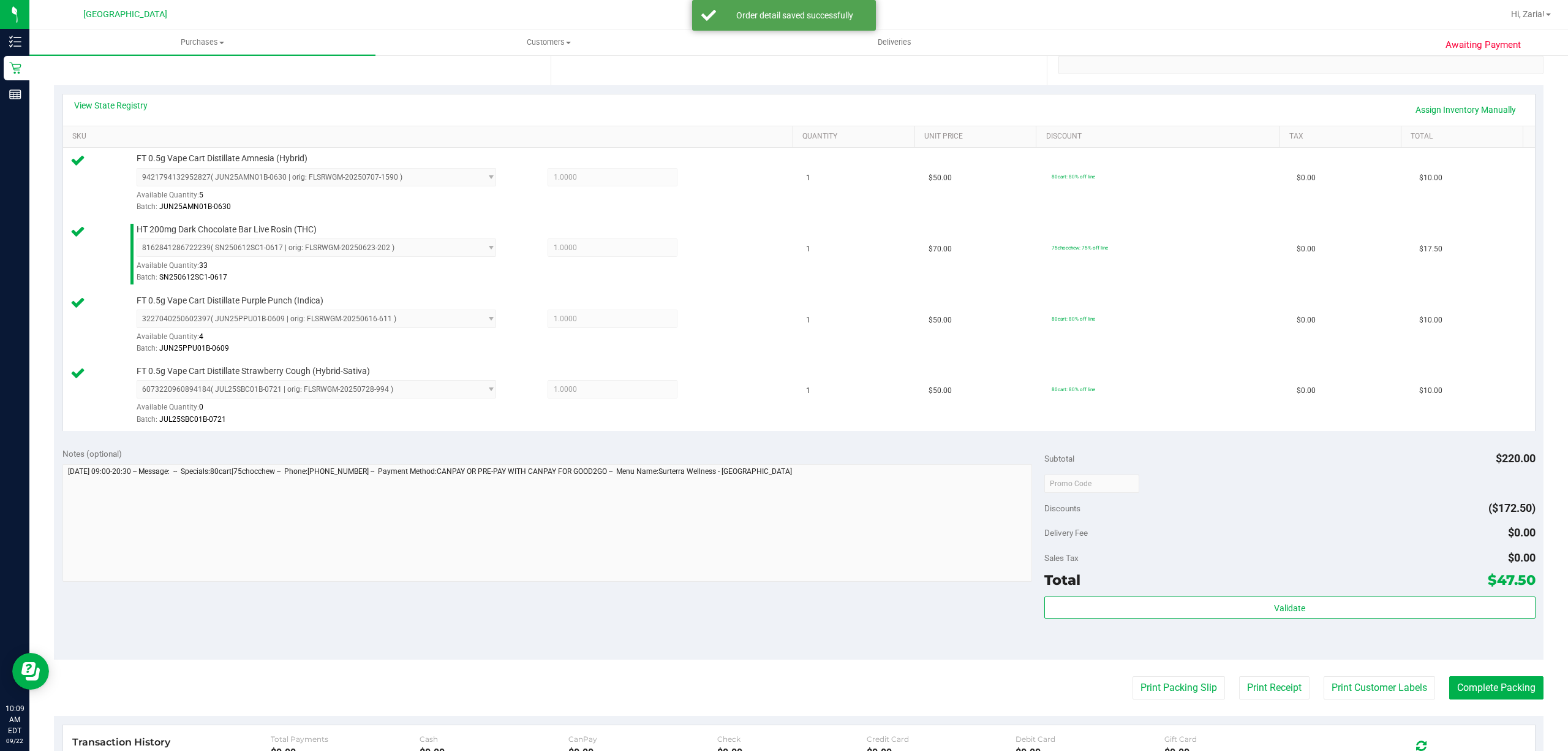
click at [1202, 627] on div "Validate" at bounding box center [1289, 624] width 492 height 55
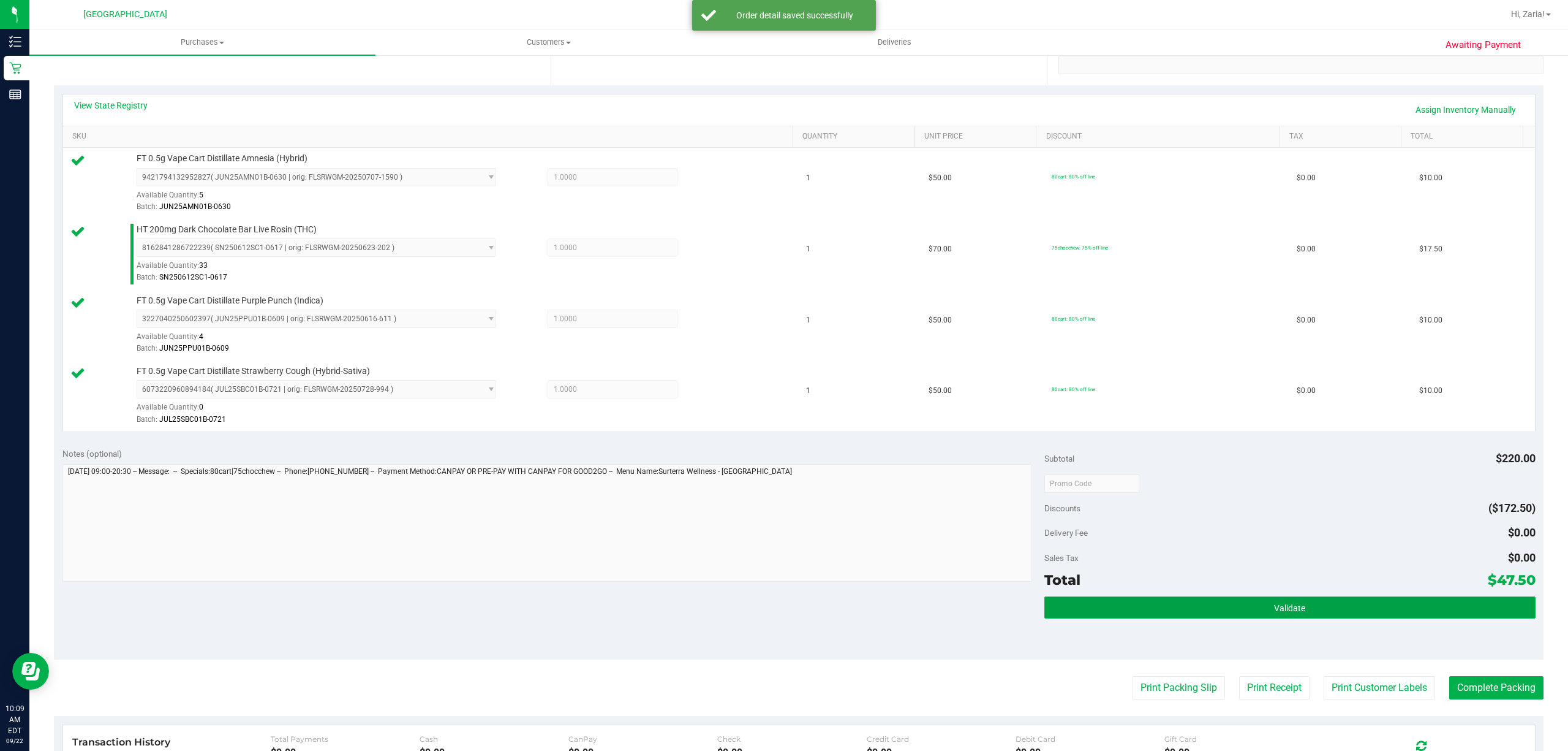
click at [1201, 609] on button "Validate" at bounding box center [1289, 608] width 492 height 22
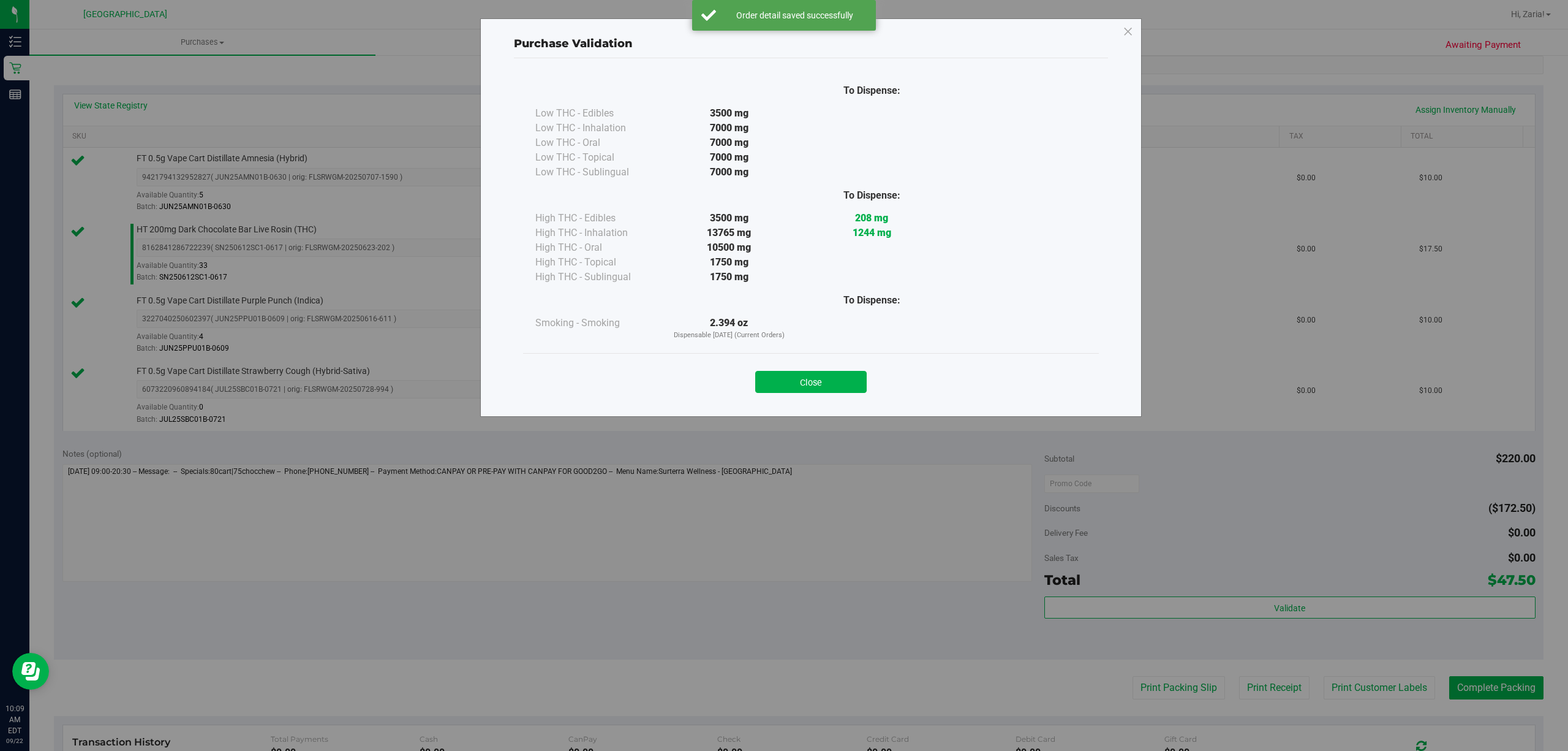
click at [826, 395] on div "Close" at bounding box center [811, 378] width 576 height 50
click at [826, 391] on button "Close" at bounding box center [811, 382] width 112 height 22
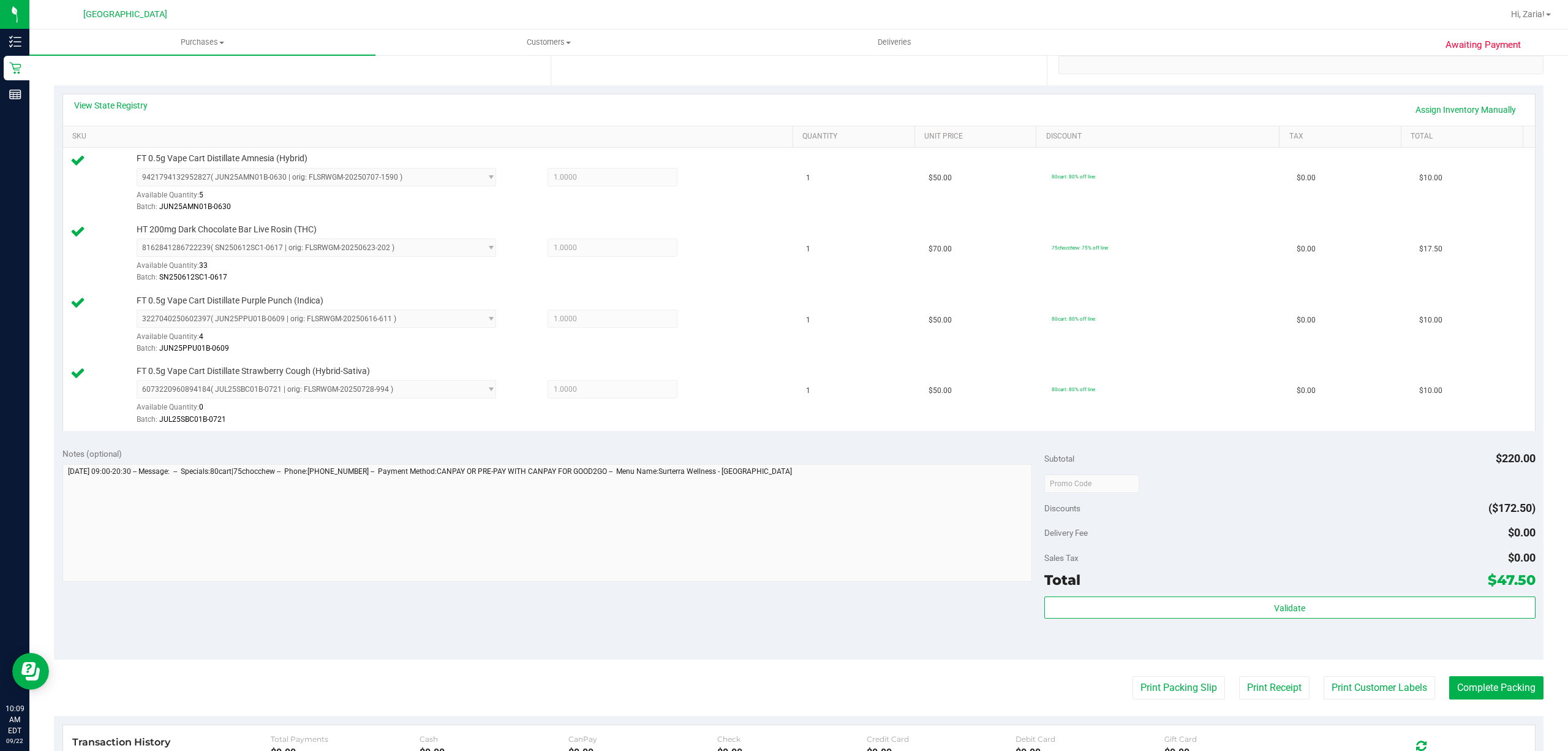
scroll to position [467, 0]
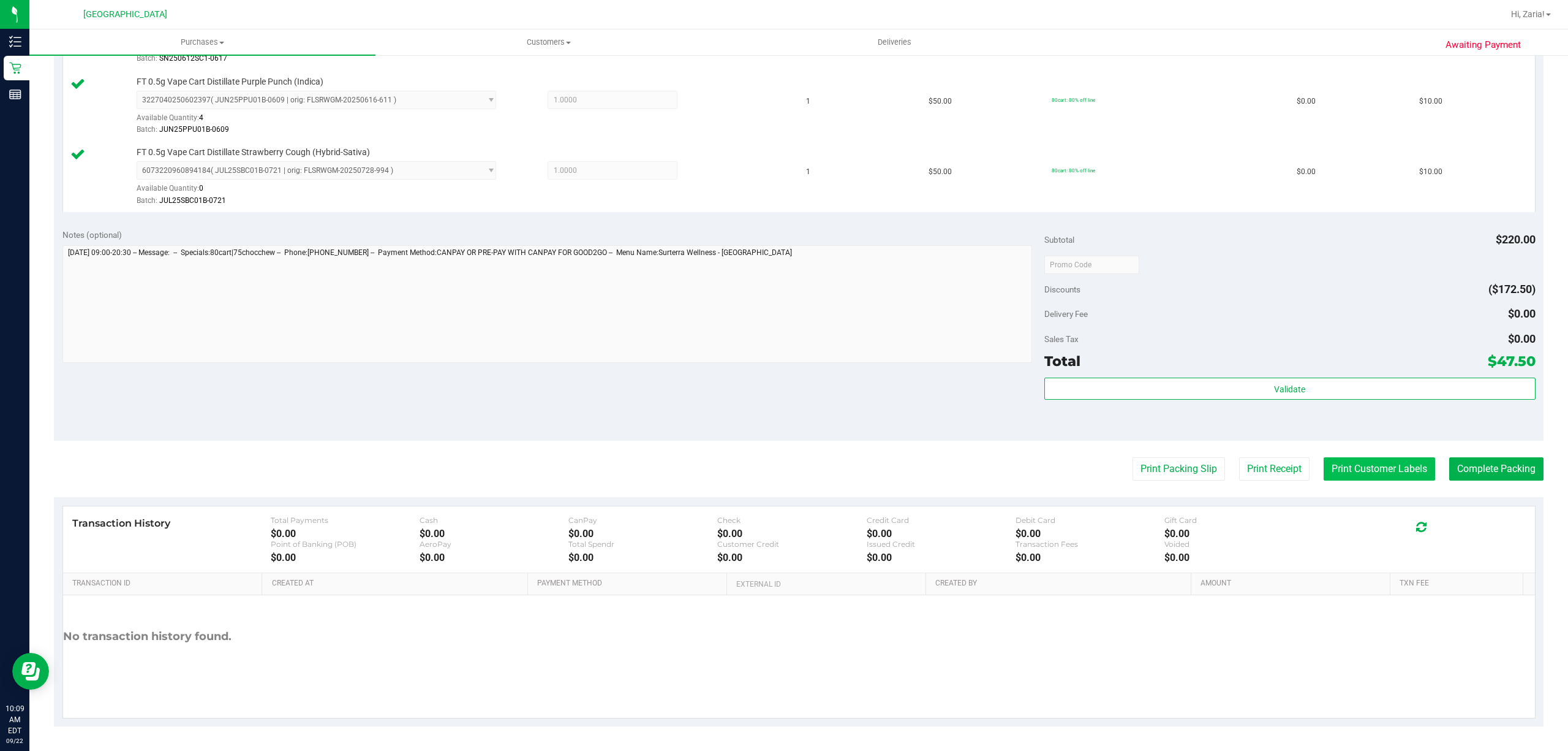
click at [1358, 468] on button "Print Customer Labels" at bounding box center [1379, 469] width 112 height 23
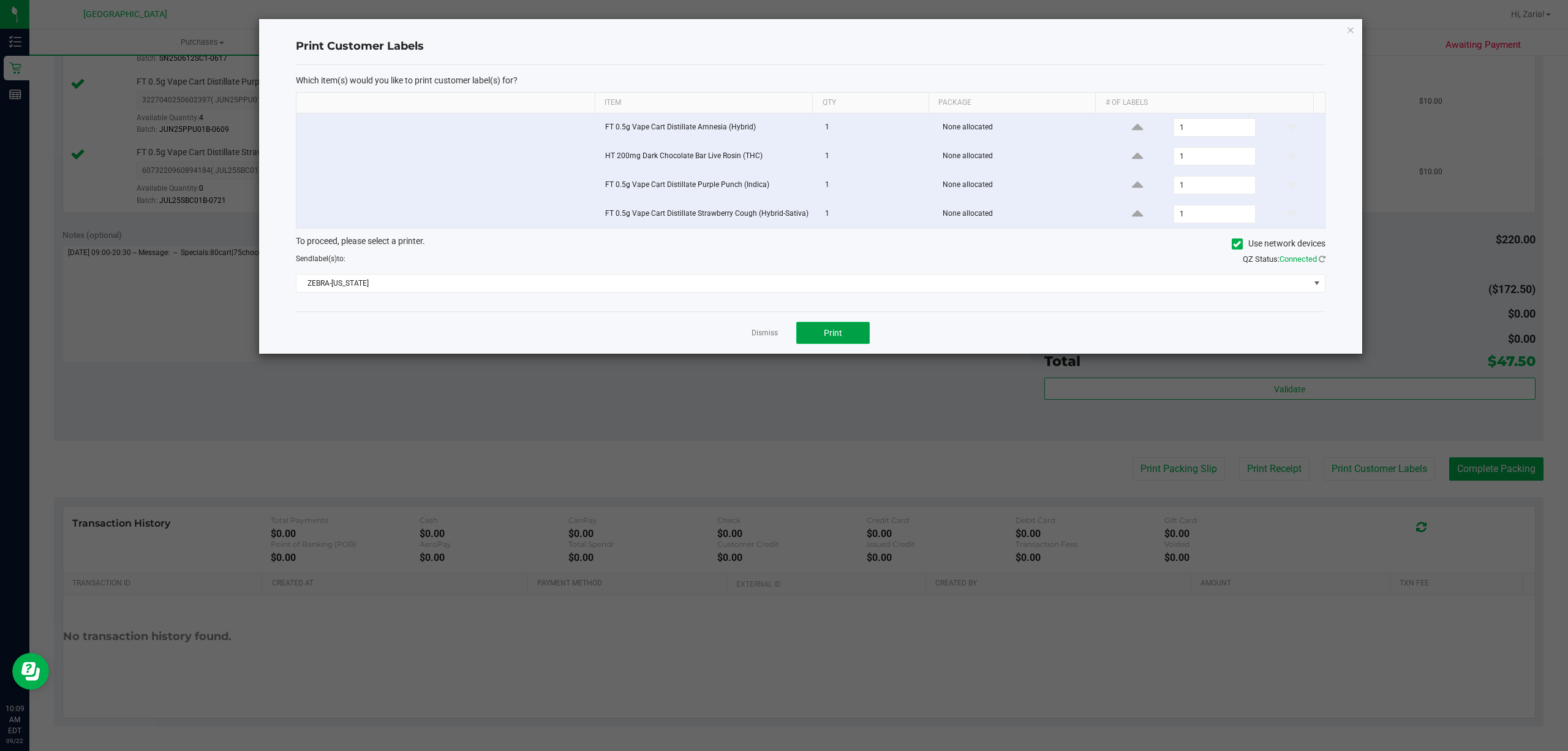
click at [829, 330] on button "Print" at bounding box center [833, 333] width 74 height 22
click at [1348, 28] on icon "button" at bounding box center [1350, 29] width 9 height 15
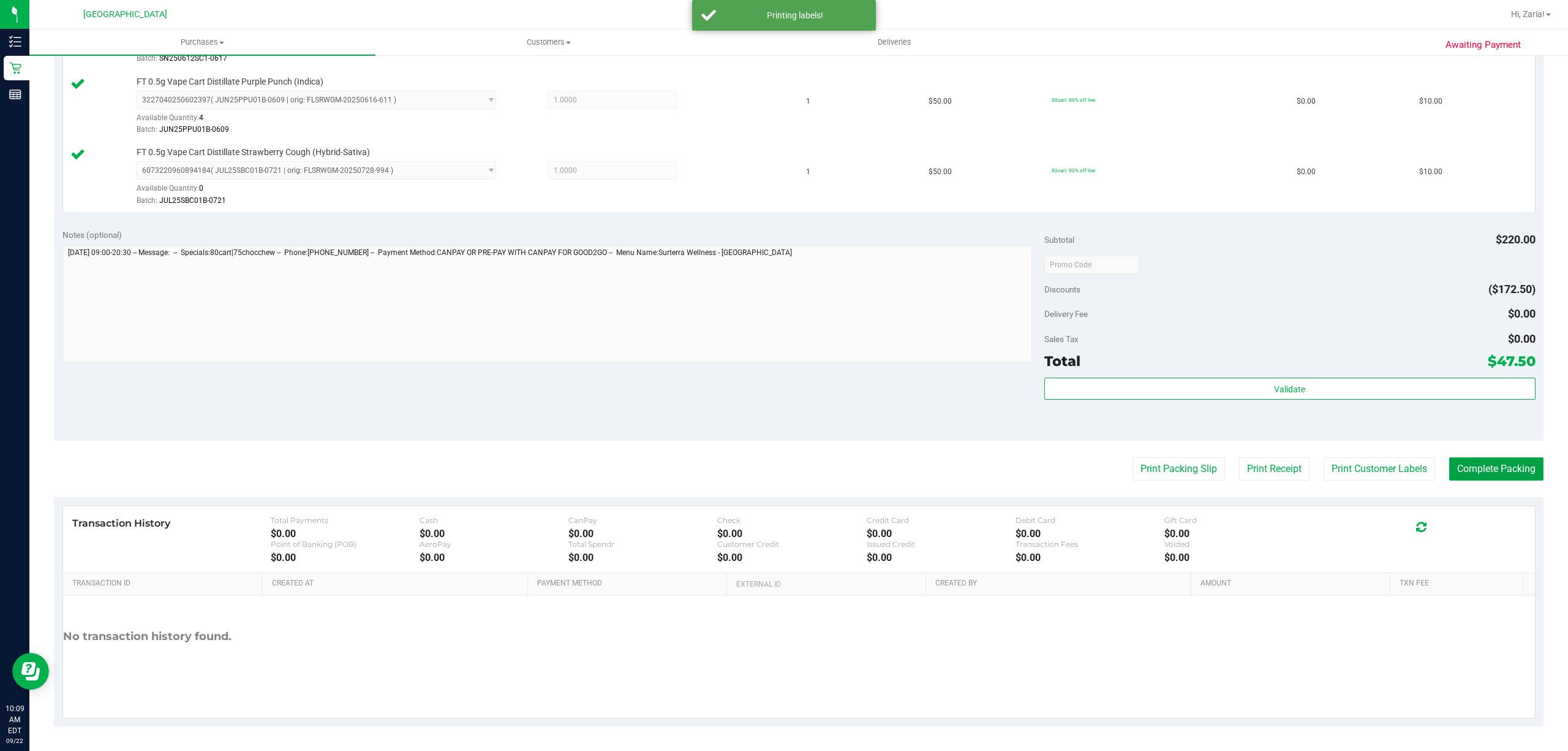
click at [1456, 471] on button "Complete Packing" at bounding box center [1496, 469] width 94 height 23
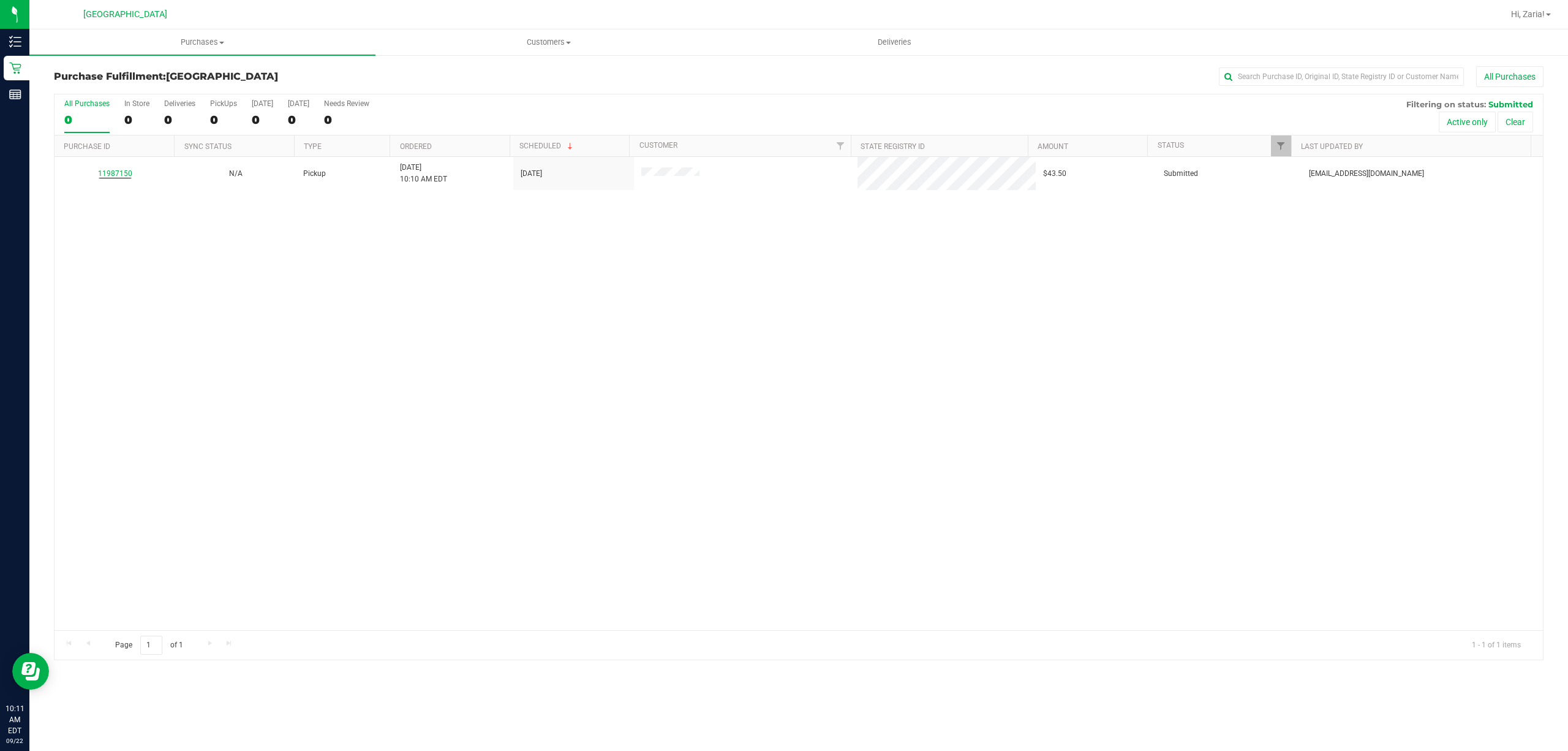
click at [124, 300] on div "11987150 N/A Pickup [DATE] 10:10 AM EDT 9/22/2025 $43.50 Submitted [EMAIL_ADDRE…" at bounding box center [799, 393] width 1488 height 473
